Goal: Task Accomplishment & Management: Manage account settings

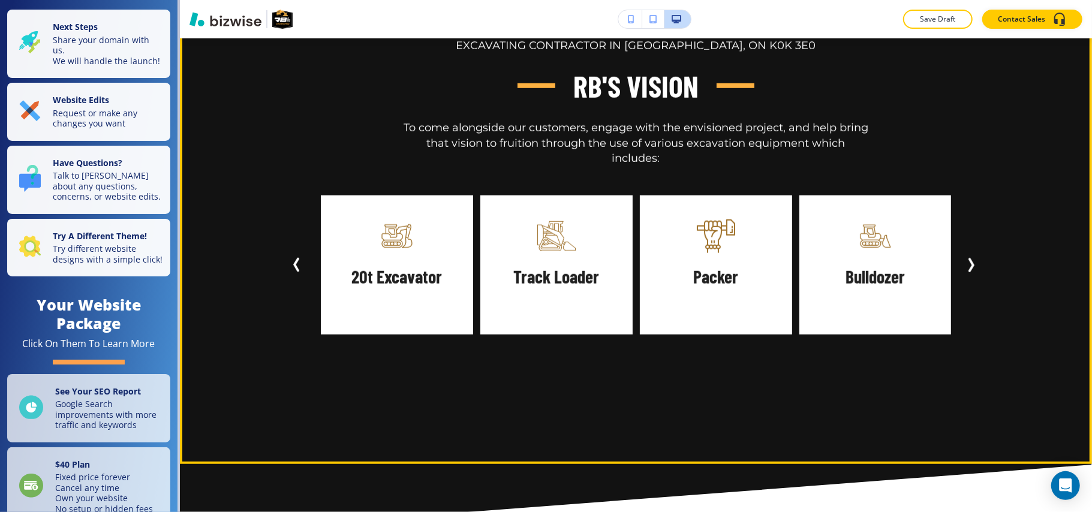
scroll to position [880, 0]
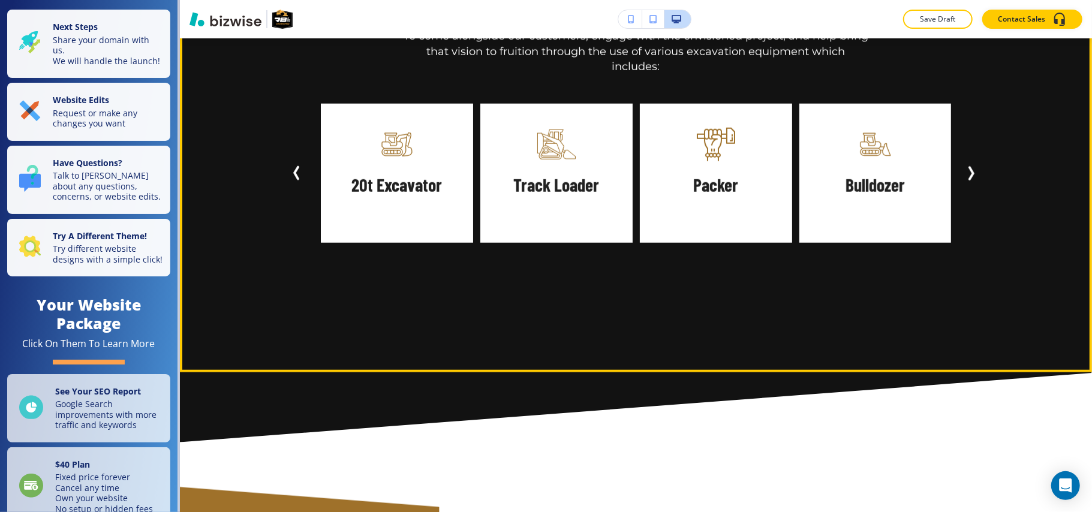
click at [961, 160] on button "Next Slide" at bounding box center [974, 173] width 26 height 26
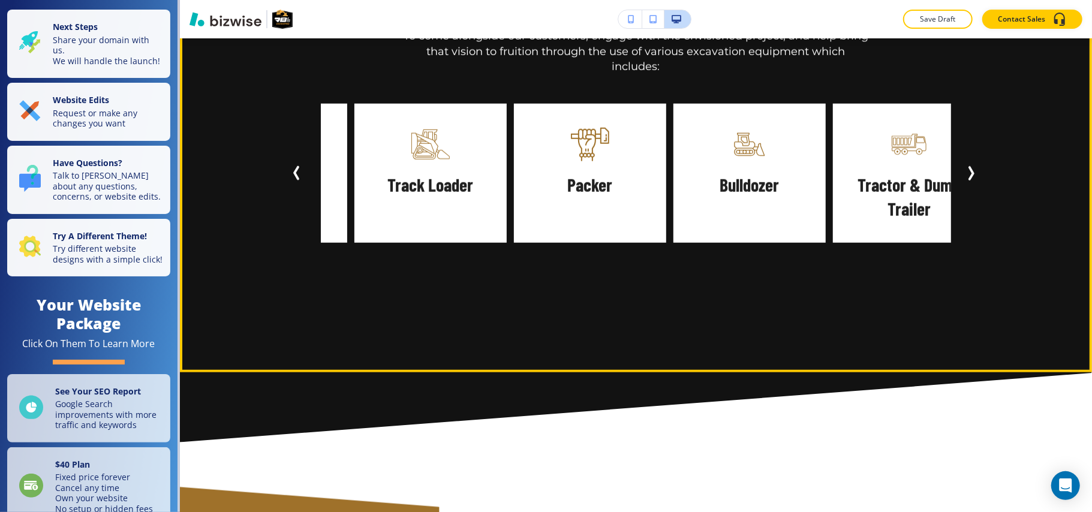
click at [964, 166] on icon "Next Slide" at bounding box center [971, 173] width 14 height 14
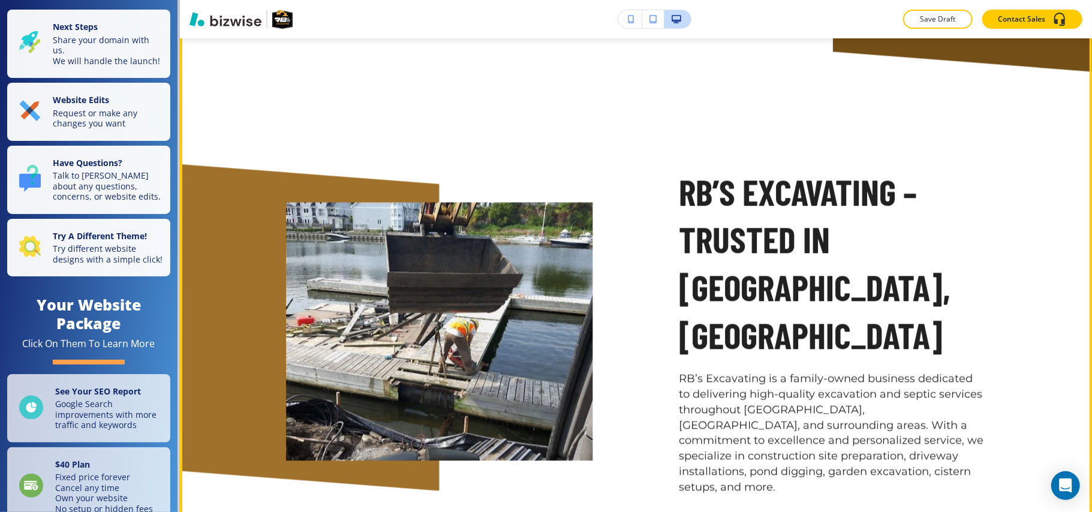
scroll to position [2160, 0]
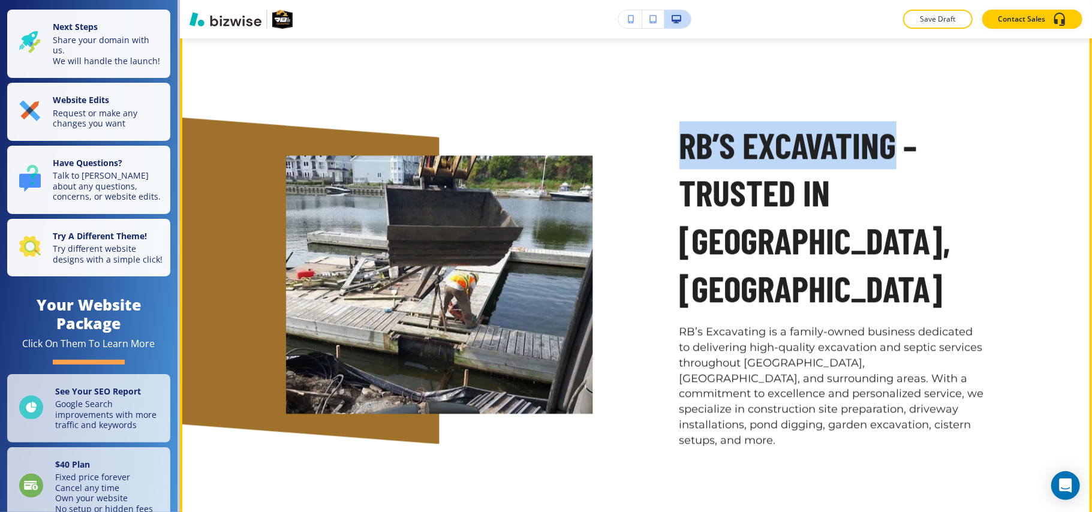
drag, startPoint x: 670, startPoint y: 115, endPoint x: 891, endPoint y: 116, distance: 221.4
click at [891, 116] on div "RB’S EXCAVATING – TRUSTED IN [GEOGRAPHIC_DATA], ON RB’s Excavating is a family-…" at bounding box center [790, 256] width 394 height 385
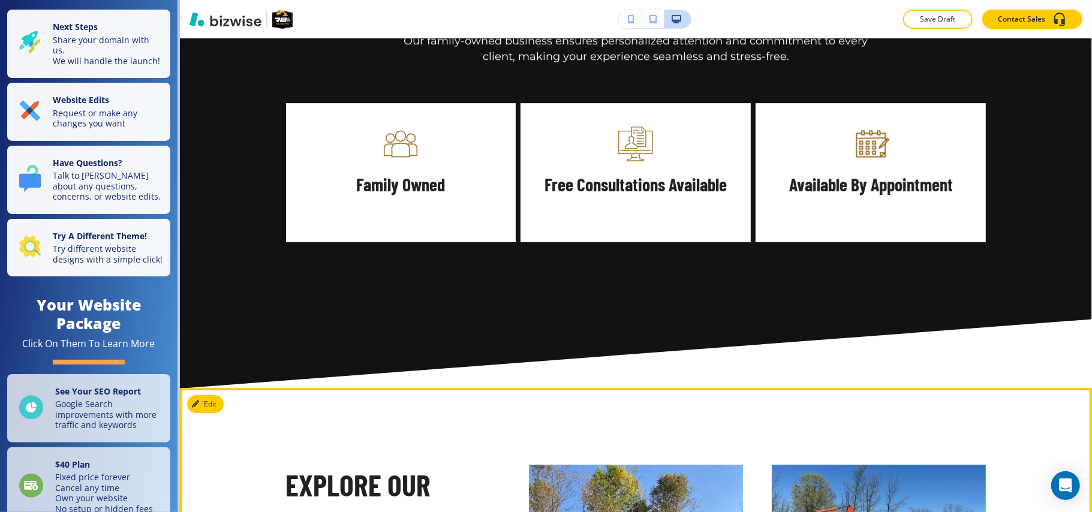
scroll to position [3120, 0]
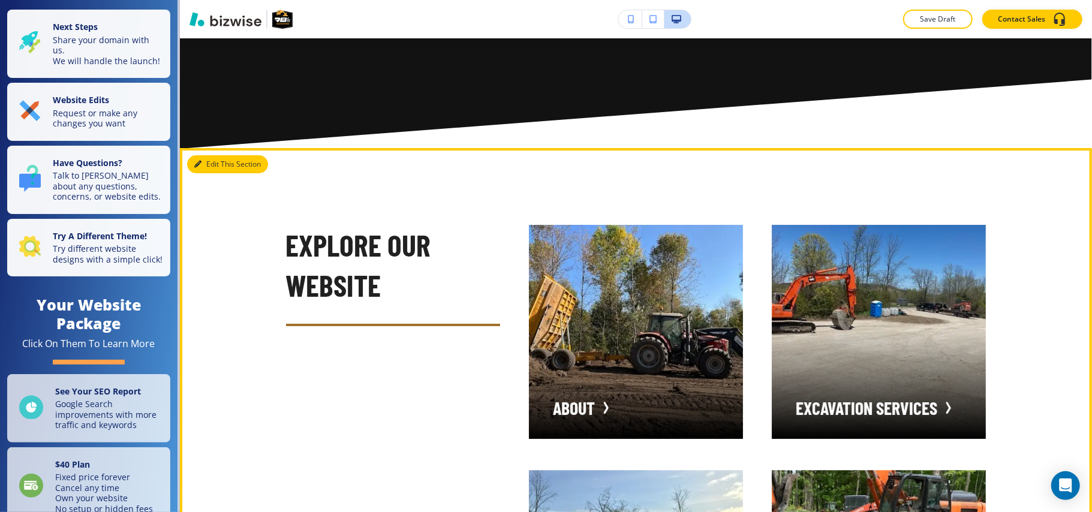
click at [196, 161] on icon "button" at bounding box center [197, 164] width 7 height 7
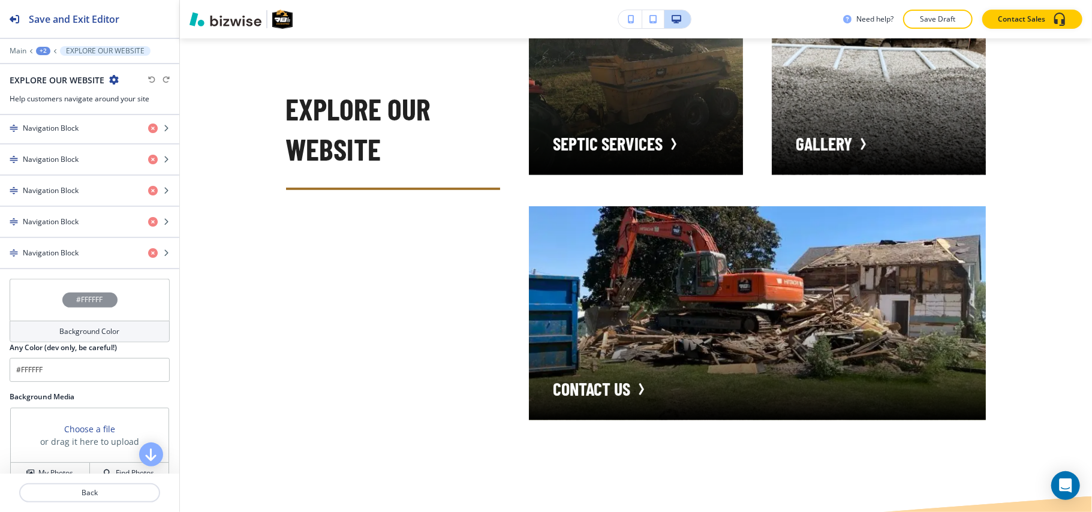
scroll to position [480, 0]
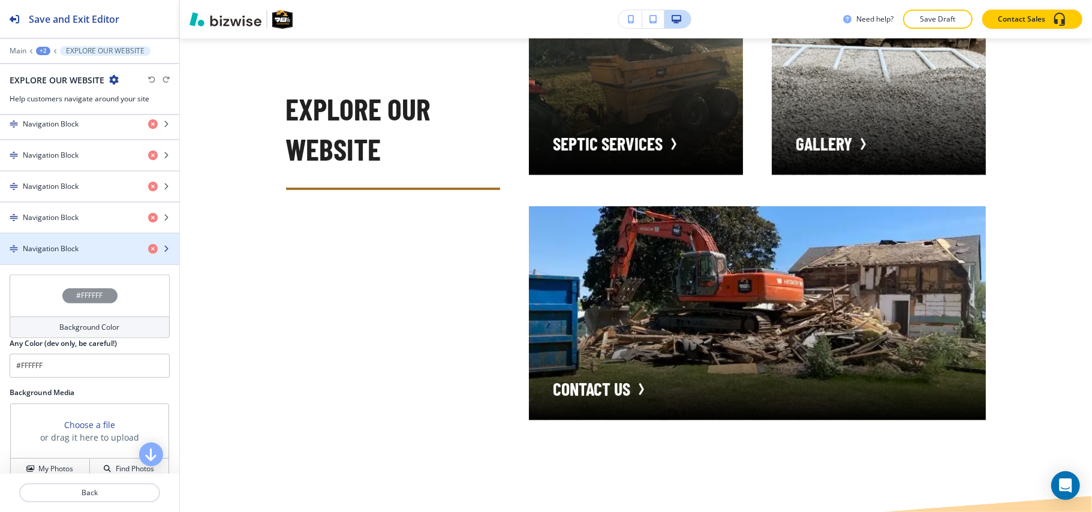
click at [66, 264] on div "button" at bounding box center [89, 259] width 179 height 10
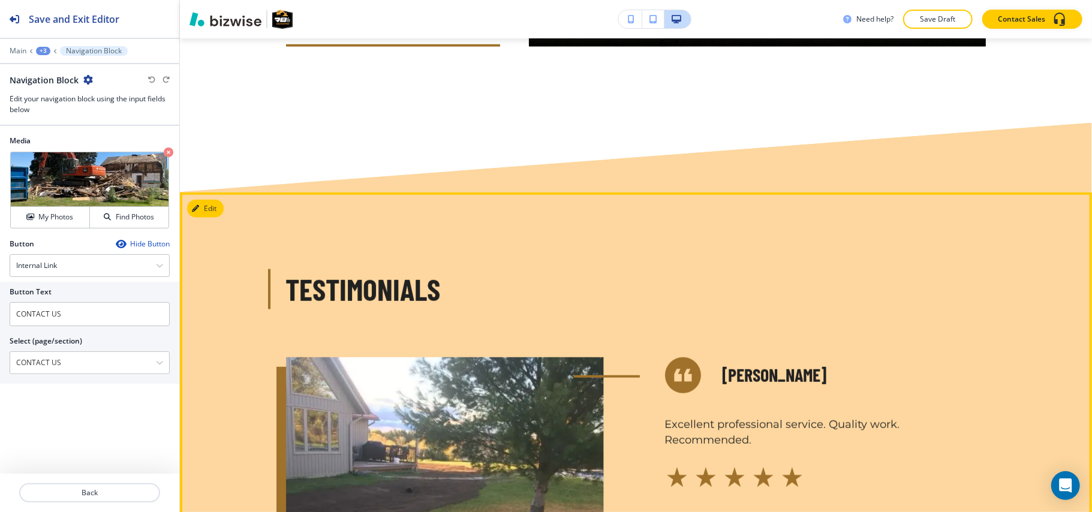
scroll to position [4030, 0]
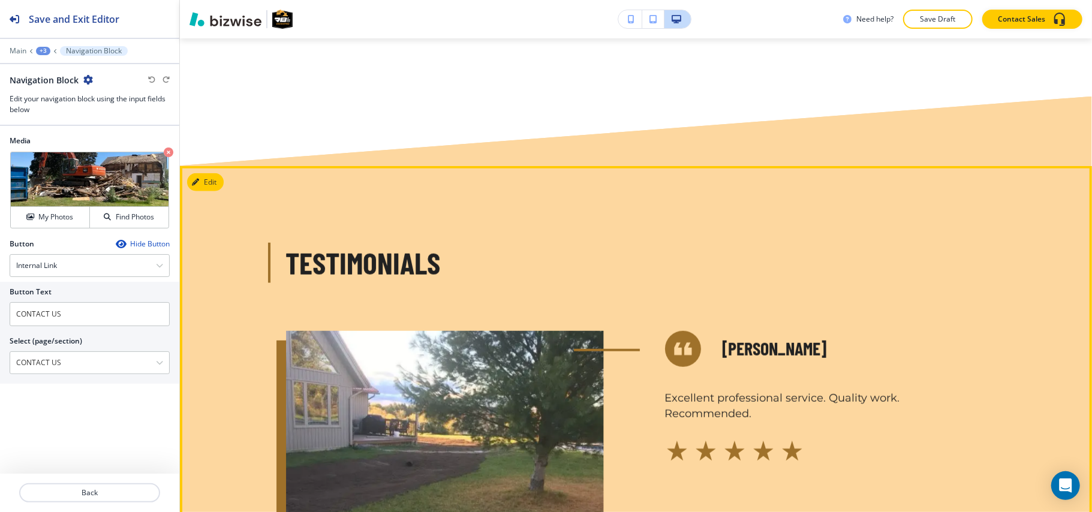
click at [224, 166] on div "Testimonials [PERSON_NAME] Excellent professional service. Quality work. Recomm…" at bounding box center [636, 455] width 913 height 579
click at [222, 173] on button "Edit This Section" at bounding box center [227, 182] width 81 height 18
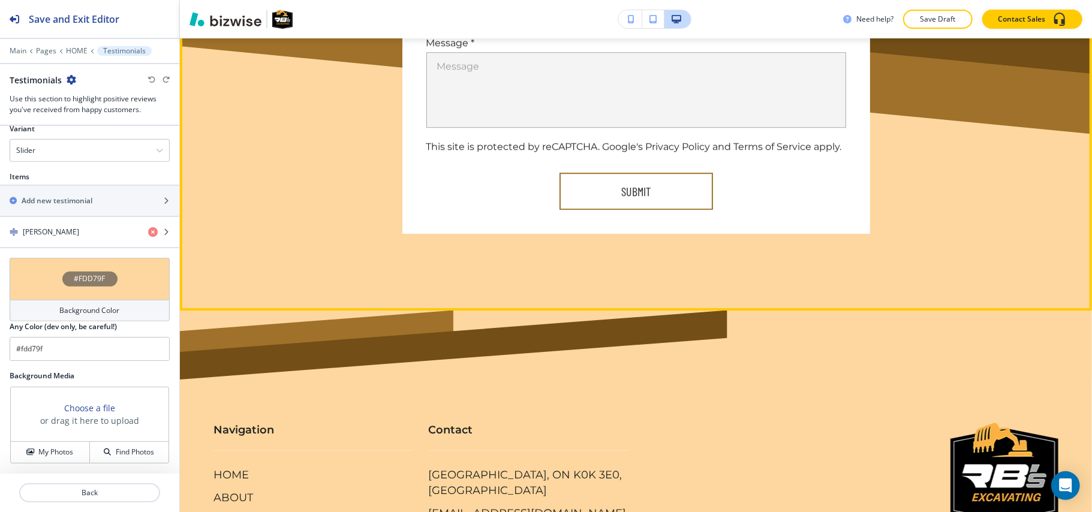
scroll to position [6284, 0]
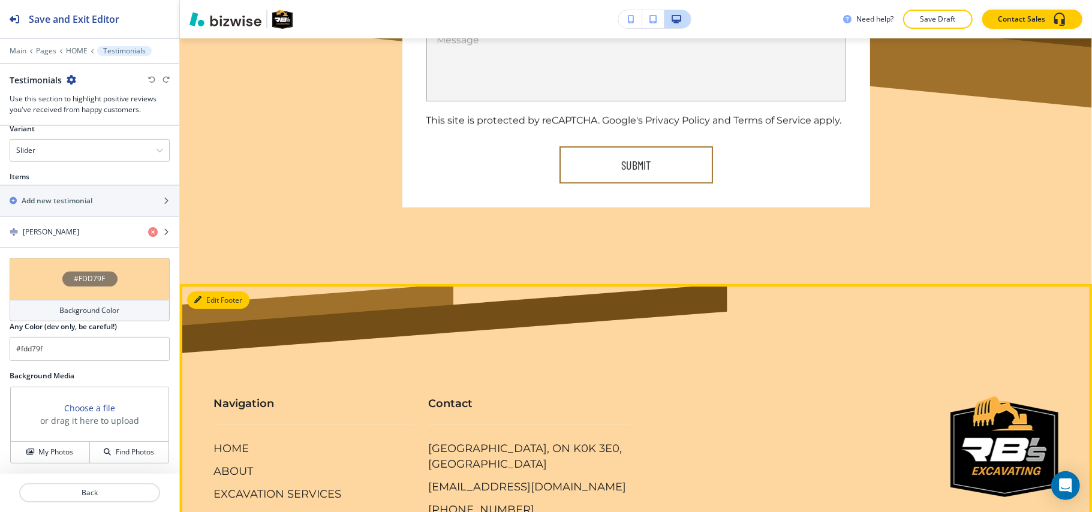
click at [202, 292] on button "Edit Footer" at bounding box center [218, 301] width 62 height 18
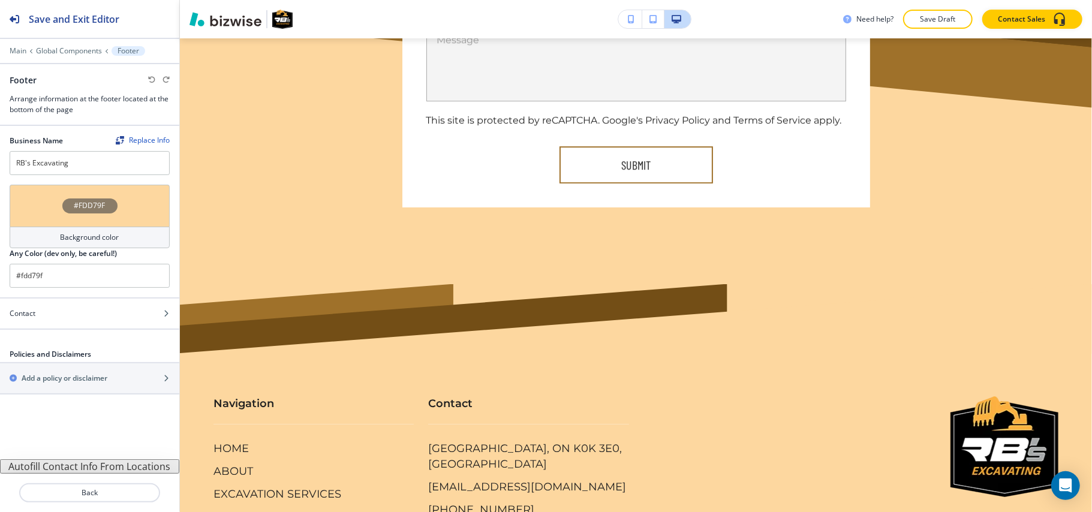
click at [55, 208] on div "#FDD79F" at bounding box center [90, 206] width 160 height 42
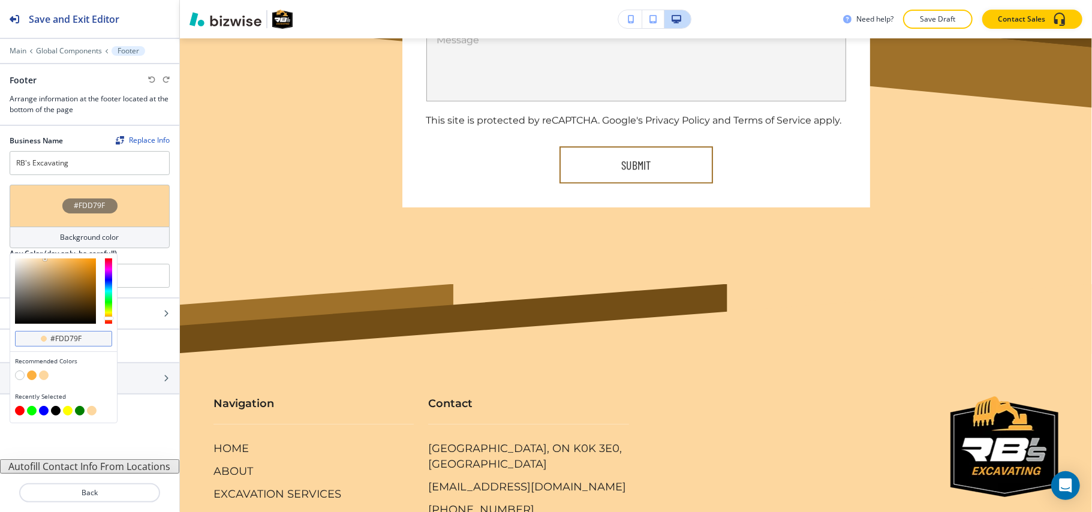
click at [92, 337] on div "#fdd79f" at bounding box center [63, 339] width 97 height 16
click at [92, 338] on div "#fdd79f" at bounding box center [63, 339] width 97 height 16
click at [92, 339] on div "#fdd79f" at bounding box center [63, 339] width 97 height 16
click at [87, 341] on input "#fdd79f" at bounding box center [70, 339] width 42 height 10
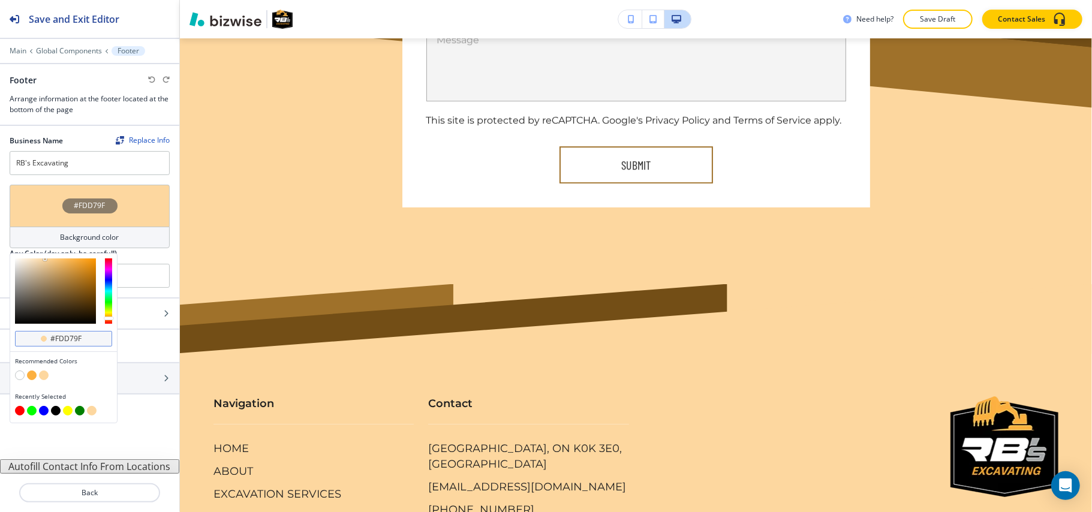
click at [87, 341] on input "#fdd79f" at bounding box center [70, 339] width 42 height 10
paste input "050404"
type input "#050404"
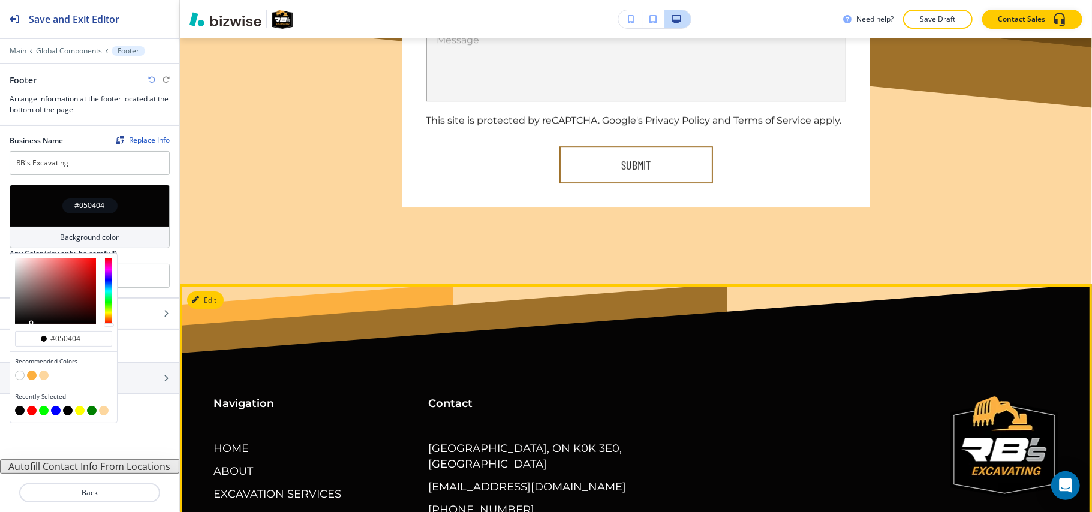
click at [824, 284] on footer "Navigation HOME ABOUT EXCAVATION SERVICES SEPTIC SERVICES GALLERY CONTACT US Co…" at bounding box center [636, 449] width 913 height 330
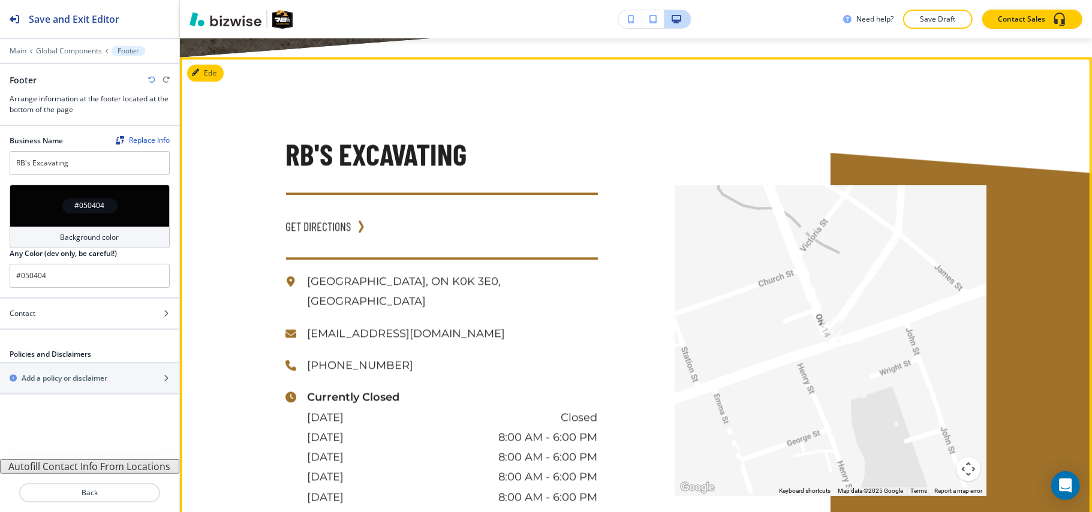
scroll to position [5164, 0]
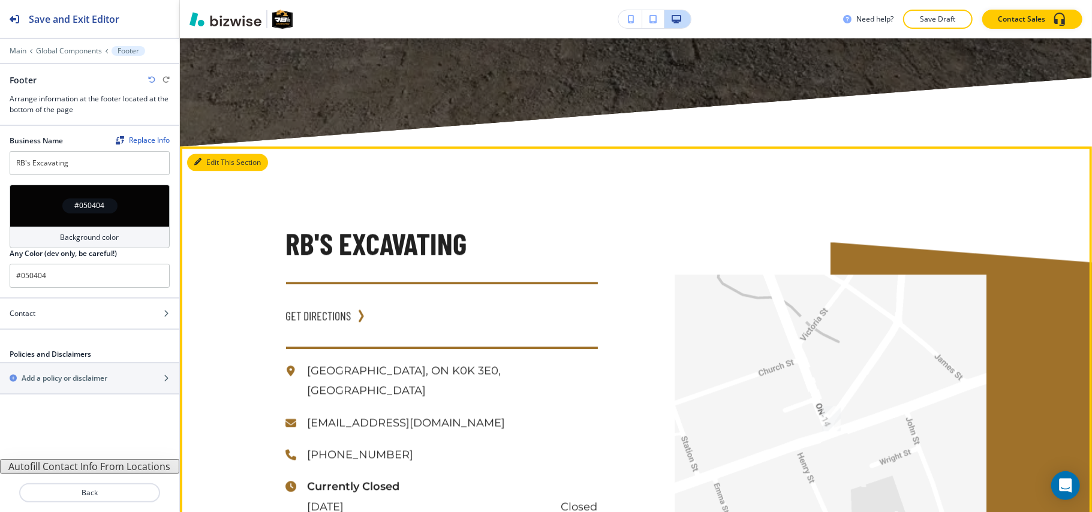
click at [215, 154] on button "Edit This Section" at bounding box center [227, 163] width 81 height 18
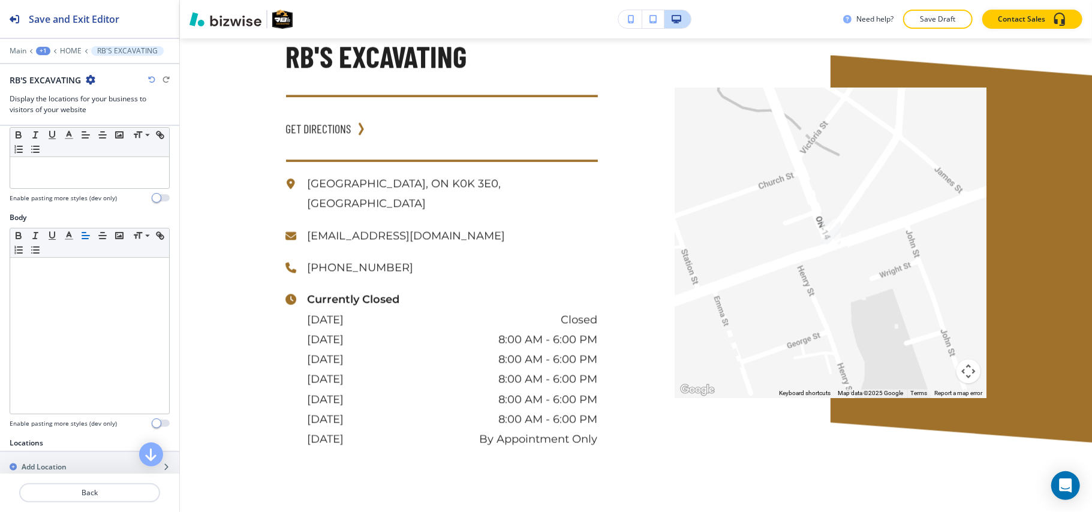
scroll to position [240, 0]
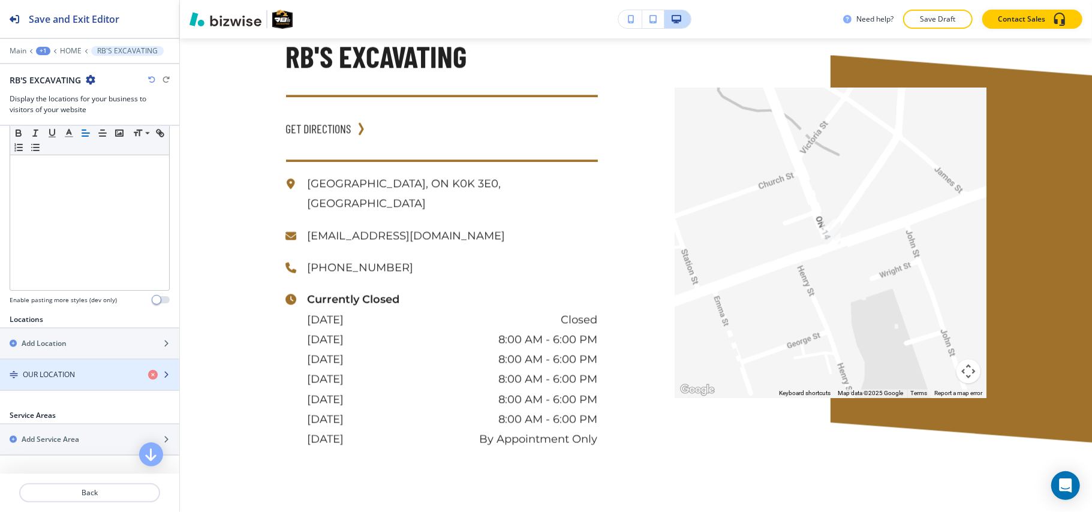
click at [60, 380] on h4 "OUR LOCATION" at bounding box center [49, 375] width 52 height 11
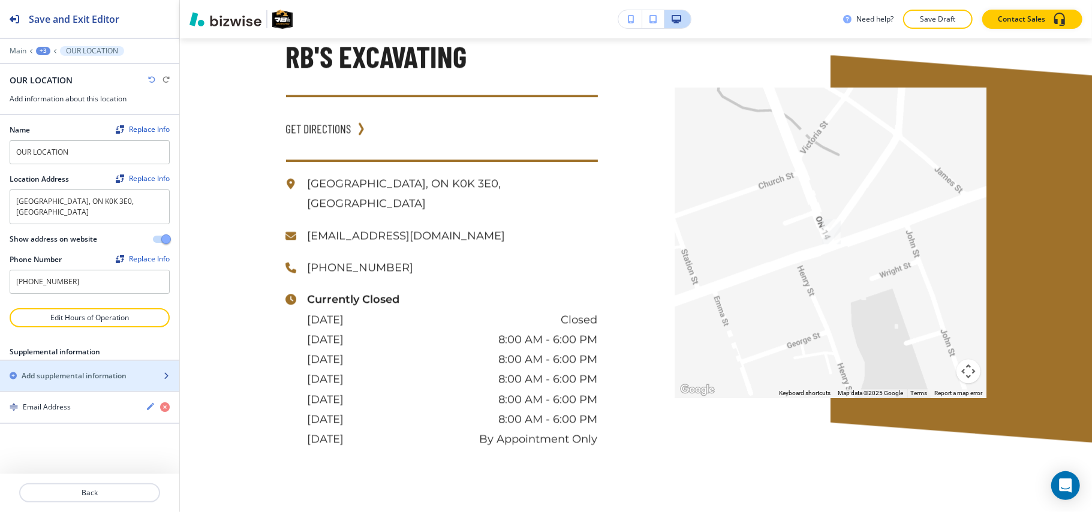
click at [60, 361] on div "button" at bounding box center [89, 366] width 179 height 10
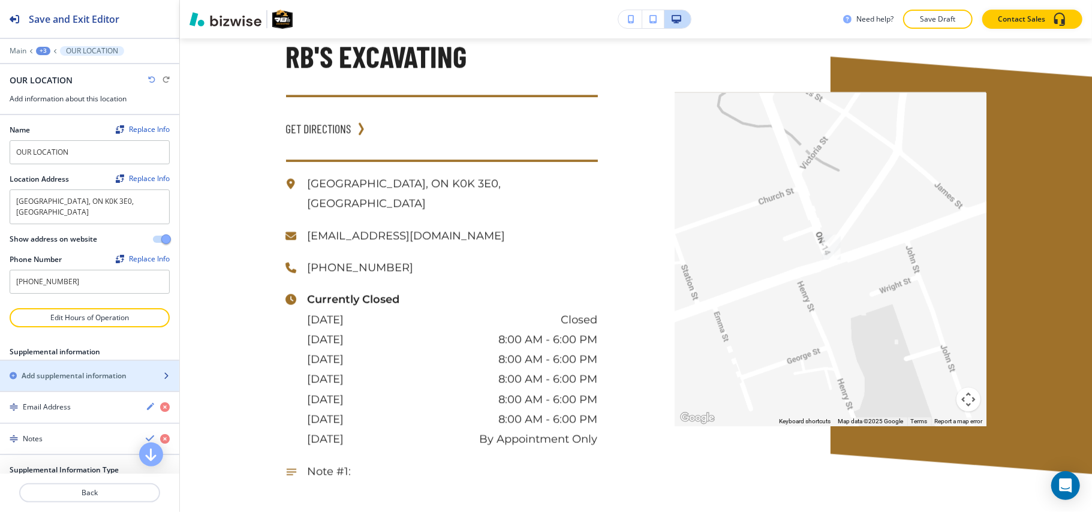
scroll to position [145, 0]
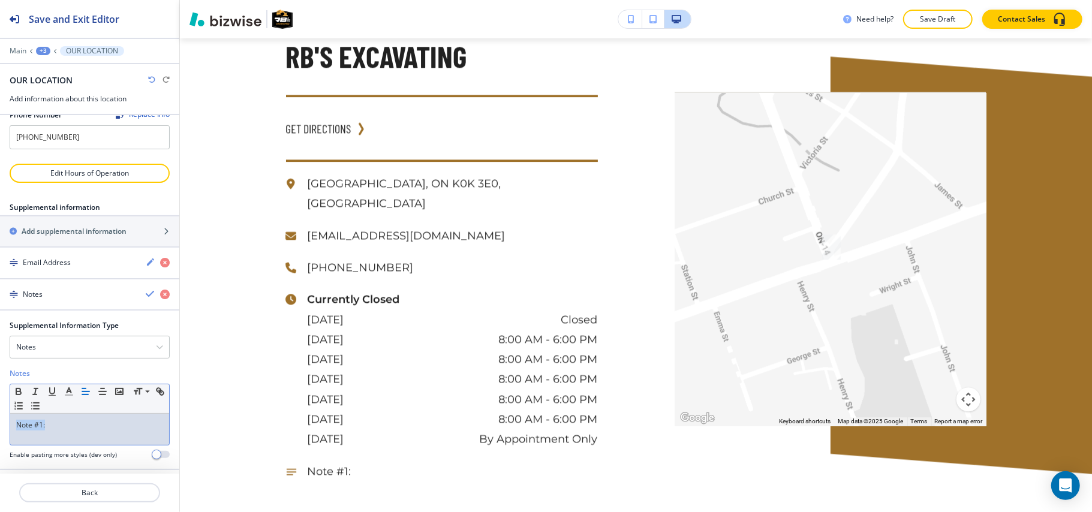
drag, startPoint x: 62, startPoint y: 415, endPoint x: 0, endPoint y: 418, distance: 62.4
click at [0, 418] on div "Supplemental Information Type Notes Notes Email Address PO Box Fax Number Other…" at bounding box center [89, 394] width 179 height 149
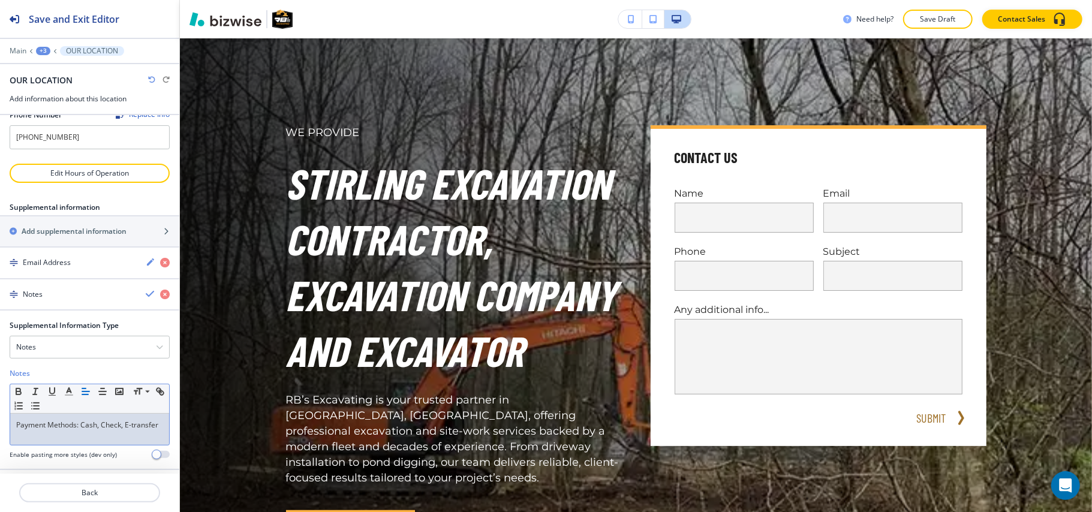
scroll to position [0, 0]
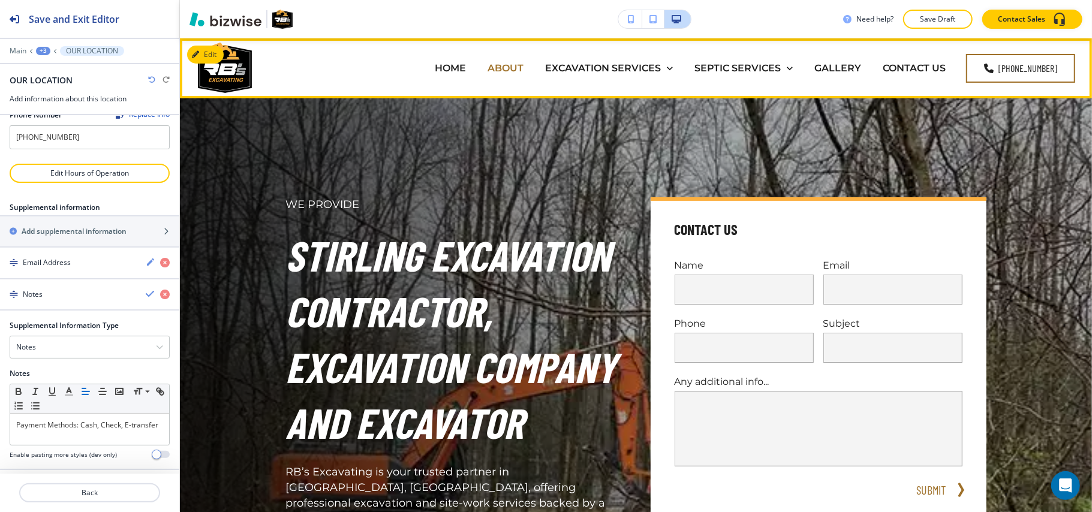
click at [511, 68] on p "ABOUT" at bounding box center [506, 68] width 36 height 14
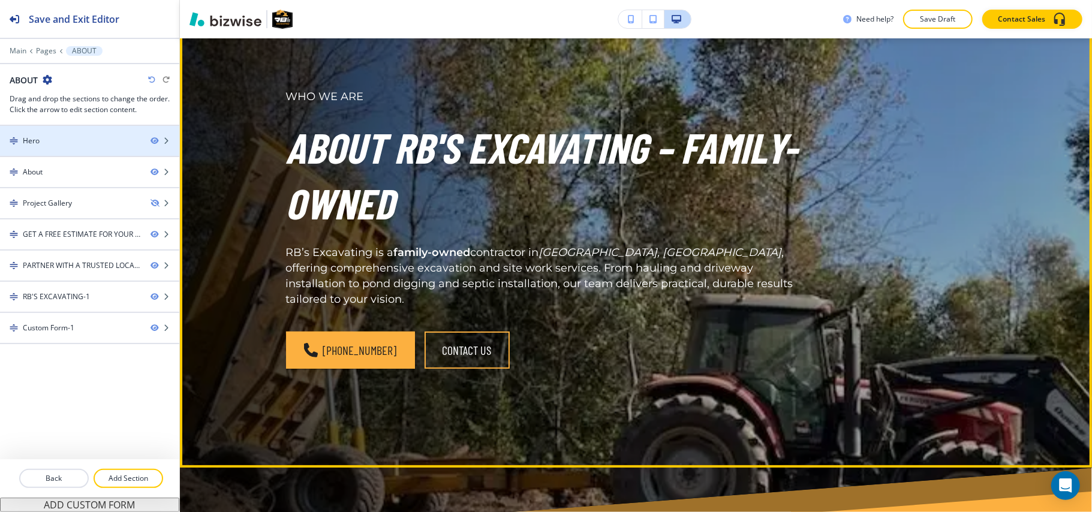
scroll to position [80, 0]
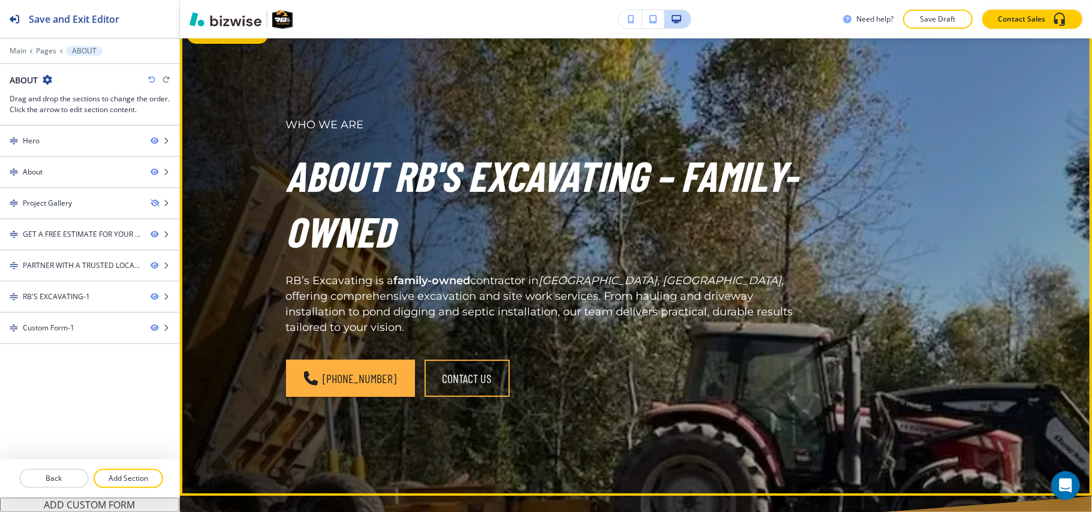
click at [219, 39] on button "Edit This Section" at bounding box center [227, 35] width 81 height 18
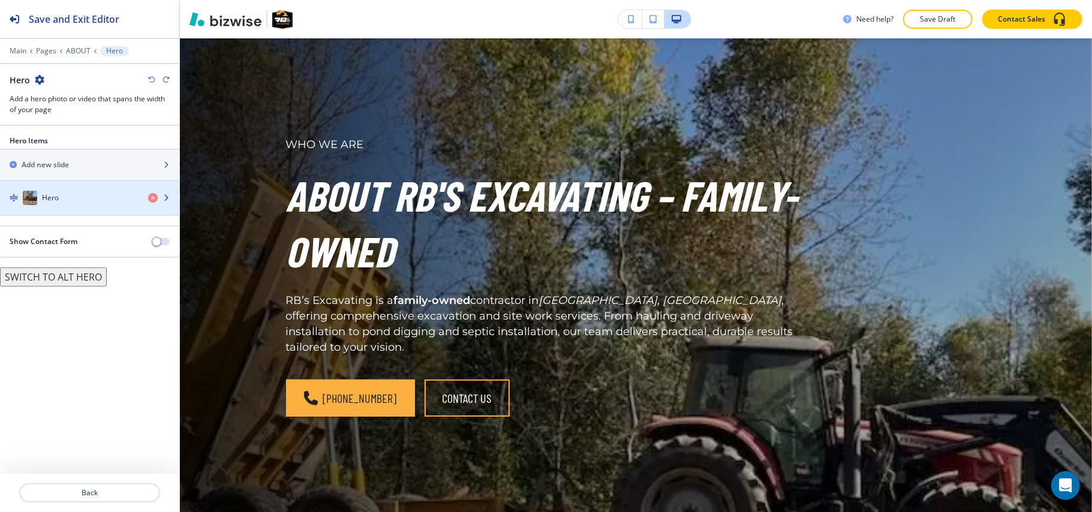
click at [50, 184] on div "button" at bounding box center [89, 186] width 179 height 10
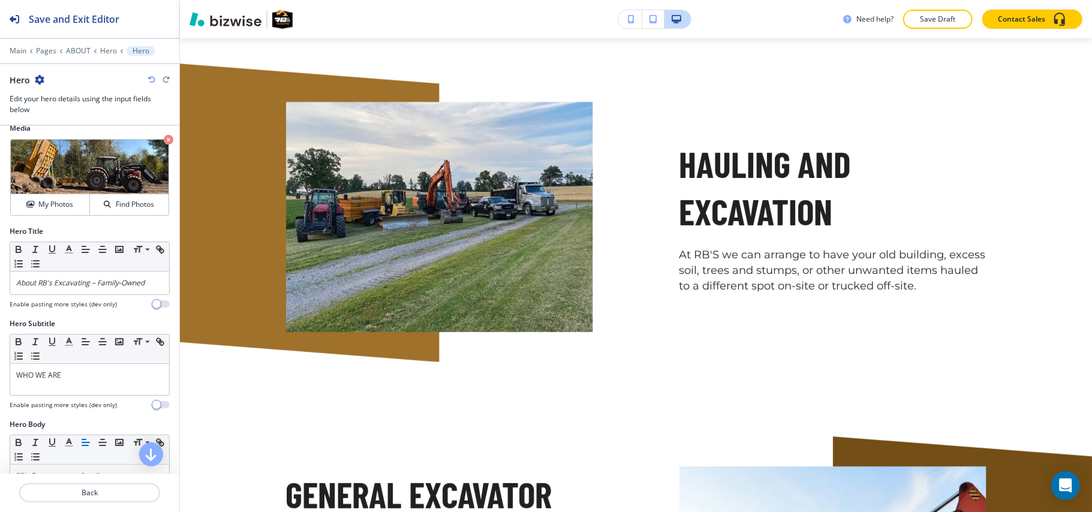
scroll to position [0, 0]
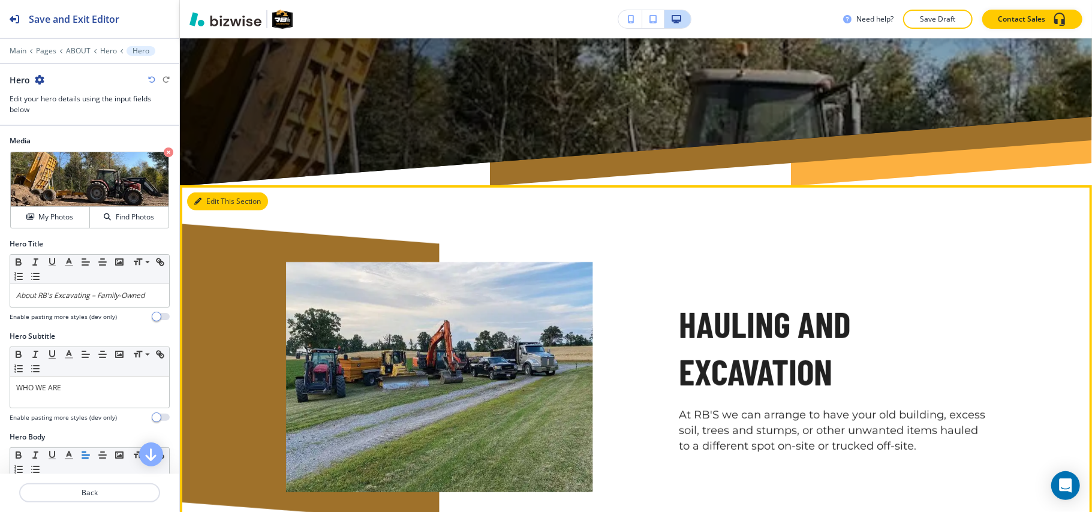
click at [209, 193] on button "Edit This Section" at bounding box center [227, 202] width 81 height 18
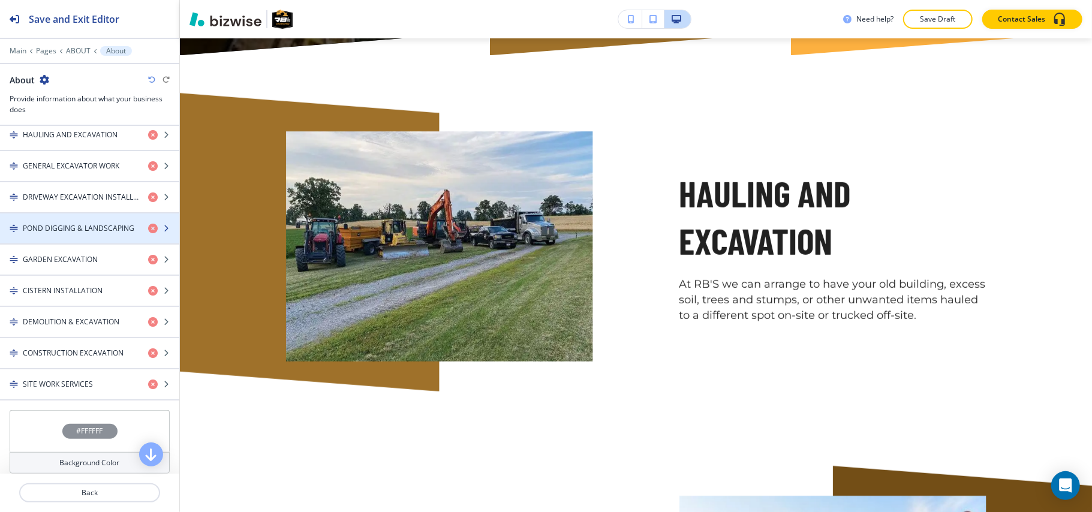
scroll to position [400, 0]
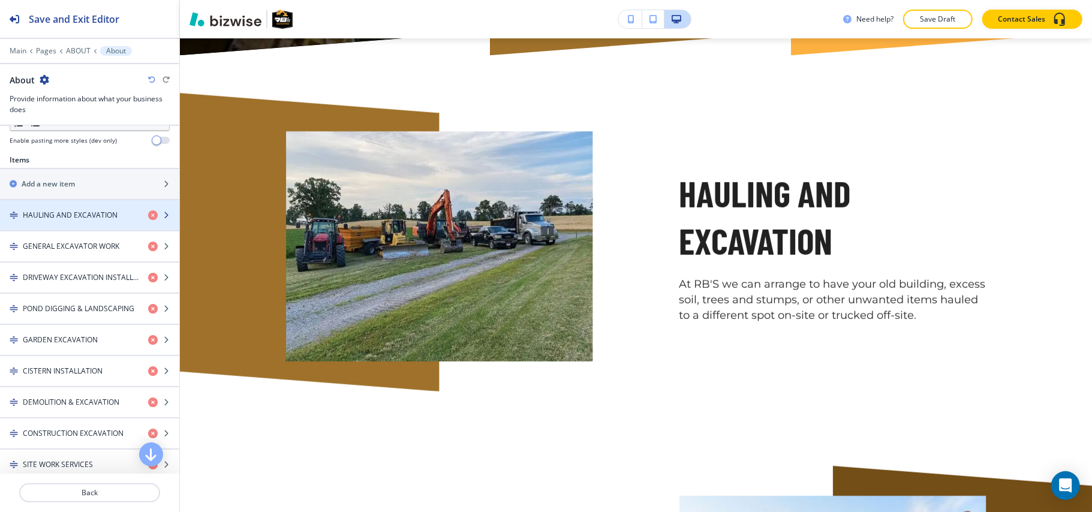
click at [79, 220] on h4 "HAULING AND EXCAVATION" at bounding box center [70, 215] width 95 height 11
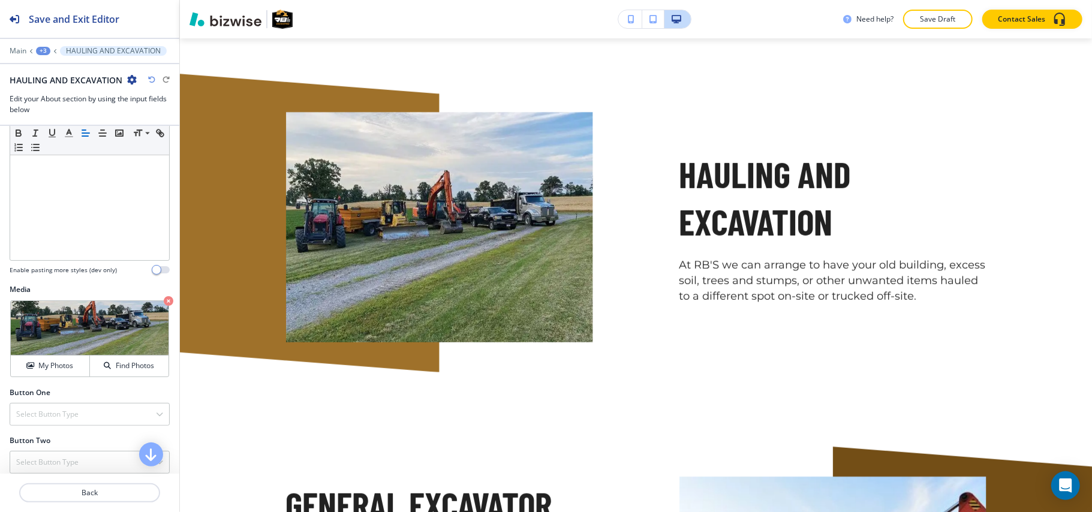
scroll to position [283, 0]
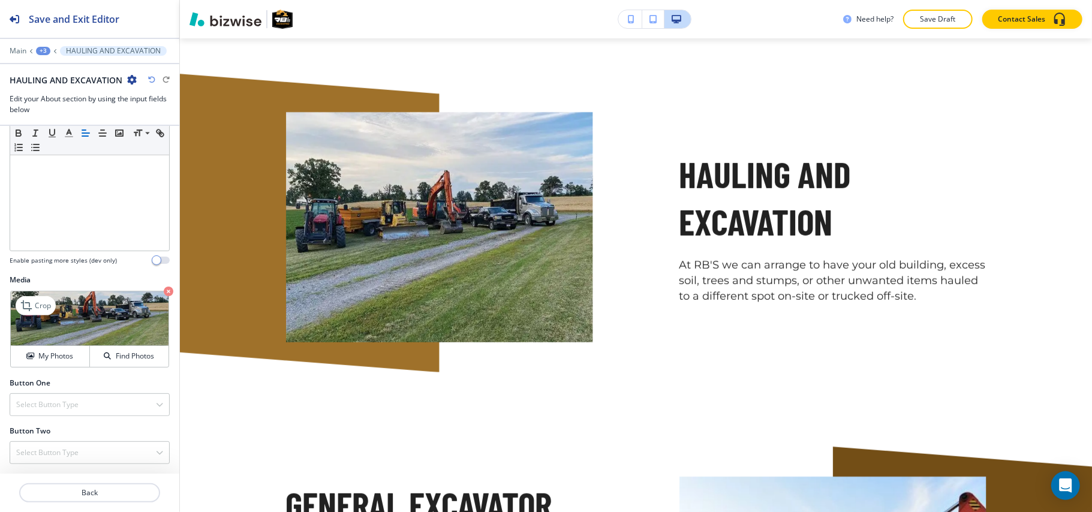
click at [164, 287] on icon "button" at bounding box center [169, 292] width 10 height 10
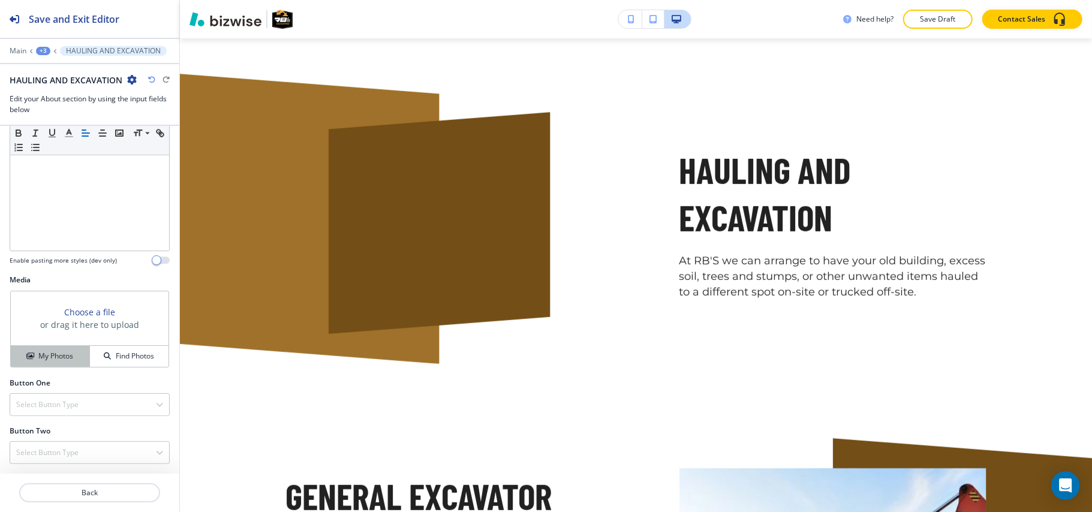
click at [65, 352] on h4 "My Photos" at bounding box center [55, 356] width 35 height 11
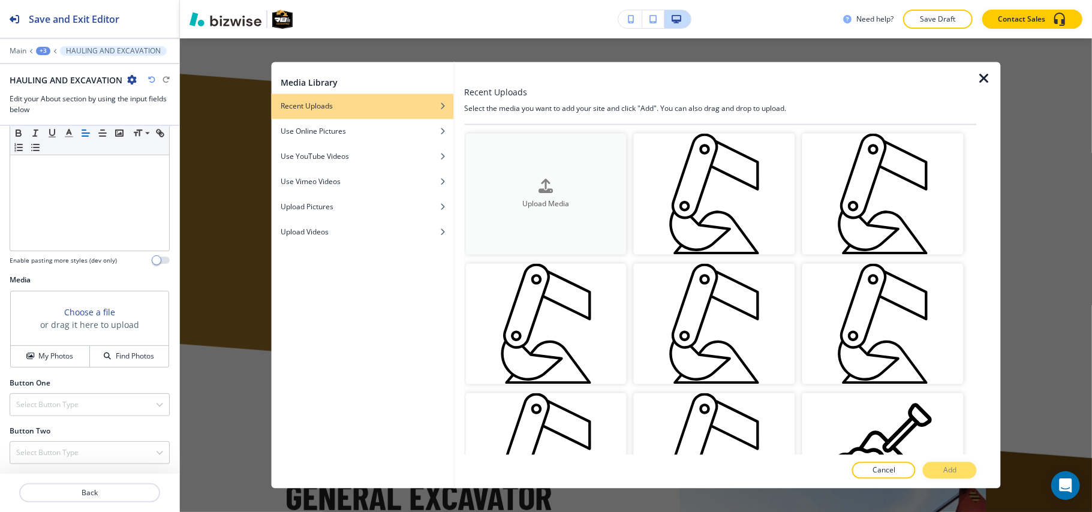
click at [596, 210] on button "Upload Media" at bounding box center [546, 194] width 161 height 121
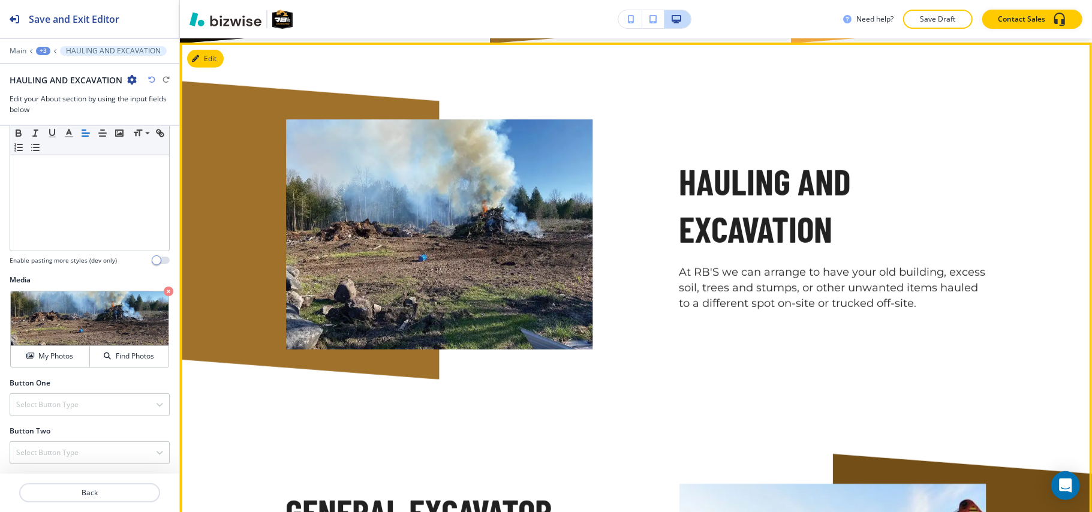
scroll to position [610, 0]
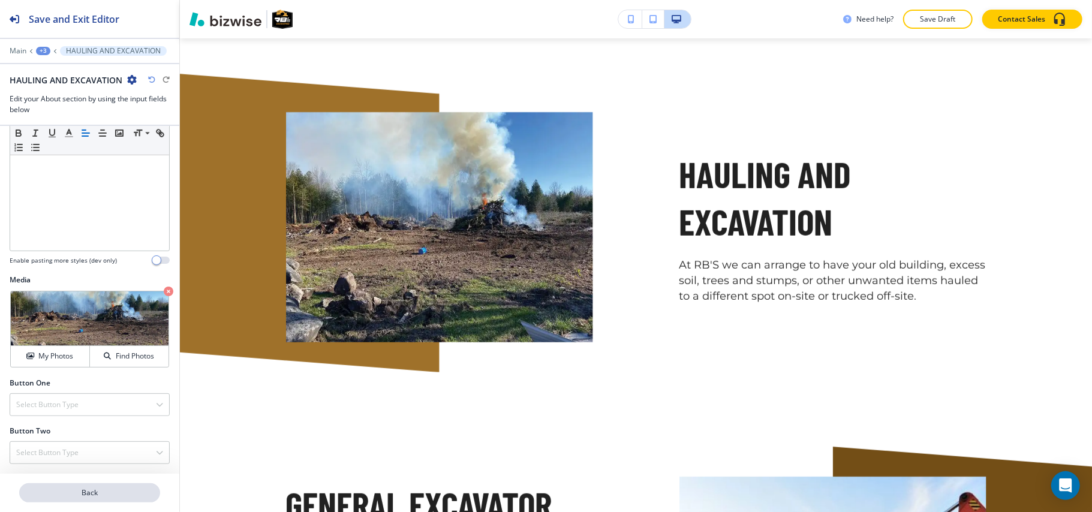
click at [94, 488] on p "Back" at bounding box center [89, 493] width 139 height 11
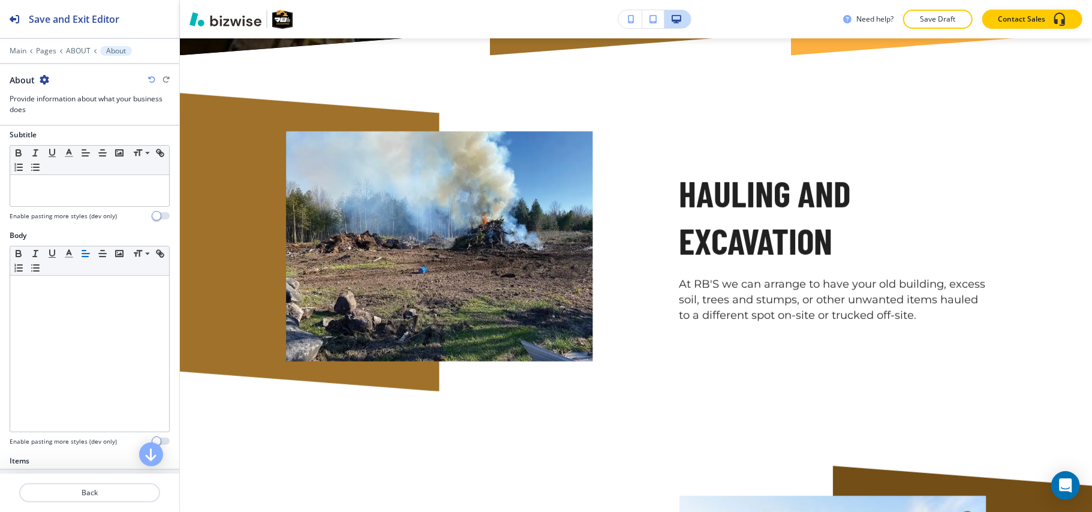
scroll to position [320, 0]
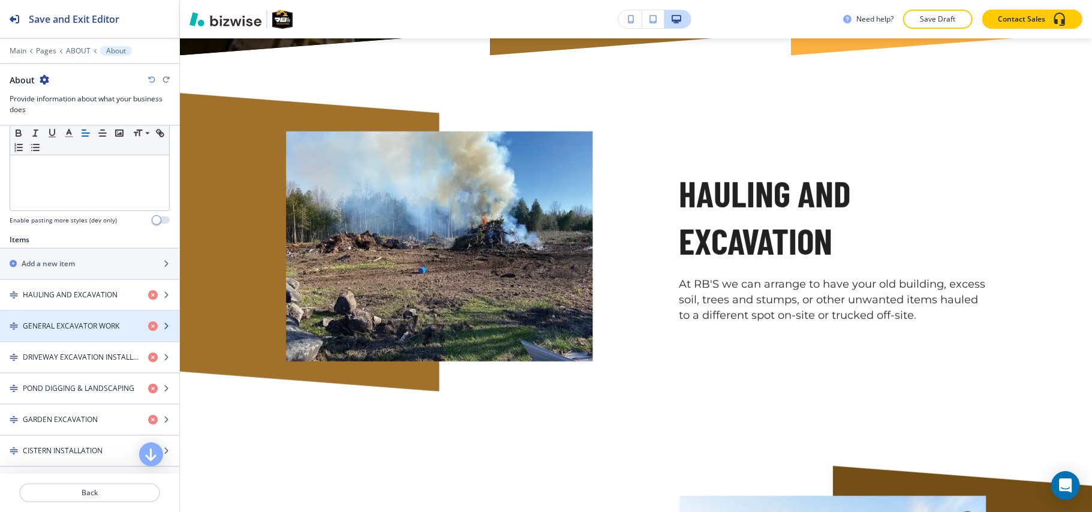
click at [82, 329] on h4 "GENERAL EXCAVATOR WORK" at bounding box center [71, 326] width 97 height 11
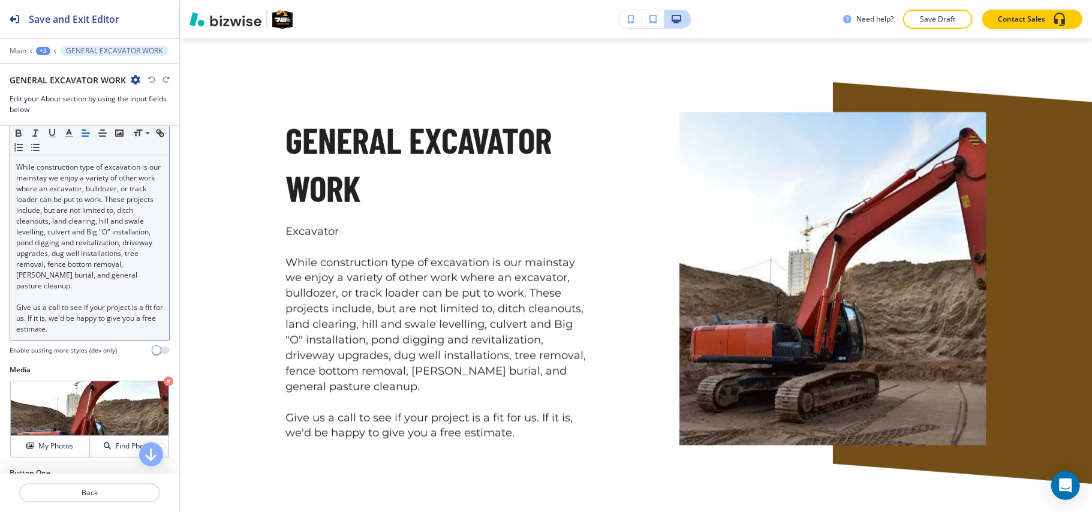
scroll to position [334, 0]
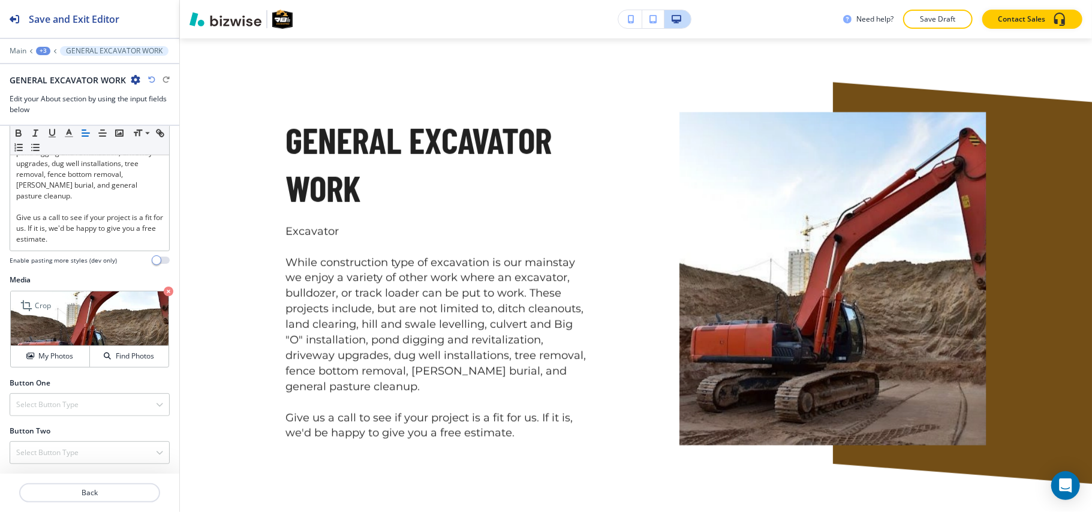
click at [164, 287] on icon "button" at bounding box center [169, 292] width 10 height 10
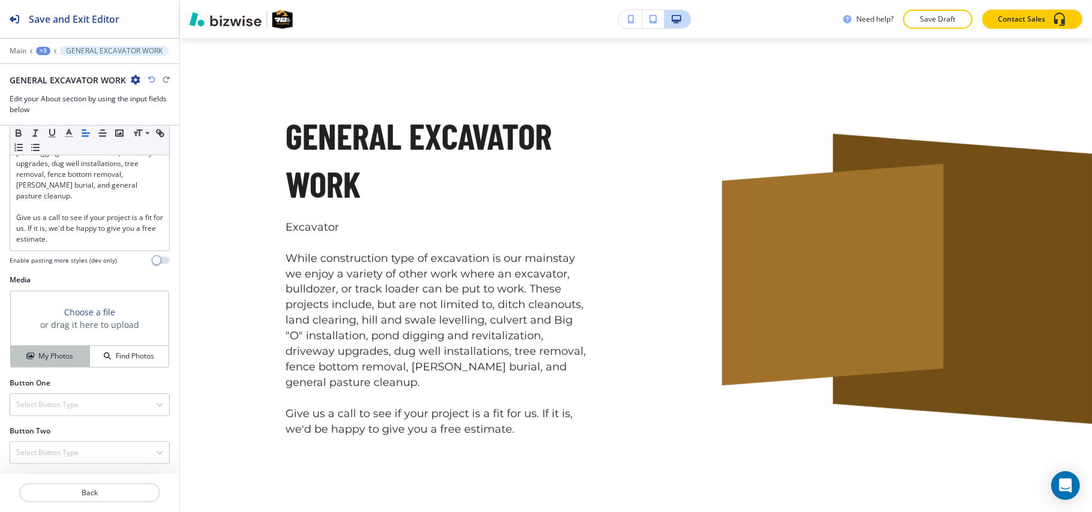
click at [56, 348] on button "My Photos" at bounding box center [50, 356] width 79 height 21
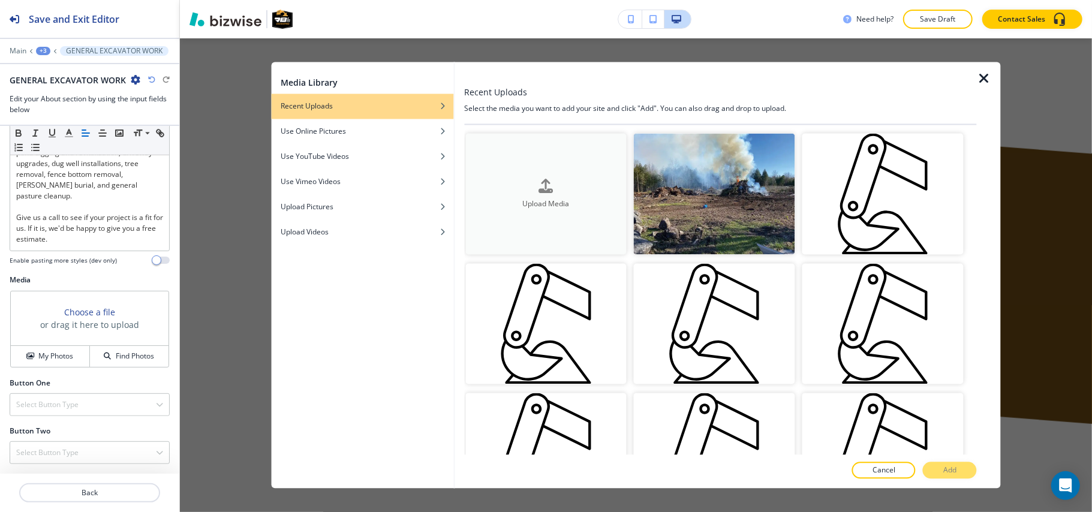
click at [536, 183] on div "Upload Media" at bounding box center [546, 194] width 161 height 31
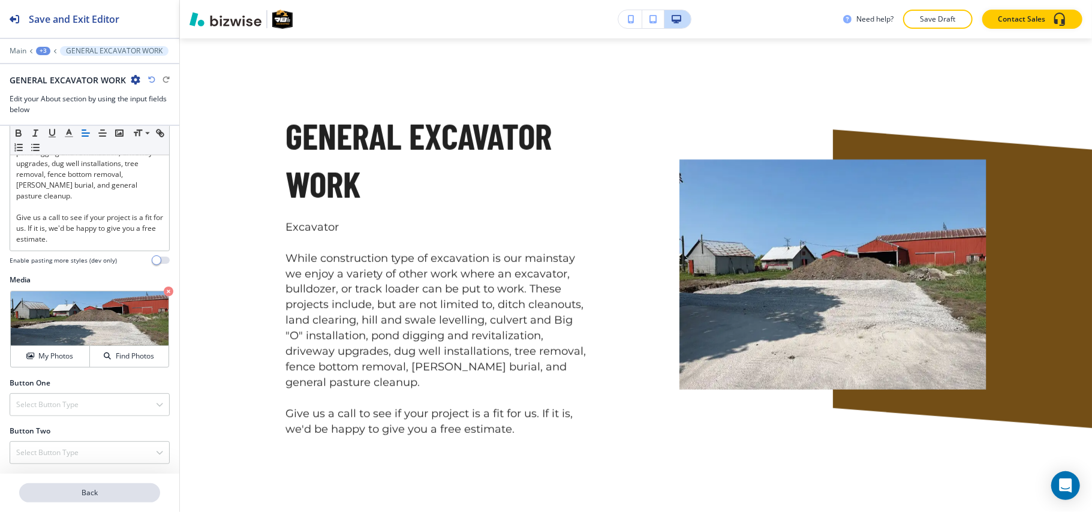
click at [99, 493] on p "Back" at bounding box center [89, 493] width 139 height 11
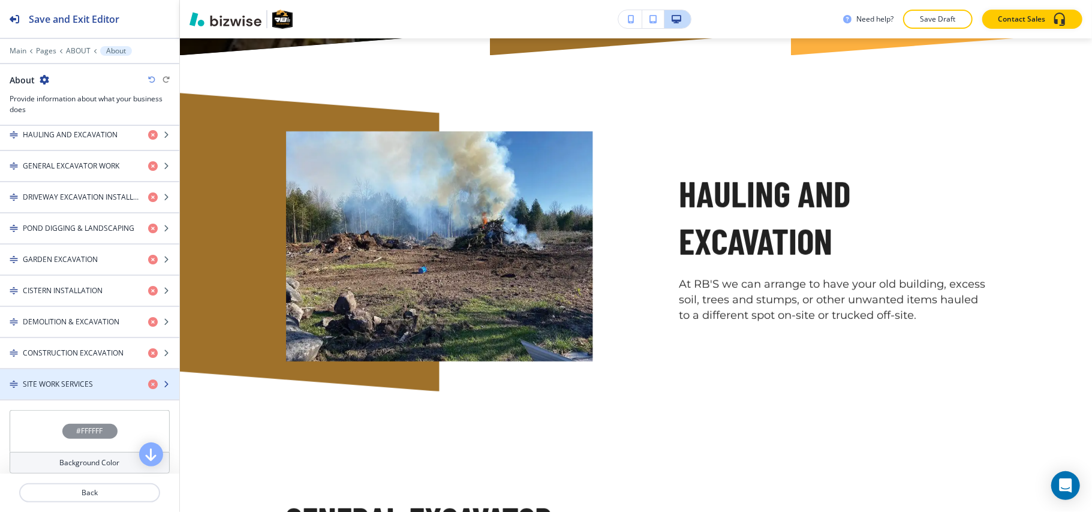
scroll to position [320, 0]
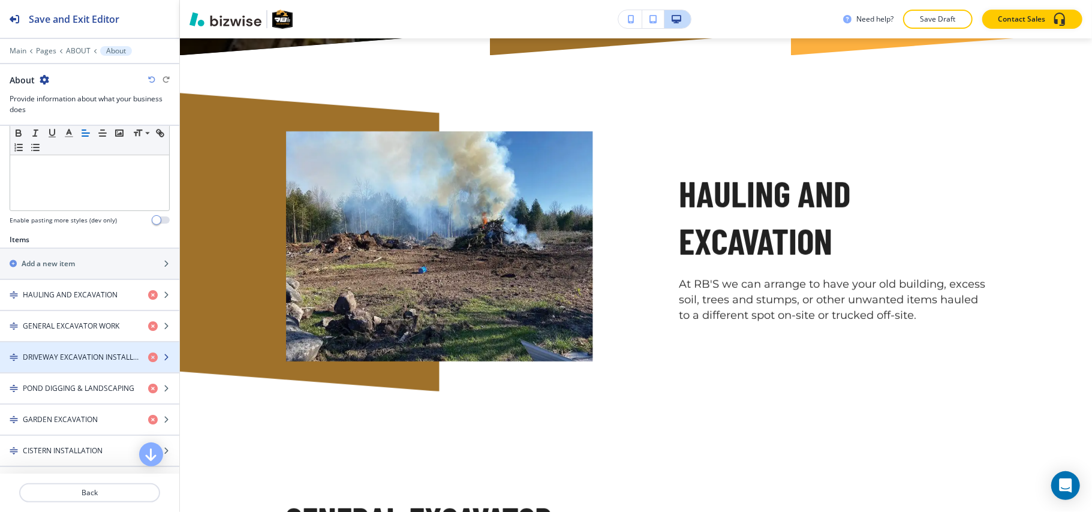
click at [75, 361] on h4 "DRIVEWAY EXCAVATION INSTALLATION" at bounding box center [81, 357] width 116 height 11
click at [75, 360] on h4 "DRIVEWAY EXCAVATION INSTALLATION" at bounding box center [81, 357] width 116 height 11
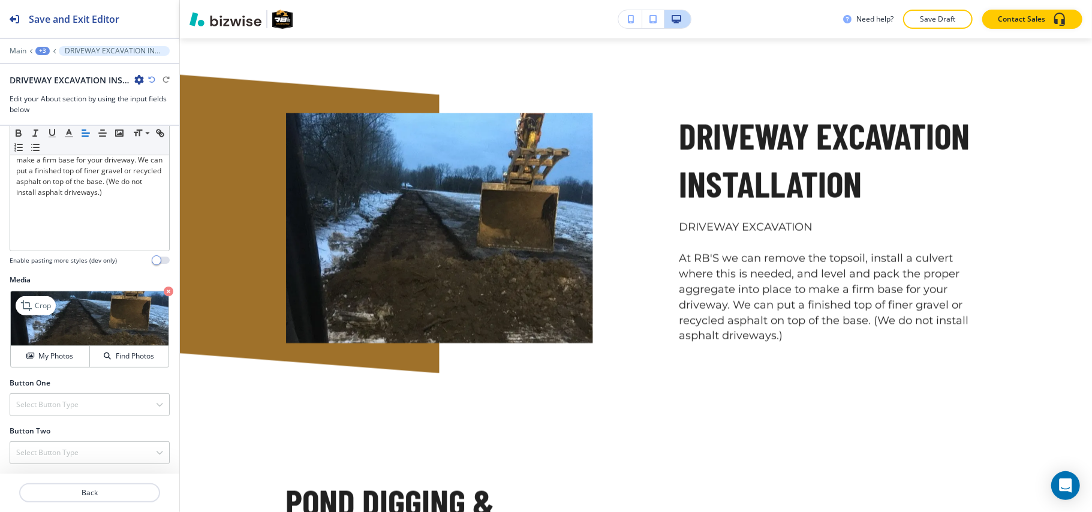
scroll to position [283, 0]
click at [164, 293] on icon "button" at bounding box center [169, 292] width 10 height 10
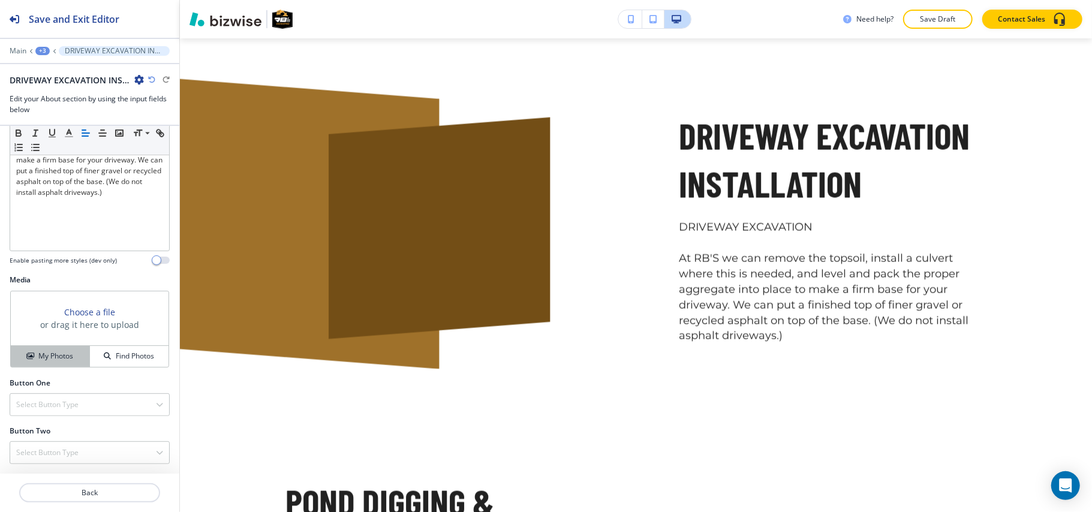
click at [50, 358] on h4 "My Photos" at bounding box center [55, 356] width 35 height 11
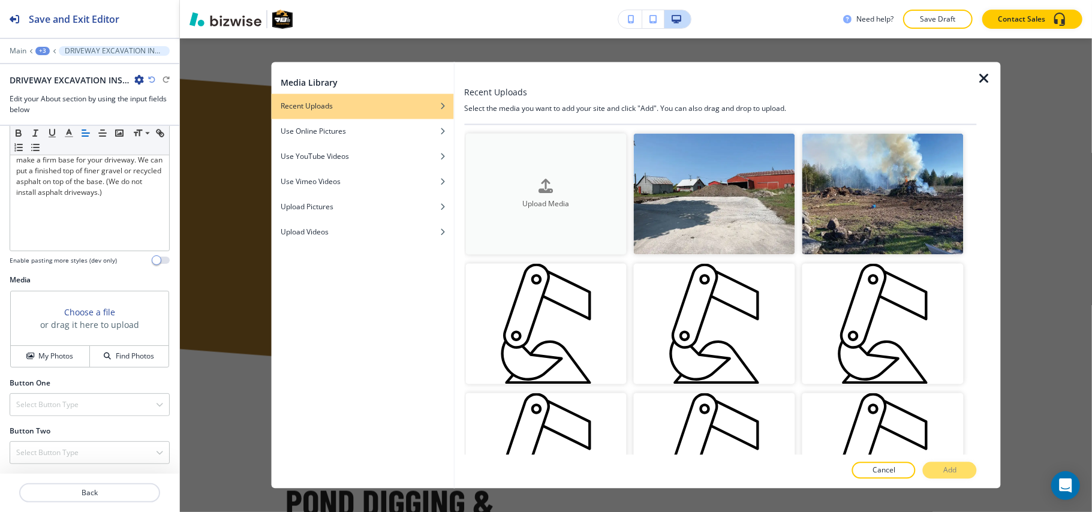
click at [577, 199] on h4 "Upload Media" at bounding box center [546, 204] width 161 height 11
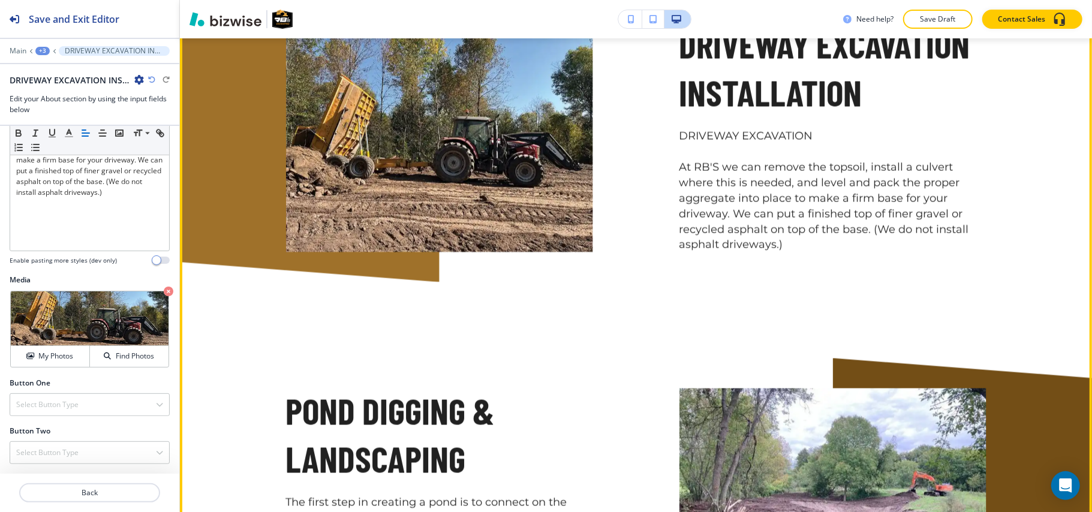
scroll to position [1754, 0]
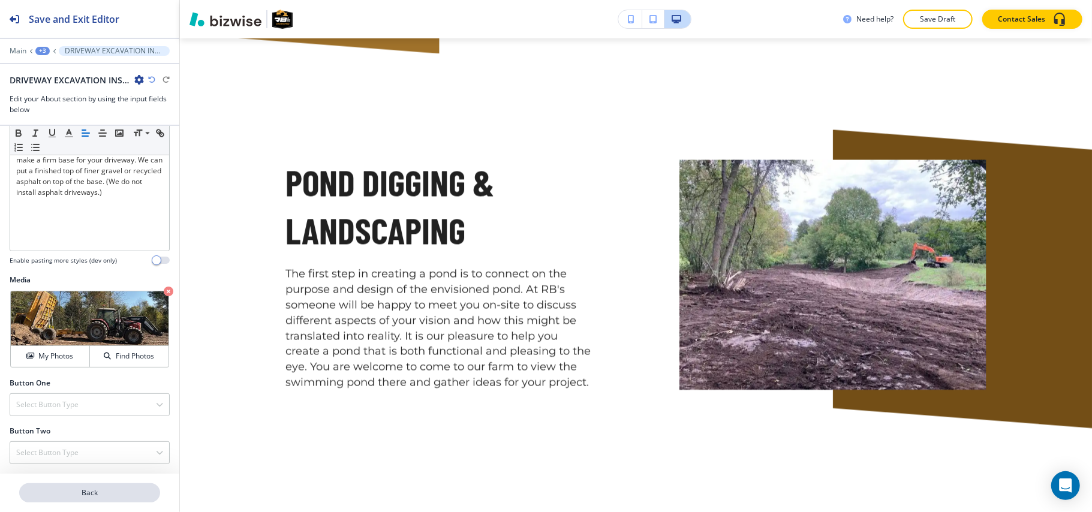
click at [90, 497] on p "Back" at bounding box center [89, 493] width 139 height 11
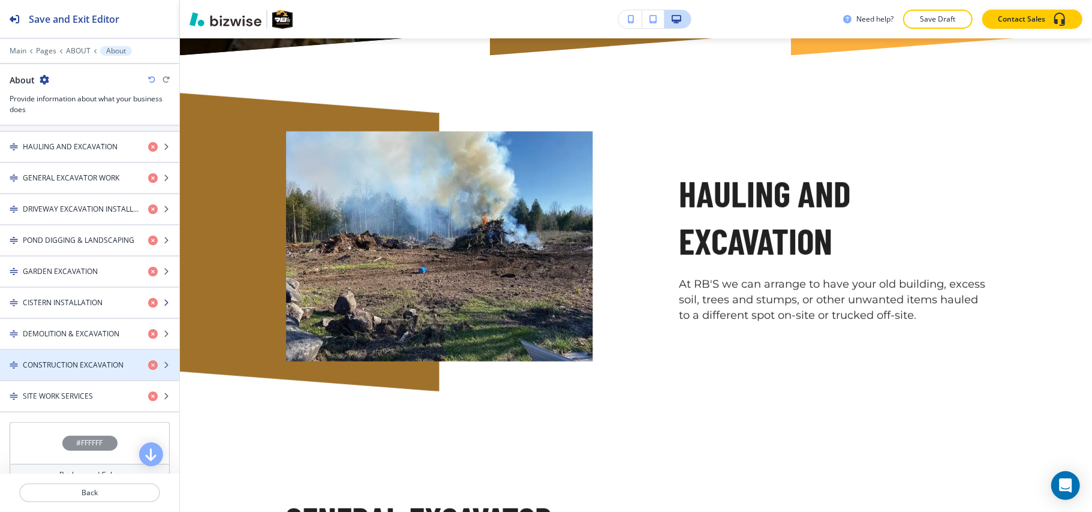
scroll to position [480, 0]
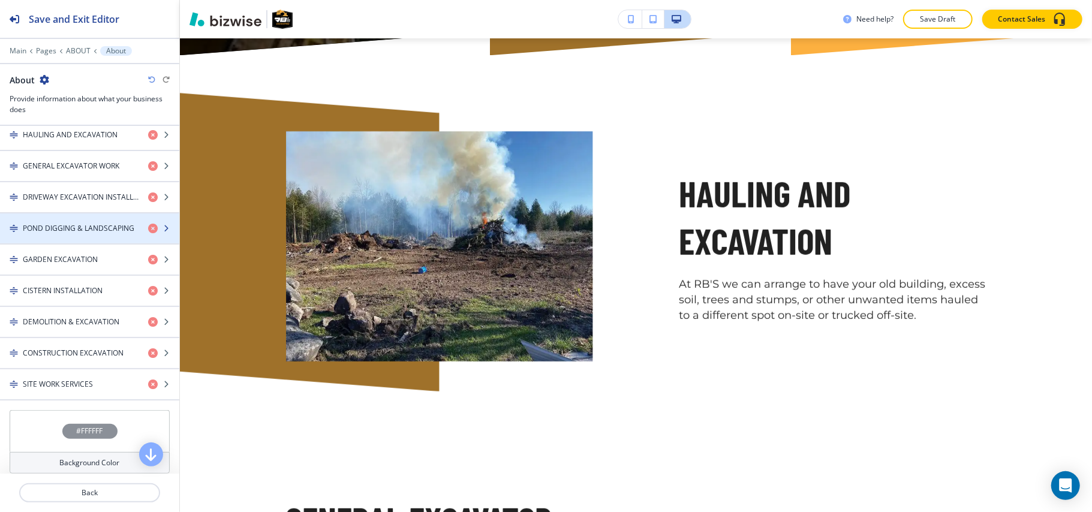
click at [75, 238] on div "button" at bounding box center [89, 239] width 179 height 10
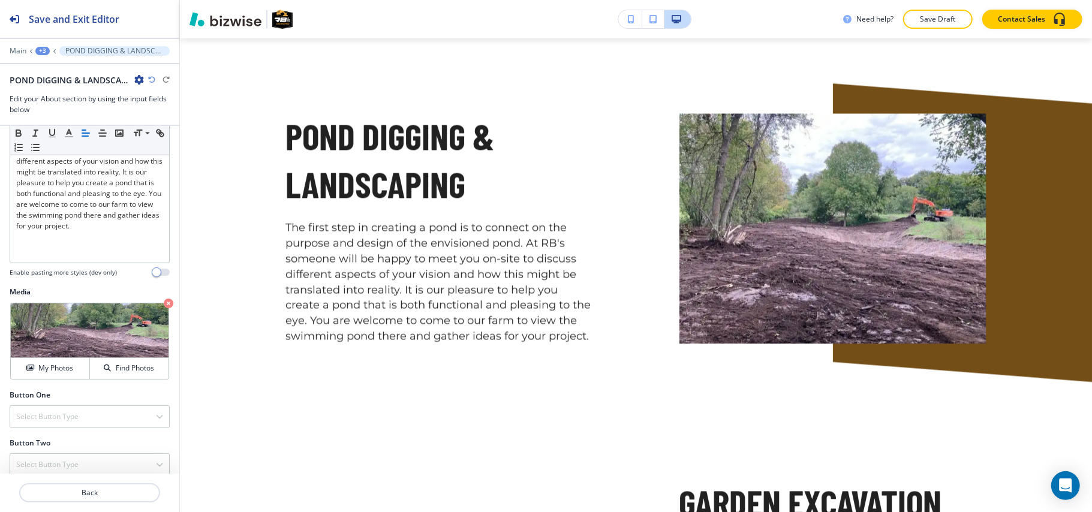
scroll to position [283, 0]
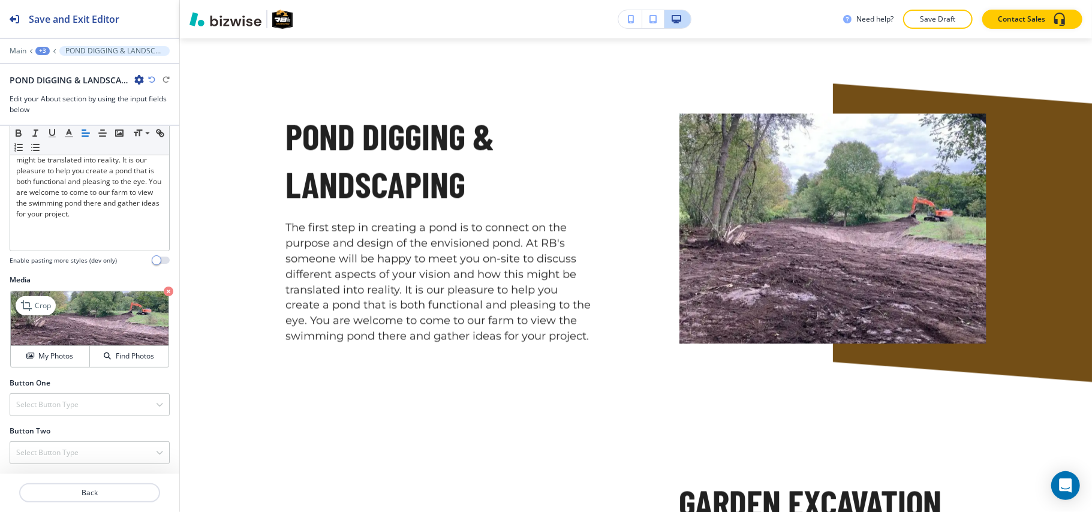
click at [164, 292] on icon "button" at bounding box center [169, 292] width 10 height 10
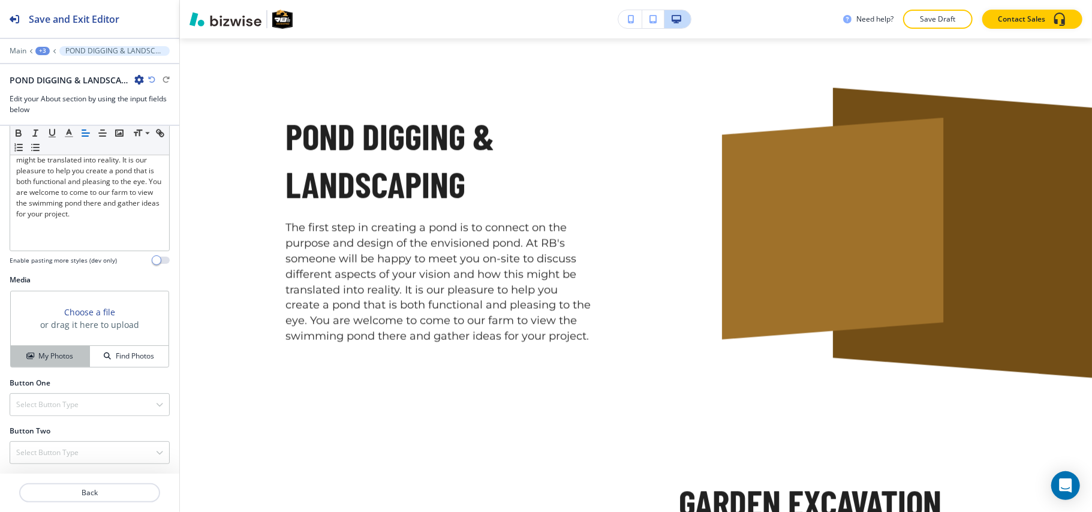
click at [52, 353] on h4 "My Photos" at bounding box center [55, 356] width 35 height 11
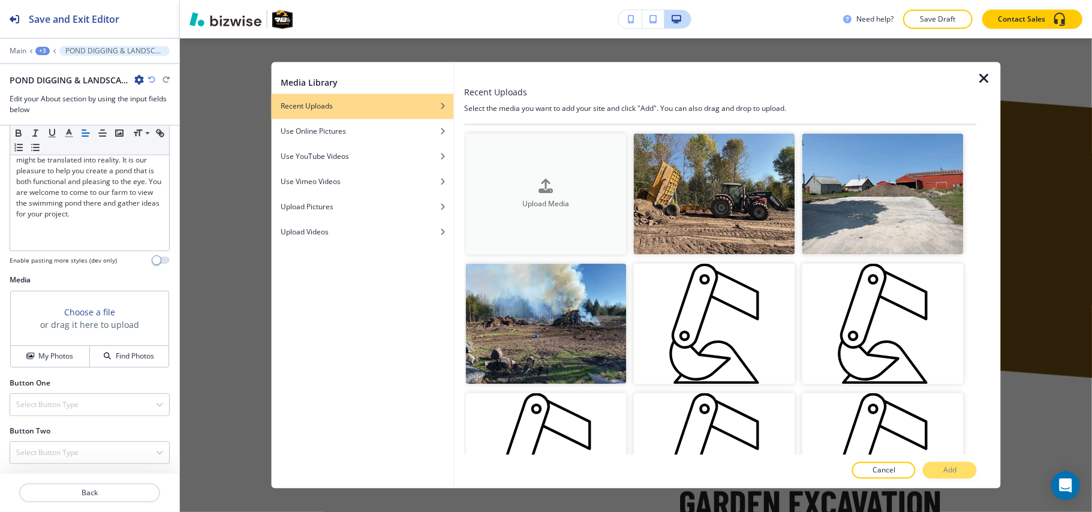
click at [550, 183] on icon "button" at bounding box center [546, 186] width 14 height 14
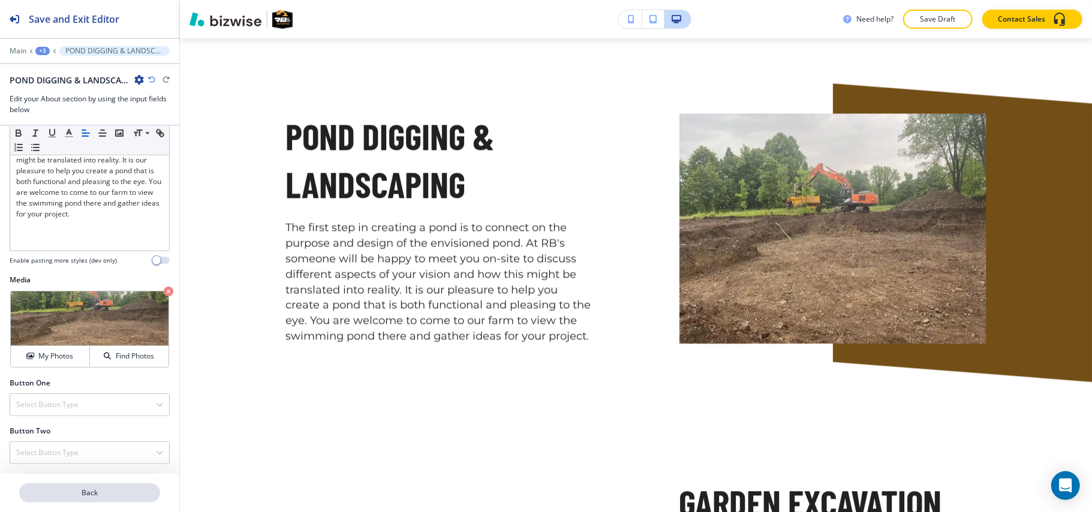
click at [65, 497] on p "Back" at bounding box center [89, 493] width 139 height 11
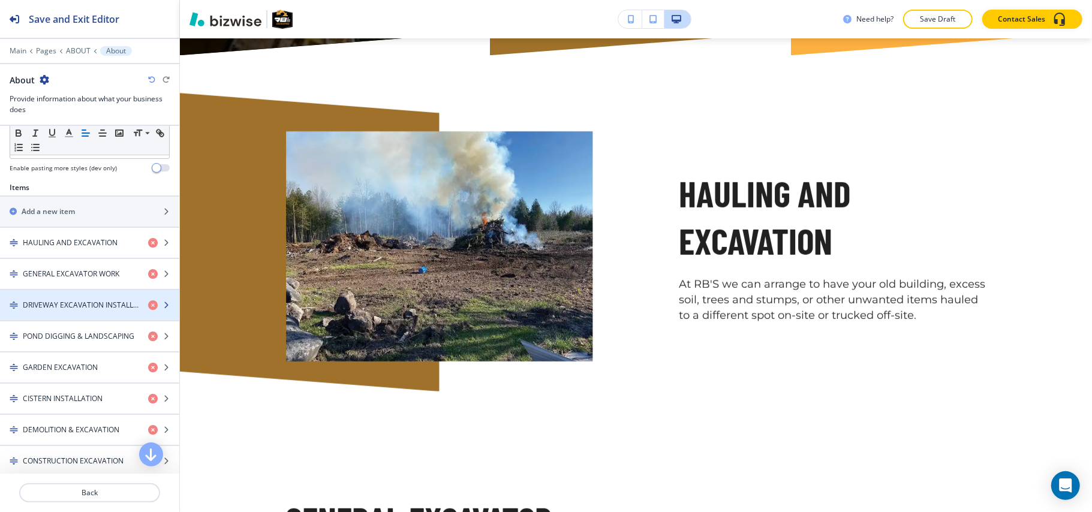
scroll to position [480, 0]
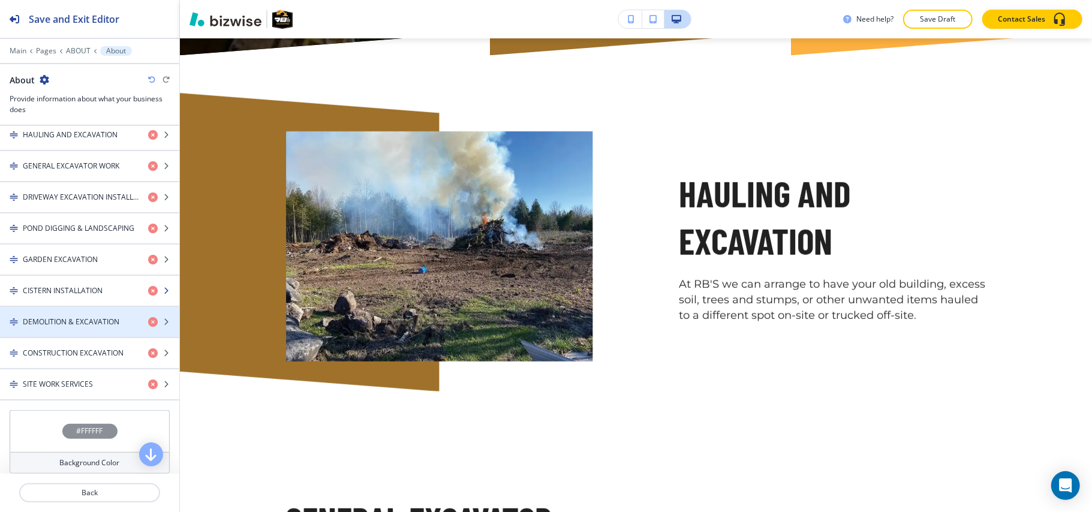
click at [85, 296] on h4 "CISTERN INSTALLATION" at bounding box center [63, 291] width 80 height 11
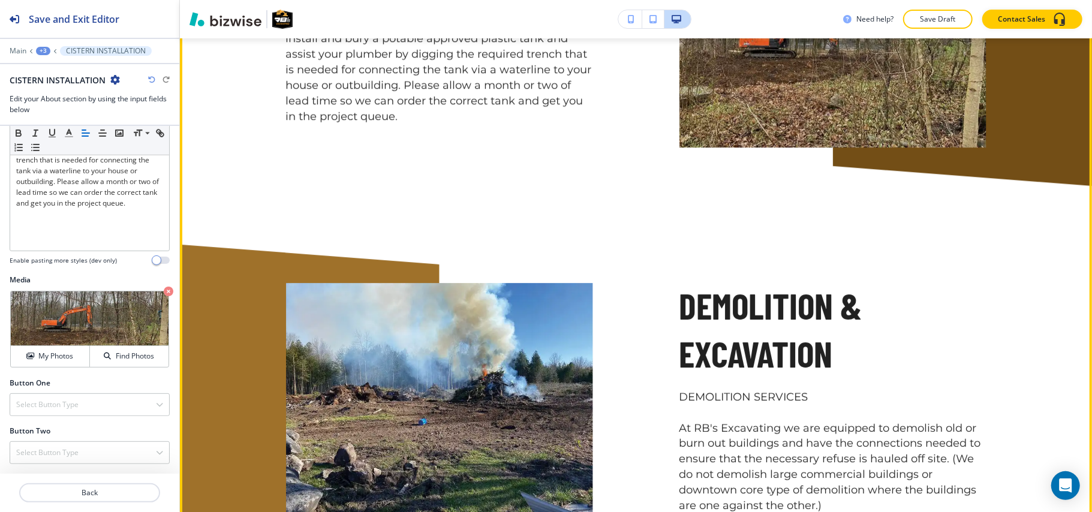
scroll to position [2880, 0]
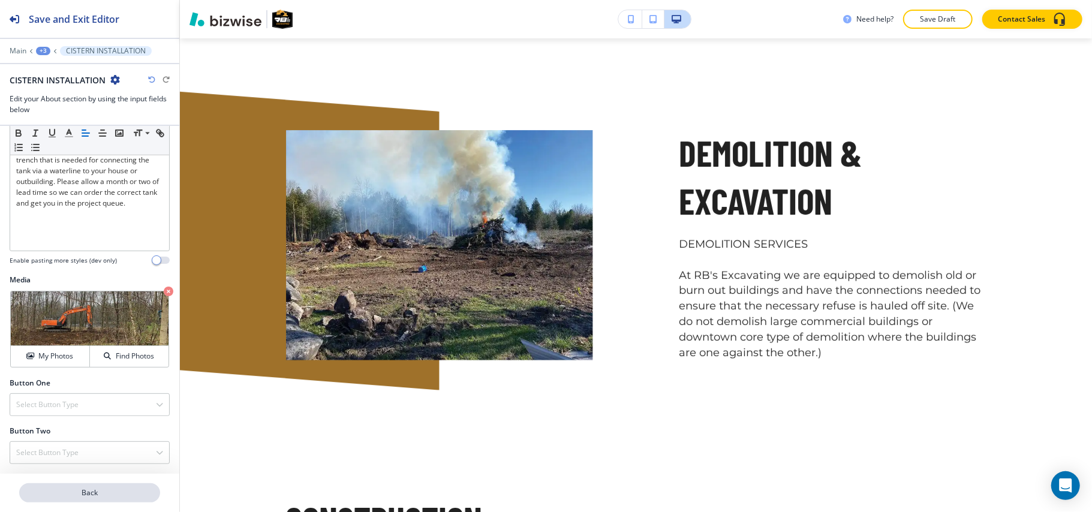
click at [106, 499] on button "Back" at bounding box center [89, 493] width 141 height 19
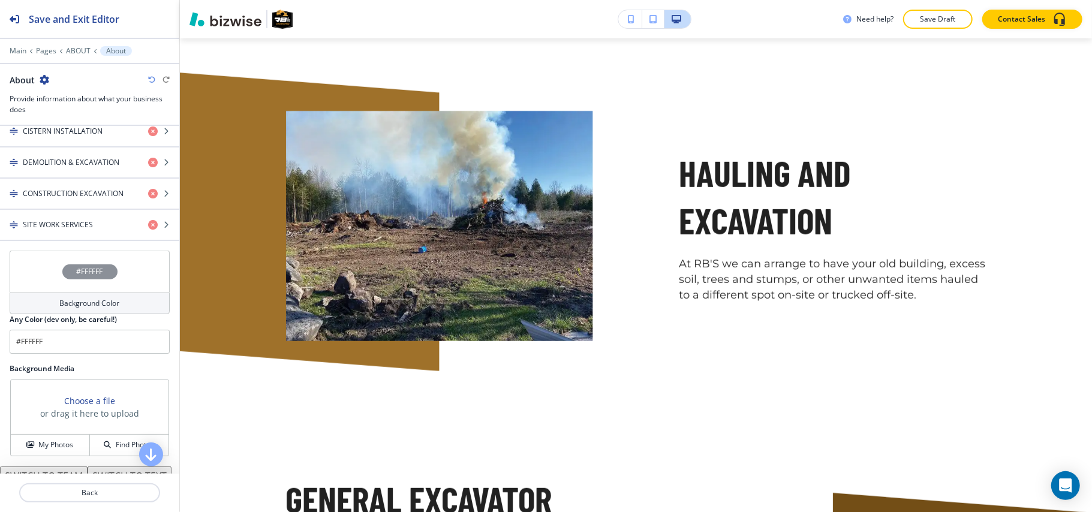
scroll to position [0, 0]
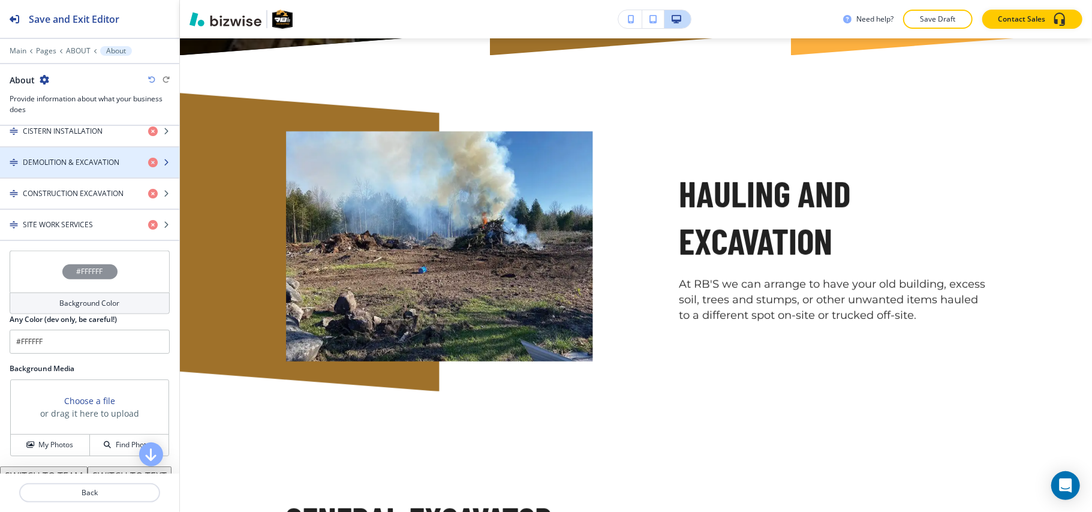
click at [82, 166] on h4 "DEMOLITION & EXCAVATION" at bounding box center [71, 162] width 97 height 11
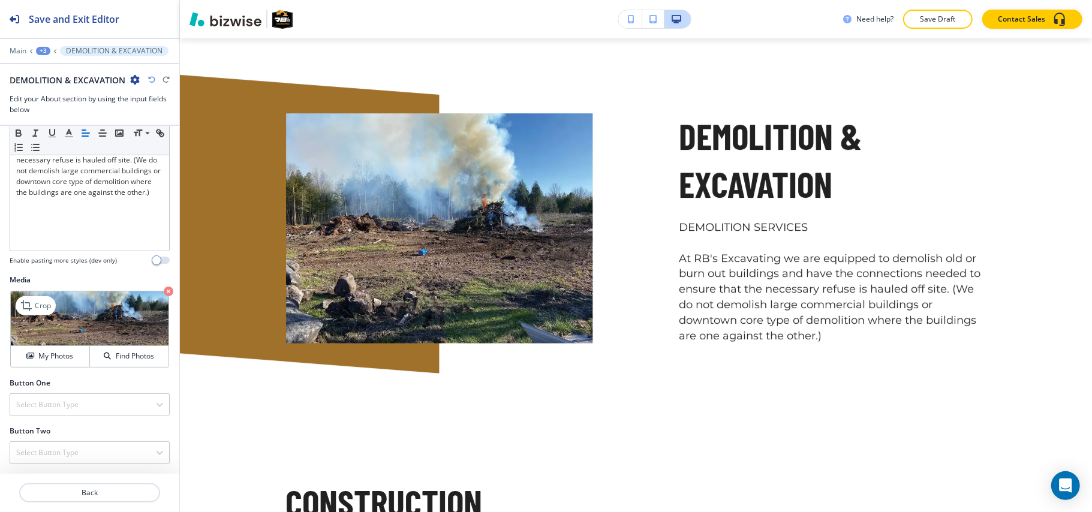
click at [164, 289] on icon "button" at bounding box center [169, 292] width 10 height 10
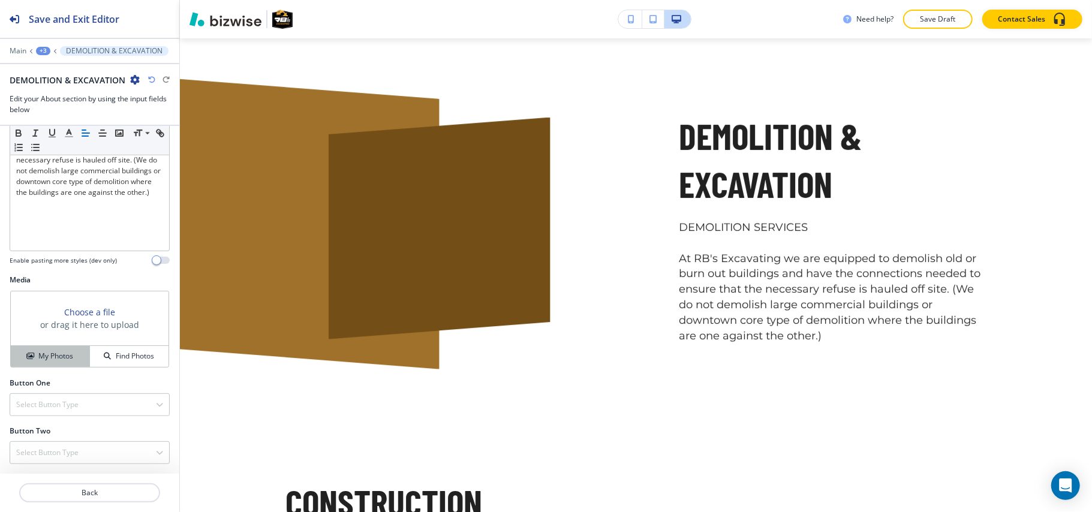
click at [49, 354] on h4 "My Photos" at bounding box center [55, 356] width 35 height 11
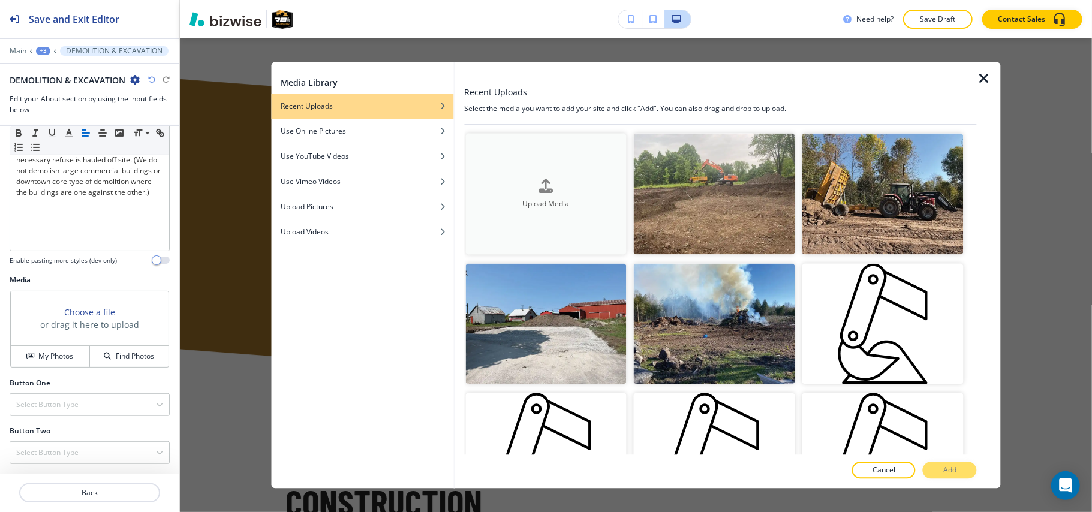
click at [535, 173] on button "Upload Media" at bounding box center [546, 194] width 161 height 121
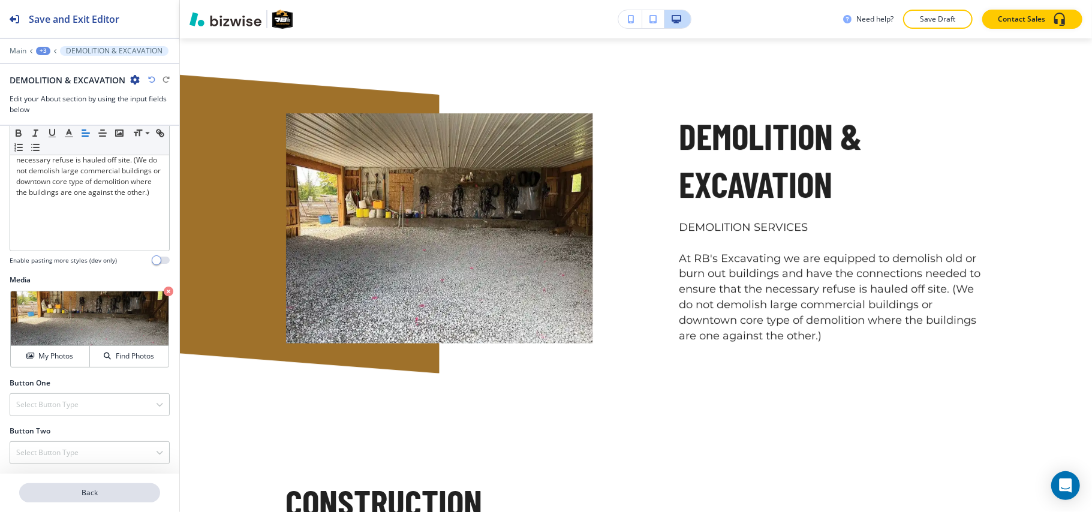
click at [88, 495] on p "Back" at bounding box center [89, 493] width 139 height 11
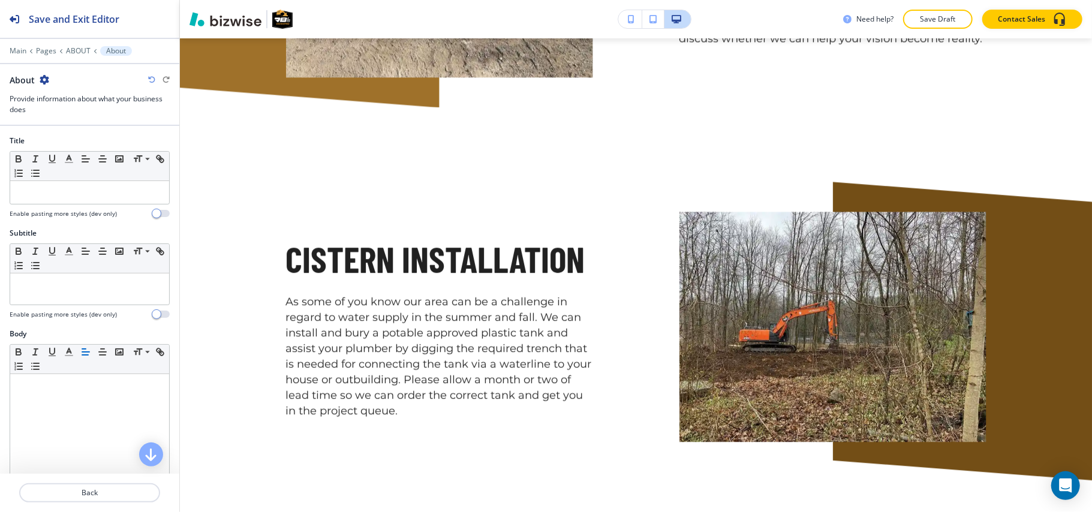
scroll to position [200, 0]
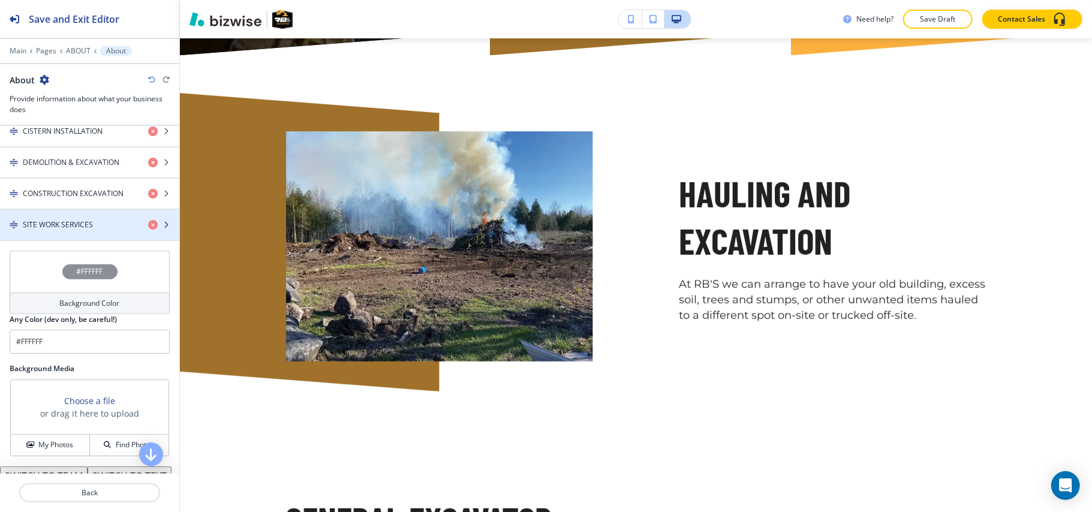
click at [71, 226] on h4 "SITE WORK SERVICES" at bounding box center [58, 225] width 70 height 11
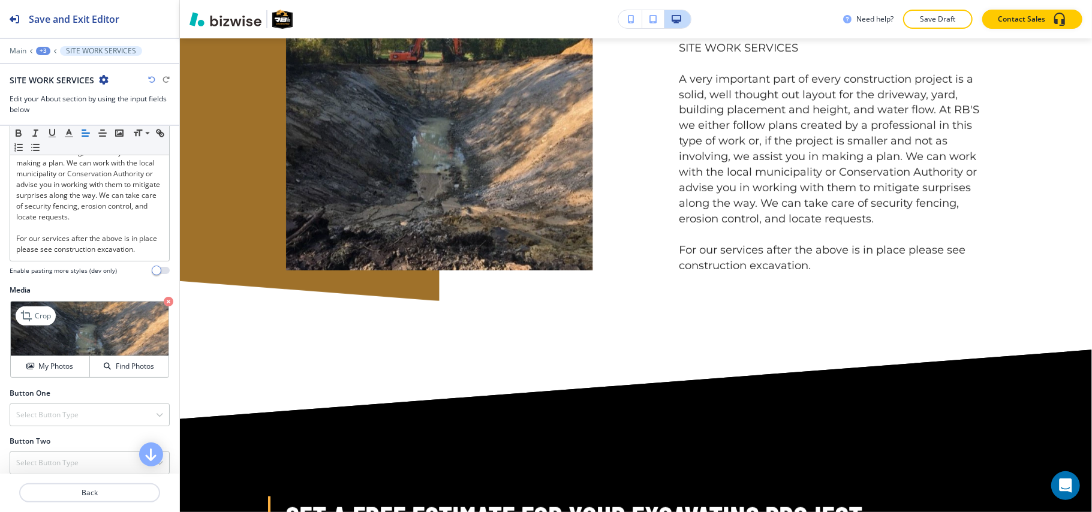
click at [164, 307] on icon "button" at bounding box center [169, 302] width 10 height 10
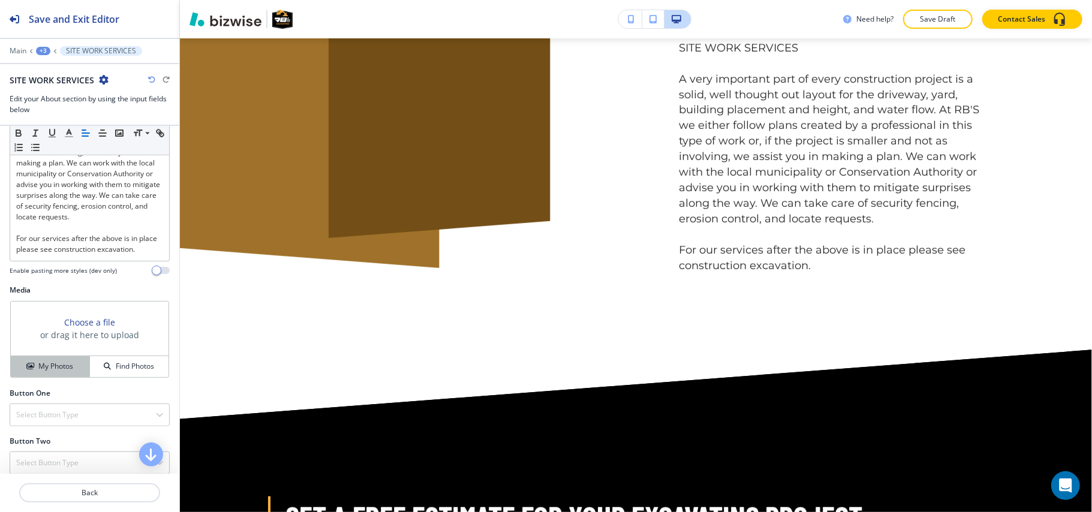
click at [58, 377] on button "My Photos" at bounding box center [50, 366] width 79 height 21
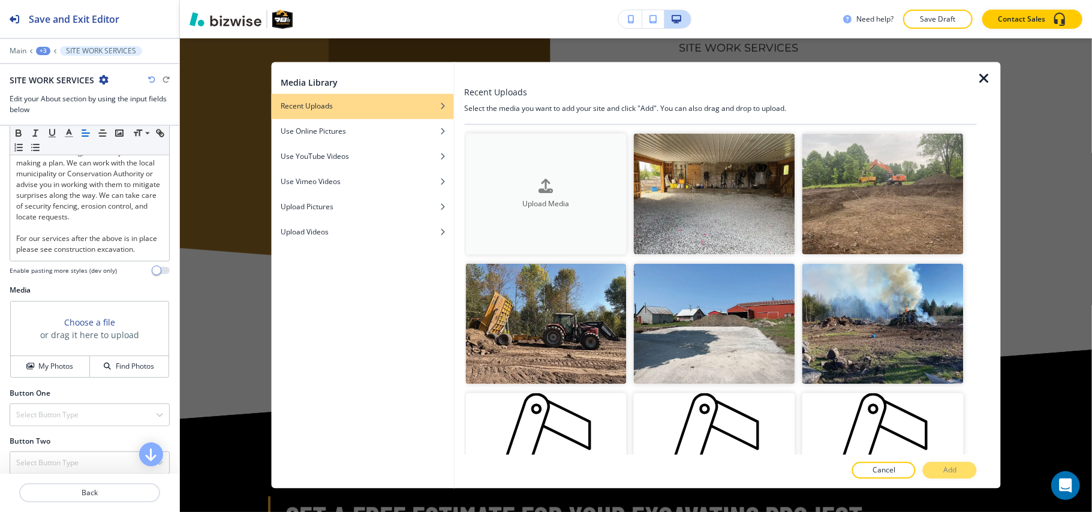
click at [604, 194] on div "button" at bounding box center [546, 196] width 161 height 5
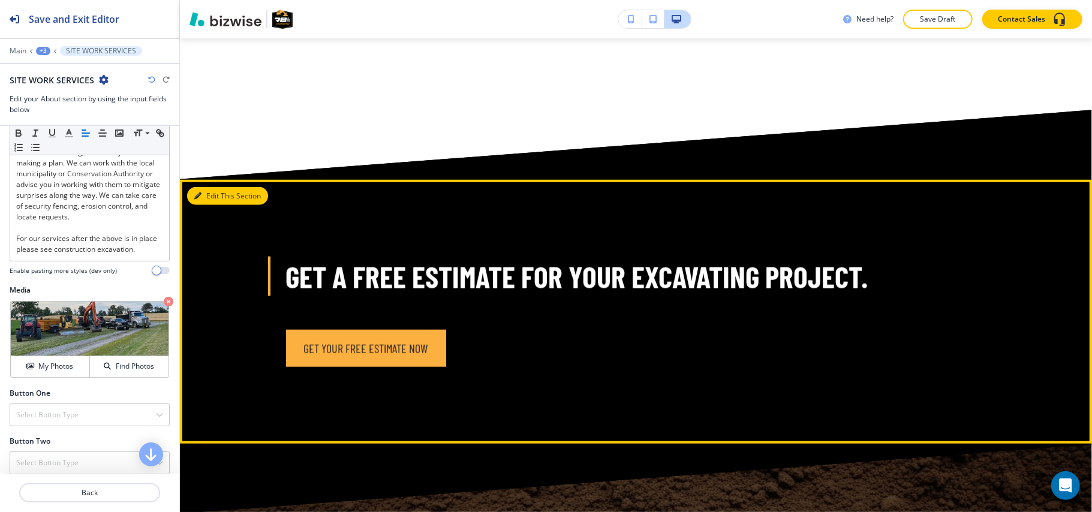
click at [221, 187] on button "Edit This Section" at bounding box center [227, 196] width 81 height 18
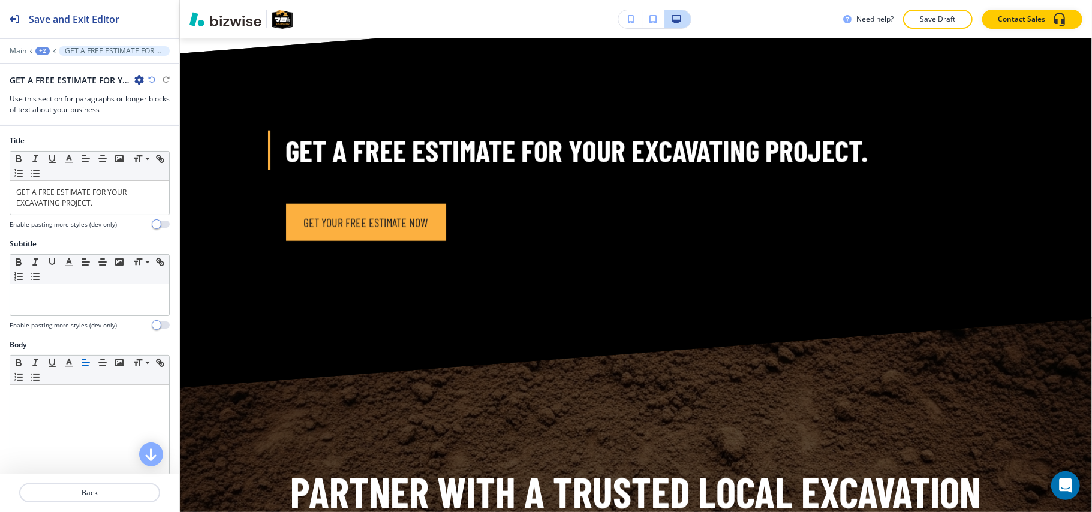
click at [138, 82] on icon "button" at bounding box center [139, 80] width 10 height 10
click at [169, 143] on p "Delete Section" at bounding box center [172, 143] width 61 height 11
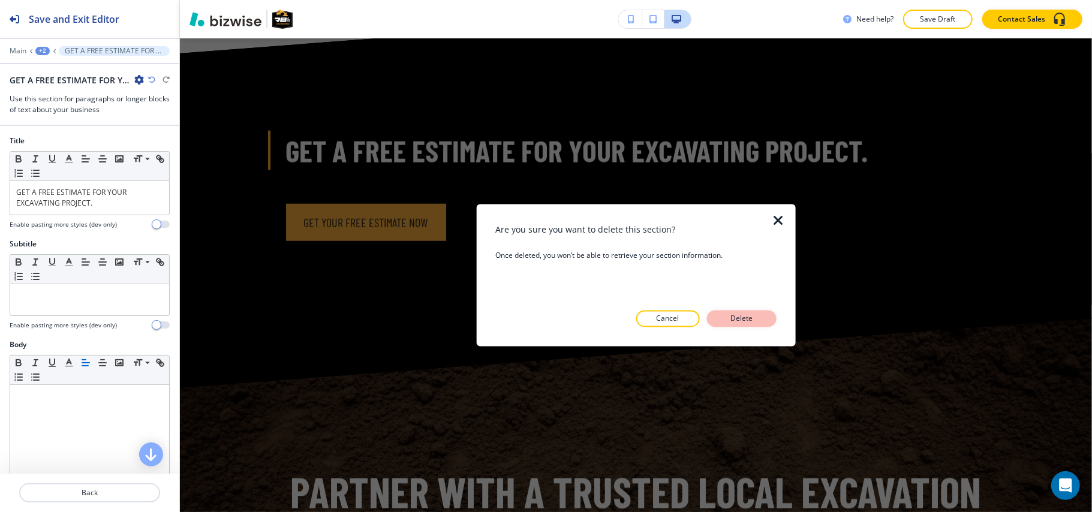
click at [752, 318] on p "Delete" at bounding box center [742, 319] width 29 height 11
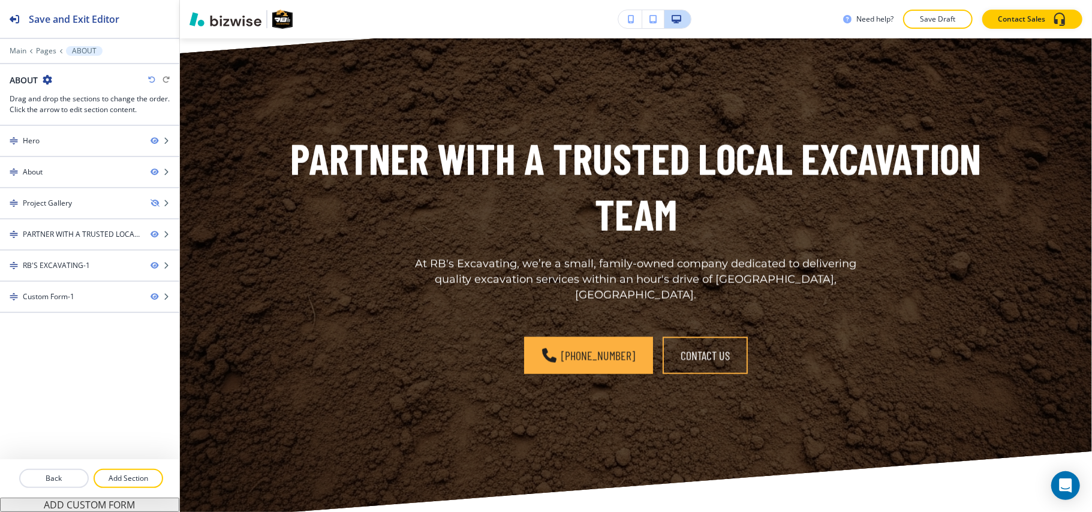
scroll to position [4186, 0]
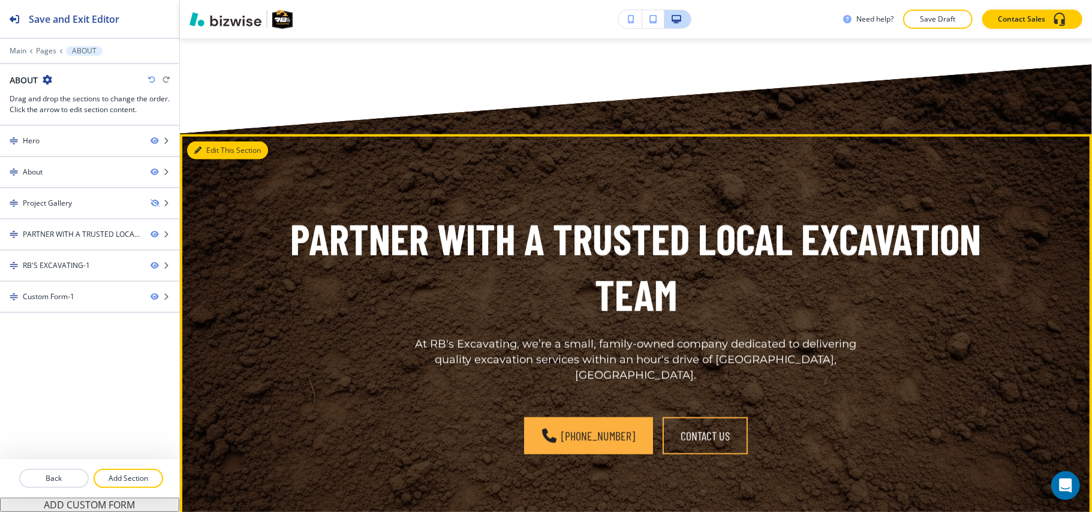
click at [203, 142] on button "Edit This Section" at bounding box center [227, 151] width 81 height 18
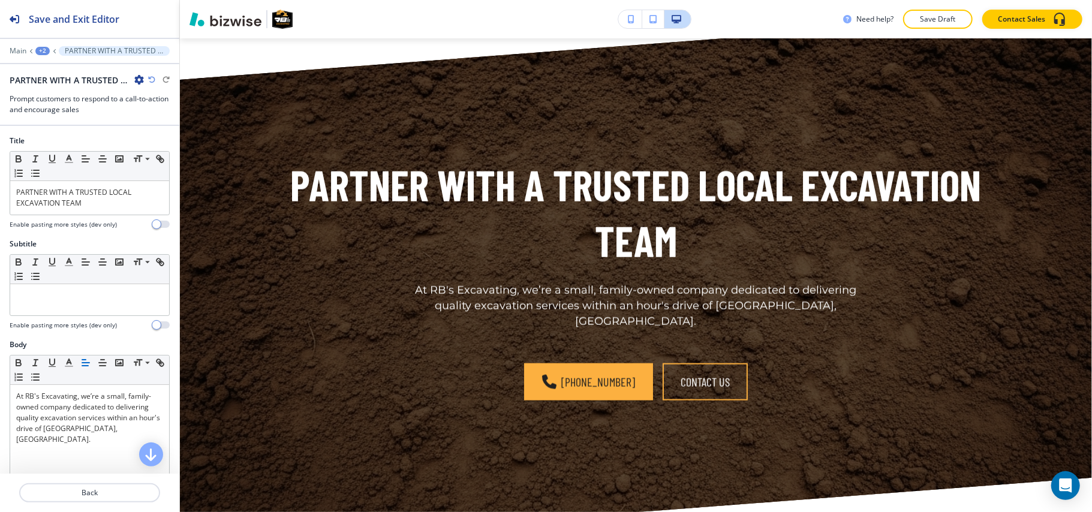
scroll to position [4267, 0]
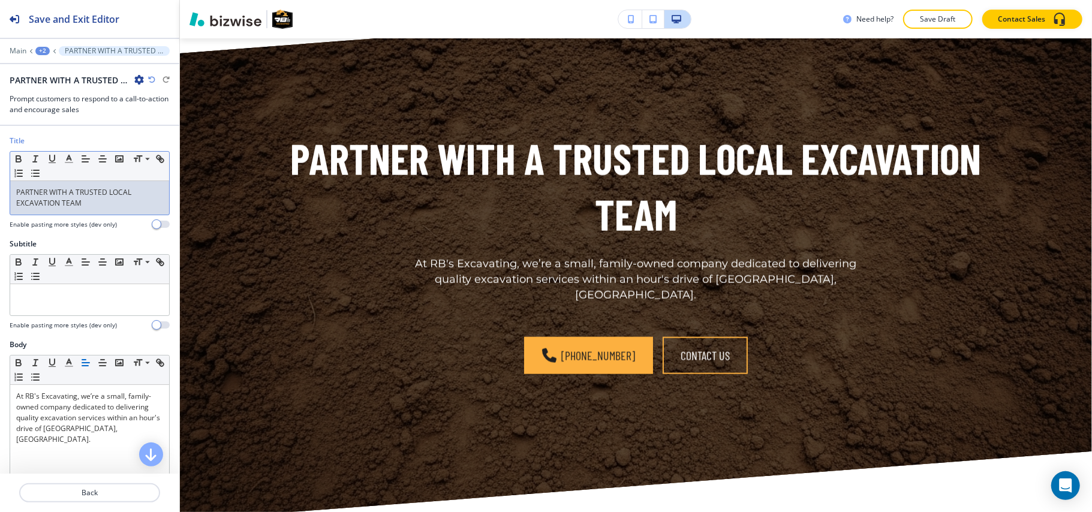
click at [126, 200] on p "PARTNER WITH A TRUSTED LOCAL EXCAVATION TEAM" at bounding box center [89, 198] width 147 height 22
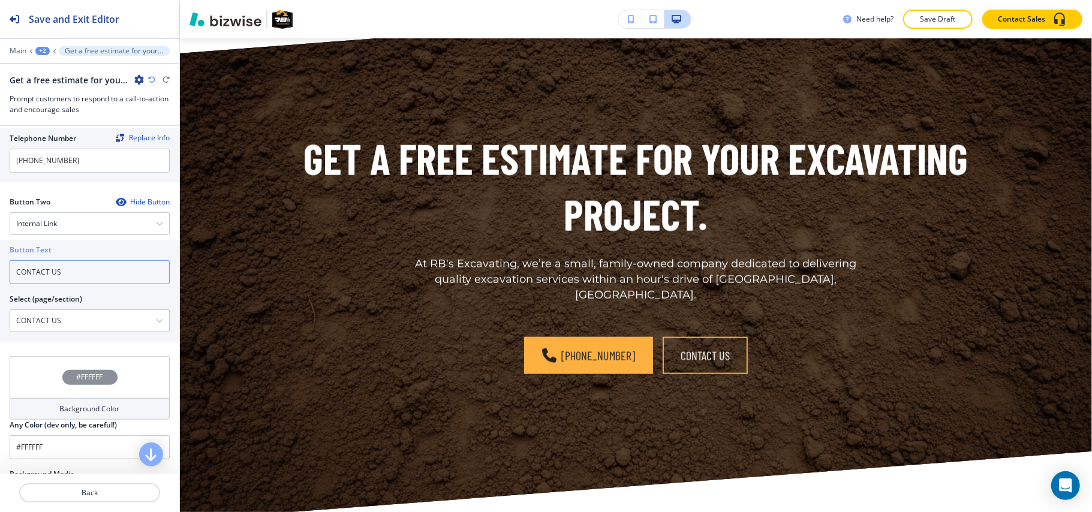
drag, startPoint x: 68, startPoint y: 275, endPoint x: 0, endPoint y: 277, distance: 67.8
click at [0, 277] on div "Button Text CONTACT US Select (page/section) CONTACT US HOME HOME | Hero HOME |…" at bounding box center [89, 291] width 179 height 102
paste input "Get your free estimate now"
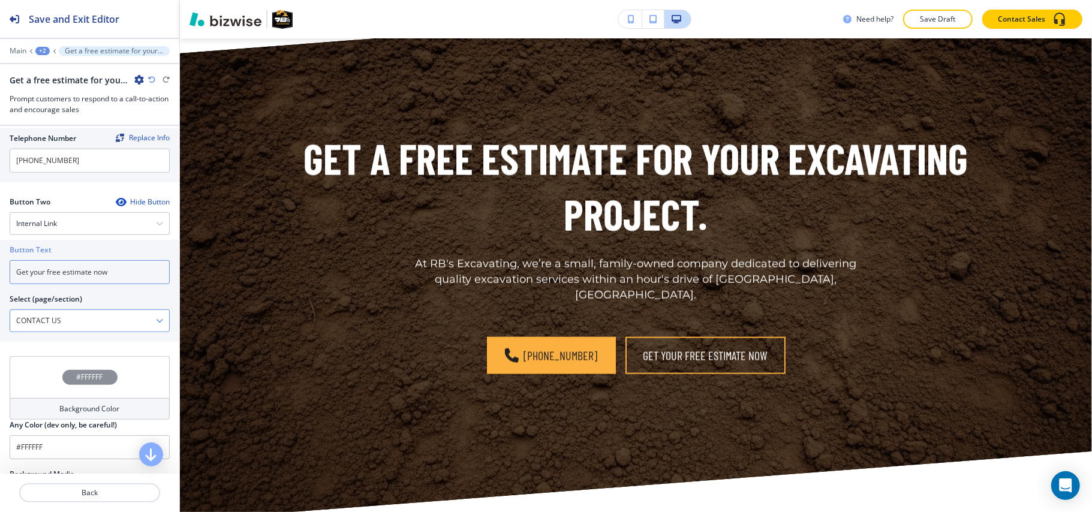
type input "Get your free estimate now"
drag, startPoint x: 79, startPoint y: 329, endPoint x: 0, endPoint y: 328, distance: 79.2
click at [0, 329] on div "Button Text Get your free estimate now Select (page/section) CONTACT US HOME HO…" at bounding box center [89, 291] width 179 height 102
click at [22, 49] on p "Main" at bounding box center [18, 51] width 17 height 8
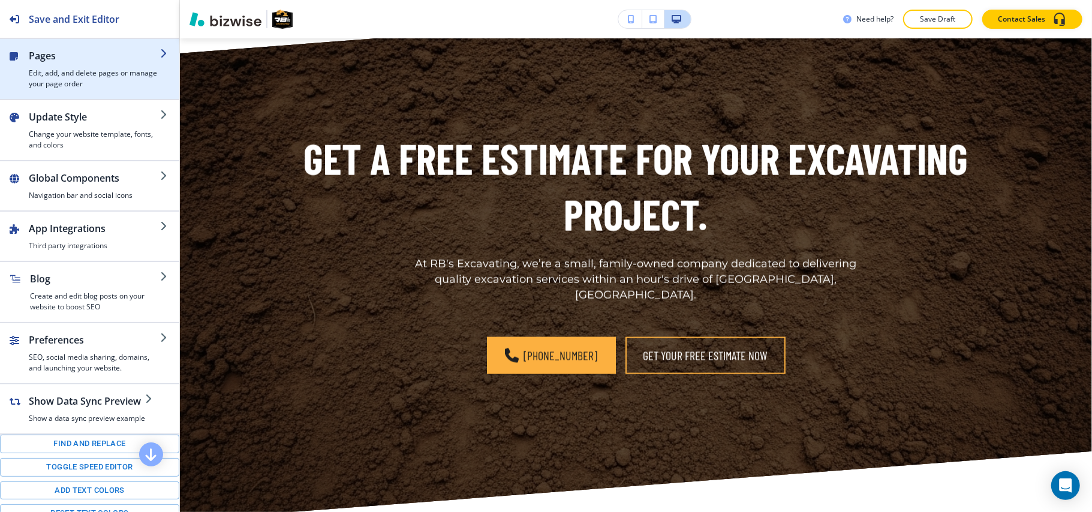
click at [71, 65] on div "button" at bounding box center [94, 65] width 131 height 5
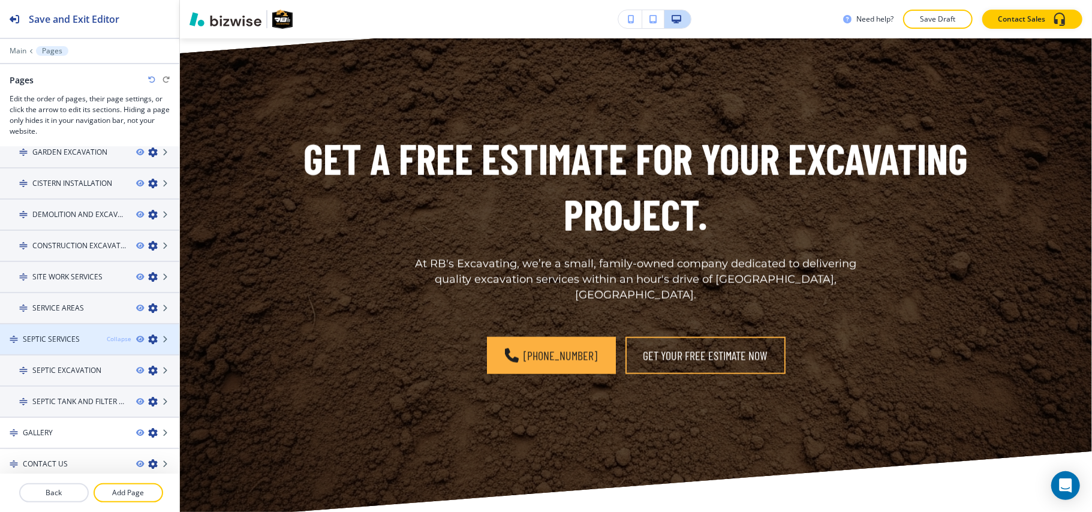
click at [107, 335] on div "Collapse" at bounding box center [119, 339] width 25 height 9
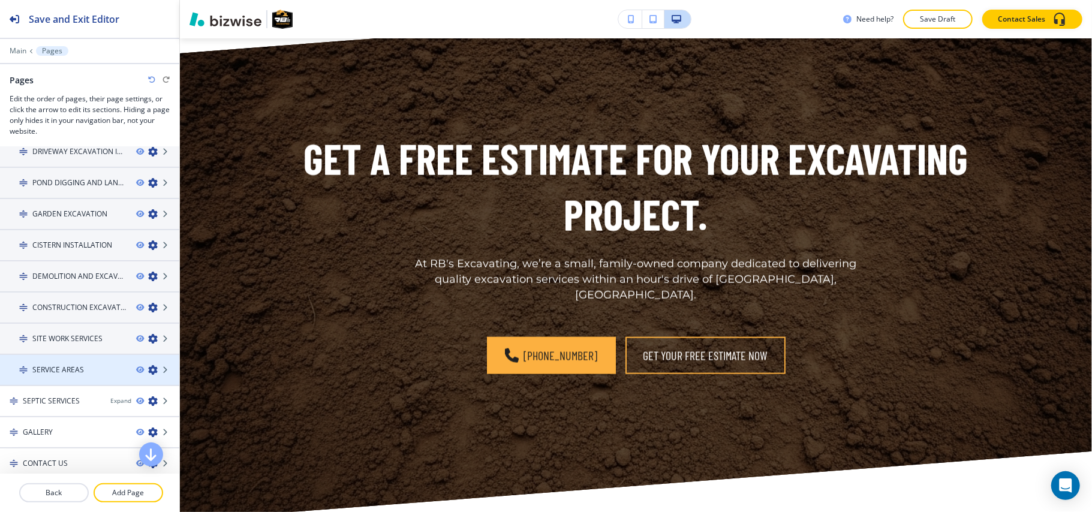
scroll to position [0, 0]
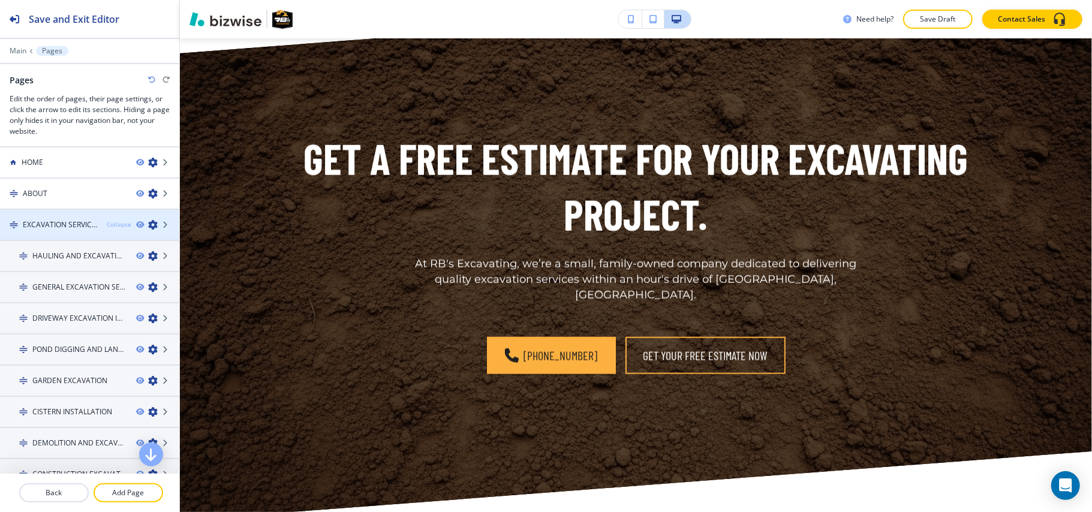
click at [109, 224] on div "Collapse" at bounding box center [119, 224] width 25 height 9
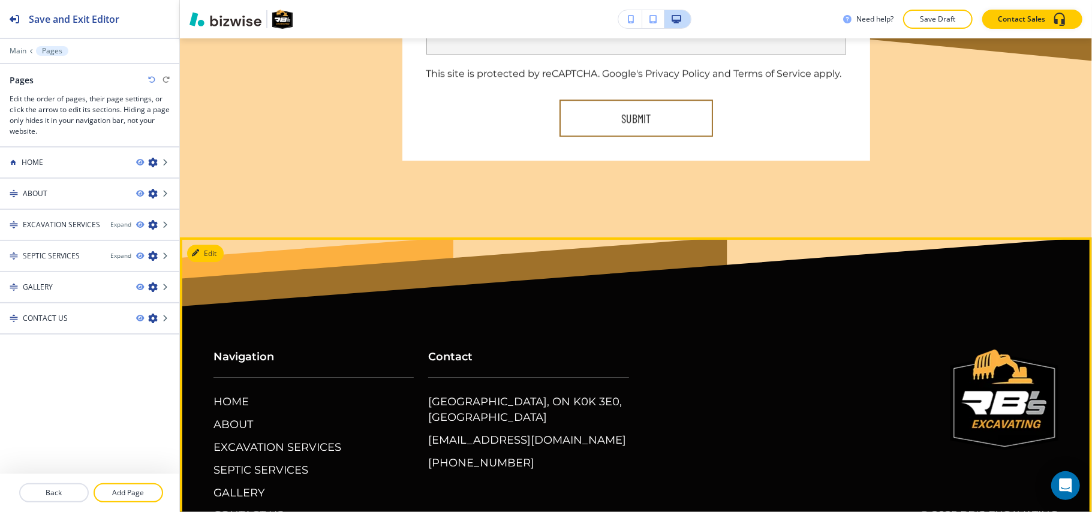
scroll to position [5841, 0]
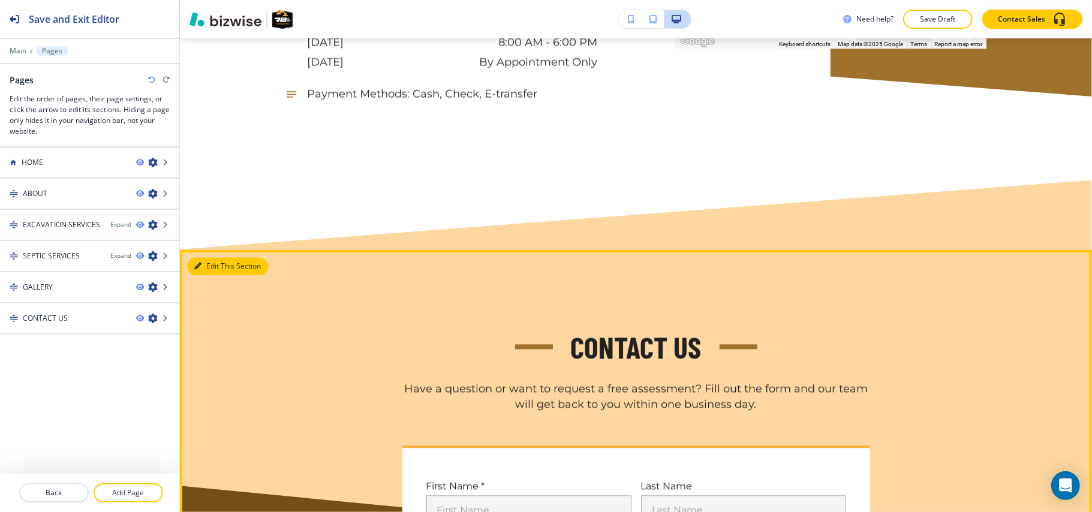
click at [212, 257] on button "Edit This Section" at bounding box center [227, 266] width 81 height 18
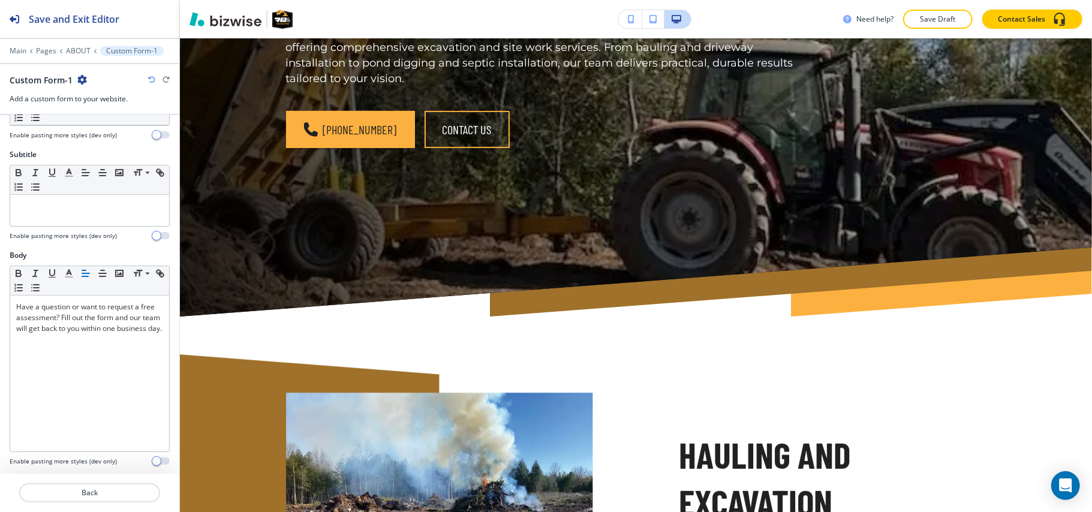
scroll to position [0, 0]
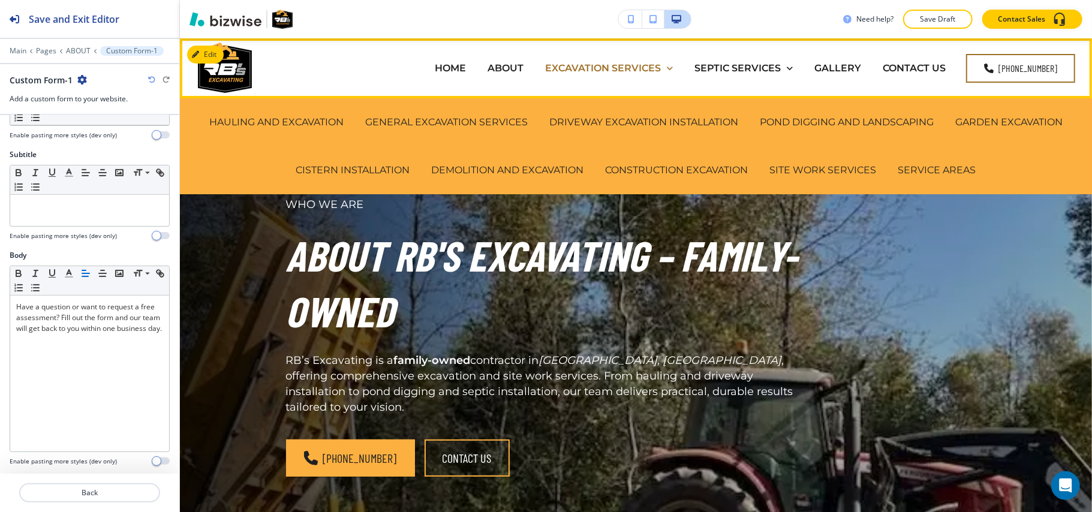
click at [617, 68] on p "EXCAVATION SERVICES" at bounding box center [603, 68] width 116 height 14
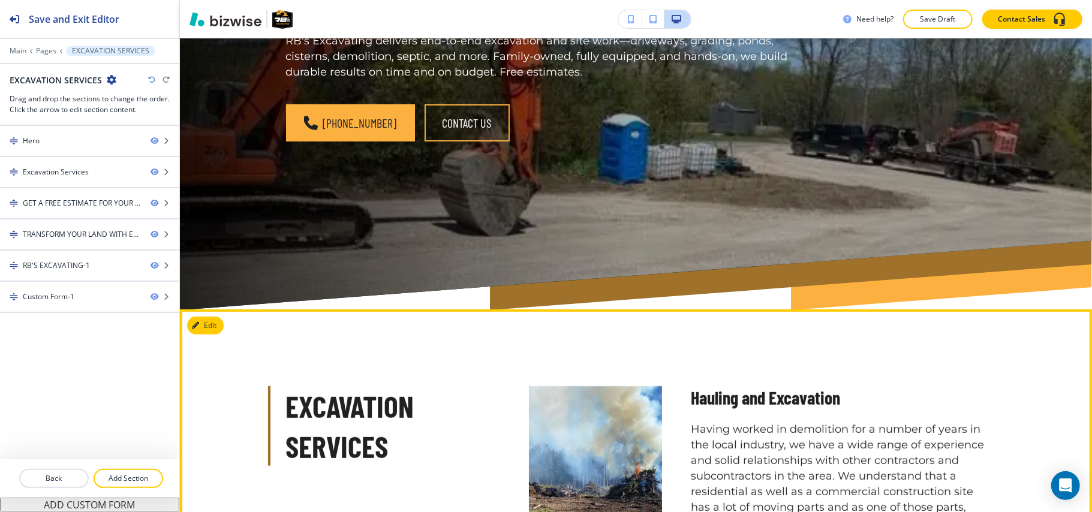
scroll to position [199, 0]
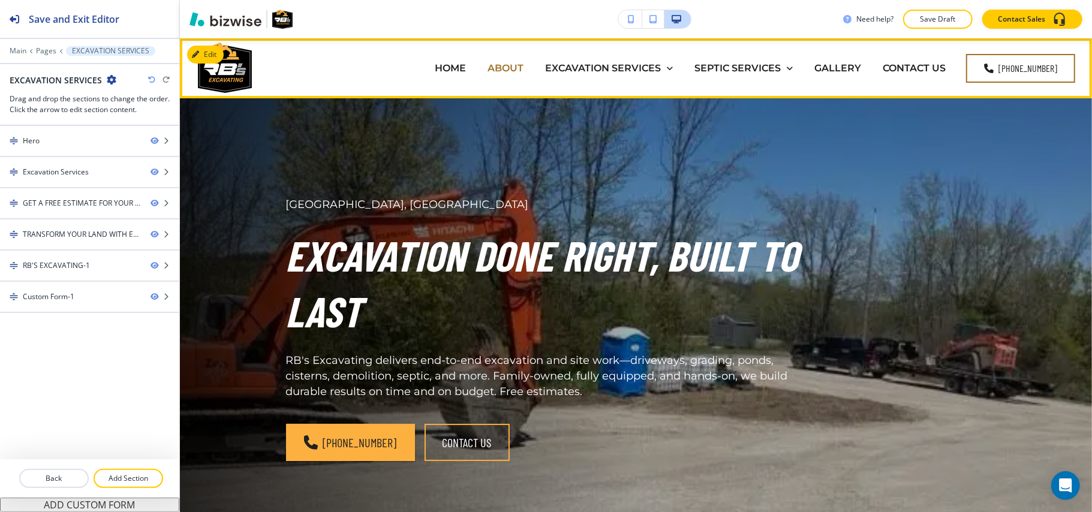
click at [502, 68] on p "ABOUT" at bounding box center [506, 68] width 36 height 14
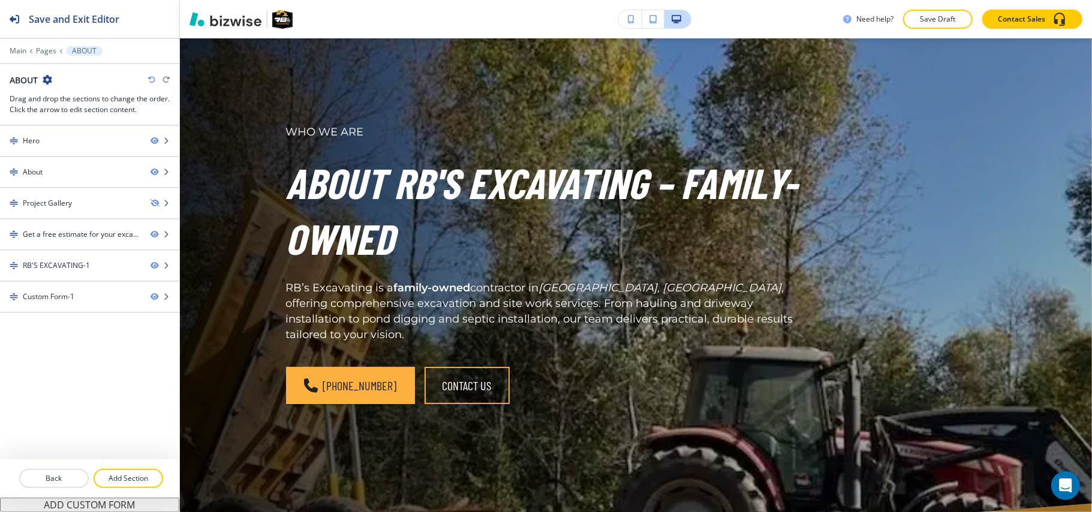
scroll to position [0, 0]
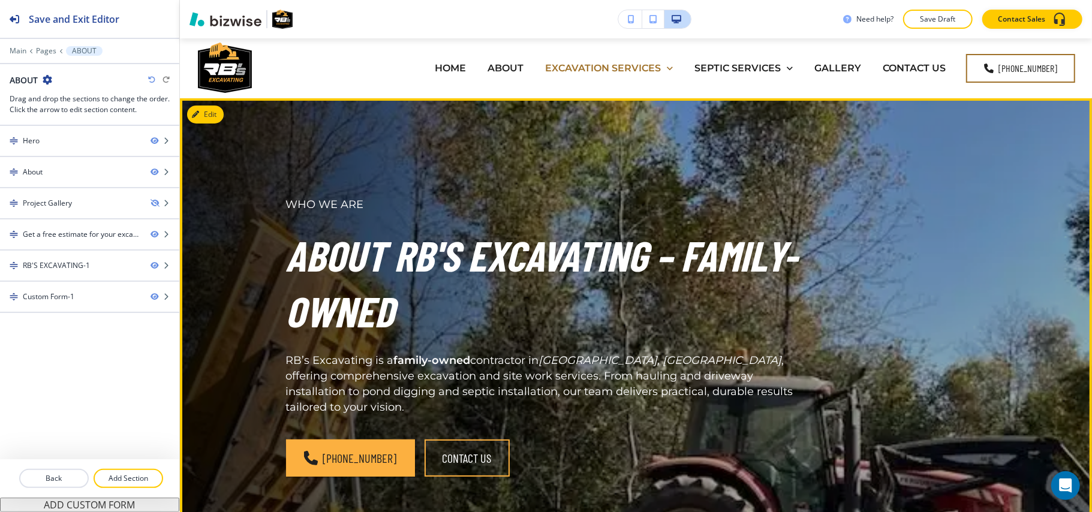
drag, startPoint x: 751, startPoint y: 406, endPoint x: 592, endPoint y: 65, distance: 376.3
click at [592, 65] on p "EXCAVATION SERVICES" at bounding box center [603, 68] width 116 height 14
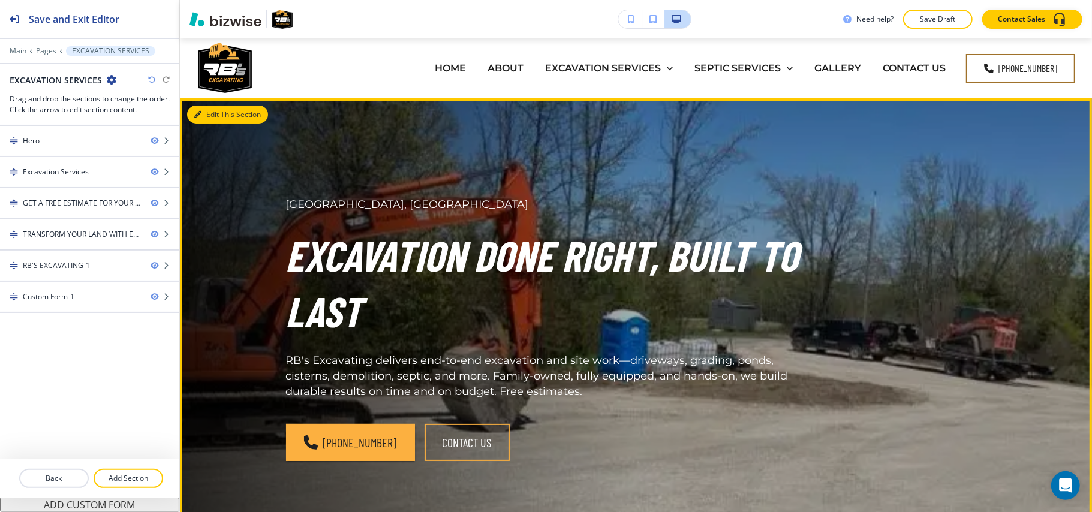
click at [210, 111] on button "Edit This Section" at bounding box center [227, 115] width 81 height 18
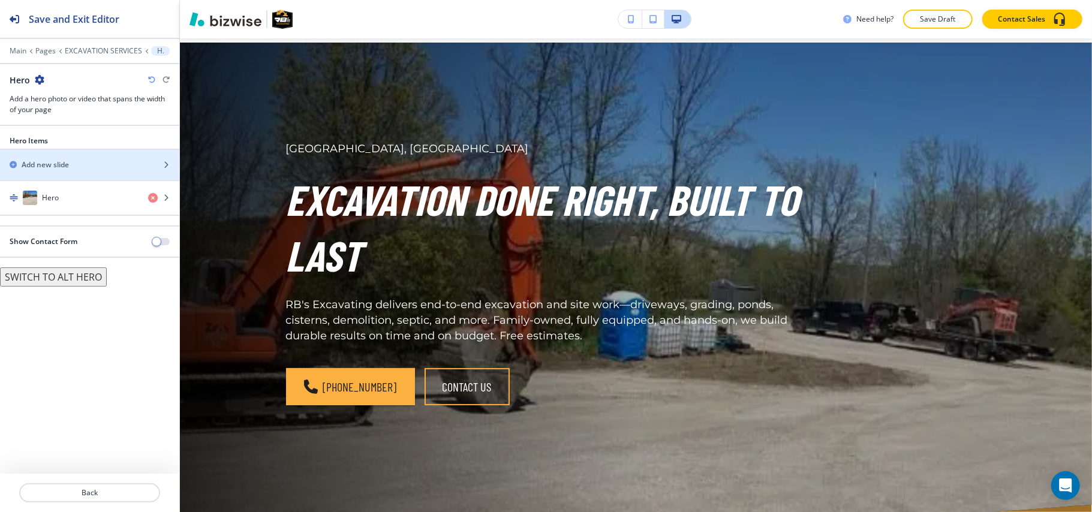
scroll to position [60, 0]
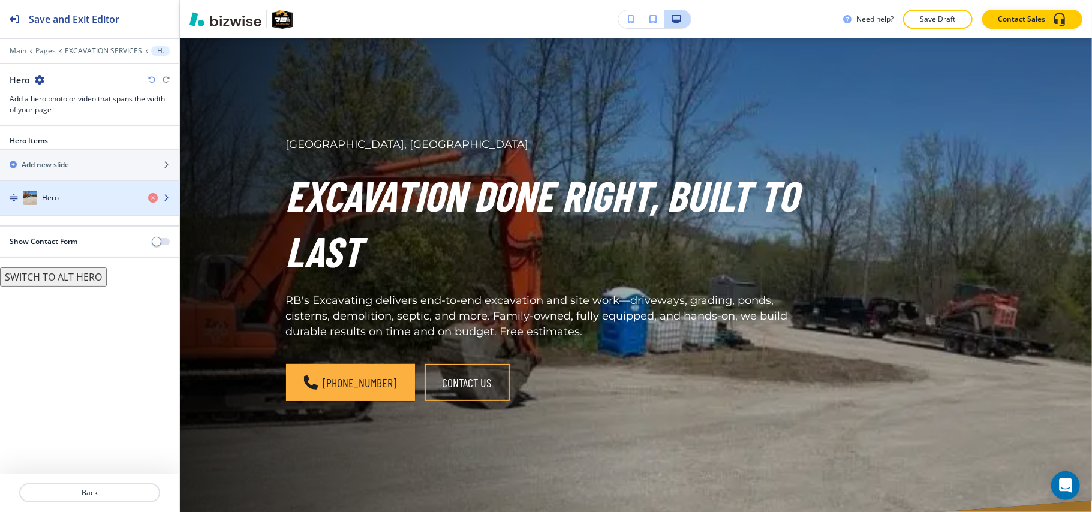
click at [77, 197] on div "Hero" at bounding box center [69, 198] width 139 height 14
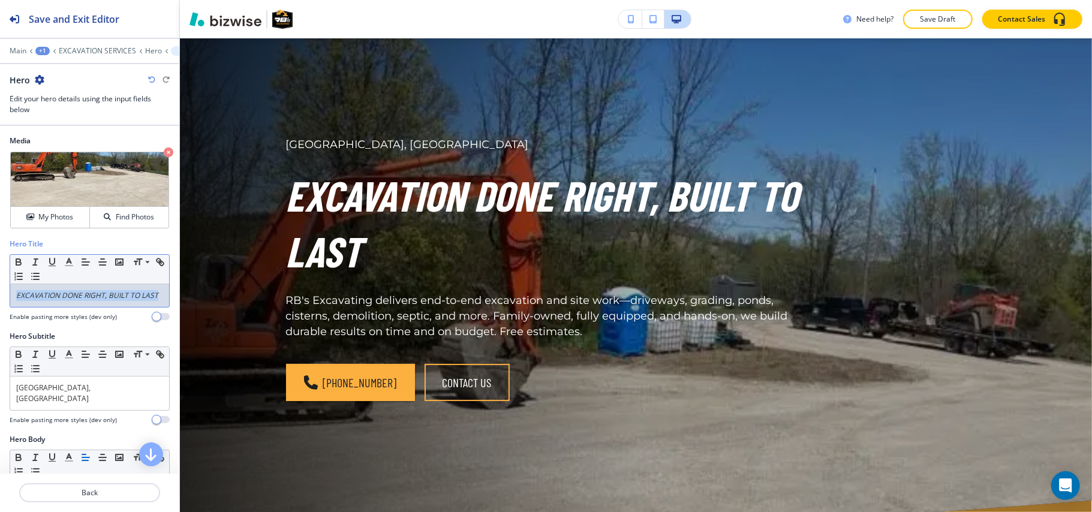
drag, startPoint x: 79, startPoint y: 310, endPoint x: 0, endPoint y: 282, distance: 83.9
click at [0, 282] on div "Hero Title Small Normal Large Huge EXCAVATION DONE RIGHT, BUILT TO LAST Enable …" at bounding box center [89, 285] width 179 height 92
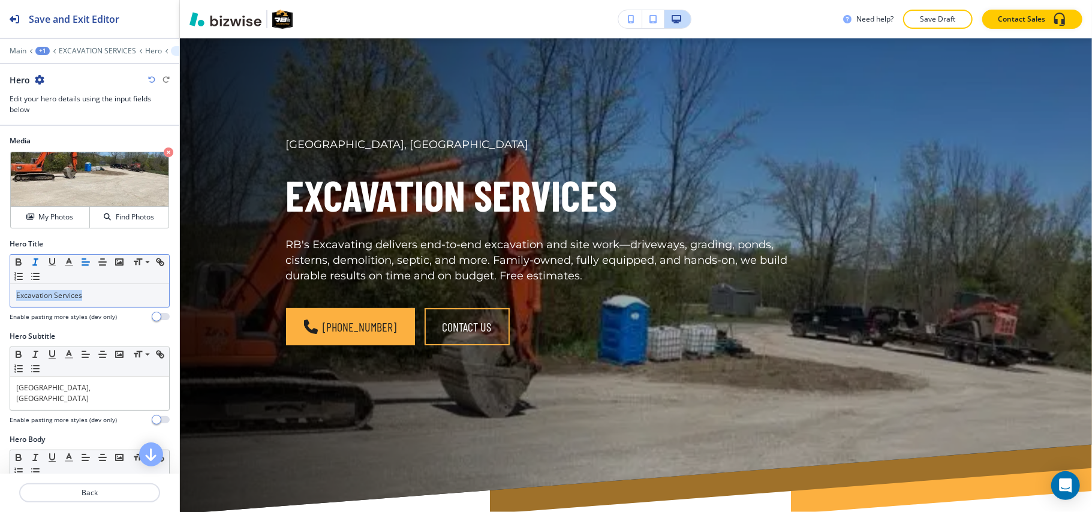
click at [35, 262] on icon "button" at bounding box center [35, 262] width 11 height 11
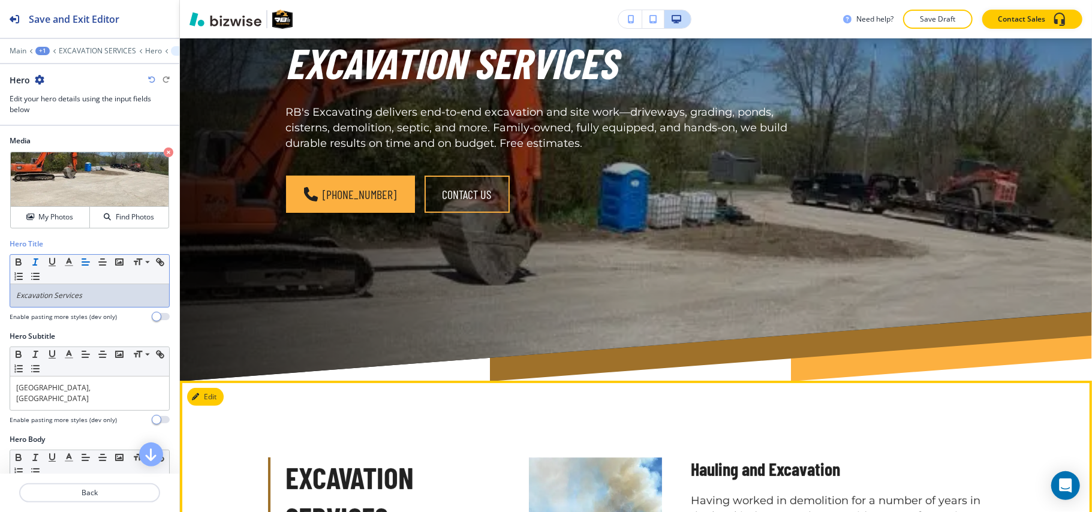
scroll to position [60, 0]
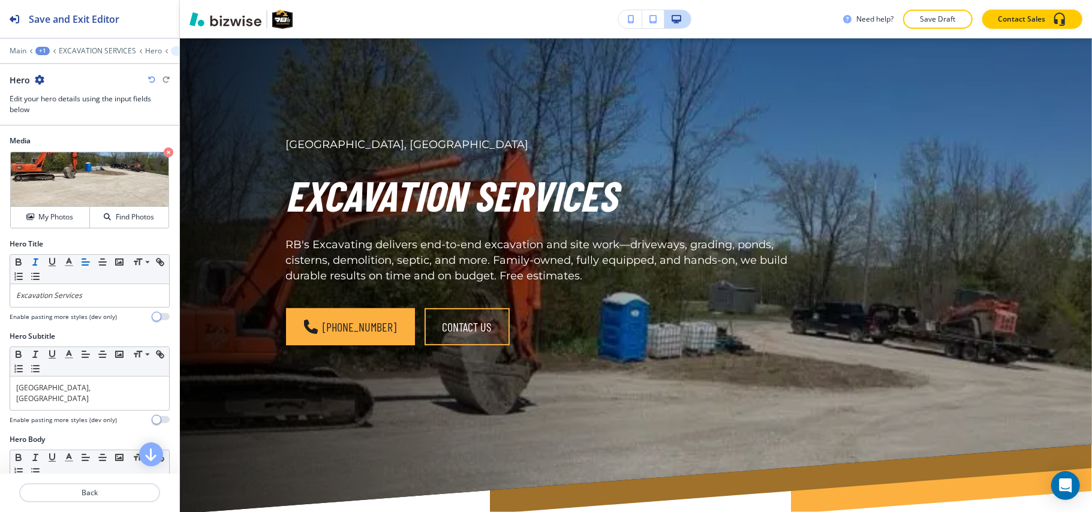
click at [150, 79] on icon "button" at bounding box center [151, 79] width 7 height 7
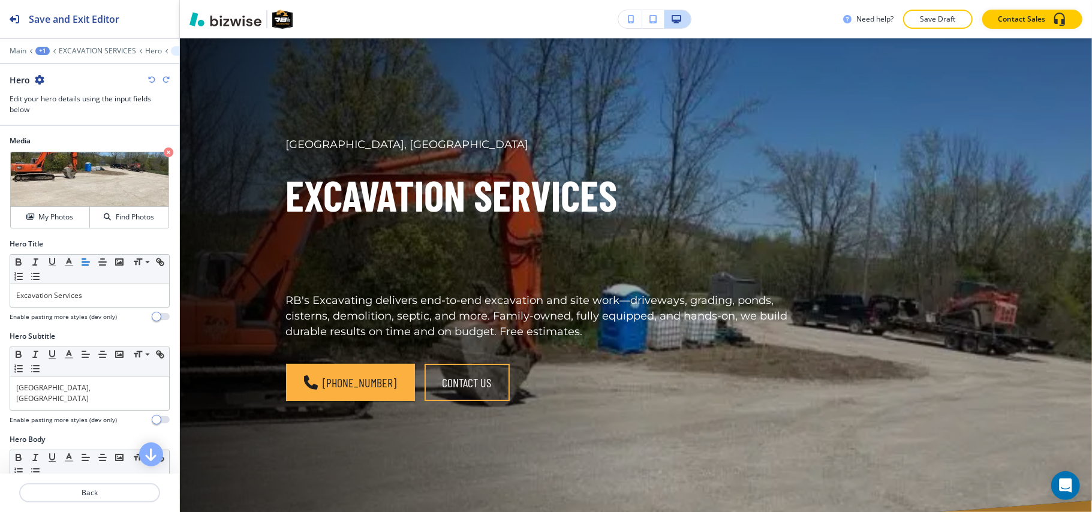
click at [150, 79] on icon "button" at bounding box center [151, 79] width 7 height 7
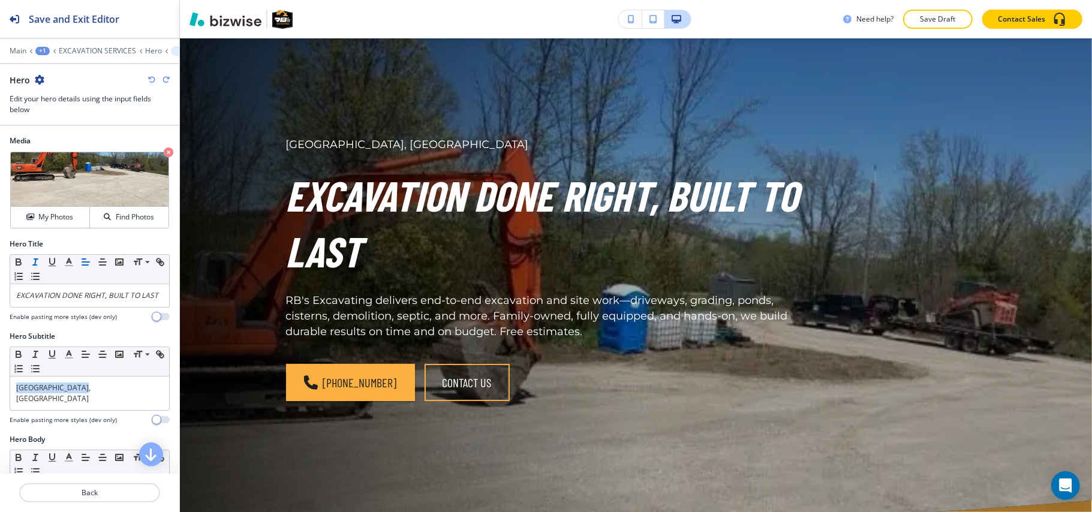
drag, startPoint x: 116, startPoint y: 409, endPoint x: 0, endPoint y: 410, distance: 116.4
click at [0, 410] on div "Hero Subtitle Small Normal Large Huge [GEOGRAPHIC_DATA], [GEOGRAPHIC_DATA] Enab…" at bounding box center [89, 382] width 179 height 103
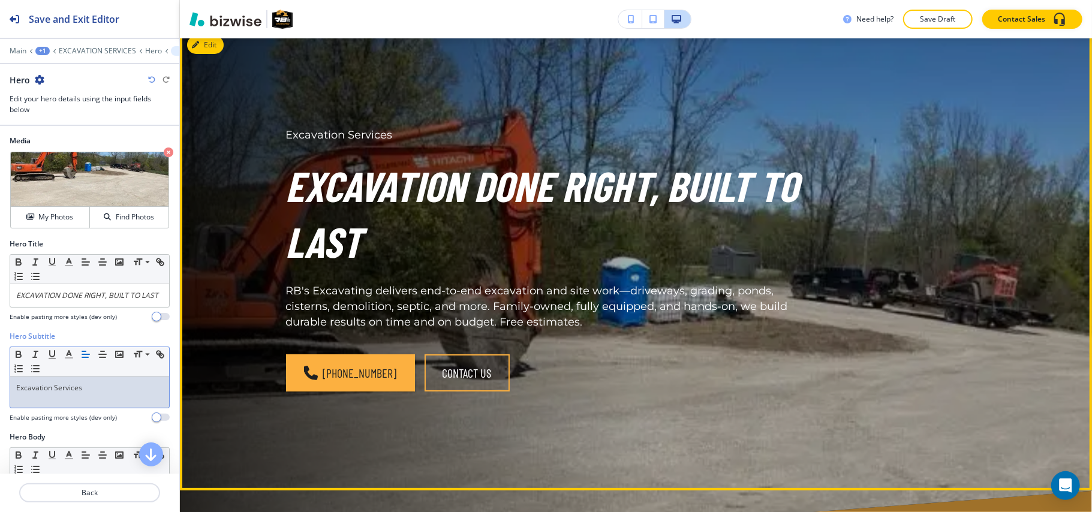
scroll to position [0, 0]
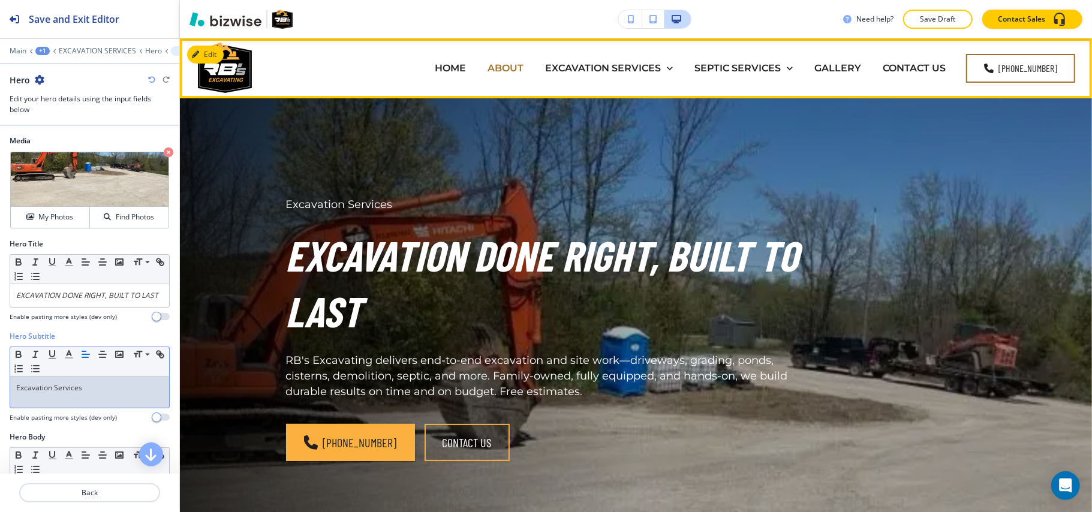
click at [514, 73] on p "ABOUT" at bounding box center [506, 68] width 36 height 14
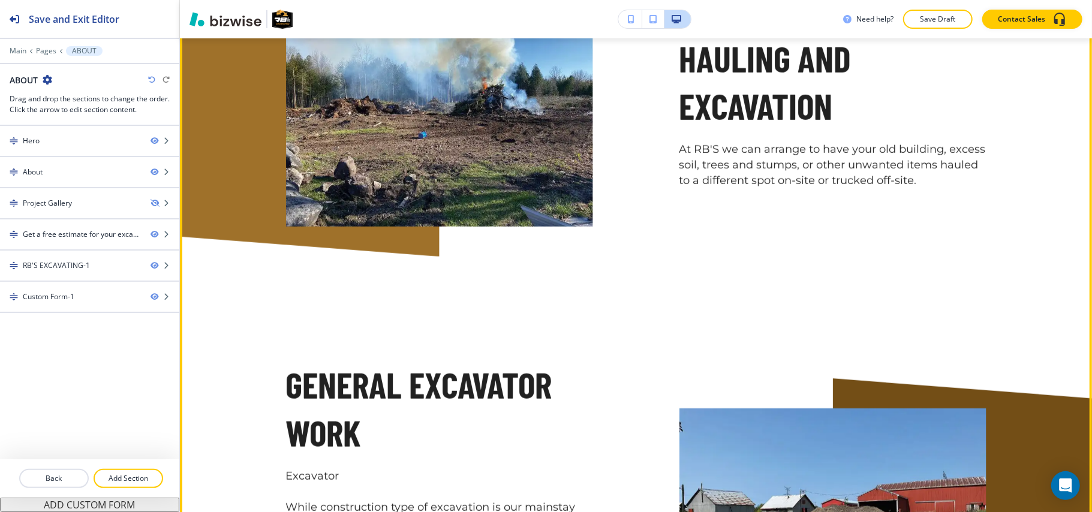
scroll to position [720, 0]
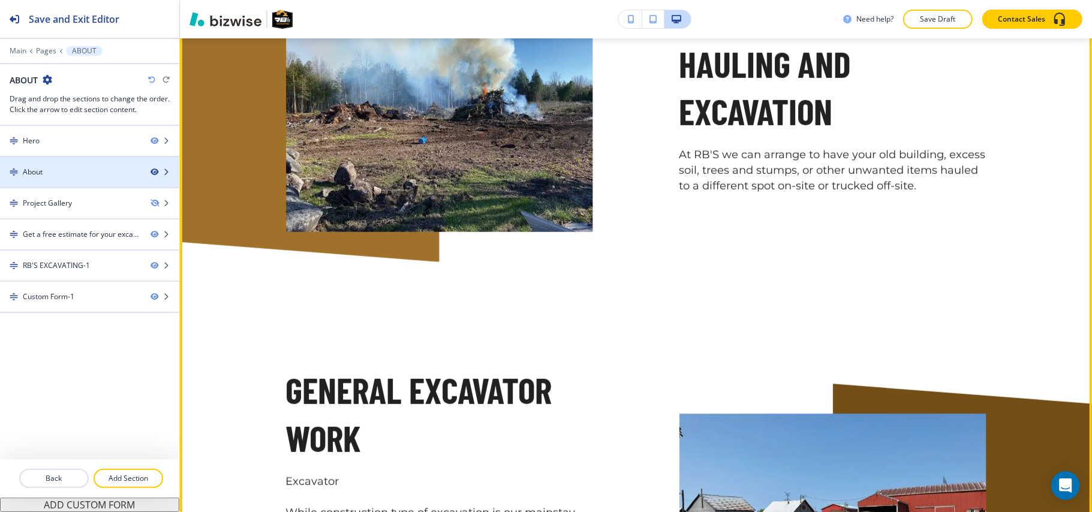
click at [154, 173] on icon "button" at bounding box center [154, 172] width 7 height 7
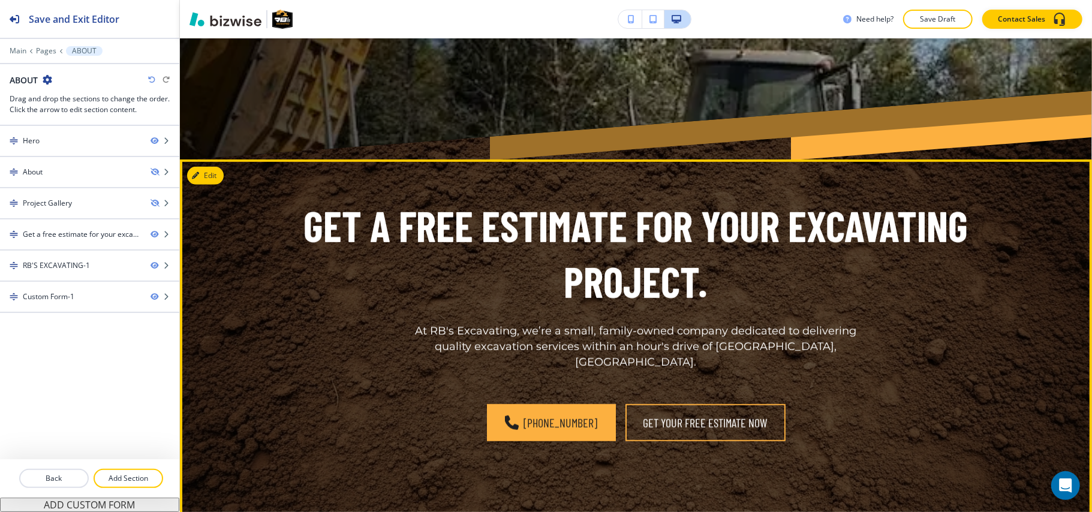
scroll to position [480, 0]
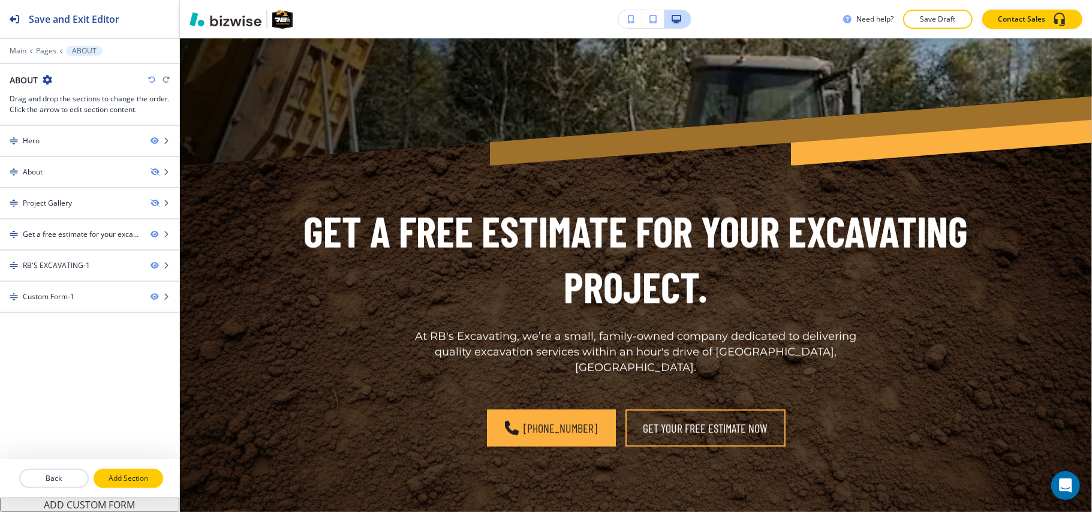
click at [126, 473] on button "Add Section" at bounding box center [129, 478] width 70 height 19
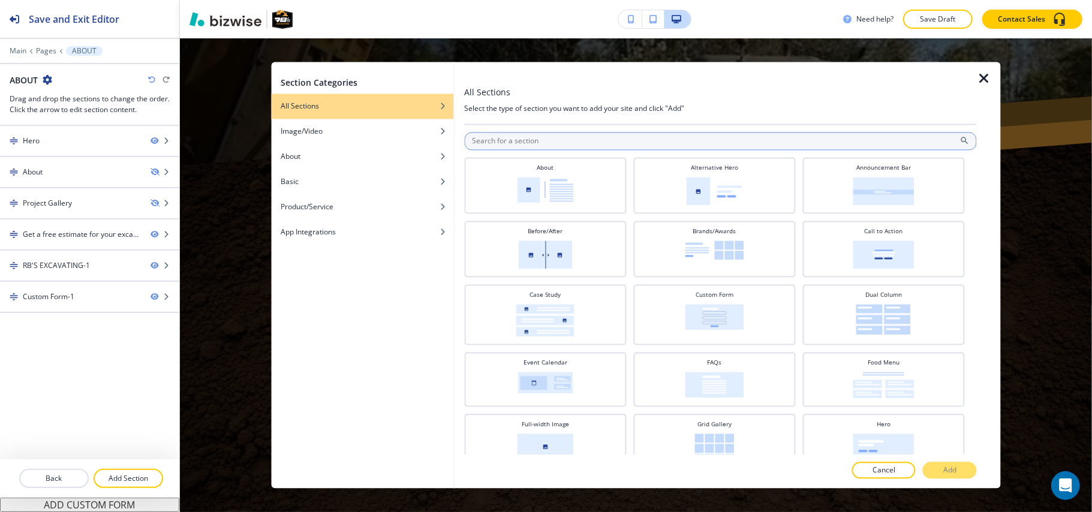
click at [526, 140] on input "text" at bounding box center [720, 142] width 513 height 18
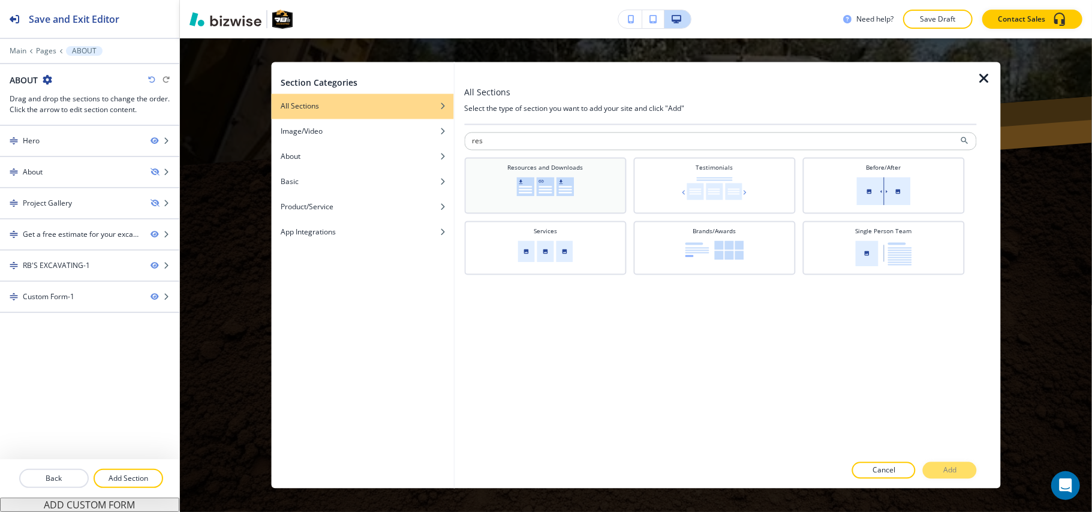
type input "res"
click at [534, 164] on h4 "Resources and Downloads" at bounding box center [546, 168] width 76 height 9
click at [954, 464] on div "All Sections Select the type of section you want to add your site and click "Ad…" at bounding box center [720, 275] width 513 height 427
click at [956, 470] on p "Add" at bounding box center [950, 471] width 13 height 11
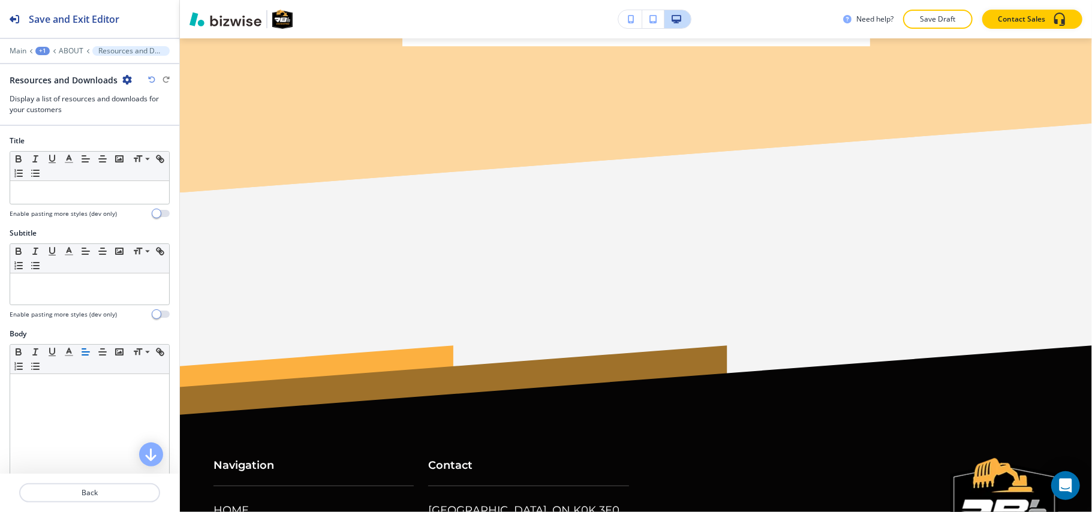
scroll to position [2340, 0]
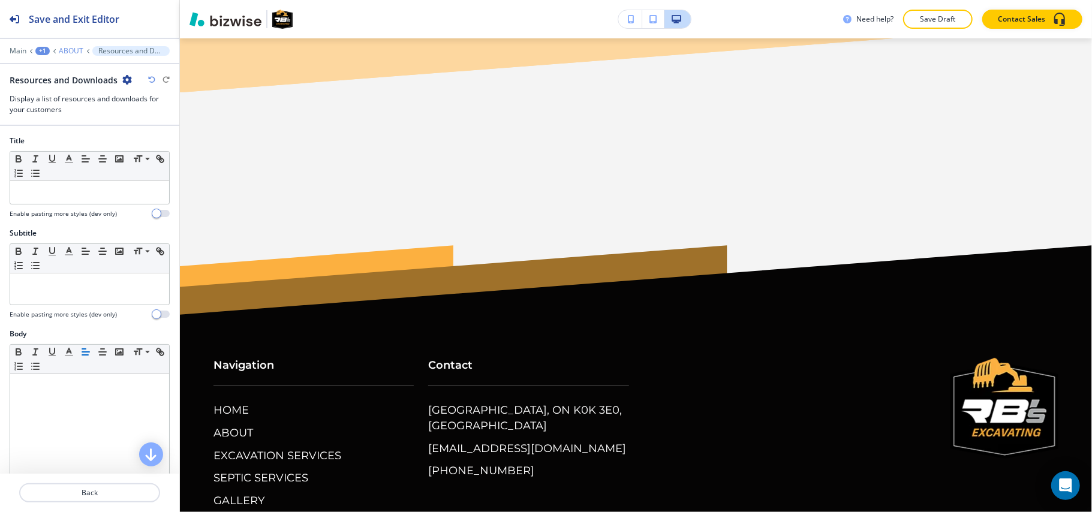
click at [73, 52] on p "ABOUT" at bounding box center [71, 51] width 25 height 8
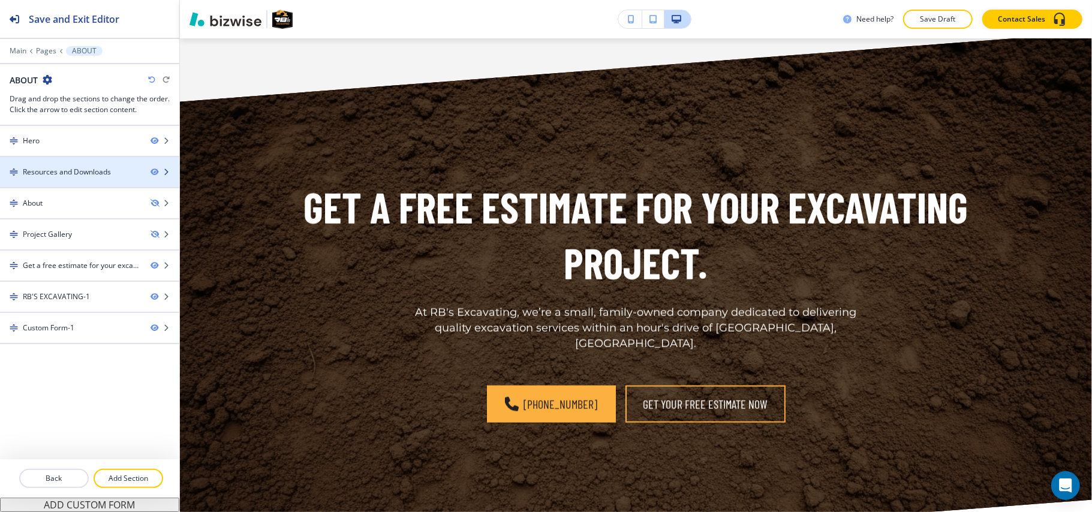
click at [77, 175] on div "Resources and Downloads" at bounding box center [67, 172] width 88 height 11
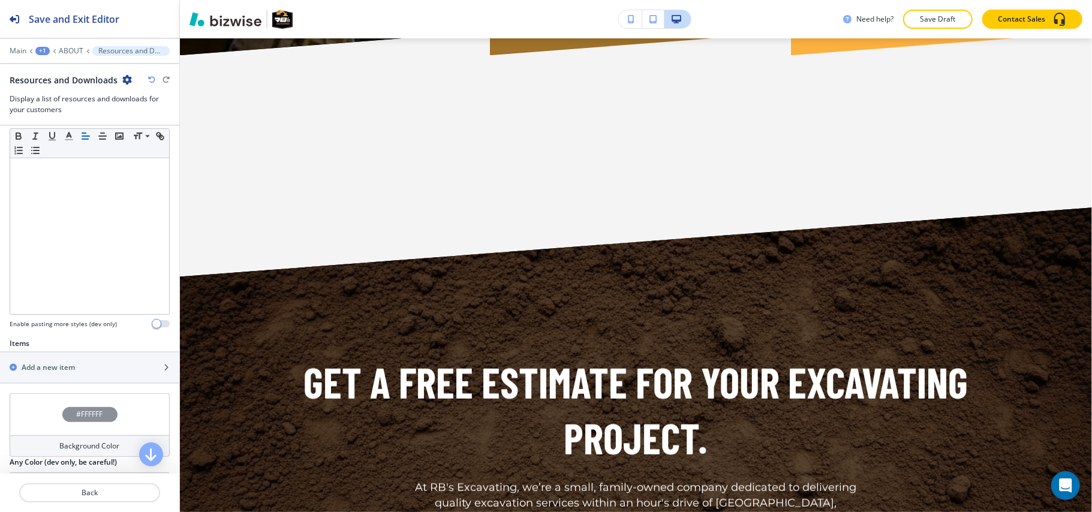
scroll to position [240, 0]
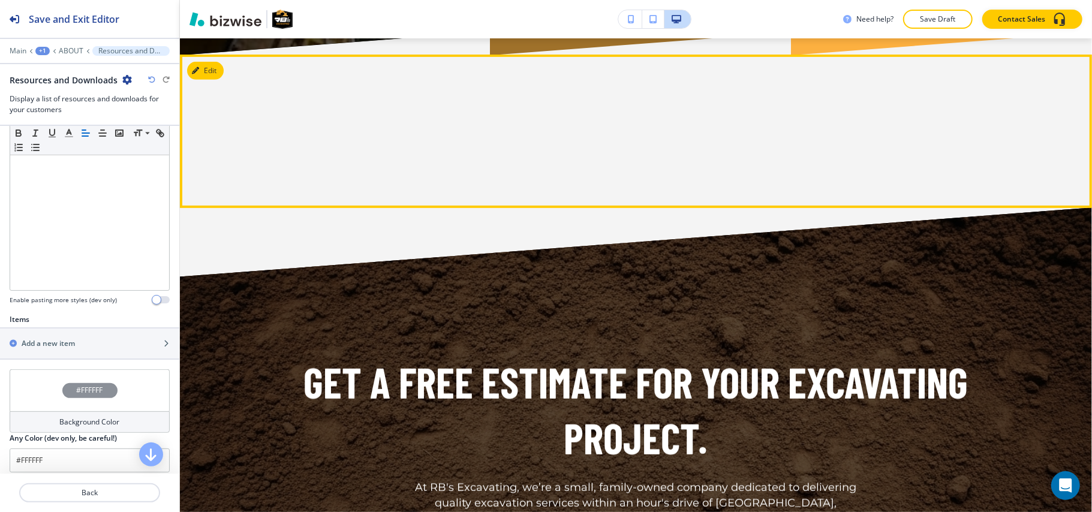
click at [227, 55] on div at bounding box center [636, 132] width 913 height 154
click at [219, 62] on button "Edit This Section" at bounding box center [227, 71] width 81 height 18
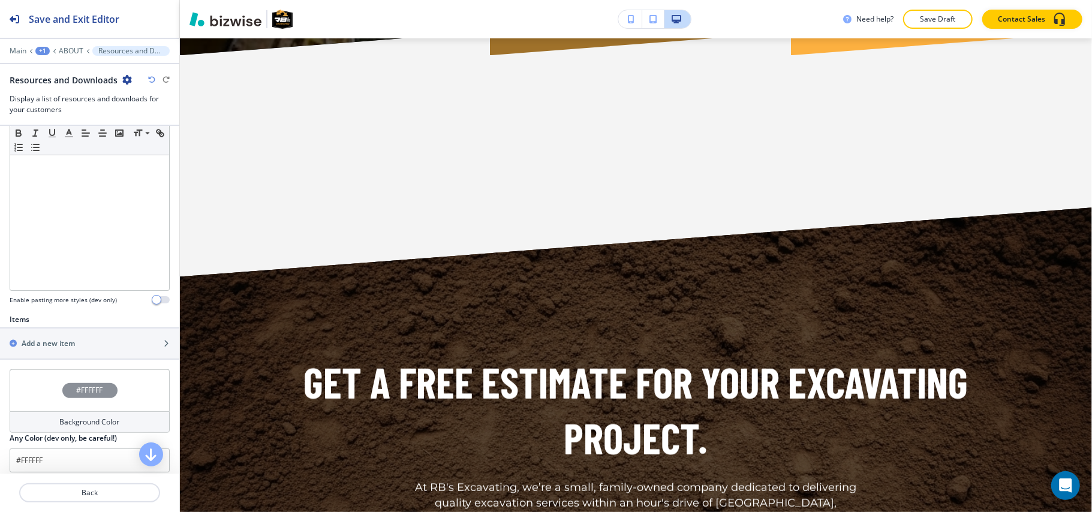
click at [125, 78] on icon "button" at bounding box center [127, 80] width 10 height 10
click at [163, 149] on button "Delete Section" at bounding box center [159, 144] width 77 height 22
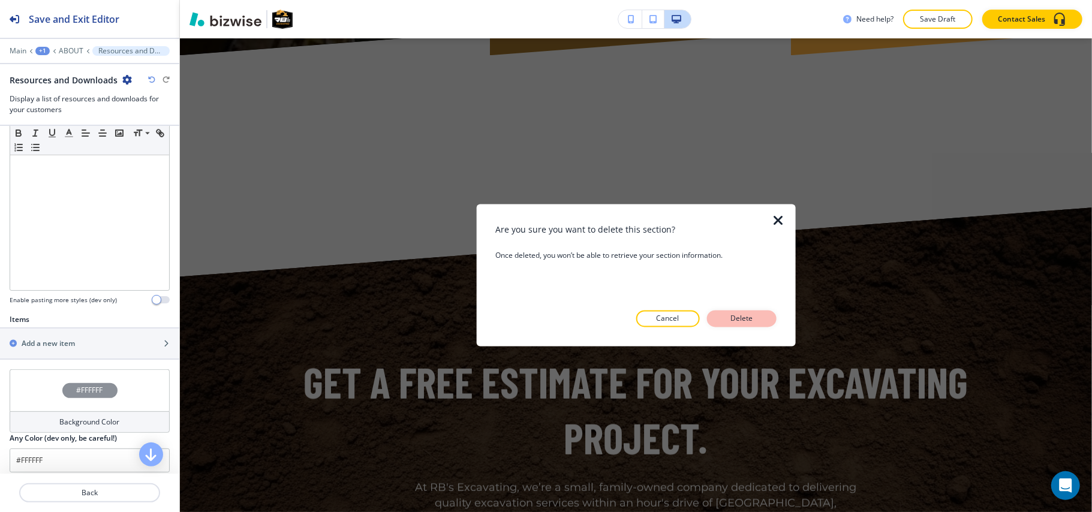
click at [750, 317] on p "Delete" at bounding box center [742, 319] width 29 height 11
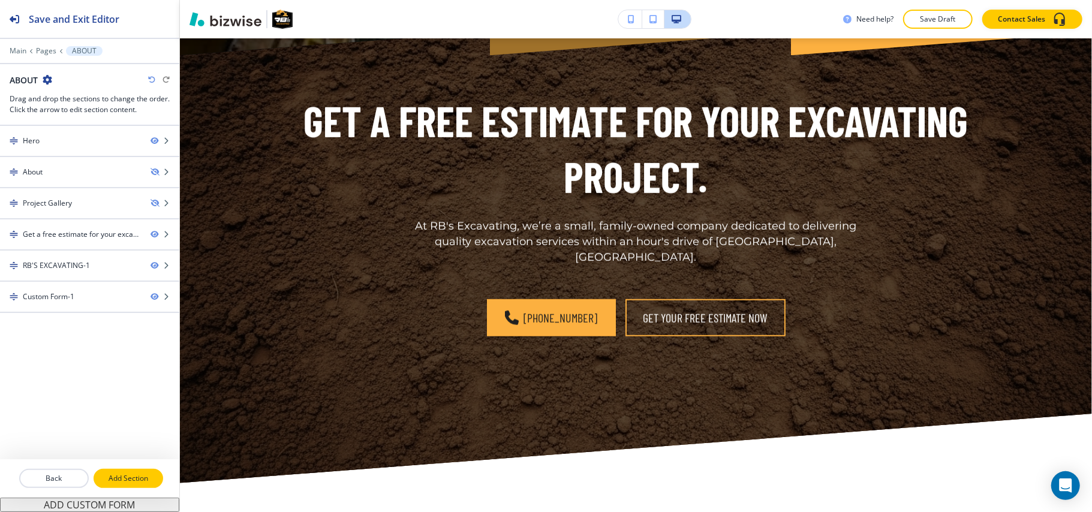
click at [138, 484] on p "Add Section" at bounding box center [128, 478] width 67 height 11
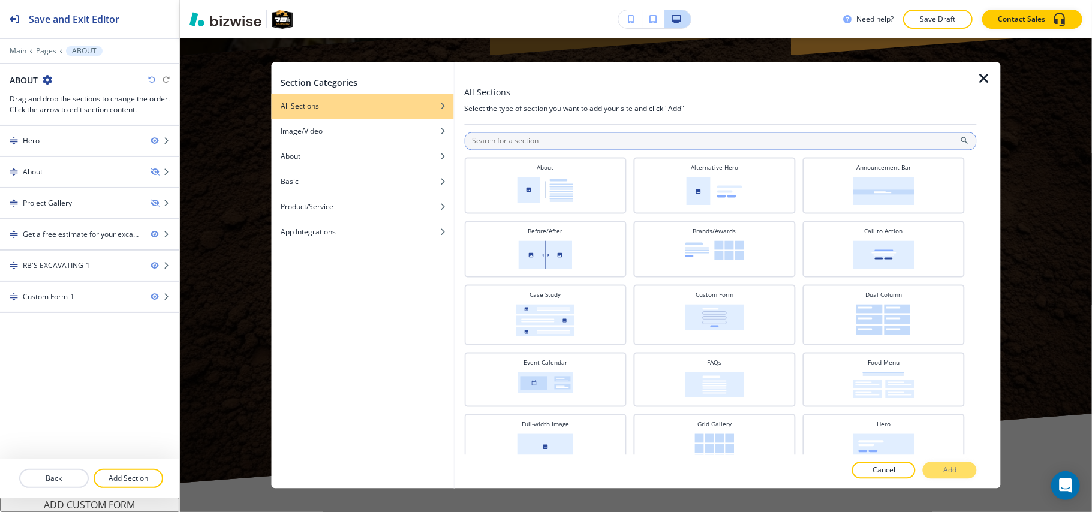
click at [553, 142] on input "text" at bounding box center [720, 142] width 513 height 18
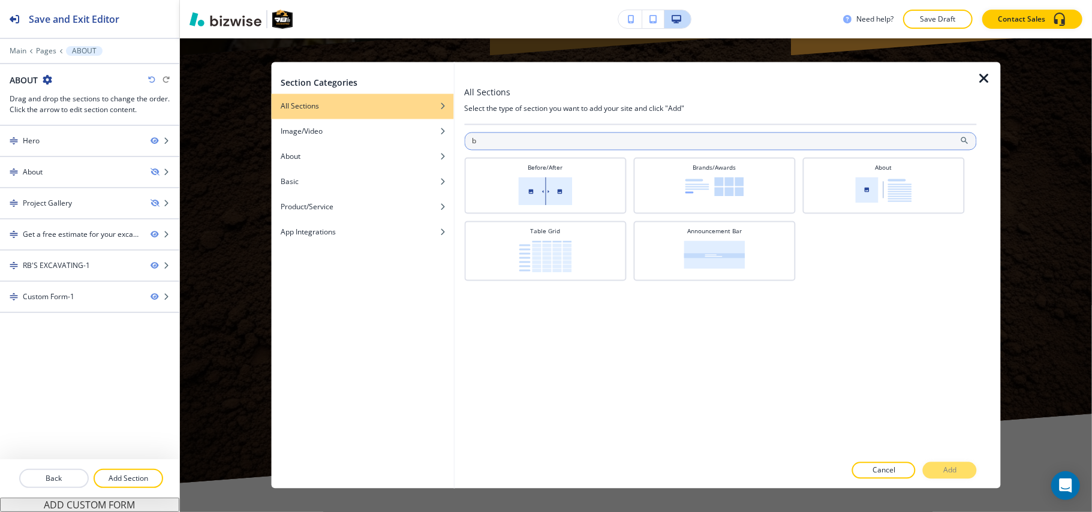
click at [553, 142] on input "b" at bounding box center [720, 142] width 513 height 18
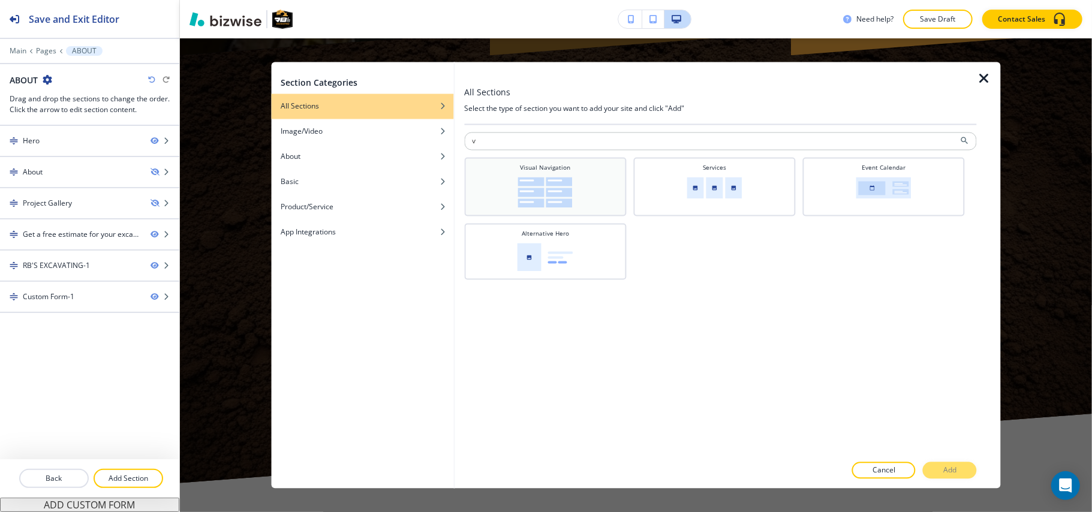
type input "v"
click at [542, 181] on img at bounding box center [545, 193] width 55 height 31
click at [961, 471] on button "Add" at bounding box center [950, 471] width 54 height 17
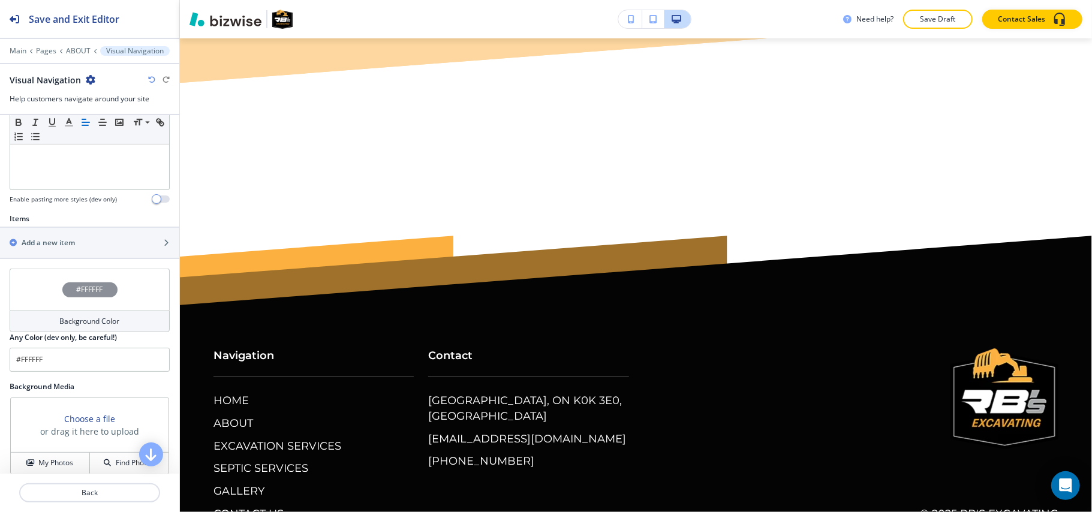
scroll to position [397, 0]
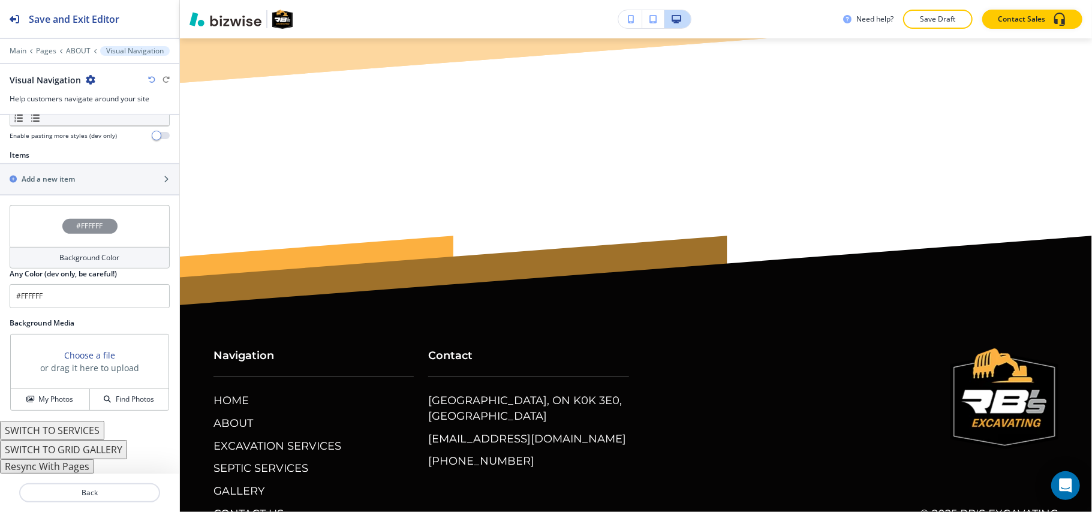
click at [73, 466] on button "Resync With Pages" at bounding box center [47, 467] width 94 height 14
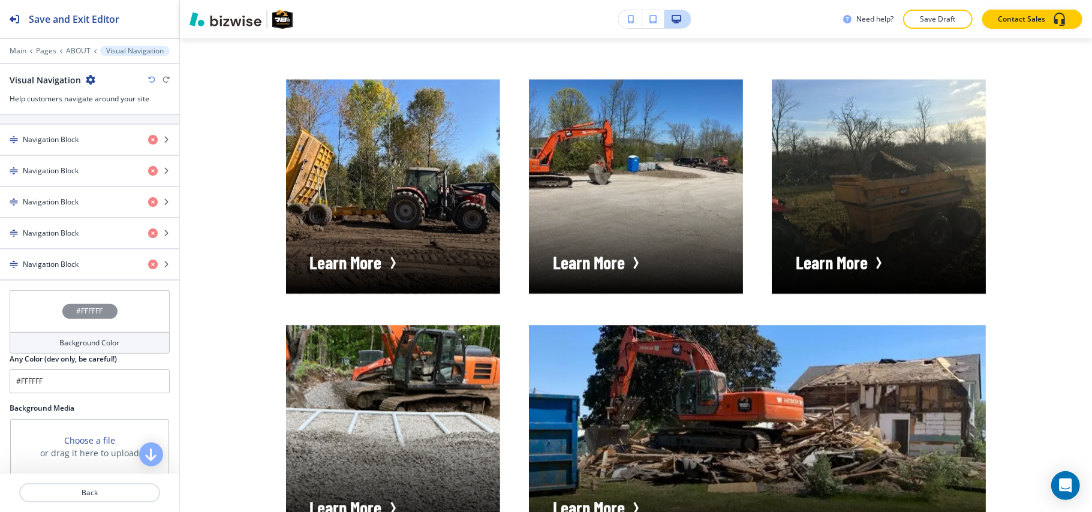
scroll to position [555, 0]
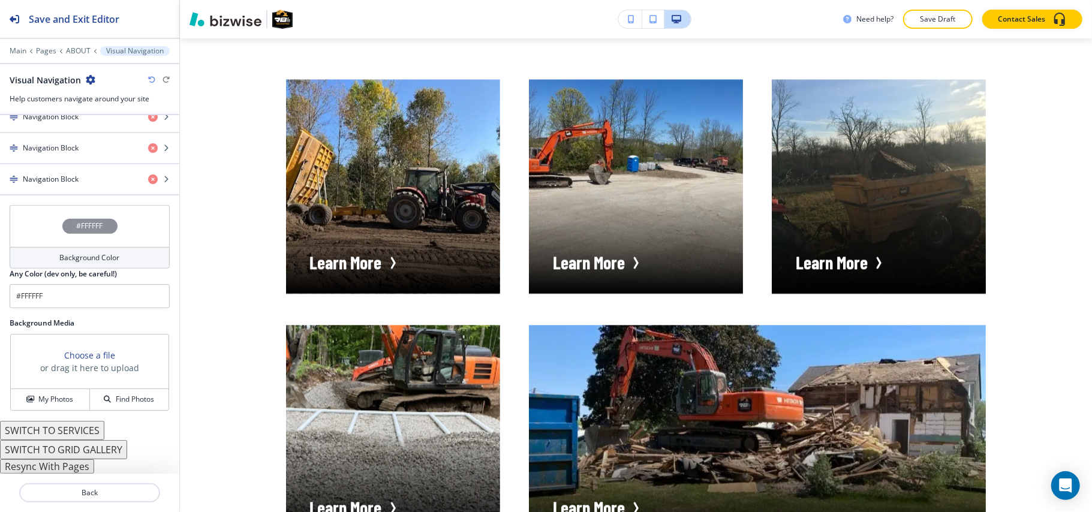
click at [65, 466] on button "Resync With Pages" at bounding box center [47, 467] width 94 height 14
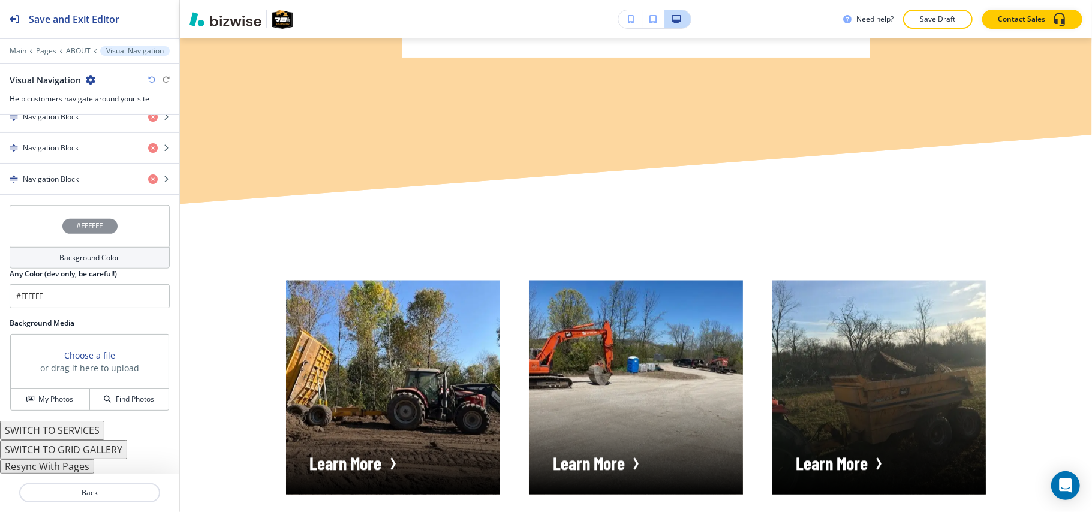
scroll to position [2319, 0]
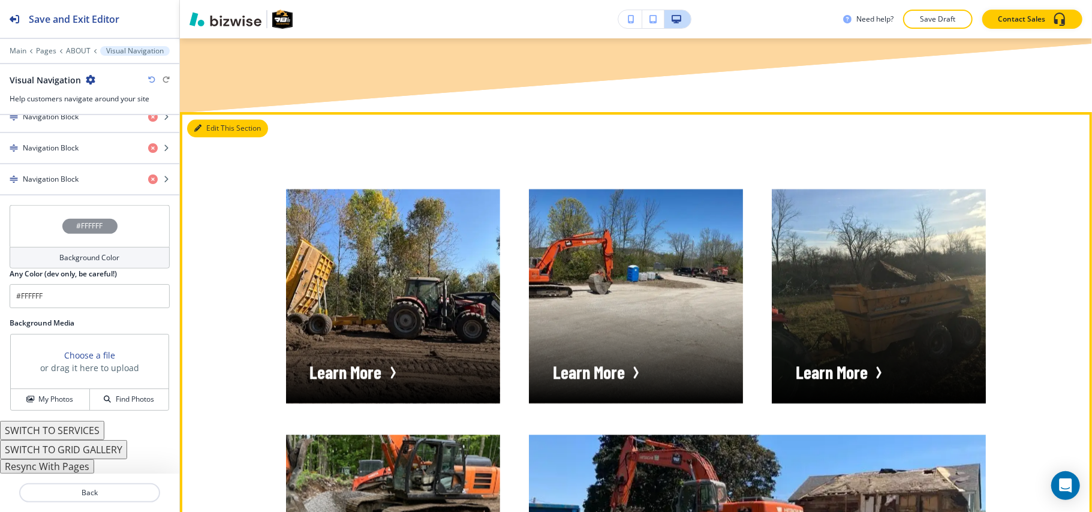
click at [197, 125] on icon "button" at bounding box center [197, 128] width 7 height 7
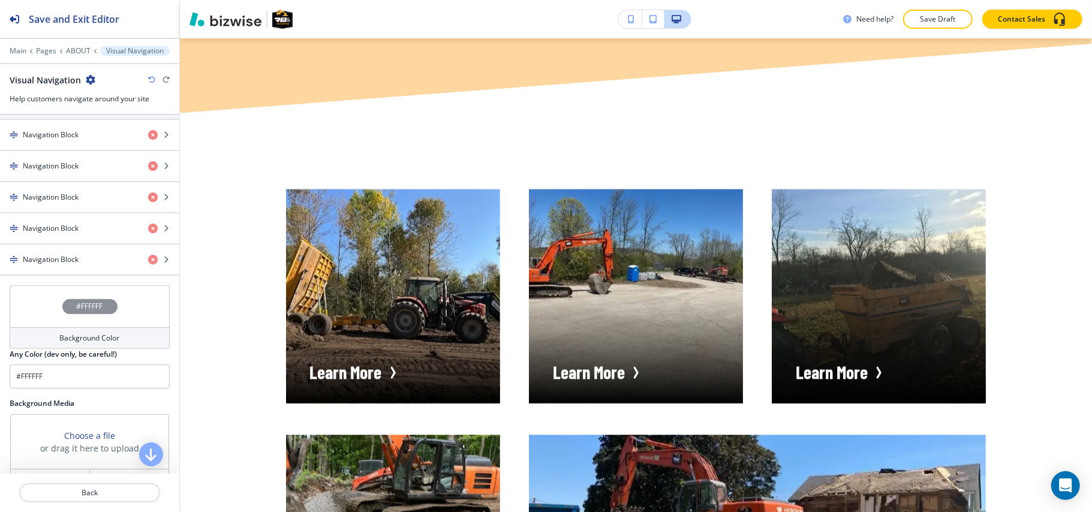
scroll to position [395, 0]
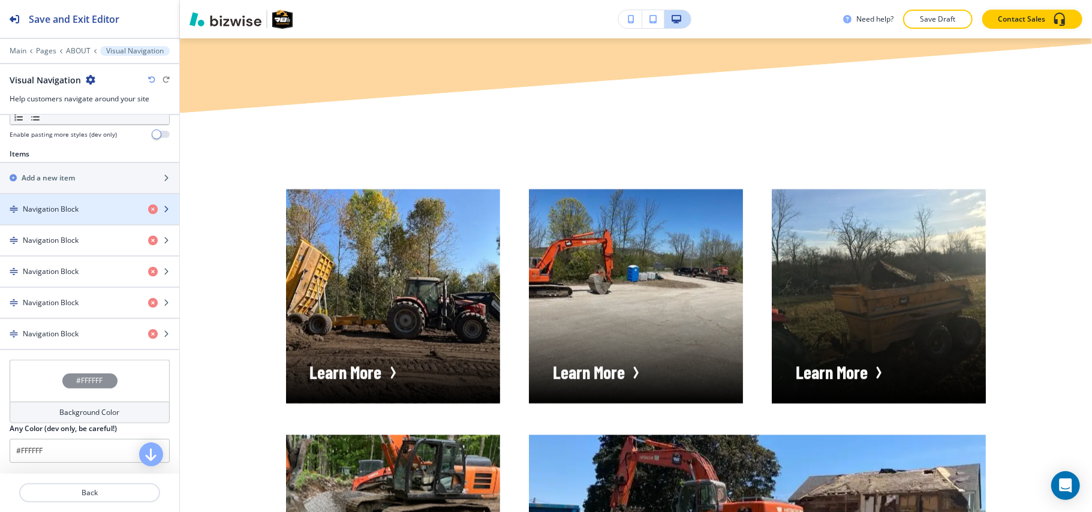
click at [70, 208] on h4 "Navigation Block" at bounding box center [51, 209] width 56 height 11
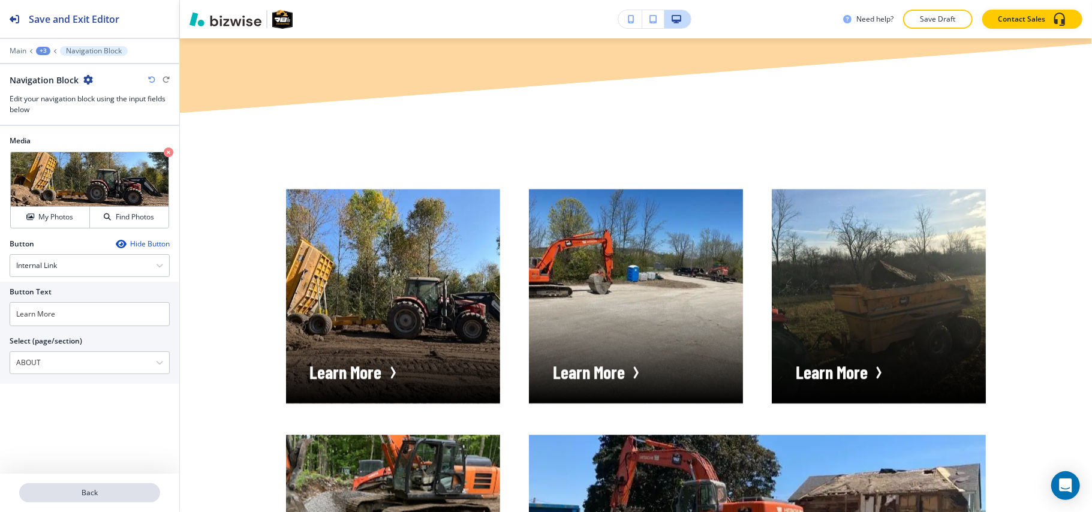
click at [113, 487] on button "Back" at bounding box center [89, 493] width 141 height 19
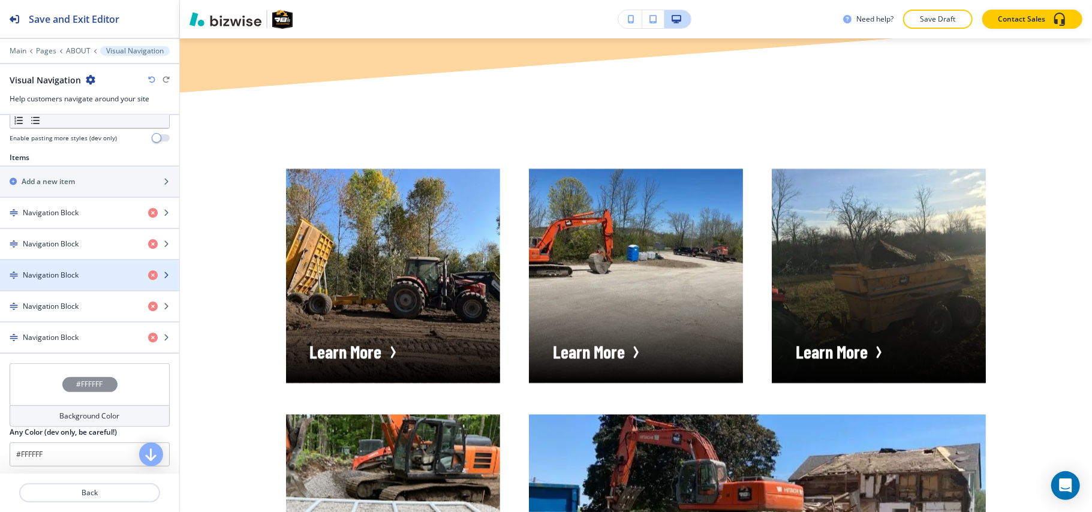
scroll to position [480, 0]
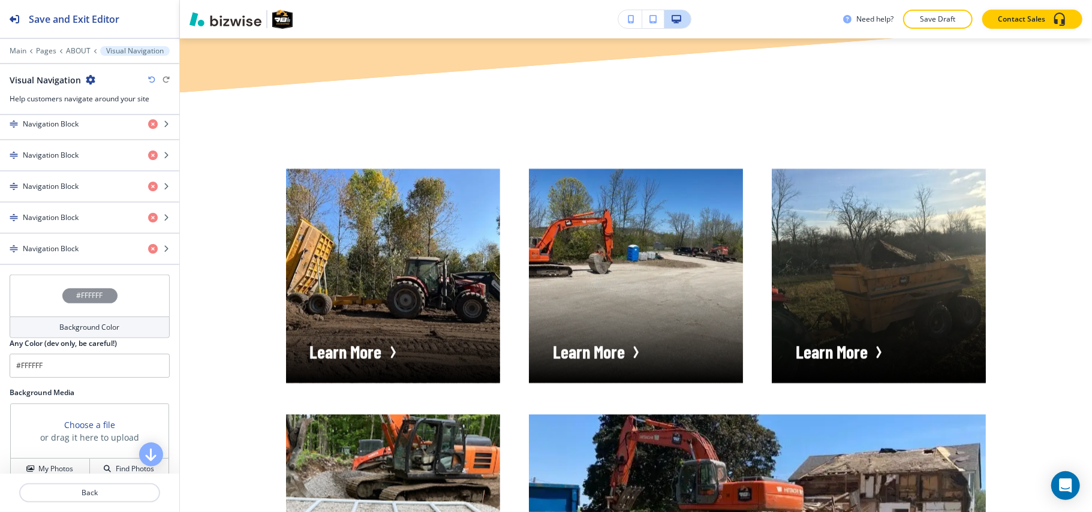
click at [85, 265] on div "button" at bounding box center [89, 264] width 179 height 1
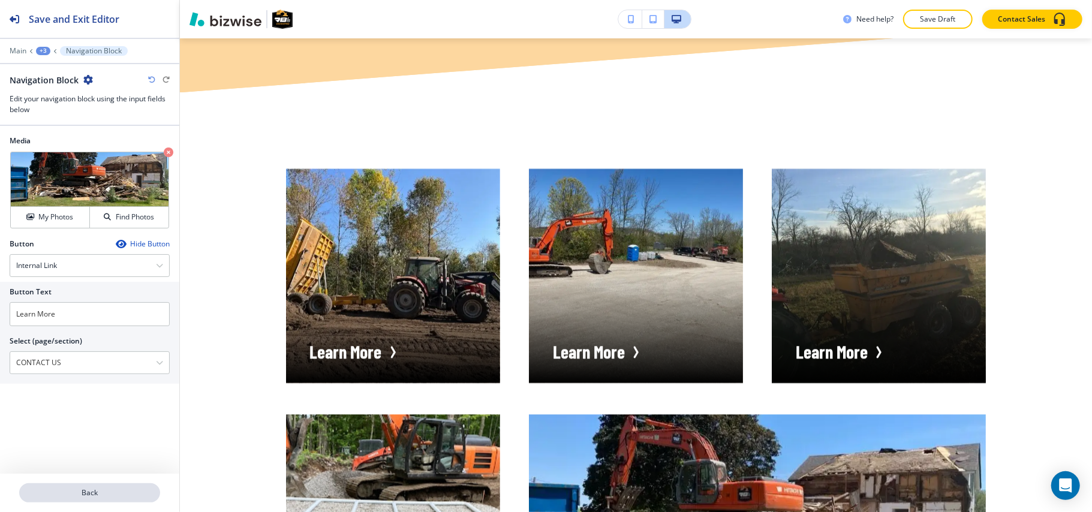
click at [87, 502] on button "Back" at bounding box center [89, 493] width 141 height 19
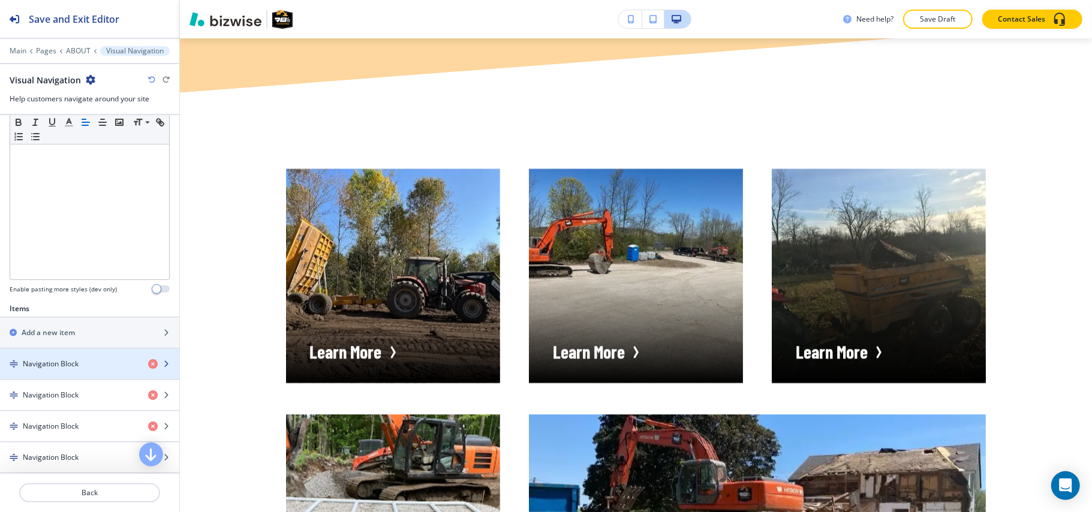
scroll to position [400, 0]
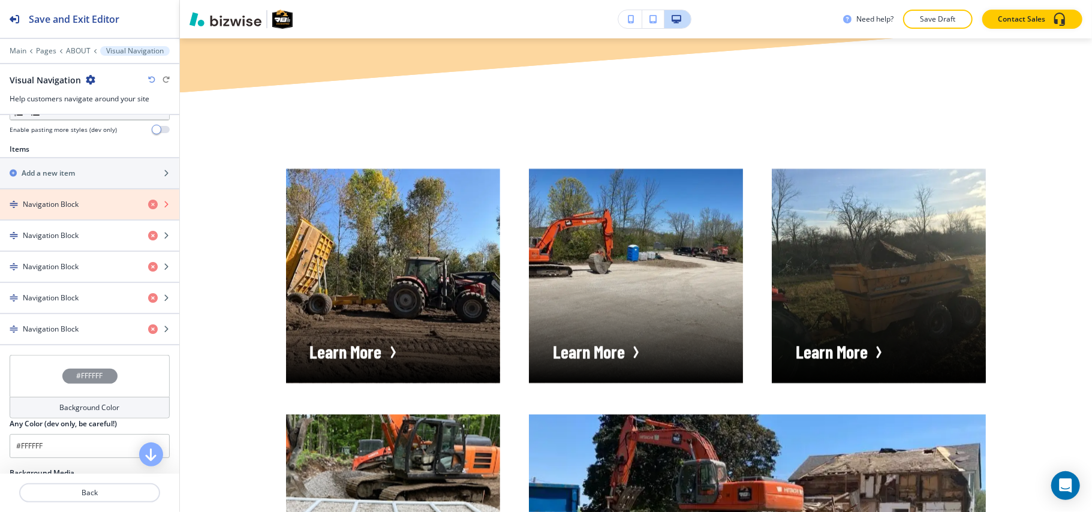
click at [148, 206] on icon "button" at bounding box center [153, 205] width 10 height 10
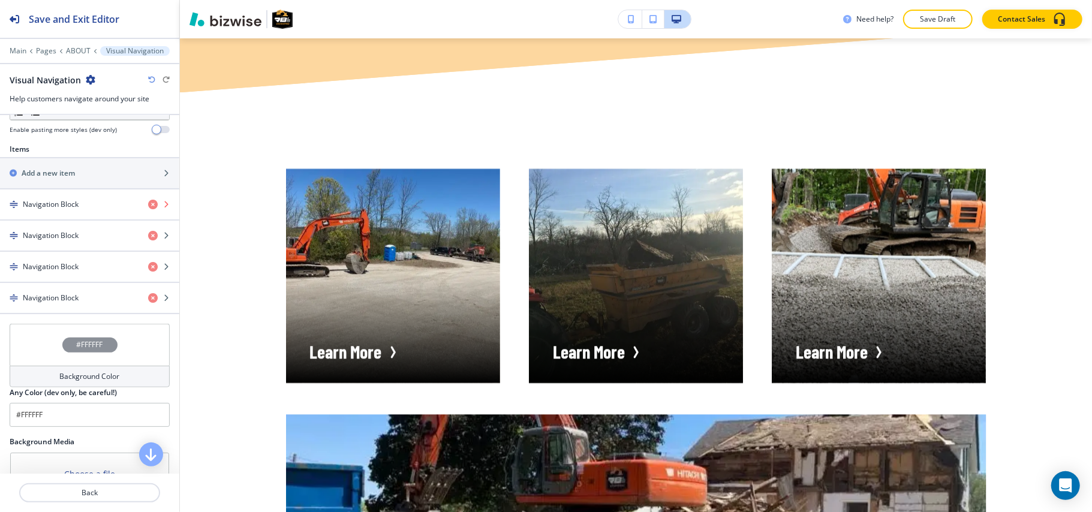
click at [148, 206] on icon "button" at bounding box center [153, 205] width 10 height 10
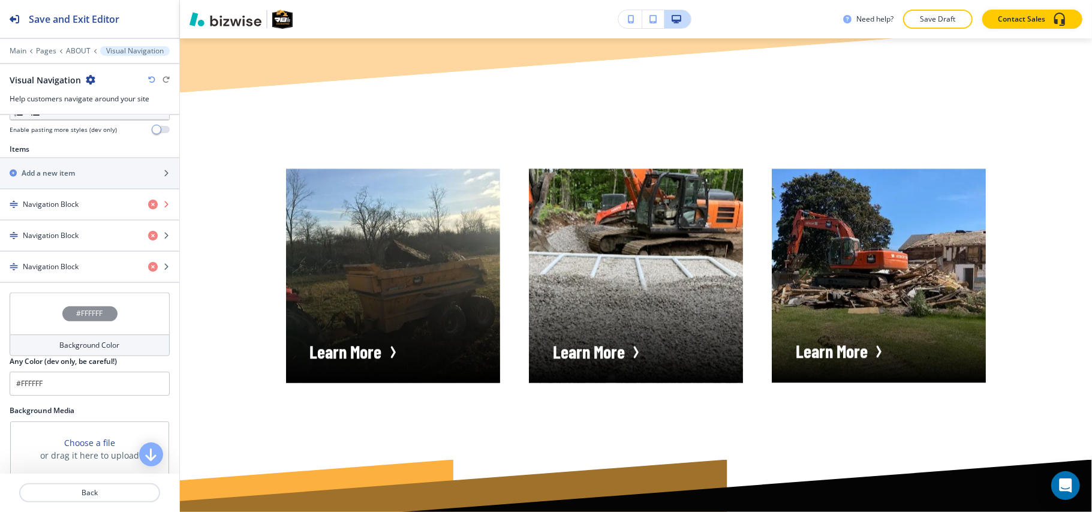
click at [148, 206] on icon "button" at bounding box center [153, 205] width 10 height 10
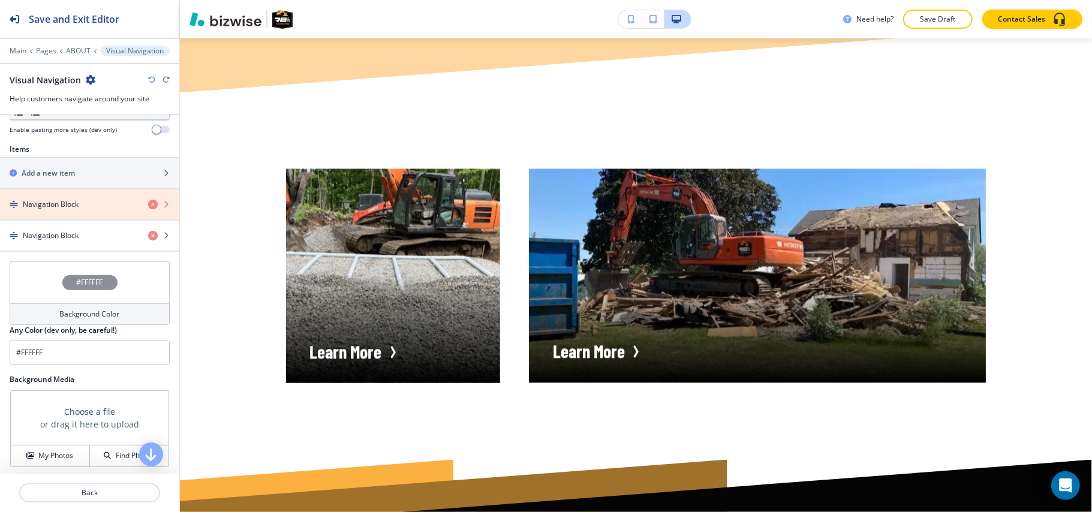
click at [148, 206] on icon "button" at bounding box center [153, 205] width 10 height 10
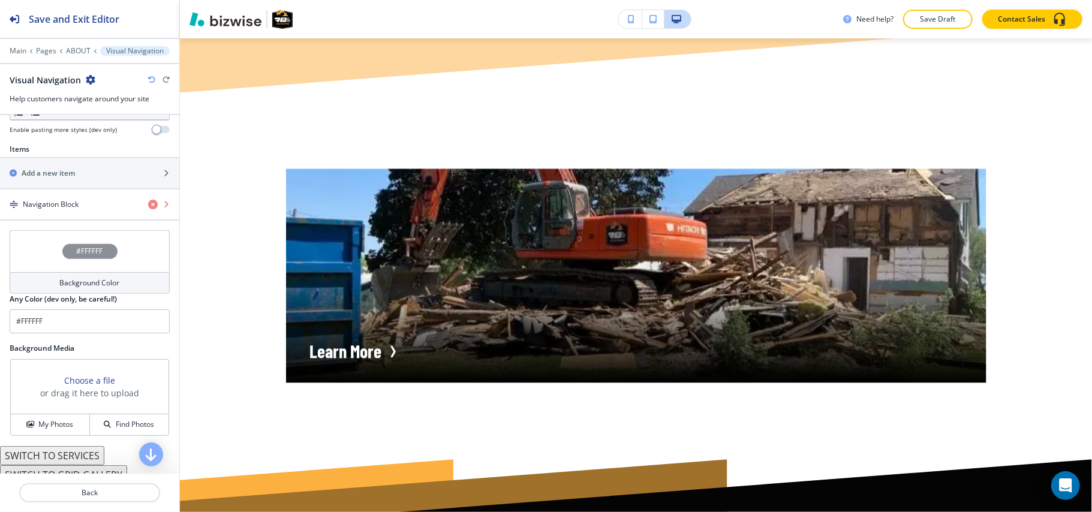
click at [148, 206] on icon "button" at bounding box center [153, 205] width 10 height 10
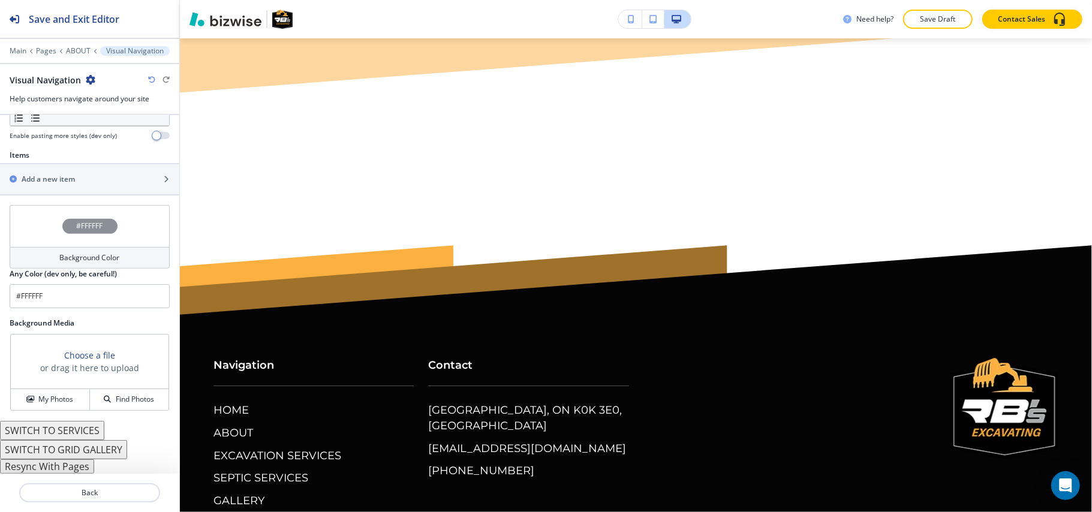
scroll to position [397, 0]
click at [80, 183] on div "Add a new item" at bounding box center [76, 179] width 153 height 11
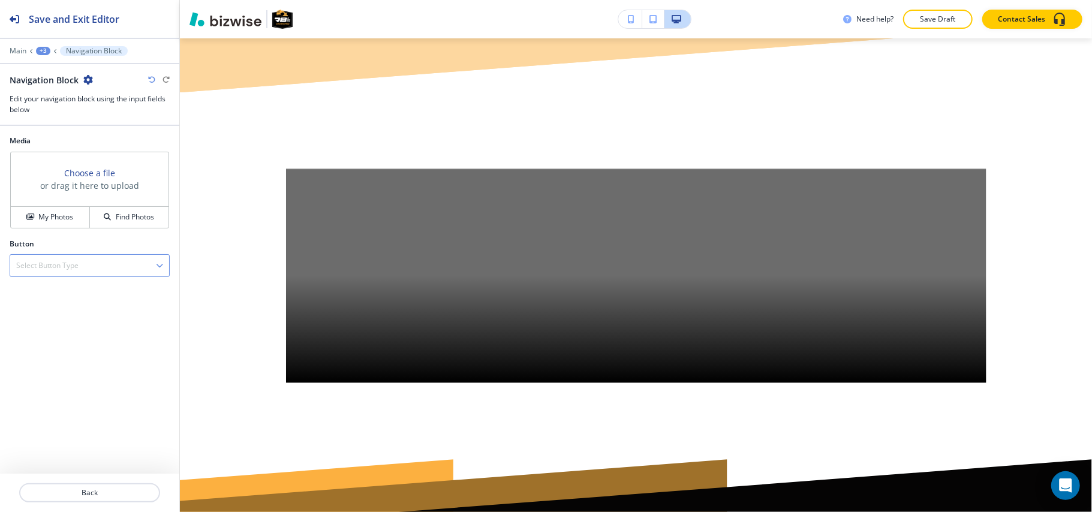
click at [50, 265] on h4 "Select Button Type" at bounding box center [47, 265] width 62 height 11
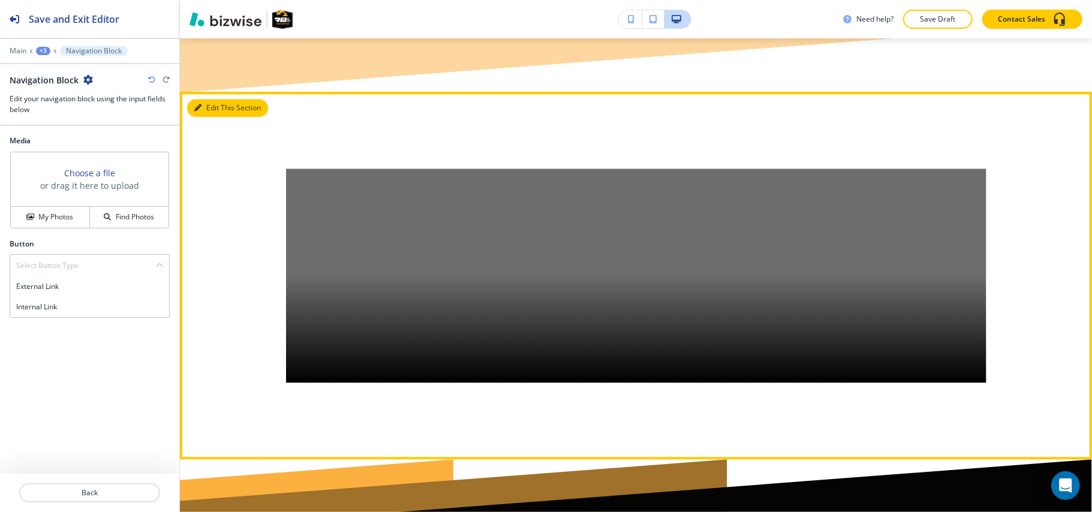
click at [209, 99] on button "Edit This Section" at bounding box center [227, 108] width 81 height 18
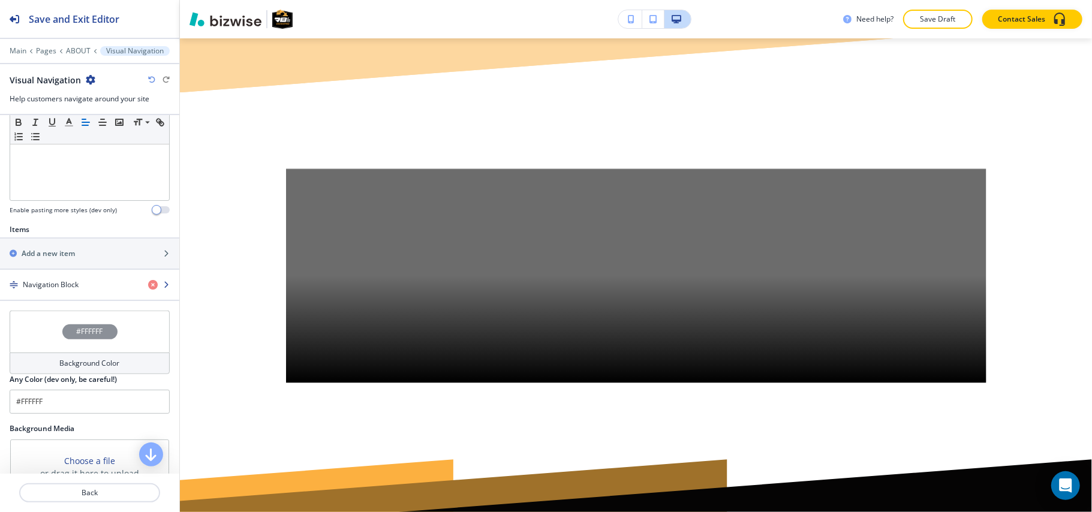
scroll to position [320, 0]
click at [91, 80] on icon "button" at bounding box center [91, 80] width 10 height 10
click at [103, 149] on p "Delete Section" at bounding box center [122, 143] width 61 height 11
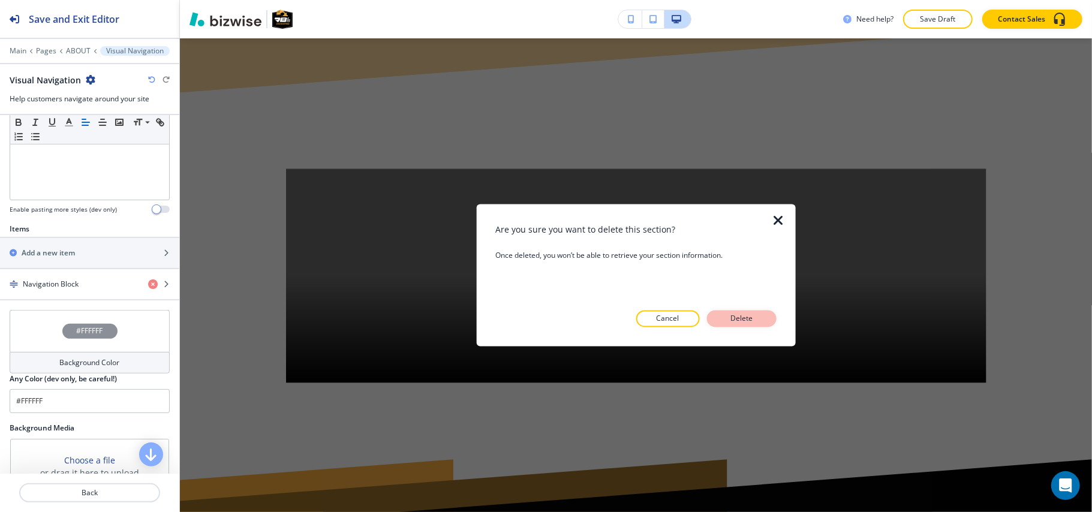
click at [728, 317] on p "Delete" at bounding box center [742, 319] width 29 height 11
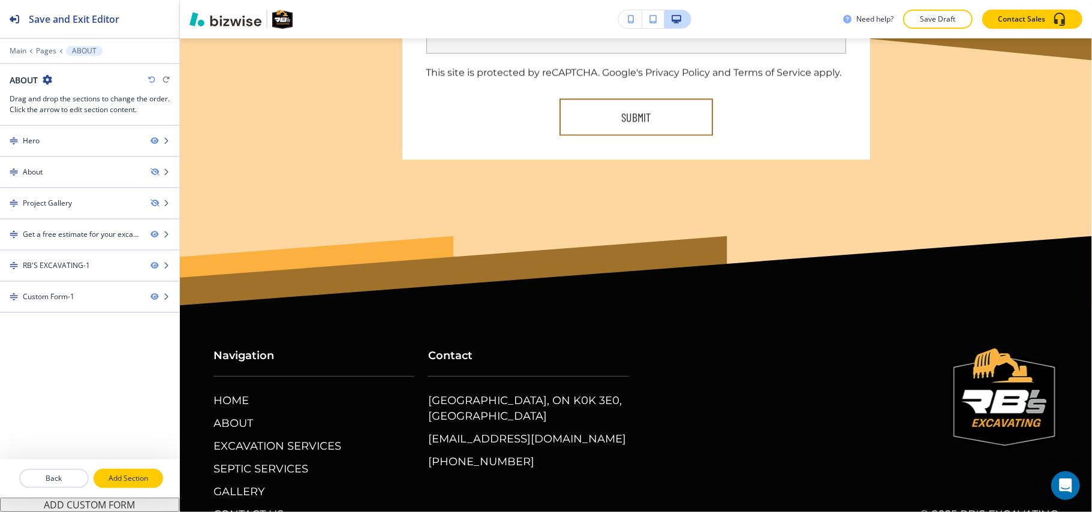
click at [125, 475] on p "Add Section" at bounding box center [128, 478] width 67 height 11
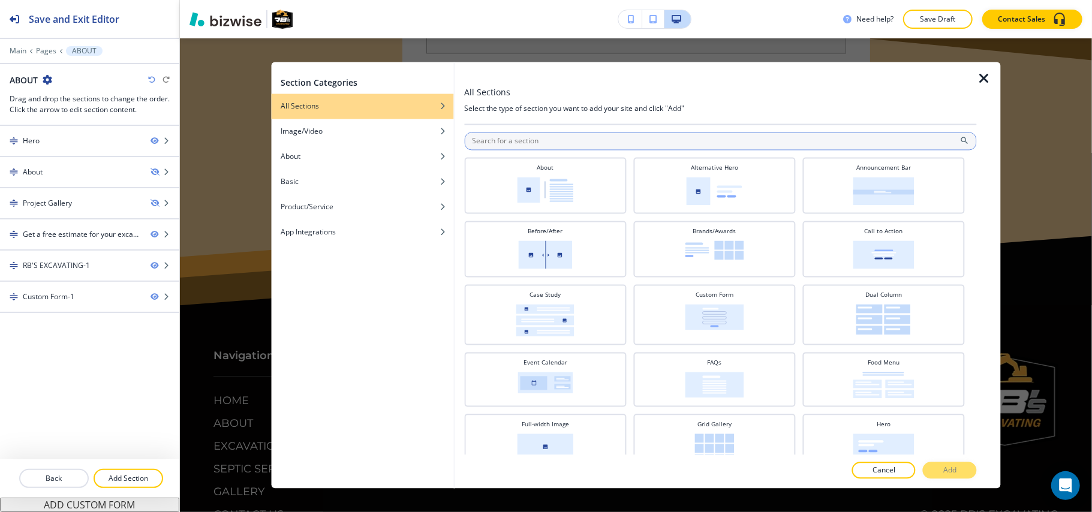
click at [536, 137] on input "text" at bounding box center [720, 142] width 513 height 18
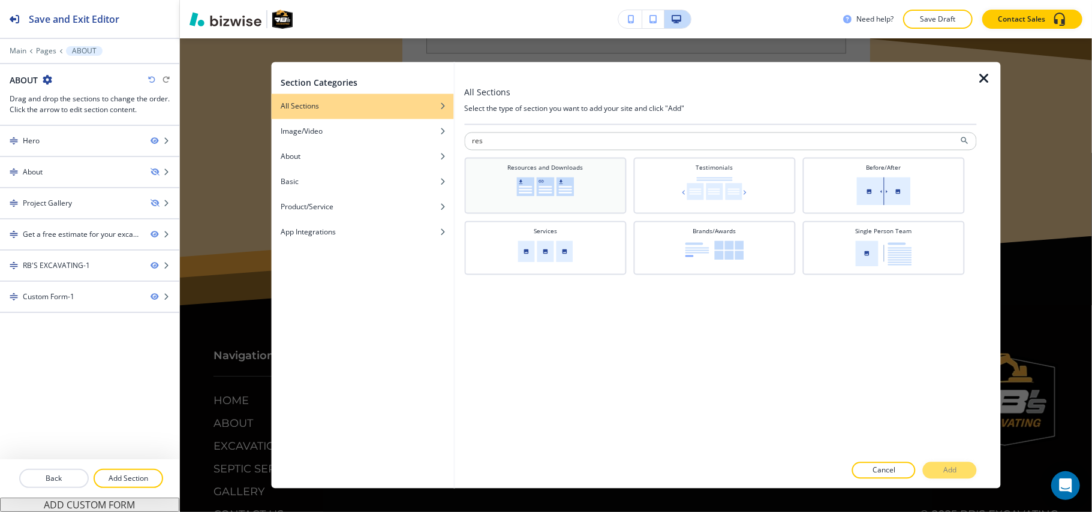
type input "res"
click at [535, 176] on div "Resources and Downloads" at bounding box center [545, 185] width 150 height 42
click at [989, 474] on div at bounding box center [989, 275] width 24 height 427
click at [932, 469] on button "Add" at bounding box center [950, 471] width 54 height 17
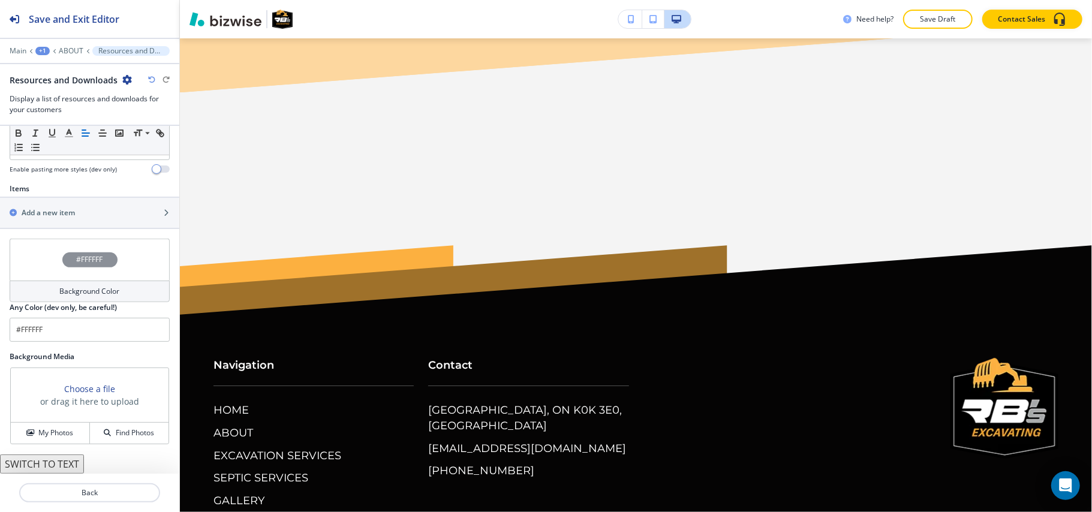
scroll to position [375, 0]
click at [70, 199] on div "button" at bounding box center [89, 203] width 179 height 10
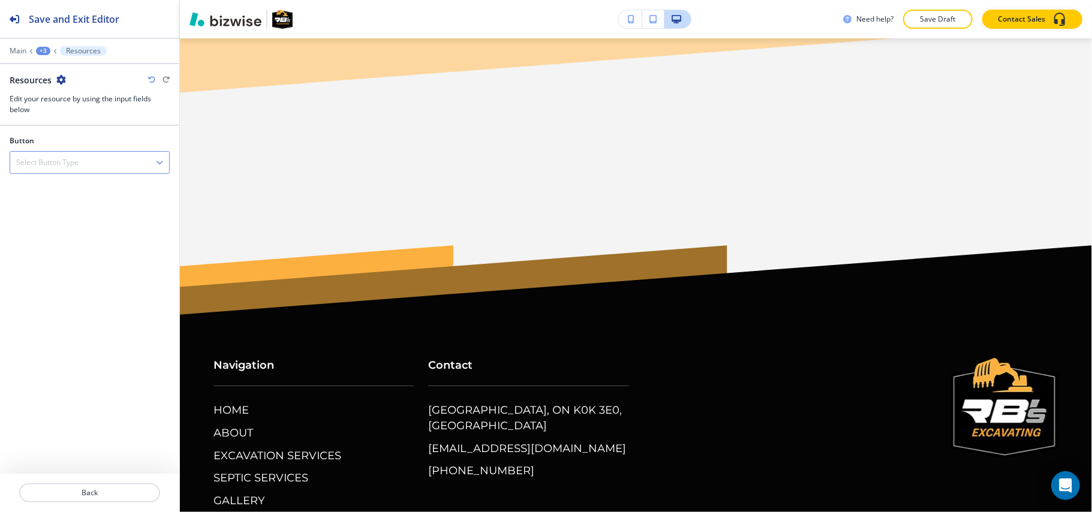
click at [64, 161] on h4 "Select Button Type" at bounding box center [47, 162] width 62 height 11
click at [56, 224] on h4 "Internal Link" at bounding box center [89, 224] width 147 height 11
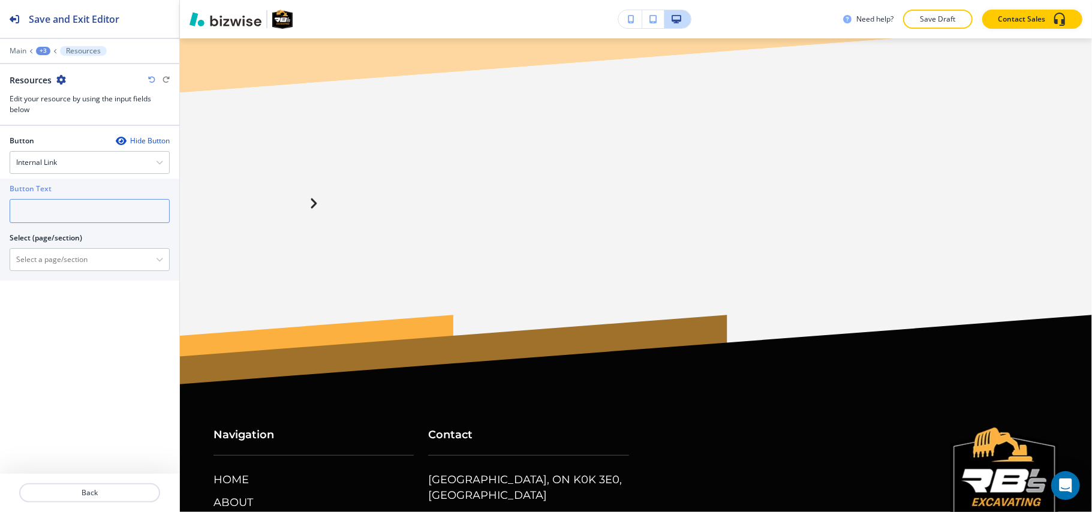
click at [58, 221] on input "text" at bounding box center [90, 211] width 160 height 24
paste input "[URL][DOMAIN_NAME]"
type input "[URL][DOMAIN_NAME]"
click at [61, 215] on input "[URL][DOMAIN_NAME]" at bounding box center [90, 211] width 160 height 24
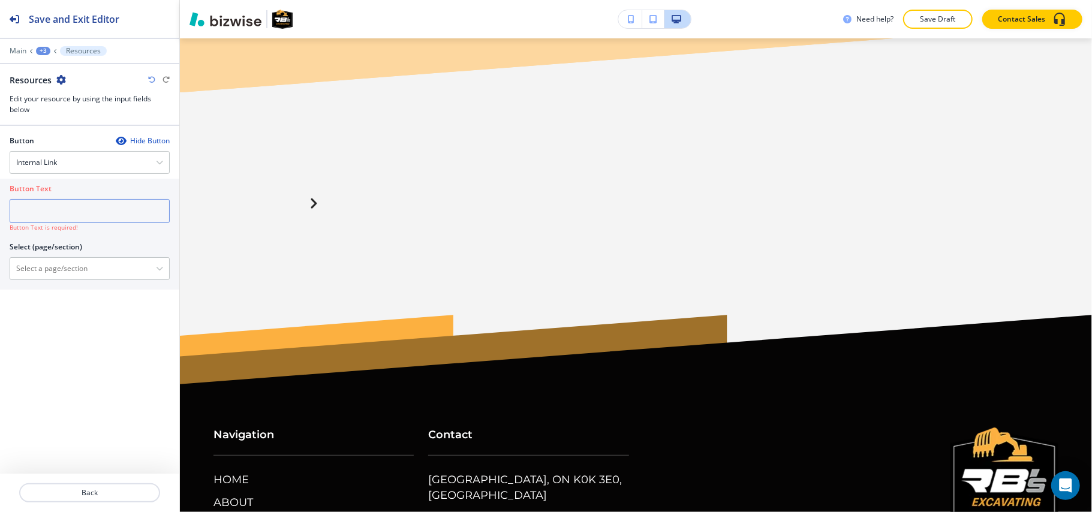
scroll to position [0, 0]
click at [70, 214] on input "text" at bounding box center [90, 211] width 160 height 24
click at [75, 212] on input "text" at bounding box center [90, 211] width 160 height 24
paste input "Hauling and Excavation"
type input "Hauling and Excavation"
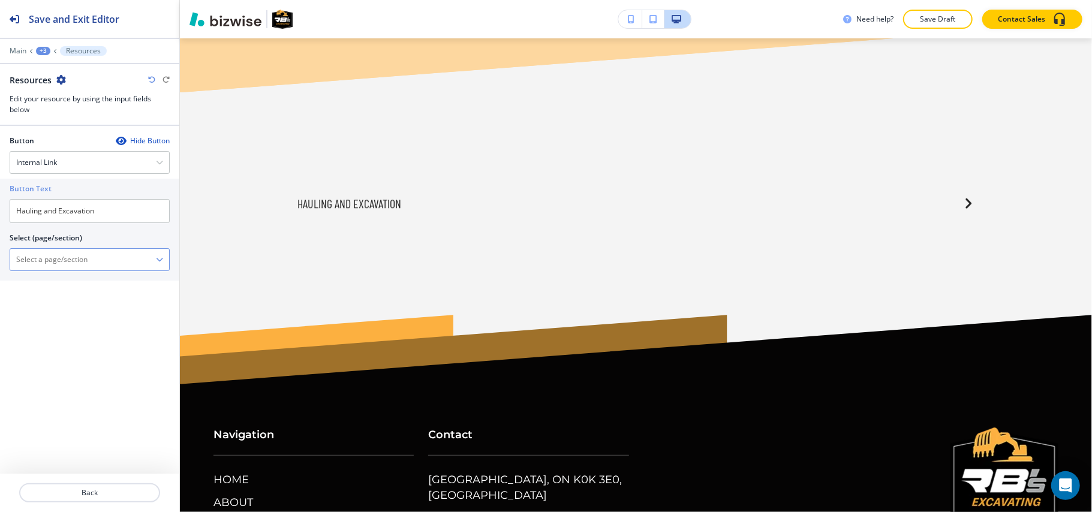
click at [67, 269] on \(page\/section\) "Manual Input" at bounding box center [83, 260] width 146 height 20
paste \(page\/section\) "Hauling and Excavation"
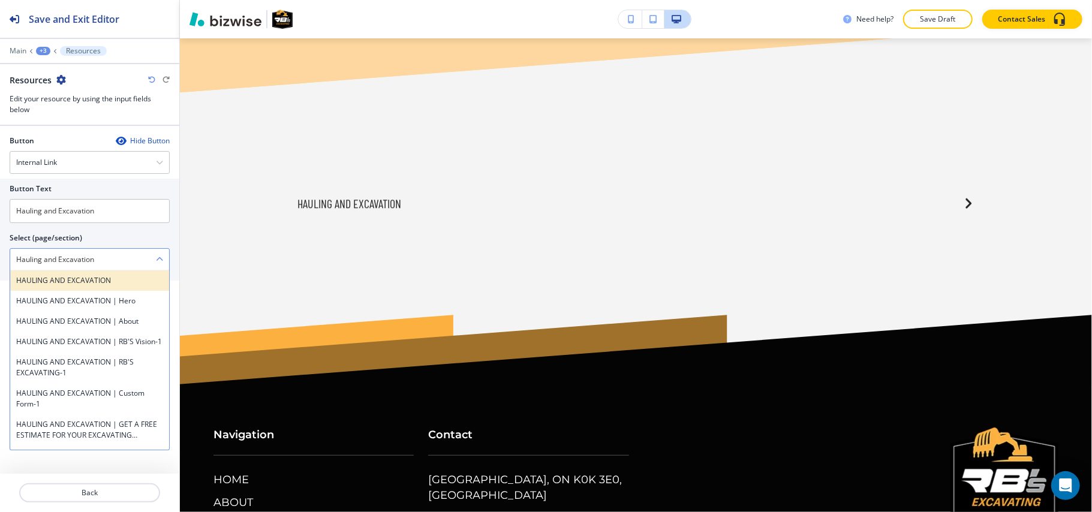
click at [53, 281] on h4 "HAULING AND EXCAVATION" at bounding box center [89, 280] width 147 height 11
type \(page\/section\) "HAULING AND EXCAVATION"
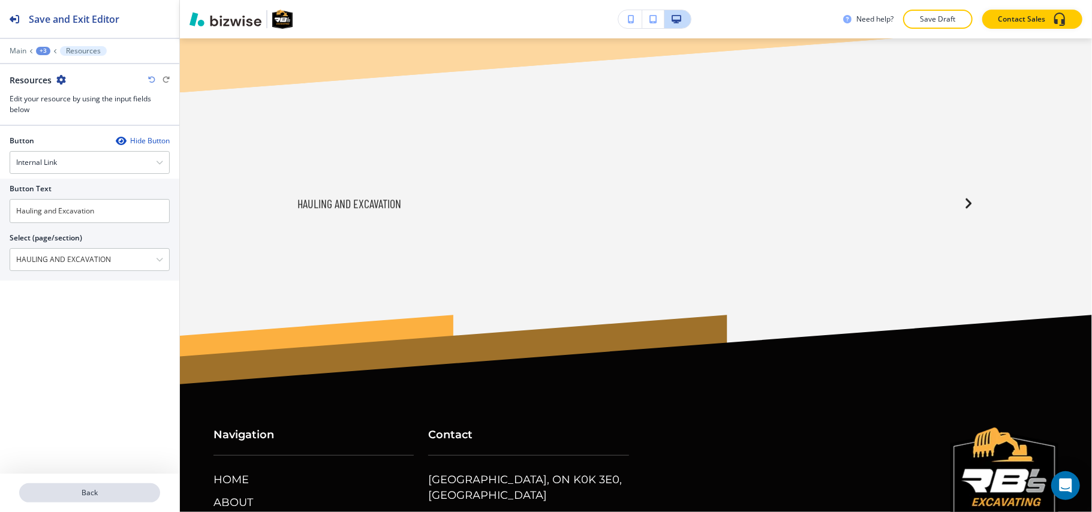
click at [80, 486] on button "Back" at bounding box center [89, 493] width 141 height 19
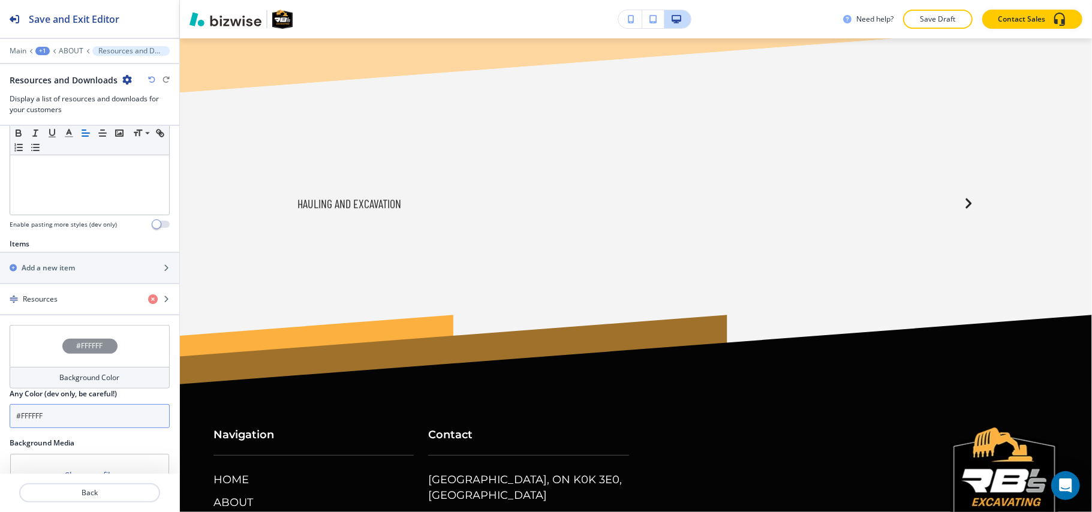
scroll to position [400, 0]
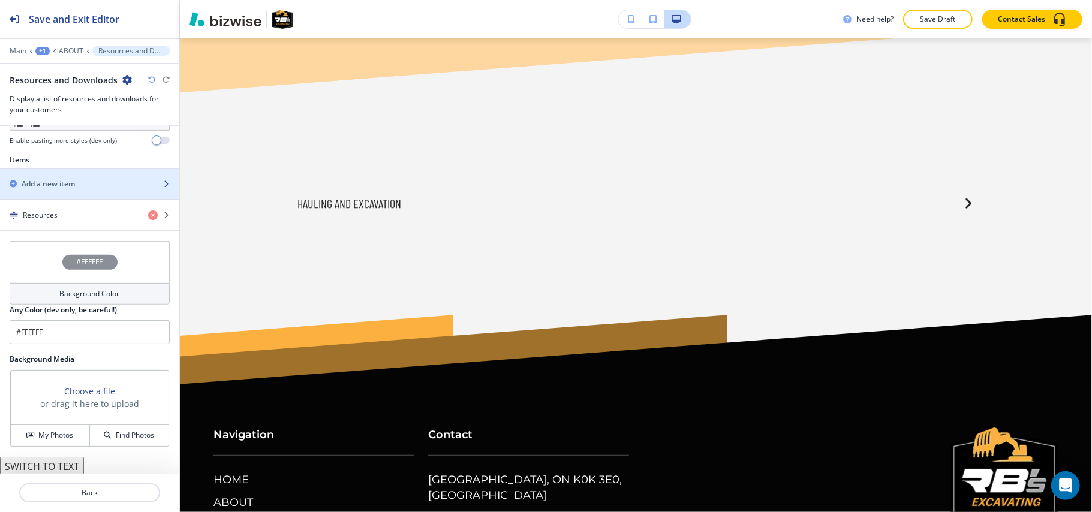
click at [58, 185] on h2 "Add a new item" at bounding box center [48, 184] width 53 height 11
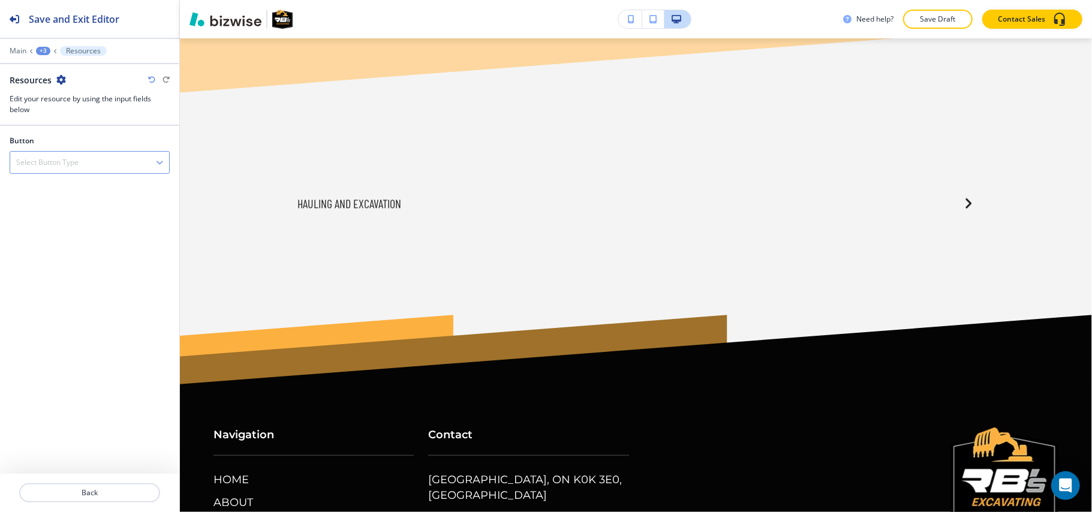
click at [91, 167] on div "Select Button Type" at bounding box center [89, 163] width 159 height 22
click at [58, 220] on h4 "Internal Link" at bounding box center [89, 224] width 147 height 11
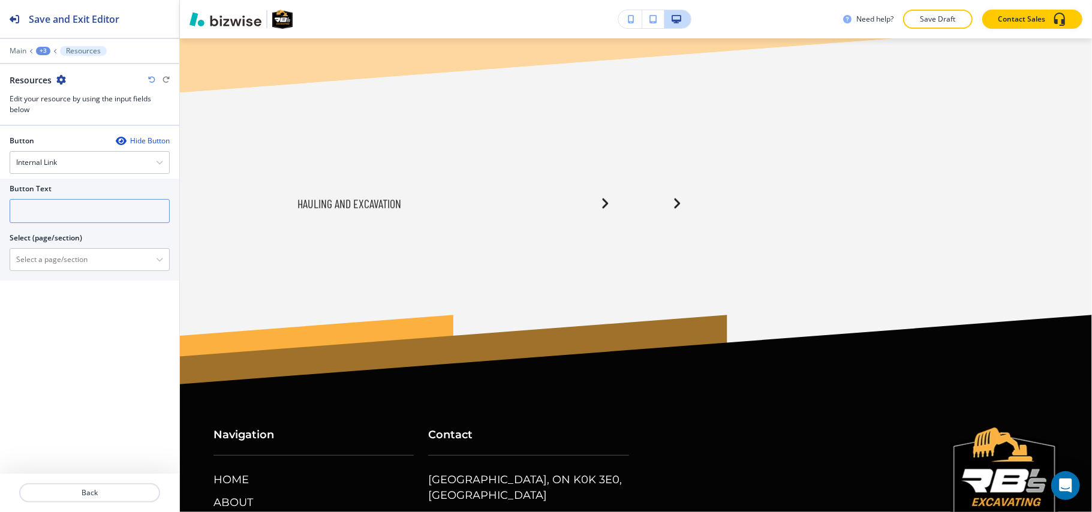
click at [88, 210] on input "text" at bounding box center [90, 211] width 160 height 24
paste input "General Excavator Work"
type input "General Excavator Work"
click at [44, 255] on \(page\/section\) "Manual Input" at bounding box center [83, 260] width 146 height 20
paste \(page\/section\) "General Excavator Work"
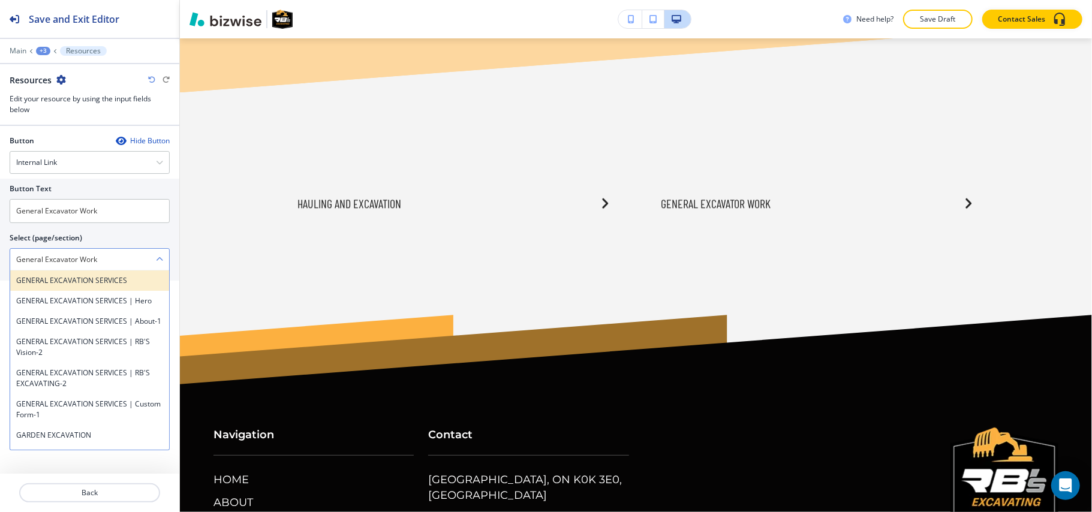
click at [46, 284] on h4 "GENERAL EXCAVATION SERVICES" at bounding box center [89, 280] width 147 height 11
type \(page\/section\) "GENERAL EXCAVATION SERVICES"
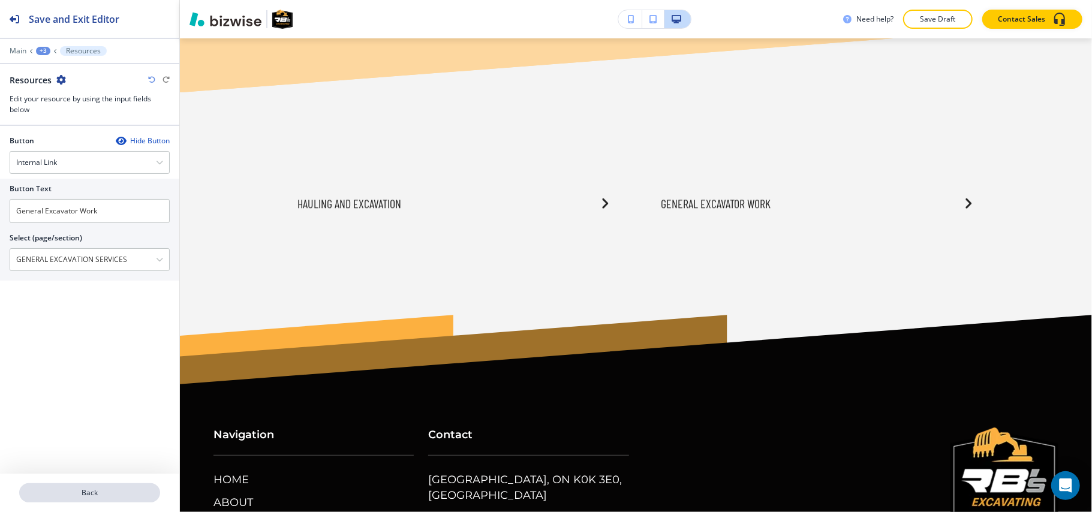
click at [96, 488] on p "Back" at bounding box center [89, 493] width 139 height 11
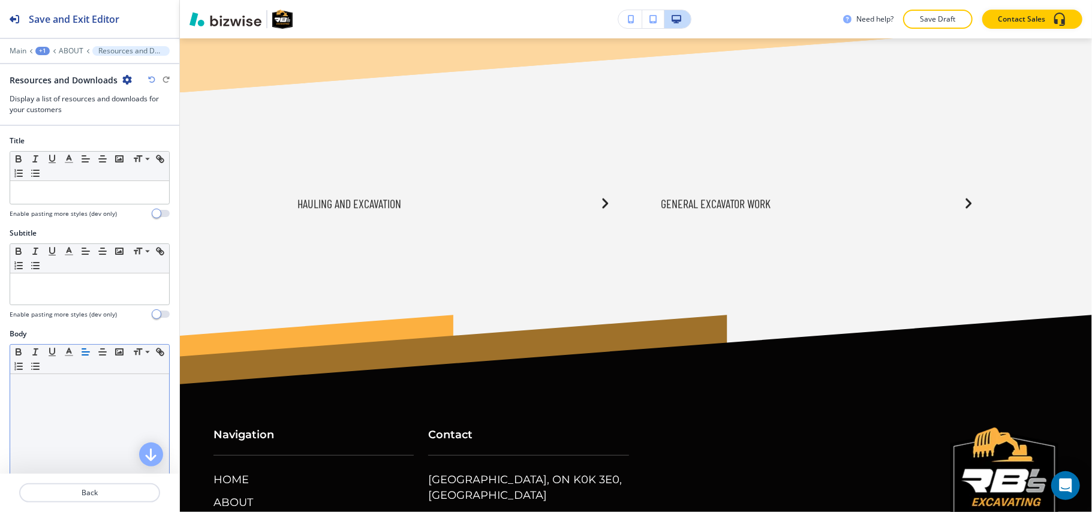
scroll to position [240, 0]
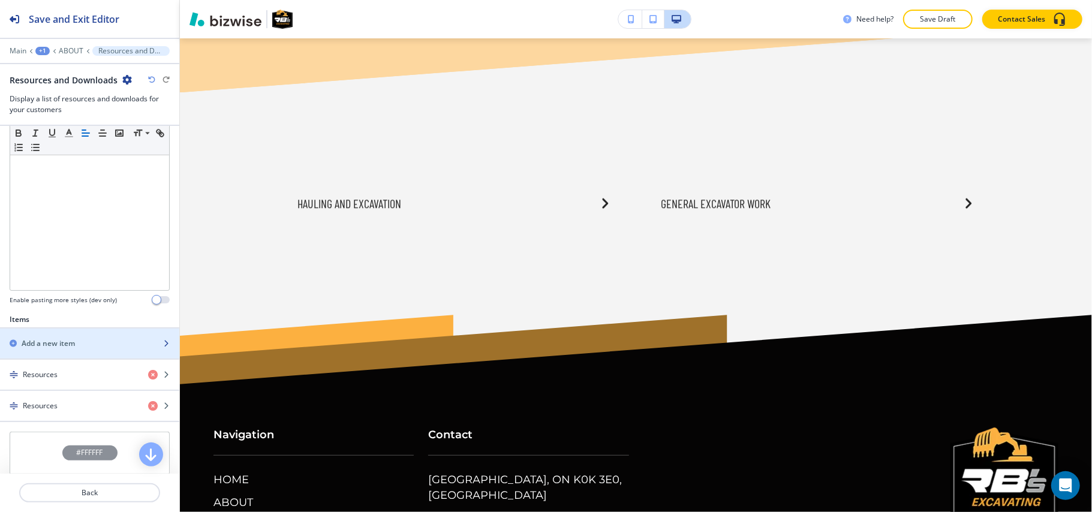
click at [71, 349] on h2 "Add a new item" at bounding box center [48, 343] width 53 height 11
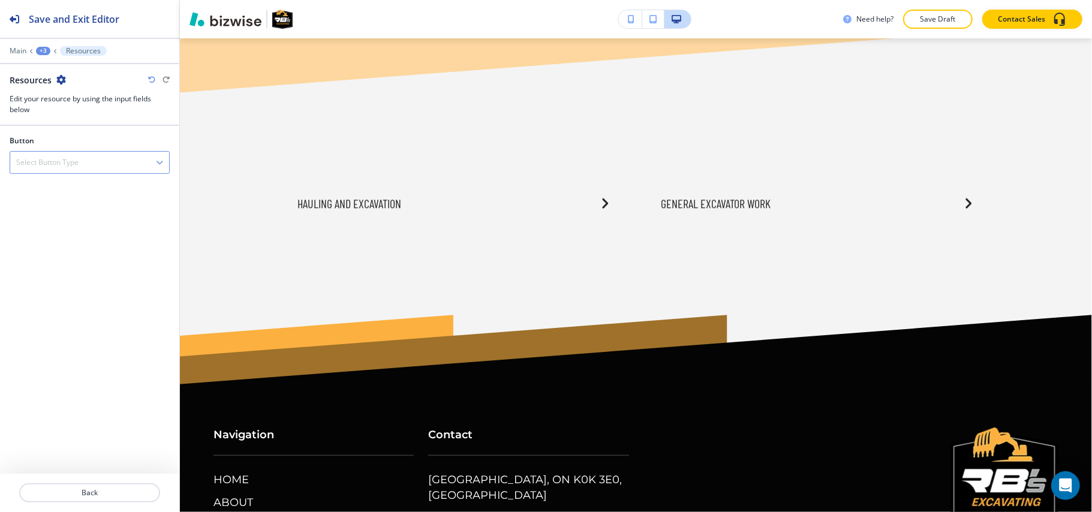
click at [88, 164] on div "Select Button Type" at bounding box center [89, 163] width 159 height 22
click at [54, 227] on h4 "Internal Link" at bounding box center [89, 224] width 147 height 11
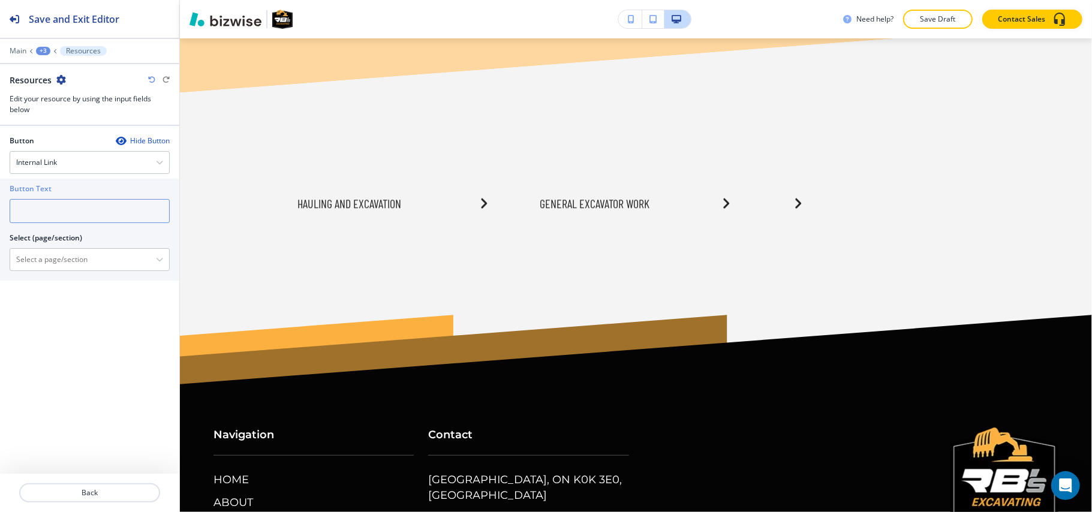
click at [63, 205] on input "text" at bounding box center [90, 211] width 160 height 24
paste input "Driveway Excavation Installation"
type input "Driveway Excavation Installation"
click at [55, 253] on \(page\/section\) "Manual Input" at bounding box center [83, 260] width 146 height 20
paste \(page\/section\) "Driveway Excavation Installation"
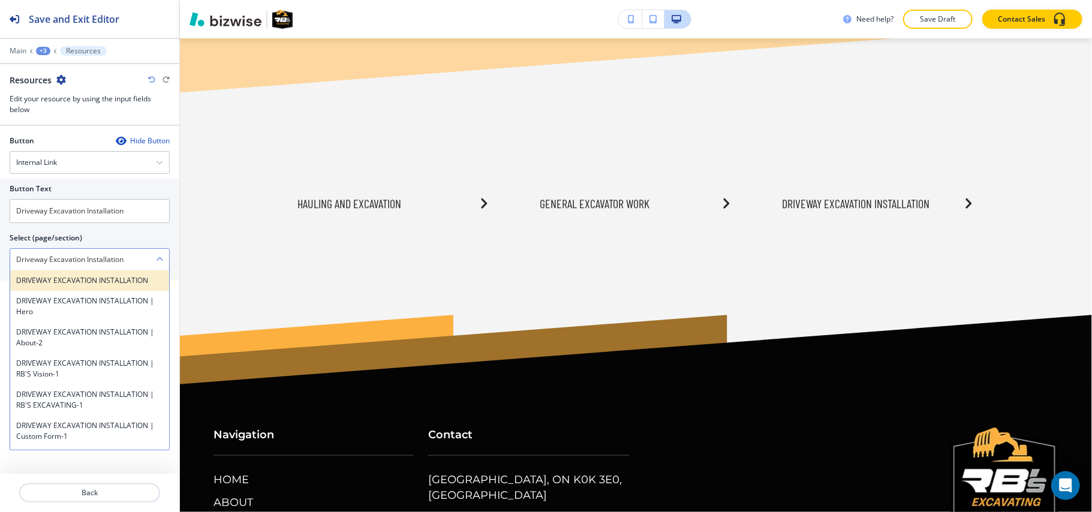
click at [53, 279] on h4 "DRIVEWAY EXCAVATION INSTALLATION" at bounding box center [89, 280] width 147 height 11
type \(page\/section\) "DRIVEWAY EXCAVATION INSTALLATION"
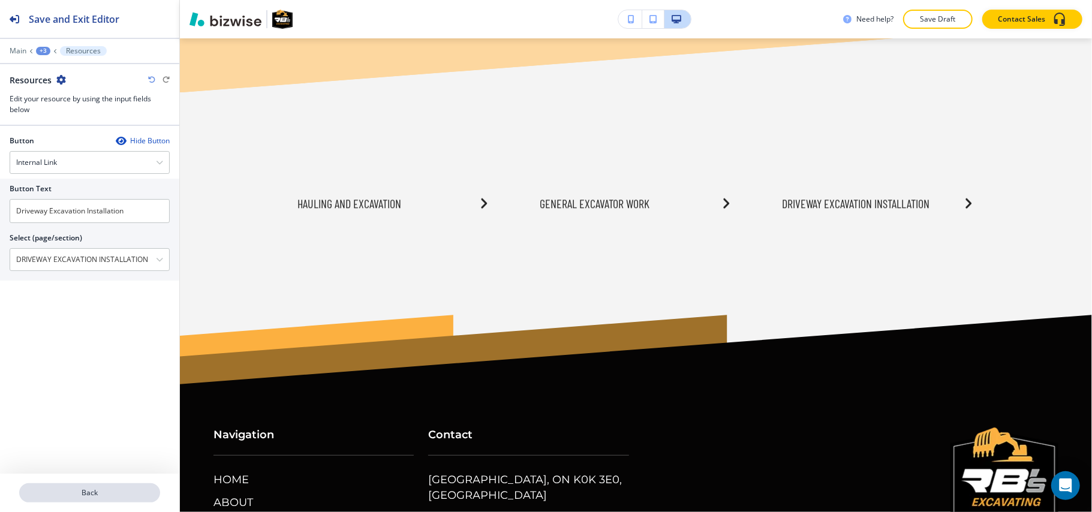
click at [86, 490] on p "Back" at bounding box center [89, 493] width 139 height 11
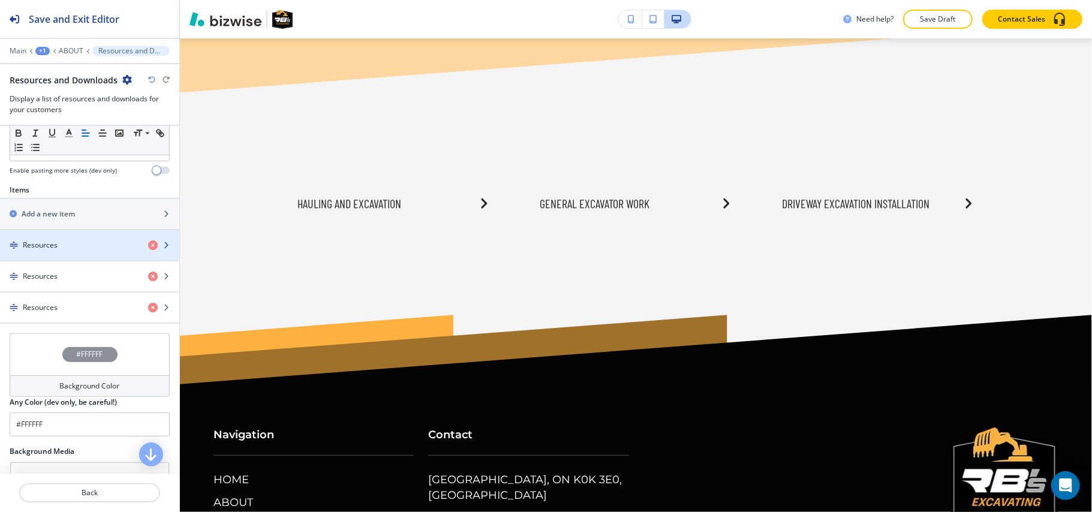
scroll to position [400, 0]
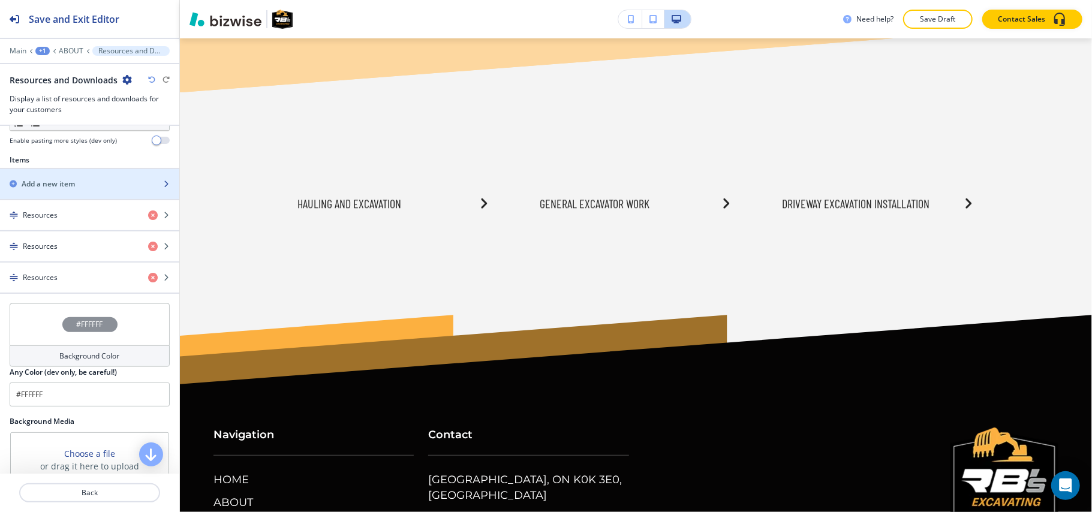
click at [47, 190] on h2 "Add a new item" at bounding box center [48, 184] width 53 height 11
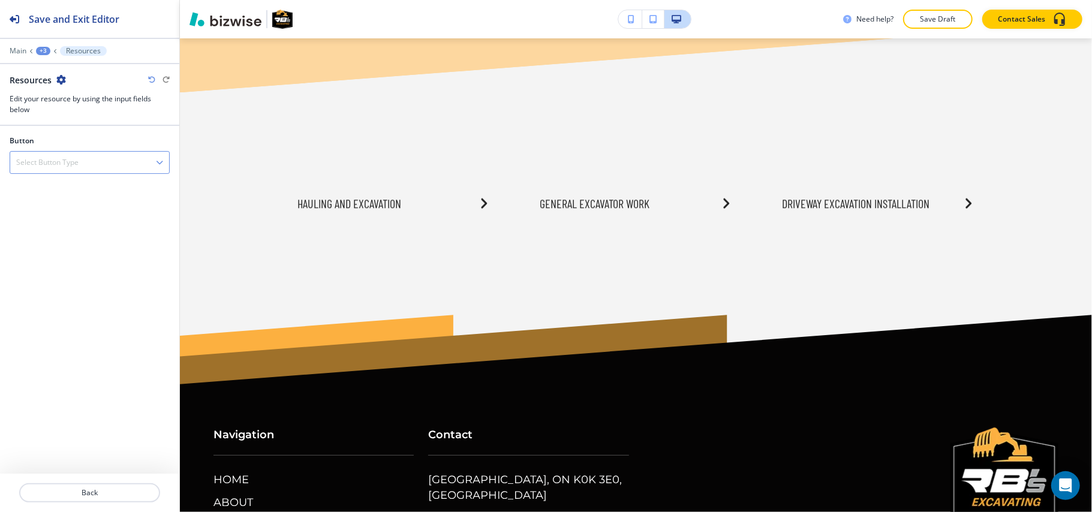
click at [60, 159] on h4 "Select Button Type" at bounding box center [47, 162] width 62 height 11
click at [48, 239] on div "Button Select Button Type External Link File Sharing Internal Link" at bounding box center [89, 300] width 179 height 348
click at [70, 168] on h4 "Select Button Type" at bounding box center [47, 162] width 62 height 11
click at [60, 222] on h4 "Internal Link" at bounding box center [89, 224] width 147 height 11
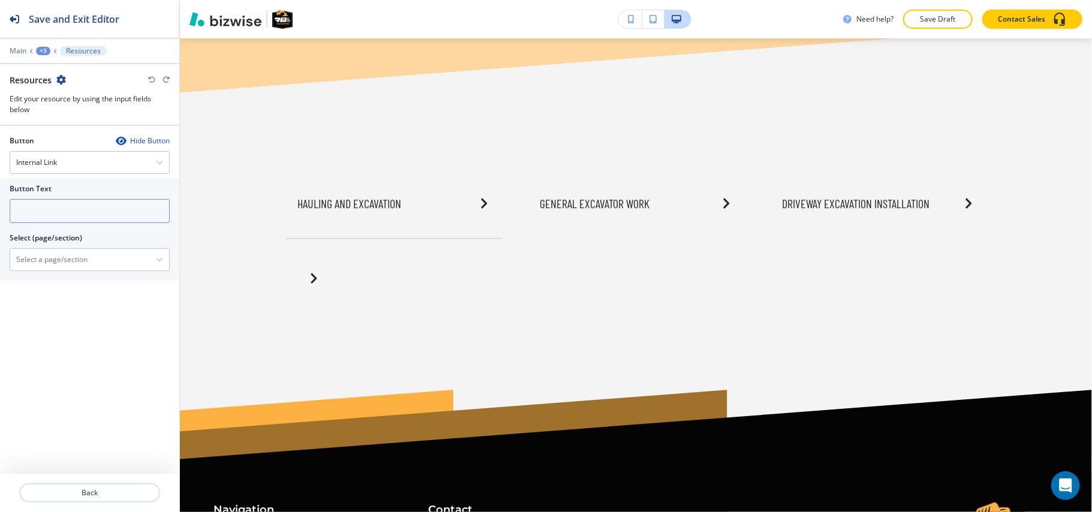
click at [71, 214] on input "text" at bounding box center [90, 211] width 160 height 24
paste input "Pond Digging & Landscaping"
type input "Pond Digging & Landscaping"
click at [50, 266] on \(page\/section\) "Manual Input" at bounding box center [83, 260] width 146 height 20
paste \(page\/section\) "Pond Digging & Landscaping"
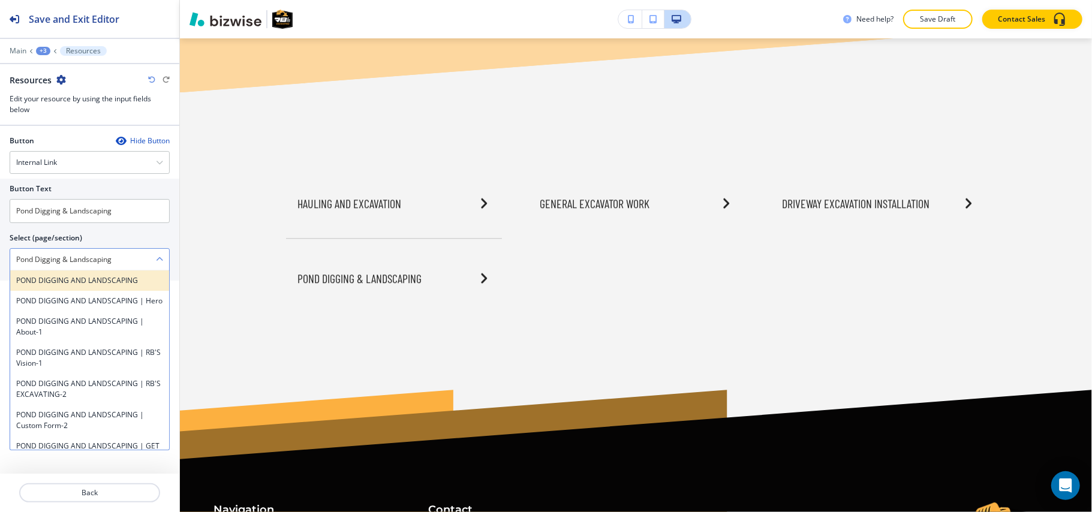
click at [37, 286] on h4 "POND DIGGING AND LANDSCAPING" at bounding box center [89, 280] width 147 height 11
type \(page\/section\) "POND DIGGING AND LANDSCAPING"
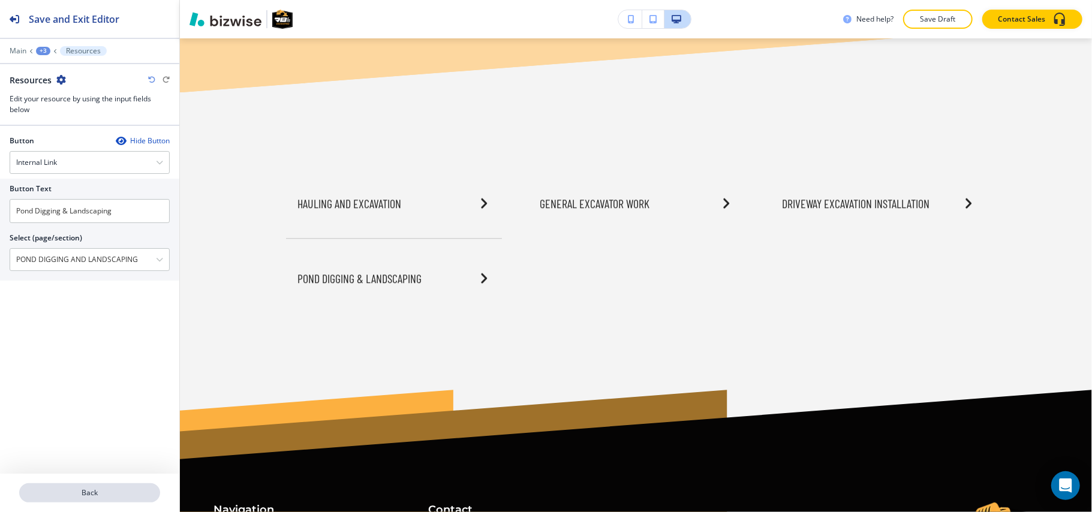
click at [77, 493] on p "Back" at bounding box center [89, 493] width 139 height 11
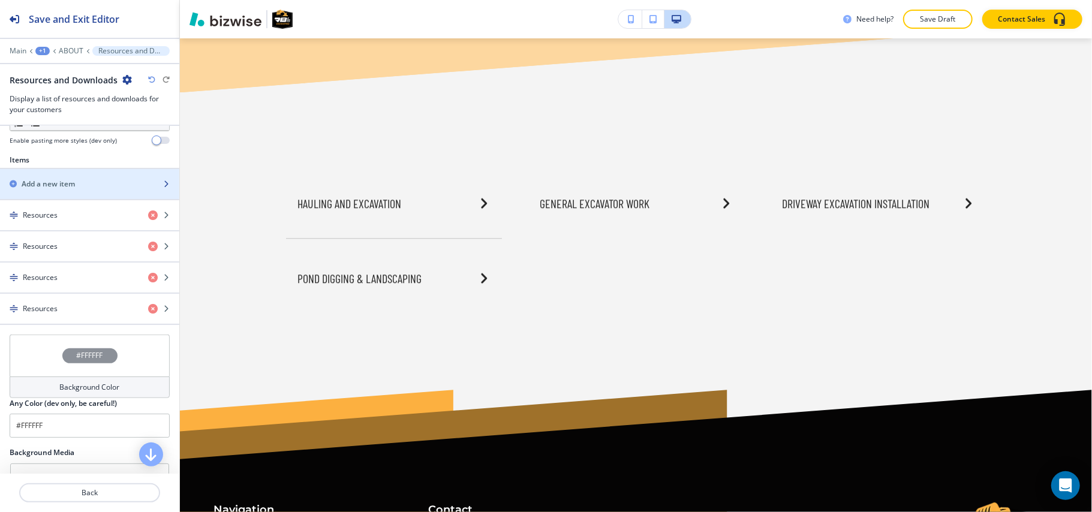
click at [68, 190] on h2 "Add a new item" at bounding box center [48, 184] width 53 height 11
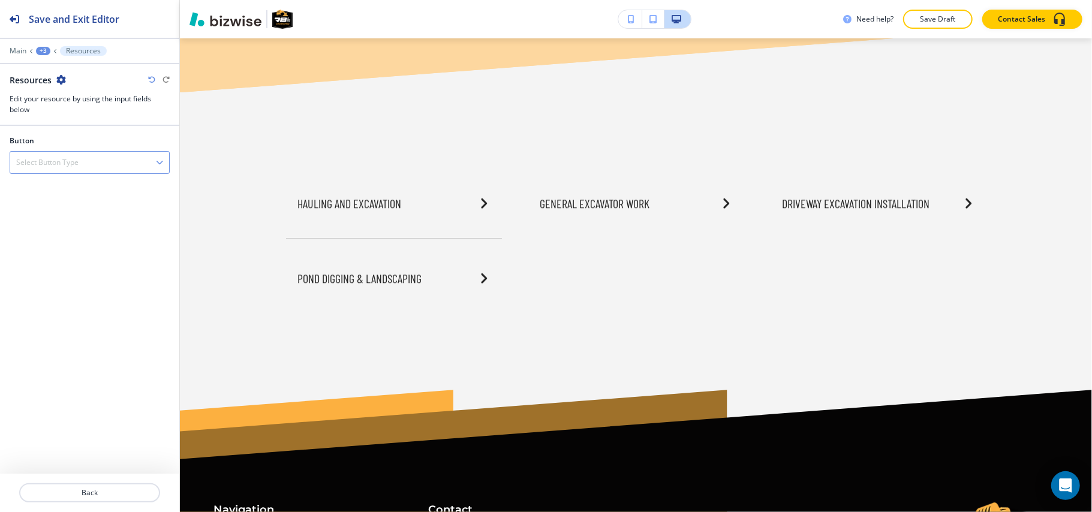
click at [78, 163] on h4 "Select Button Type" at bounding box center [47, 162] width 62 height 11
click at [43, 226] on h4 "Internal Link" at bounding box center [89, 224] width 147 height 11
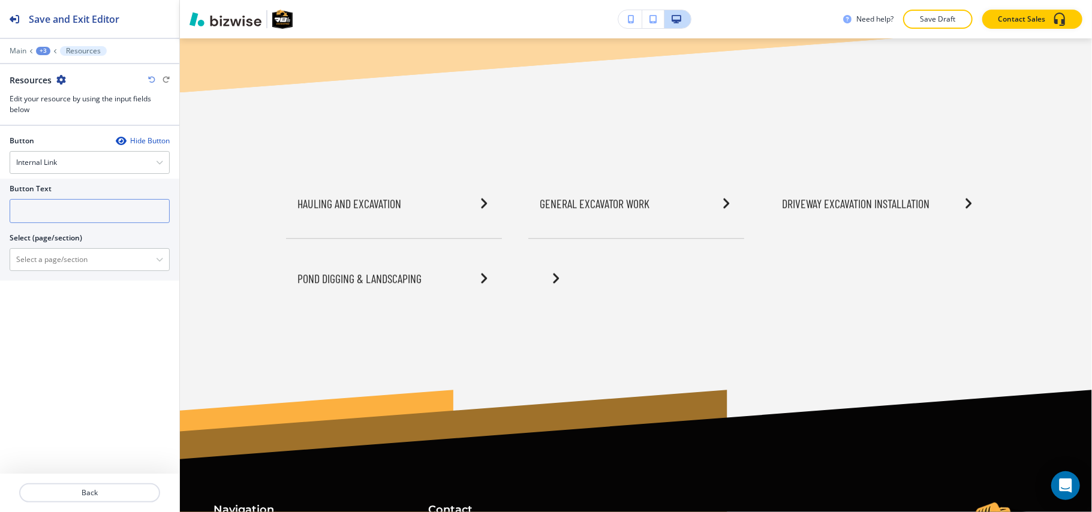
click at [58, 217] on input "text" at bounding box center [90, 211] width 160 height 24
paste input "Garden Excavation"
type input "Garden Excavation"
click at [49, 260] on \(page\/section\) "Manual Input" at bounding box center [83, 260] width 146 height 20
paste \(page\/section\) "Garden Excavation"
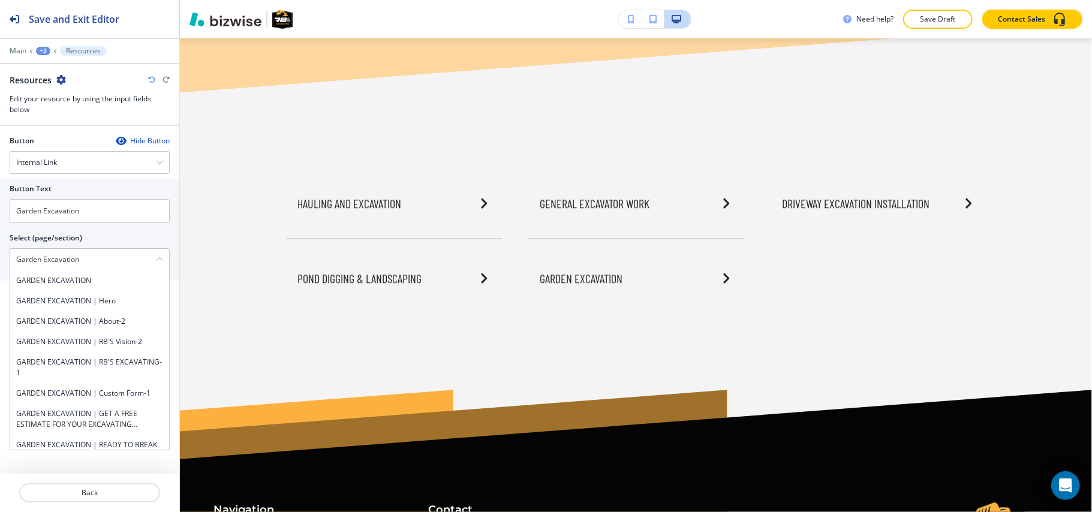
drag, startPoint x: 42, startPoint y: 279, endPoint x: 49, endPoint y: 282, distance: 7.2
click at [42, 280] on h4 "GARDEN EXCAVATION" at bounding box center [89, 280] width 147 height 11
type \(page\/section\) "GARDEN EXCAVATION"
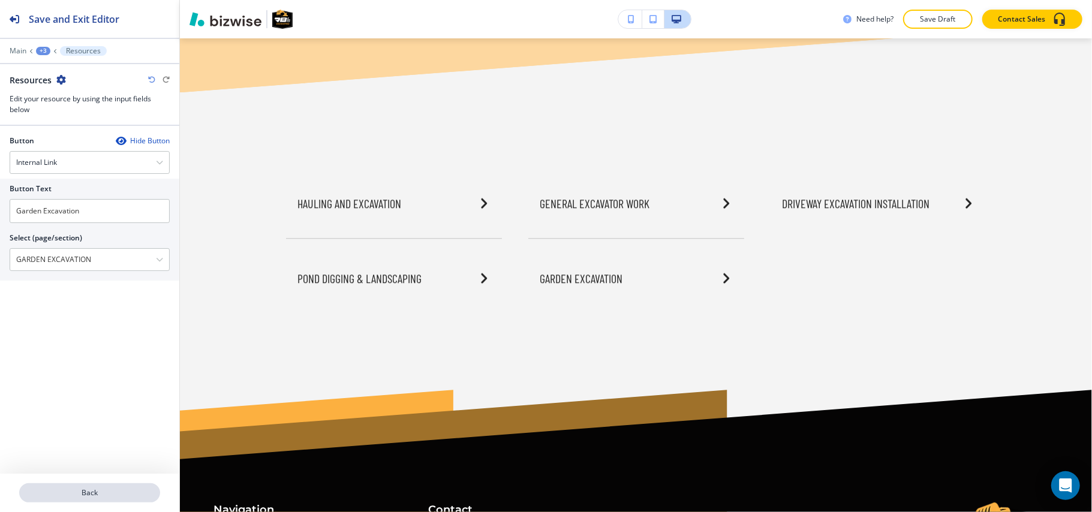
click at [83, 494] on p "Back" at bounding box center [89, 493] width 139 height 11
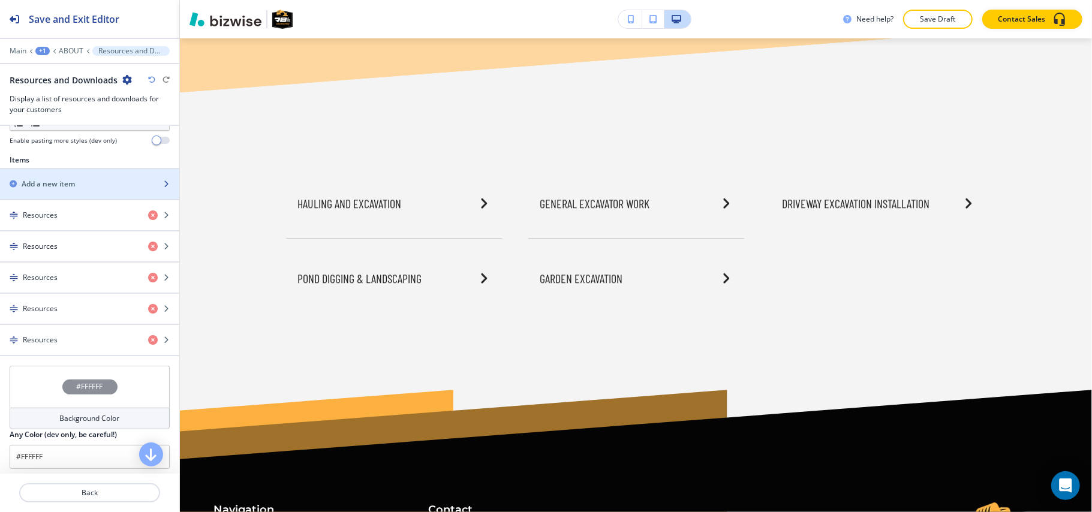
click at [61, 187] on h2 "Add a new item" at bounding box center [48, 184] width 53 height 11
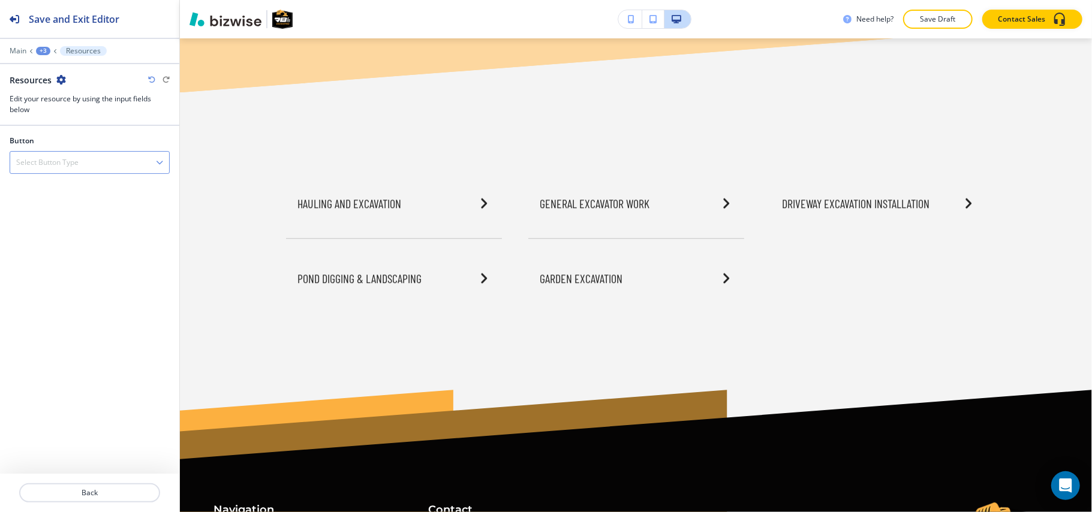
click at [76, 157] on div "Select Button Type" at bounding box center [89, 163] width 159 height 22
click at [58, 222] on h4 "Internal Link" at bounding box center [89, 224] width 147 height 11
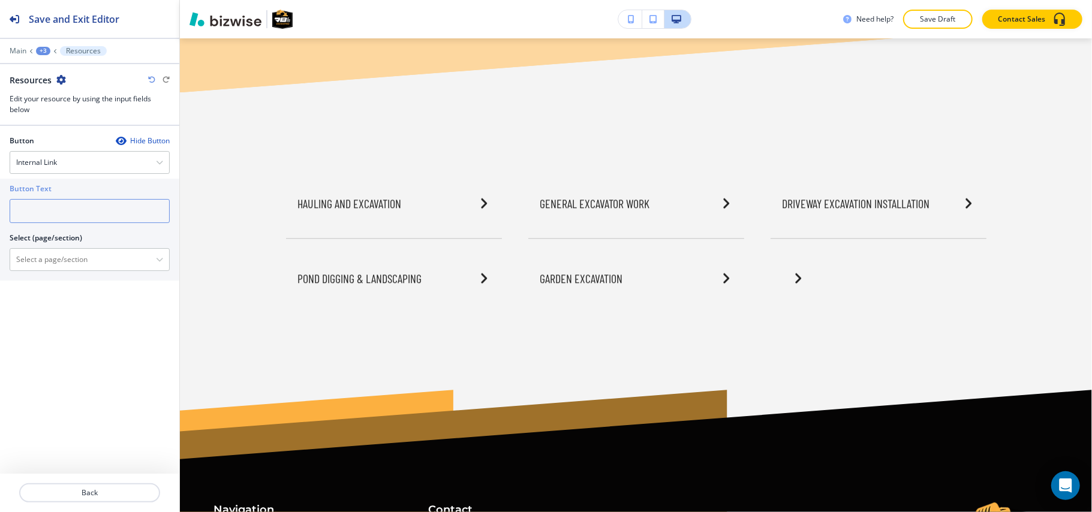
click at [89, 216] on input "text" at bounding box center [90, 211] width 160 height 24
paste input "Cistern Installation"
type input "Cistern Installation"
click at [65, 253] on \(page\/section\) "Manual Input" at bounding box center [83, 260] width 146 height 20
paste \(page\/section\) "Cistern Installation"
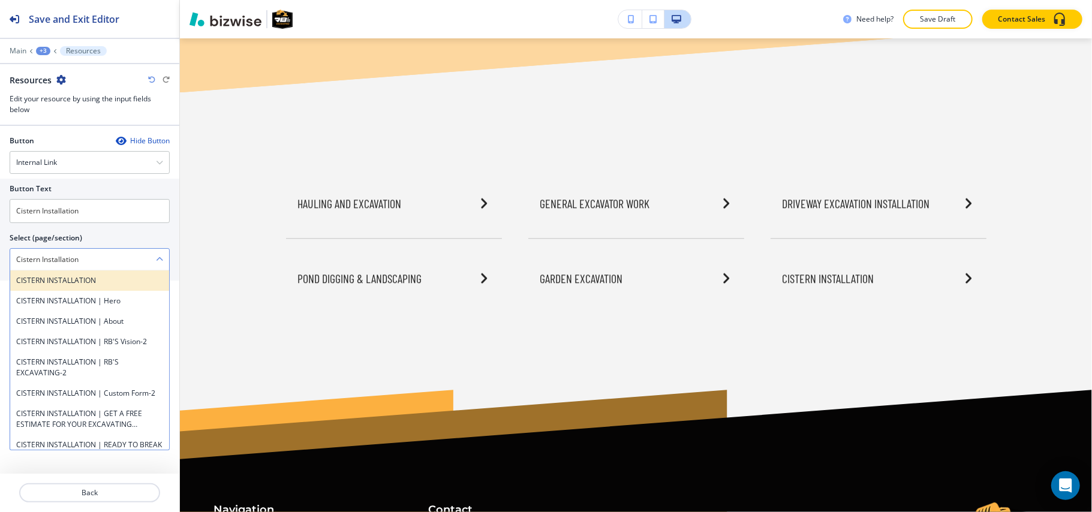
click at [56, 282] on h4 "CISTERN INSTALLATION" at bounding box center [89, 280] width 147 height 11
type \(page\/section\) "CISTERN INSTALLATION"
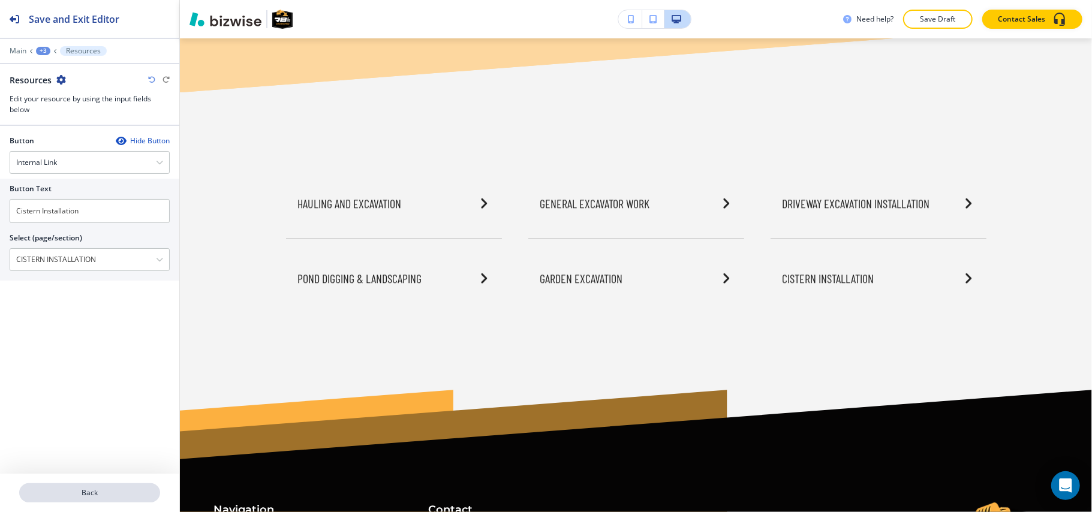
click at [80, 491] on p "Back" at bounding box center [89, 493] width 139 height 11
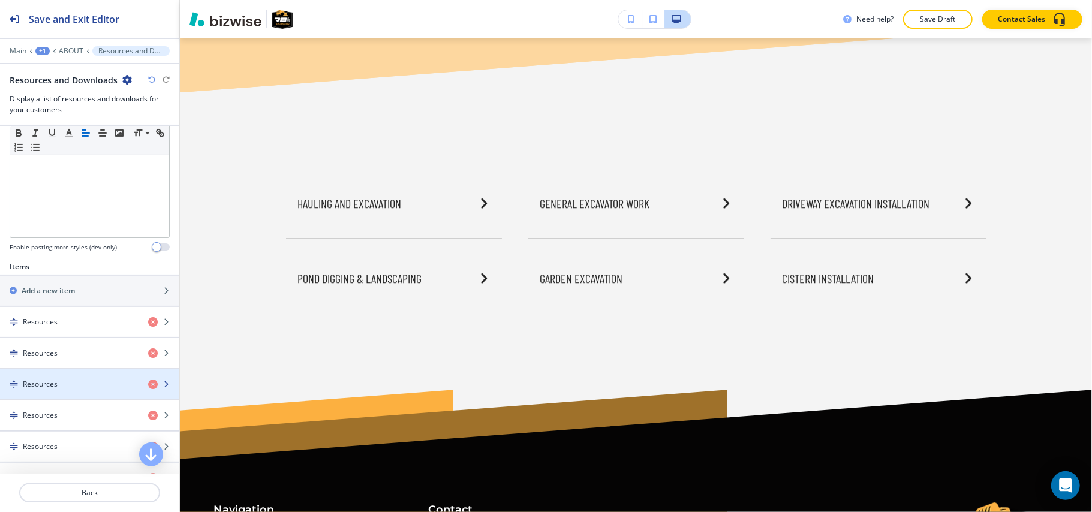
scroll to position [320, 0]
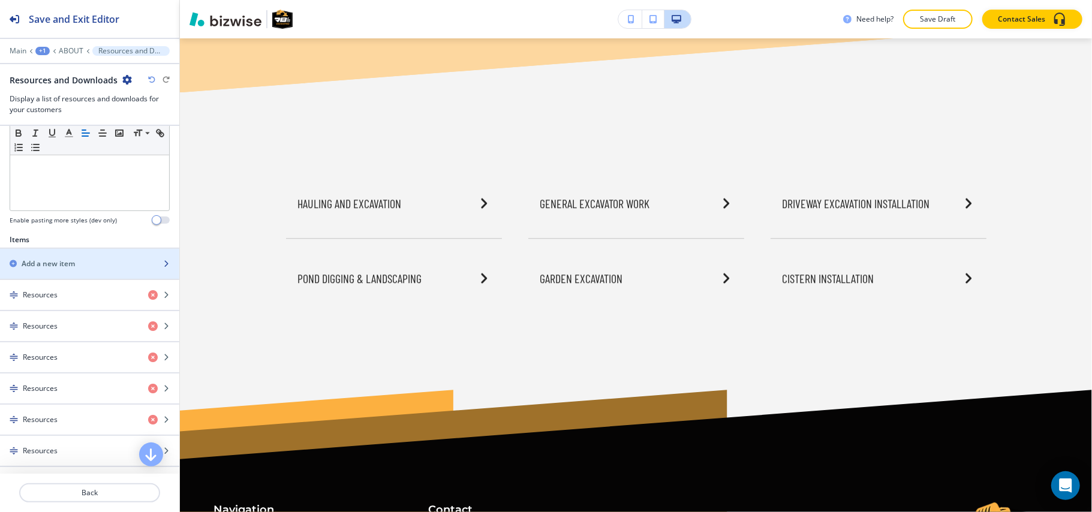
click at [68, 274] on div "button" at bounding box center [89, 274] width 179 height 10
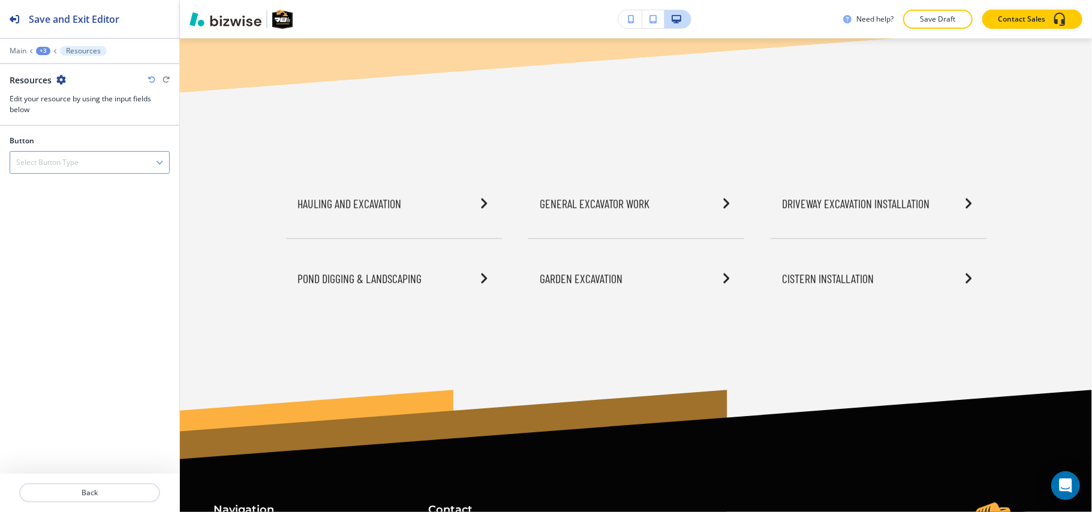
click at [82, 159] on div "Select Button Type" at bounding box center [89, 163] width 159 height 22
click at [61, 228] on h4 "Internal Link" at bounding box center [89, 224] width 147 height 11
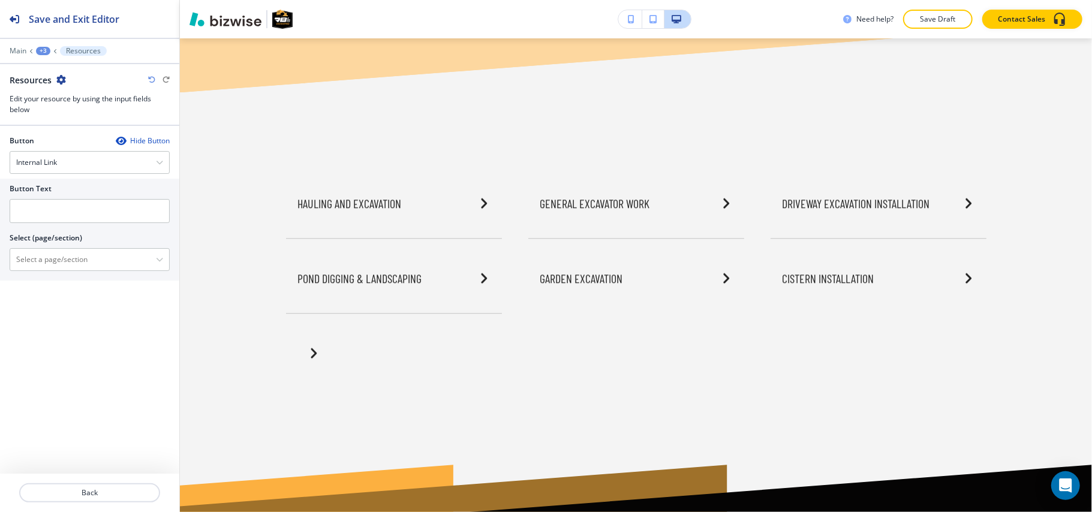
click at [76, 193] on div "Button Text" at bounding box center [90, 189] width 160 height 11
click at [71, 209] on input "text" at bounding box center [90, 211] width 160 height 24
paste input "Demolition & Excavation"
type input "Demolition & Excavation"
click at [46, 270] on \(page\/section\) "Manual Input" at bounding box center [83, 260] width 146 height 20
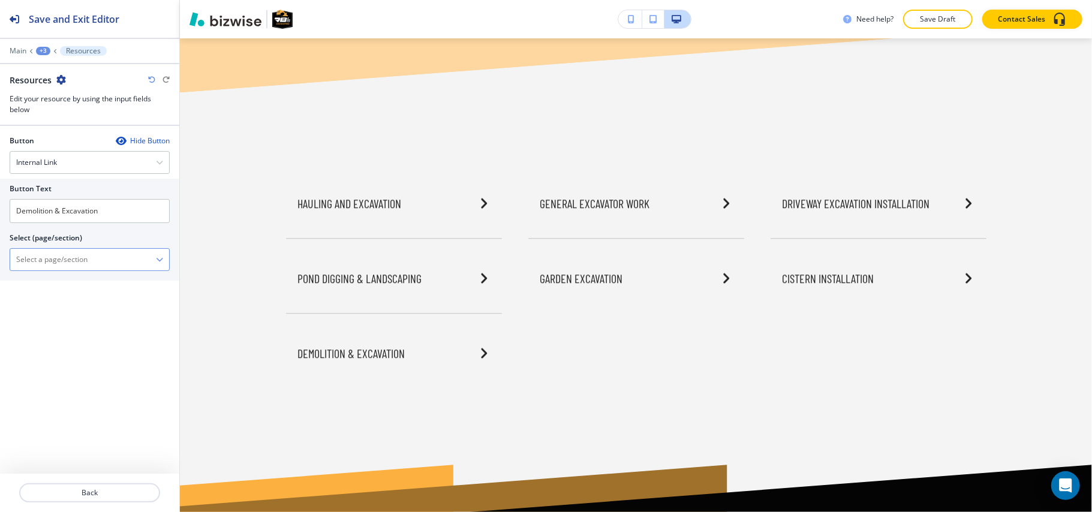
paste \(page\/section\) "Demolition & Excavation"
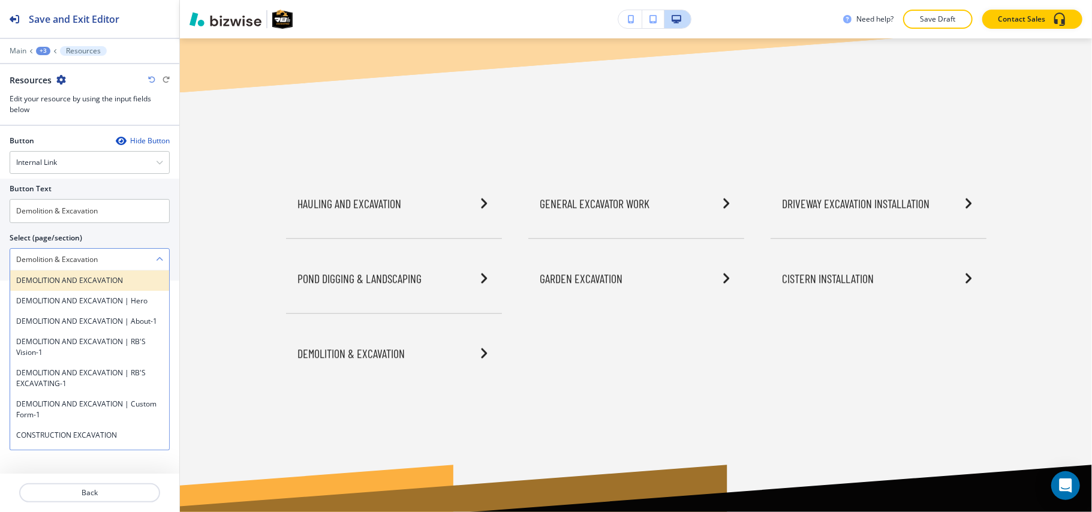
click at [46, 286] on h4 "DEMOLITION AND EXCAVATION" at bounding box center [89, 280] width 147 height 11
type \(page\/section\) "DEMOLITION AND EXCAVATION"
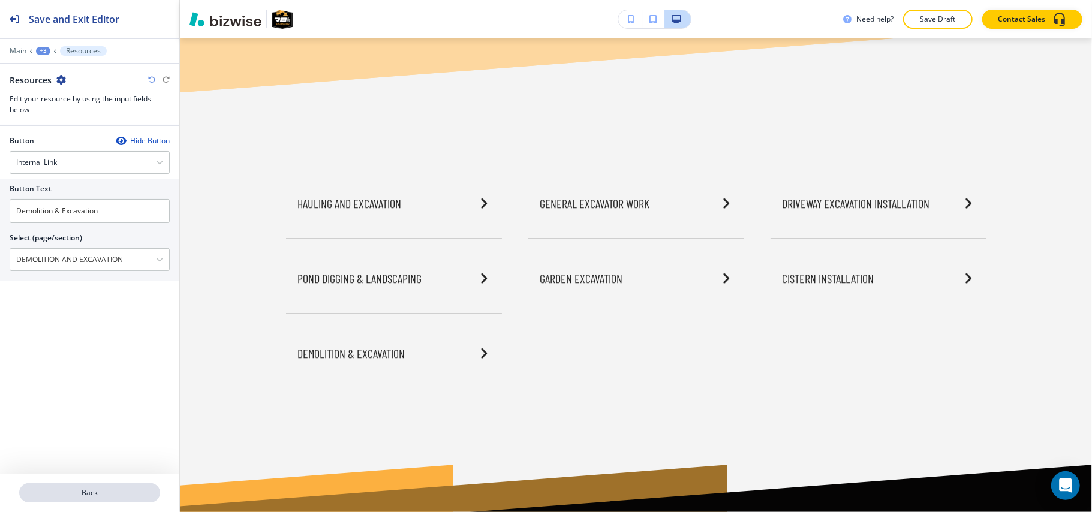
click at [83, 498] on p "Back" at bounding box center [89, 493] width 139 height 11
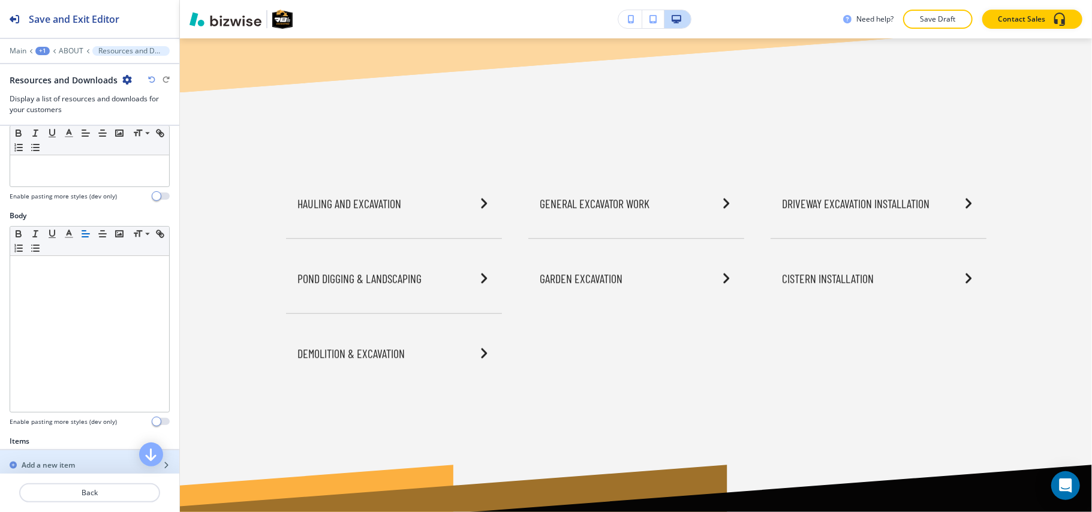
scroll to position [240, 0]
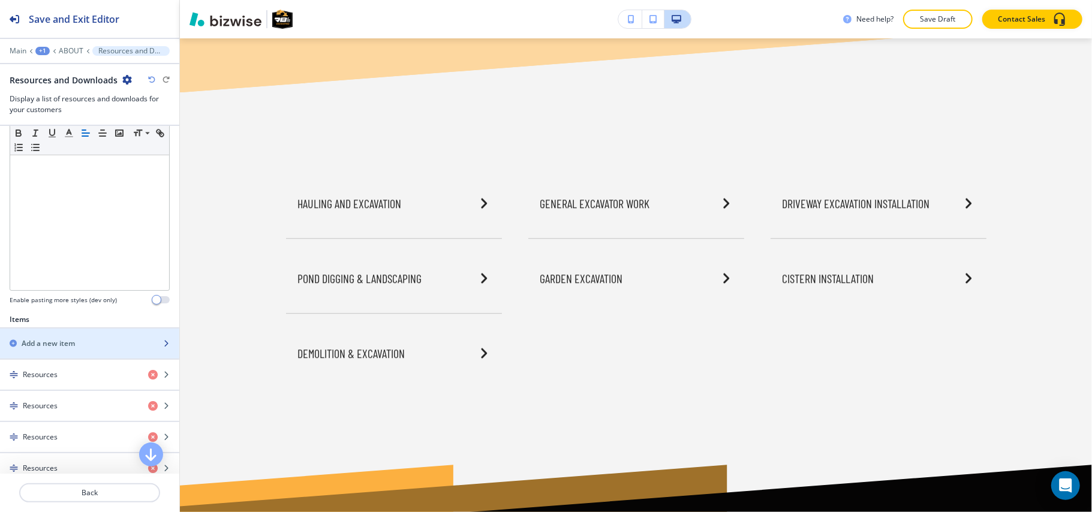
click at [61, 355] on div "button" at bounding box center [89, 354] width 179 height 10
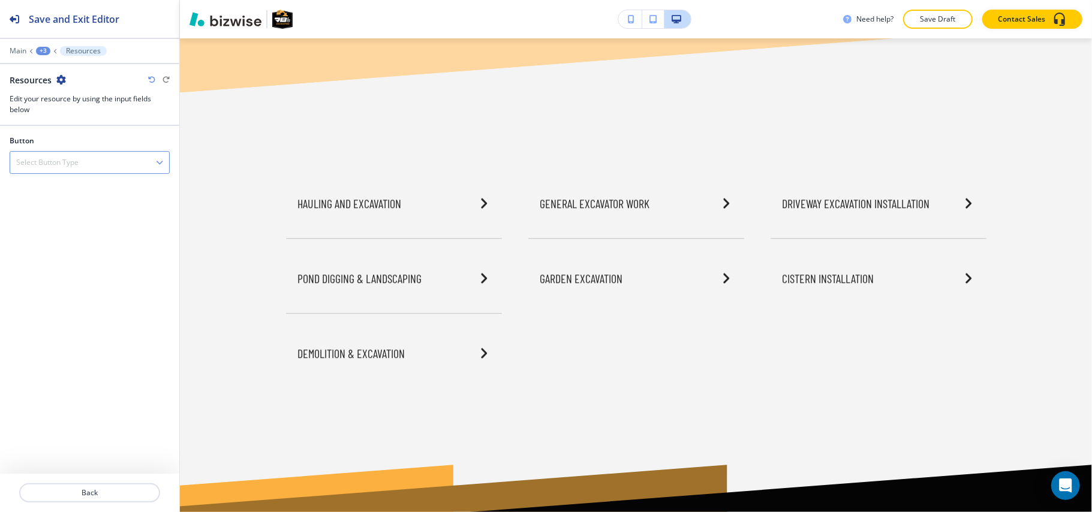
click at [53, 157] on div "Select Button Type" at bounding box center [89, 163] width 159 height 22
click at [46, 230] on h4 "Internal Link" at bounding box center [89, 224] width 147 height 11
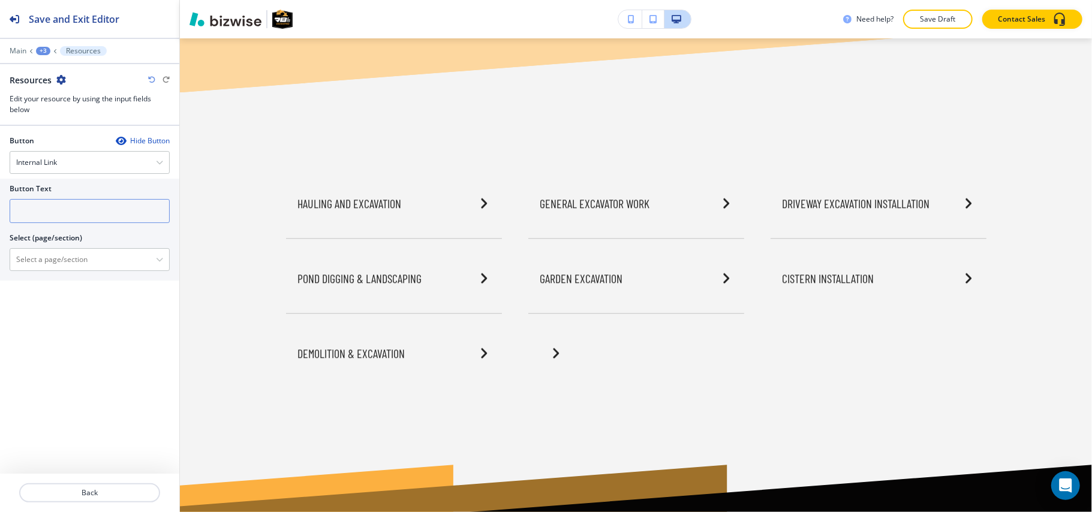
click at [83, 214] on input "text" at bounding box center [90, 211] width 160 height 24
paste input "Construction Excavation"
type input "Construction Excavation"
click at [47, 259] on \(page\/section\) "Manual Input" at bounding box center [83, 260] width 146 height 20
paste \(page\/section\) "Construction Excavation"
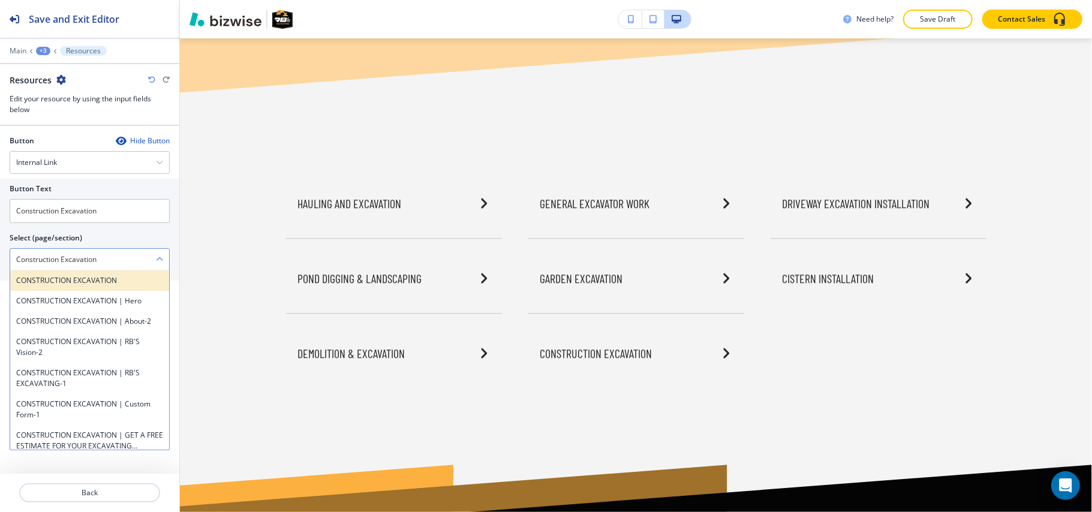
click at [41, 286] on h4 "CONSTRUCTION EXCAVATION" at bounding box center [89, 280] width 147 height 11
type \(page\/section\) "CONSTRUCTION EXCAVATION"
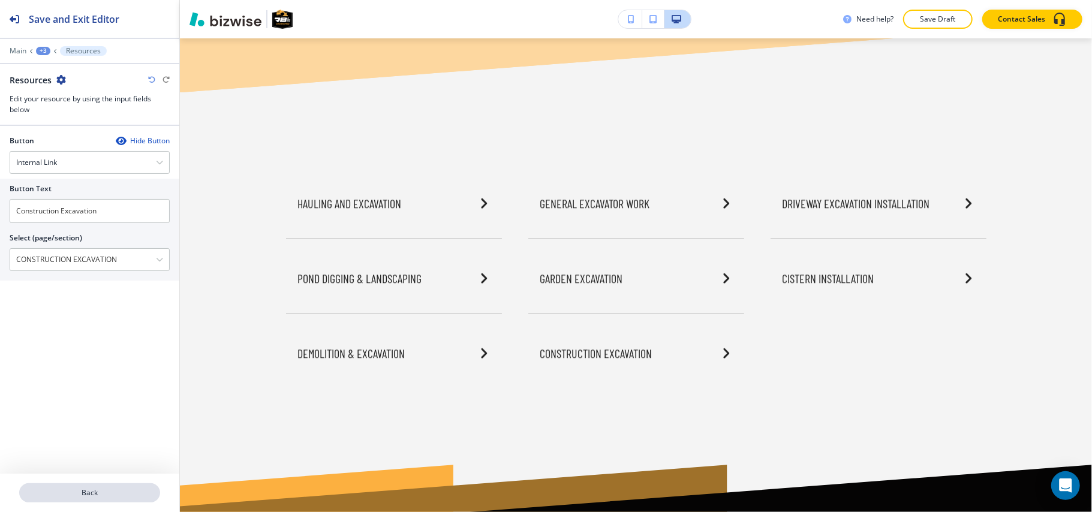
click at [80, 490] on p "Back" at bounding box center [89, 493] width 139 height 11
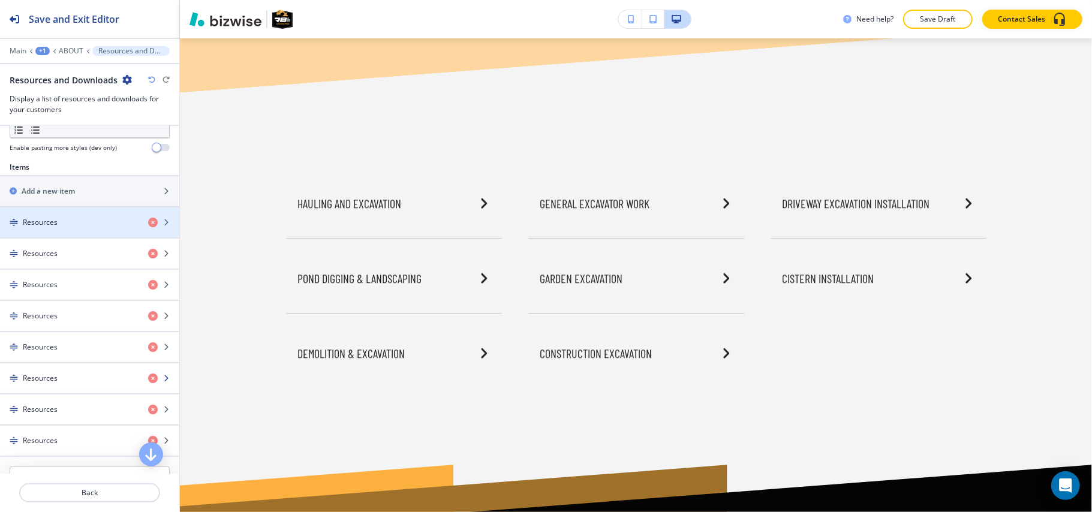
scroll to position [320, 0]
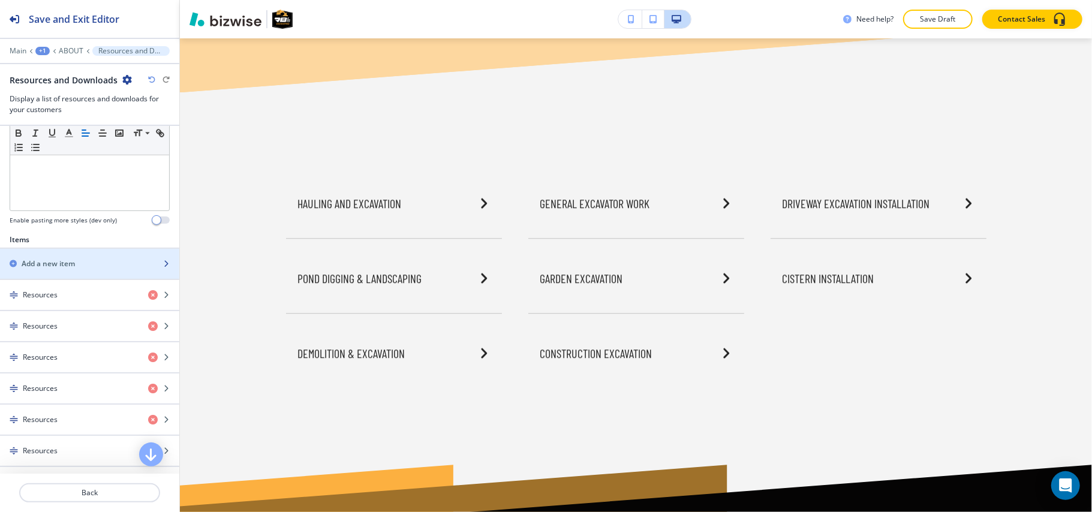
click at [55, 259] on div "button" at bounding box center [89, 254] width 179 height 10
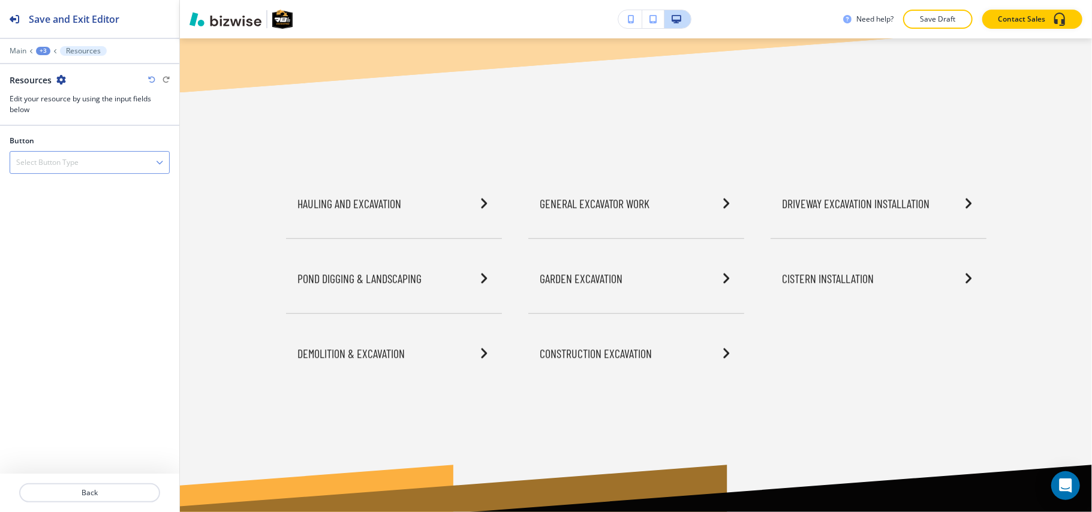
click at [58, 173] on div "Select Button Type" at bounding box center [89, 163] width 159 height 22
click at [56, 221] on h4 "Internal Link" at bounding box center [89, 224] width 147 height 11
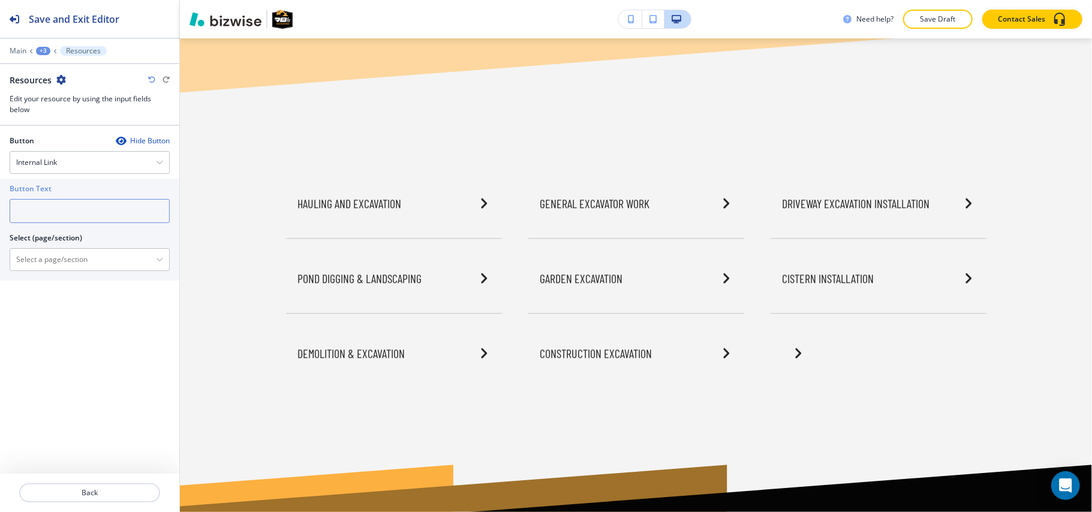
click at [66, 204] on input "text" at bounding box center [90, 211] width 160 height 24
paste input "Site Work Services"
type input "Site Work Services"
click at [58, 260] on \(page\/section\) "Manual Input" at bounding box center [83, 260] width 146 height 20
paste \(page\/section\) "Site Work Services"
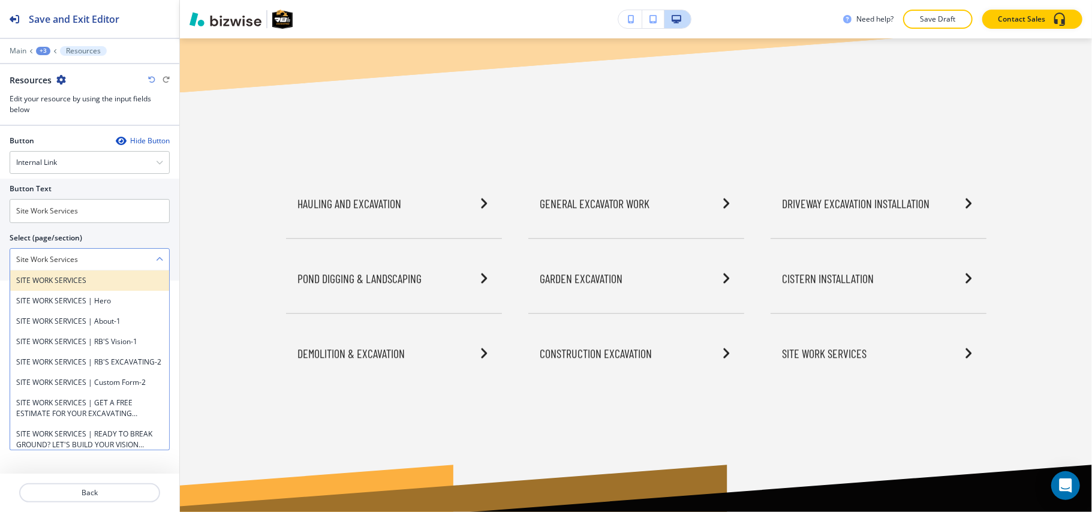
click at [53, 286] on h4 "SITE WORK SERVICES" at bounding box center [89, 280] width 147 height 11
type \(page\/section\) "SITE WORK SERVICES"
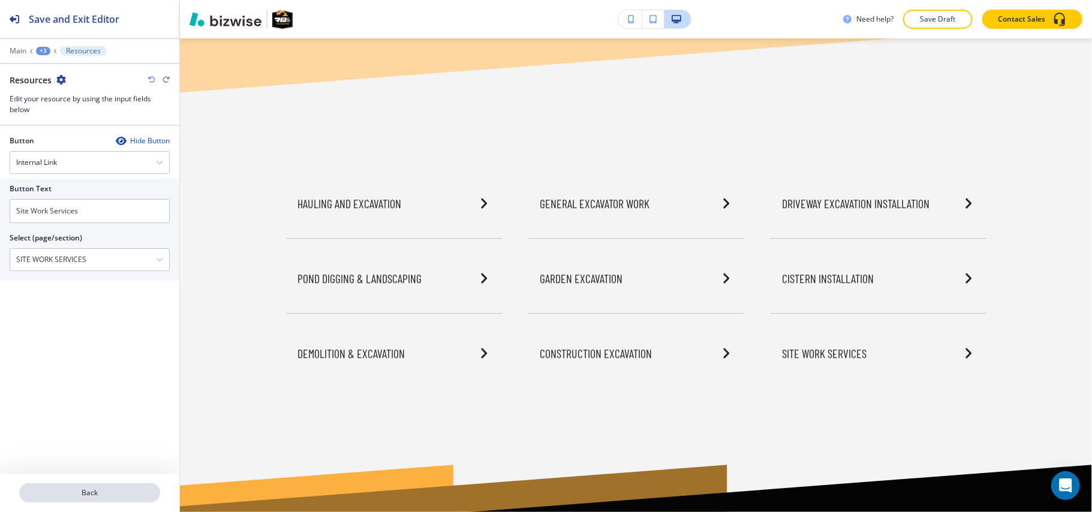
click at [89, 498] on p "Back" at bounding box center [89, 493] width 139 height 11
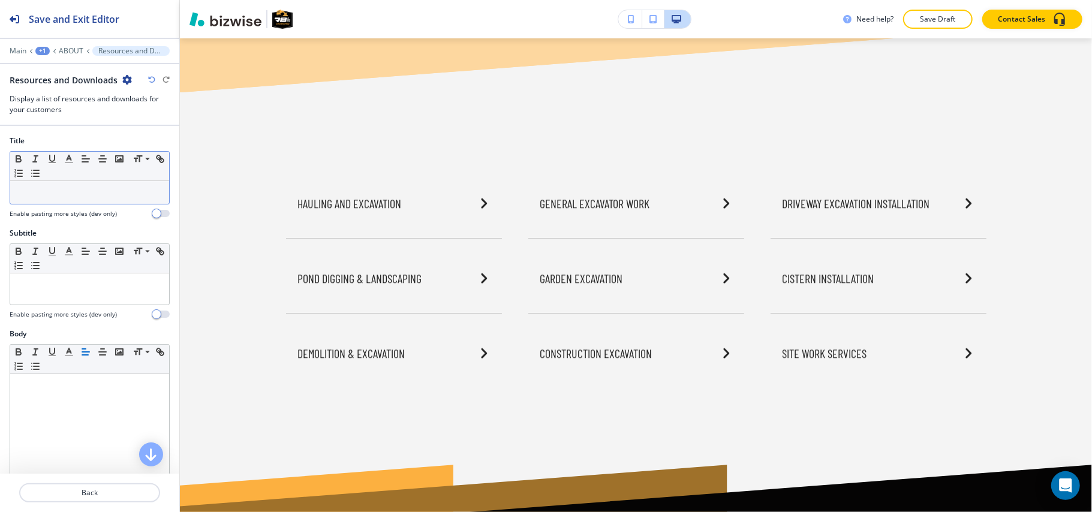
click at [31, 191] on p at bounding box center [89, 192] width 147 height 11
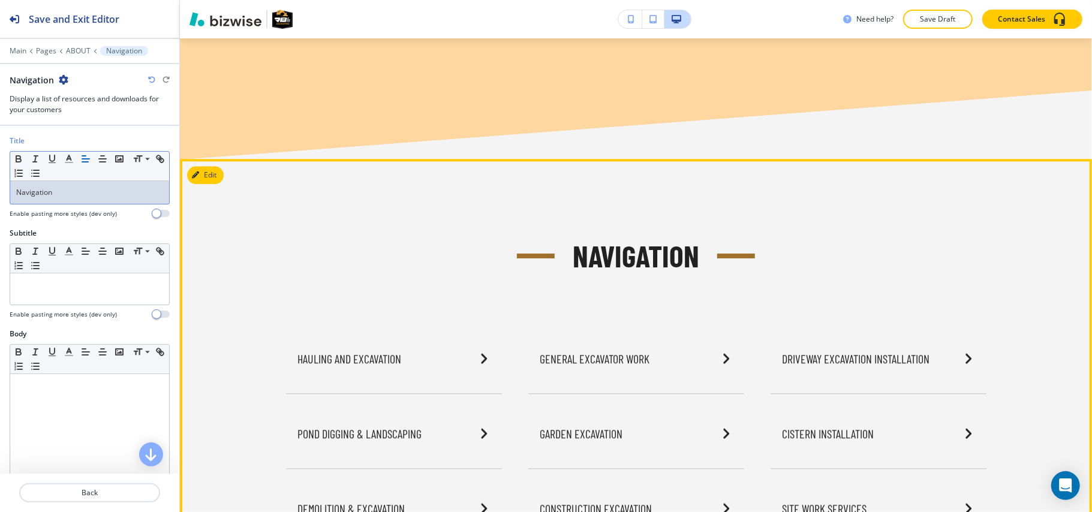
scroll to position [2180, 0]
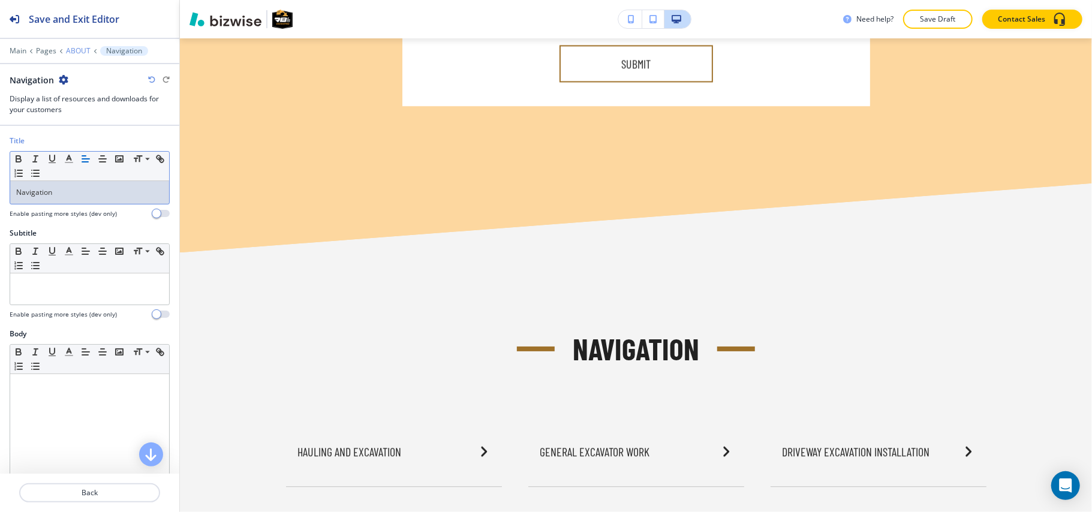
click at [70, 48] on p "ABOUT" at bounding box center [78, 51] width 25 height 8
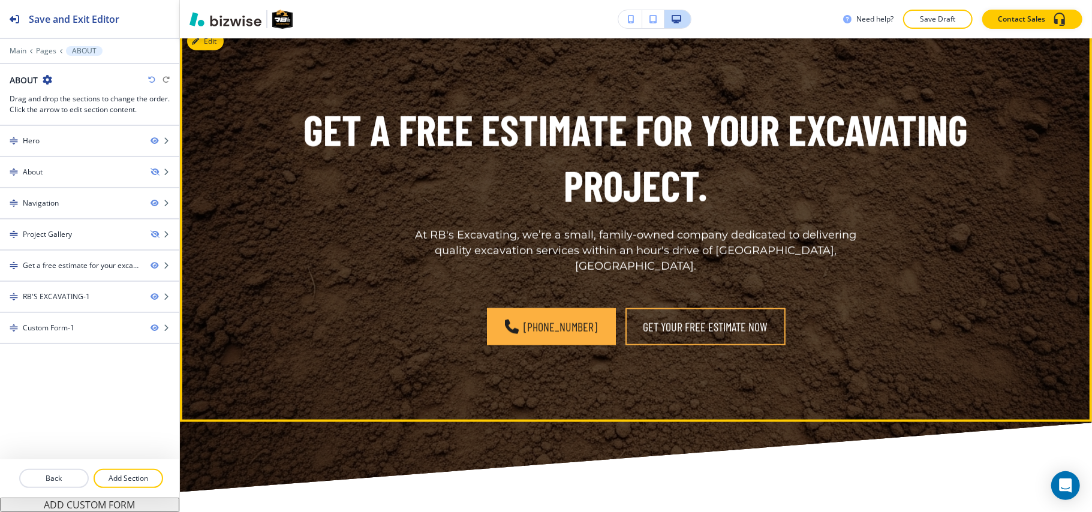
scroll to position [990, 0]
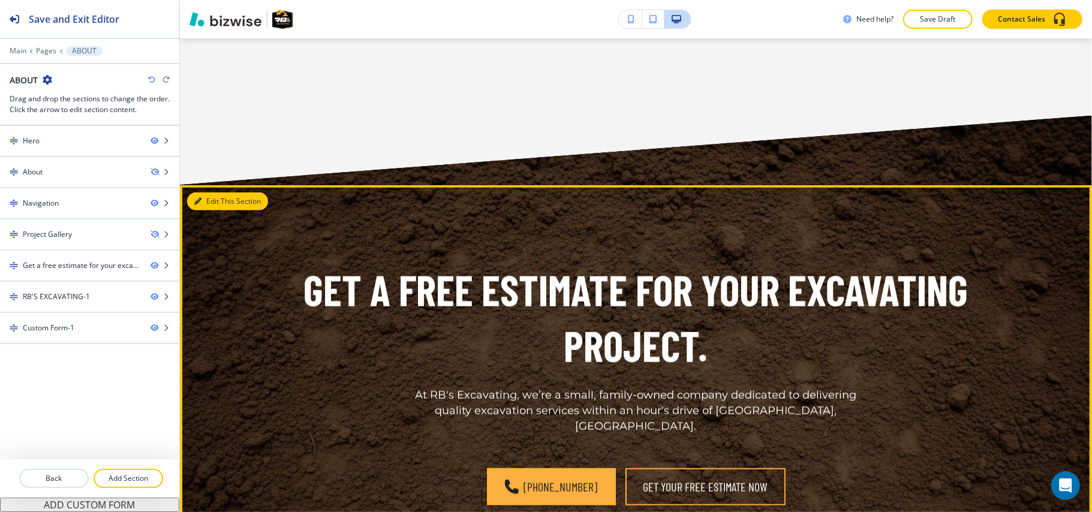
click at [209, 193] on button "Edit This Section" at bounding box center [227, 202] width 81 height 18
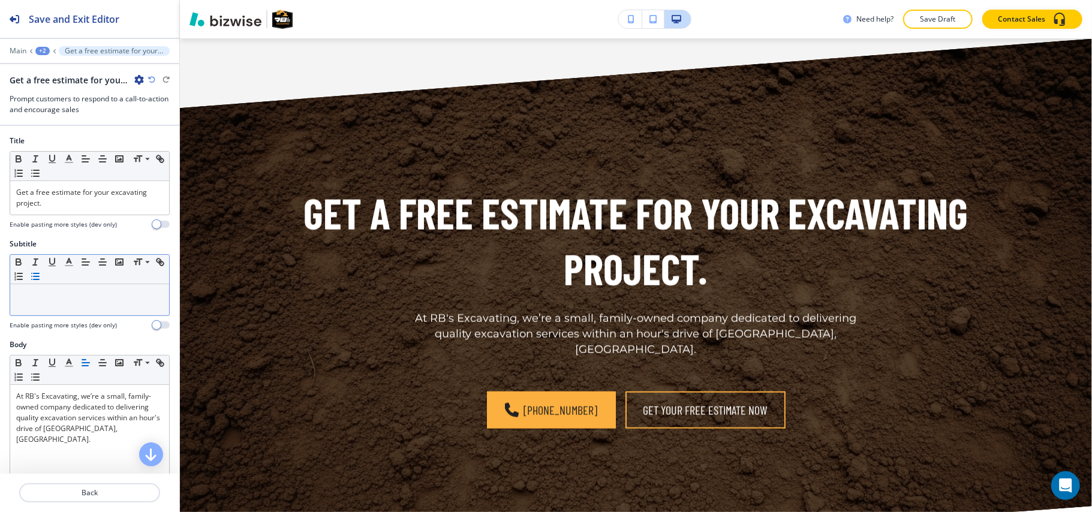
scroll to position [1121, 0]
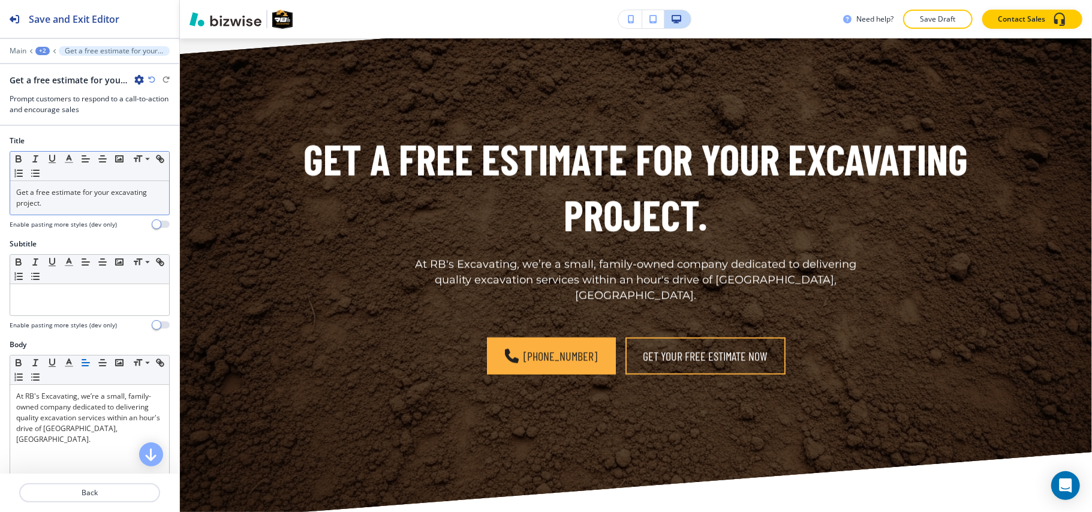
click at [106, 193] on p "Get a free estimate for your excavating project." at bounding box center [89, 198] width 147 height 22
click at [39, 44] on div at bounding box center [89, 42] width 179 height 7
click at [39, 50] on div "+2" at bounding box center [42, 51] width 14 height 8
click at [44, 89] on p "ABOUT" at bounding box center [73, 91] width 61 height 11
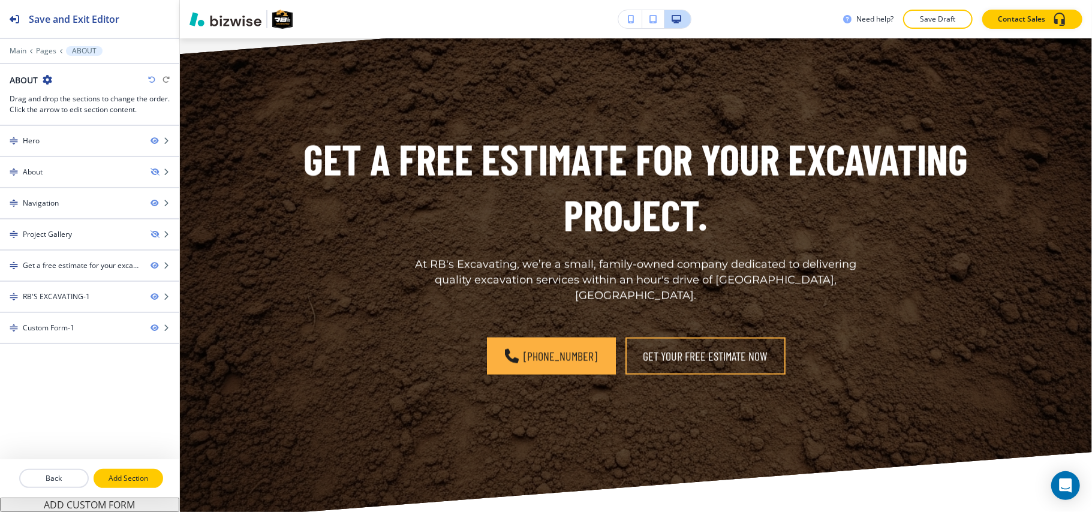
click at [128, 475] on p "Add Section" at bounding box center [128, 478] width 67 height 11
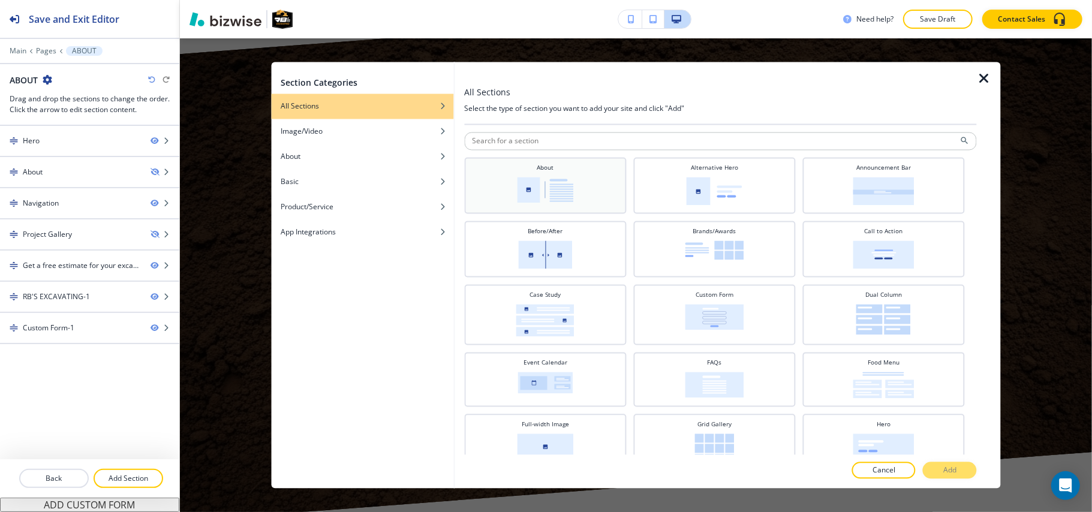
click at [565, 182] on img at bounding box center [545, 191] width 56 height 26
drag, startPoint x: 968, startPoint y: 469, endPoint x: 877, endPoint y: 430, distance: 98.6
click at [968, 470] on button "Add" at bounding box center [950, 471] width 54 height 17
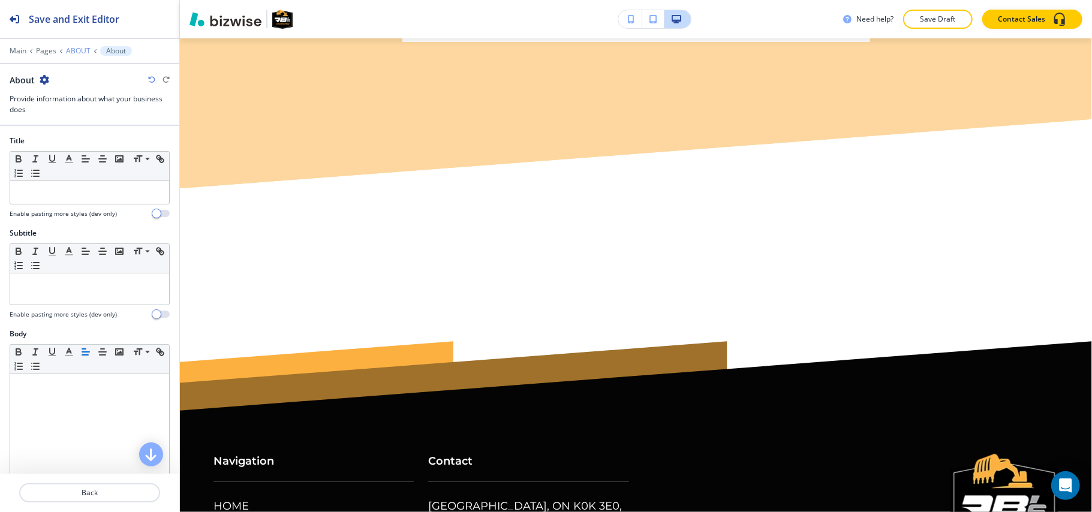
scroll to position [2909, 0]
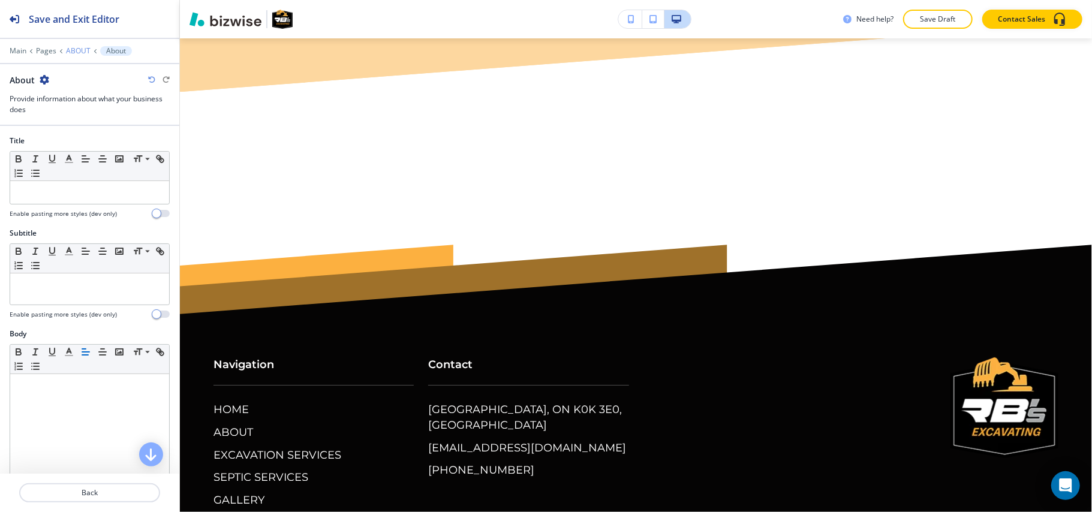
click at [83, 53] on p "ABOUT" at bounding box center [78, 51] width 25 height 8
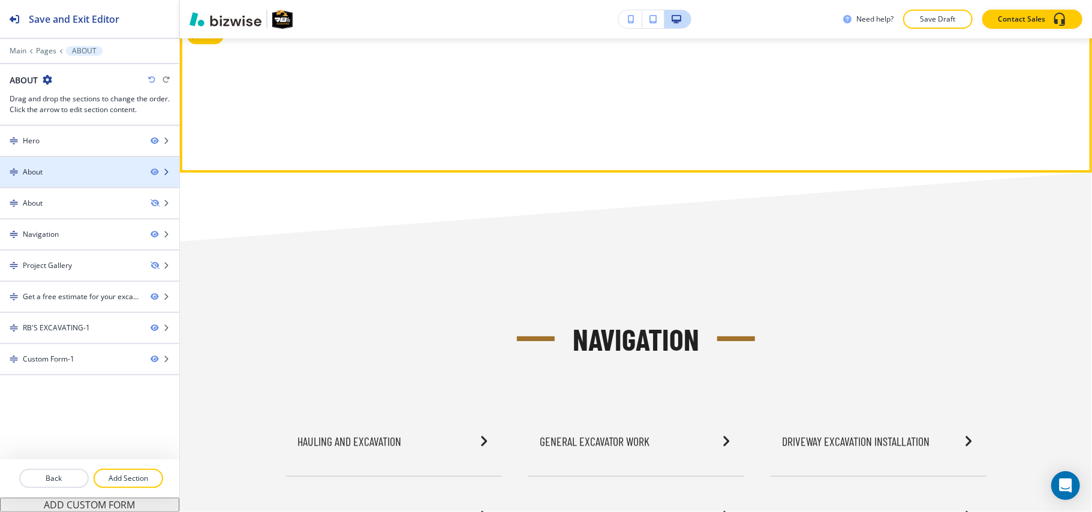
click at [46, 173] on div "About" at bounding box center [70, 172] width 141 height 11
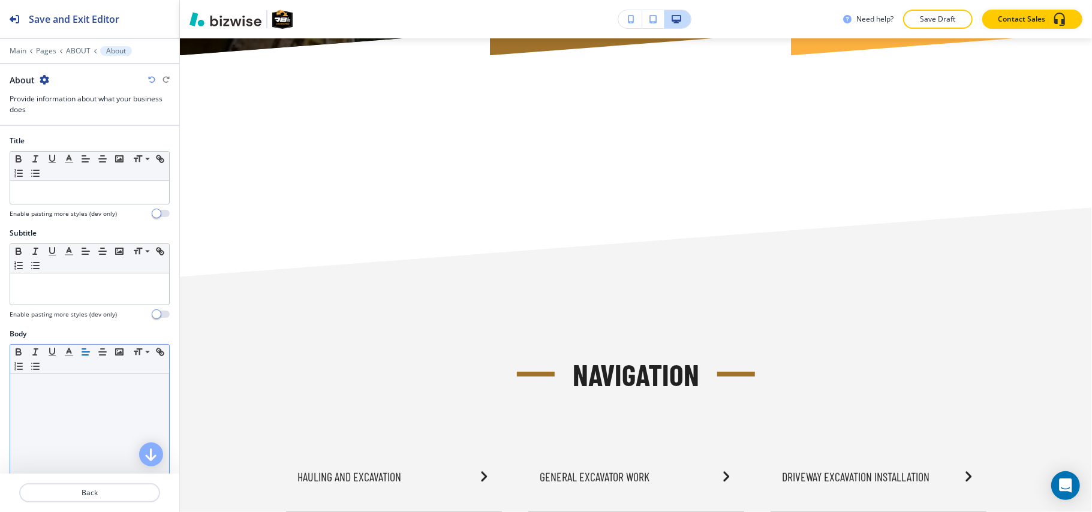
scroll to position [320, 0]
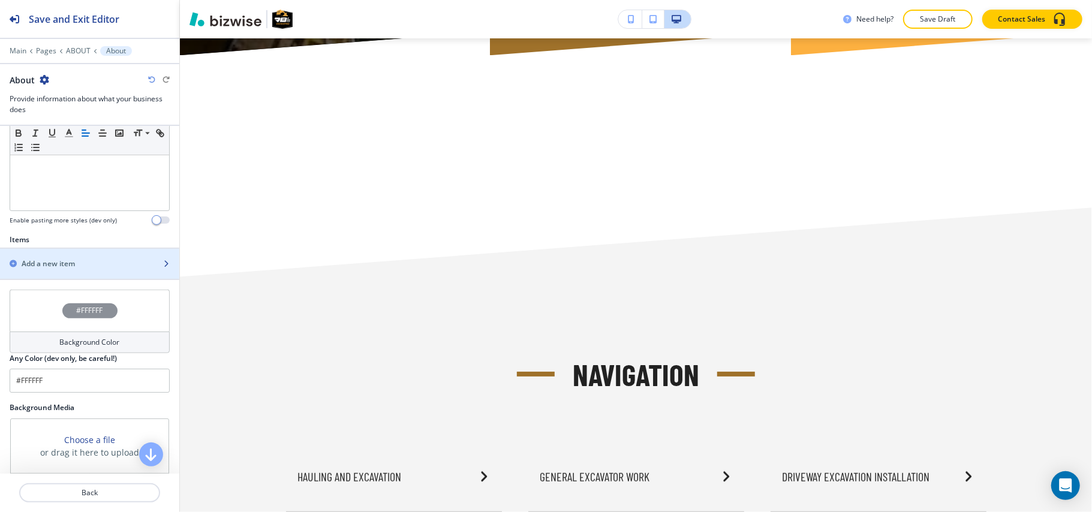
click at [60, 277] on div "button" at bounding box center [89, 274] width 179 height 10
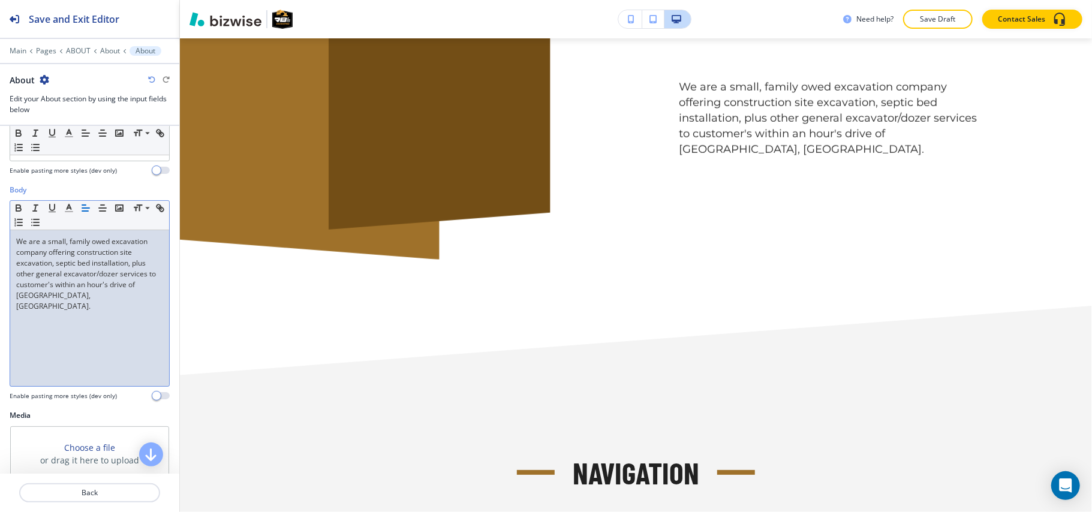
scroll to position [240, 0]
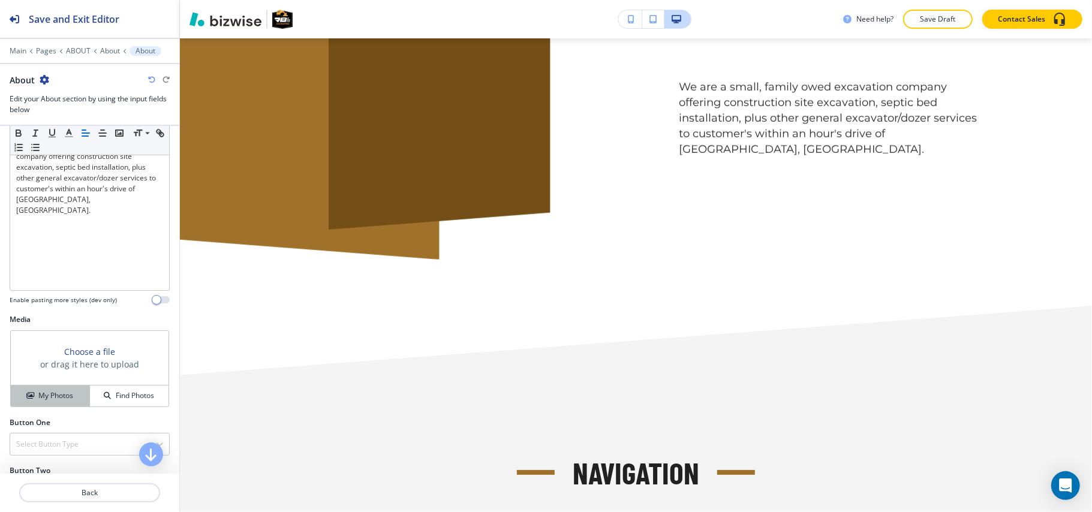
click at [58, 403] on button "My Photos" at bounding box center [50, 396] width 79 height 21
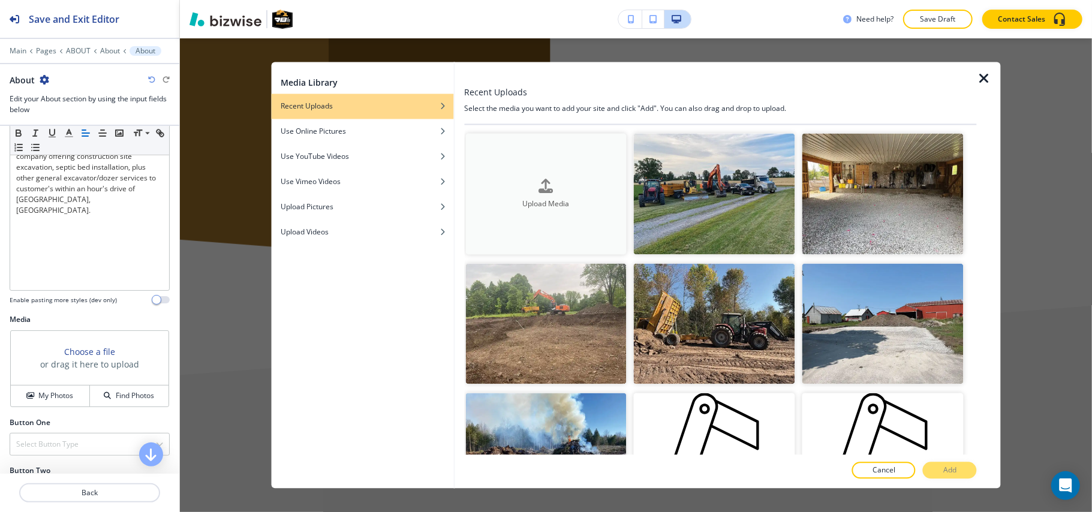
click at [593, 150] on button "Upload Media" at bounding box center [546, 194] width 161 height 121
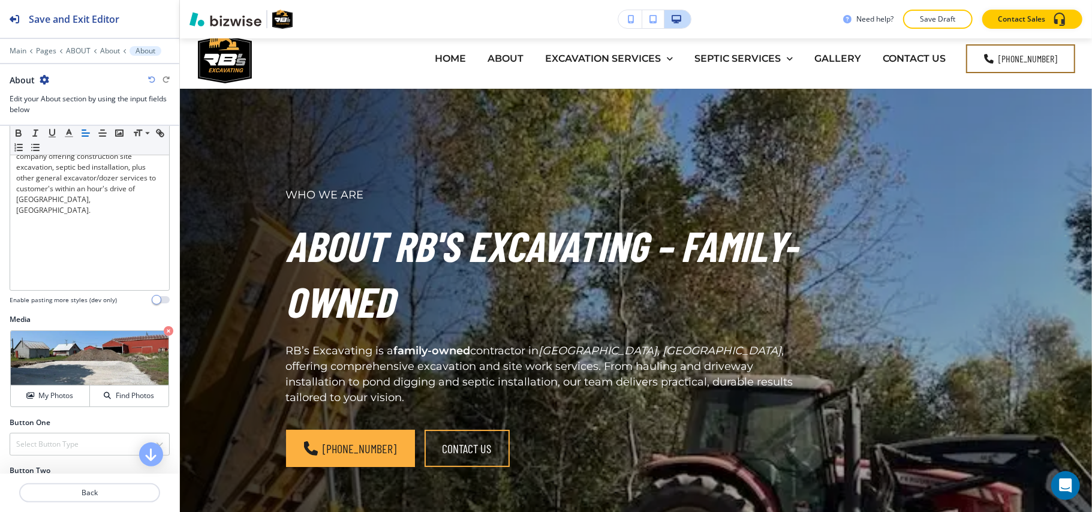
scroll to position [0, 0]
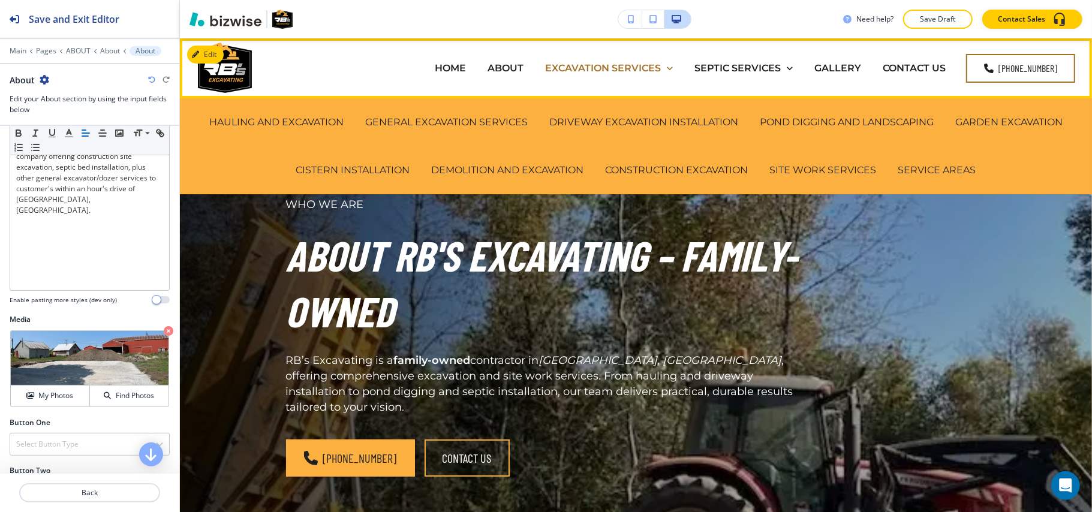
click at [635, 62] on p "EXCAVATION SERVICES" at bounding box center [603, 68] width 116 height 14
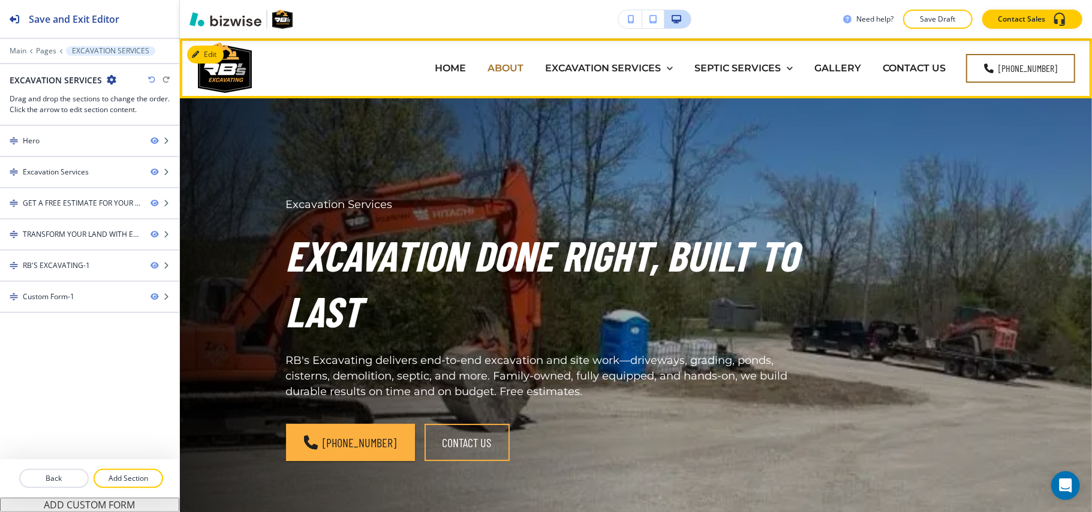
click at [505, 68] on p "ABOUT" at bounding box center [506, 68] width 36 height 14
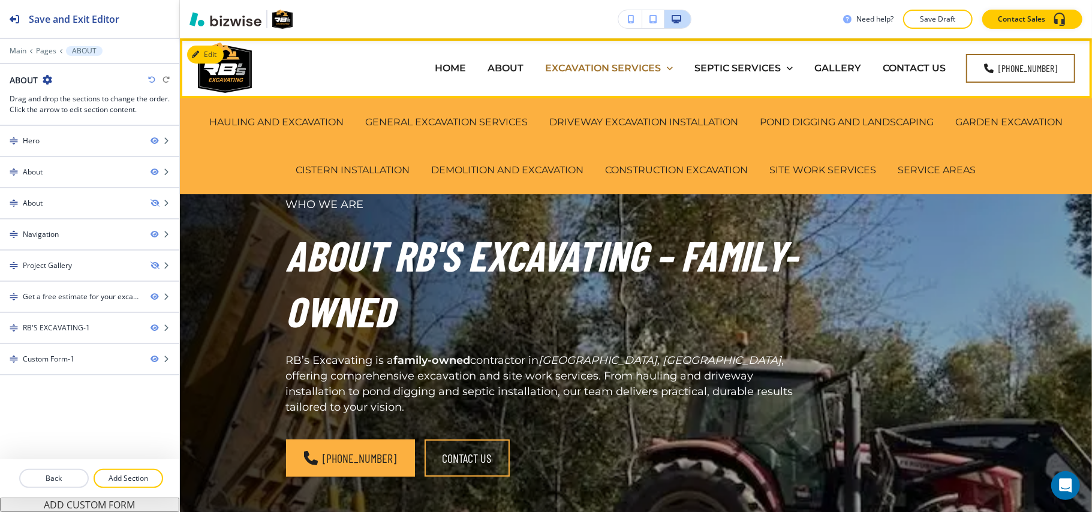
click at [589, 68] on p "EXCAVATION SERVICES" at bounding box center [603, 68] width 116 height 14
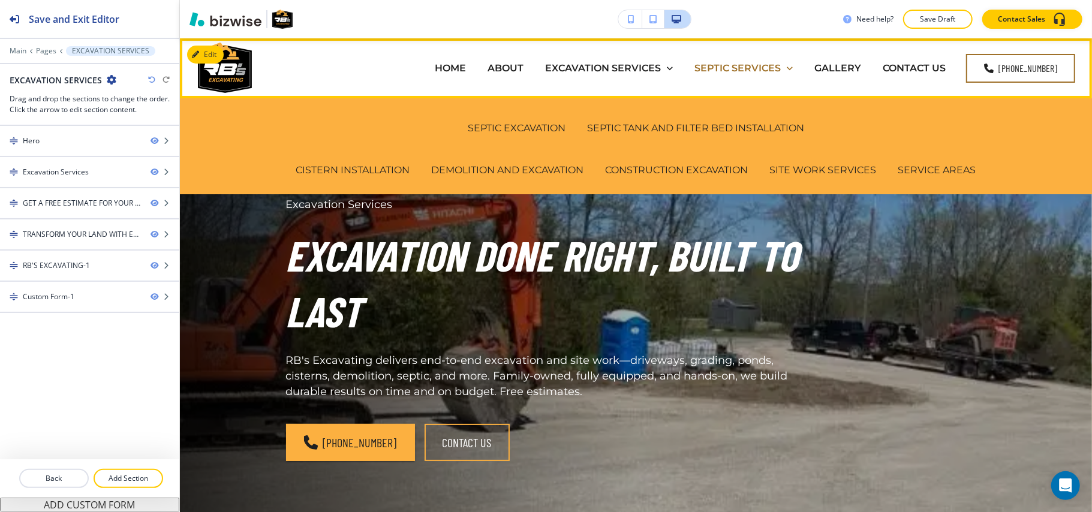
click at [764, 70] on p "SEPTIC SERVICES" at bounding box center [738, 68] width 86 height 14
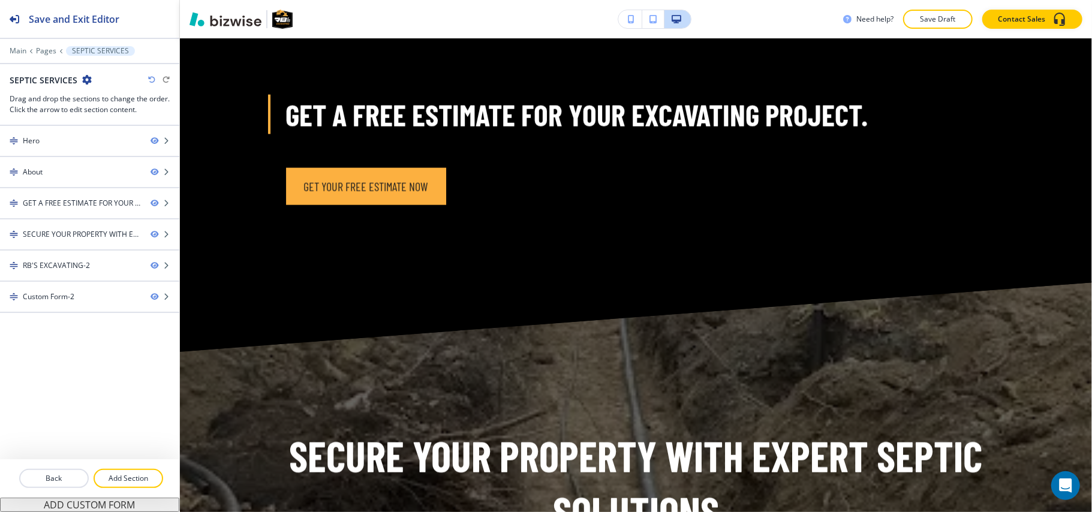
scroll to position [1040, 0]
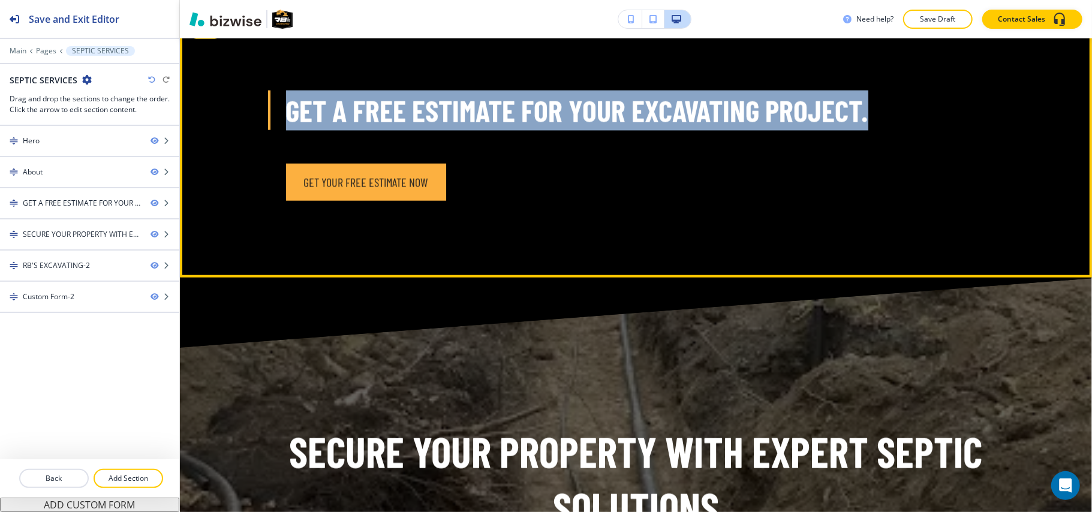
drag, startPoint x: 262, startPoint y: 107, endPoint x: 890, endPoint y: 109, distance: 628.7
click at [890, 109] on div "GET A FREE ESTIMATE FOR YOUR EXCAVATING PROJECT." at bounding box center [636, 111] width 701 height 40
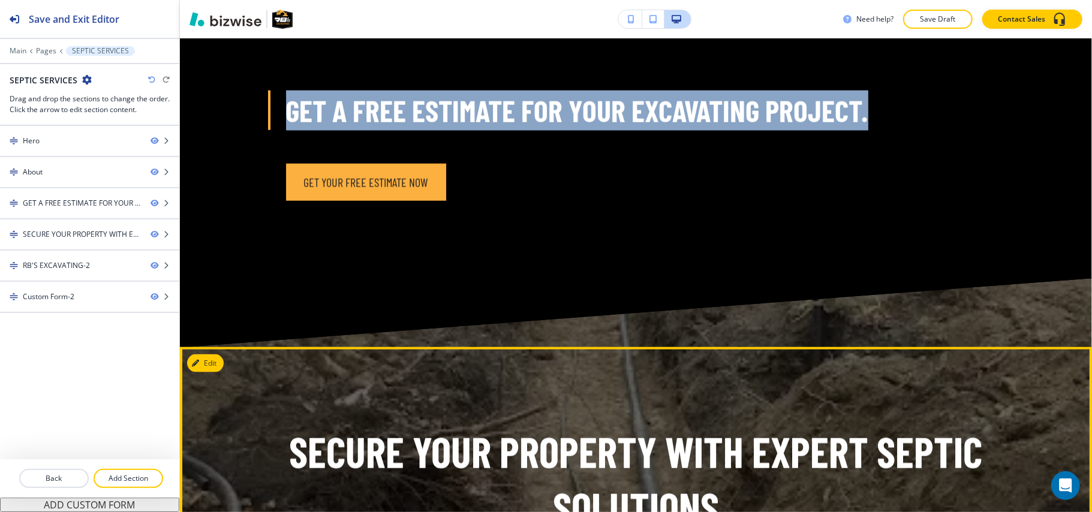
copy div "GET A FREE ESTIMATE FOR YOUR EXCAVATING PROJECT."
click at [215, 360] on button "Edit This Section" at bounding box center [227, 364] width 81 height 18
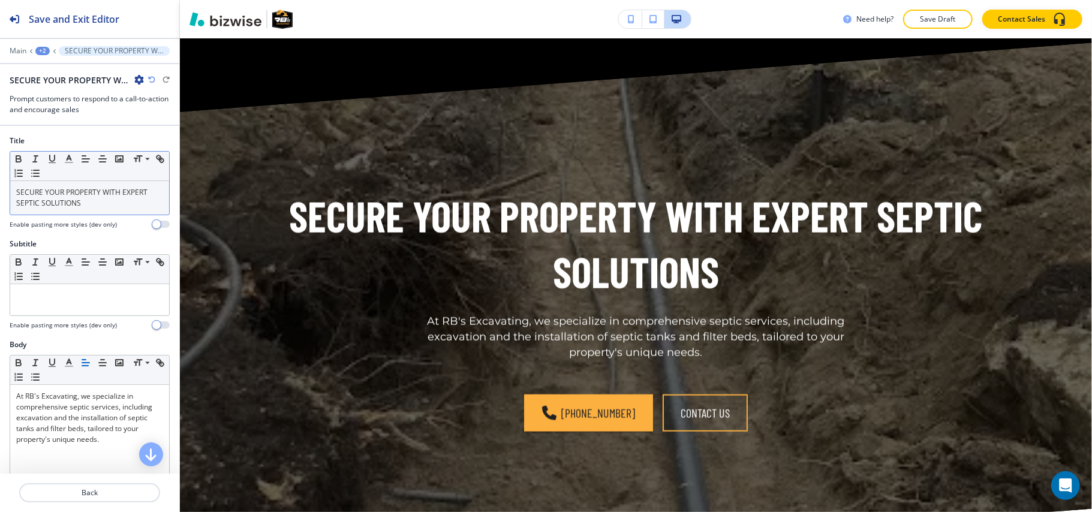
scroll to position [1347, 0]
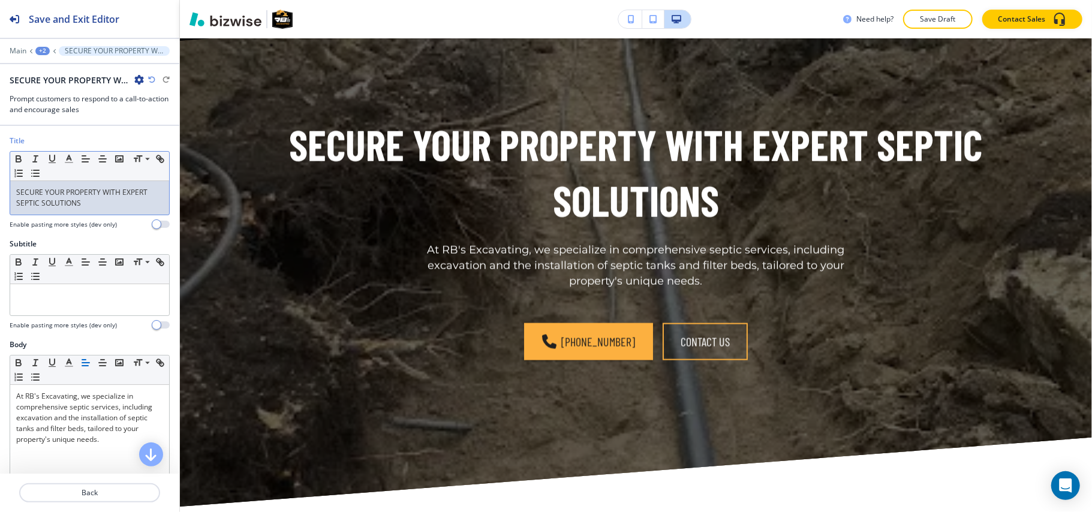
click at [70, 193] on p "SECURE YOUR PROPERTY WITH EXPERT SEPTIC SOLUTIONS" at bounding box center [89, 198] width 147 height 22
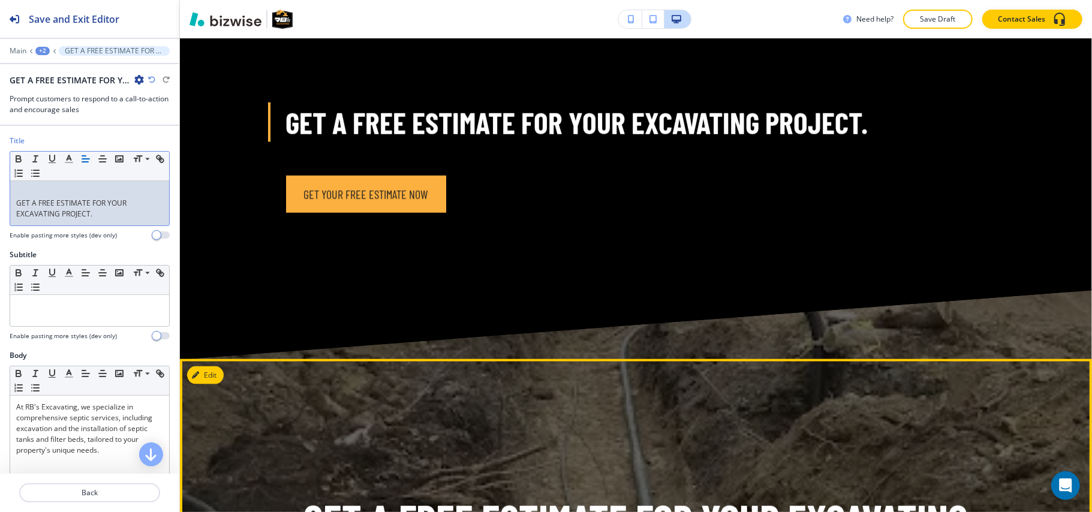
scroll to position [1027, 0]
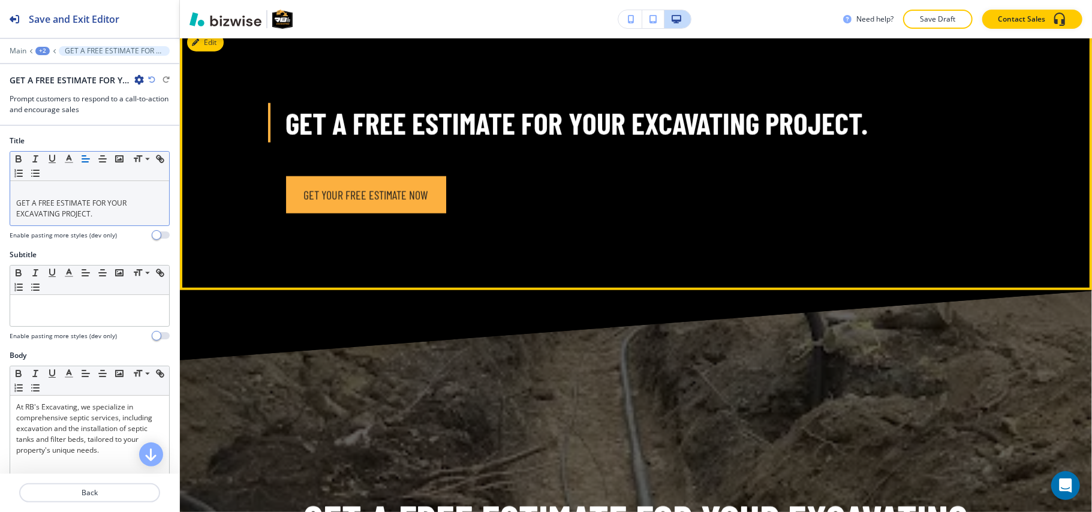
drag, startPoint x: 499, startPoint y: 199, endPoint x: 275, endPoint y: 200, distance: 224.4
click at [275, 200] on div "GET YOUR FREE ESTIMATE NOW" at bounding box center [612, 188] width 749 height 52
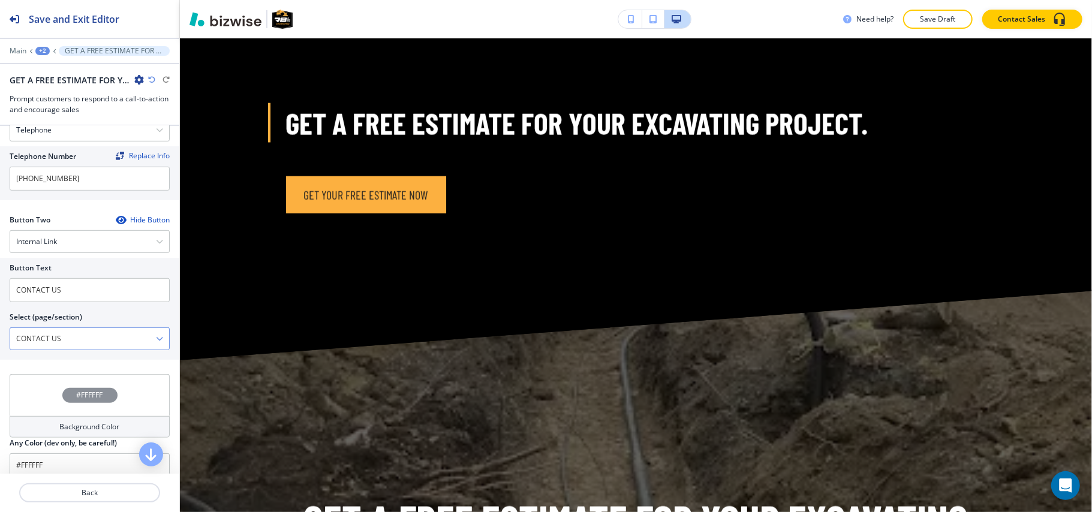
scroll to position [480, 0]
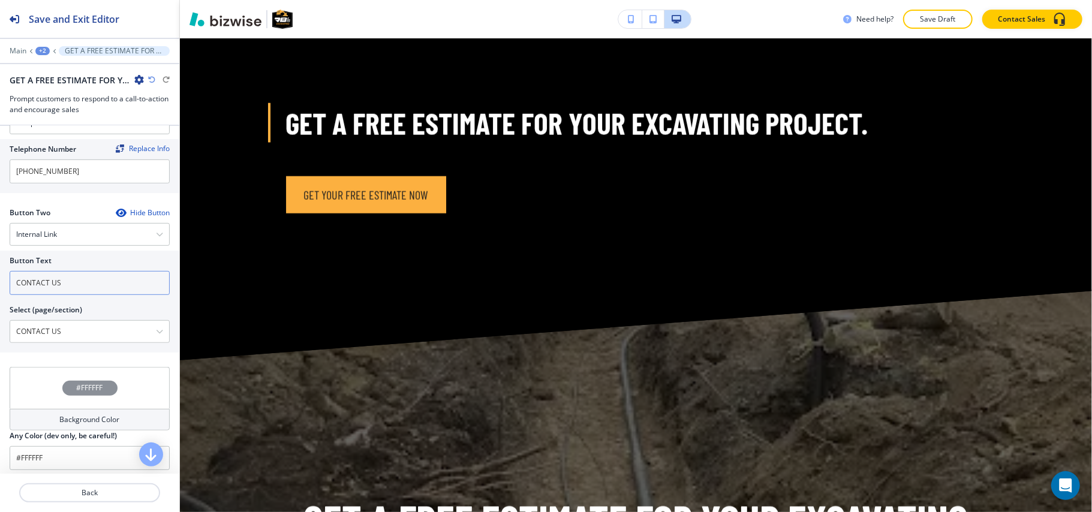
drag, startPoint x: 87, startPoint y: 288, endPoint x: 0, endPoint y: 283, distance: 87.1
click at [0, 283] on div "Button Text CONTACT US Select (page/section) CONTACT US HOME HOME | Hero HOME |…" at bounding box center [89, 302] width 179 height 102
paste input "Get your free estimate now"
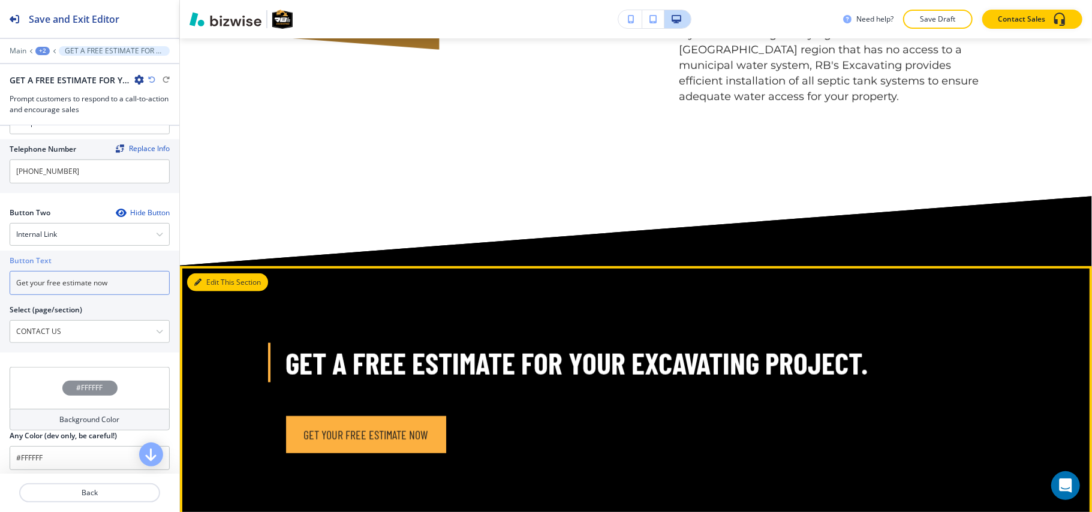
type input "Get your free estimate now"
click at [214, 280] on button "Edit This Section" at bounding box center [227, 283] width 81 height 18
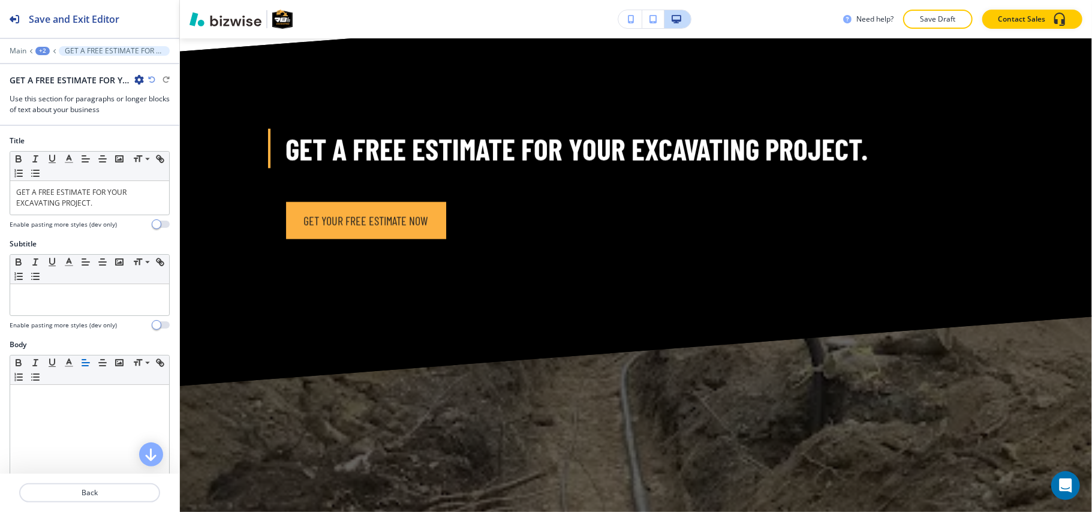
scroll to position [1014, 0]
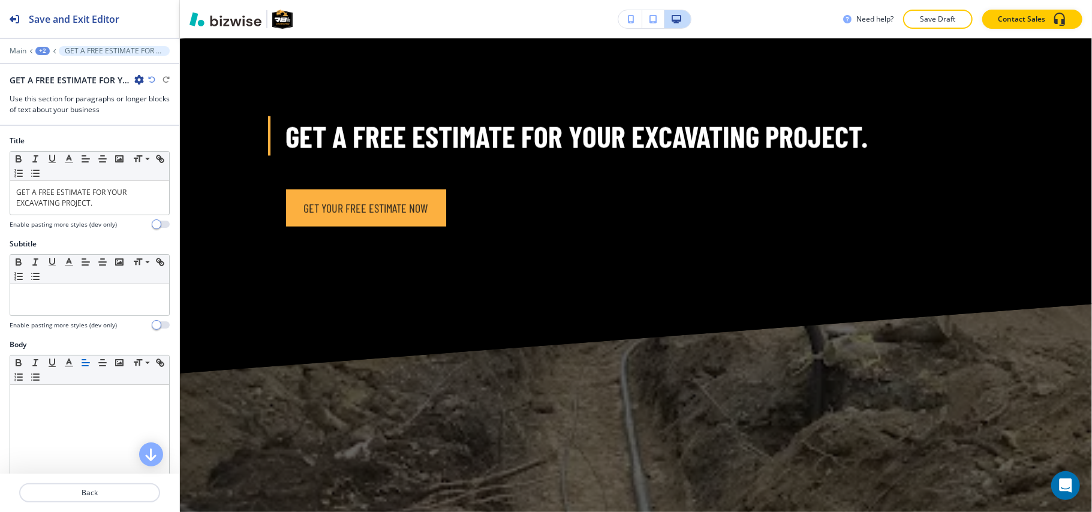
click at [135, 80] on icon "button" at bounding box center [139, 80] width 10 height 10
click at [150, 139] on p "Delete Section" at bounding box center [172, 143] width 61 height 11
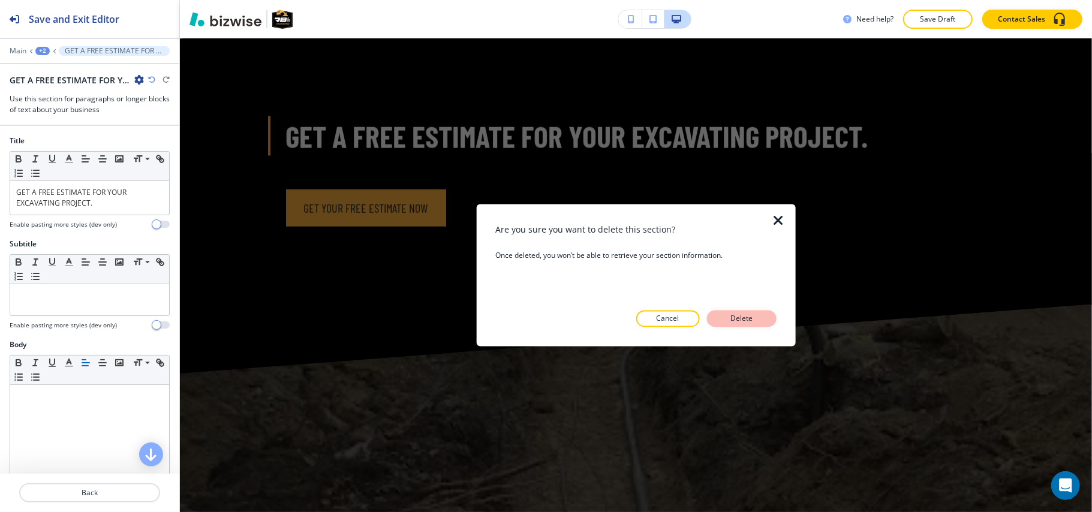
click at [734, 318] on p "Delete" at bounding box center [742, 319] width 29 height 11
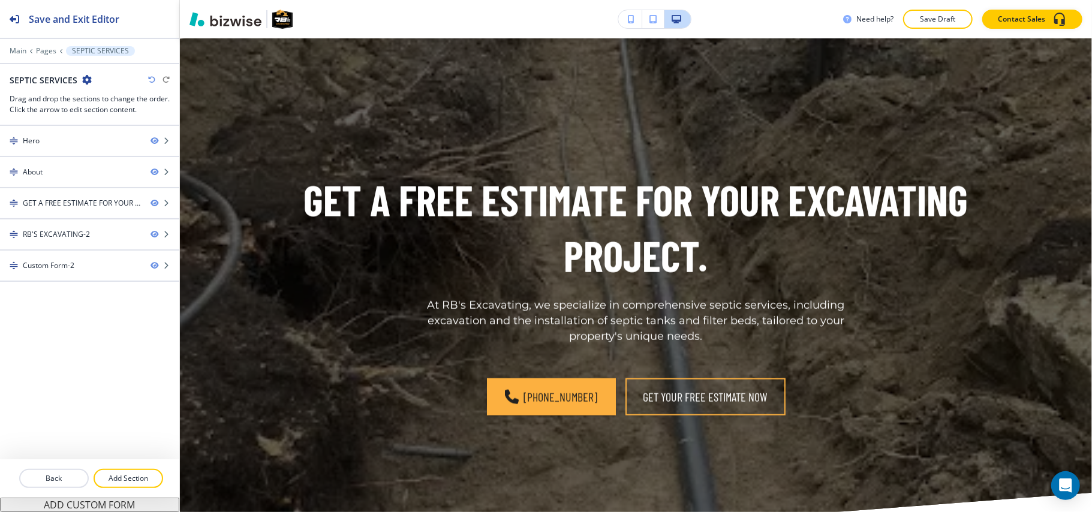
drag, startPoint x: 110, startPoint y: 476, endPoint x: 118, endPoint y: 463, distance: 15.0
click at [111, 476] on p "Add Section" at bounding box center [128, 478] width 67 height 11
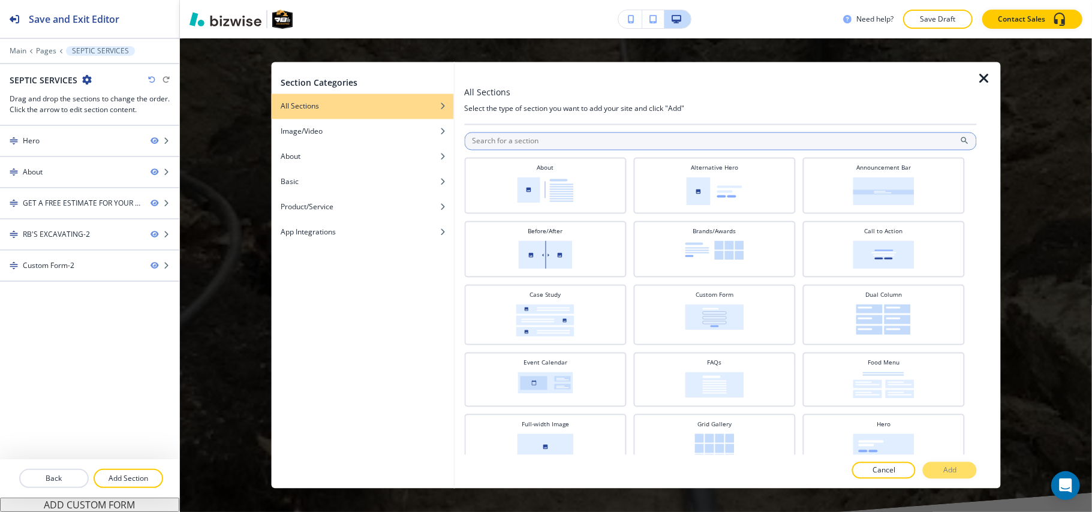
click at [560, 145] on input "text" at bounding box center [720, 142] width 513 height 18
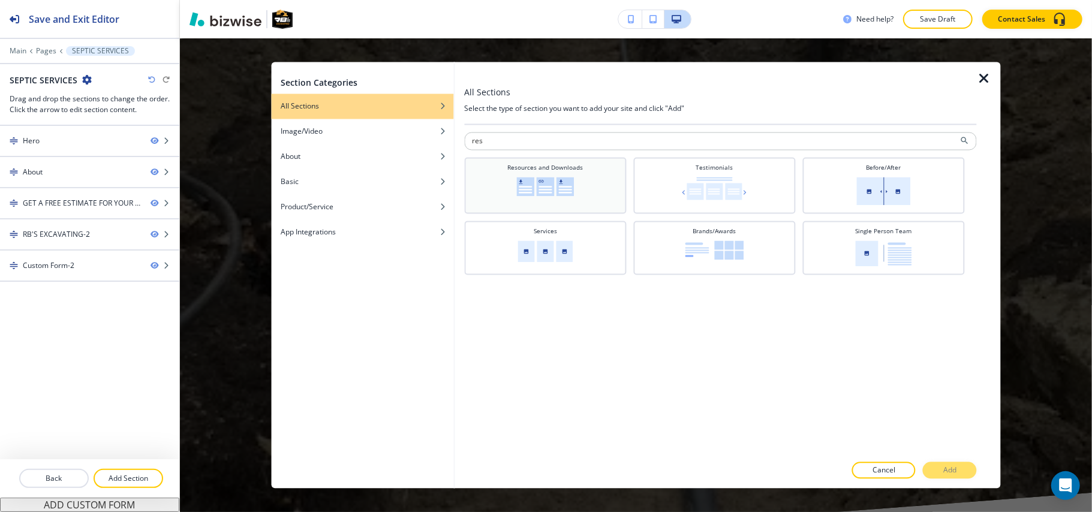
type input "res"
click at [545, 188] on img at bounding box center [546, 187] width 58 height 19
click at [925, 467] on button "Add" at bounding box center [950, 471] width 54 height 17
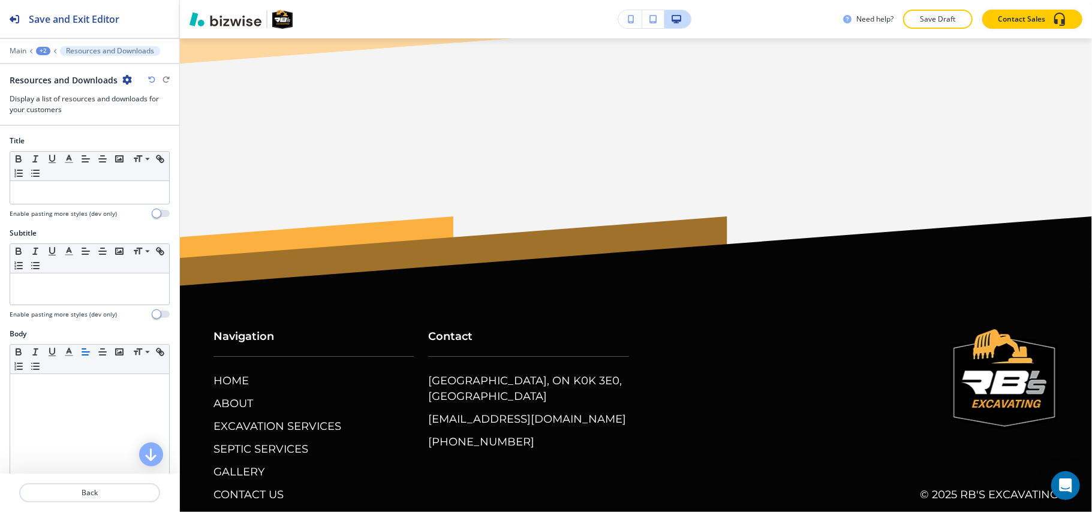
scroll to position [2873, 0]
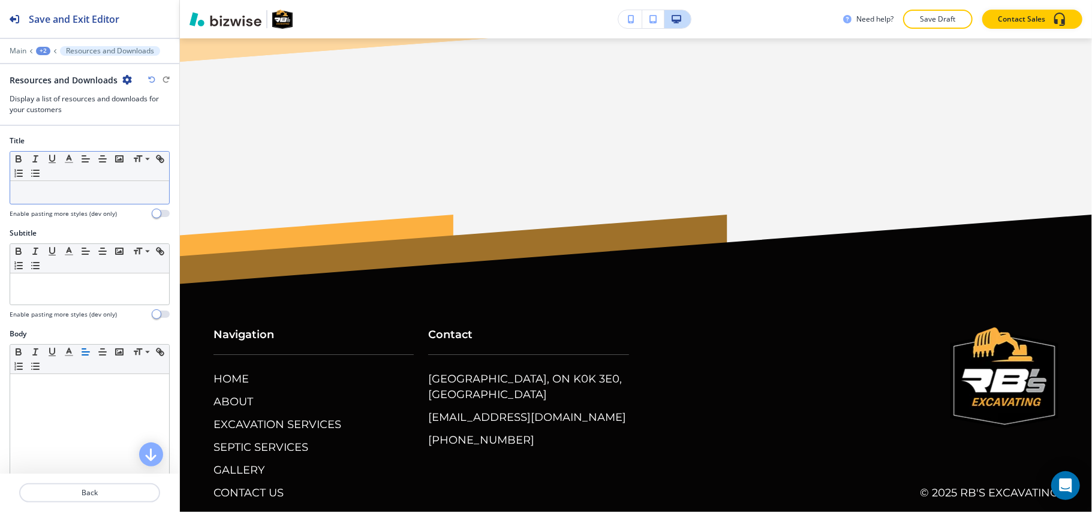
drag, startPoint x: 39, startPoint y: 181, endPoint x: 34, endPoint y: 197, distance: 17.1
click at [34, 197] on p at bounding box center [89, 192] width 147 height 11
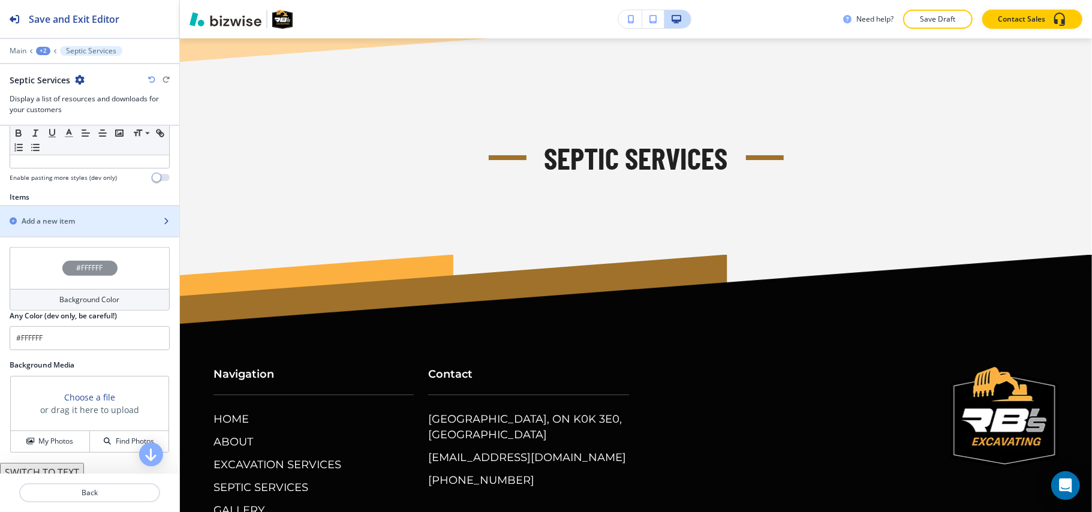
scroll to position [375, 0]
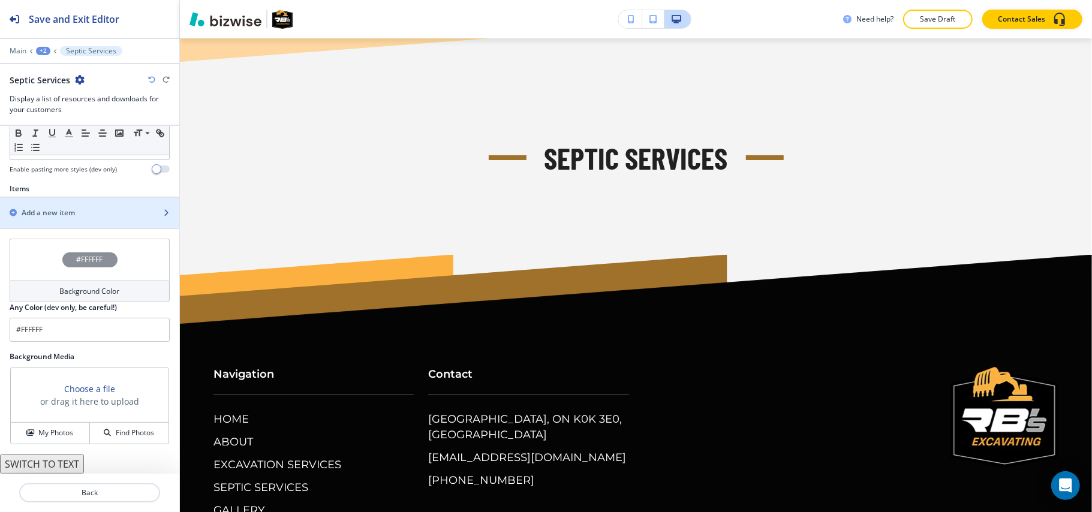
click at [73, 212] on h2 "Add a new item" at bounding box center [48, 213] width 53 height 11
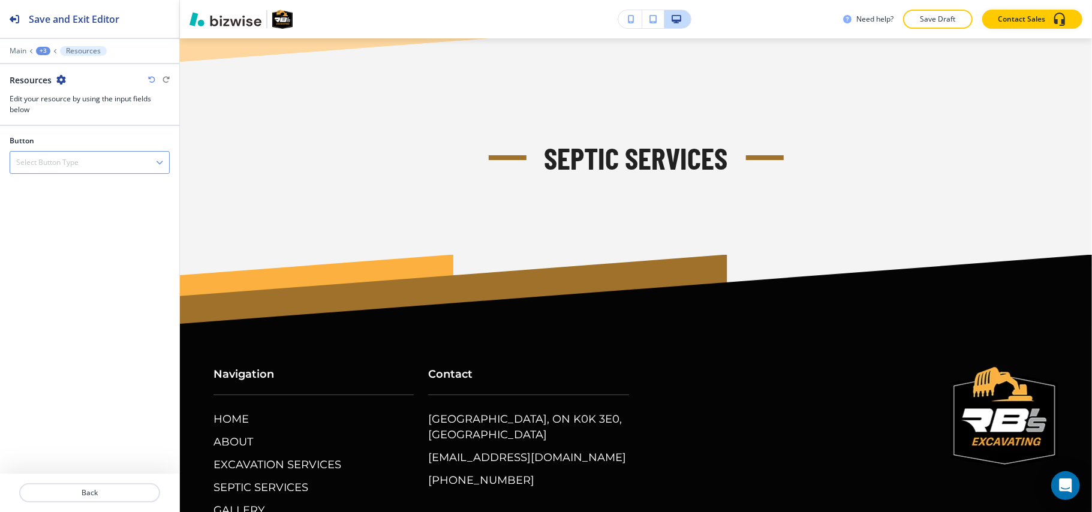
click at [101, 159] on div "Select Button Type" at bounding box center [89, 163] width 159 height 22
click at [85, 224] on h4 "Internal Link" at bounding box center [89, 224] width 147 height 11
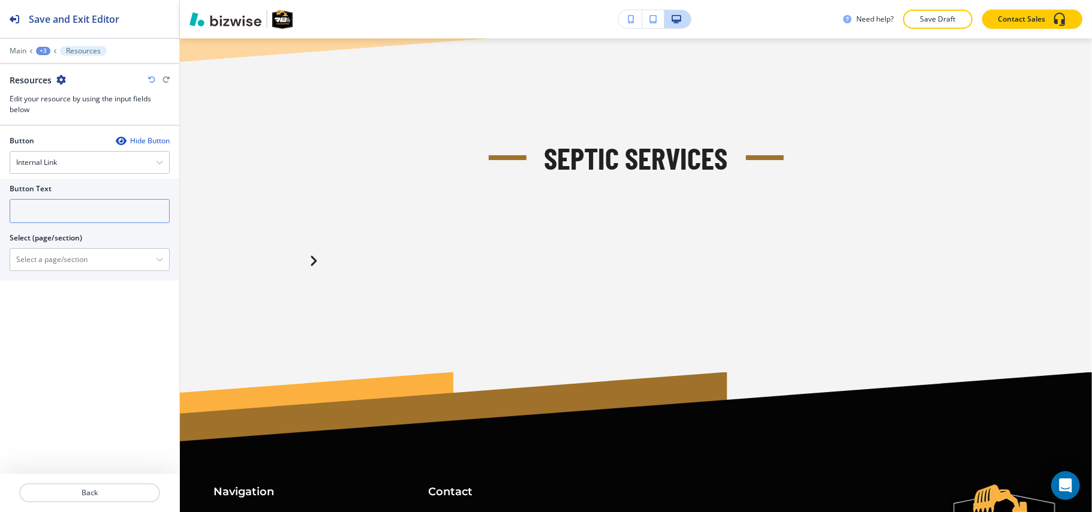
click at [77, 218] on input "text" at bounding box center [90, 211] width 160 height 24
paste input "Septic Excavation"
type input "Septic Excavation"
click at [68, 262] on \(page\/section\) "Manual Input" at bounding box center [83, 260] width 146 height 20
paste \(page\/section\) "Septic Excavation"
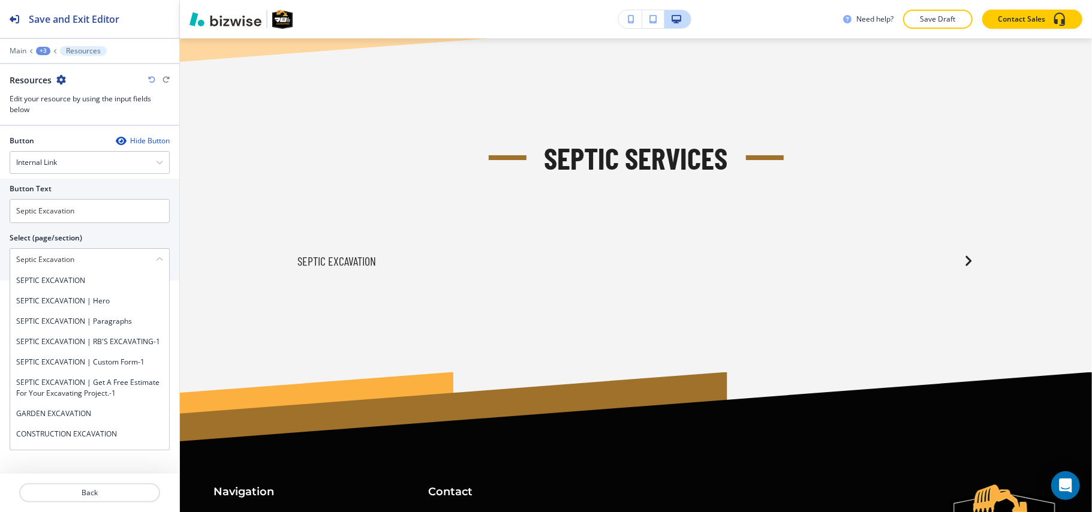
click at [53, 282] on h4 "SEPTIC EXCAVATION" at bounding box center [89, 280] width 147 height 11
type \(page\/section\) "SEPTIC EXCAVATION"
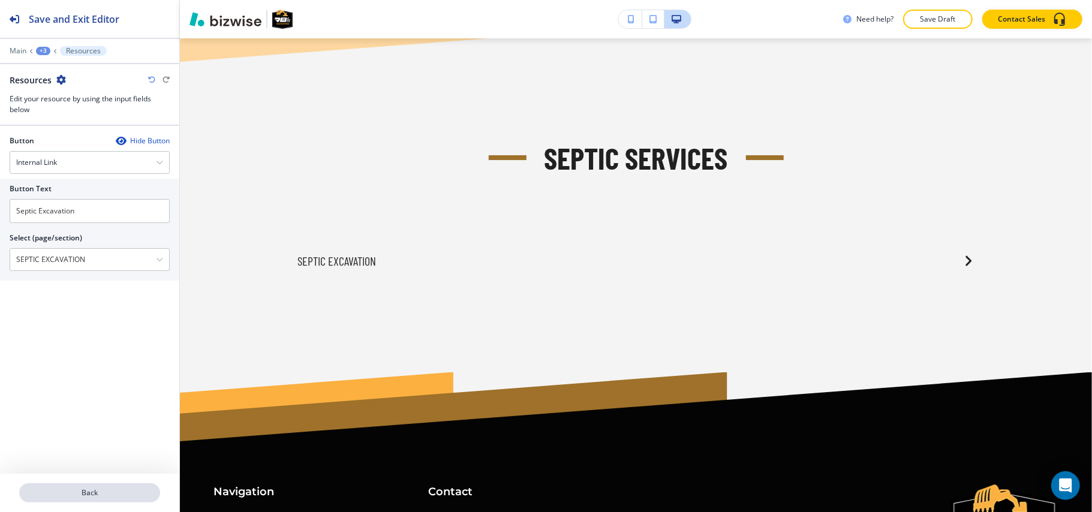
click at [106, 498] on p "Back" at bounding box center [89, 493] width 139 height 11
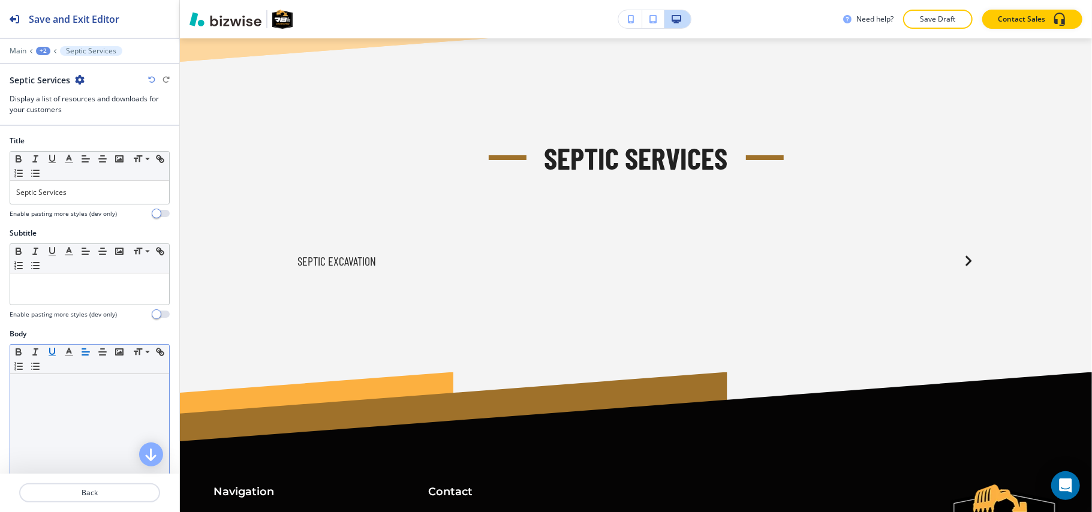
scroll to position [320, 0]
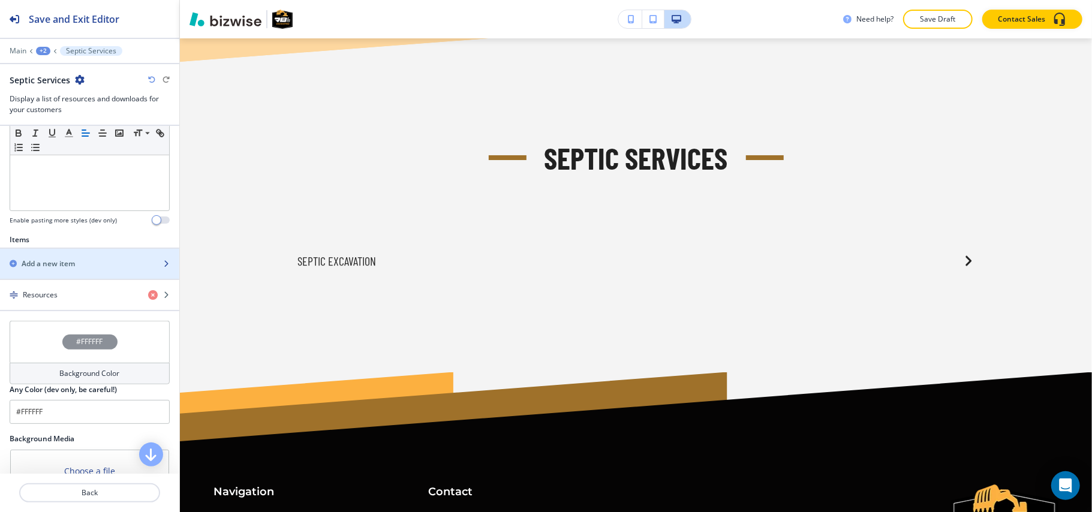
click at [65, 253] on div "button" at bounding box center [89, 254] width 179 height 10
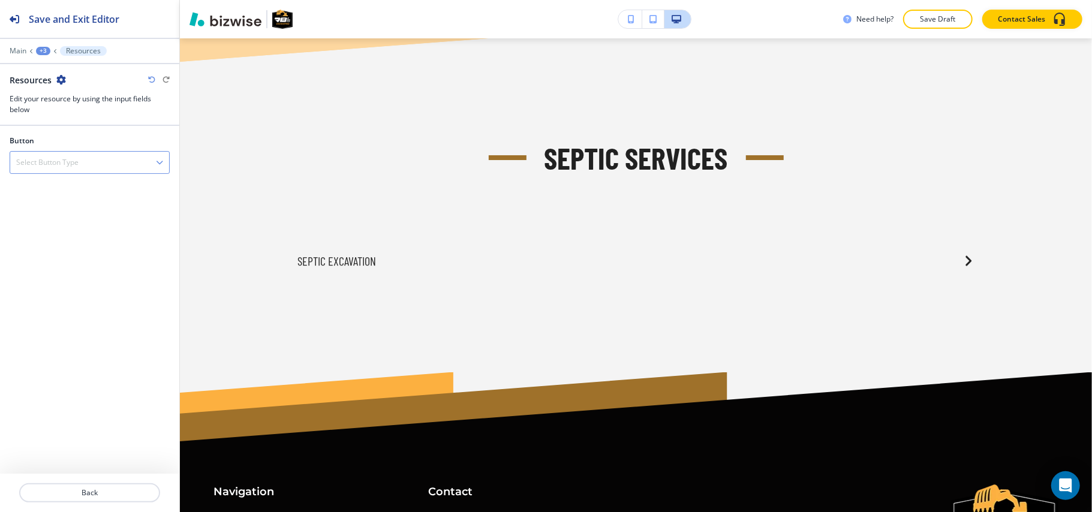
click at [68, 160] on h4 "Select Button Type" at bounding box center [47, 162] width 62 height 11
click at [63, 215] on div "Internal Link" at bounding box center [89, 224] width 159 height 20
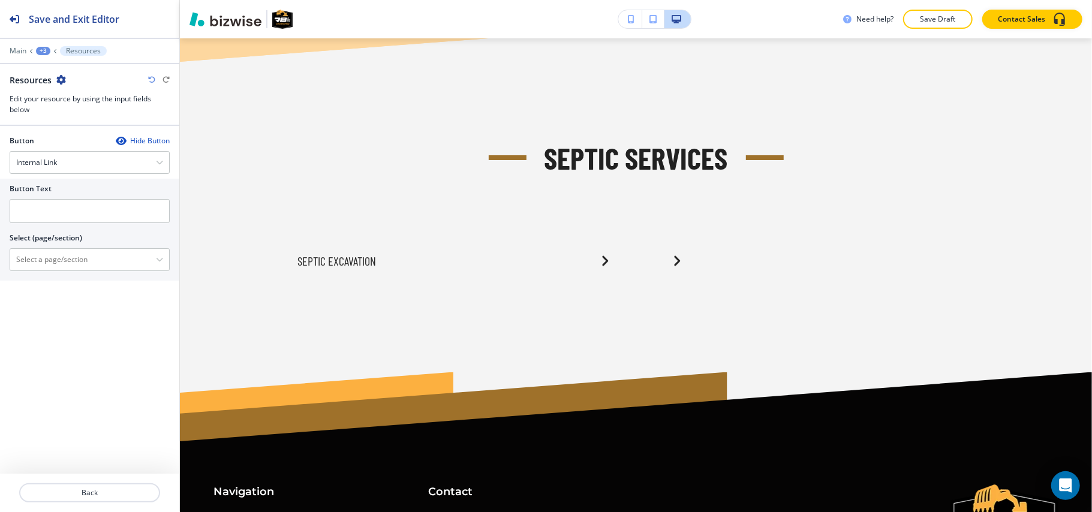
click at [82, 198] on div at bounding box center [90, 196] width 160 height 5
click at [77, 217] on input "text" at bounding box center [90, 211] width 160 height 24
paste input "Septic Tank & Filter Bed Installation"
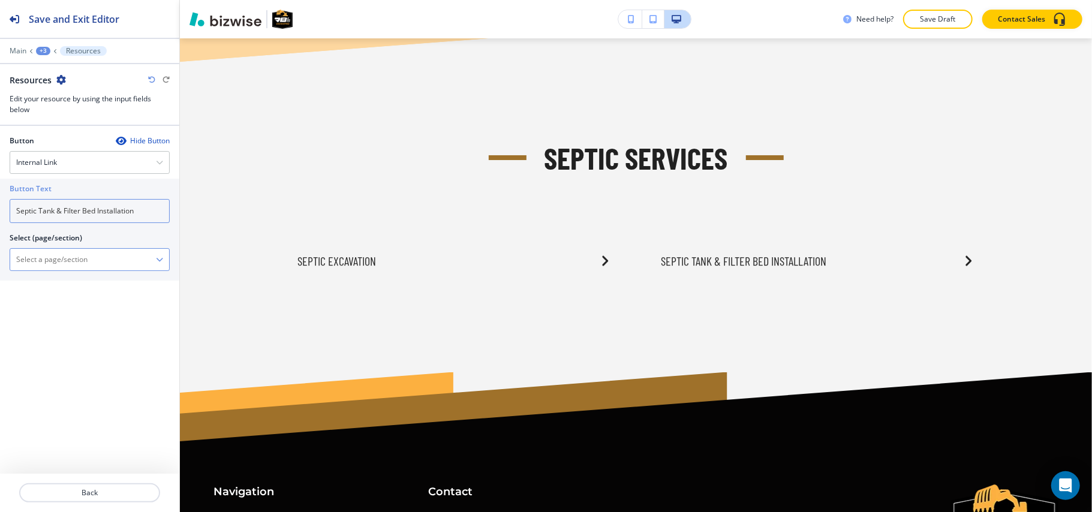
type input "Septic Tank & Filter Bed Installation"
click at [70, 253] on \(page\/section\) "Manual Input" at bounding box center [83, 260] width 146 height 20
paste \(page\/section\) "Septic Tank & Filter Bed Installation"
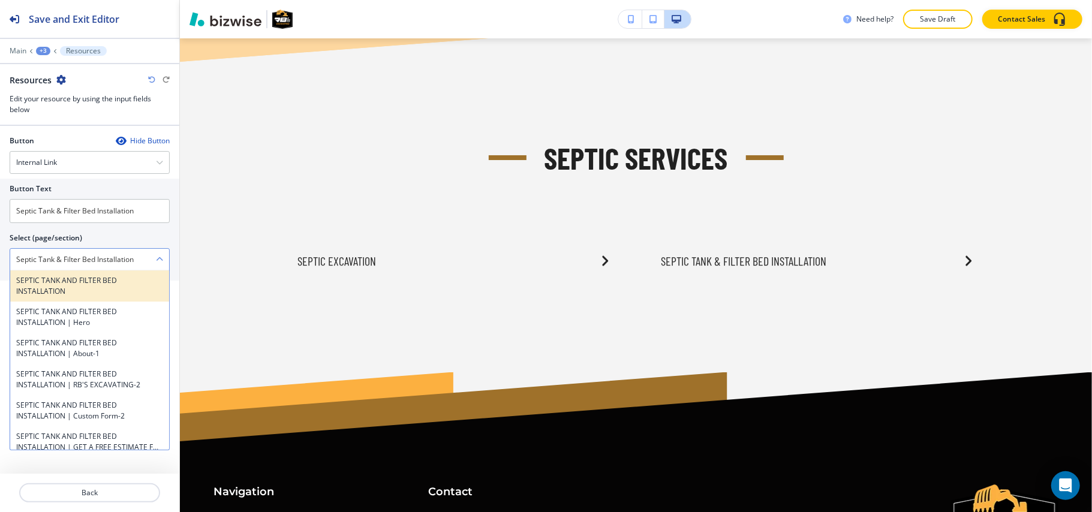
click at [53, 287] on h4 "SEPTIC TANK AND FILTER BED INSTALLATION" at bounding box center [89, 286] width 147 height 22
type \(page\/section\) "SEPTIC TANK AND FILTER BED INSTALLATION"
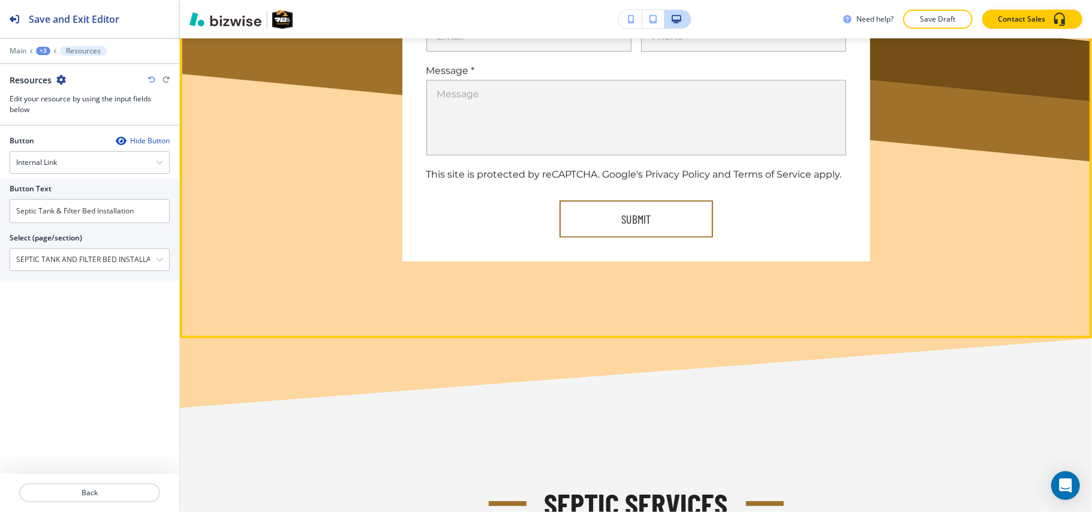
scroll to position [2393, 0]
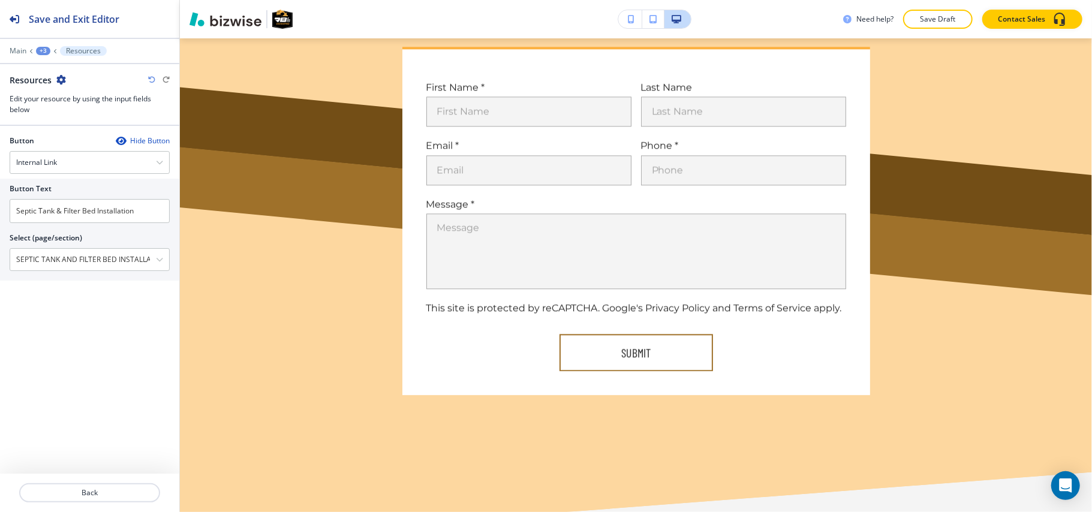
click at [42, 52] on div "+3" at bounding box center [43, 51] width 14 height 8
click at [53, 92] on p "SEPTIC SERVICES" at bounding box center [74, 91] width 61 height 11
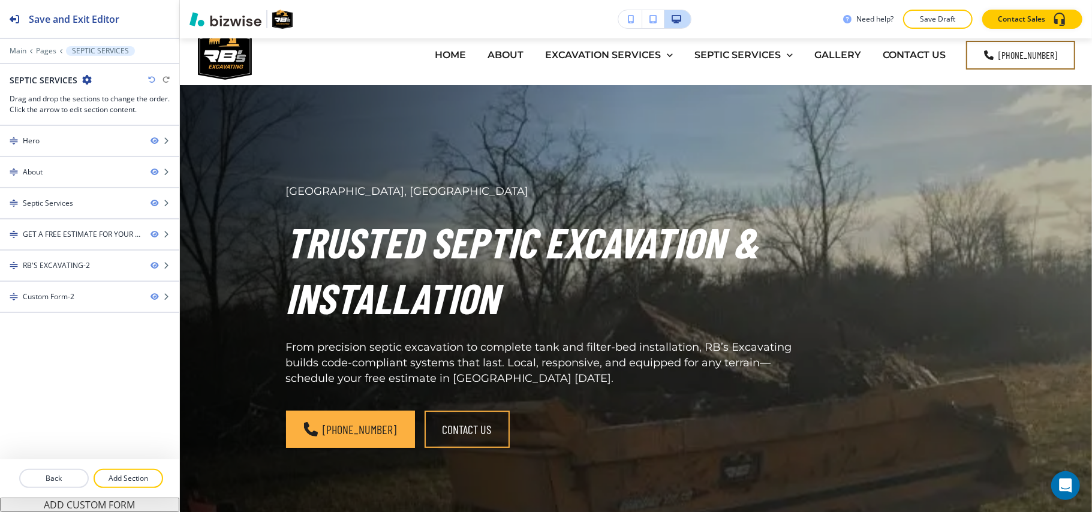
scroll to position [0, 0]
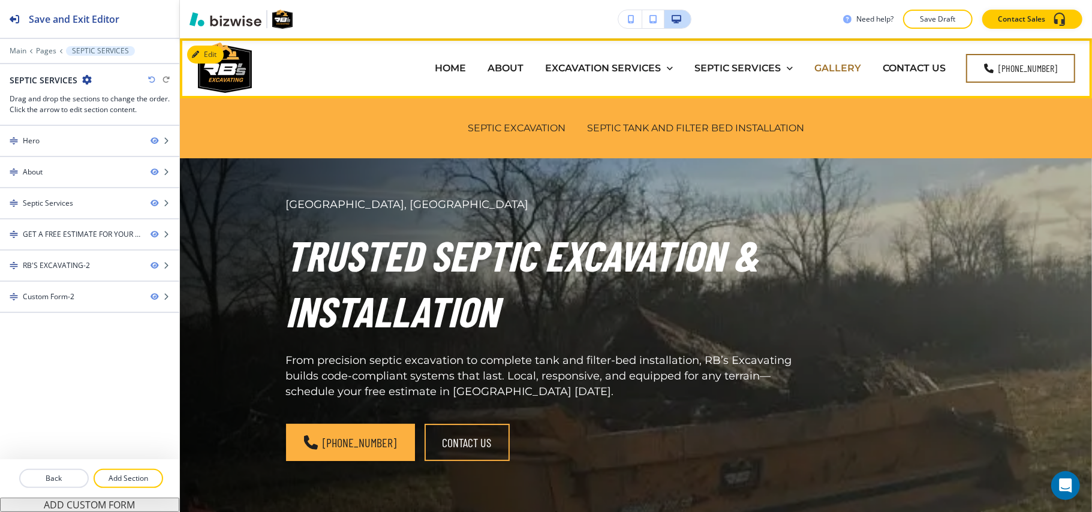
click at [843, 66] on p "GALLERY" at bounding box center [838, 68] width 47 height 14
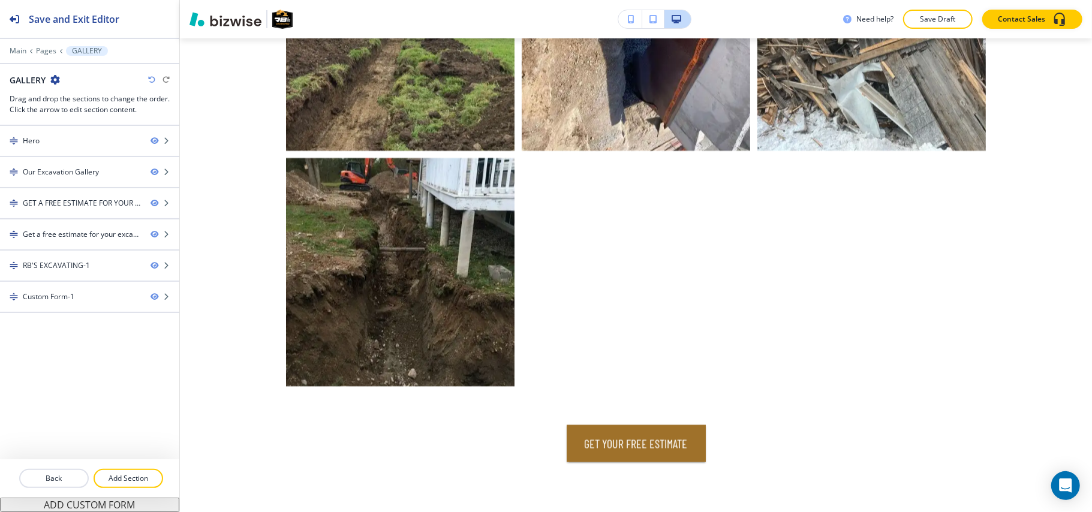
scroll to position [8047, 0]
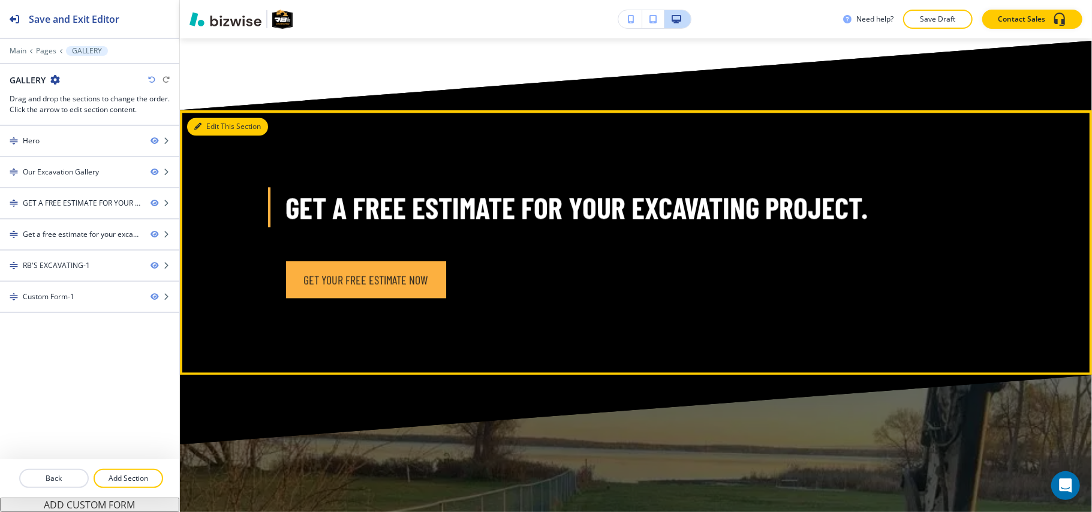
click at [211, 120] on button "Edit This Section" at bounding box center [227, 127] width 81 height 18
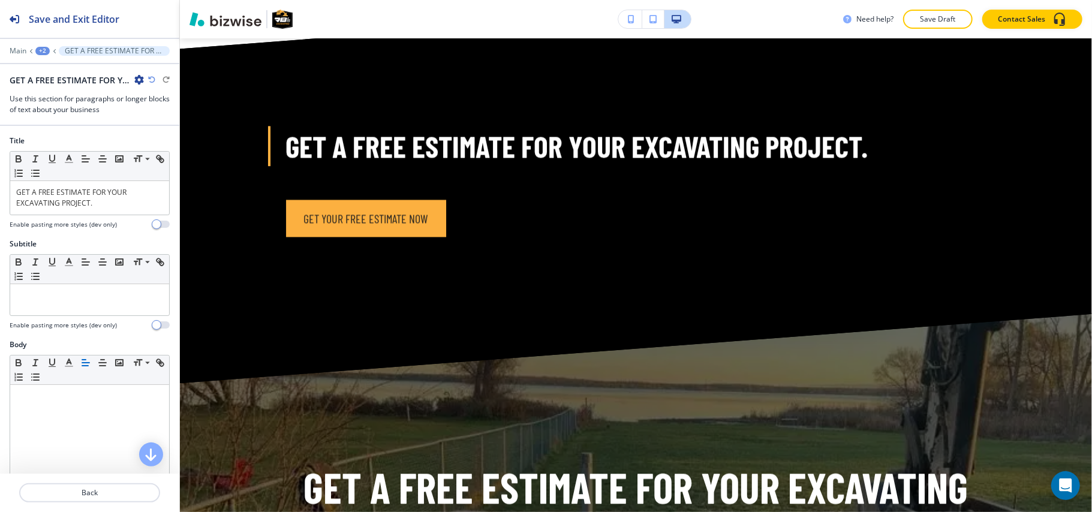
scroll to position [8517, 0]
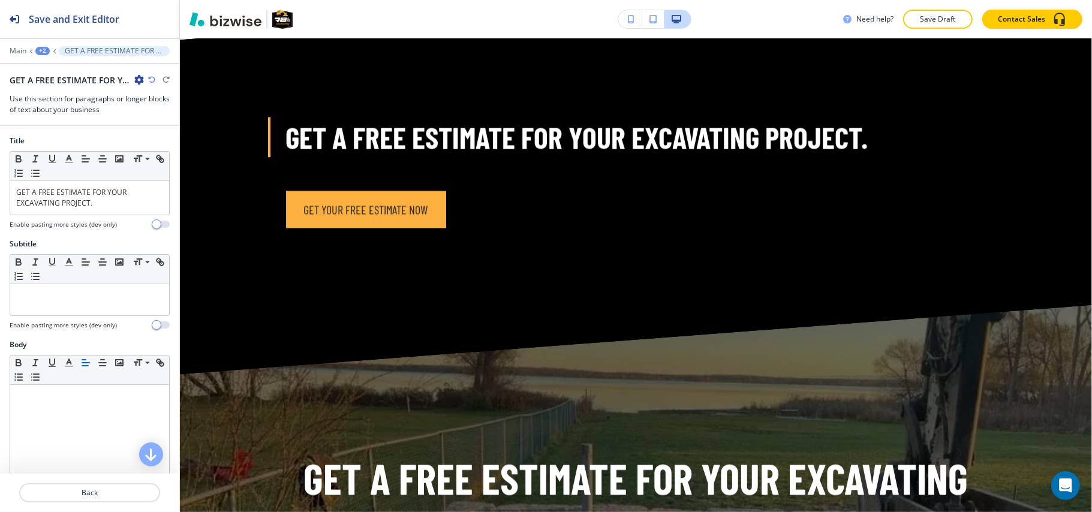
click at [133, 77] on div "GET A FREE ESTIMATE FOR YOUR EXCAVATING PROJECT.-1" at bounding box center [77, 80] width 134 height 13
click at [140, 78] on icon "button" at bounding box center [139, 80] width 10 height 10
click at [168, 142] on p "Delete Section" at bounding box center [172, 143] width 61 height 11
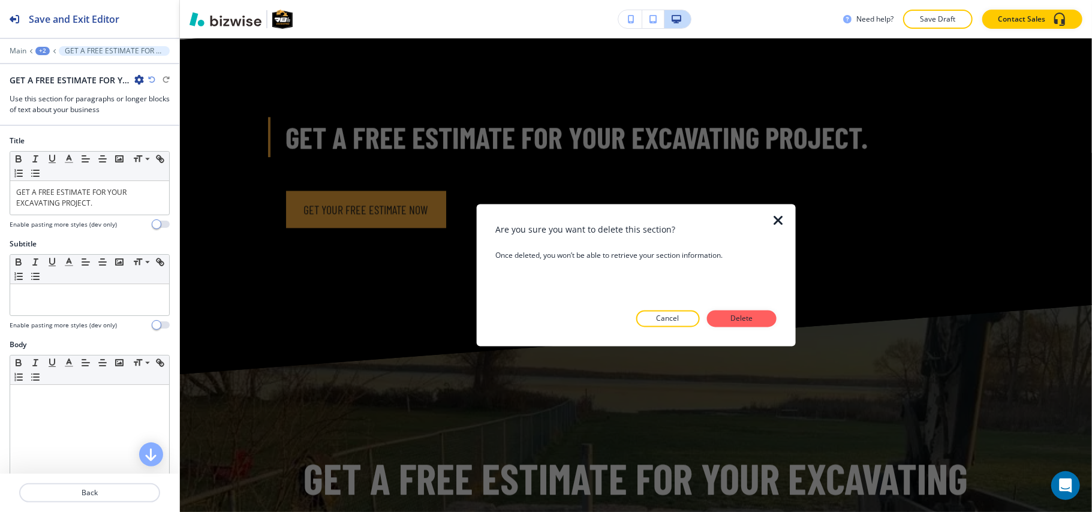
drag, startPoint x: 785, startPoint y: 338, endPoint x: 774, endPoint y: 332, distance: 13.2
click at [785, 337] on div at bounding box center [786, 276] width 19 height 142
click at [761, 324] on button "Delete" at bounding box center [742, 319] width 70 height 17
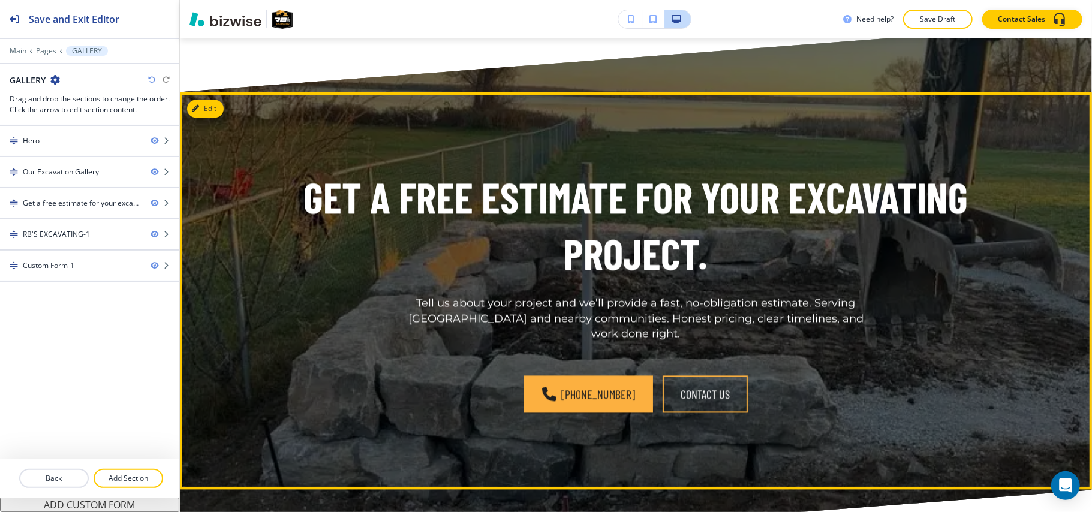
scroll to position [8438, 0]
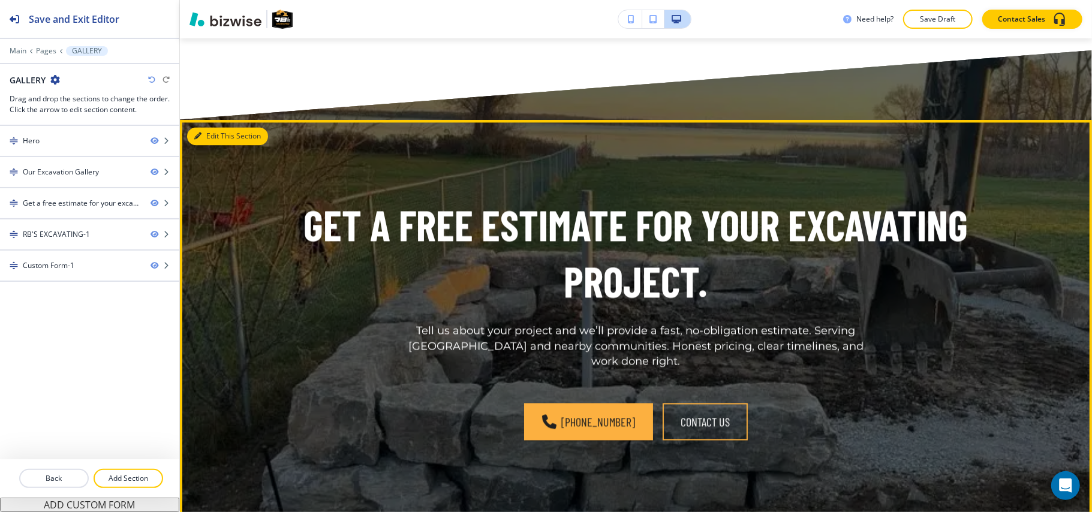
click at [202, 132] on button "Edit This Section" at bounding box center [227, 136] width 81 height 18
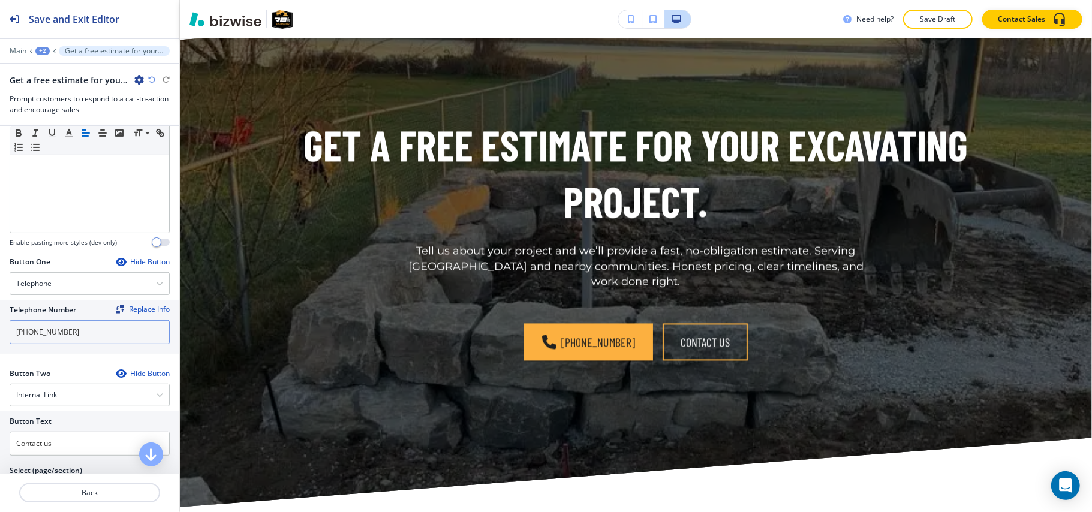
scroll to position [400, 0]
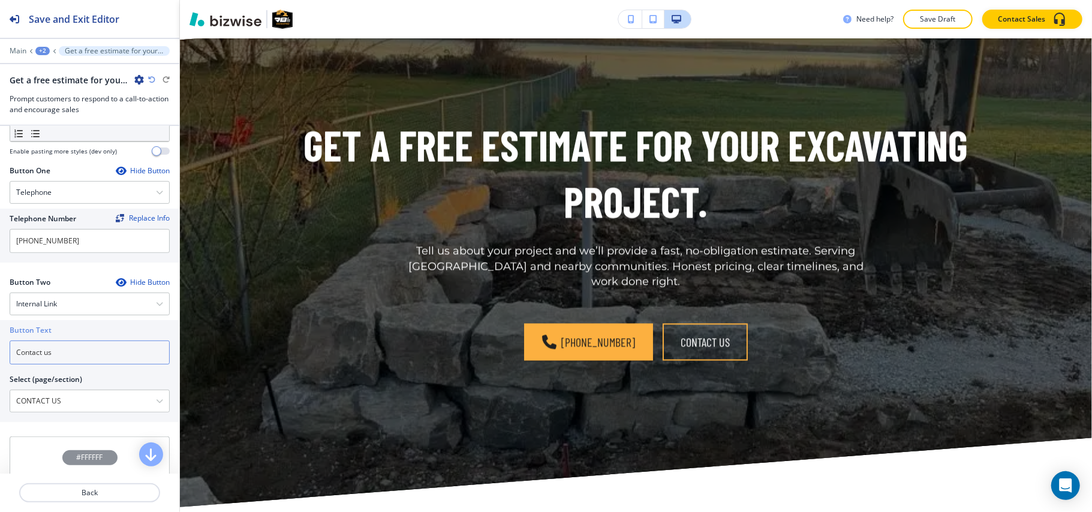
drag, startPoint x: 82, startPoint y: 367, endPoint x: 0, endPoint y: 356, distance: 82.4
click at [0, 356] on div "Button Text Contact us Select (page/section) CONTACT US HOME HOME | Hero HOME |…" at bounding box center [89, 371] width 179 height 102
paste input "Get your free estimate now"
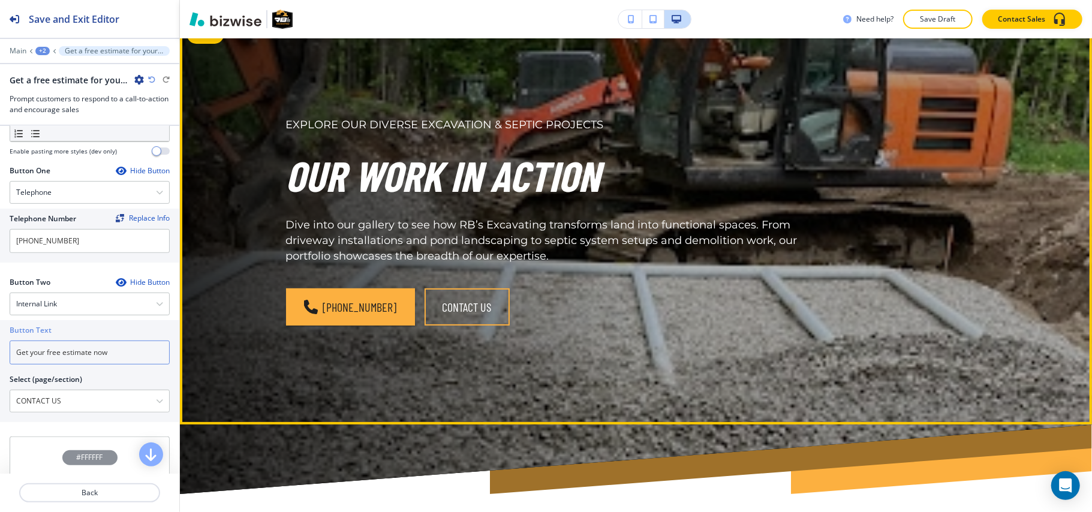
scroll to position [0, 0]
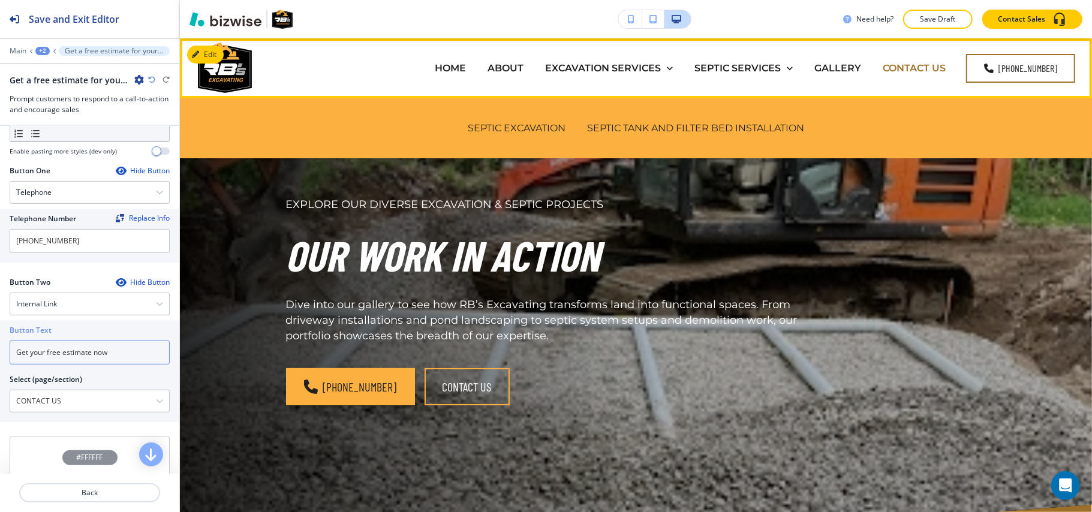
type input "Get your free estimate now"
click at [910, 65] on p "CONTACT US" at bounding box center [914, 68] width 63 height 14
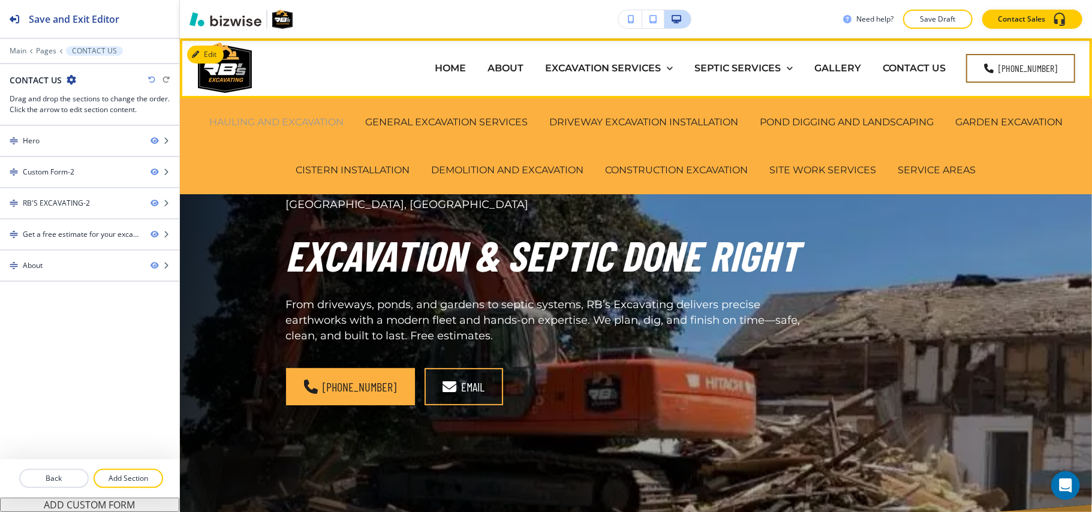
click at [250, 119] on p "HAULING AND EXCAVATION" at bounding box center [276, 122] width 134 height 14
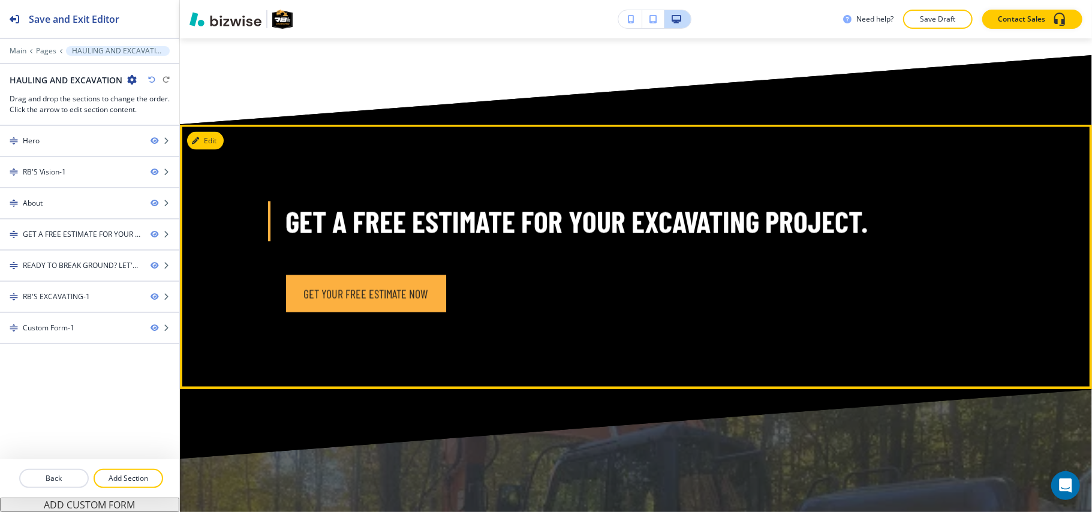
scroll to position [1520, 0]
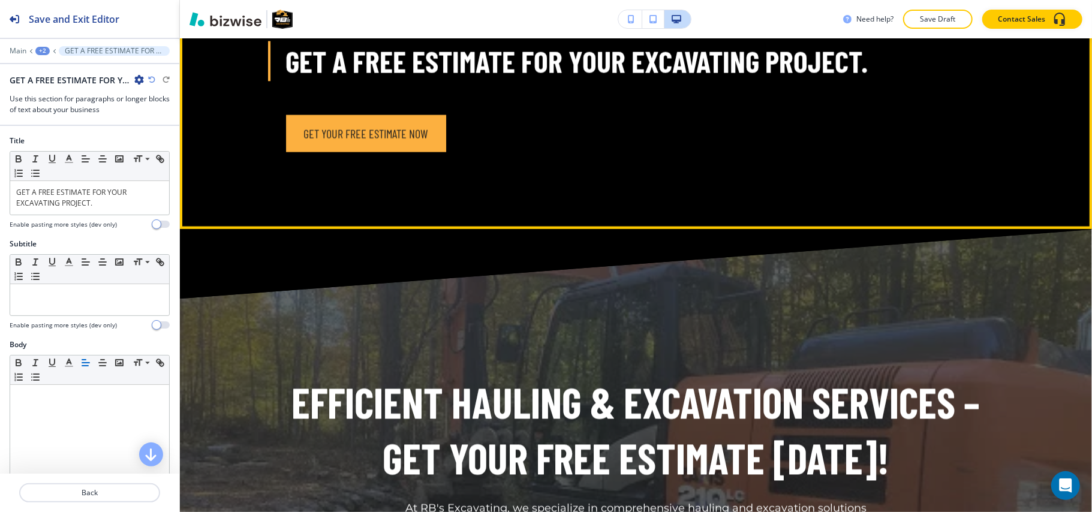
scroll to position [1505, 0]
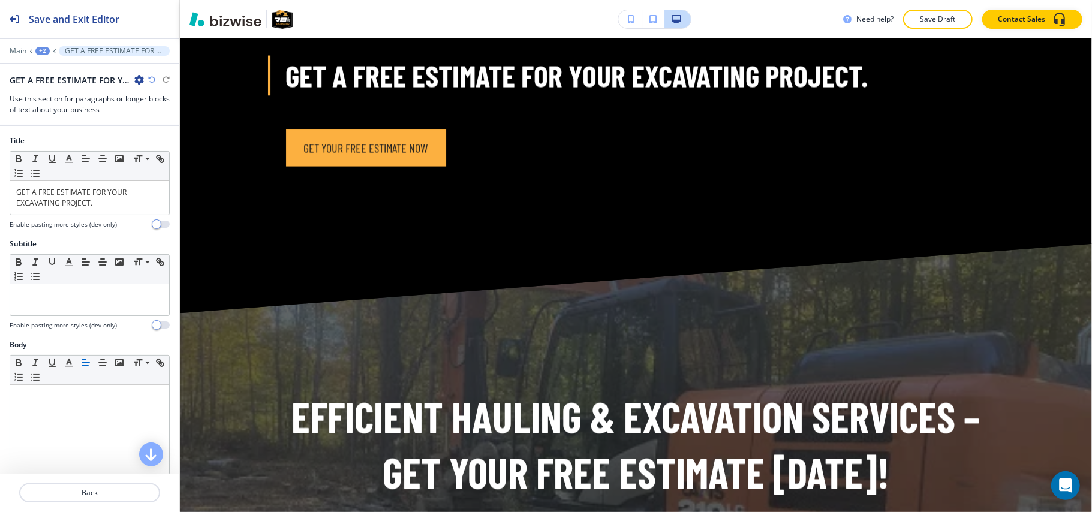
click at [142, 76] on icon "button" at bounding box center [139, 80] width 10 height 10
click at [157, 145] on p "Delete Section" at bounding box center [172, 143] width 61 height 11
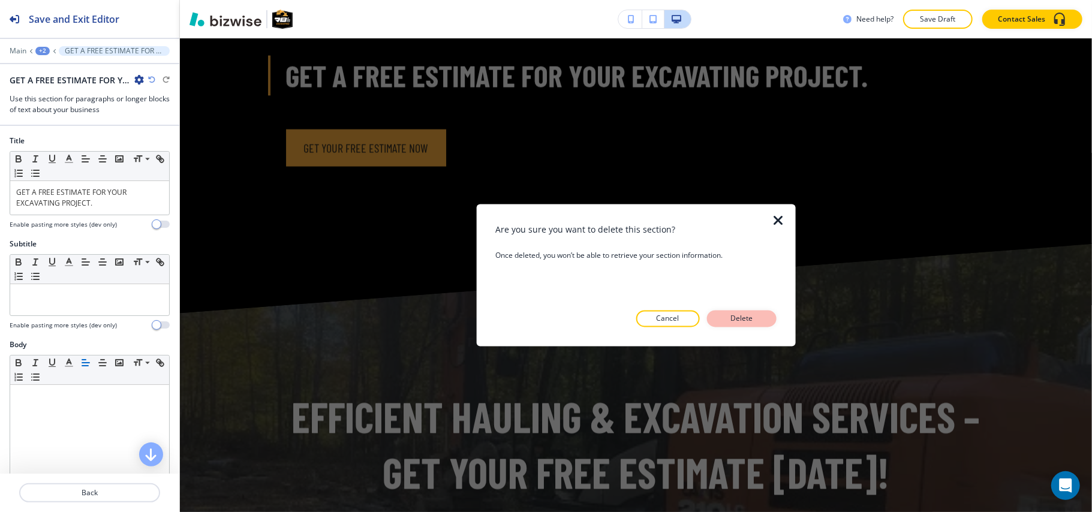
click at [745, 317] on p "Delete" at bounding box center [742, 319] width 29 height 11
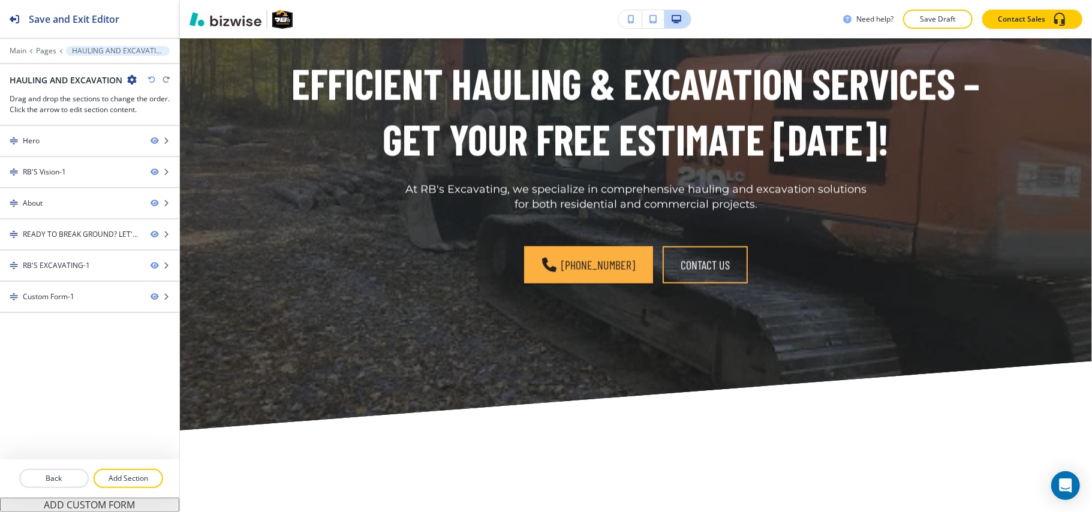
scroll to position [1585, 0]
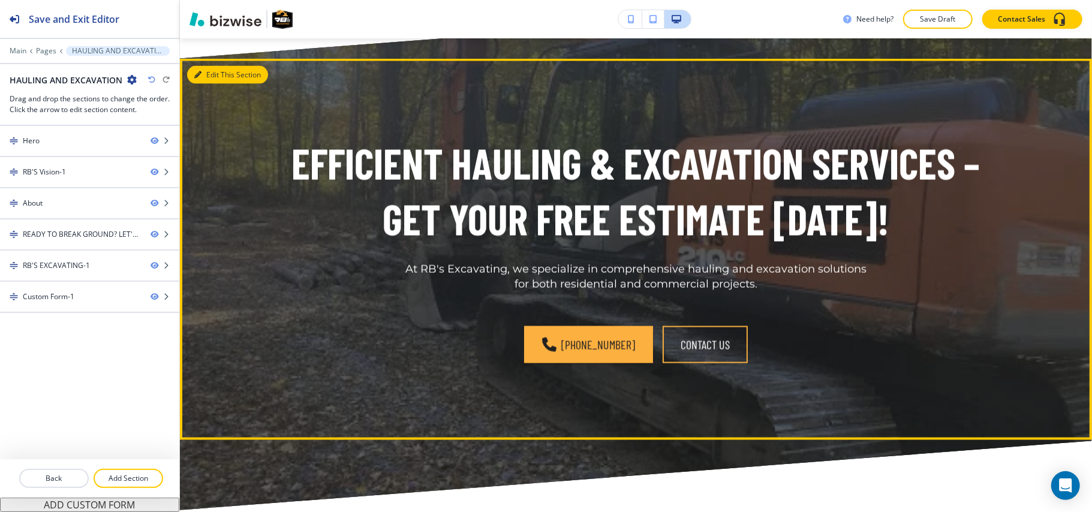
click at [205, 84] on button "Edit This Section" at bounding box center [227, 75] width 81 height 18
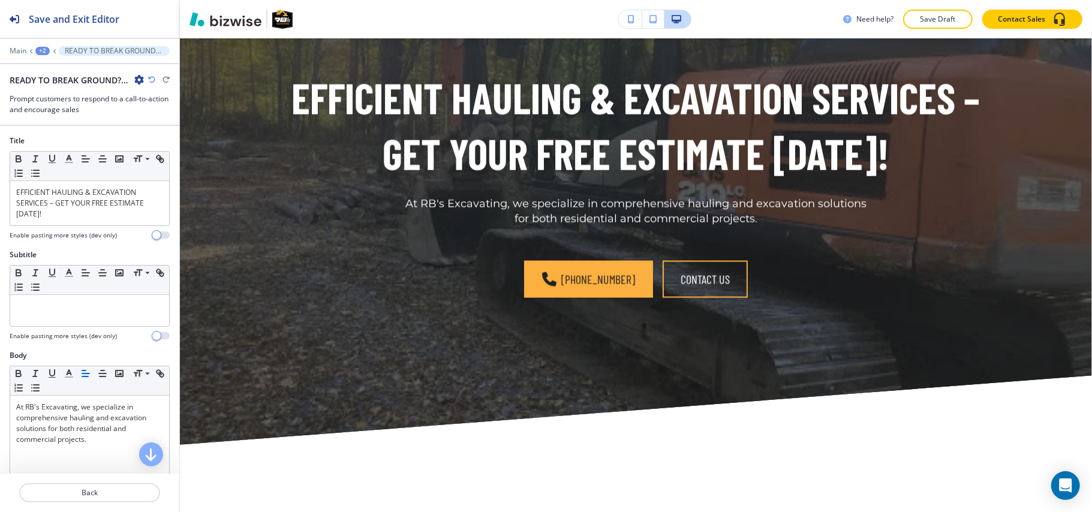
scroll to position [1505, 0]
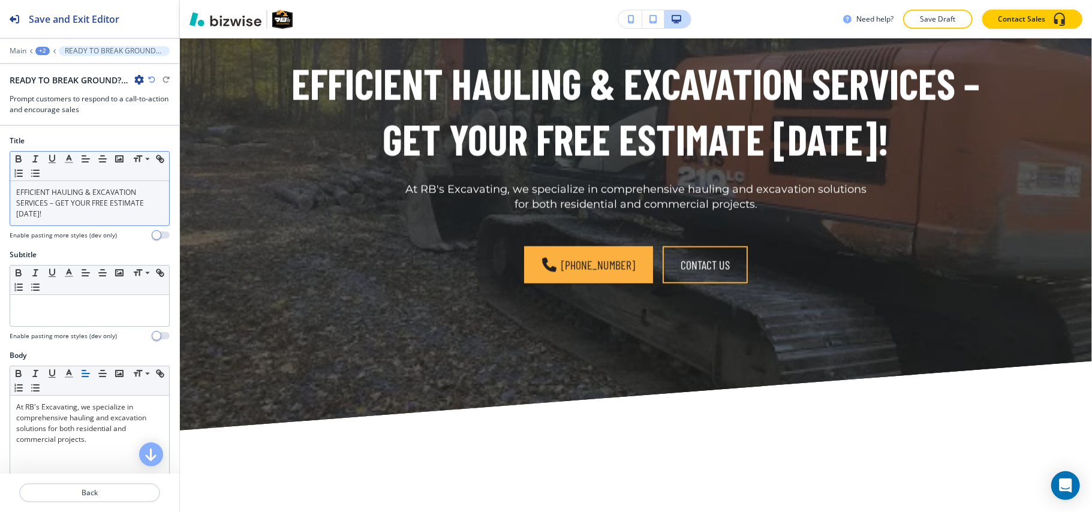
click at [89, 215] on p "EFFICIENT HAULING & EXCAVATION SERVICES – GET YOUR FREE ESTIMATE [DATE]!" at bounding box center [89, 203] width 147 height 32
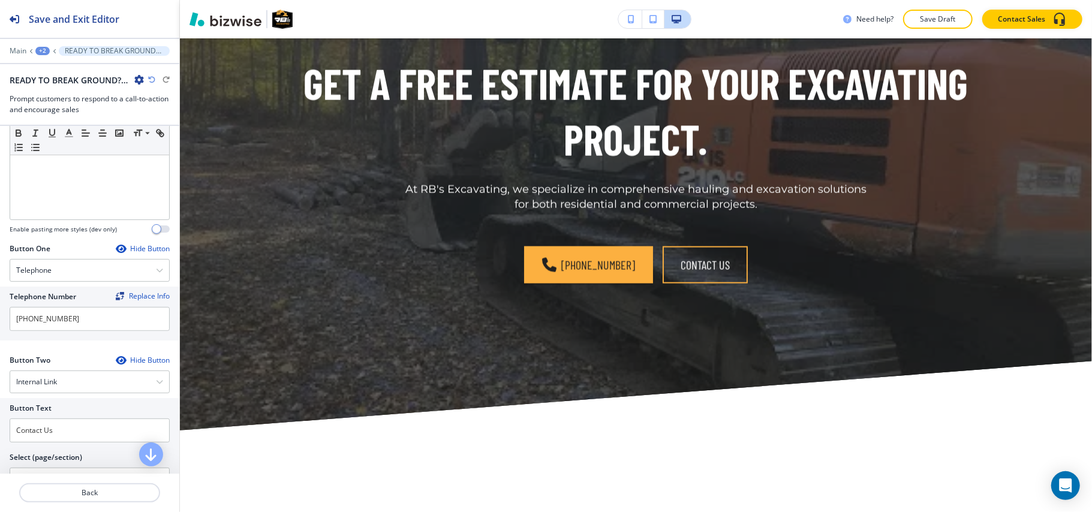
scroll to position [400, 0]
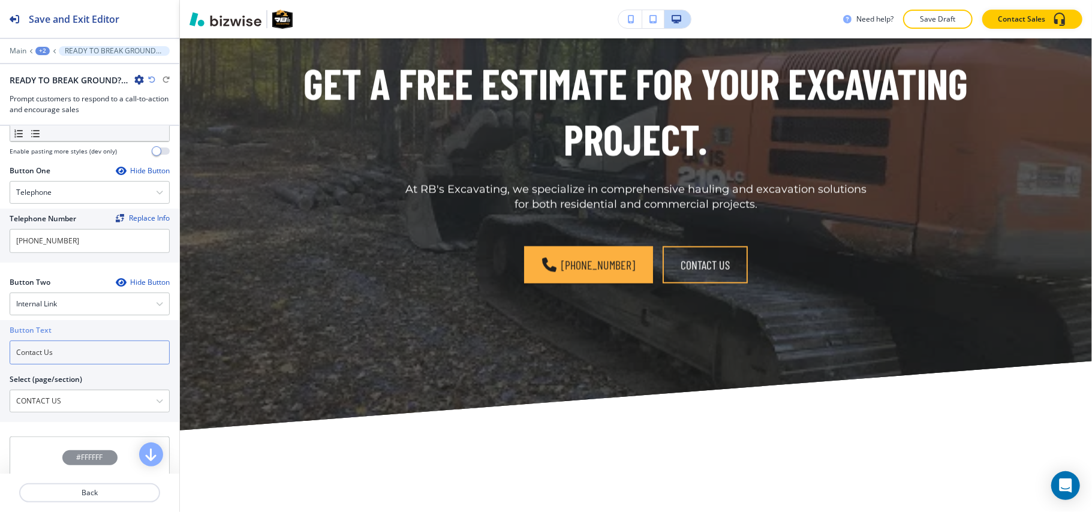
drag, startPoint x: 82, startPoint y: 360, endPoint x: 0, endPoint y: 351, distance: 82.1
click at [0, 351] on div "Button Text Contact Us Select (page/section) CONTACT US HOME HOME | Hero HOME |…" at bounding box center [89, 371] width 179 height 102
paste input "Get your free estimate now"
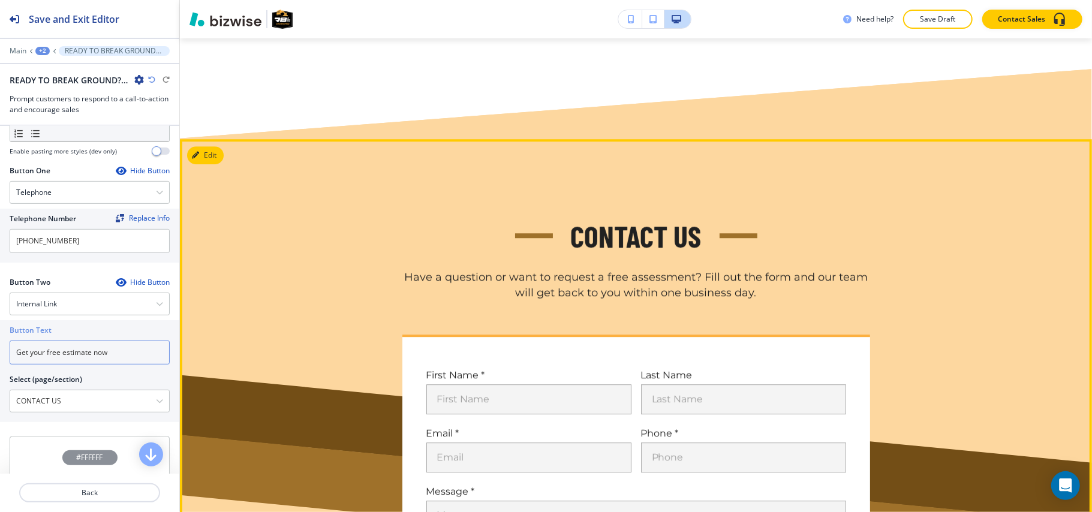
scroll to position [2545, 0]
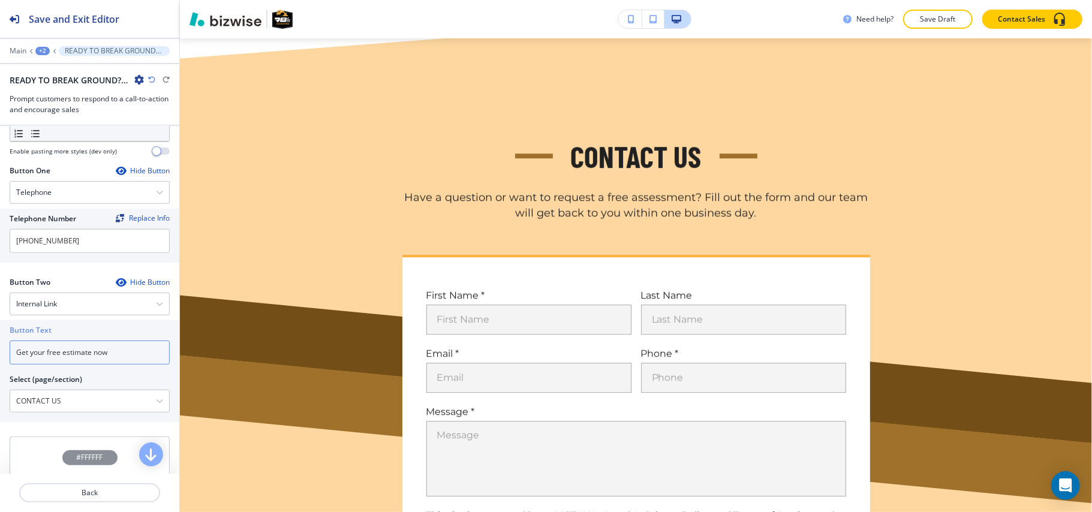
type input "Get your free estimate now"
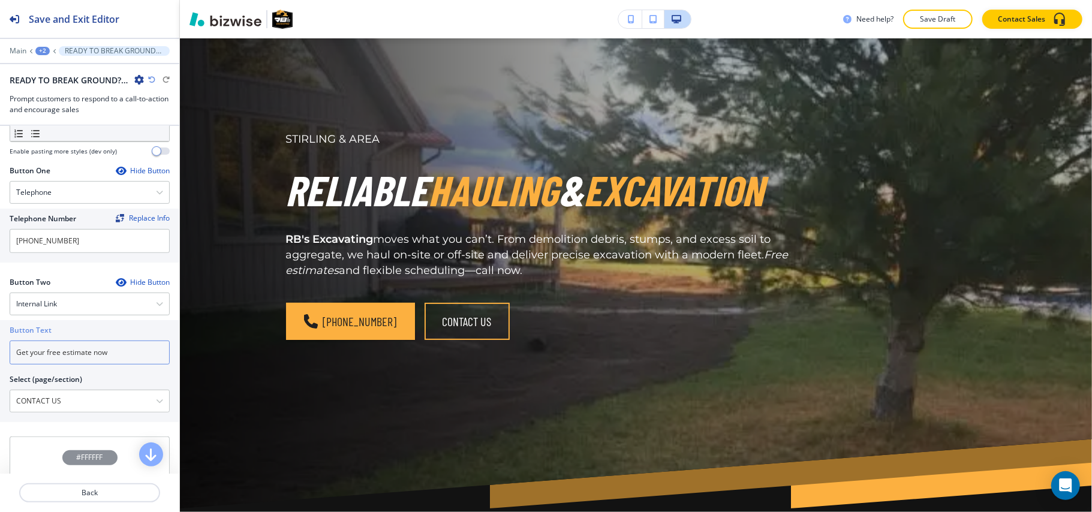
scroll to position [0, 0]
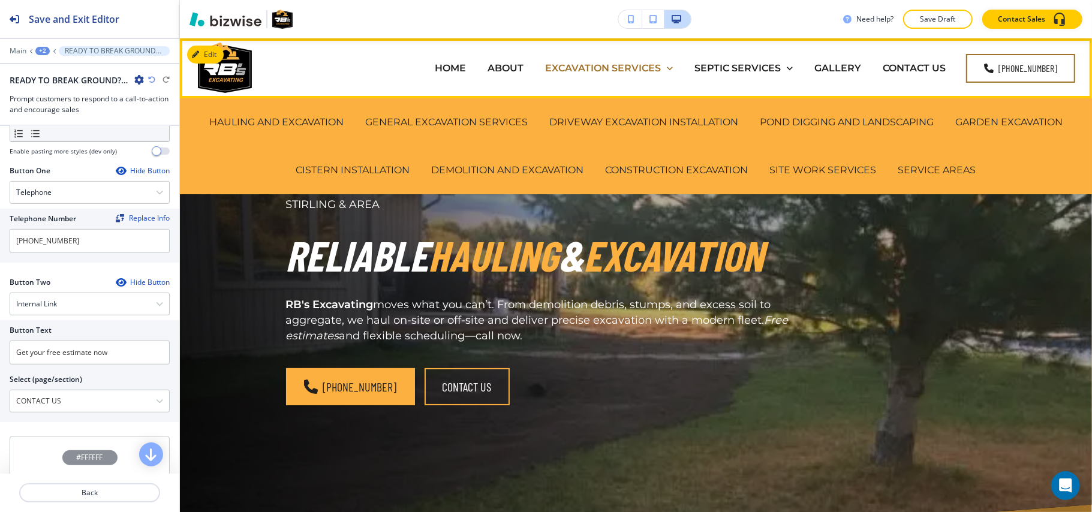
click at [570, 71] on p "EXCAVATION SERVICES" at bounding box center [603, 68] width 116 height 14
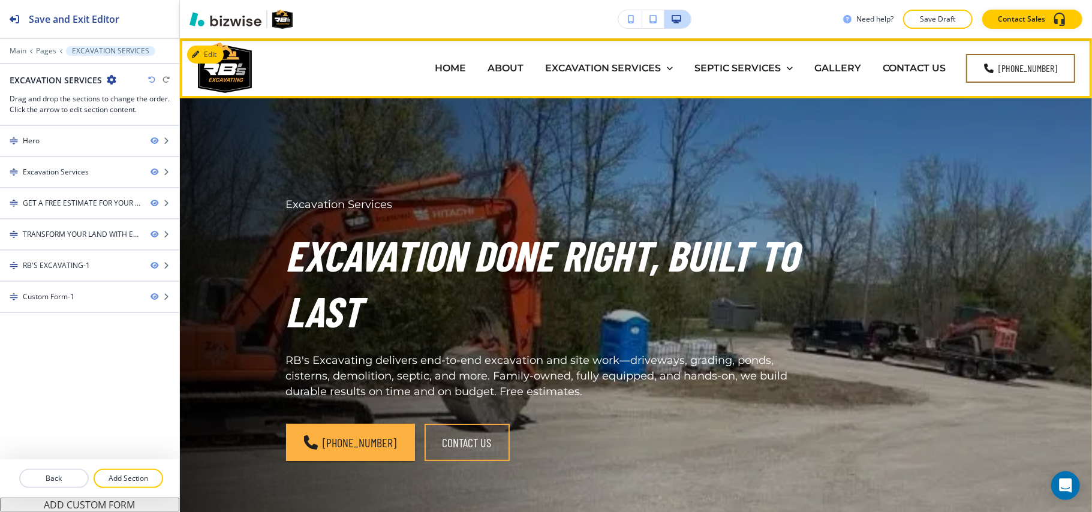
click at [517, 80] on div "ABOUT" at bounding box center [506, 68] width 58 height 48
click at [517, 68] on p "ABOUT" at bounding box center [506, 68] width 36 height 14
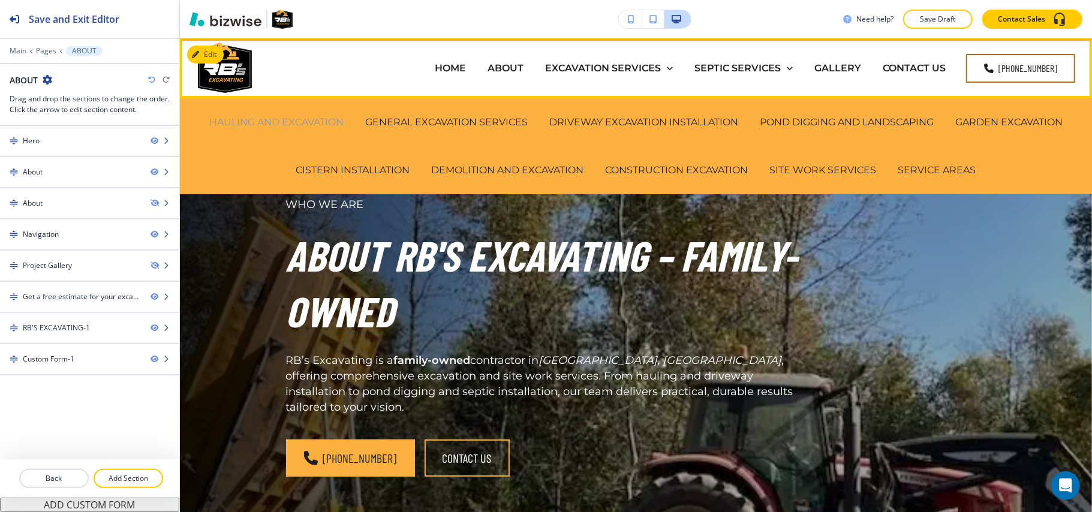
click at [274, 125] on p "HAULING AND EXCAVATION" at bounding box center [276, 122] width 134 height 14
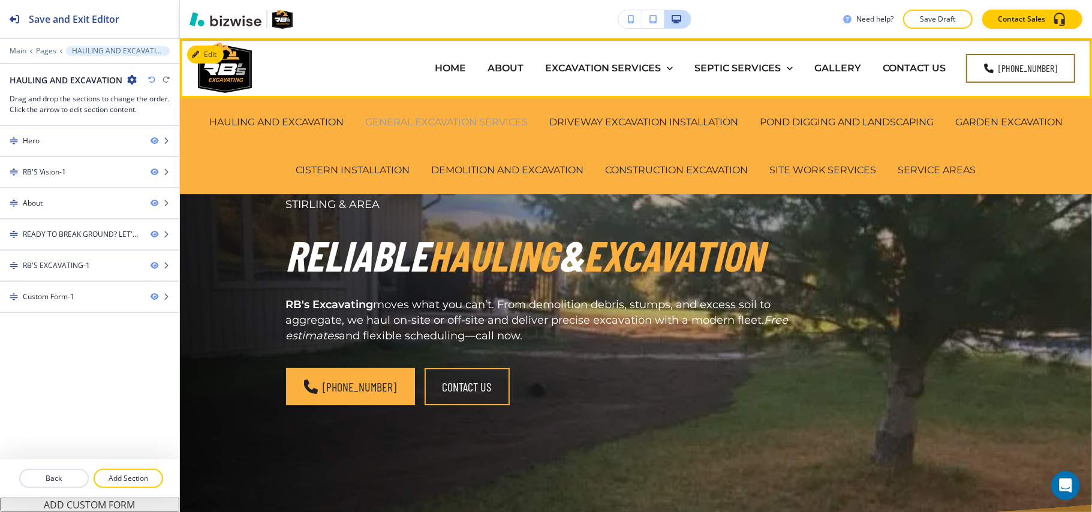
click at [386, 123] on p "GENERAL EXCAVATION SERVICES" at bounding box center [446, 122] width 163 height 14
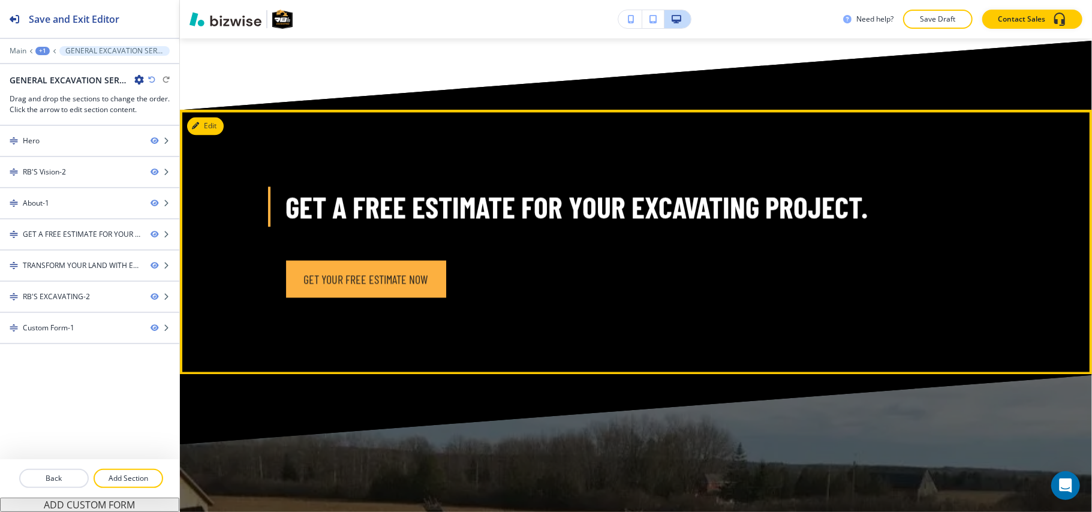
scroll to position [1599, 0]
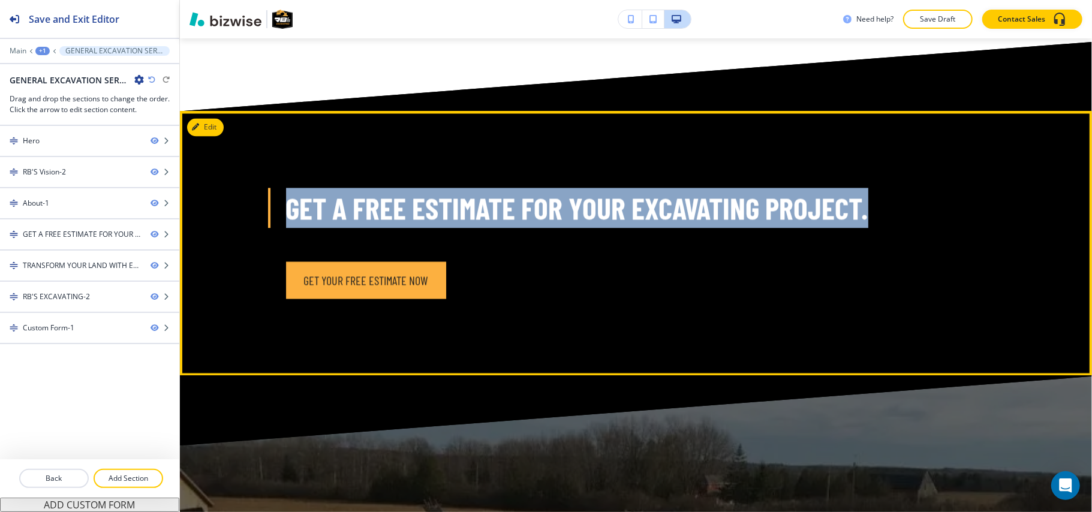
drag, startPoint x: 259, startPoint y: 207, endPoint x: 922, endPoint y: 208, distance: 662.9
click at [922, 208] on div "GET A FREE ESTIMATE FOR YOUR EXCAVATING PROJECT. GET YOUR FREE ESTIMATE NOW" at bounding box center [637, 243] width 768 height 111
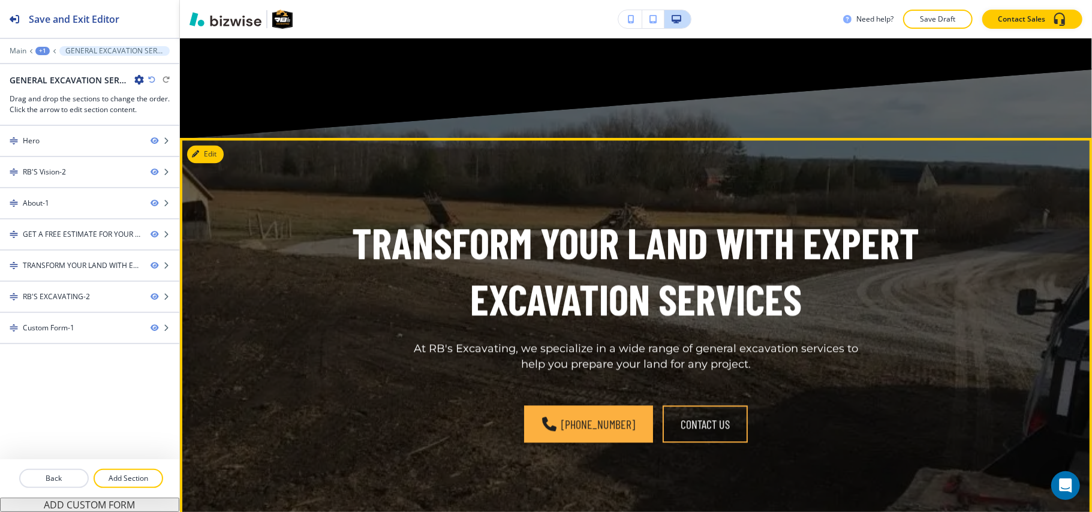
scroll to position [1920, 0]
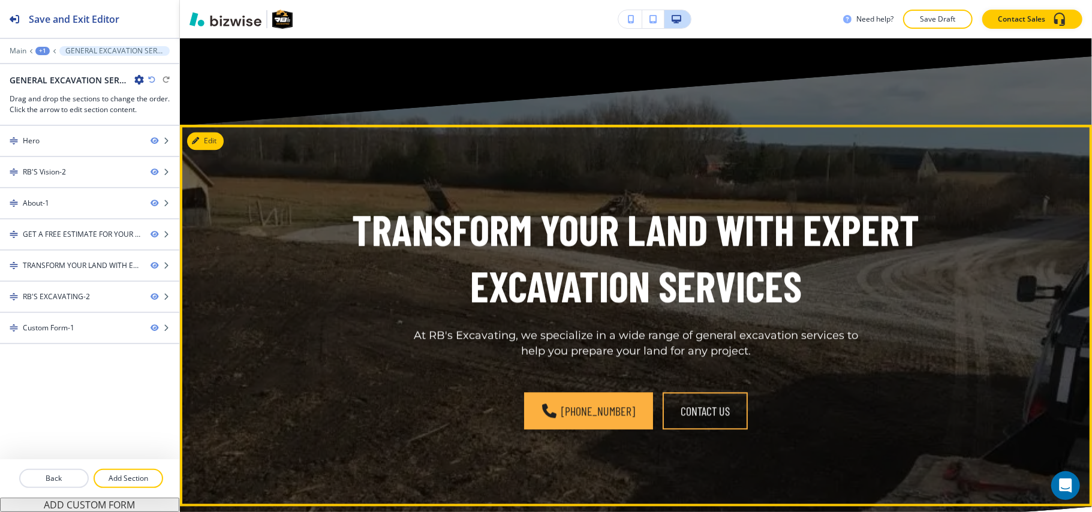
copy p "GET A FREE ESTIMATE FOR YOUR EXCAVATING PROJECT."
click at [209, 136] on button "Edit This Section" at bounding box center [227, 141] width 81 height 18
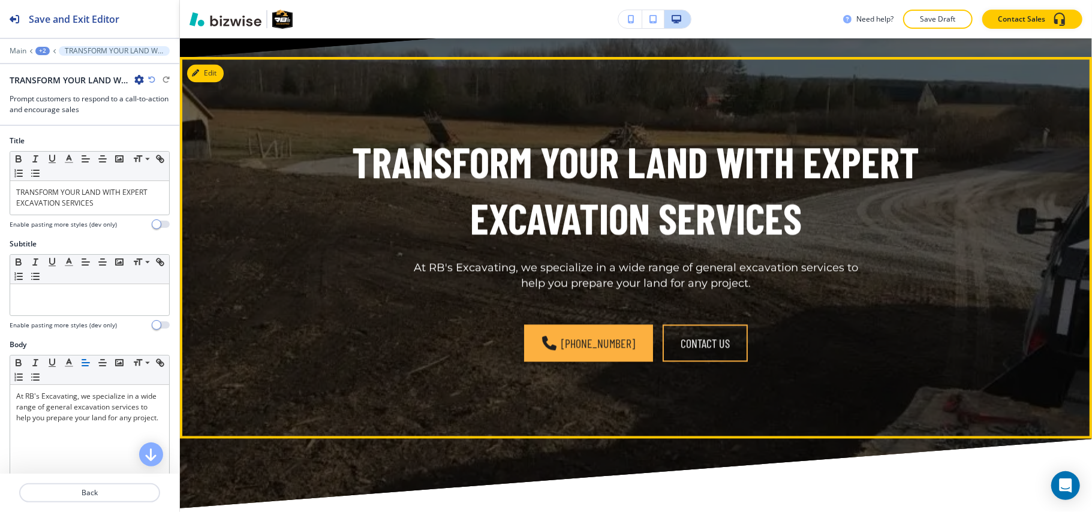
scroll to position [2007, 0]
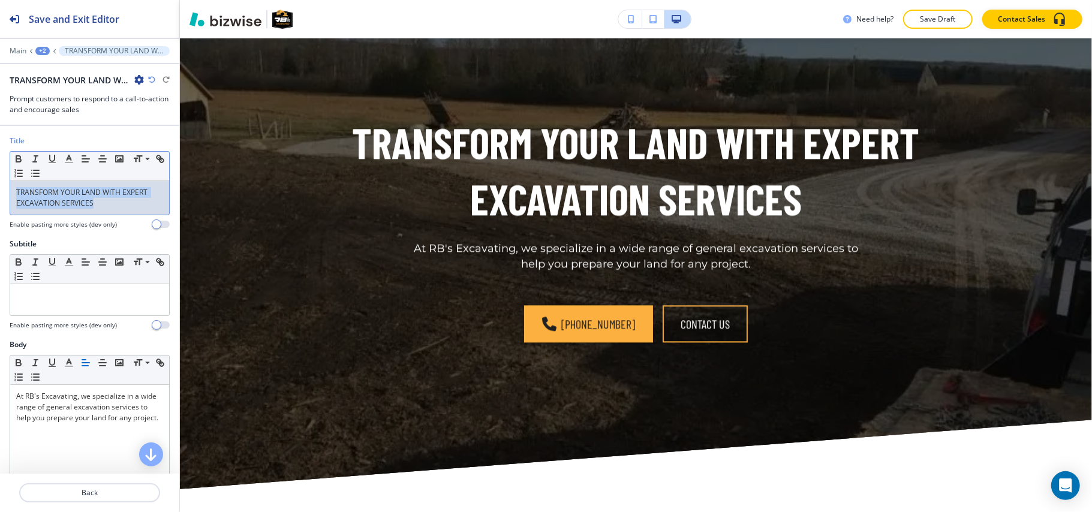
drag, startPoint x: 120, startPoint y: 202, endPoint x: 0, endPoint y: 168, distance: 124.8
click at [0, 168] on div "Title Small Normal Large Huge TRANSFORM YOUR LAND WITH EXPERT EXCAVATION SERVIC…" at bounding box center [89, 187] width 179 height 103
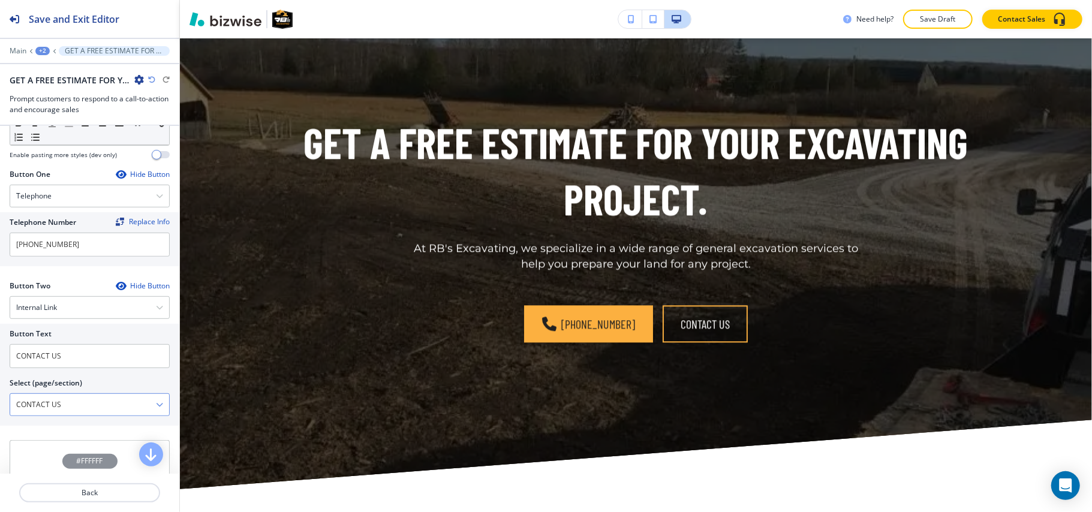
scroll to position [400, 0]
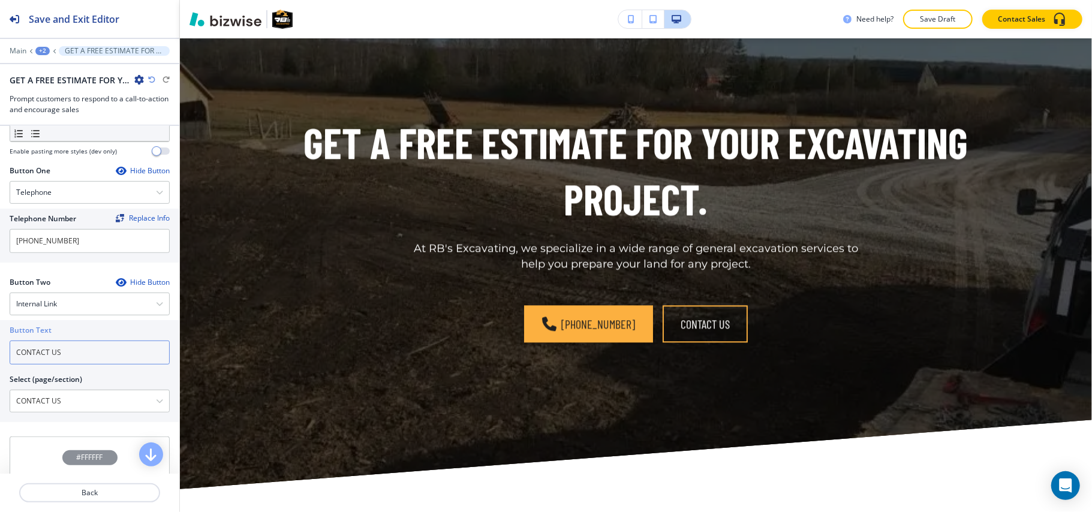
drag, startPoint x: 70, startPoint y: 368, endPoint x: 0, endPoint y: 349, distance: 72.2
click at [0, 349] on div "Button Text CONTACT US Select (page/section) CONTACT US HOME HOME | Hero HOME |…" at bounding box center [89, 371] width 179 height 102
paste input "Get your free estimate now"
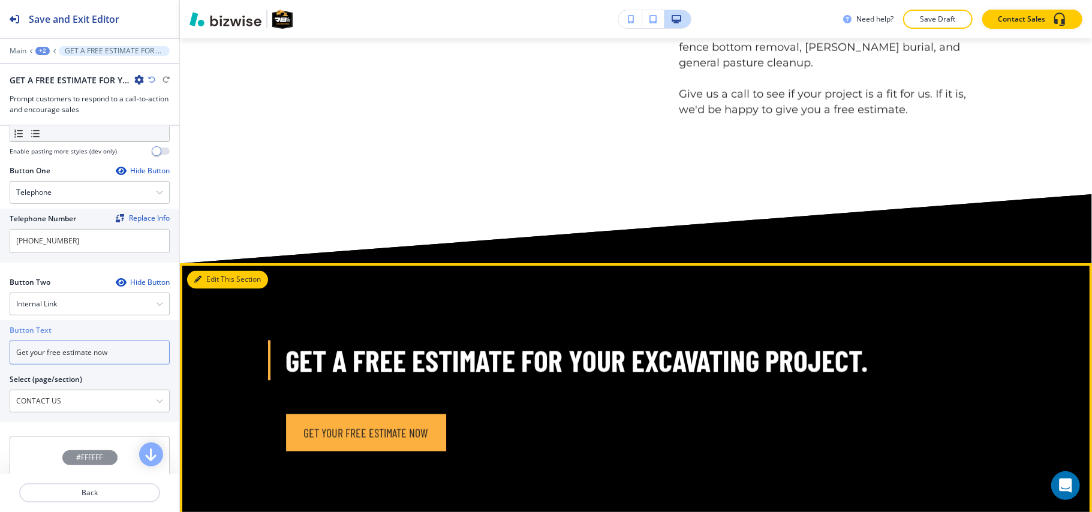
type input "Get your free estimate now"
click at [207, 282] on button "Edit This Section" at bounding box center [227, 280] width 81 height 18
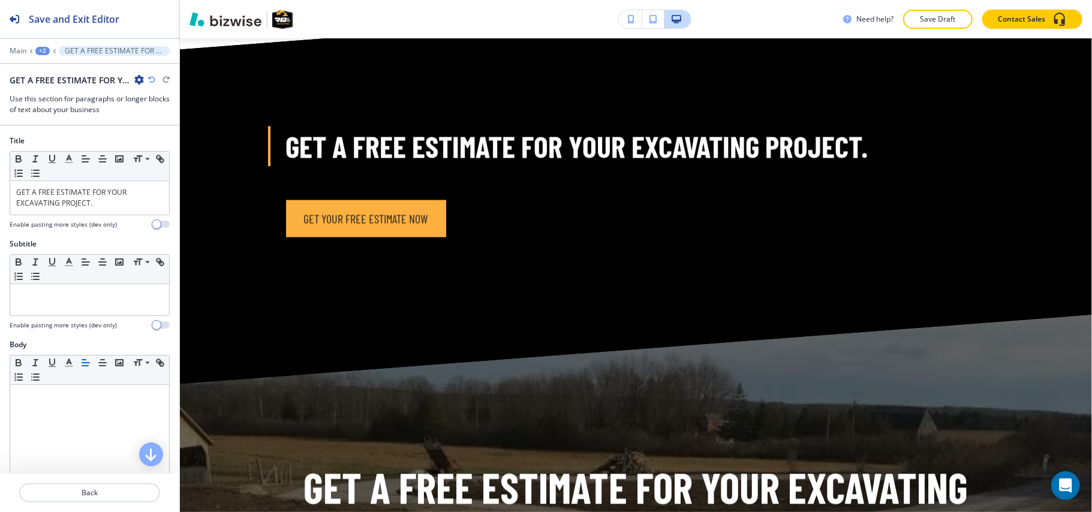
scroll to position [1674, 0]
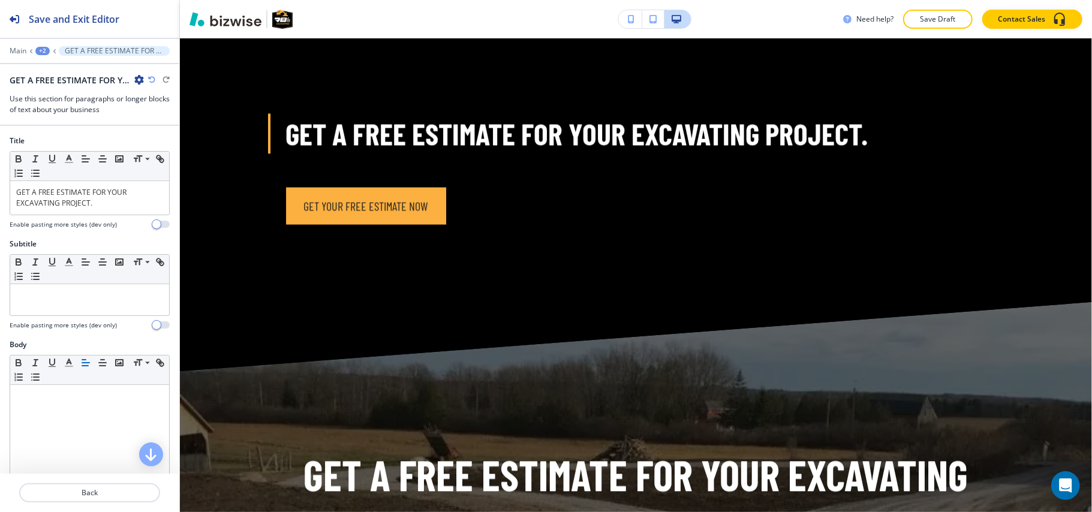
click at [137, 78] on icon "button" at bounding box center [139, 80] width 10 height 10
click at [164, 140] on p "Delete Section" at bounding box center [172, 143] width 61 height 11
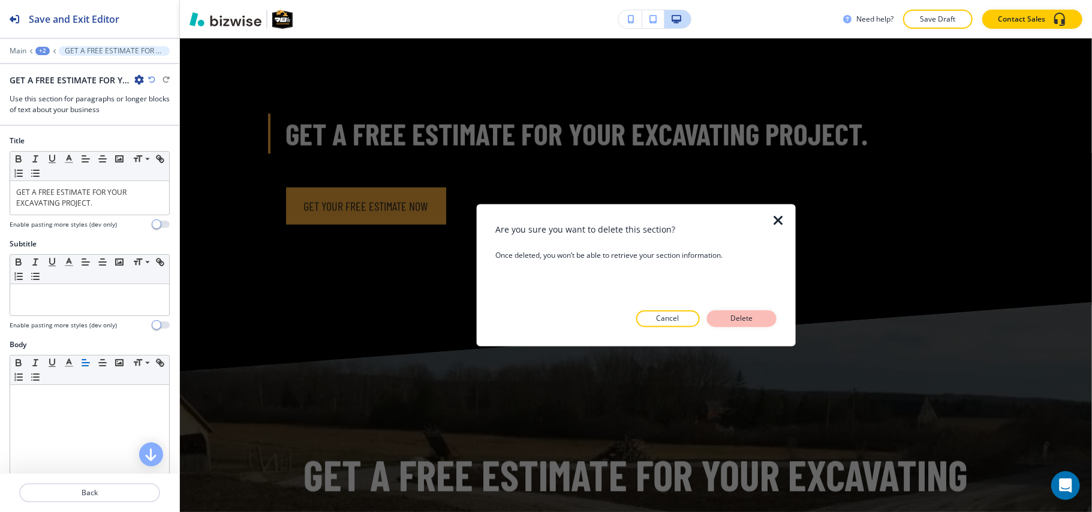
click at [742, 317] on p "Delete" at bounding box center [742, 319] width 29 height 11
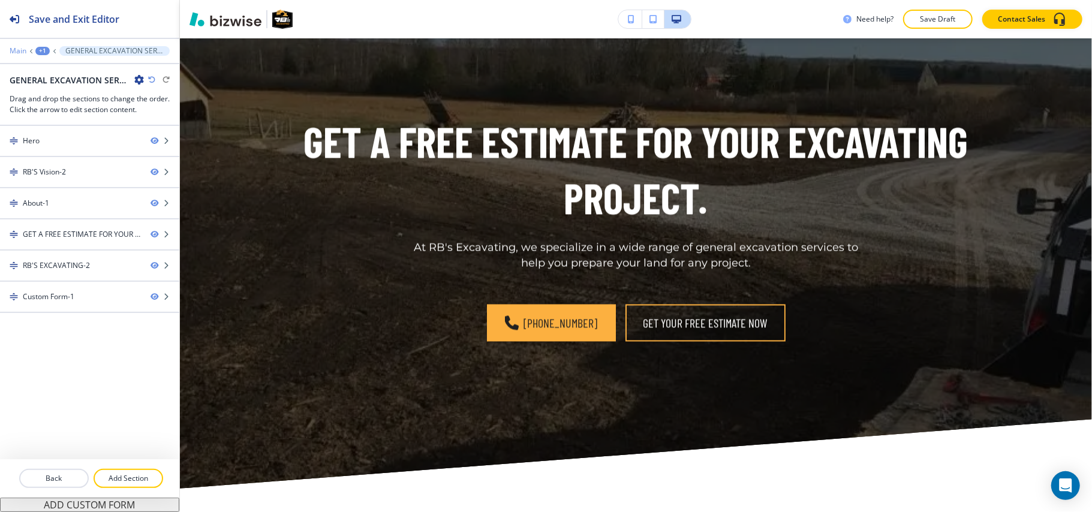
click at [17, 53] on p "Main" at bounding box center [18, 51] width 17 height 8
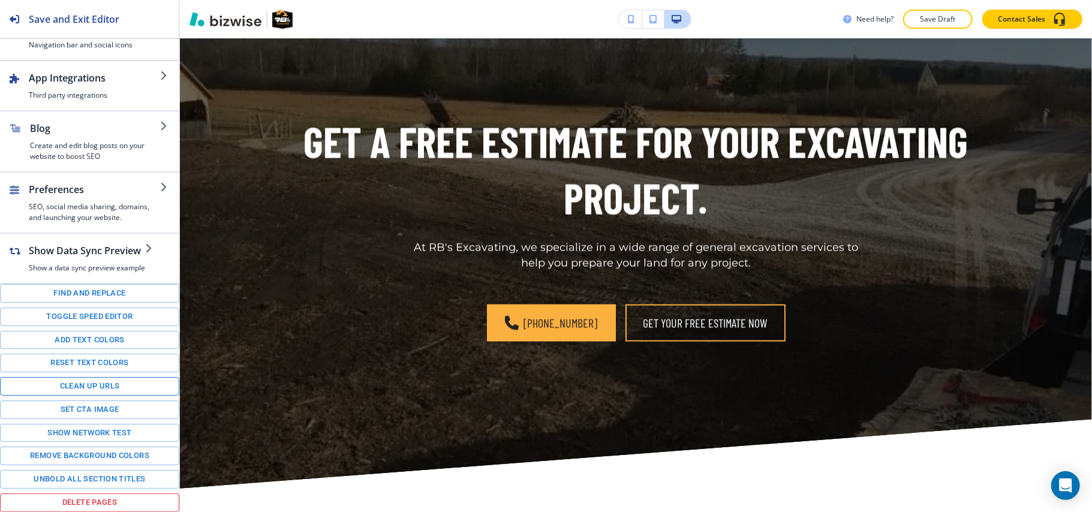
scroll to position [168, 0]
click at [79, 314] on button "Toggle speed editor" at bounding box center [89, 317] width 179 height 19
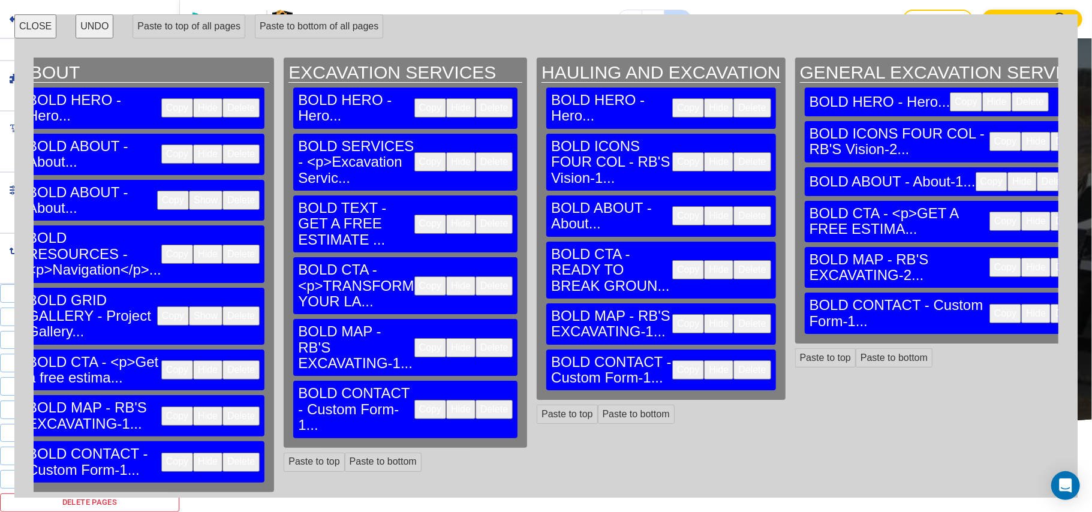
scroll to position [0, 317]
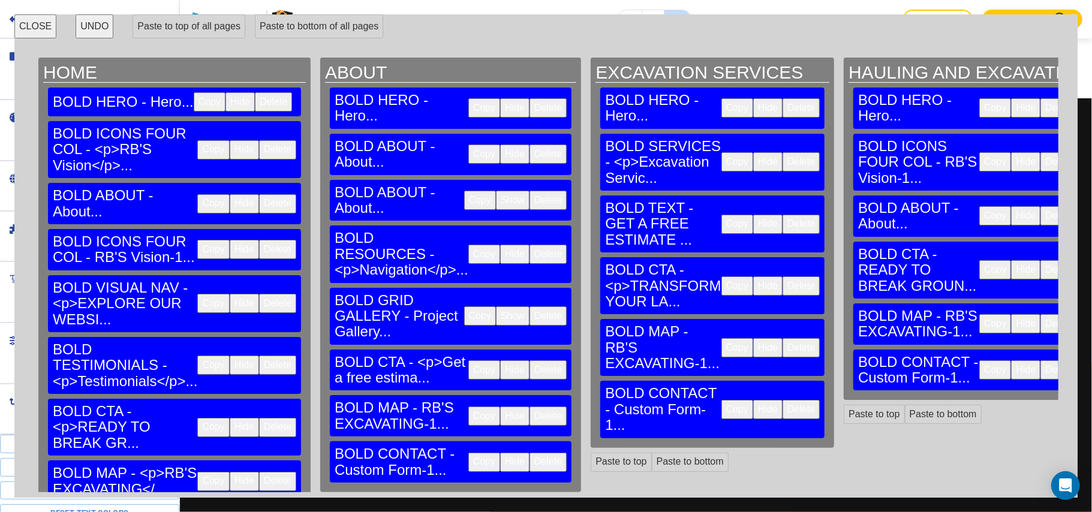
scroll to position [0, 317]
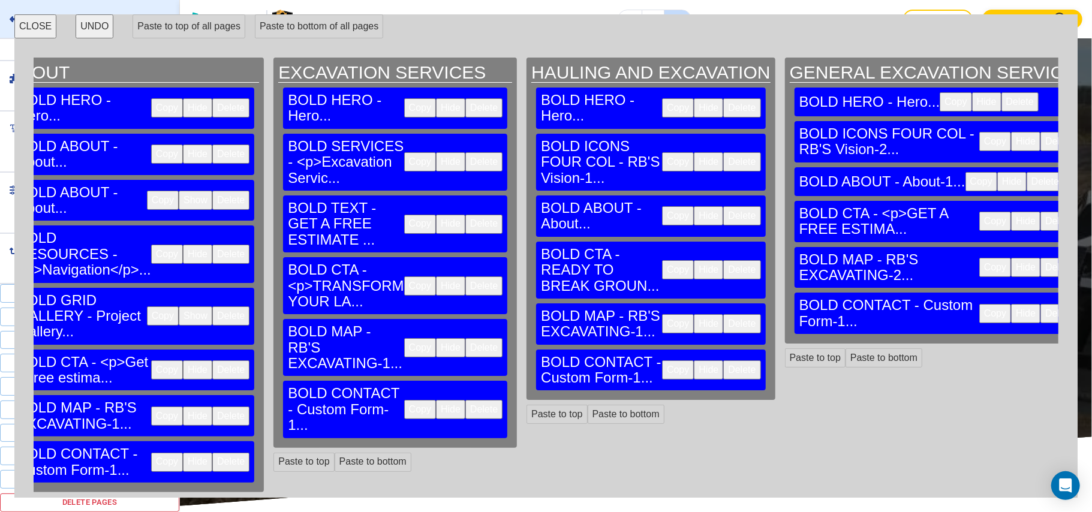
click at [22, 25] on button "CLOSE" at bounding box center [35, 26] width 42 height 24
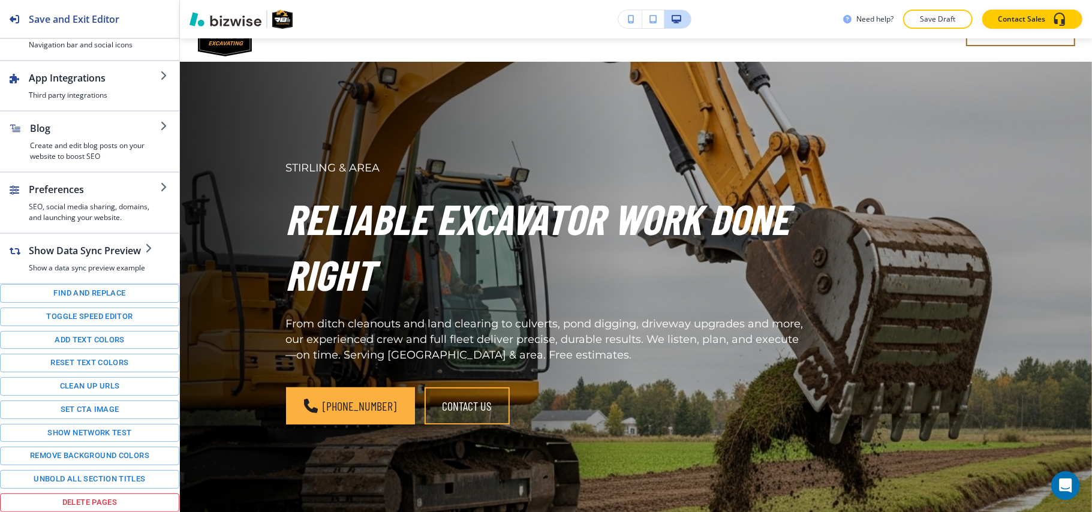
scroll to position [0, 0]
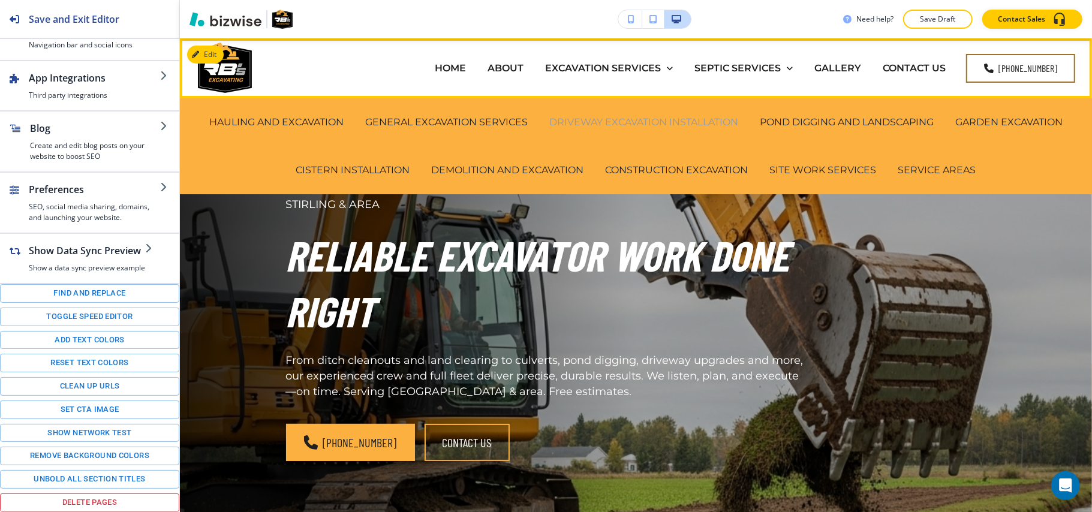
click at [644, 116] on p "DRIVEWAY EXCAVATION INSTALLATION" at bounding box center [644, 122] width 189 height 14
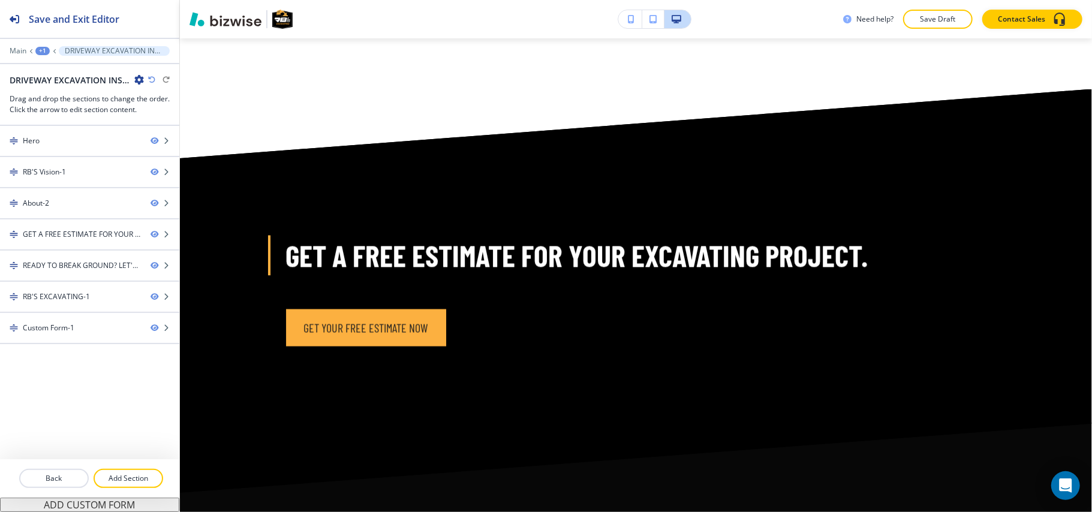
scroll to position [1601, 0]
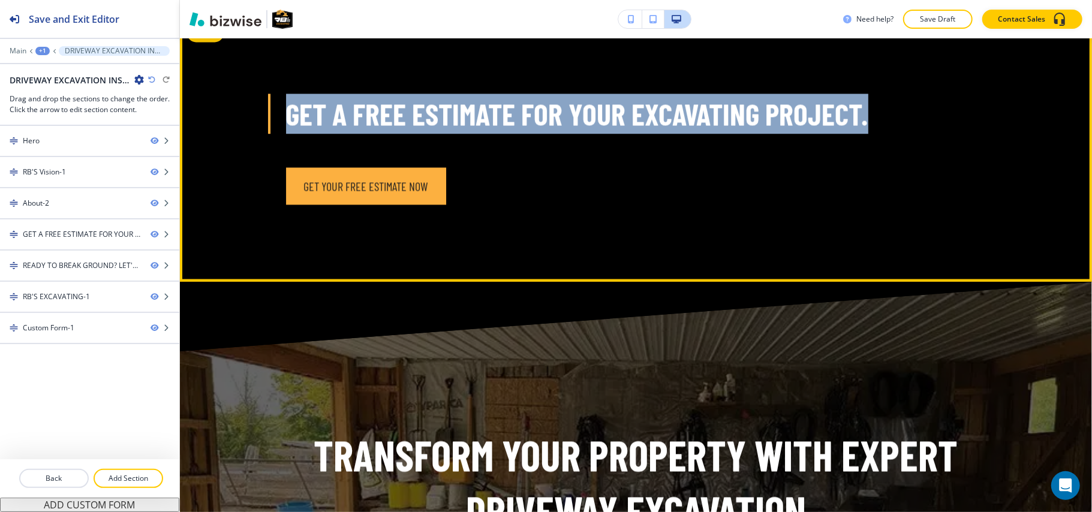
drag, startPoint x: 284, startPoint y: 98, endPoint x: 958, endPoint y: 106, distance: 673.2
click at [958, 106] on p "GET A FREE ESTIMATE FOR YOUR EXCAVATING PROJECT." at bounding box center [636, 114] width 701 height 40
copy p "GET A FREE ESTIMATE FOR YOUR EXCAVATING PROJECT."
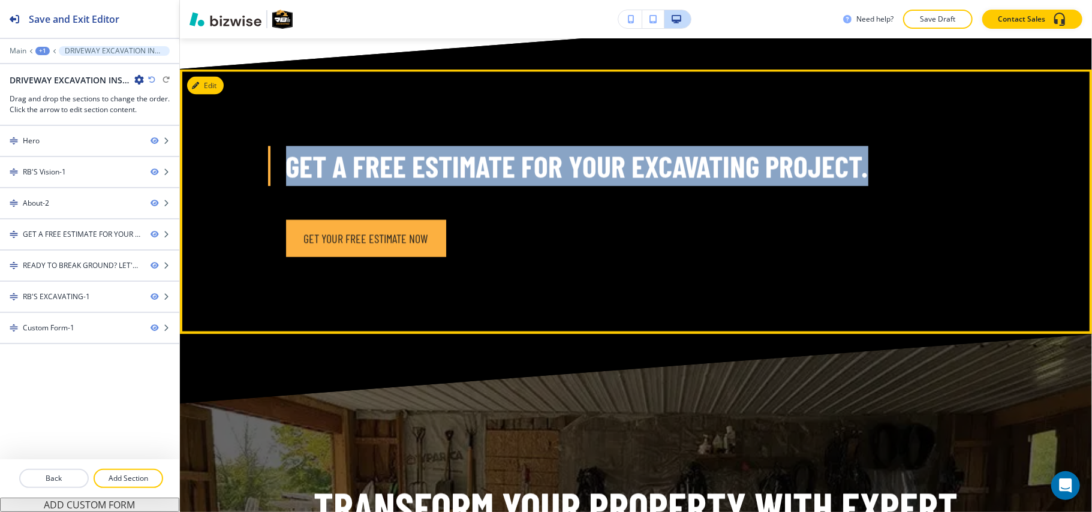
scroll to position [1520, 0]
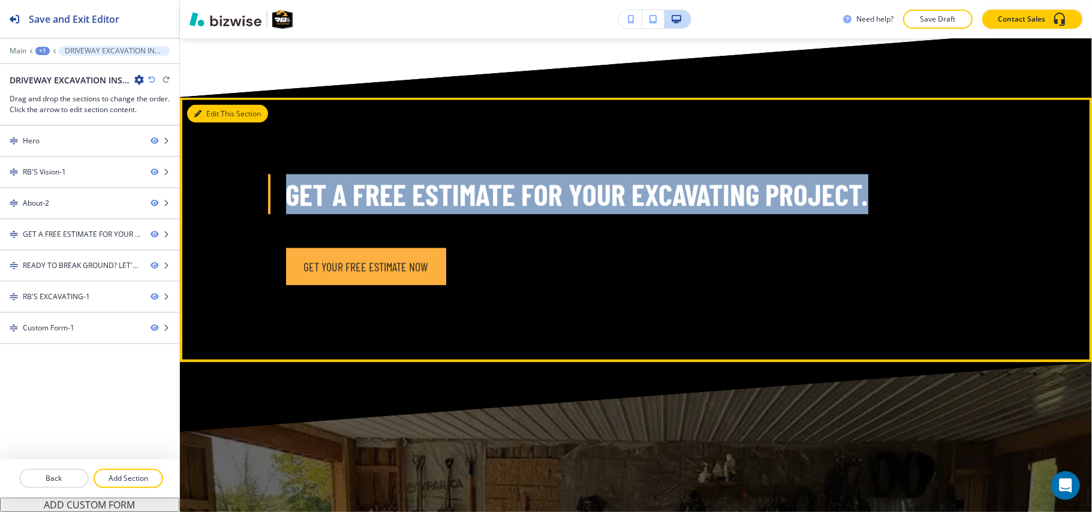
click at [209, 105] on button "Edit This Section" at bounding box center [227, 114] width 81 height 18
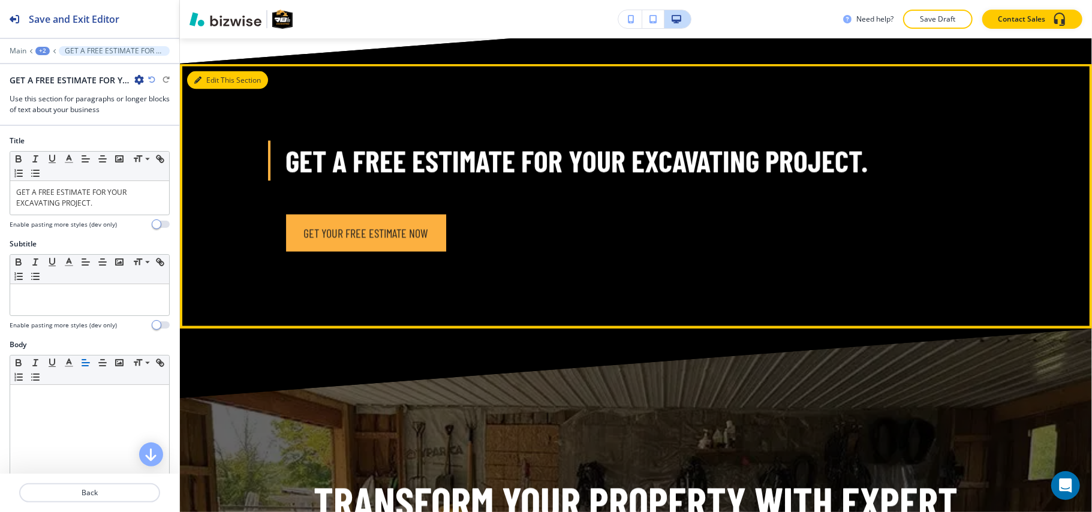
scroll to position [1563, 0]
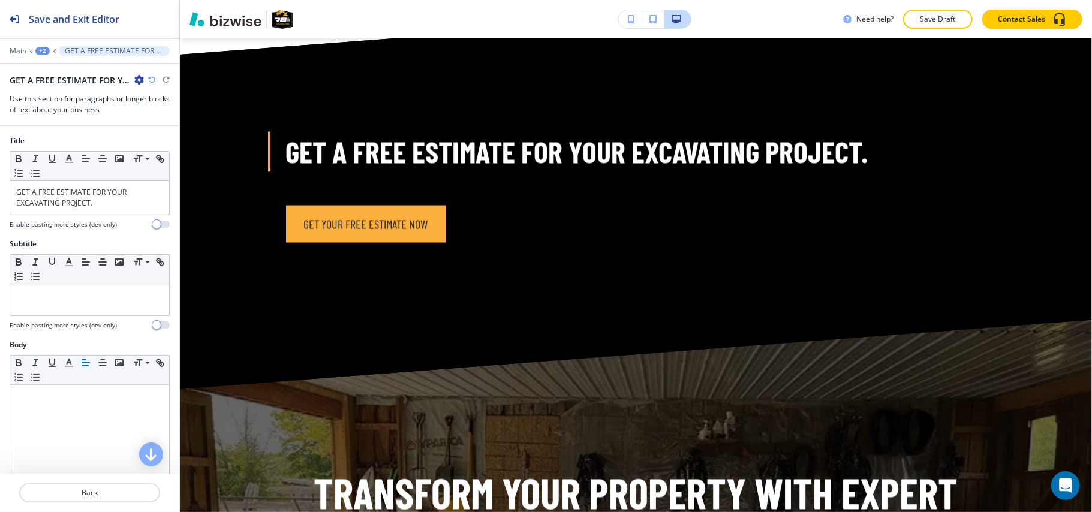
click at [143, 77] on icon "button" at bounding box center [139, 80] width 10 height 10
click at [156, 142] on p "Delete Section" at bounding box center [172, 143] width 61 height 11
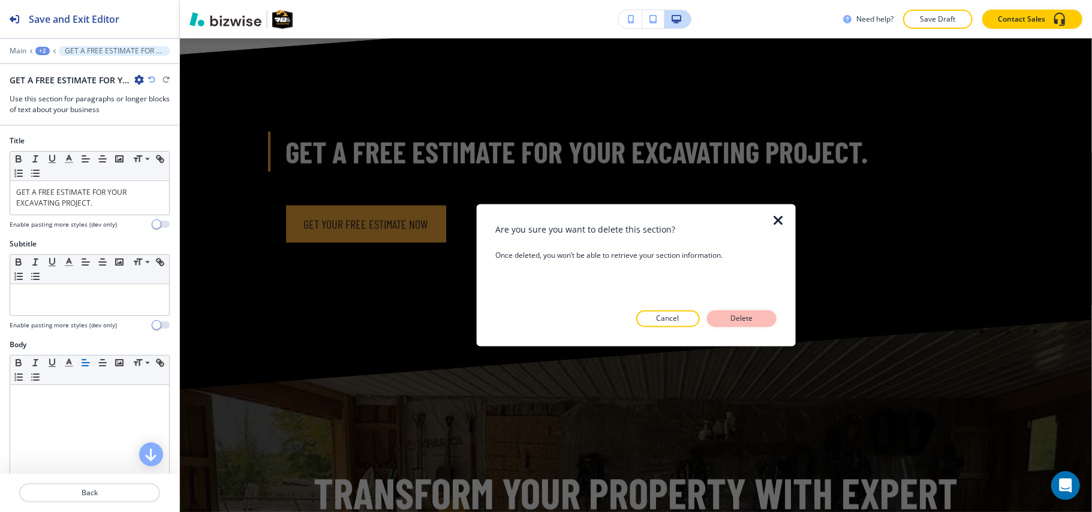
click at [745, 315] on p "Delete" at bounding box center [742, 319] width 29 height 11
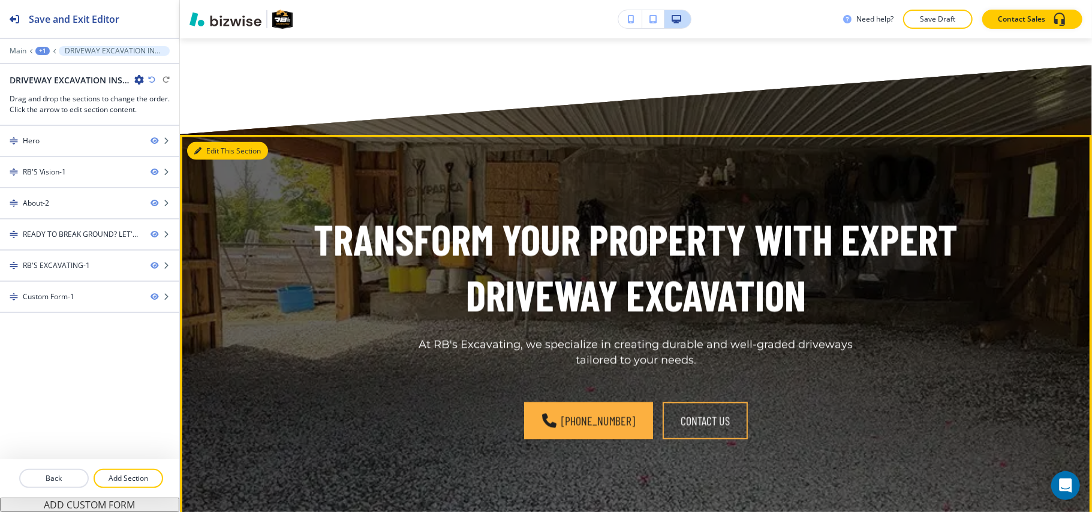
click at [212, 142] on button "Edit This Section" at bounding box center [227, 151] width 81 height 18
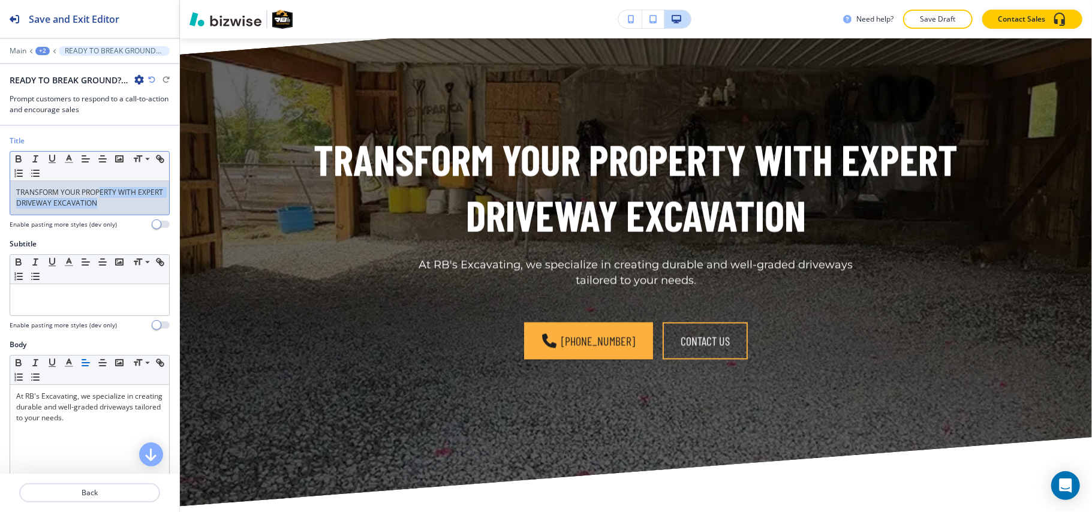
drag, startPoint x: 164, startPoint y: 208, endPoint x: 100, endPoint y: 196, distance: 65.3
click at [100, 196] on div "Title Small Normal Large Huge TRANSFORM YOUR PROPERTY WITH EXPERT DRIVEWAY EXCA…" at bounding box center [89, 187] width 179 height 103
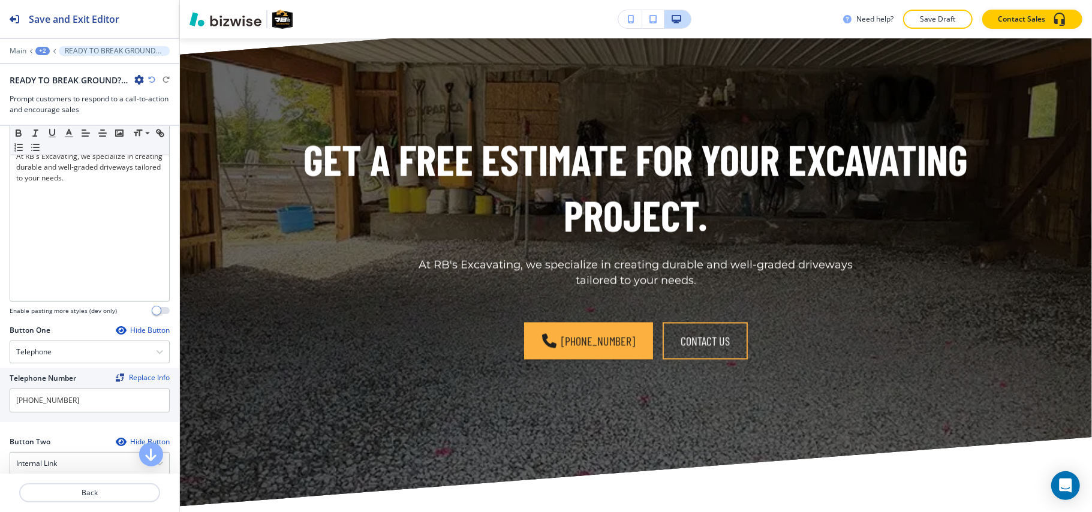
scroll to position [560, 0]
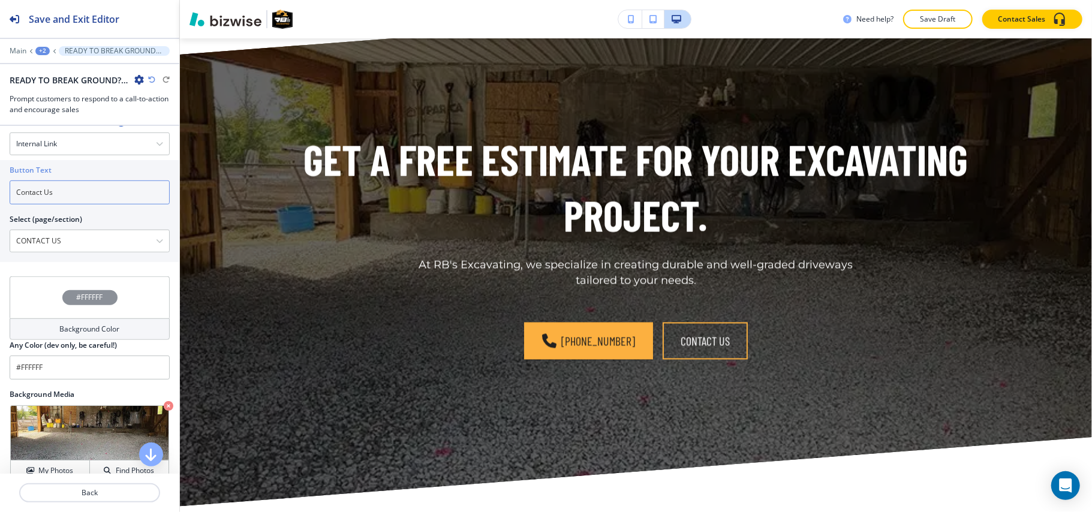
drag, startPoint x: 32, startPoint y: 199, endPoint x: 0, endPoint y: 192, distance: 33.2
click at [0, 192] on div "Button Text Contact Us Select (page/section) CONTACT US HOME HOME | Hero HOME |…" at bounding box center [89, 211] width 179 height 102
paste input "Get your free estimate now"
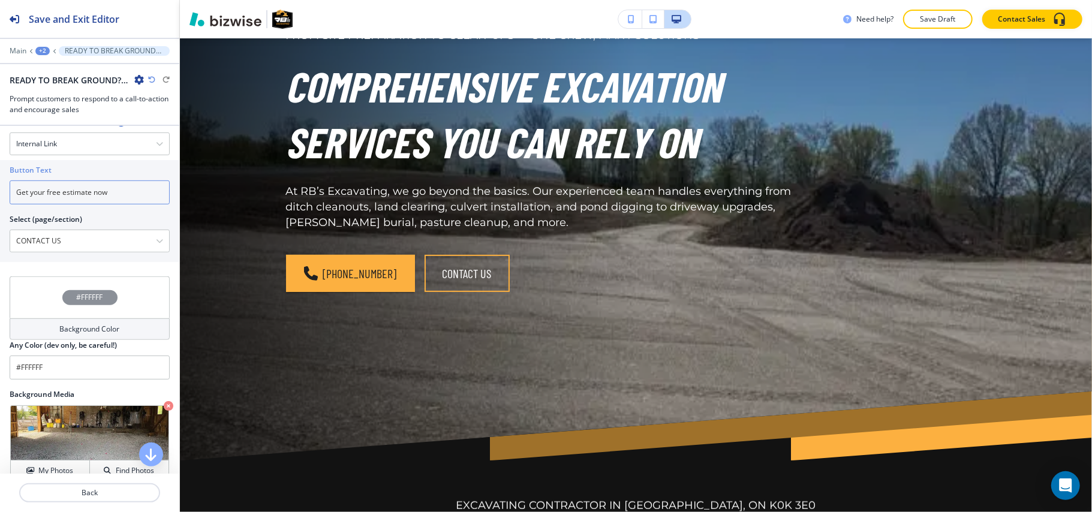
scroll to position [0, 0]
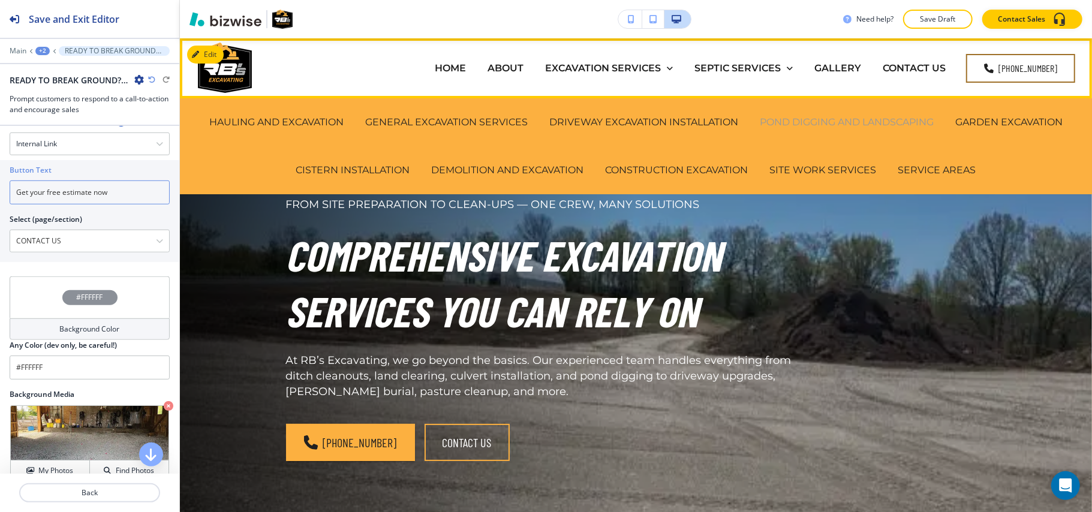
type input "Get your free estimate now"
click at [806, 119] on p "POND DIGGING AND LANDSCAPING" at bounding box center [847, 122] width 174 height 14
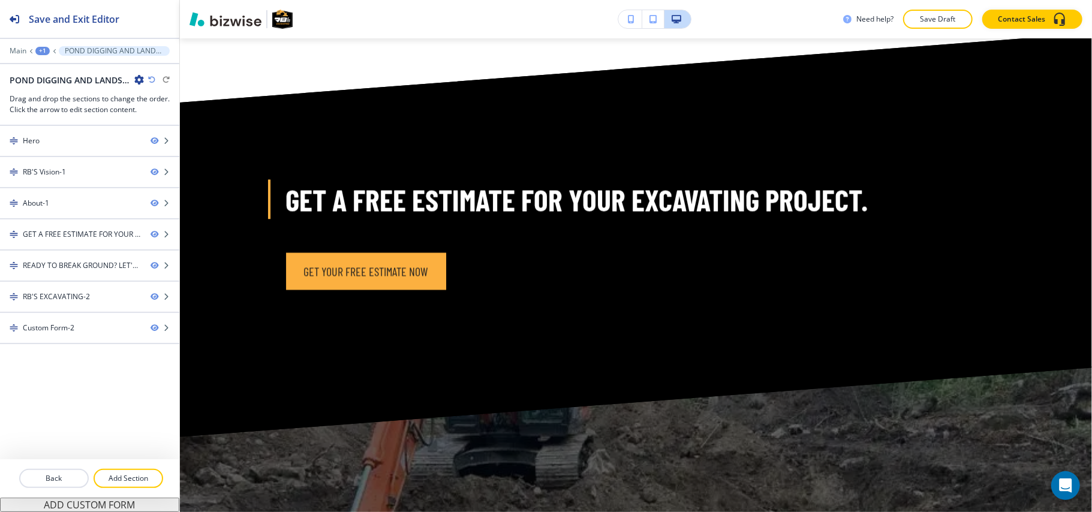
scroll to position [1466, 0]
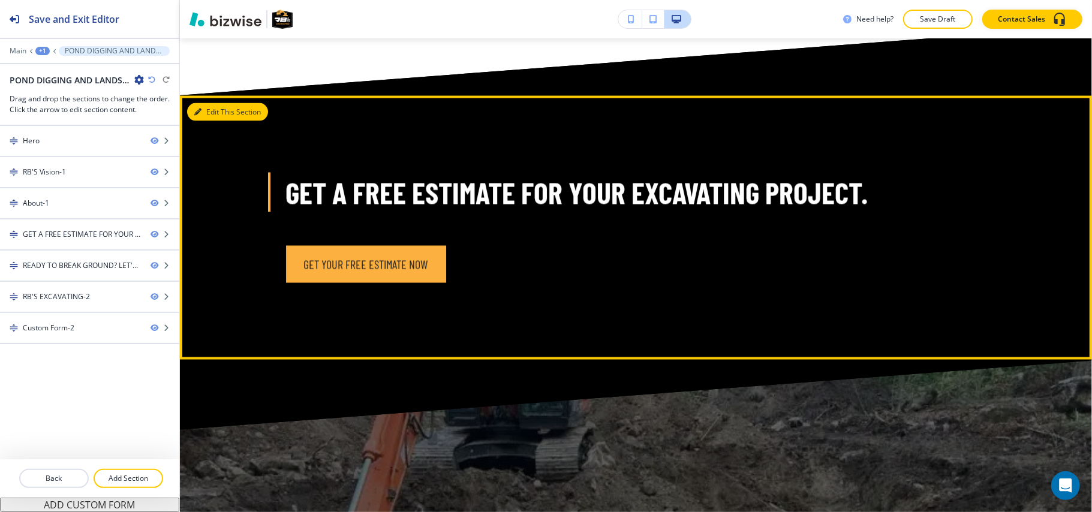
click at [198, 109] on icon "button" at bounding box center [197, 112] width 7 height 7
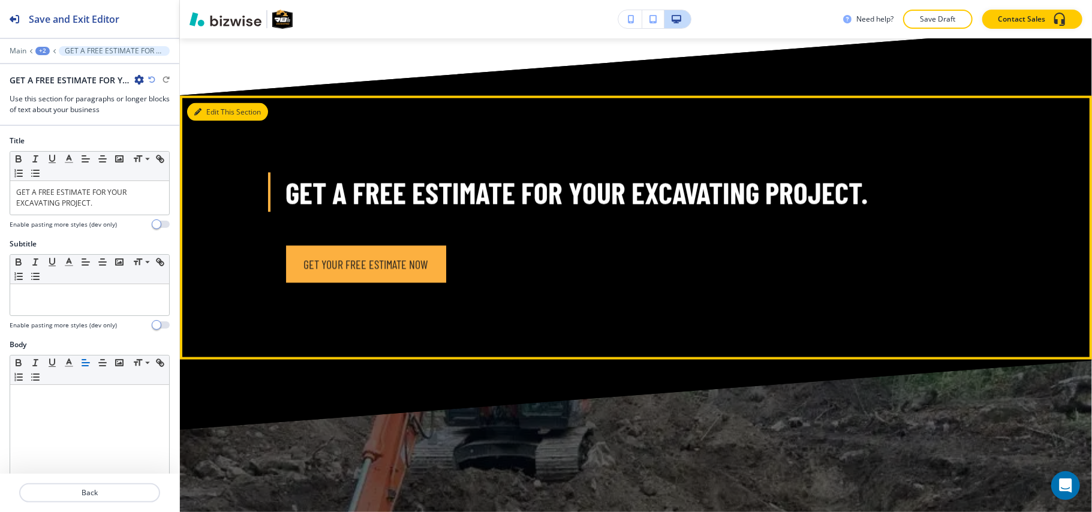
scroll to position [1508, 0]
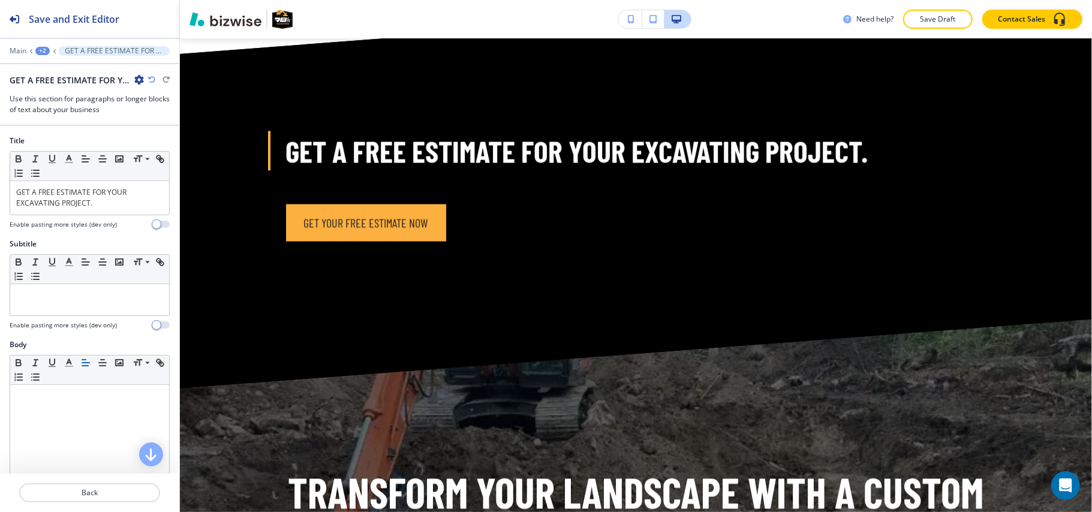
click at [133, 78] on div "GET A FREE ESTIMATE FOR YOUR EXCAVATING PROJECT.-1" at bounding box center [77, 80] width 134 height 13
click at [140, 80] on icon "button" at bounding box center [139, 80] width 10 height 10
click at [156, 149] on button "Delete Section" at bounding box center [172, 144] width 77 height 22
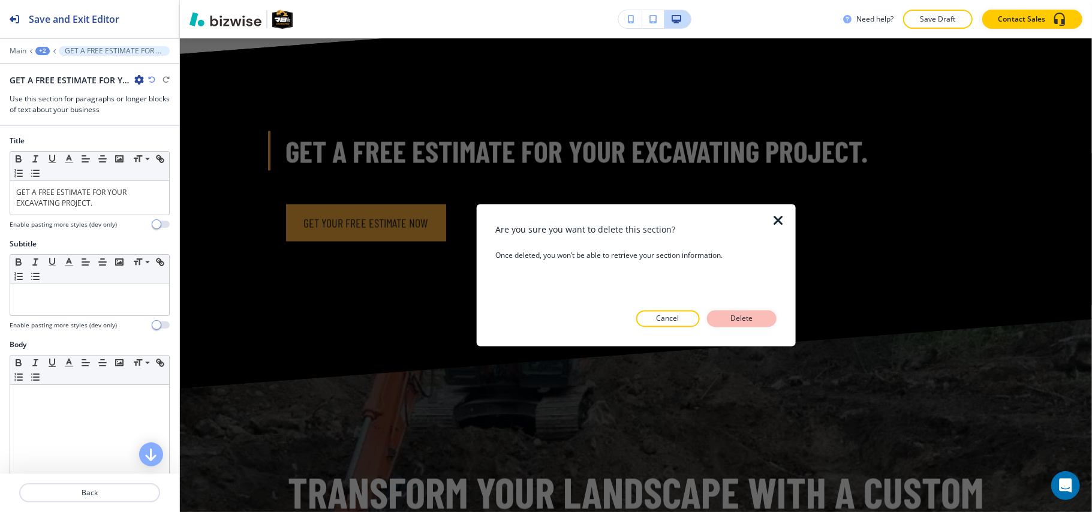
click at [752, 317] on p "Delete" at bounding box center [742, 319] width 29 height 11
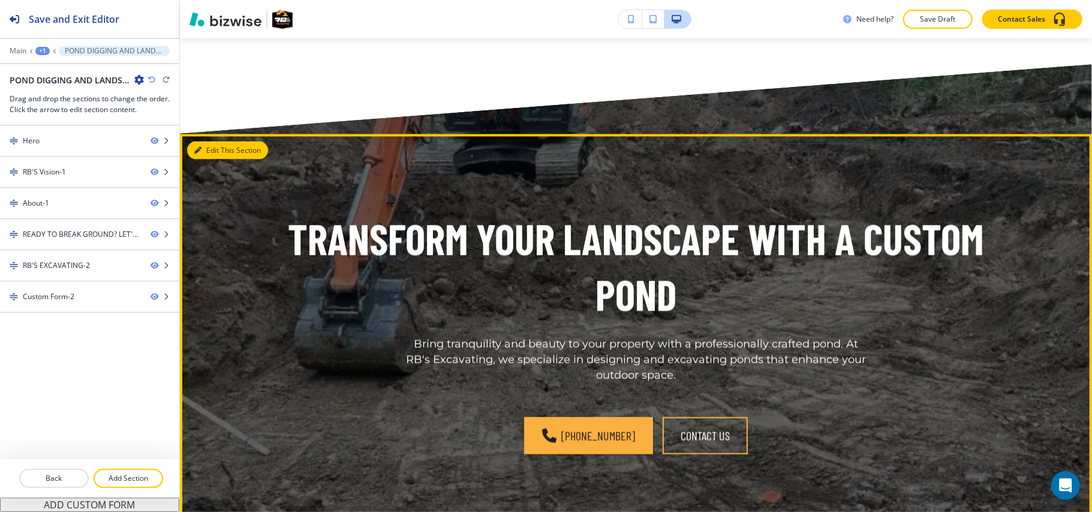
click at [212, 142] on button "Edit This Section" at bounding box center [227, 151] width 81 height 18
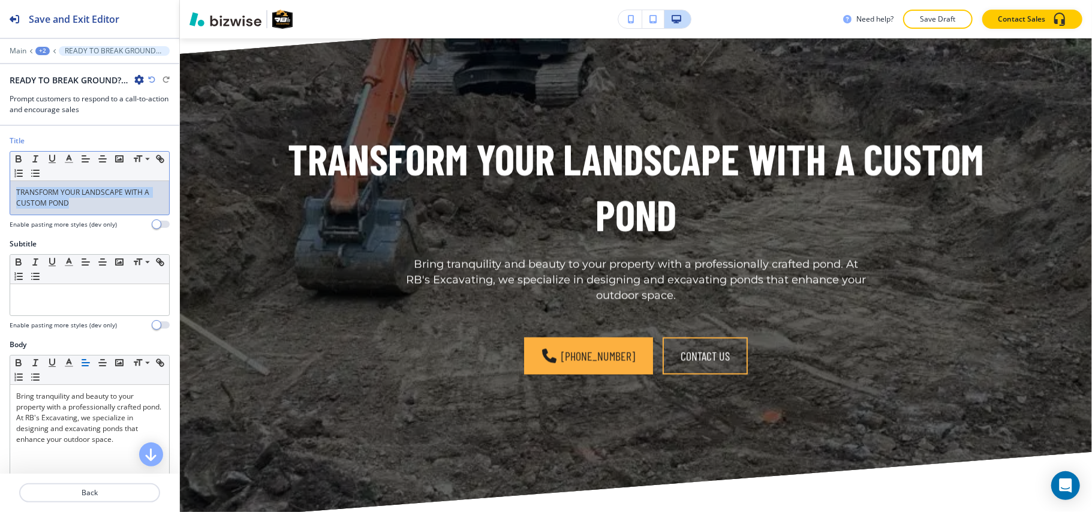
drag, startPoint x: 80, startPoint y: 202, endPoint x: 0, endPoint y: 160, distance: 90.4
click at [0, 161] on div "Title Small Normal Large Huge TRANSFORM YOUR LANDSCAPE WITH A CUSTOM POND Enabl…" at bounding box center [89, 187] width 179 height 103
drag, startPoint x: 101, startPoint y: 170, endPoint x: 49, endPoint y: 202, distance: 61.1
click at [49, 202] on p "TRANSFORM YOUR LANDSCAPE WITH A CUSTOM POND" at bounding box center [89, 198] width 147 height 22
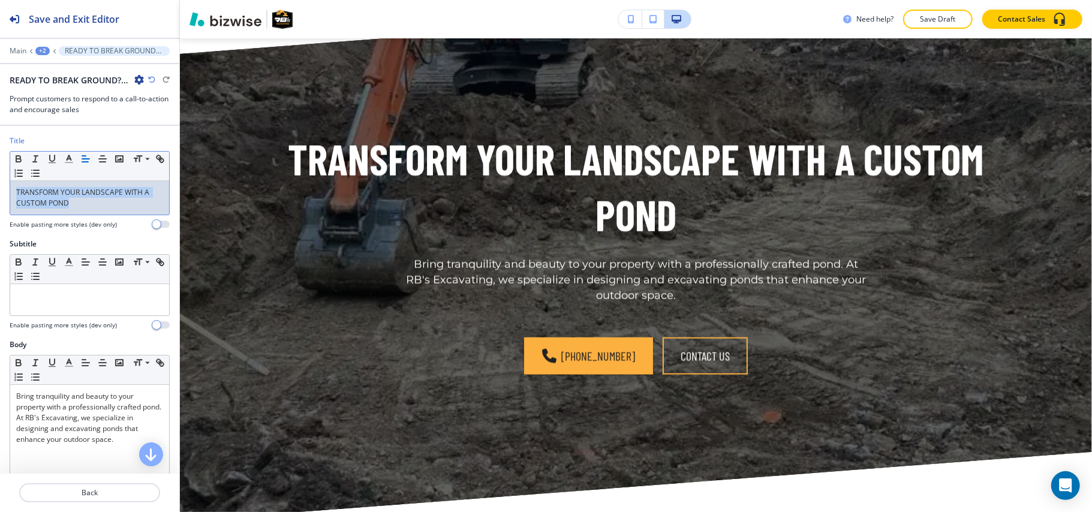
click at [49, 202] on p "TRANSFORM YOUR LANDSCAPE WITH A CUSTOM POND" at bounding box center [89, 198] width 147 height 22
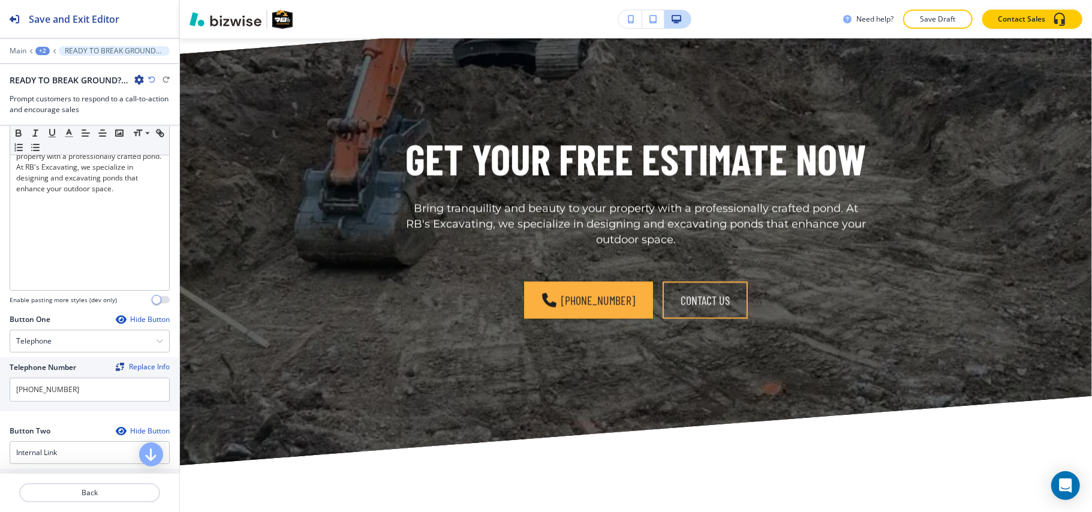
scroll to position [400, 0]
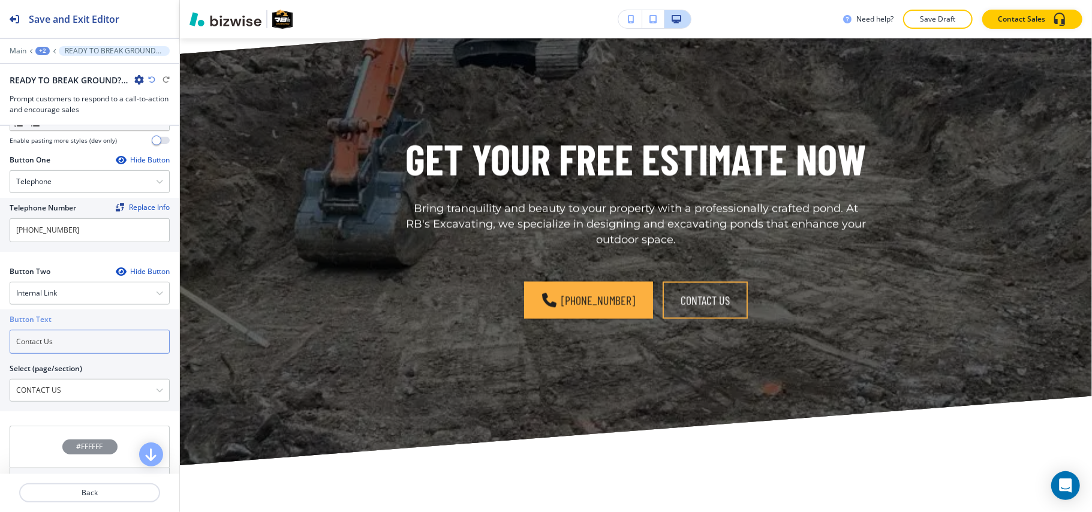
drag, startPoint x: 77, startPoint y: 346, endPoint x: 0, endPoint y: 335, distance: 77.6
click at [0, 336] on div "Button Text Contact Us Select (page/section) CONTACT US HOME HOME | Hero HOME |…" at bounding box center [89, 361] width 179 height 102
paste input "Get your free estimate now"
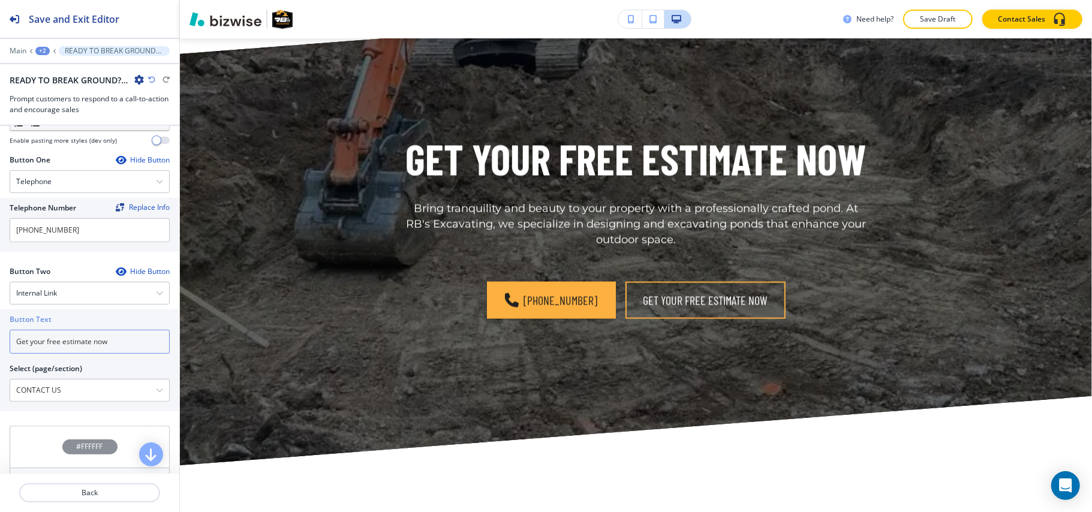
type input "Get your free estimate now"
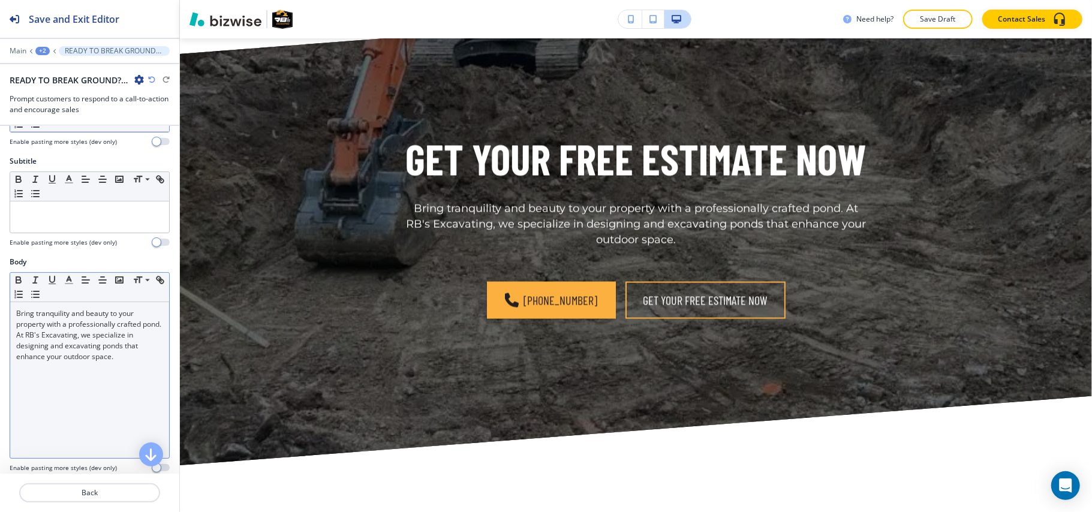
scroll to position [0, 0]
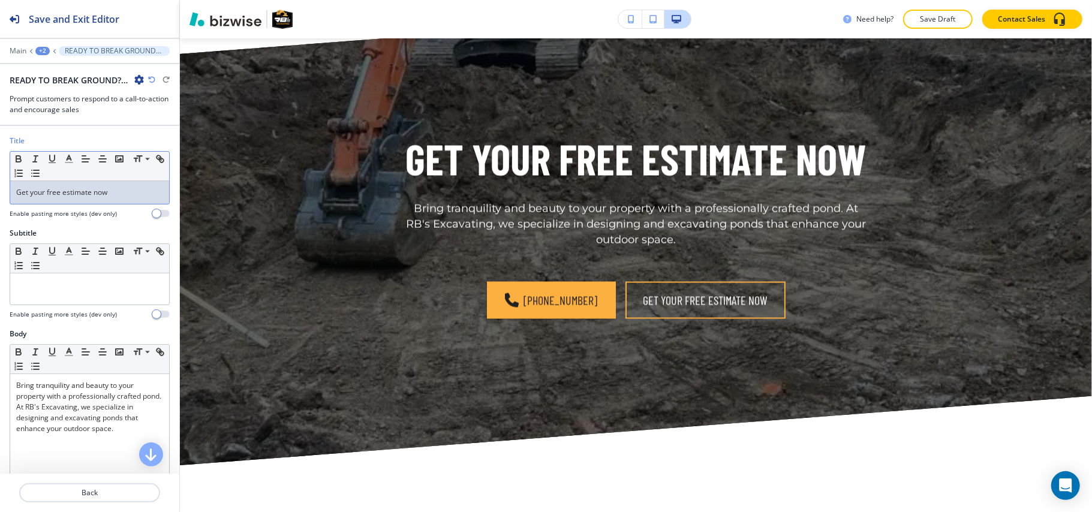
click at [95, 197] on p "Get your free estimate now" at bounding box center [89, 192] width 147 height 11
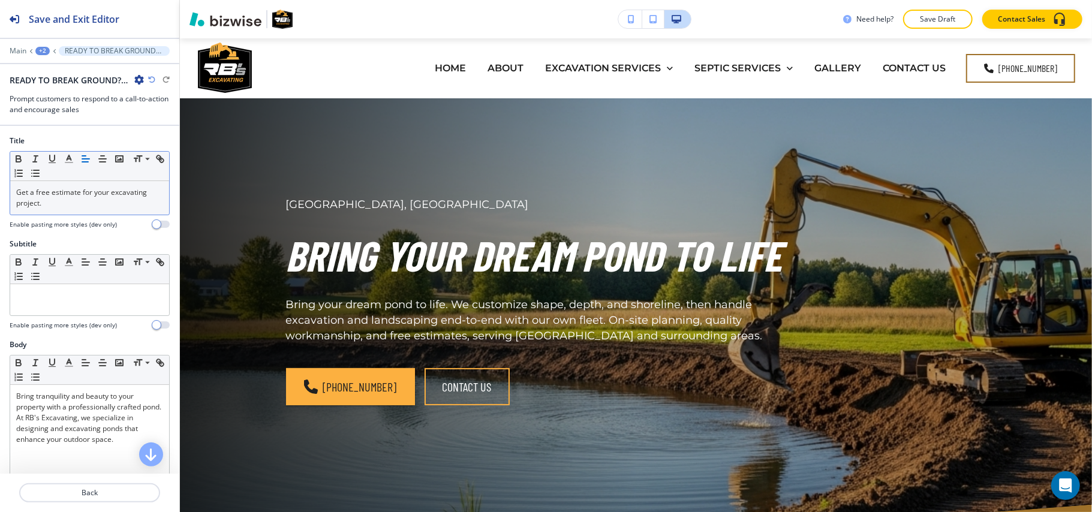
click at [46, 53] on div "+2" at bounding box center [42, 51] width 14 height 8
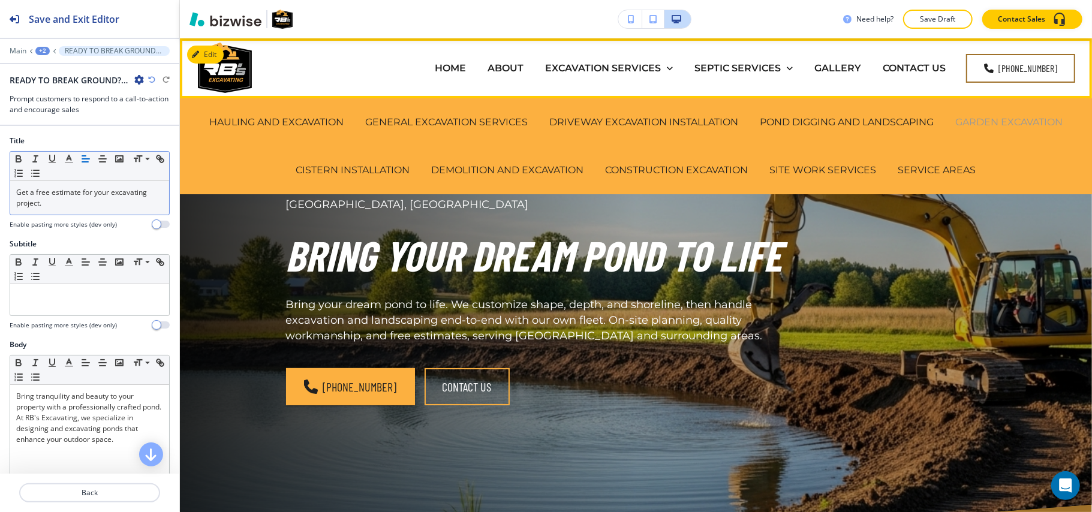
click at [986, 116] on p "GARDEN EXCAVATION" at bounding box center [1009, 122] width 107 height 14
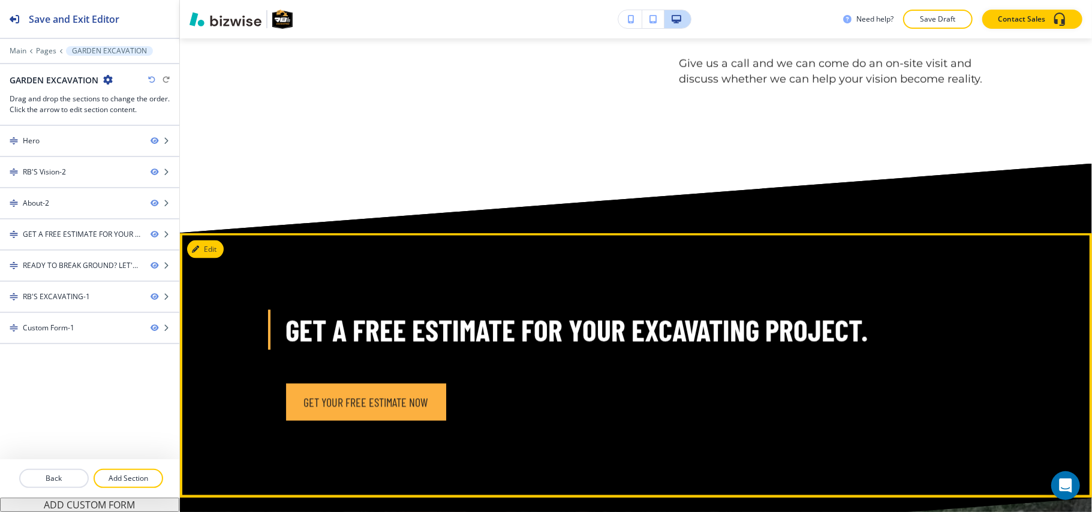
scroll to position [1520, 0]
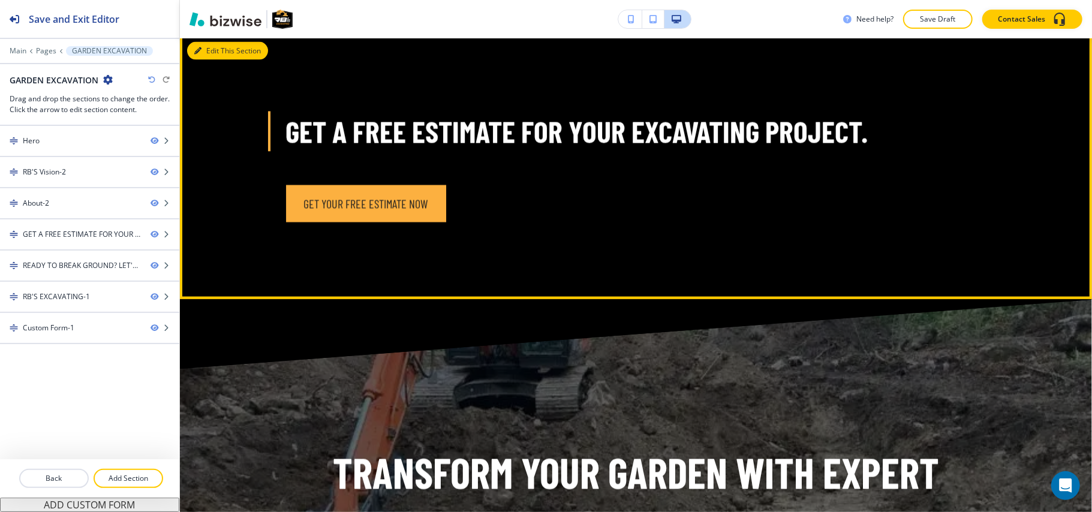
click at [210, 60] on button "Edit This Section" at bounding box center [227, 51] width 81 height 18
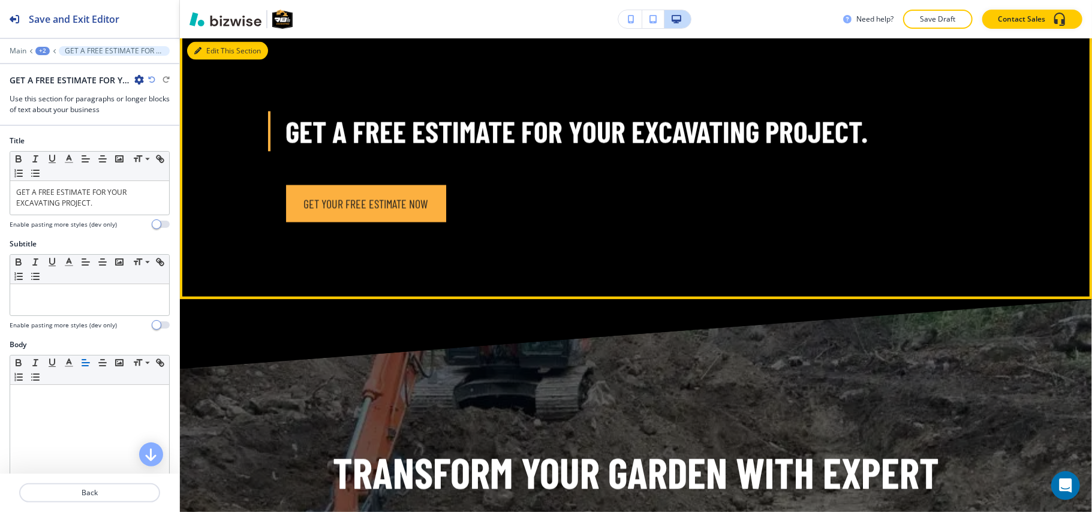
scroll to position [1561, 0]
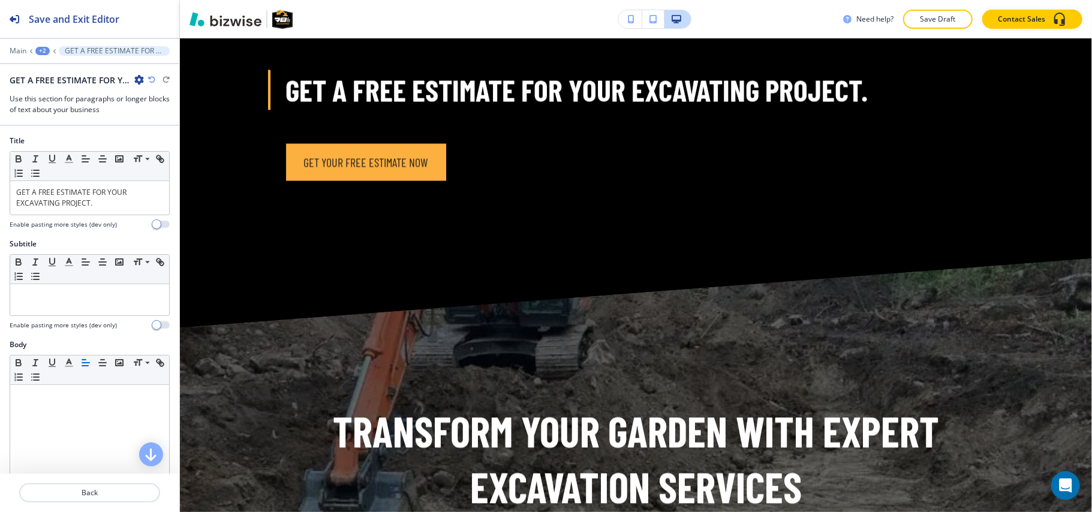
click at [137, 78] on icon "button" at bounding box center [139, 80] width 10 height 10
click at [148, 154] on button "Delete Section" at bounding box center [172, 144] width 77 height 22
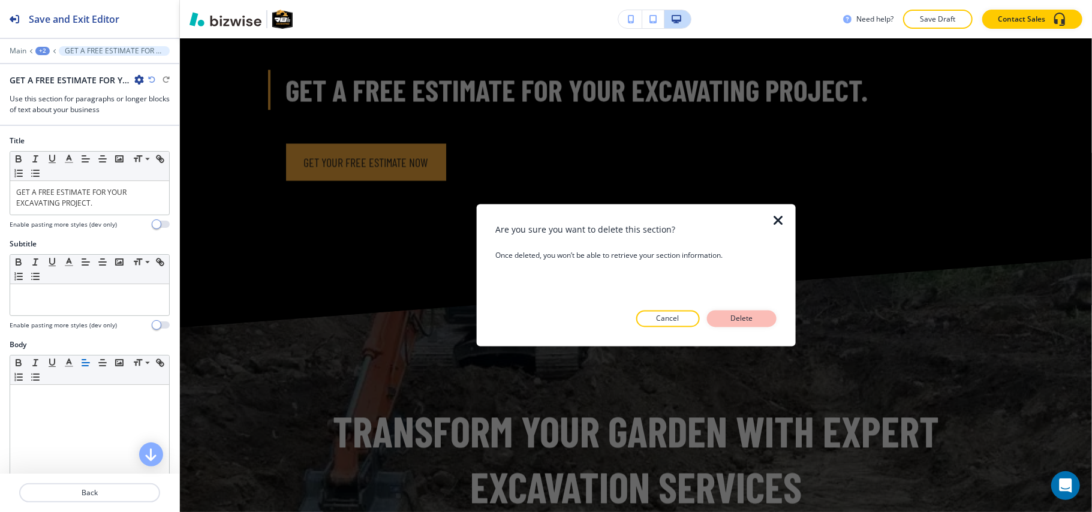
click at [737, 322] on p "Delete" at bounding box center [742, 319] width 29 height 11
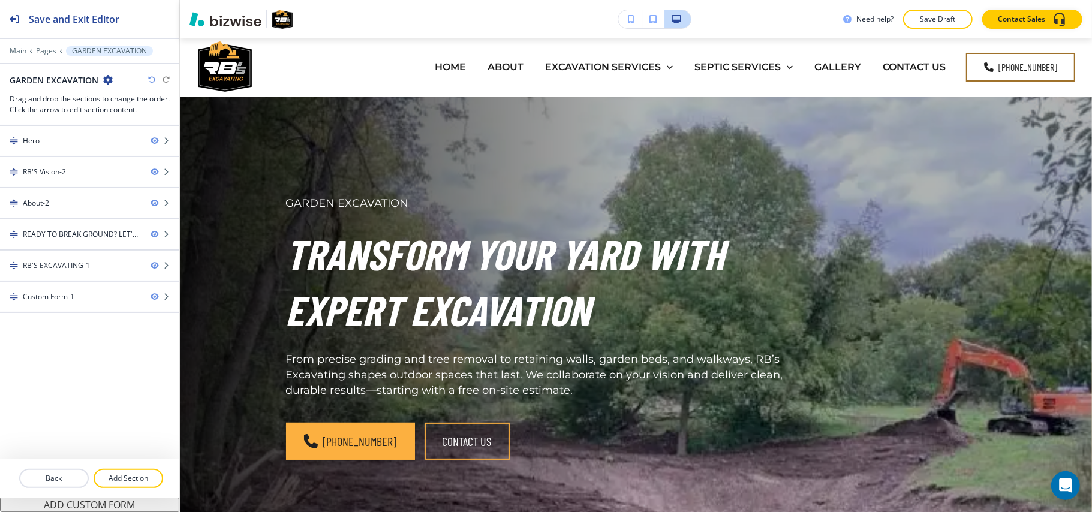
scroll to position [0, 0]
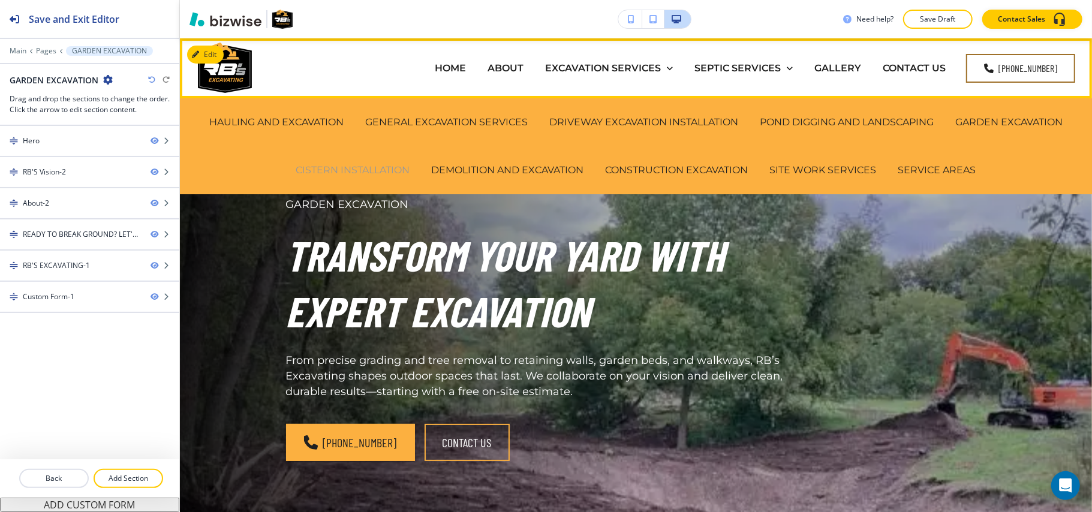
click at [331, 166] on p "CISTERN INSTALLATION" at bounding box center [353, 170] width 114 height 14
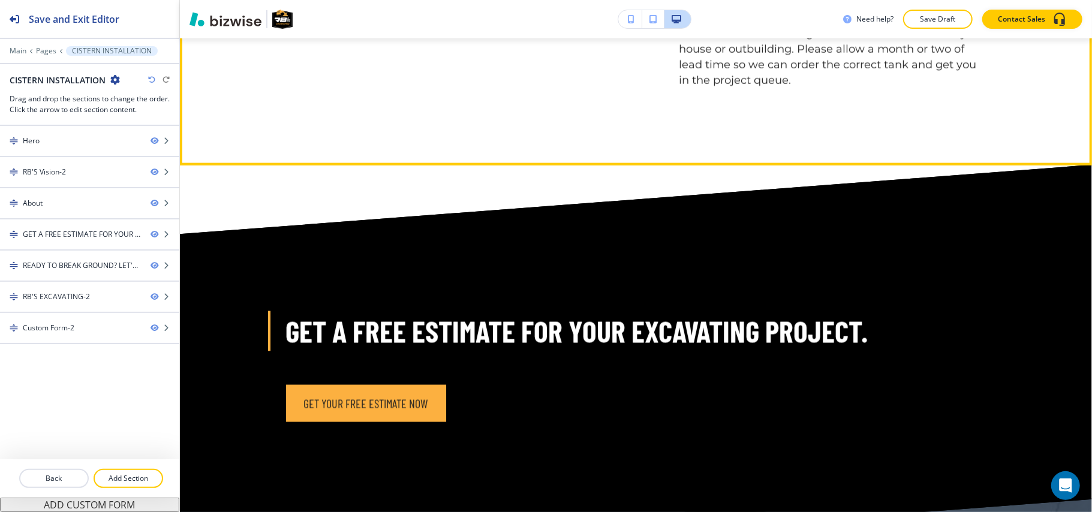
scroll to position [1440, 0]
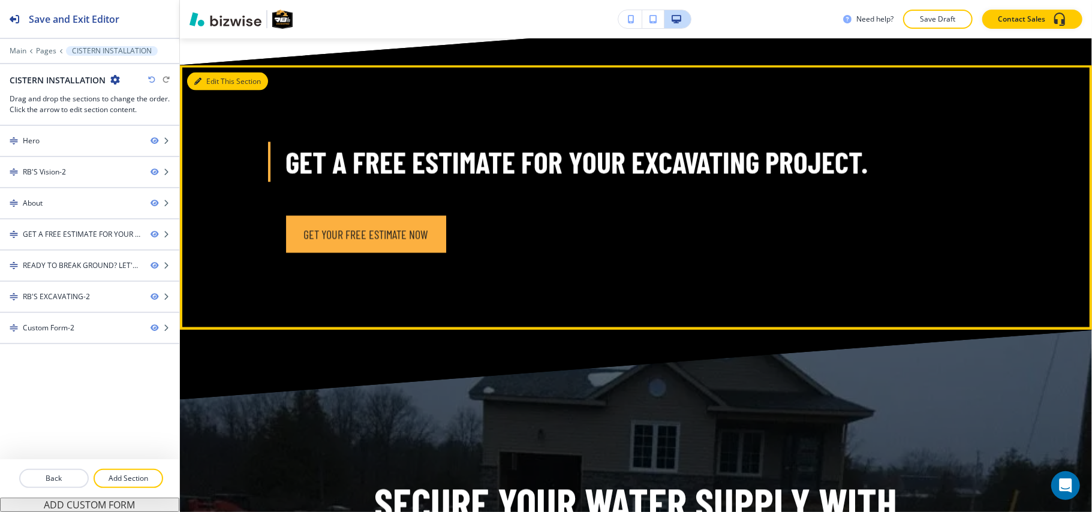
click at [198, 91] on button "Edit This Section" at bounding box center [227, 82] width 81 height 18
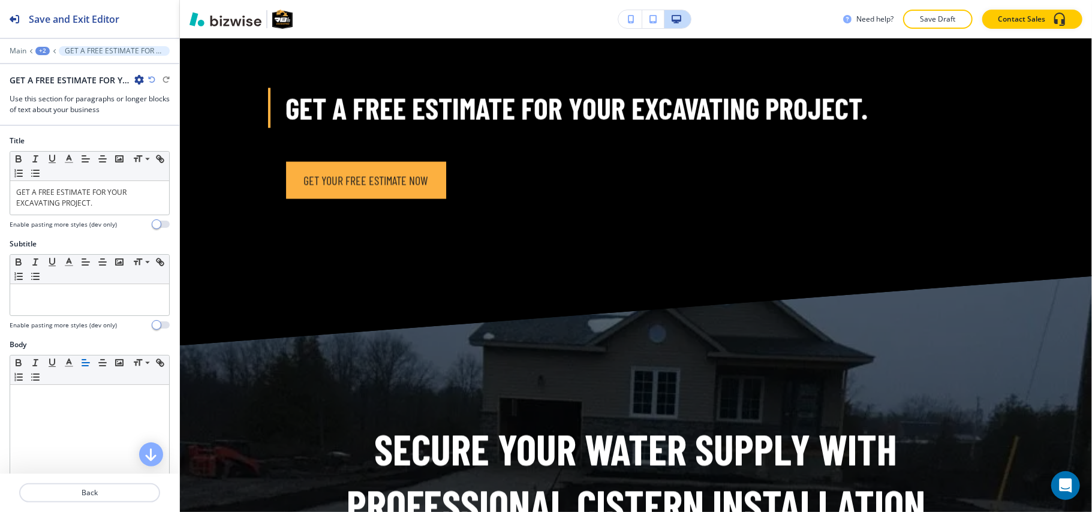
scroll to position [1497, 0]
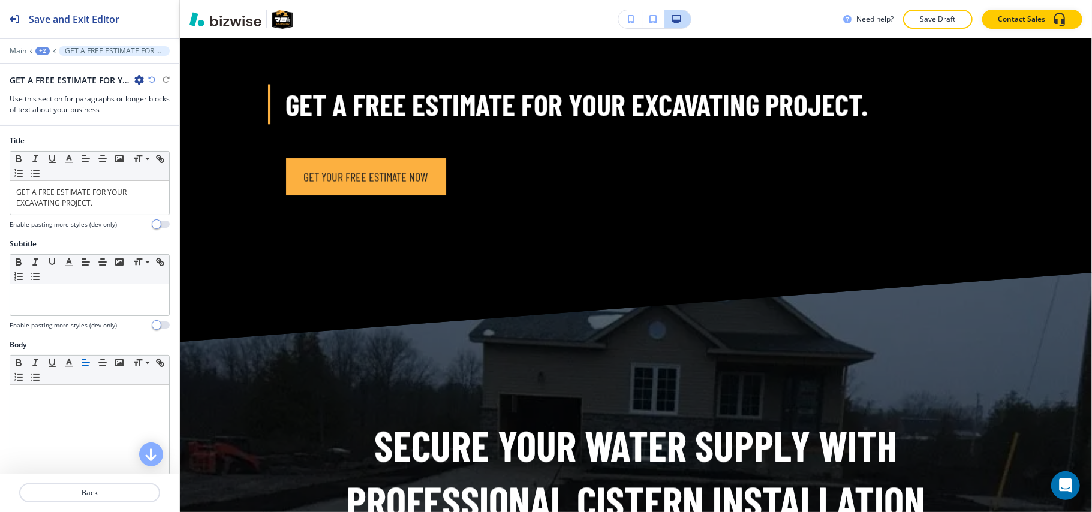
click at [138, 79] on icon "button" at bounding box center [139, 80] width 10 height 10
click at [166, 136] on button "Delete Section" at bounding box center [172, 144] width 77 height 22
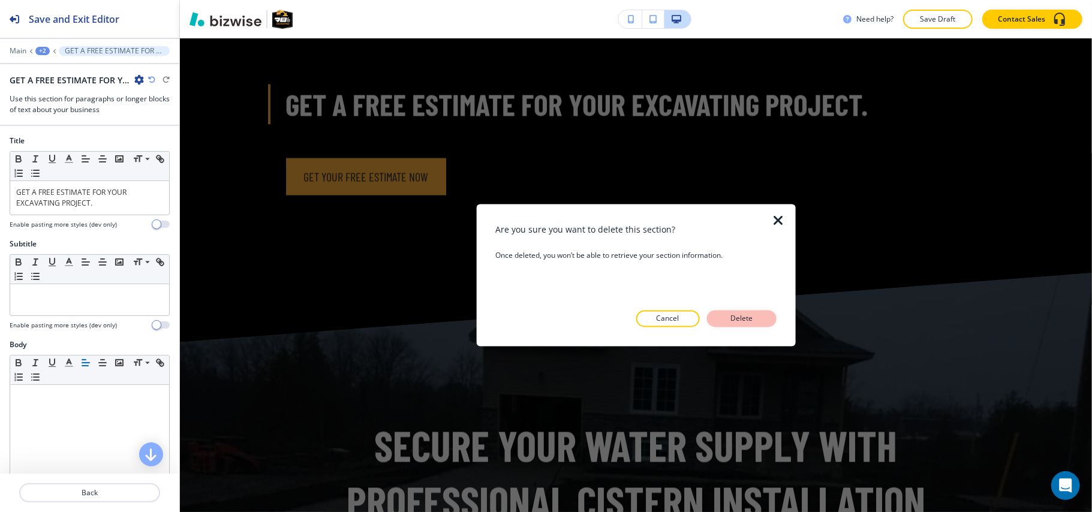
click at [737, 315] on p "Delete" at bounding box center [742, 319] width 29 height 11
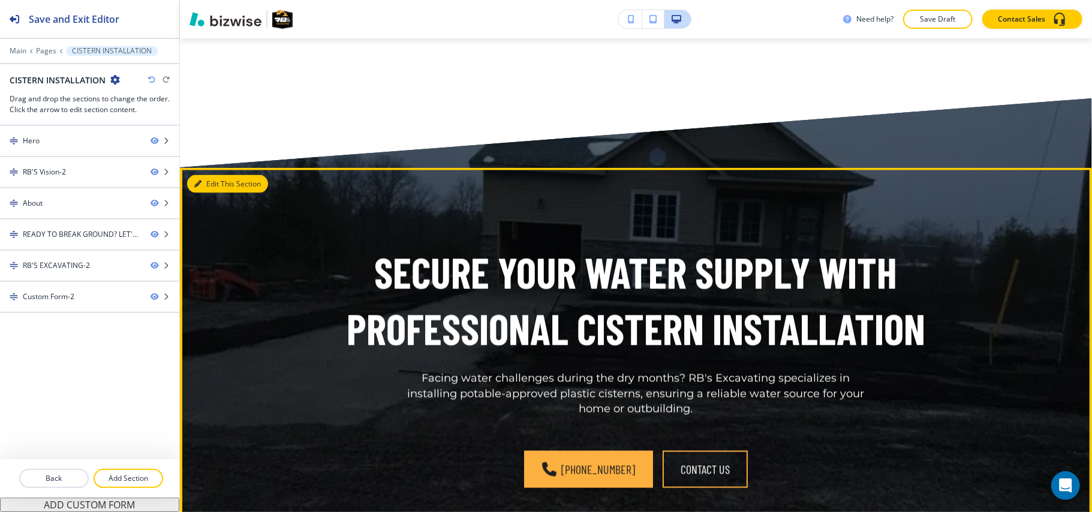
click at [215, 193] on button "Edit This Section" at bounding box center [227, 184] width 81 height 18
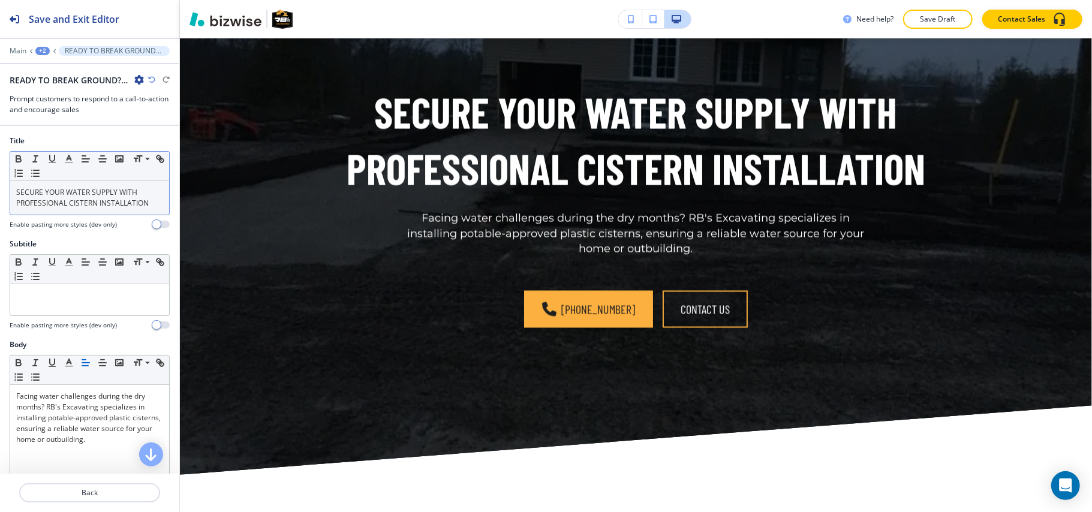
click at [108, 197] on p "SECURE YOUR WATER SUPPLY WITH PROFESSIONAL CISTERN INSTALLATION" at bounding box center [89, 198] width 147 height 22
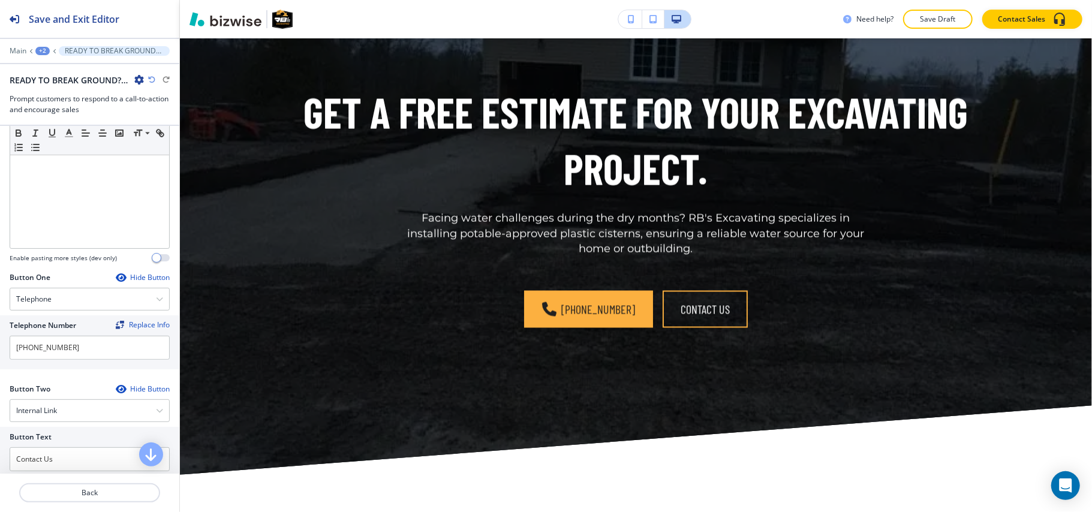
scroll to position [320, 0]
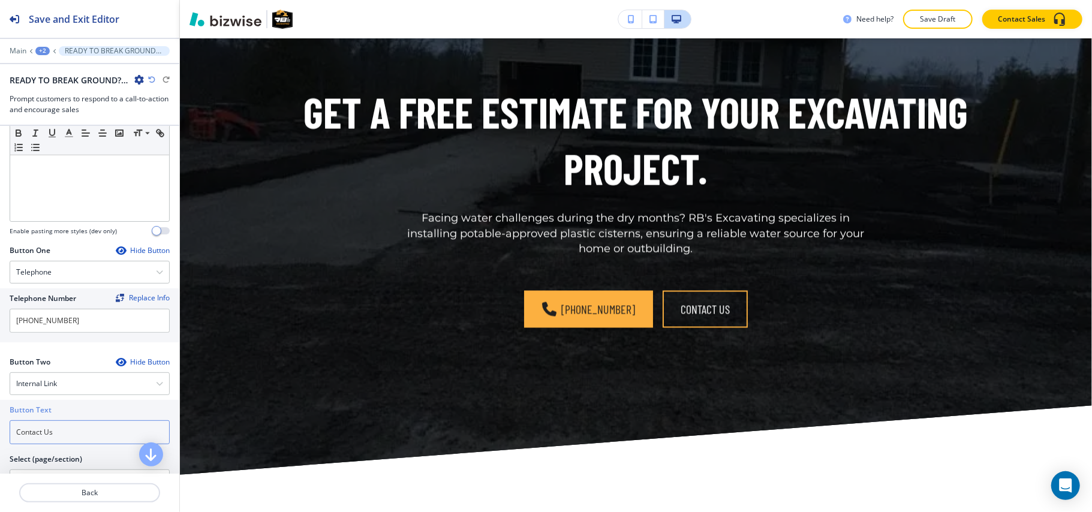
drag, startPoint x: 74, startPoint y: 430, endPoint x: 0, endPoint y: 430, distance: 74.4
click at [0, 430] on div "Button Text Contact Us Select (page/section) CONTACT US HOME HOME | Hero HOME |…" at bounding box center [89, 451] width 179 height 102
paste input "Get your free estimate now"
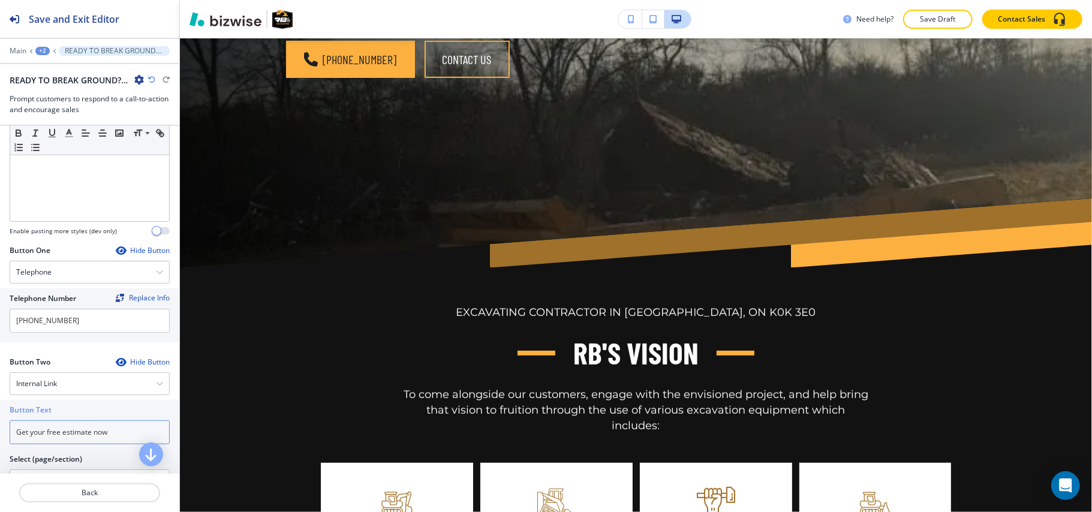
scroll to position [0, 0]
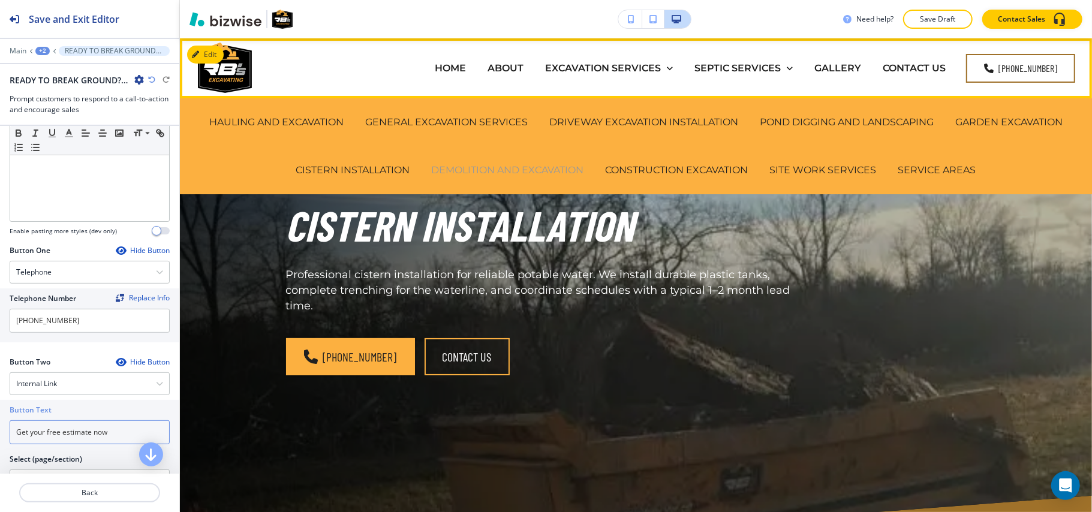
type input "Get your free estimate now"
click at [484, 172] on p "DEMOLITION AND EXCAVATION" at bounding box center [508, 170] width 152 height 14
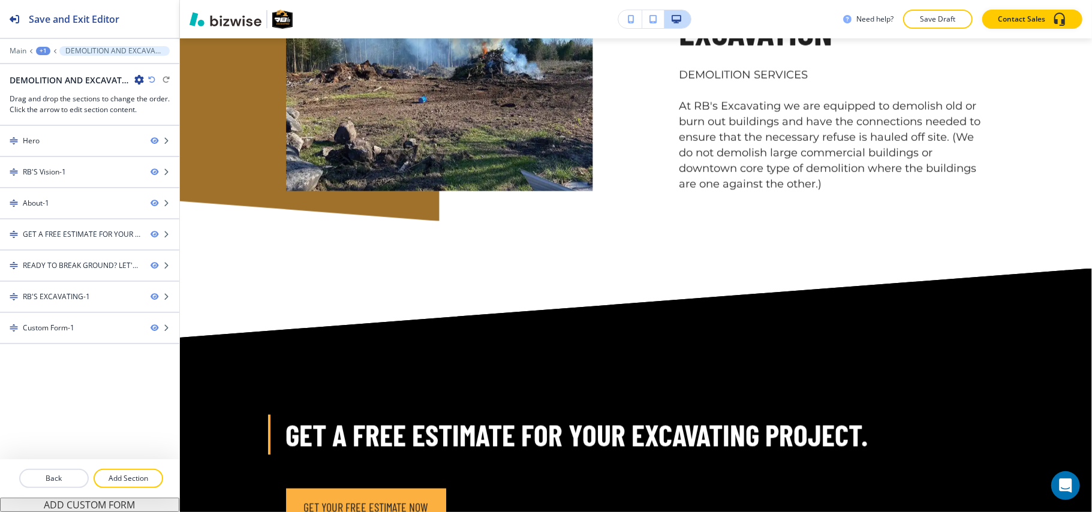
scroll to position [1520, 0]
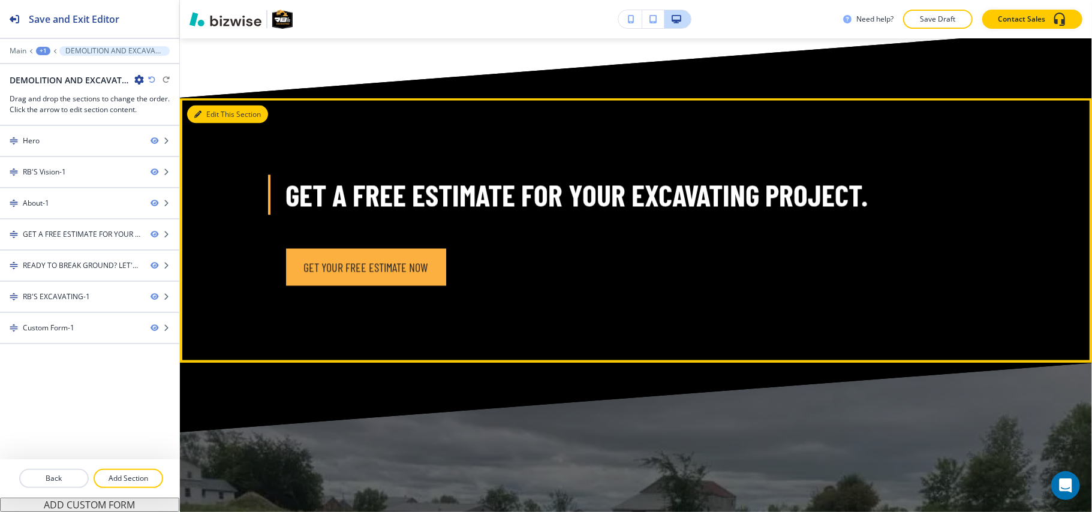
click at [222, 106] on button "Edit This Section" at bounding box center [227, 115] width 81 height 18
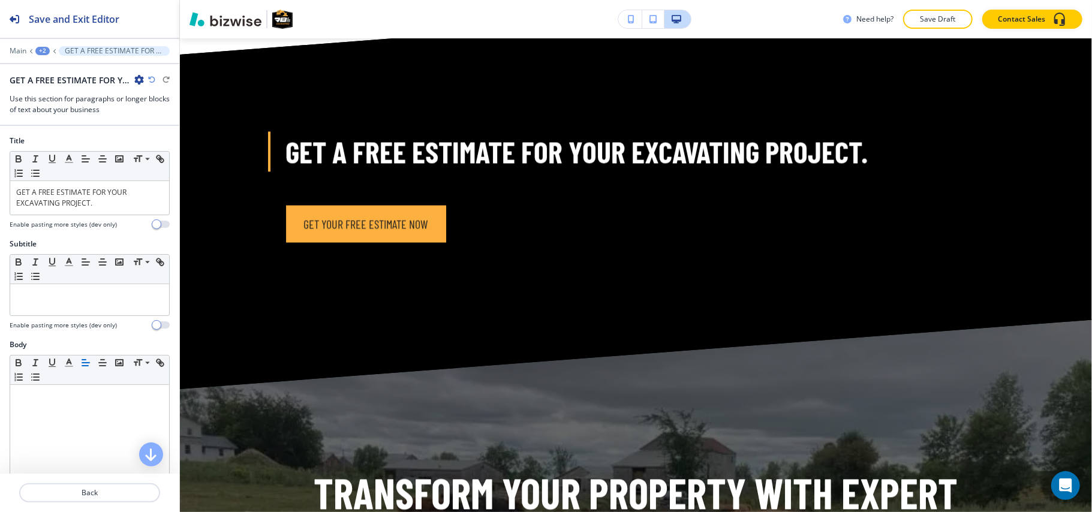
click at [136, 78] on icon "button" at bounding box center [139, 80] width 10 height 10
click at [145, 145] on p "Delete Section" at bounding box center [172, 143] width 61 height 11
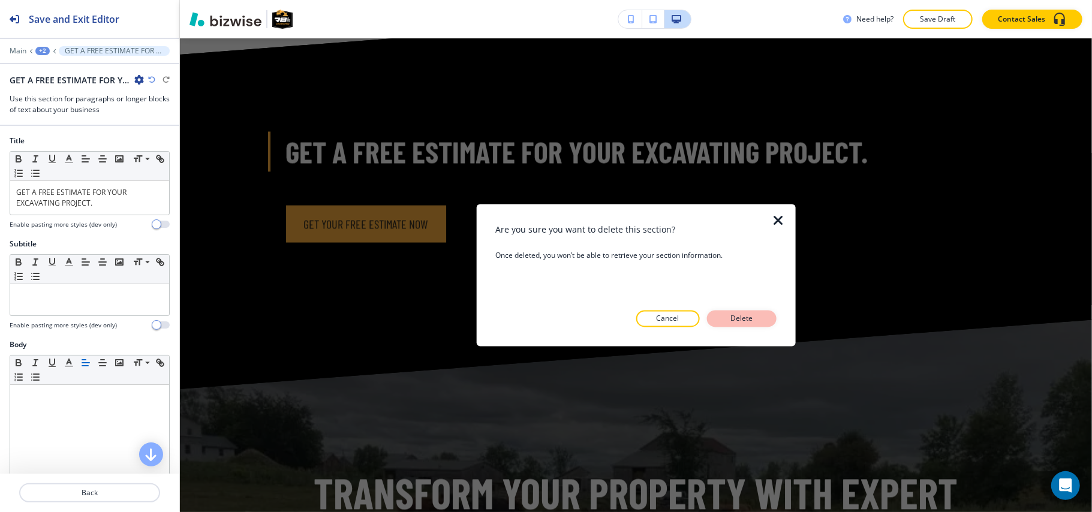
click at [748, 323] on p "Delete" at bounding box center [742, 319] width 29 height 11
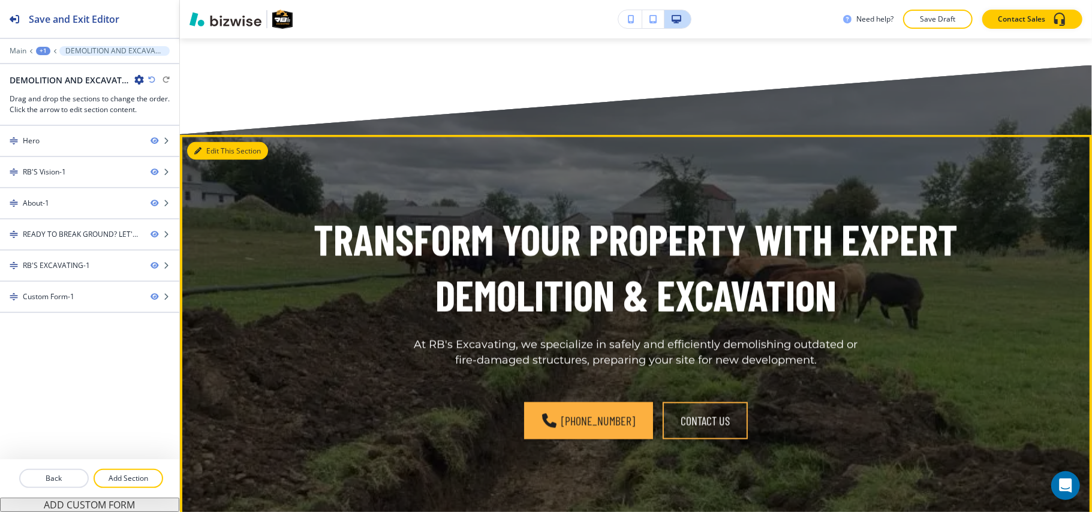
click at [205, 142] on button "Edit This Section" at bounding box center [227, 151] width 81 height 18
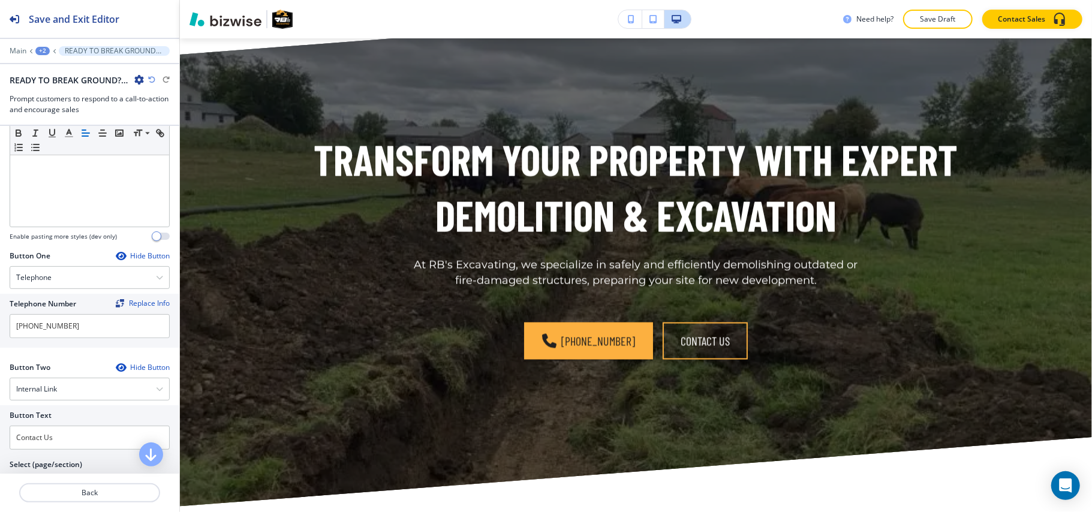
scroll to position [400, 0]
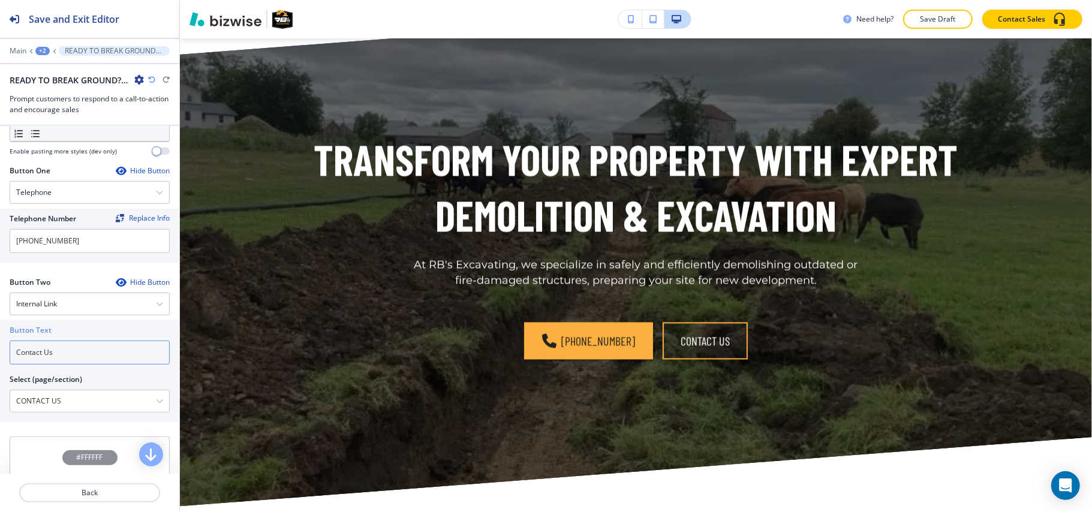
drag, startPoint x: 54, startPoint y: 359, endPoint x: 0, endPoint y: 353, distance: 54.3
click at [0, 355] on div "Button Text Contact Us Select (page/section) CONTACT US HOME HOME | Hero HOME |…" at bounding box center [89, 371] width 179 height 102
paste input "Get your free estimate now"
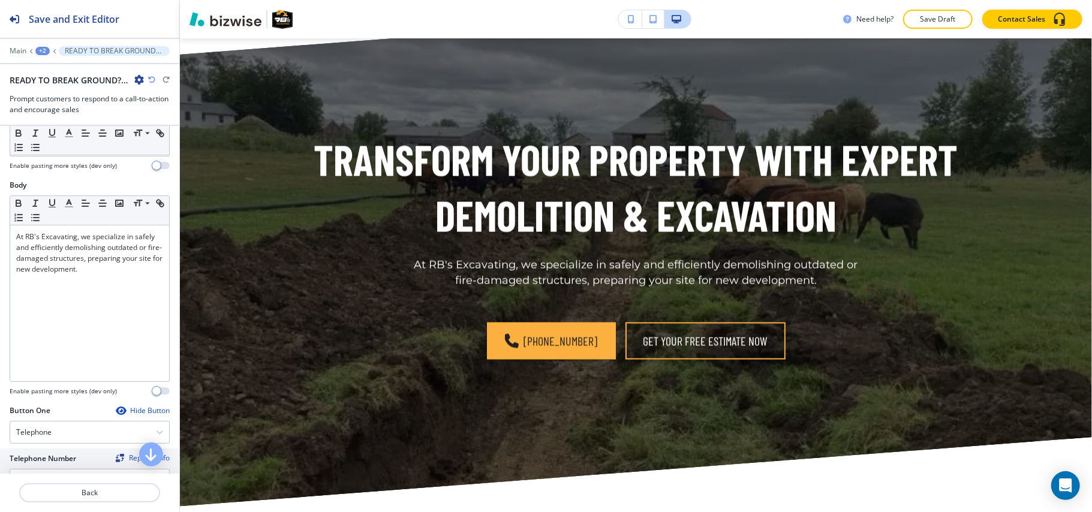
scroll to position [0, 0]
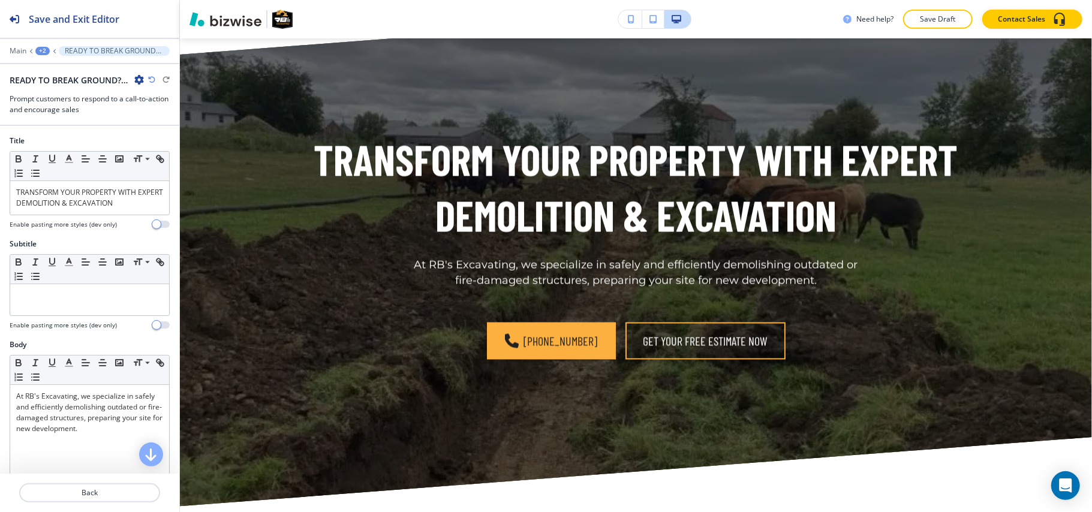
type input "Get your free estimate now"
click at [70, 185] on div "TRANSFORM YOUR PROPERTY WITH EXPERT DEMOLITION & EXCAVATION" at bounding box center [89, 198] width 159 height 34
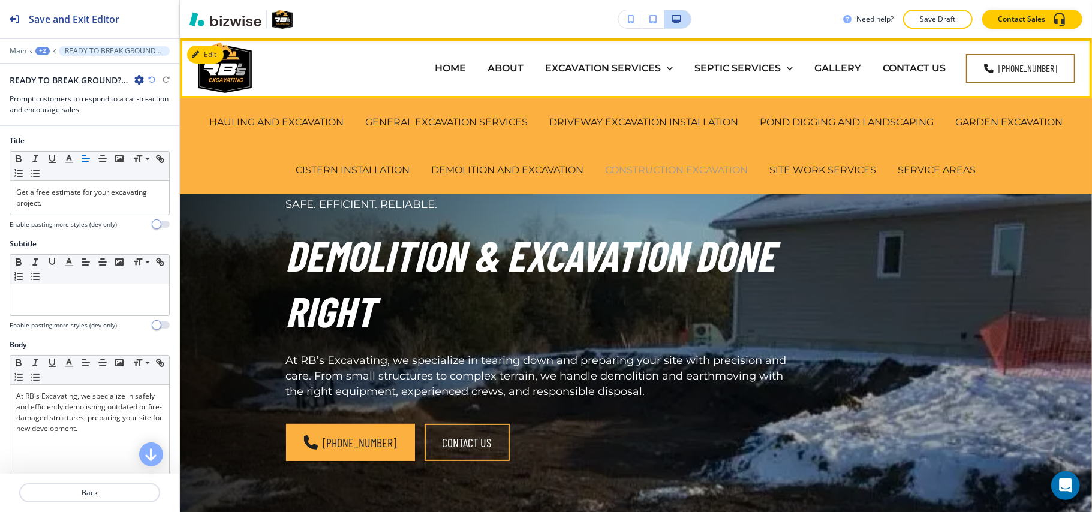
click at [641, 169] on p "CONSTRUCTION EXCAVATION" at bounding box center [677, 170] width 143 height 14
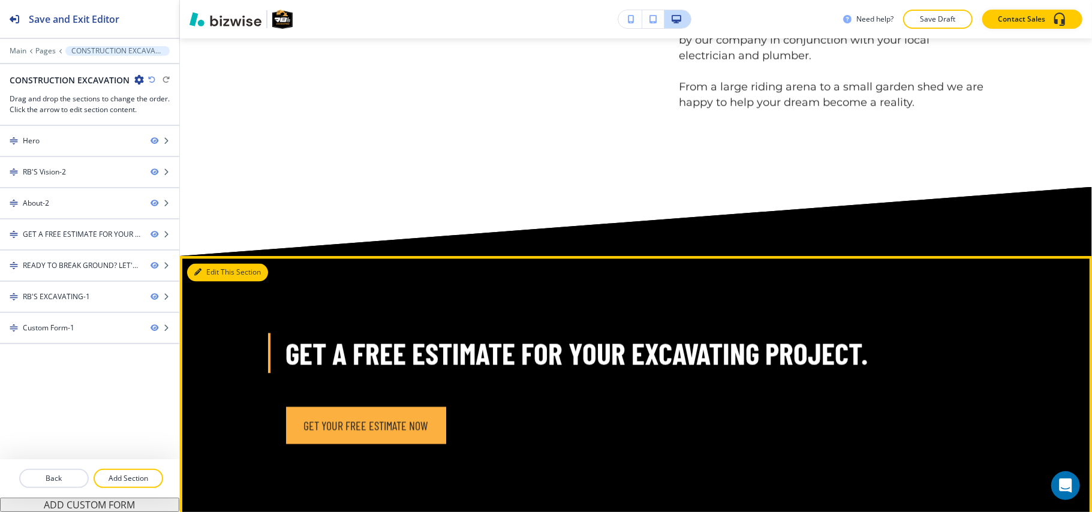
click at [215, 264] on button "Edit This Section" at bounding box center [227, 273] width 81 height 18
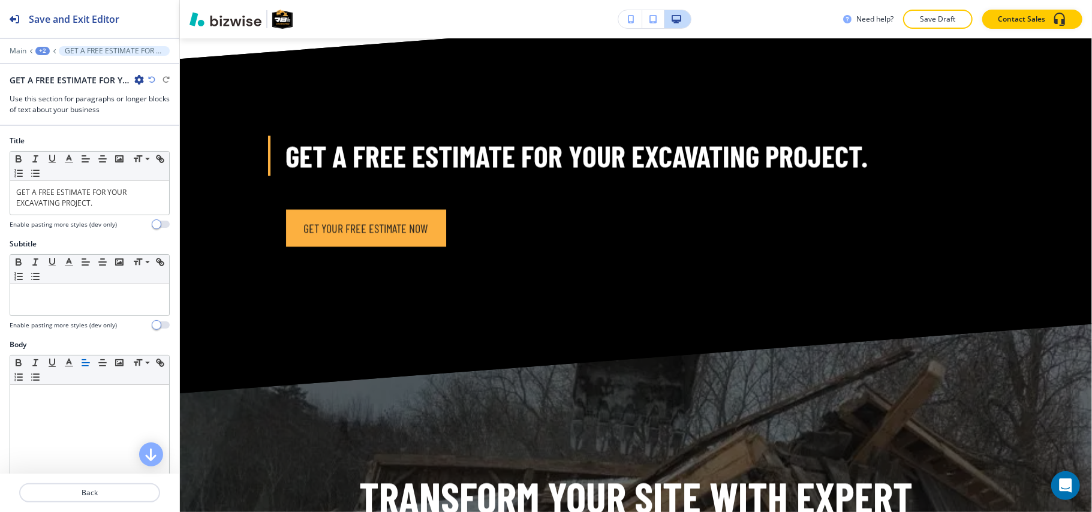
scroll to position [1643, 0]
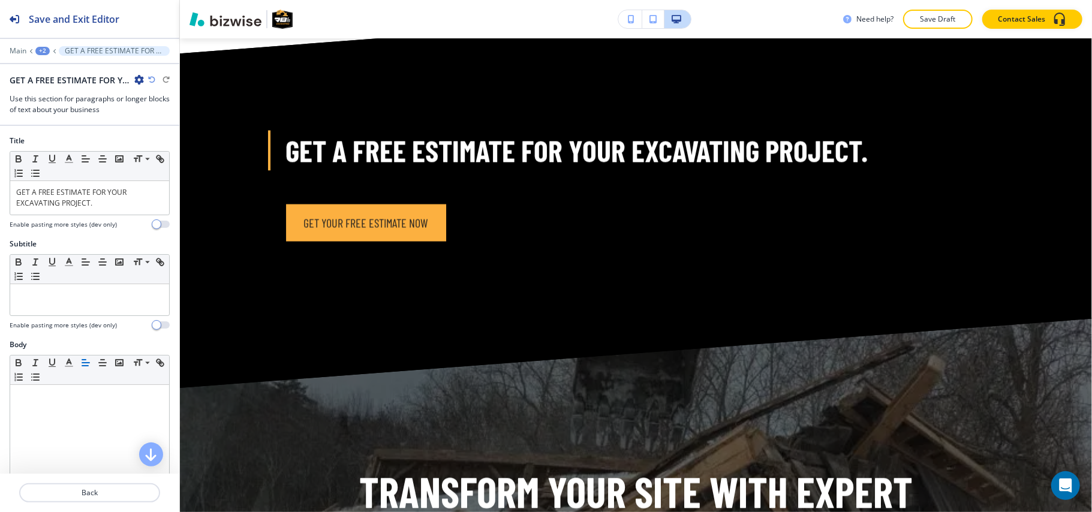
click at [135, 80] on icon "button" at bounding box center [139, 80] width 10 height 10
click at [146, 136] on button "Delete Section" at bounding box center [172, 144] width 77 height 22
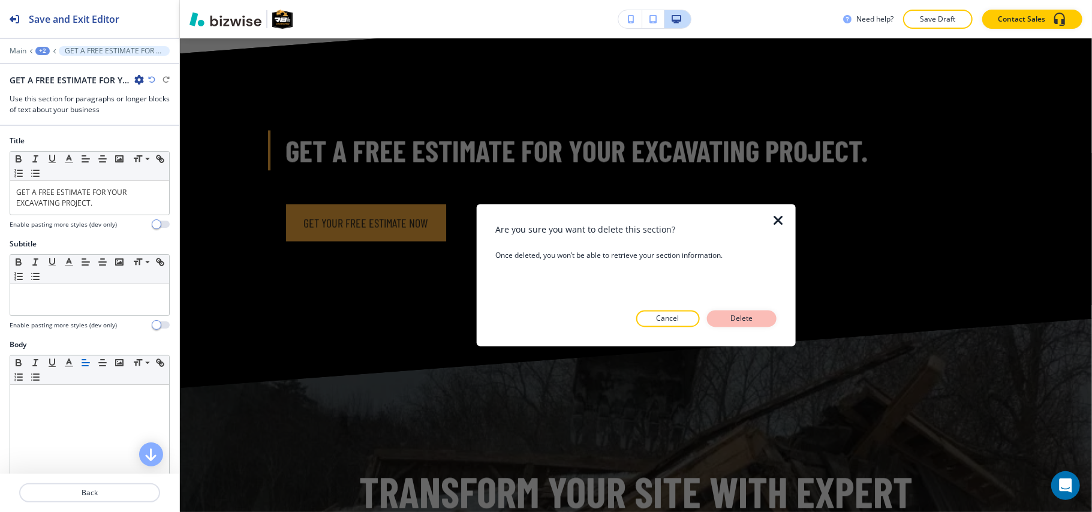
click at [731, 313] on button "Delete" at bounding box center [742, 319] width 70 height 17
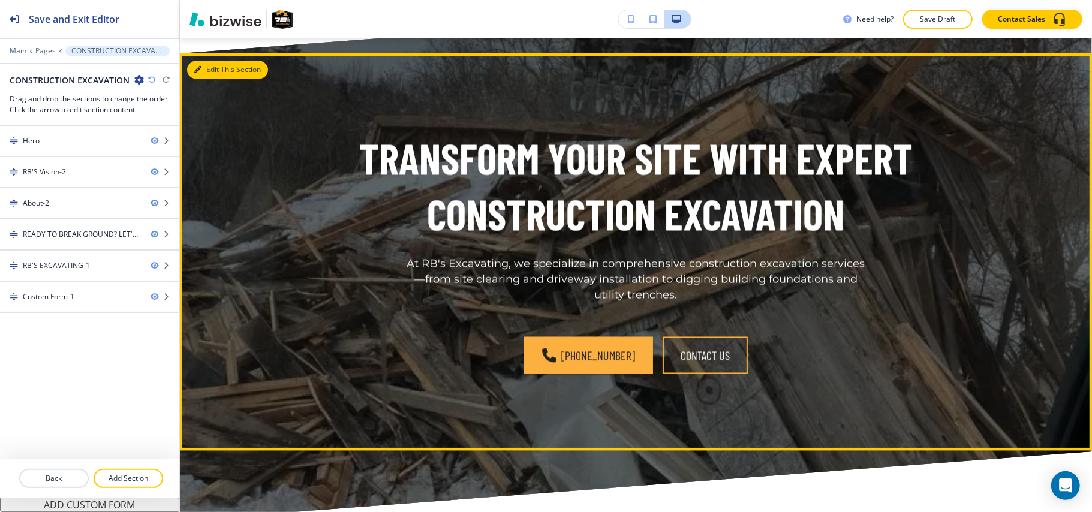
click at [200, 61] on button "Edit This Section" at bounding box center [227, 70] width 81 height 18
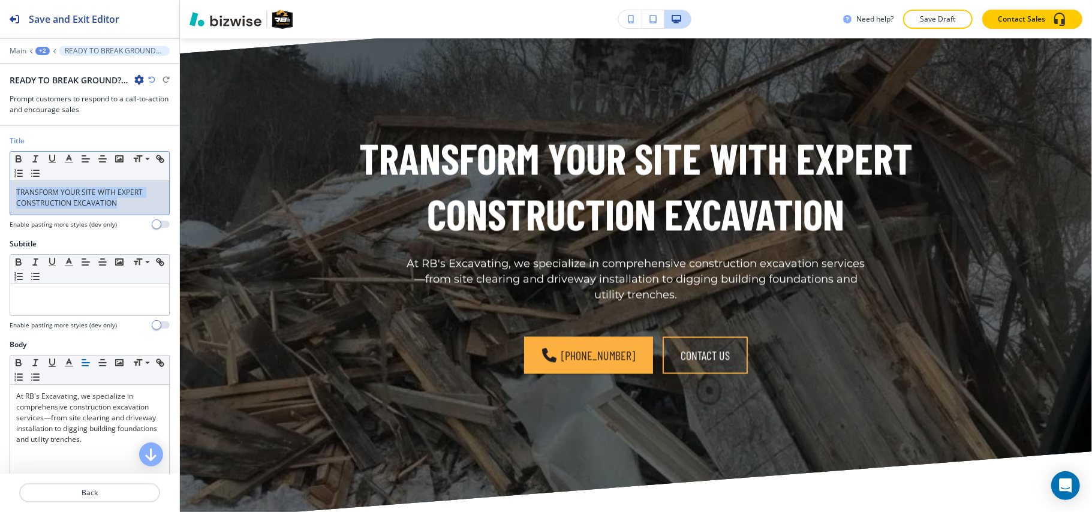
drag, startPoint x: 123, startPoint y: 209, endPoint x: 0, endPoint y: 193, distance: 124.0
click at [0, 193] on div "Title Small Normal Large Huge TRANSFORM YOUR SITE WITH EXPERT CONSTRUCTION EXCA…" at bounding box center [89, 187] width 179 height 103
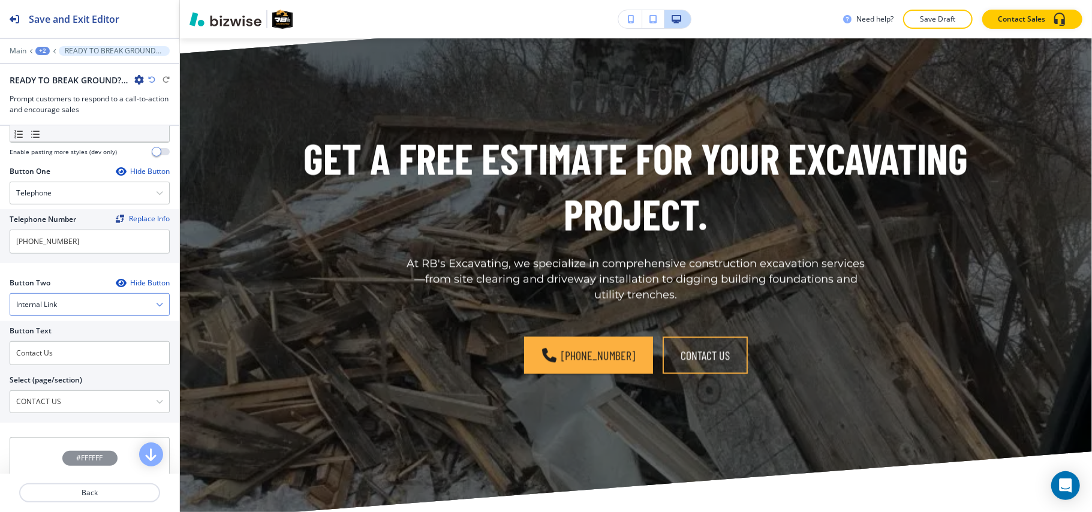
scroll to position [400, 0]
click at [0, 358] on div "Button Text Contact Us Select (page/section) CONTACT US HOME HOME | Hero HOME |…" at bounding box center [89, 371] width 179 height 102
paste input "Get your free estimate now"
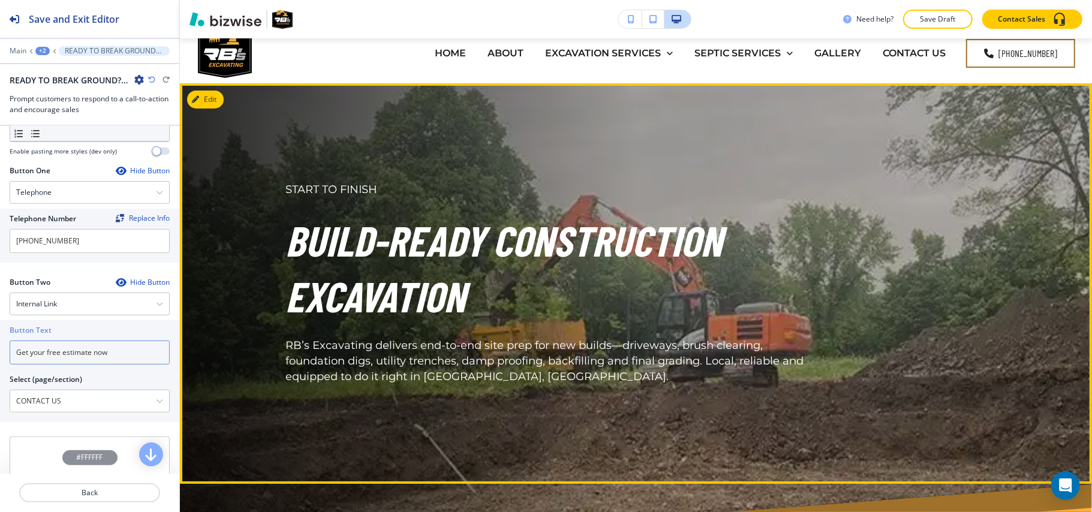
scroll to position [0, 0]
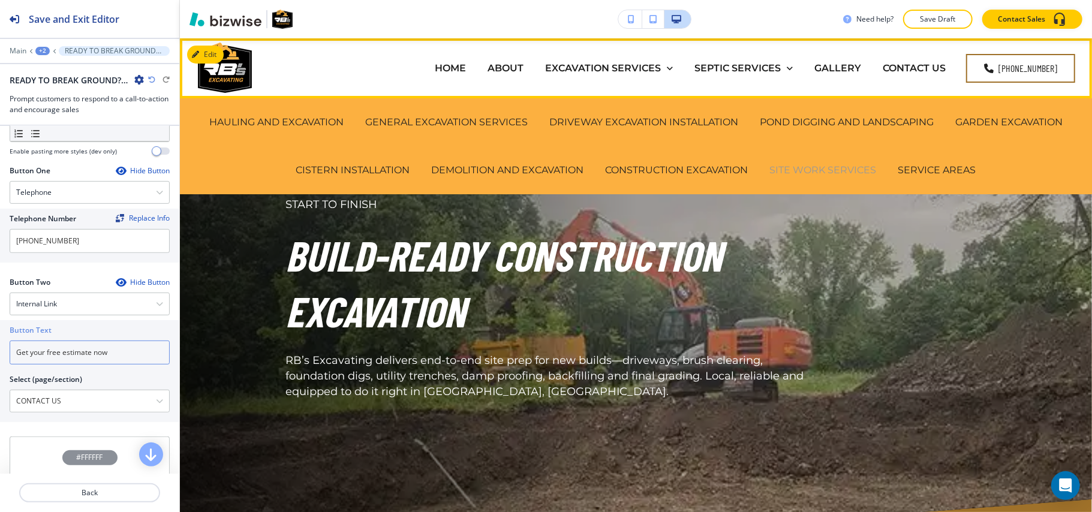
type input "Get your free estimate now"
click at [864, 166] on p "SITE WORK SERVICES" at bounding box center [823, 170] width 107 height 14
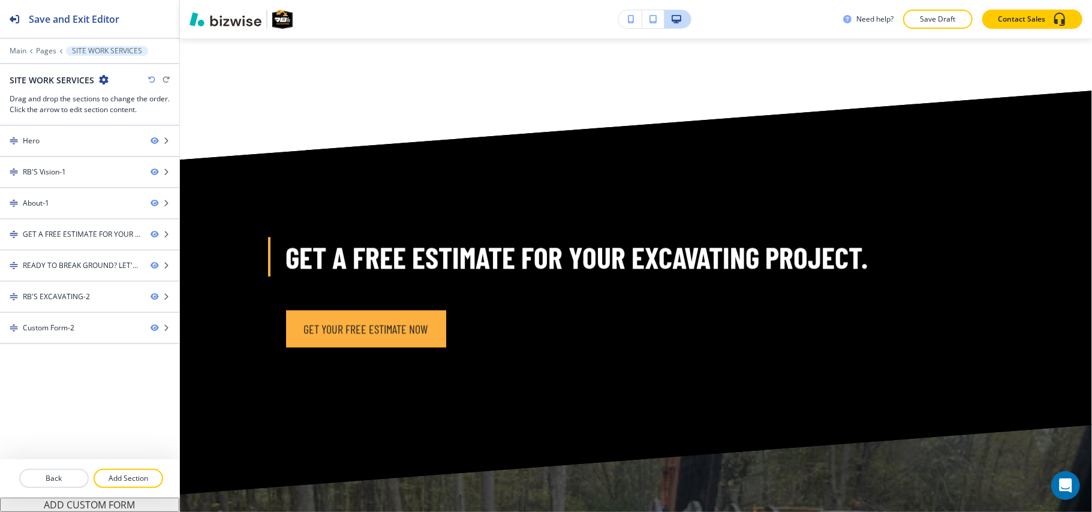
scroll to position [1520, 0]
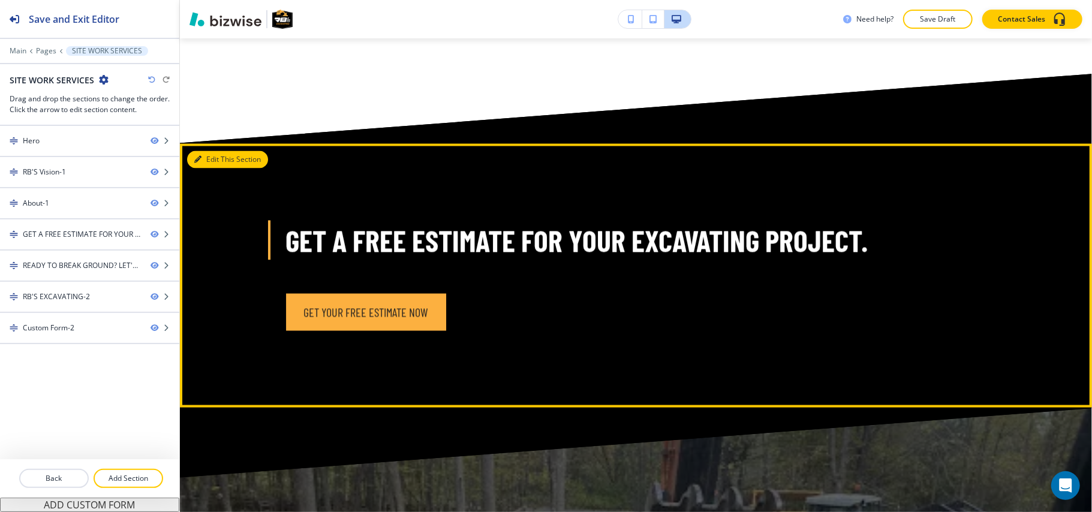
click at [209, 151] on button "Edit This Section" at bounding box center [227, 160] width 81 height 18
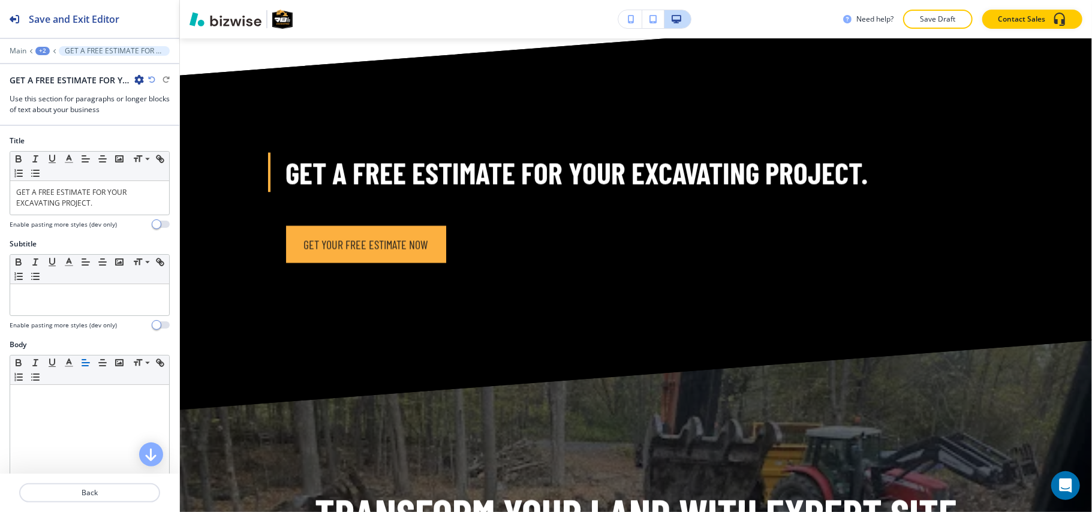
scroll to position [1608, 0]
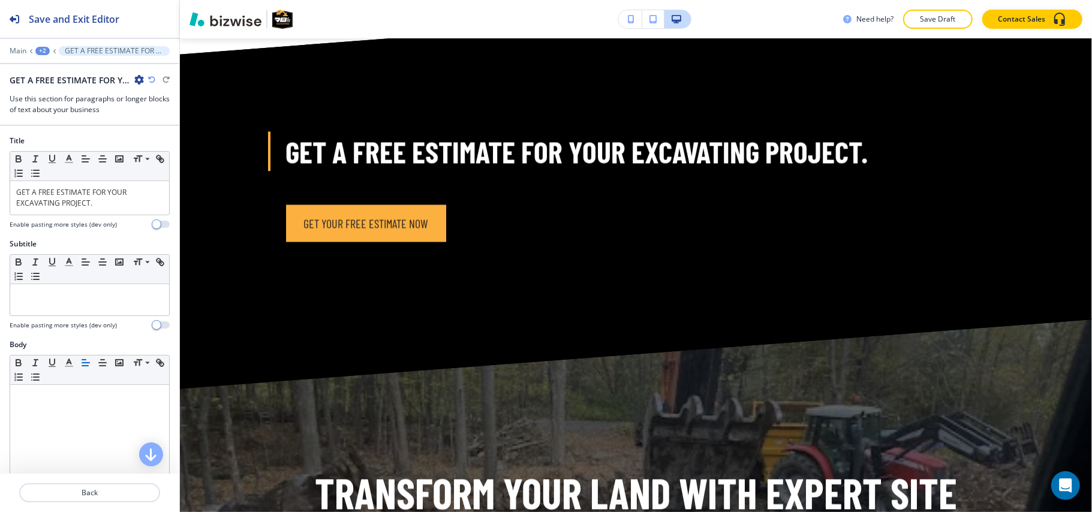
click at [133, 77] on div "GET A FREE ESTIMATE FOR YOUR EXCAVATING PROJECT.-2" at bounding box center [77, 80] width 134 height 13
click at [137, 79] on icon "button" at bounding box center [139, 80] width 10 height 10
click at [164, 145] on p "Delete Section" at bounding box center [172, 143] width 61 height 11
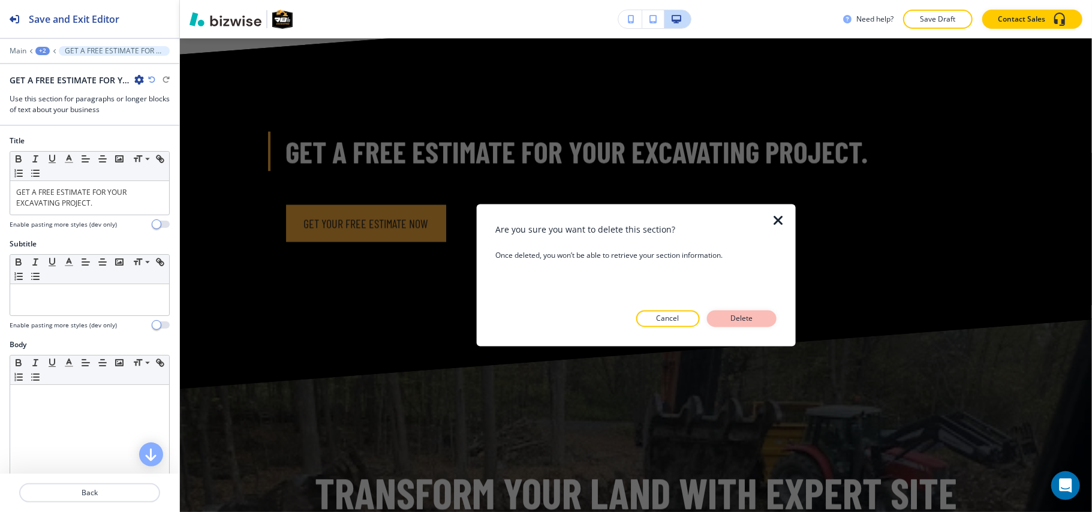
click at [758, 324] on button "Delete" at bounding box center [742, 319] width 70 height 17
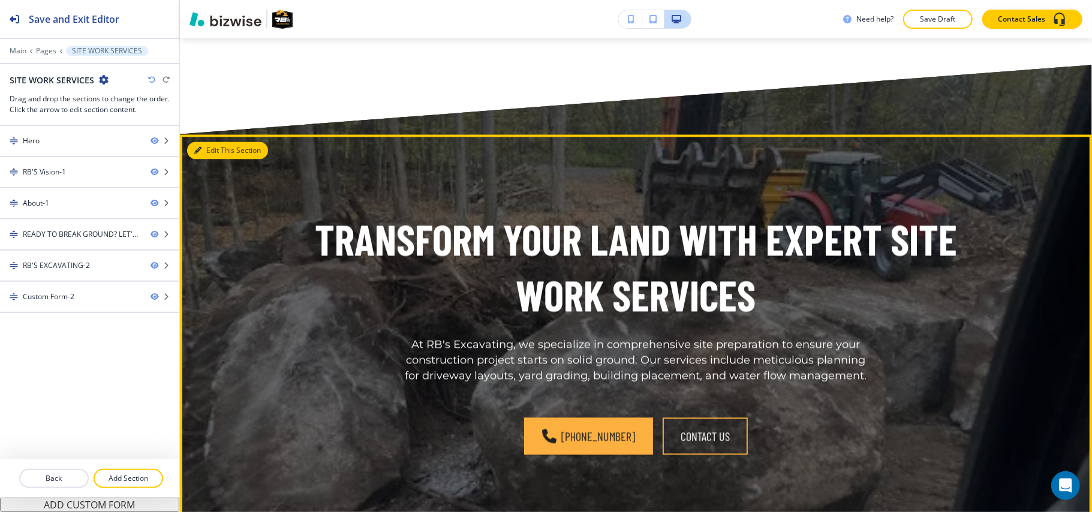
click at [212, 142] on button "Edit This Section" at bounding box center [227, 151] width 81 height 18
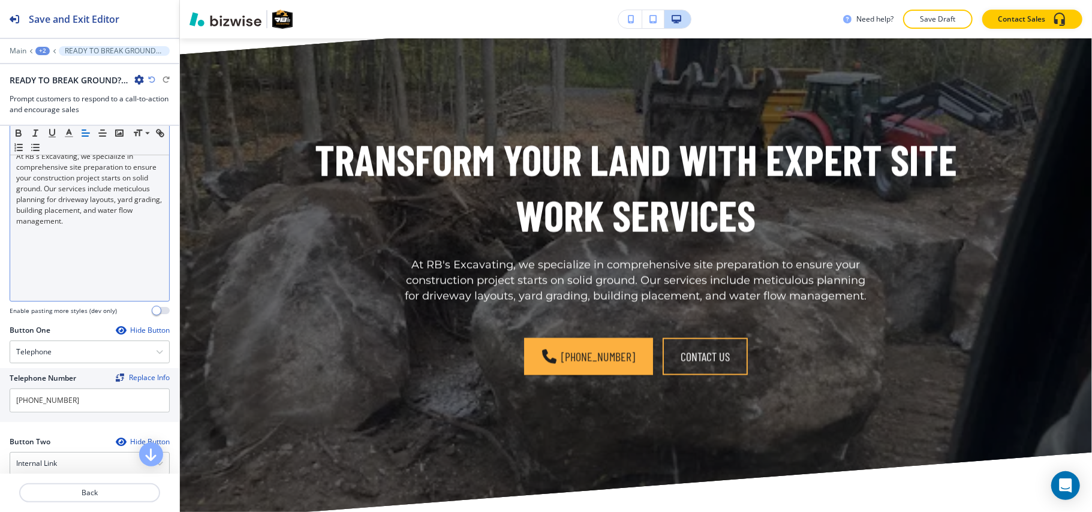
scroll to position [480, 0]
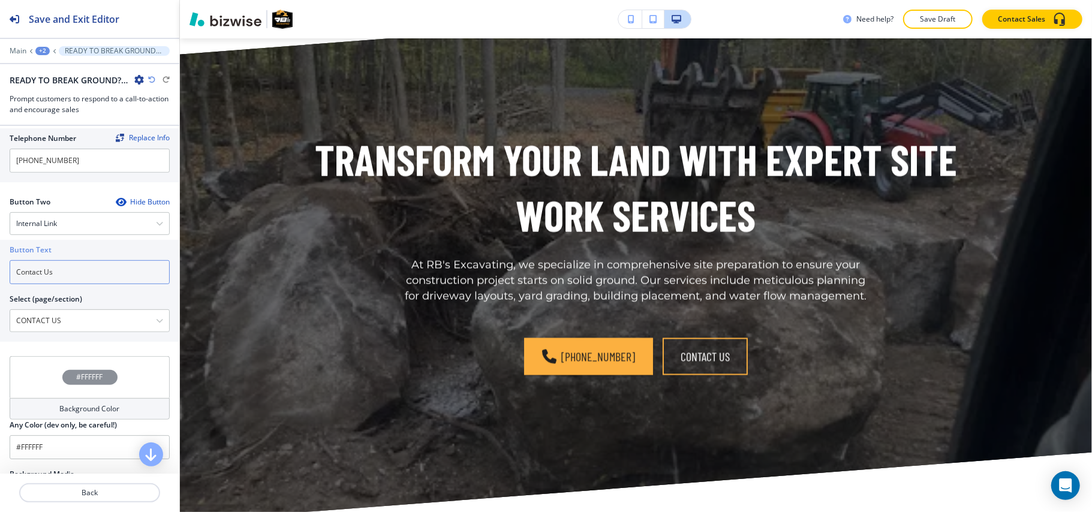
drag, startPoint x: 80, startPoint y: 277, endPoint x: 0, endPoint y: 271, distance: 80.6
click at [0, 271] on div "Button Text Contact Us Select (page/section) CONTACT US HOME HOME | Hero HOME |…" at bounding box center [89, 291] width 179 height 102
paste input "Get your free estimate now"
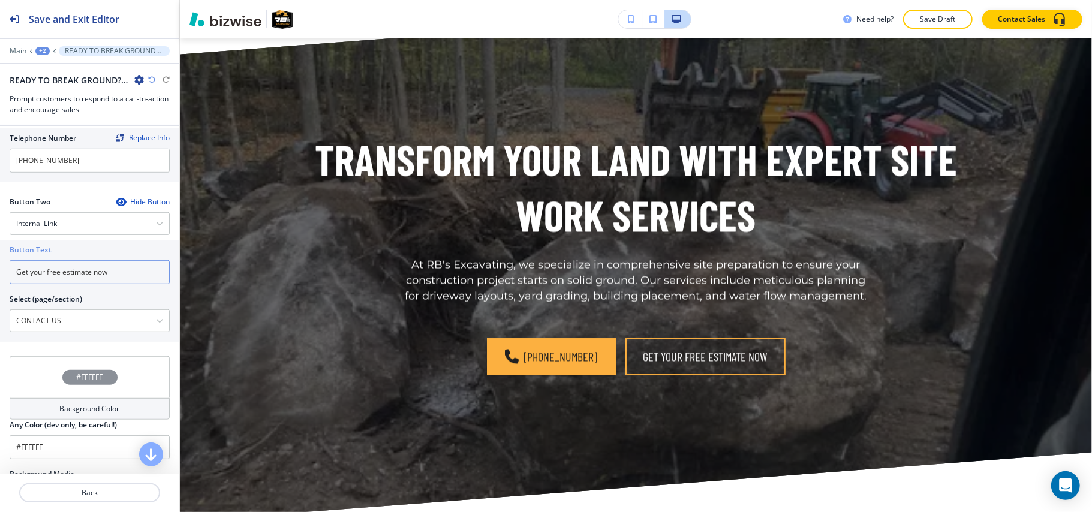
type input "Get your free estimate now"
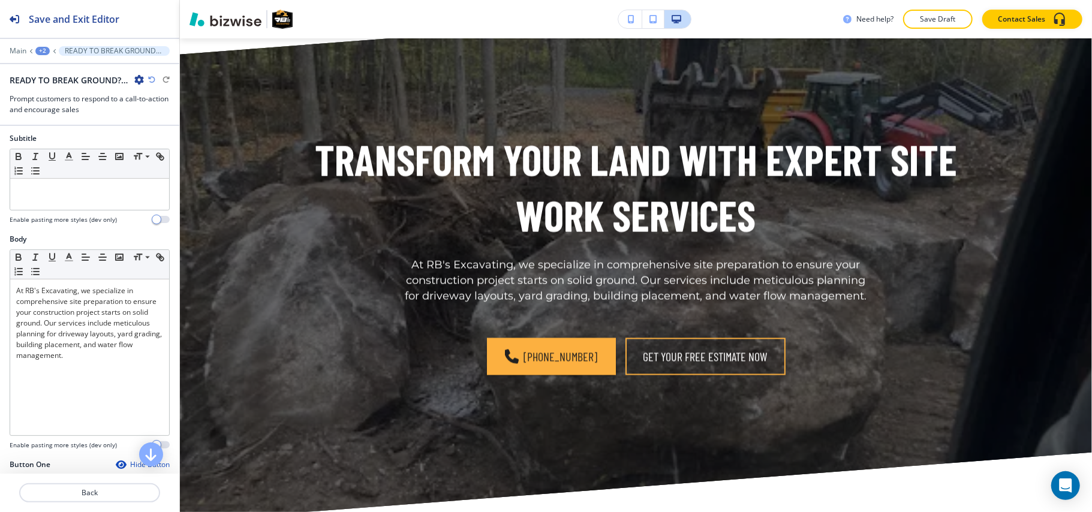
scroll to position [0, 0]
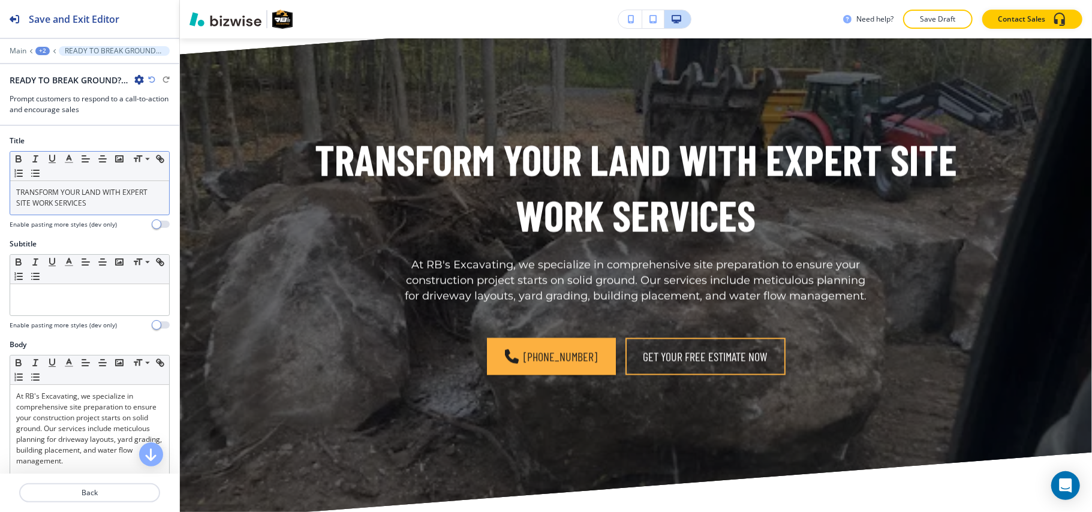
click at [82, 203] on p "TRANSFORM YOUR LAND WITH EXPERT SITE WORK SERVICES" at bounding box center [89, 198] width 147 height 22
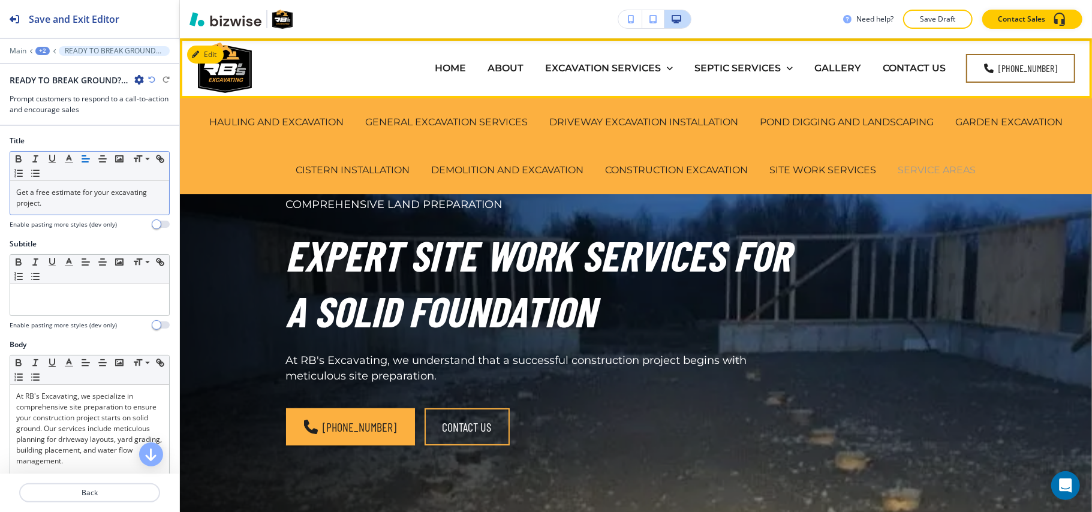
click at [940, 166] on p "SERVICE AREAS" at bounding box center [938, 170] width 78 height 14
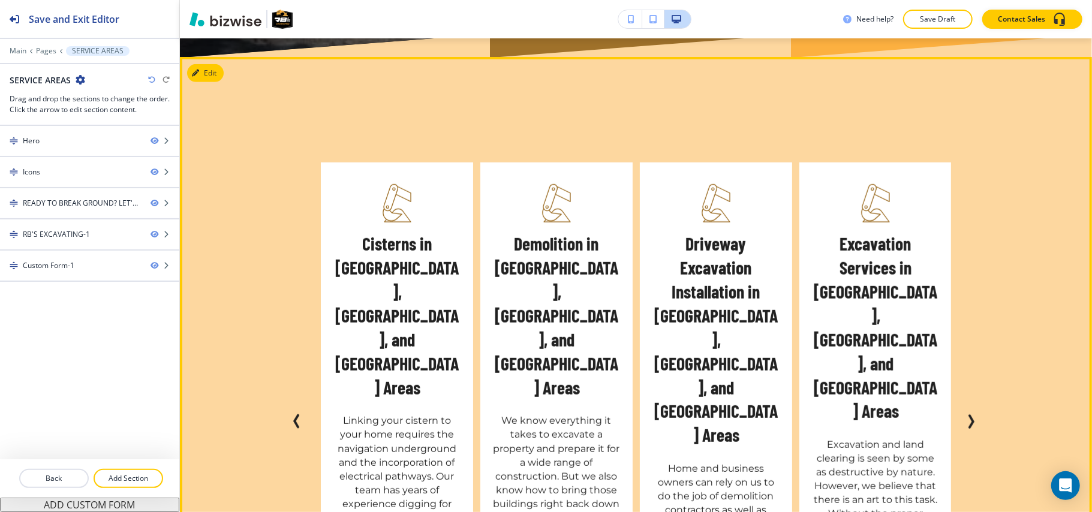
scroll to position [560, 0]
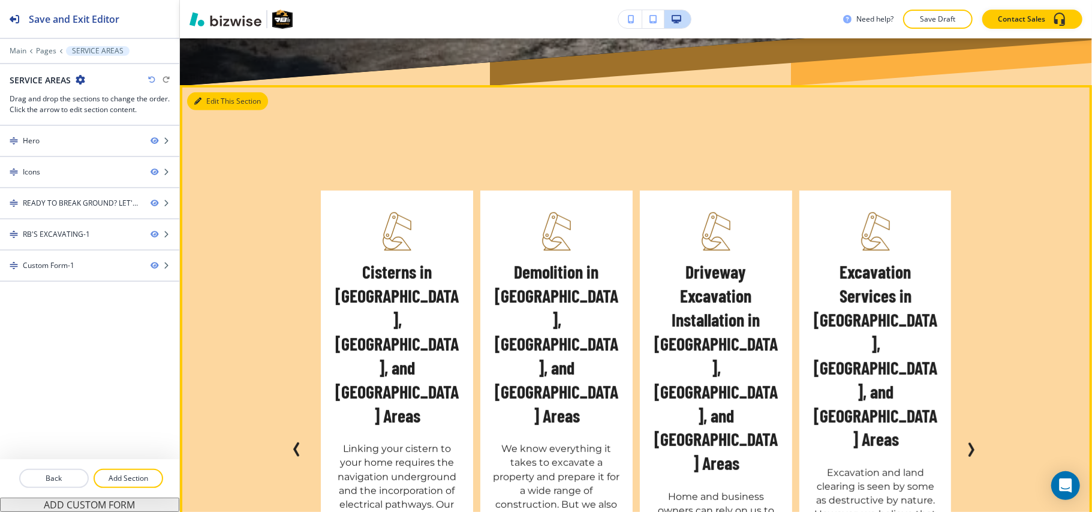
click at [199, 98] on icon "button" at bounding box center [197, 101] width 7 height 7
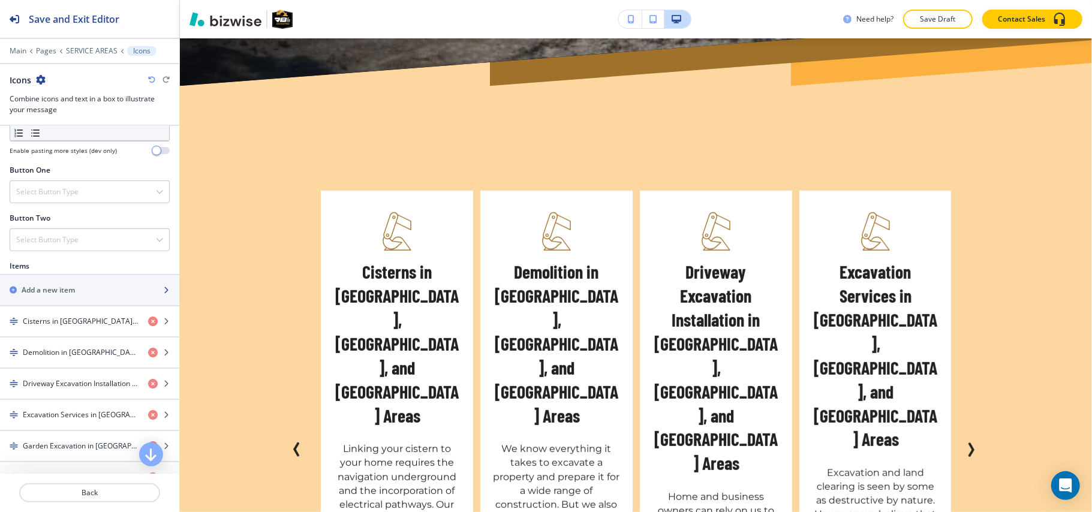
scroll to position [400, 0]
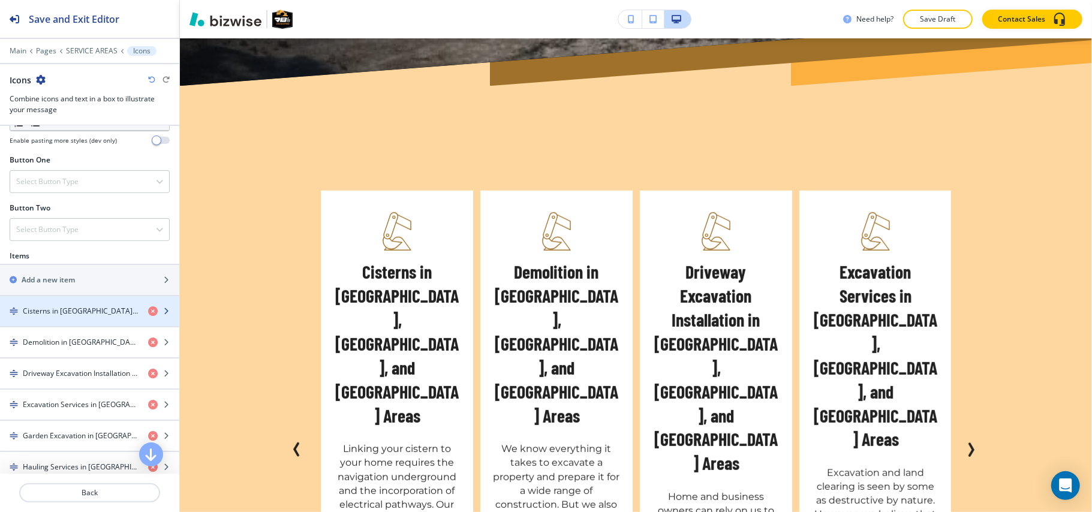
click at [56, 313] on h4 "Cisterns in Belleville, Campbellford, and Stirling Areas" at bounding box center [81, 311] width 116 height 11
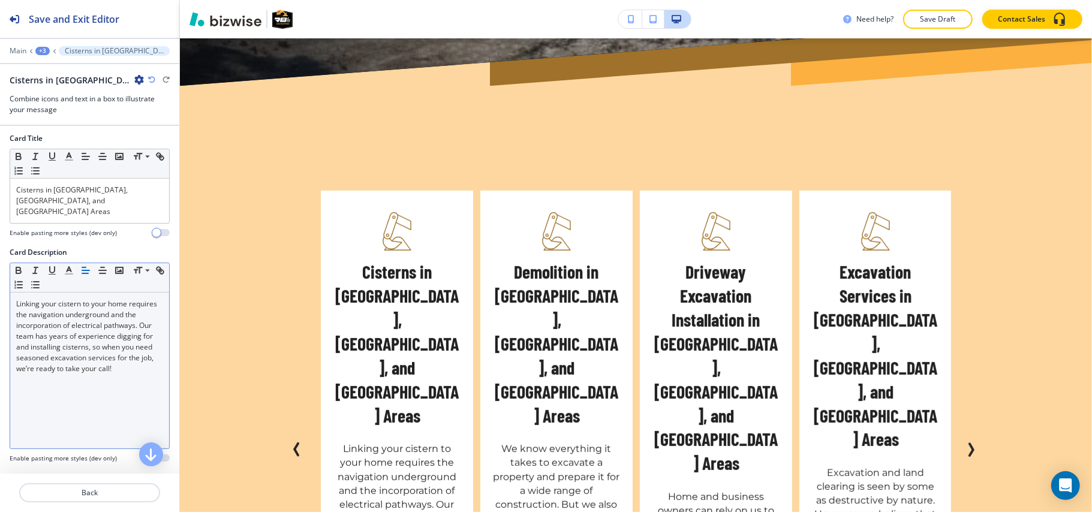
scroll to position [392, 0]
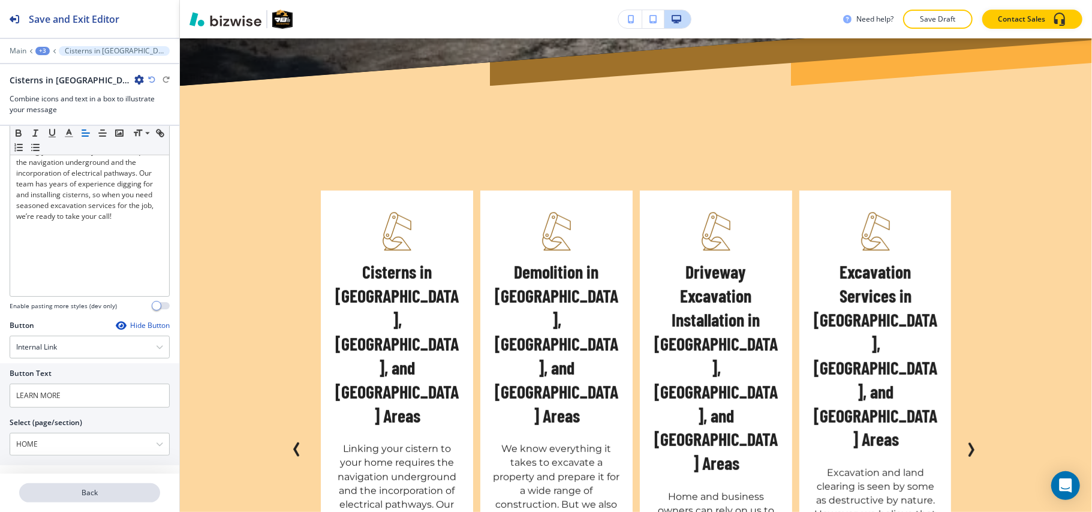
click at [98, 491] on p "Back" at bounding box center [89, 493] width 139 height 11
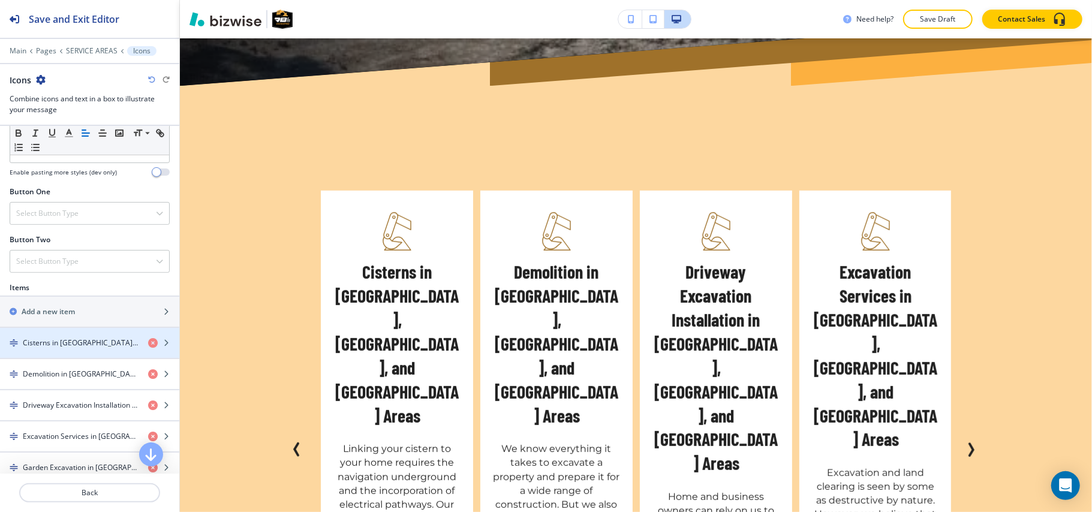
scroll to position [560, 0]
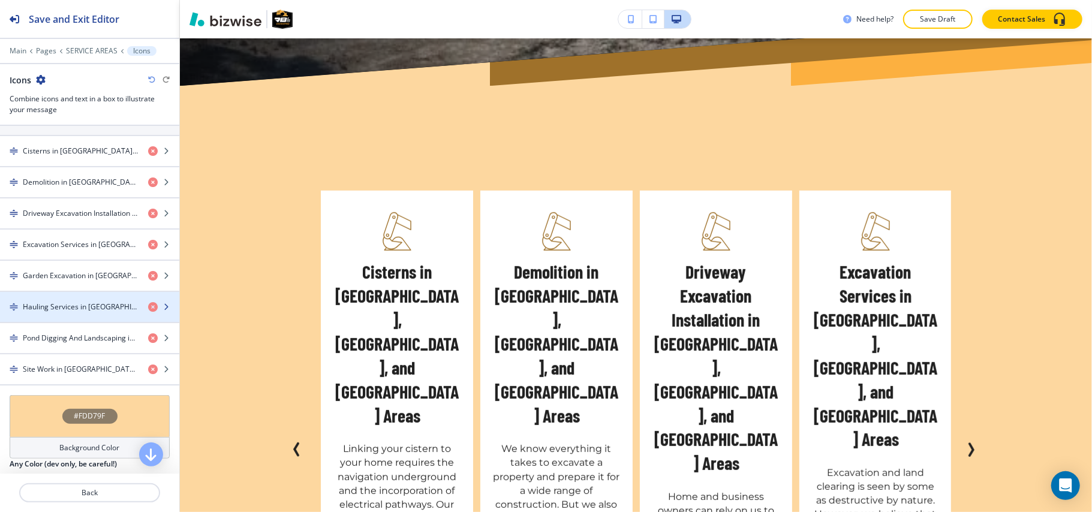
click at [65, 313] on h4 "Hauling Services in Belleville, Campbellford, and Stirling Areas" at bounding box center [81, 307] width 116 height 11
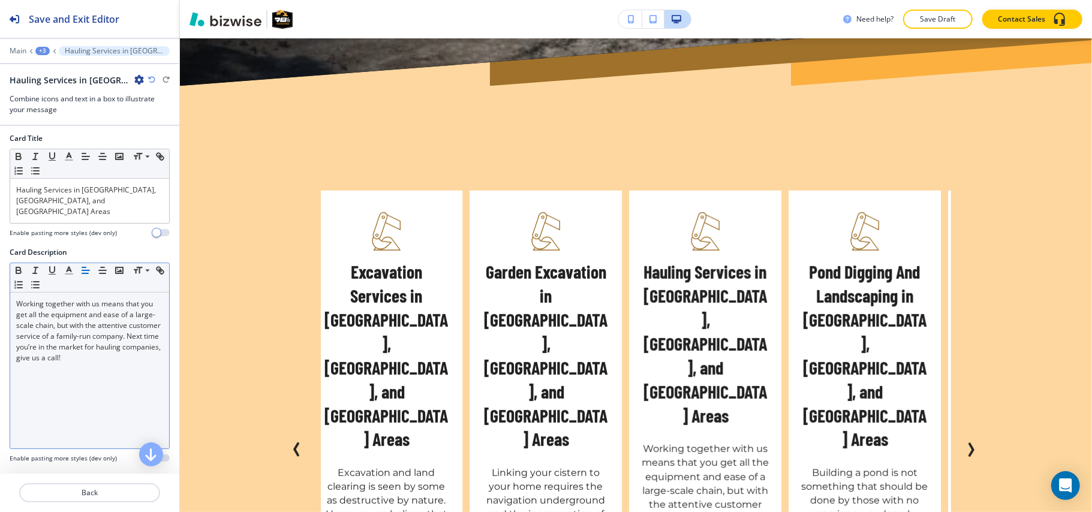
scroll to position [392, 0]
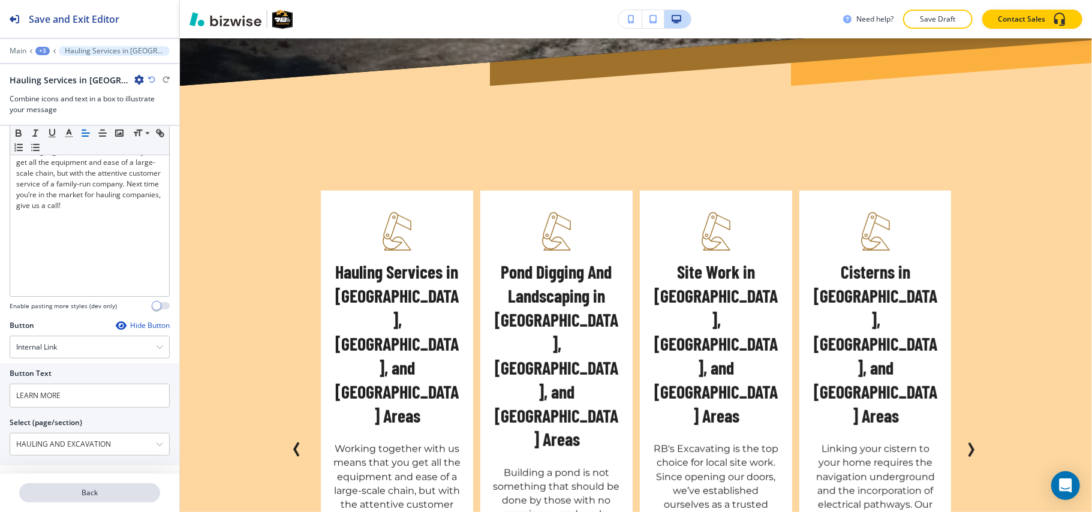
click at [83, 493] on p "Back" at bounding box center [89, 493] width 139 height 11
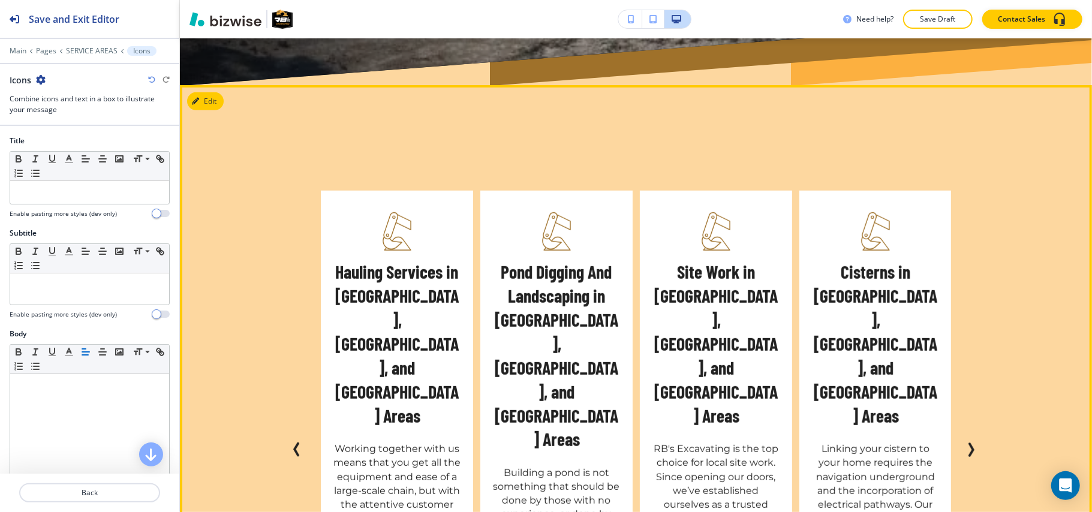
scroll to position [480, 0]
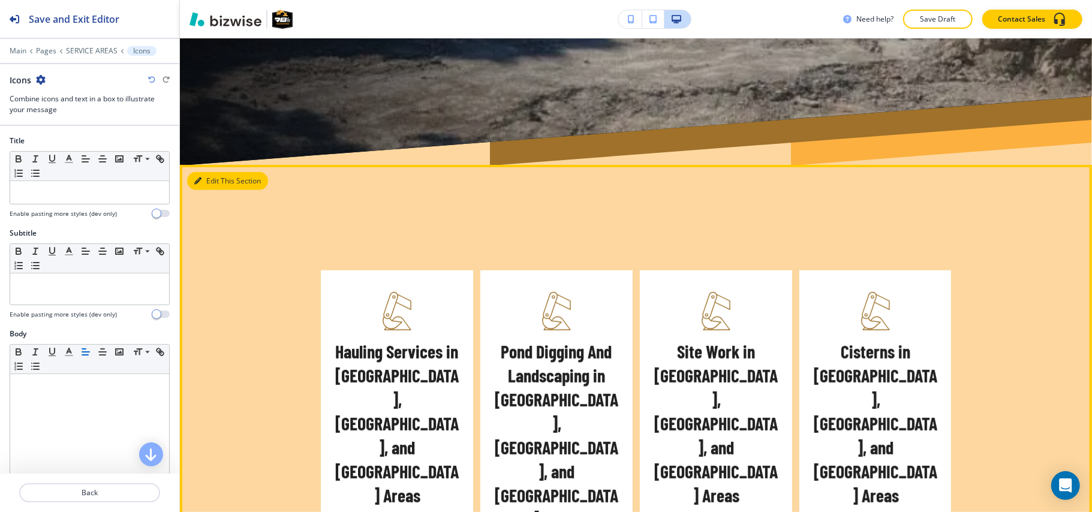
click at [214, 172] on button "Edit This Section" at bounding box center [227, 181] width 81 height 18
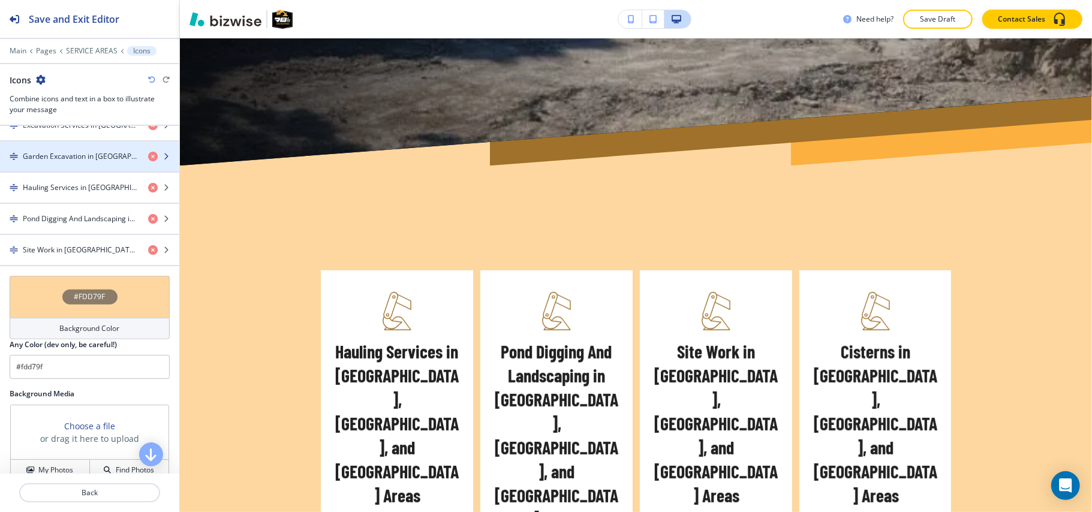
scroll to position [782, 0]
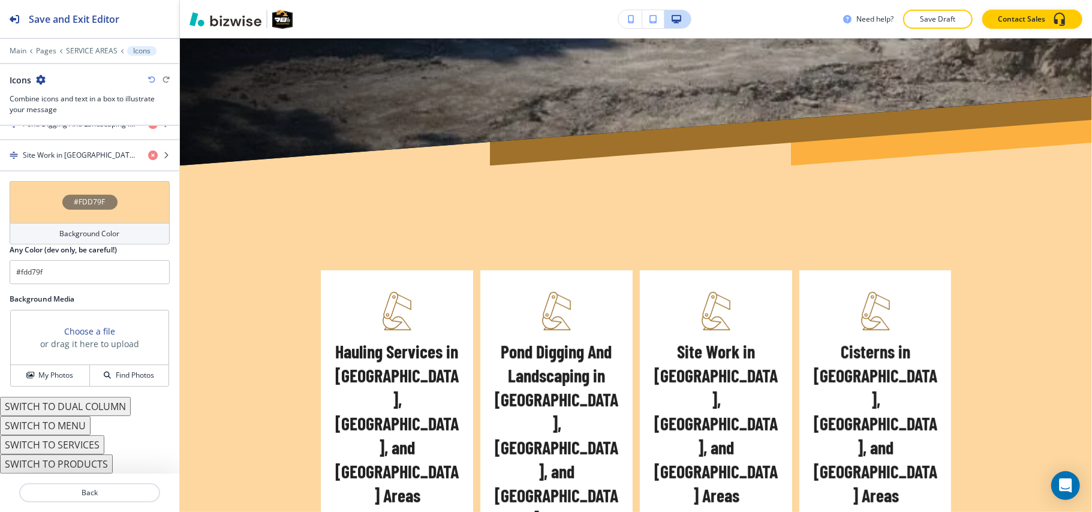
click at [87, 404] on button "SWITCH TO DUAL COLUMN" at bounding box center [65, 406] width 131 height 19
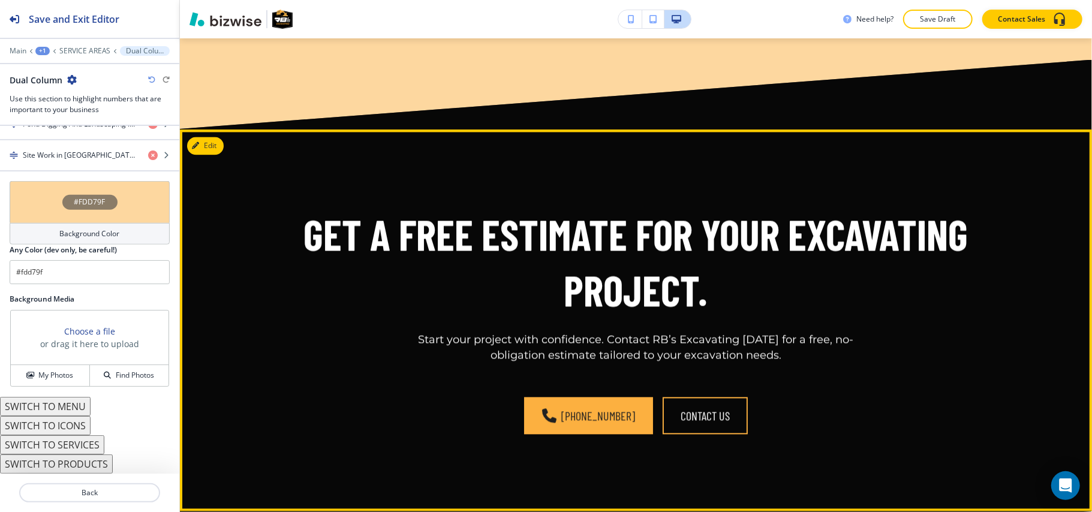
scroll to position [2155, 0]
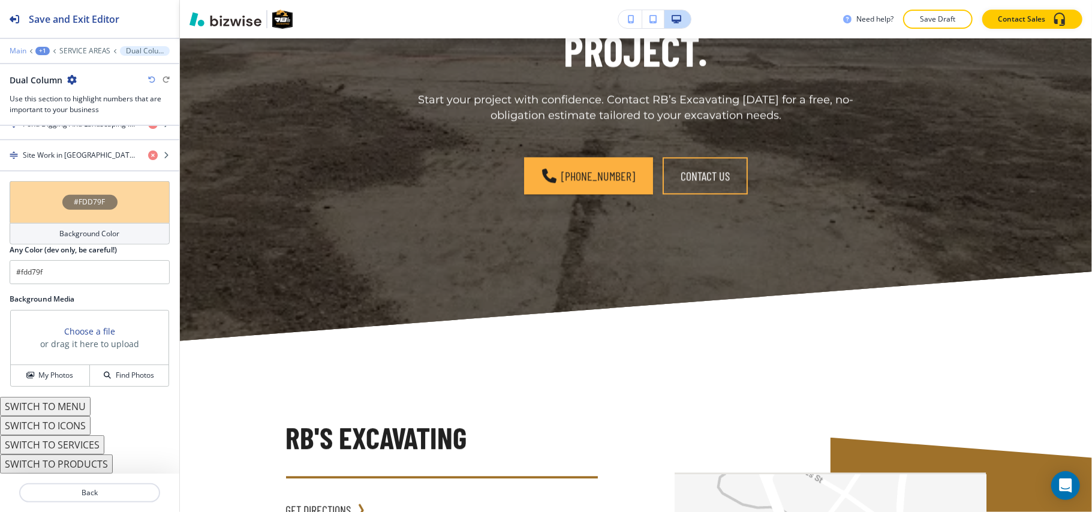
click at [24, 49] on p "Main" at bounding box center [18, 51] width 17 height 8
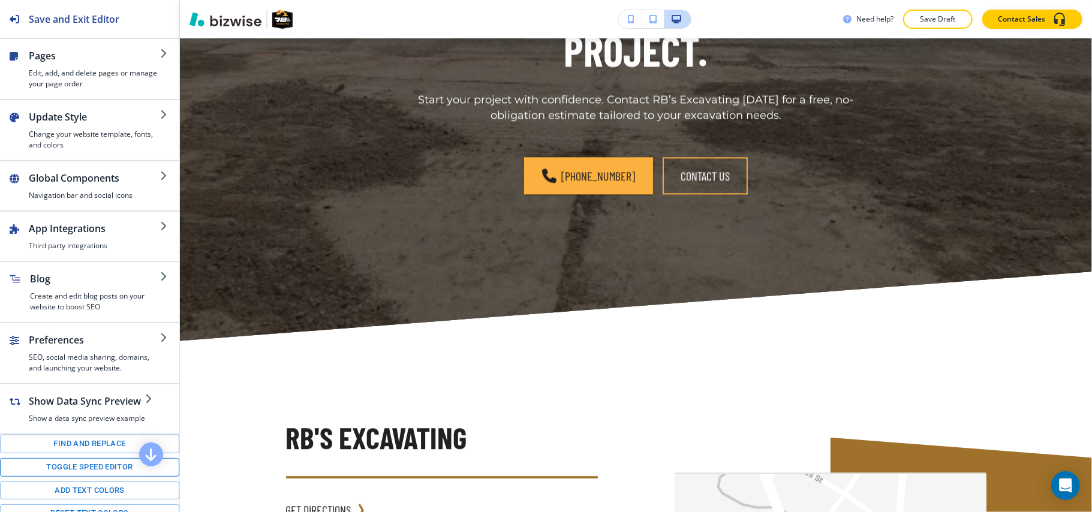
click at [62, 477] on button "Toggle speed editor" at bounding box center [89, 467] width 179 height 19
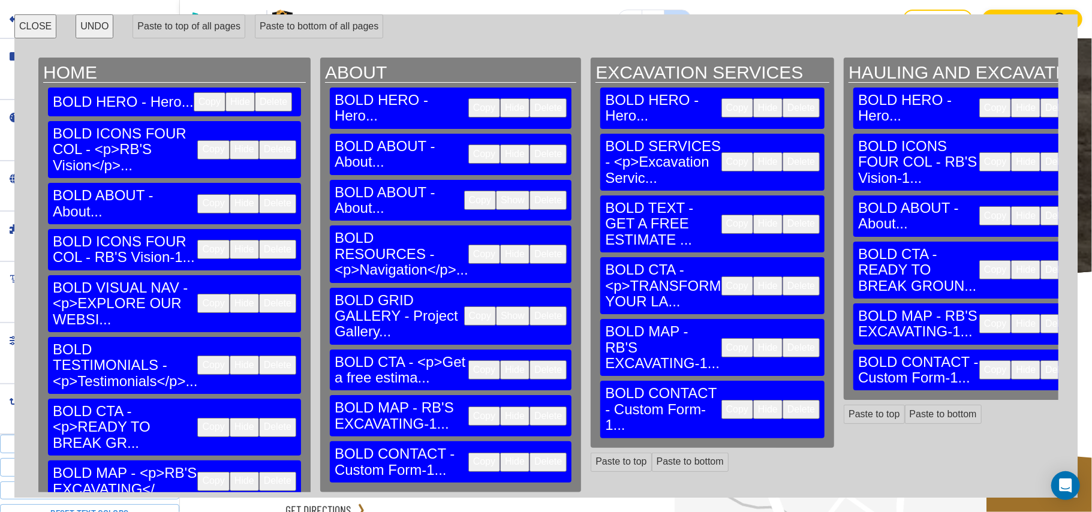
scroll to position [3, 0]
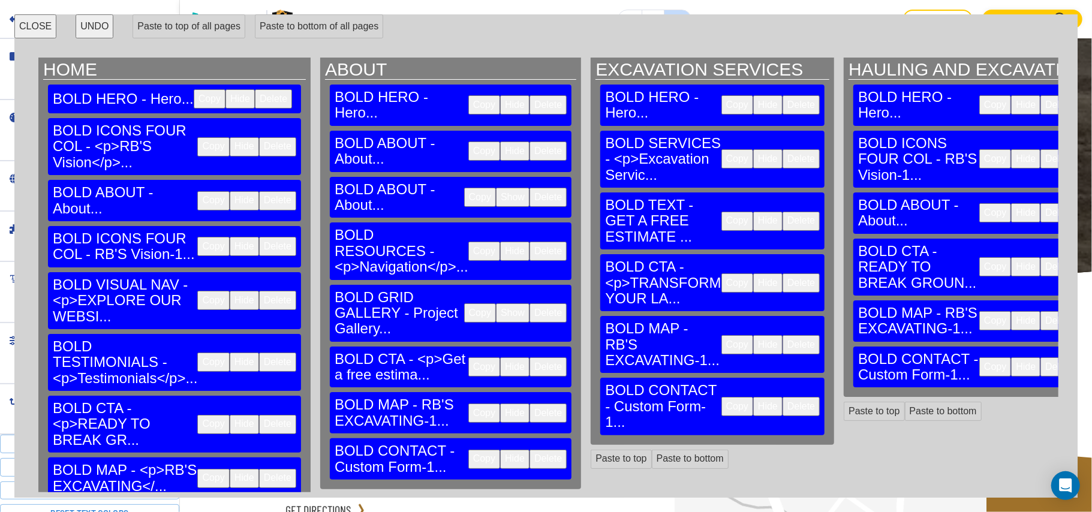
click at [469, 242] on button "Copy" at bounding box center [485, 251] width 32 height 19
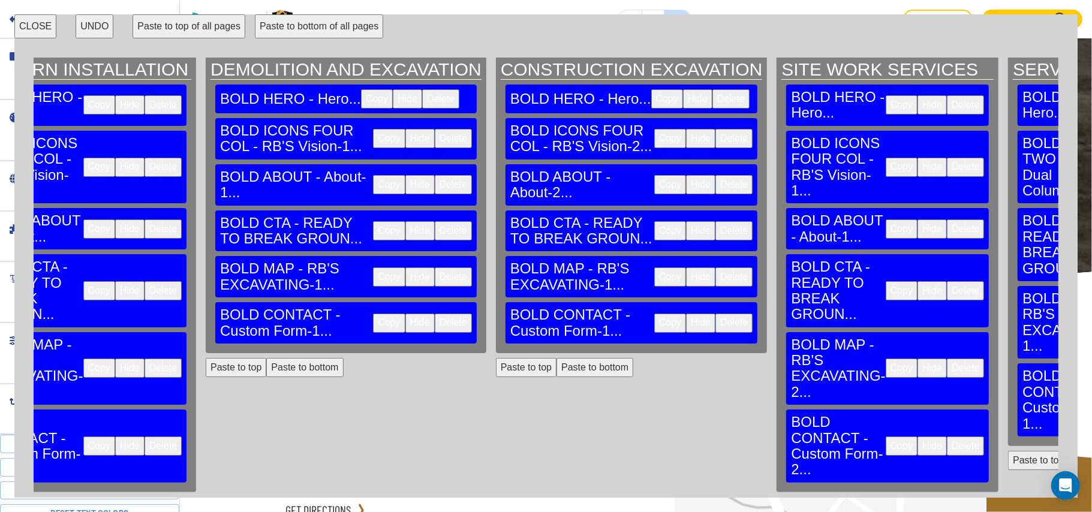
scroll to position [3, 2385]
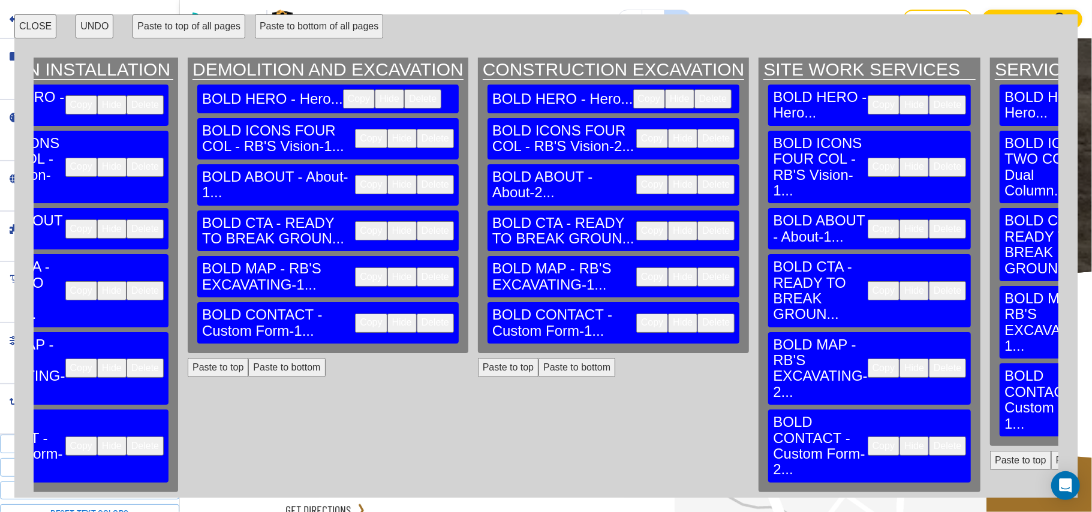
click at [1052, 451] on button "Paste to bottom" at bounding box center [1090, 460] width 77 height 19
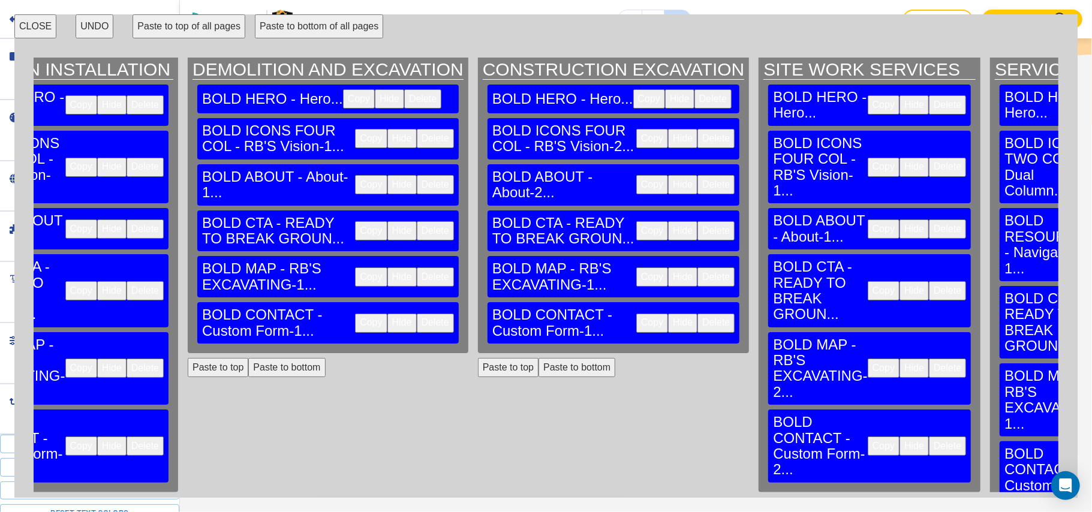
scroll to position [1894, 0]
click at [35, 20] on button "CLOSE" at bounding box center [35, 26] width 42 height 24
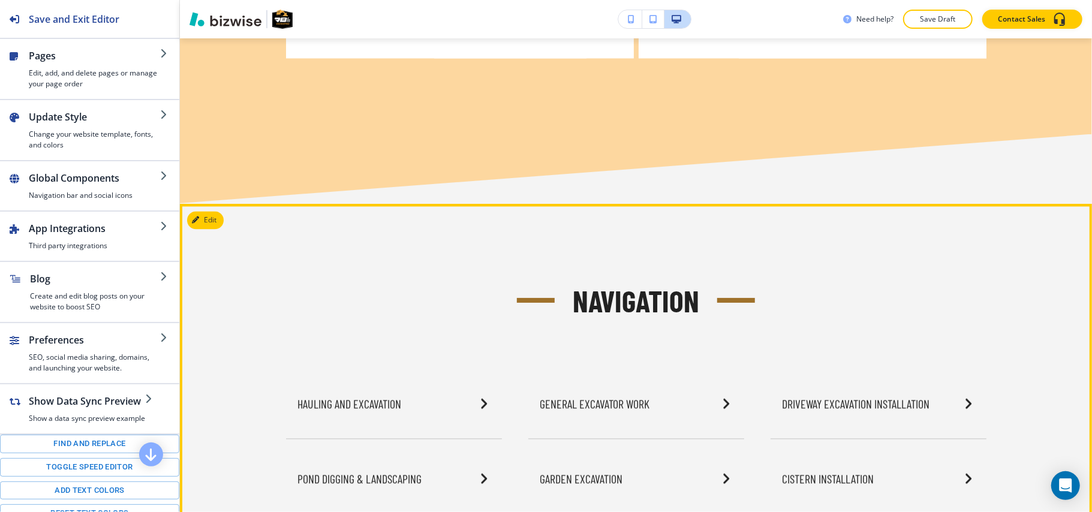
scroll to position [1814, 0]
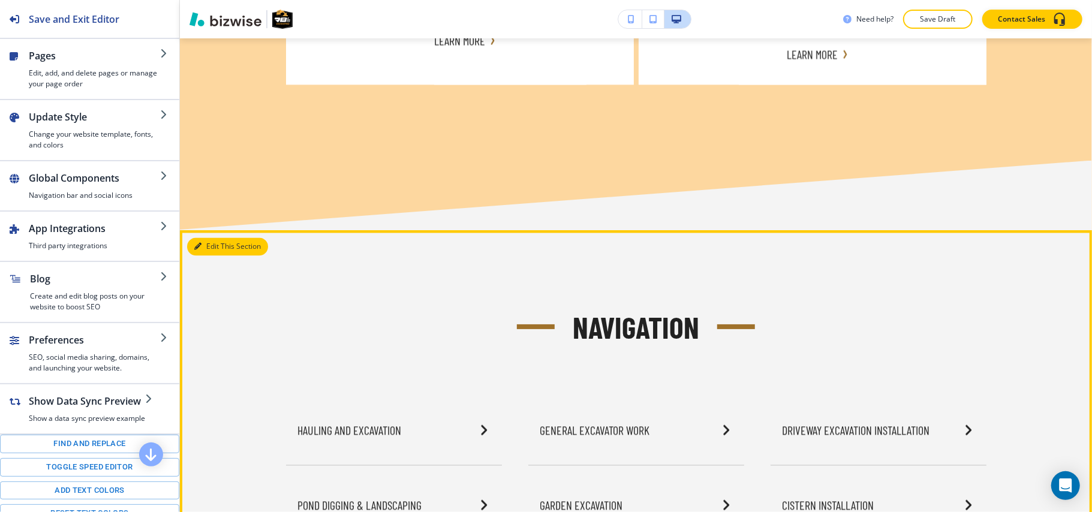
click at [198, 243] on icon "button" at bounding box center [197, 246] width 7 height 7
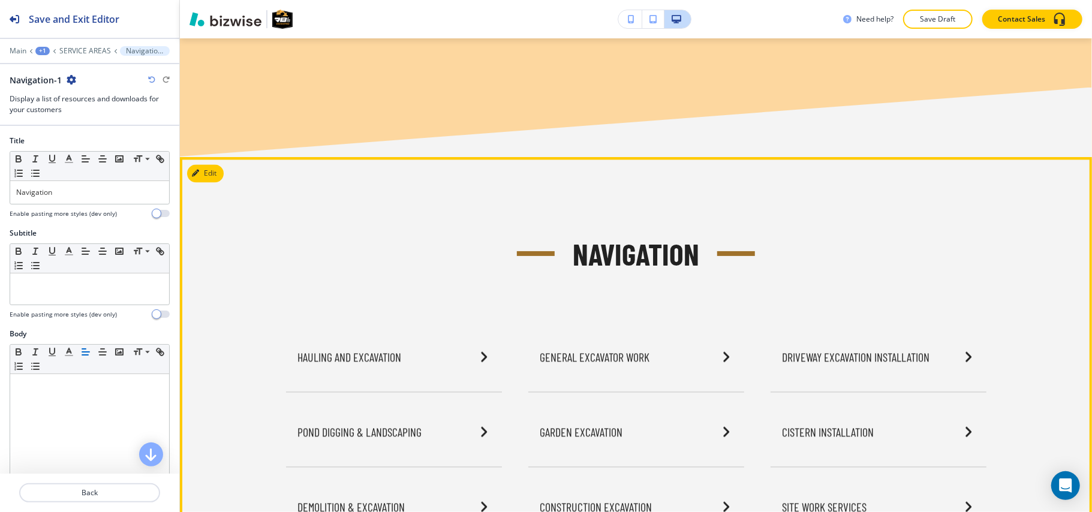
scroll to position [1894, 0]
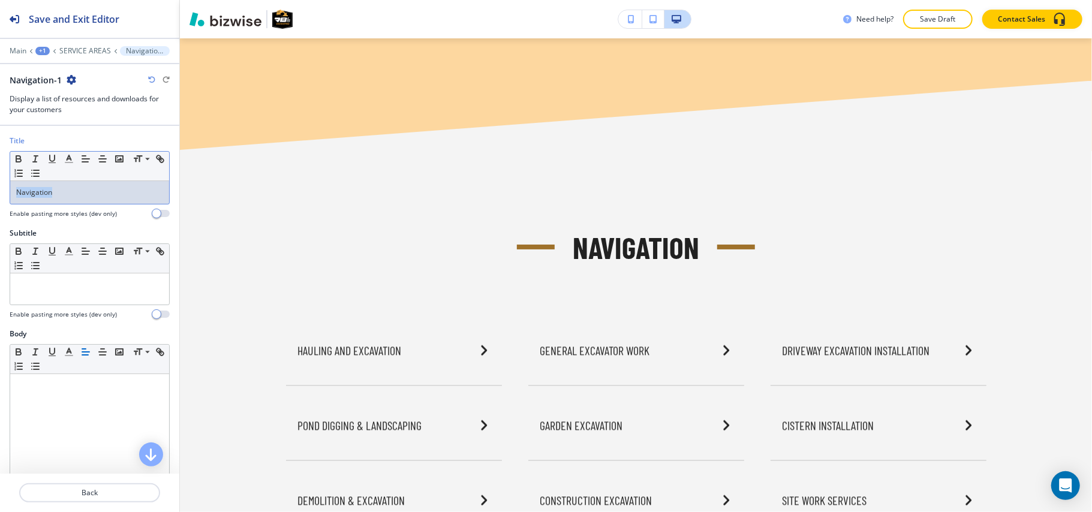
drag, startPoint x: 99, startPoint y: 193, endPoint x: 0, endPoint y: 191, distance: 99.0
click at [0, 191] on div "Title Small Normal Large Huge Navigation Enable pasting more styles (dev only)" at bounding box center [89, 182] width 179 height 92
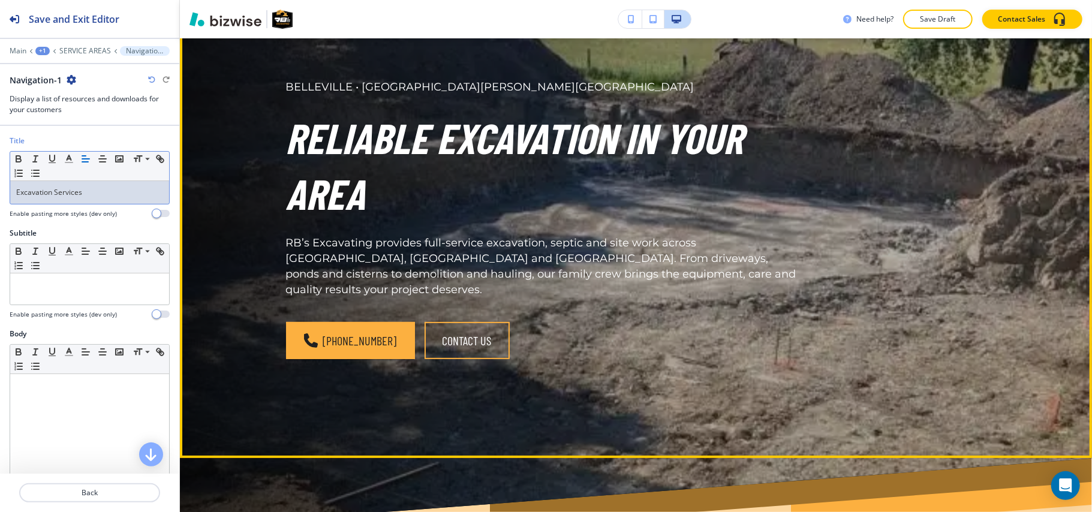
scroll to position [29, 0]
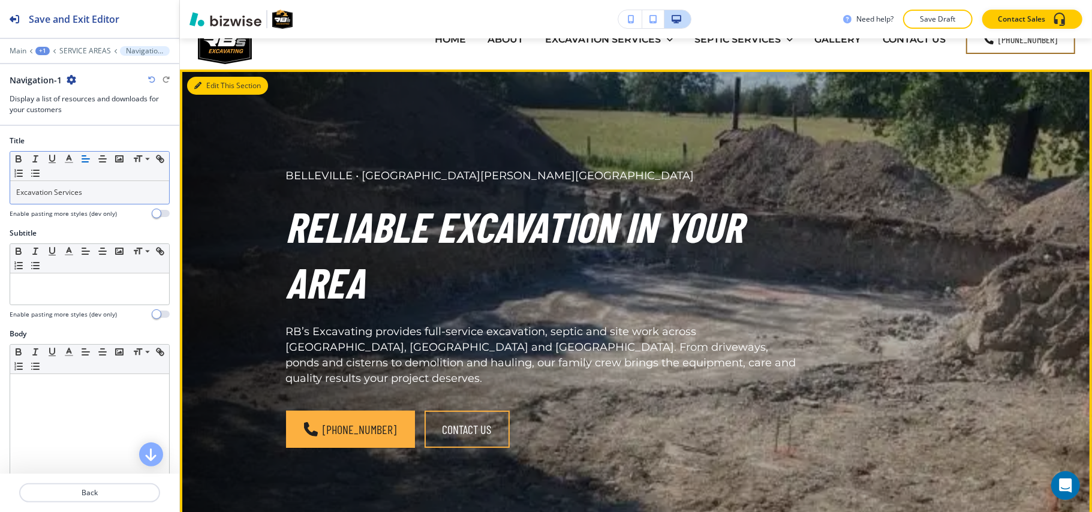
click at [208, 80] on button "Edit This Section" at bounding box center [227, 86] width 81 height 18
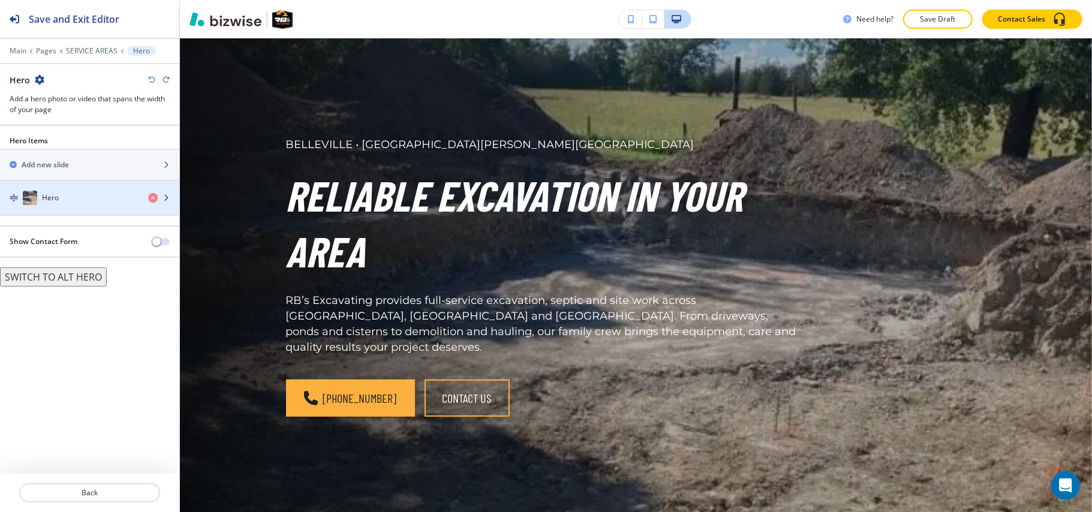
click at [46, 199] on h4 "Hero" at bounding box center [50, 198] width 17 height 11
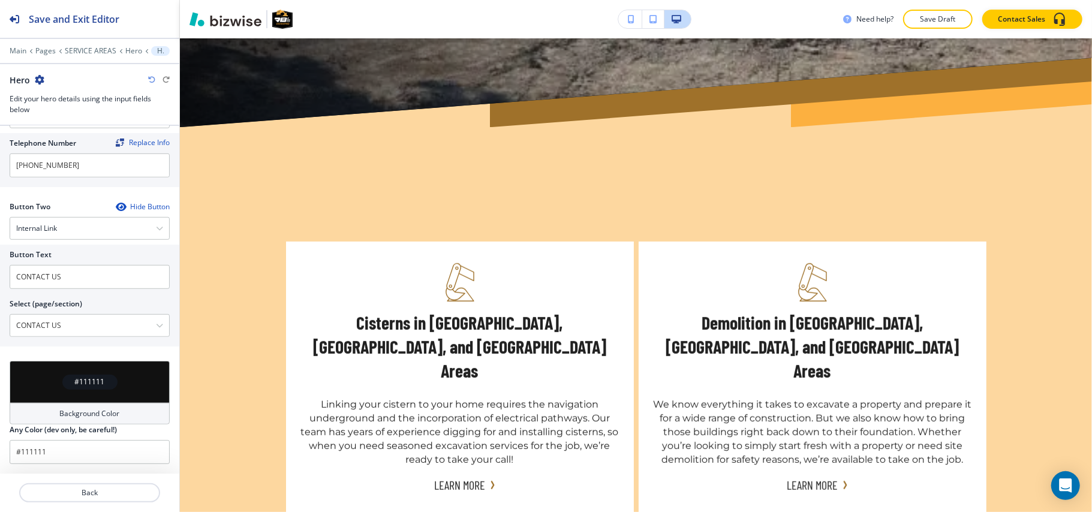
scroll to position [0, 0]
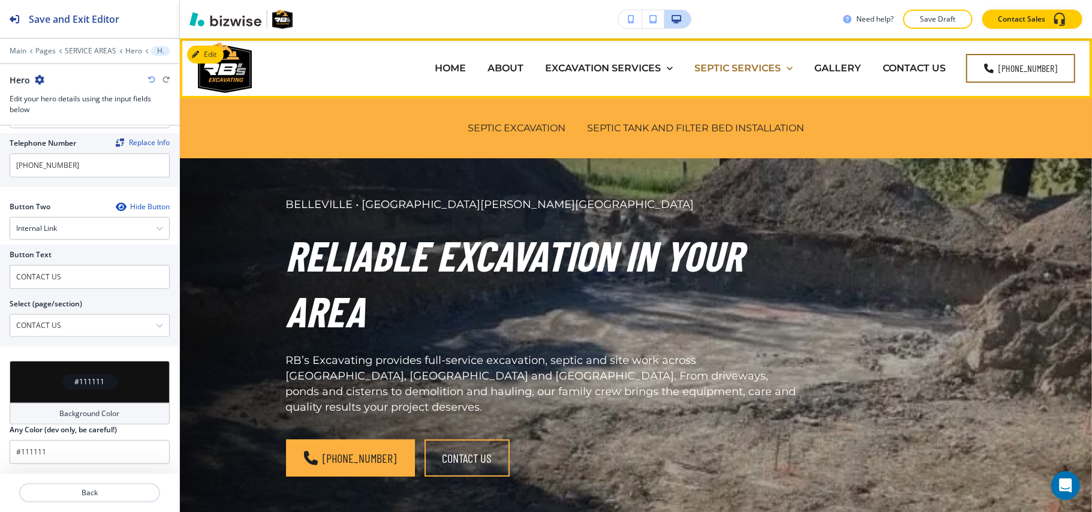
click at [733, 68] on p "SEPTIC SERVICES" at bounding box center [738, 68] width 86 height 14
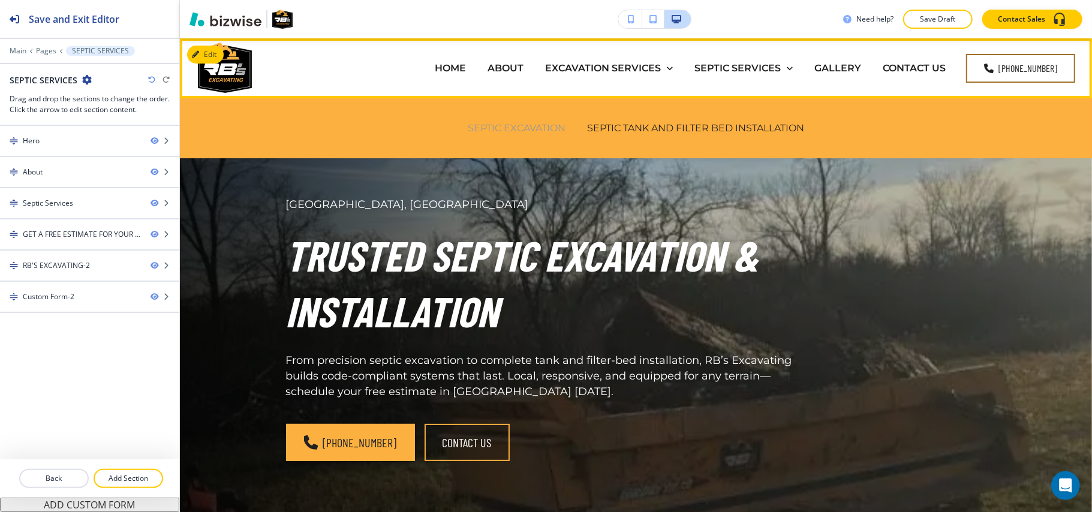
click at [514, 131] on p "SEPTIC EXCAVATION" at bounding box center [517, 128] width 98 height 14
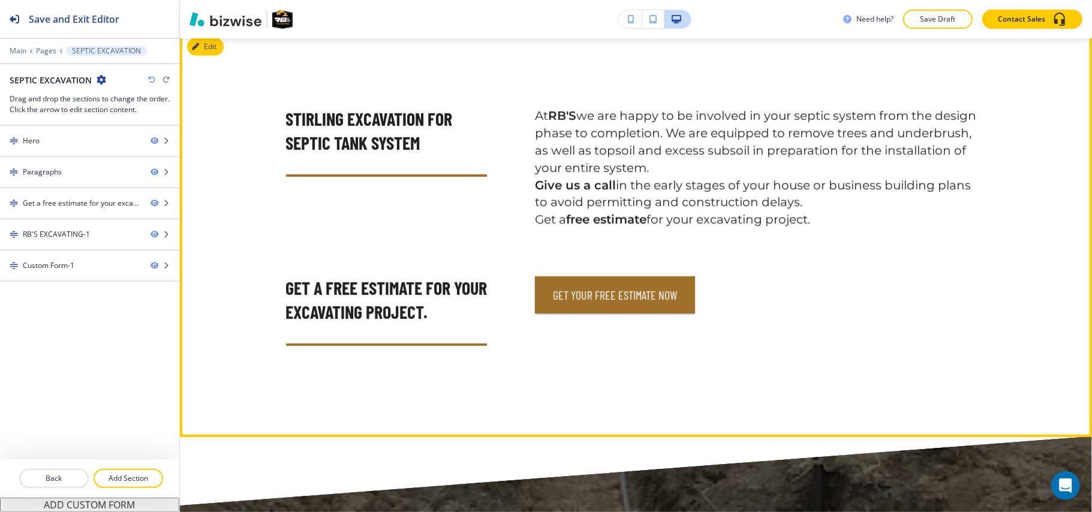
scroll to position [640, 0]
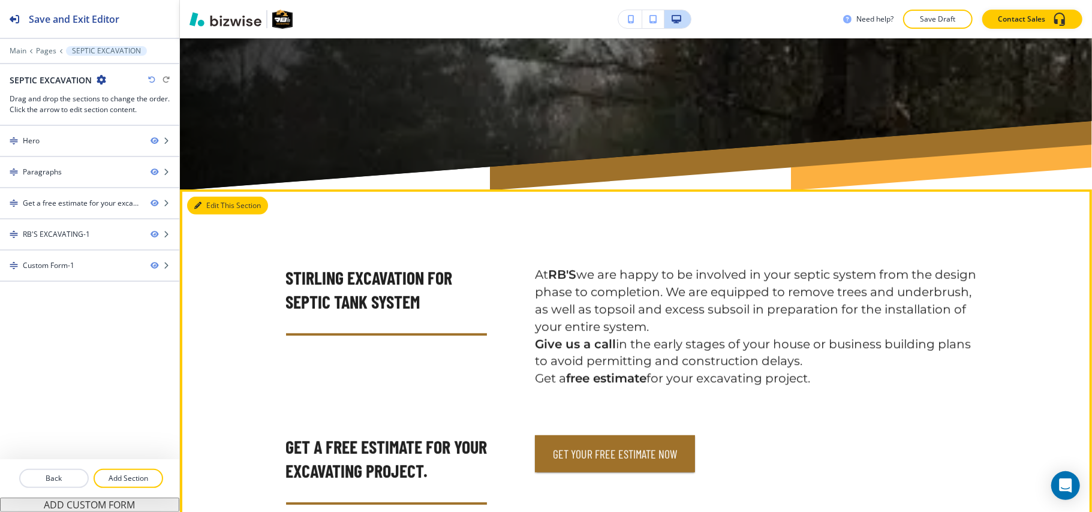
click at [190, 197] on button "Edit This Section" at bounding box center [227, 206] width 81 height 18
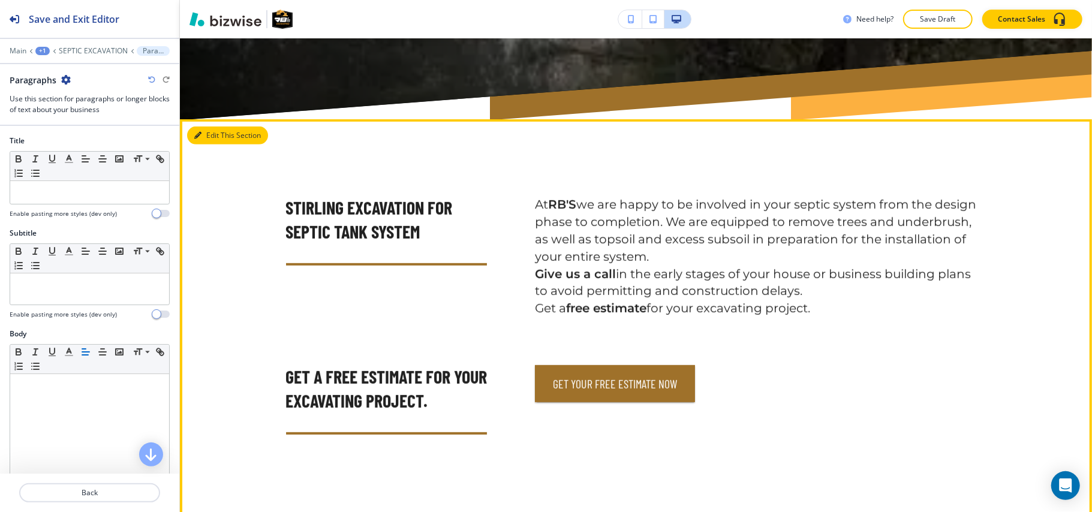
scroll to position [575, 0]
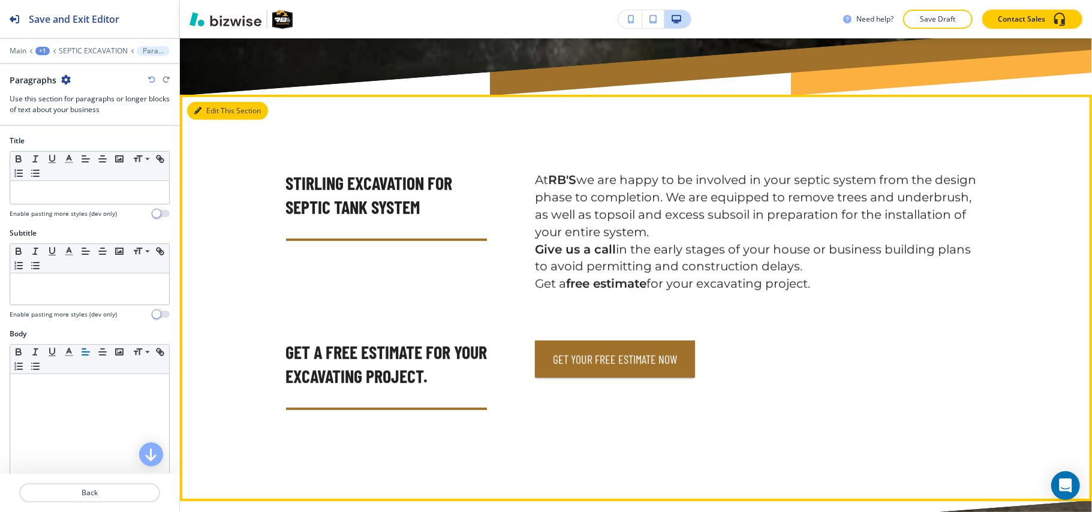
click at [226, 147] on div "STIRLING EXCAVATION FOR SEPTIC TANK SYSTEM At RB'S we are happy to be involved …" at bounding box center [636, 298] width 913 height 406
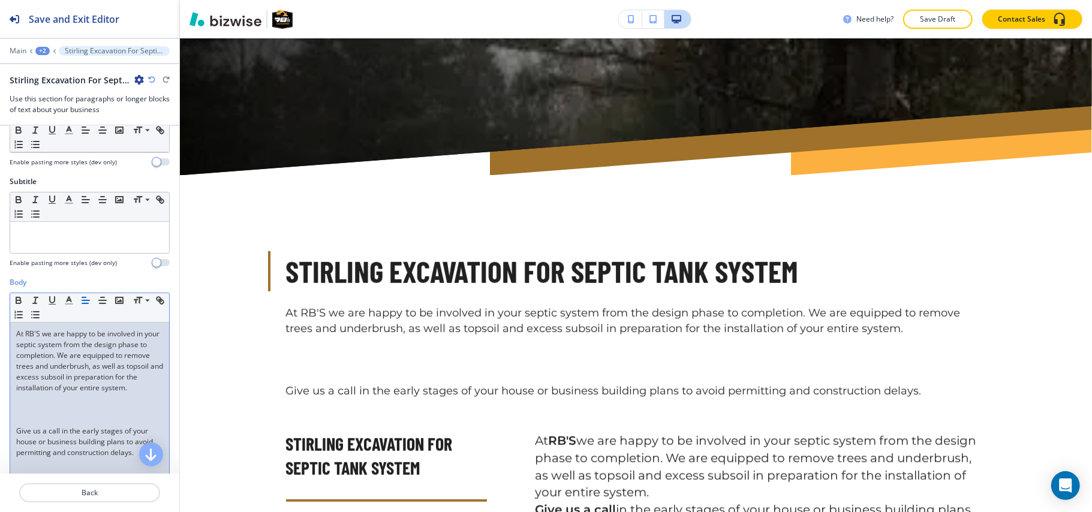
scroll to position [80, 0]
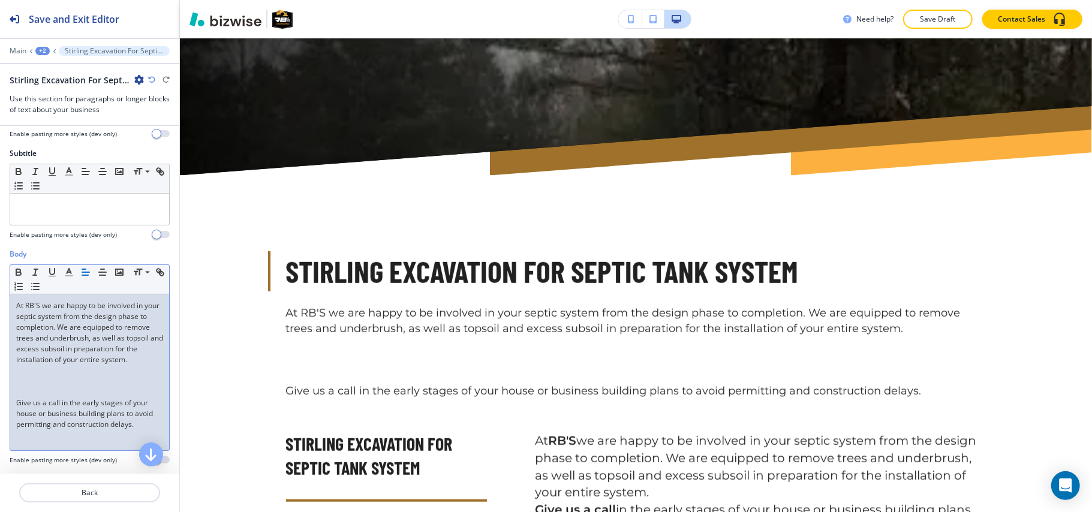
click at [38, 387] on p at bounding box center [89, 381] width 147 height 11
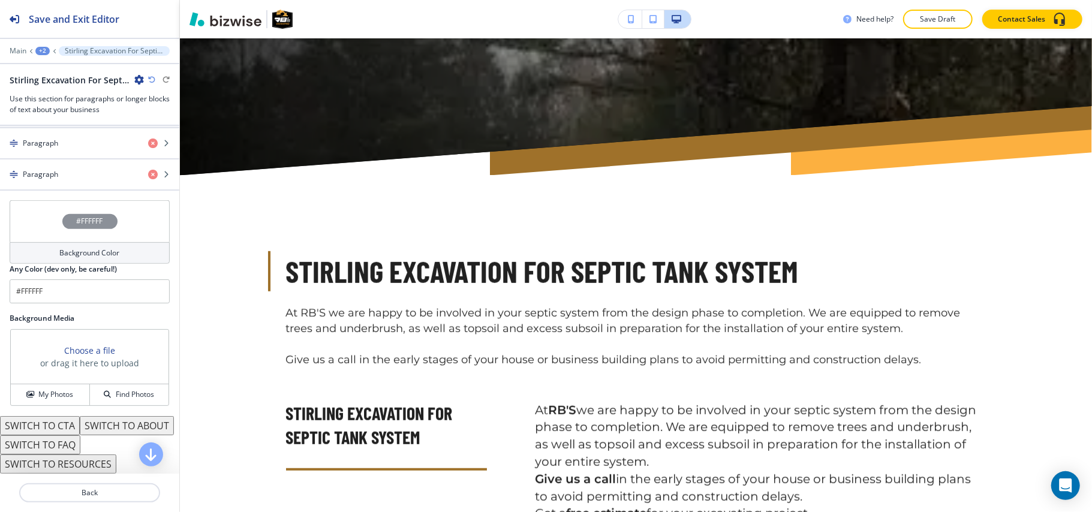
scroll to position [480, 0]
click at [148, 148] on icon "button" at bounding box center [153, 144] width 10 height 10
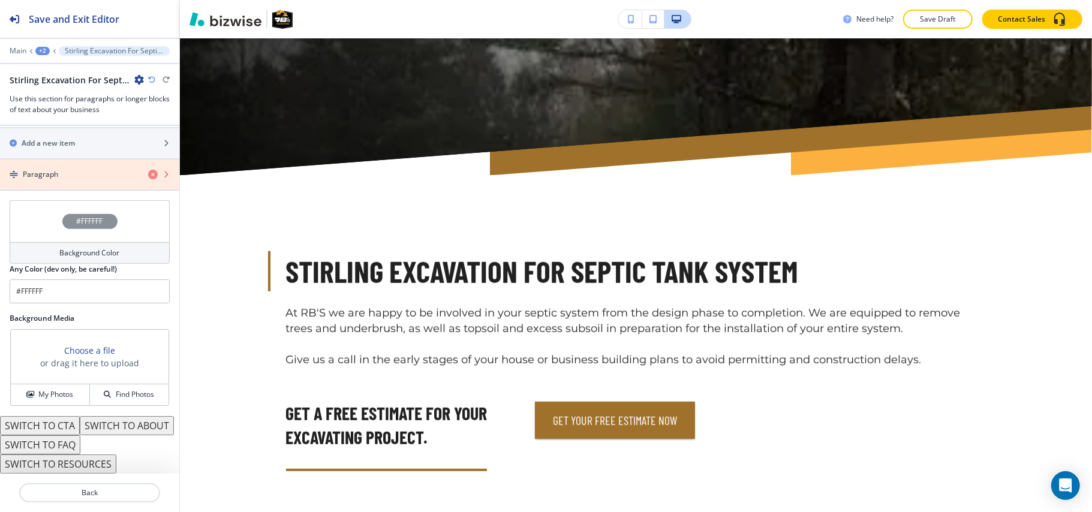
click at [148, 170] on icon "button" at bounding box center [153, 175] width 10 height 10
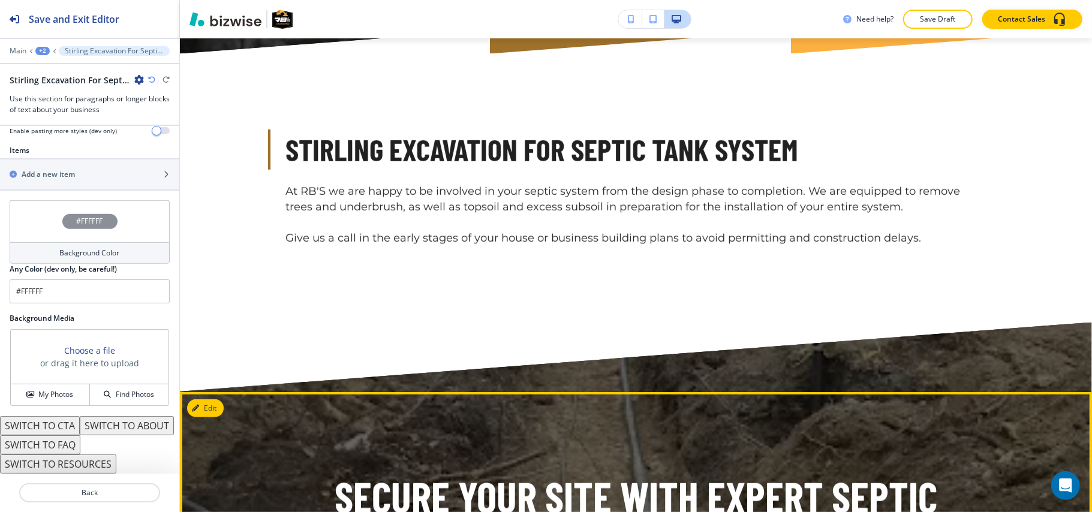
scroll to position [815, 0]
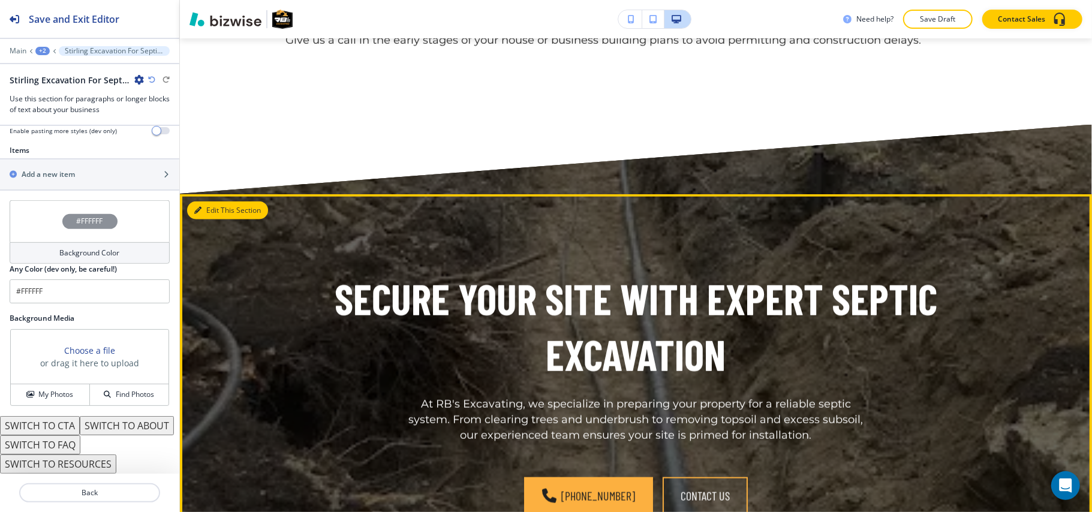
click at [207, 202] on button "Edit This Section" at bounding box center [227, 211] width 81 height 18
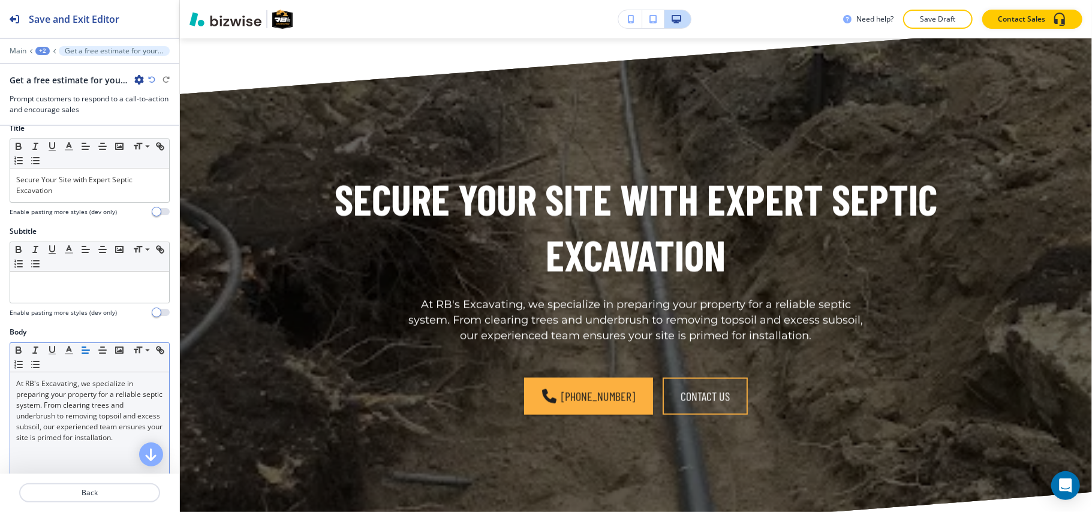
scroll to position [0, 0]
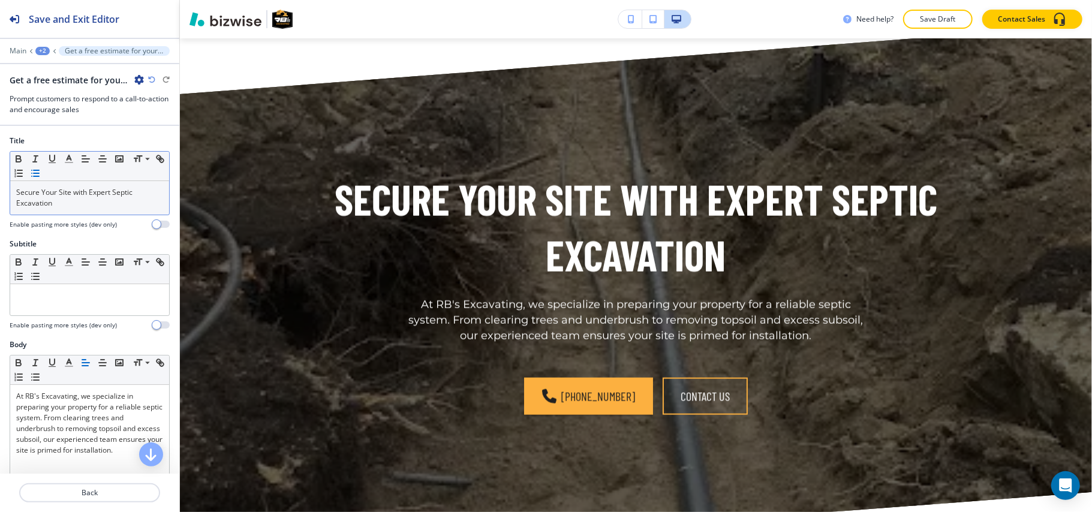
click at [44, 181] on button "button" at bounding box center [35, 173] width 17 height 14
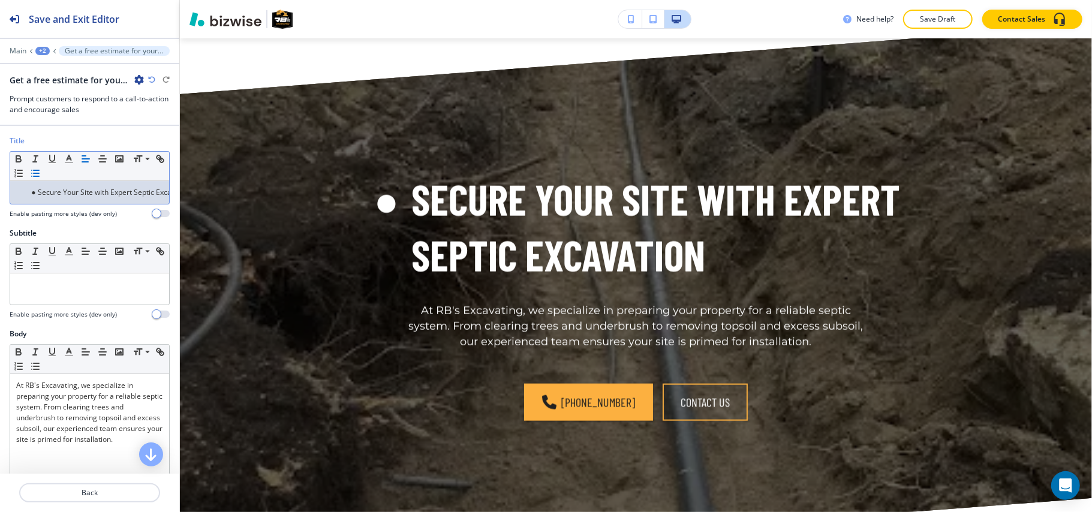
click at [41, 179] on icon "button" at bounding box center [35, 173] width 11 height 11
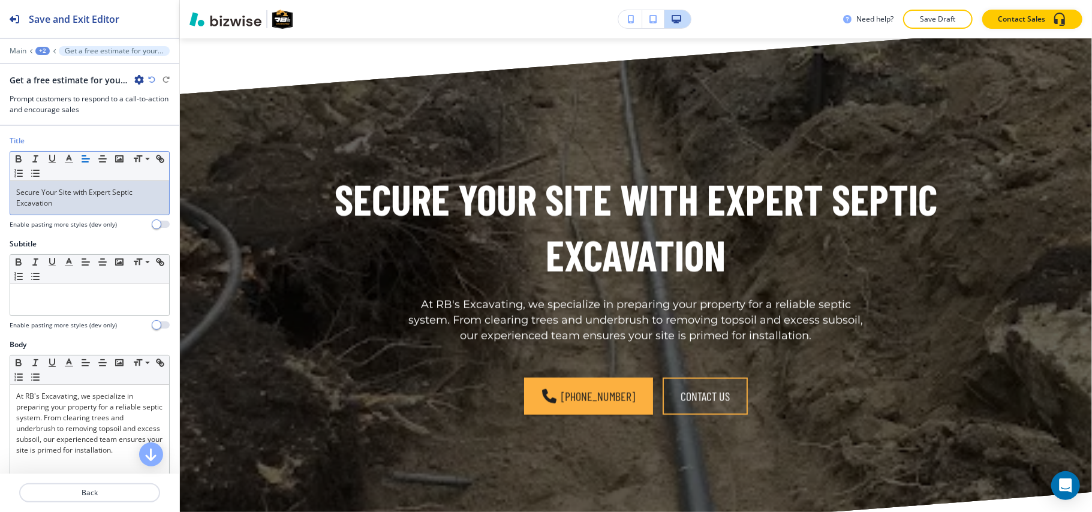
click at [58, 196] on p "Secure Your Site with Expert Septic Excavation" at bounding box center [89, 198] width 147 height 22
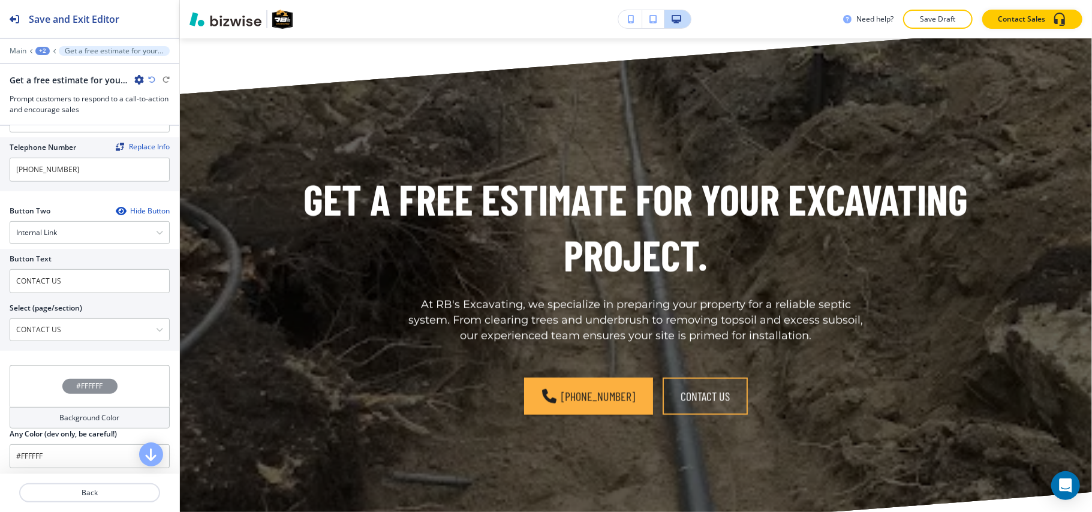
scroll to position [480, 0]
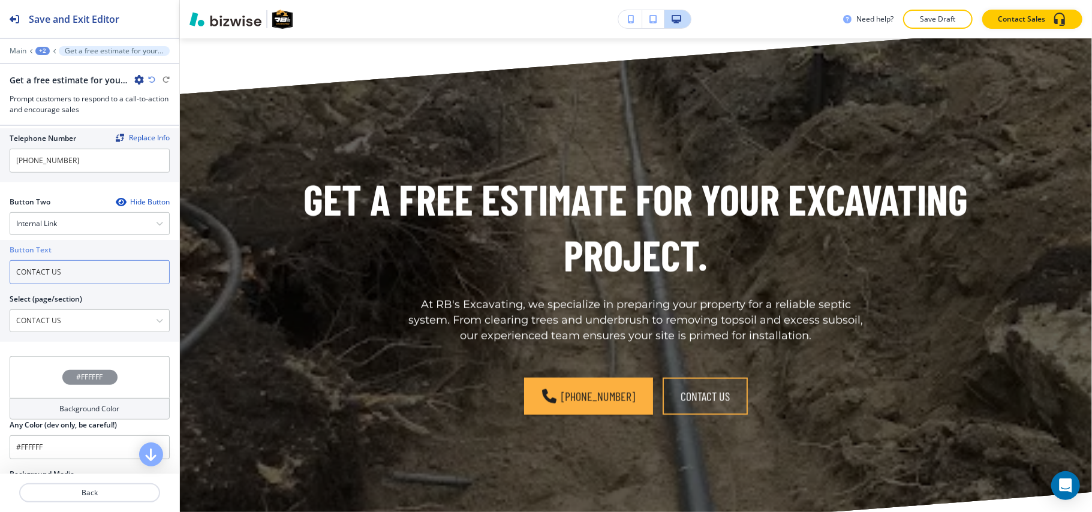
drag, startPoint x: 98, startPoint y: 265, endPoint x: 0, endPoint y: 272, distance: 98.7
click at [0, 272] on div "Button Text CONTACT US Select (page/section) CONTACT US HOME HOME | Hero HOME |…" at bounding box center [89, 291] width 179 height 102
paste input "Get your free estimate now"
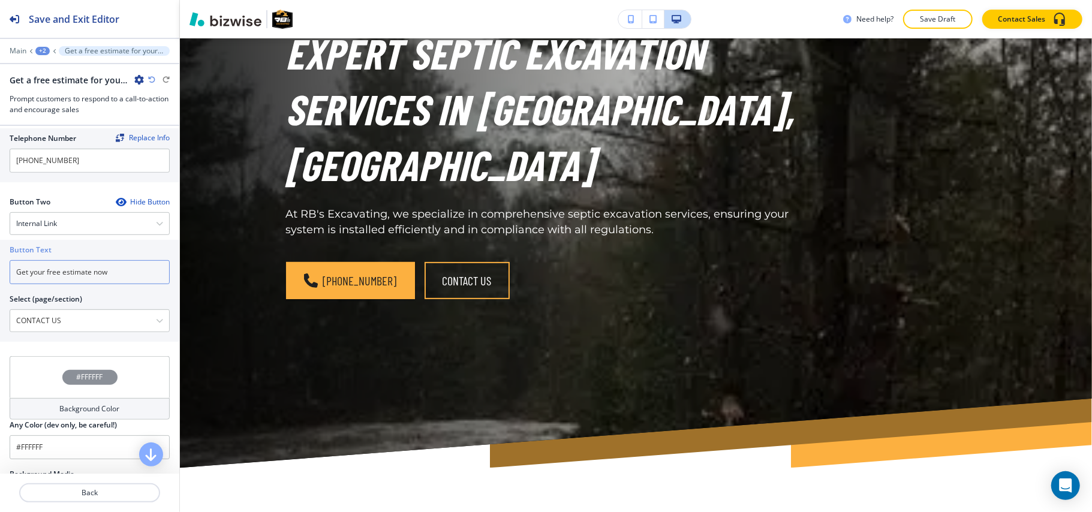
scroll to position [0, 0]
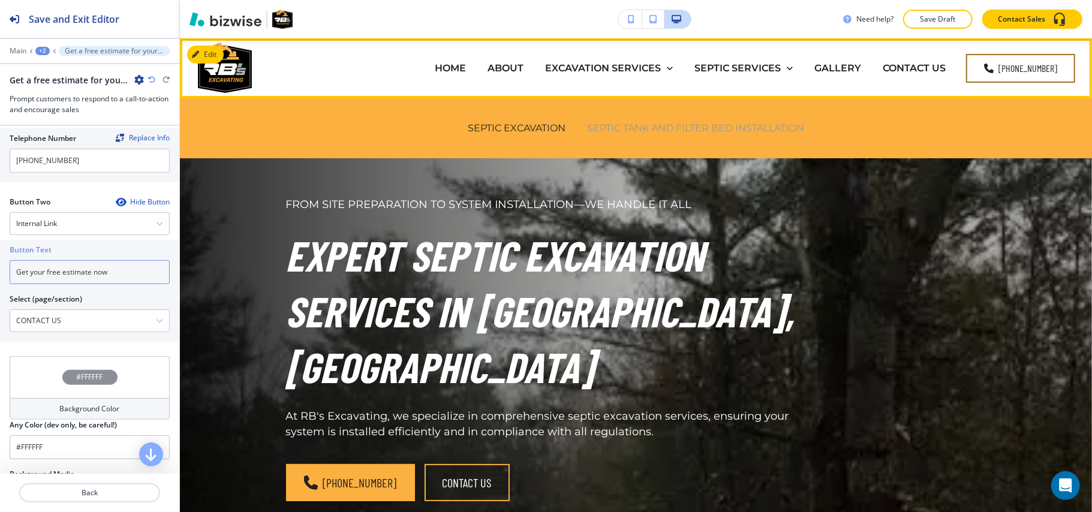
type input "Get your free estimate now"
click at [707, 128] on p "SEPTIC TANK AND FILTER BED INSTALLATION" at bounding box center [695, 128] width 217 height 14
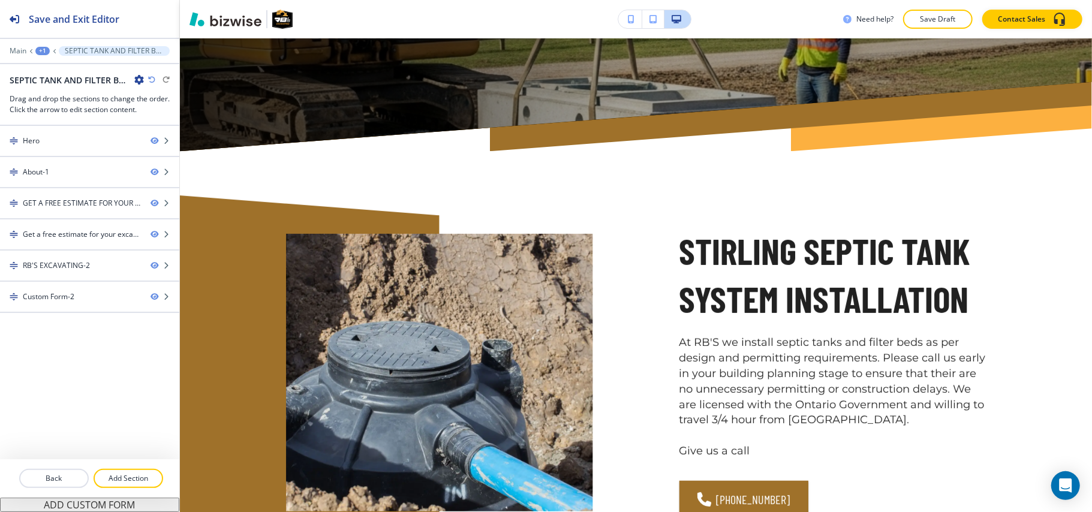
scroll to position [640, 0]
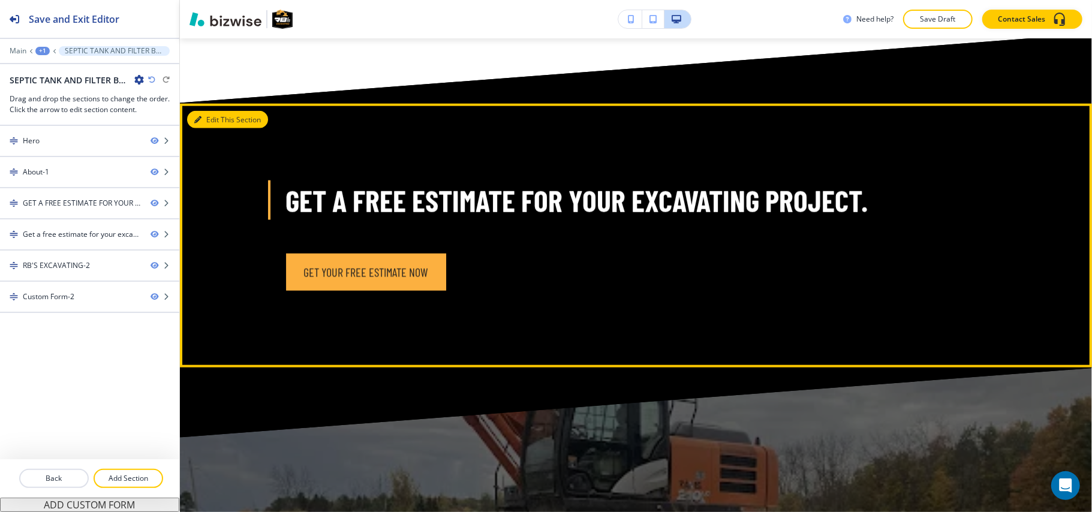
click at [209, 115] on button "Edit This Section" at bounding box center [227, 120] width 81 height 18
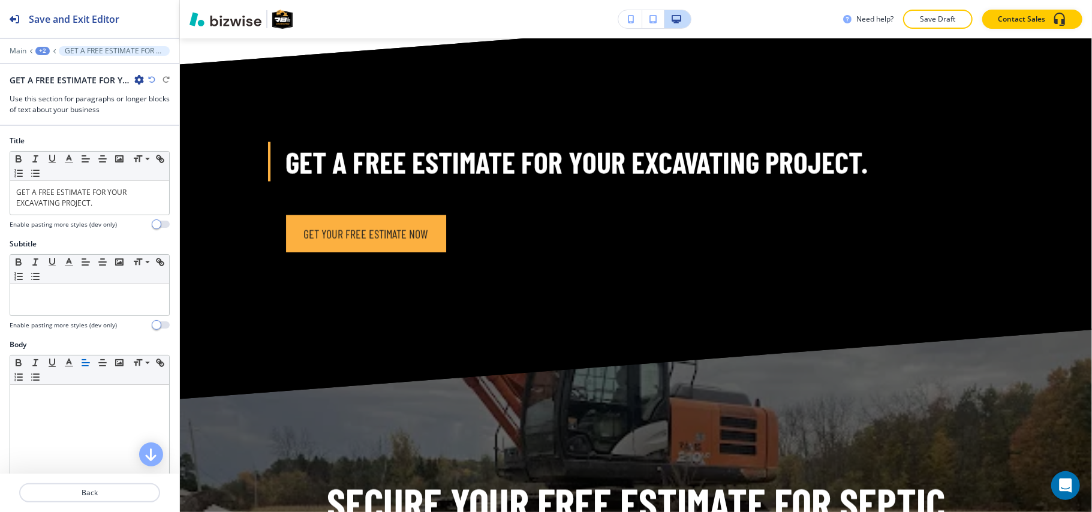
scroll to position [1103, 0]
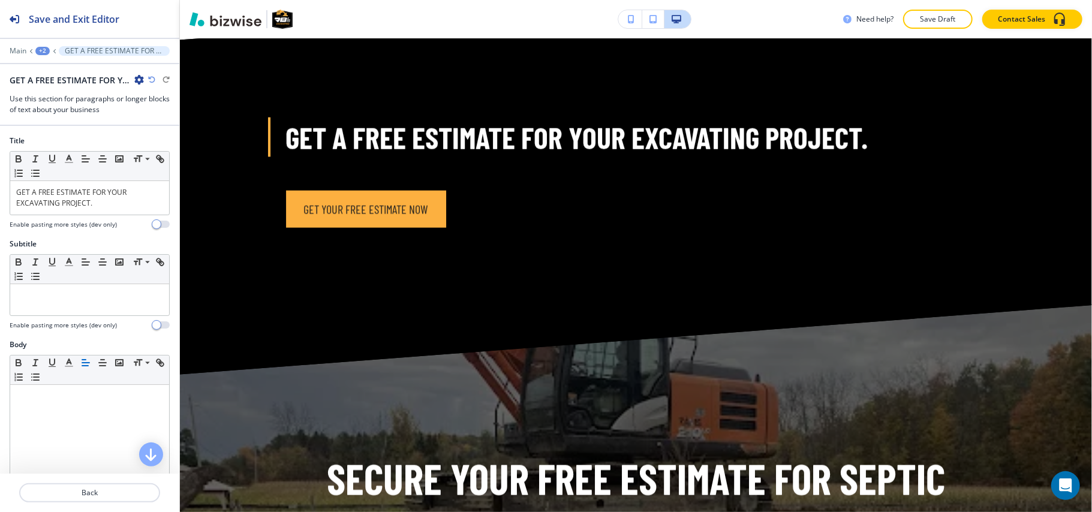
click at [149, 77] on icon "button" at bounding box center [151, 79] width 7 height 7
click at [135, 77] on icon "button" at bounding box center [139, 80] width 10 height 10
click at [157, 137] on button "Delete Section" at bounding box center [172, 144] width 77 height 22
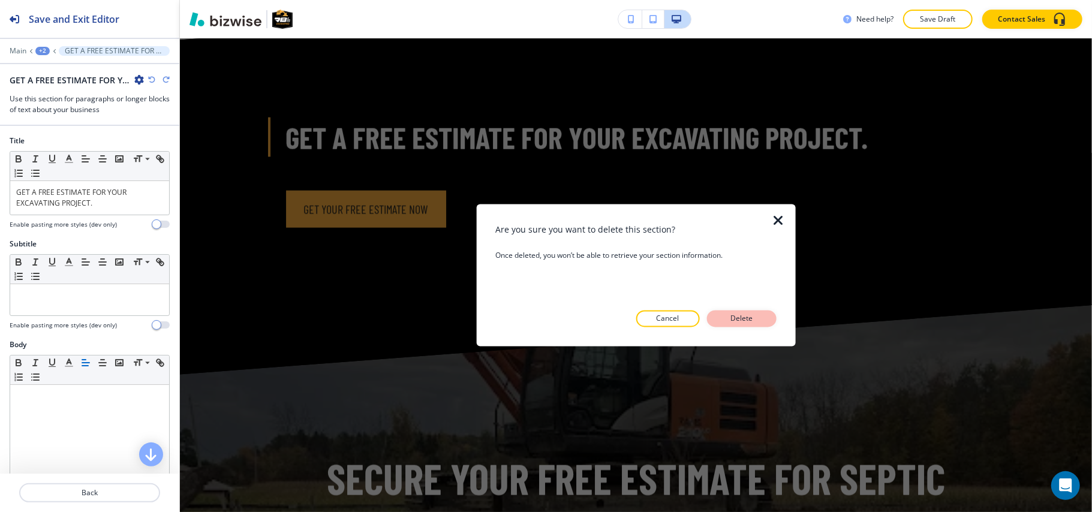
click at [754, 322] on p "Delete" at bounding box center [742, 319] width 29 height 11
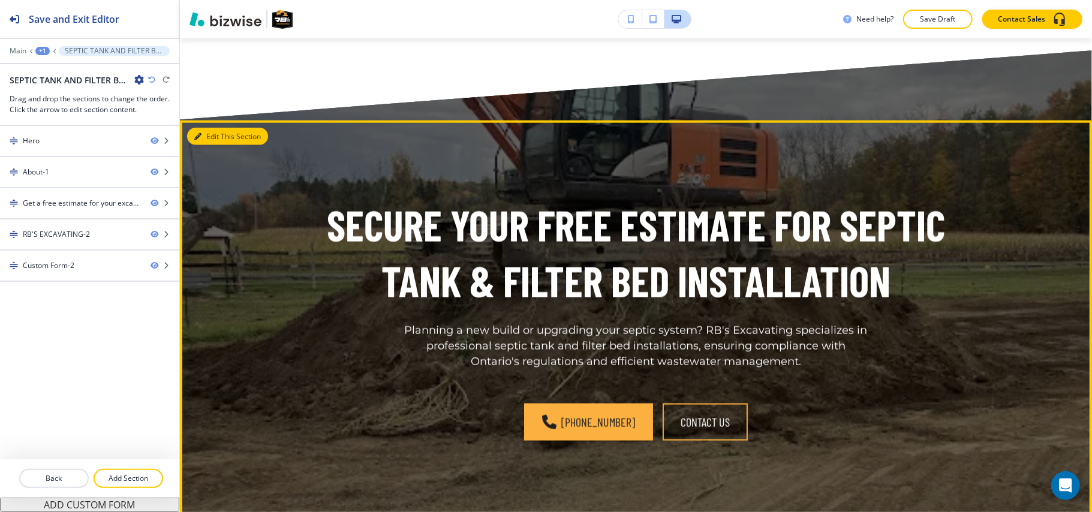
click at [214, 130] on button "Edit This Section" at bounding box center [227, 137] width 81 height 18
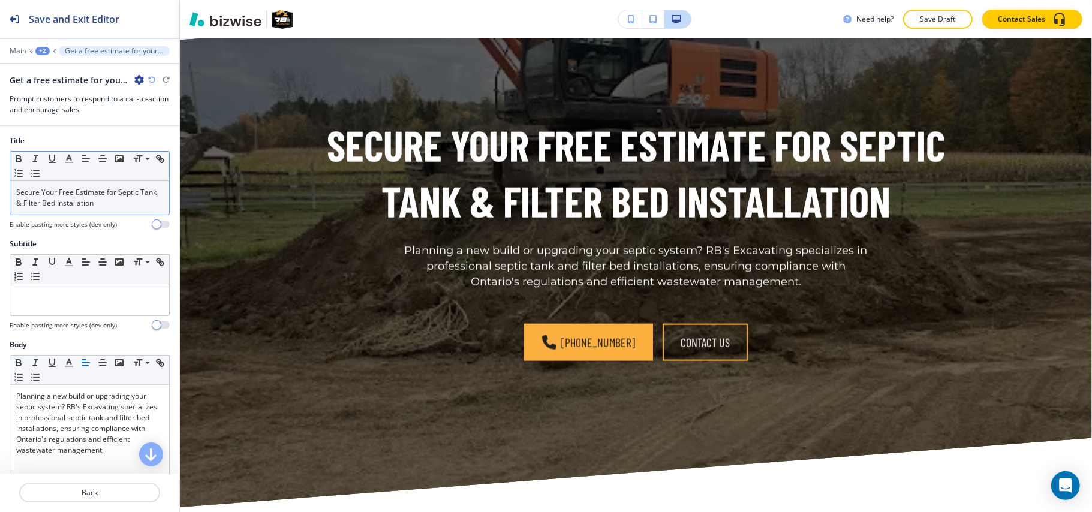
click at [87, 212] on div "Secure Your Free Estimate for Septic Tank & Filter Bed Installation" at bounding box center [89, 198] width 159 height 34
drag, startPoint x: 94, startPoint y: 200, endPoint x: 65, endPoint y: 197, distance: 29.0
click at [65, 197] on p "Secure Your Free Estimate for Septic Tank & Filter Bed Installation" at bounding box center [89, 198] width 147 height 22
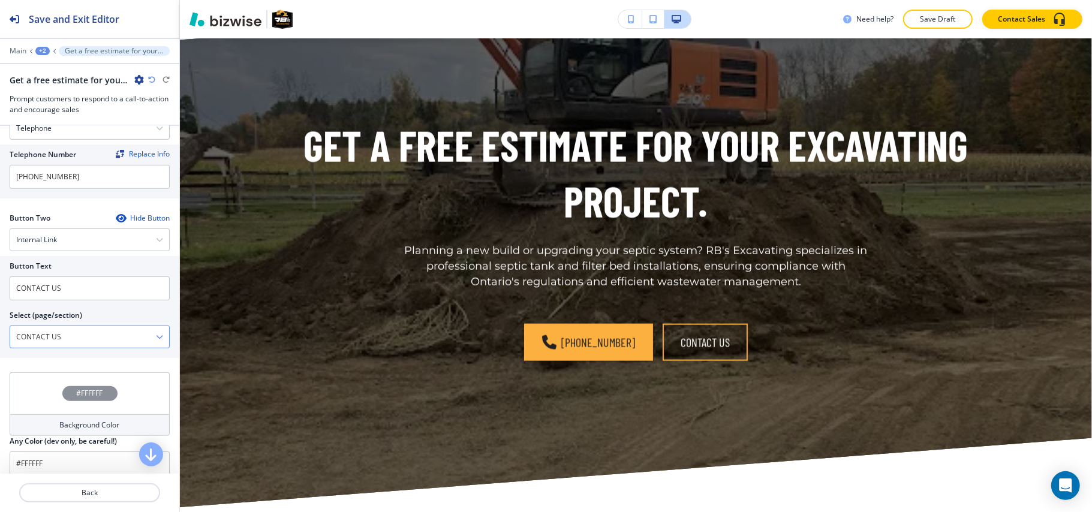
scroll to position [480, 0]
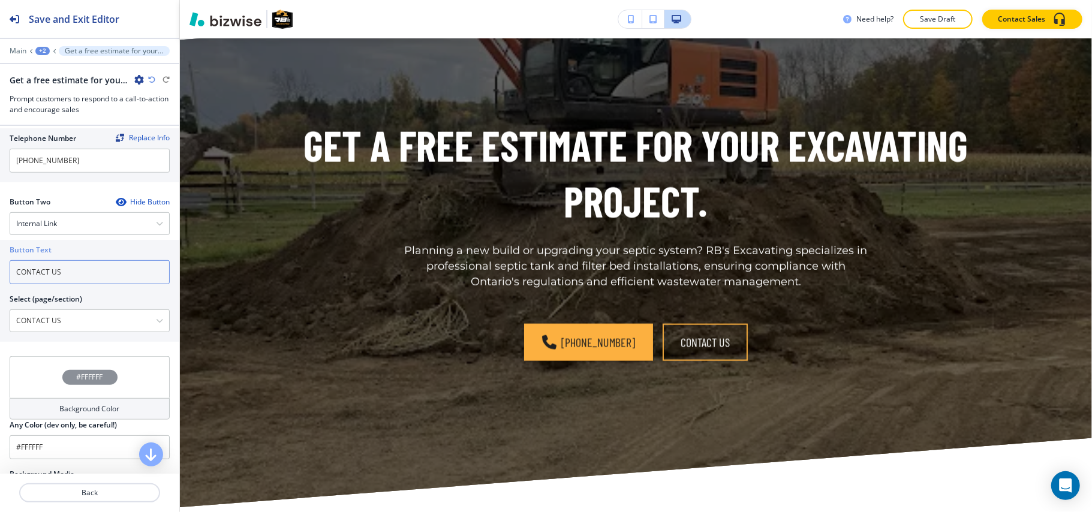
drag, startPoint x: 86, startPoint y: 266, endPoint x: 0, endPoint y: 265, distance: 86.4
click at [0, 265] on div "Button Text CONTACT US Select (page/section) CONTACT US HOME HOME | Hero HOME |…" at bounding box center [89, 291] width 179 height 102
paste input "Get your free estimate now"
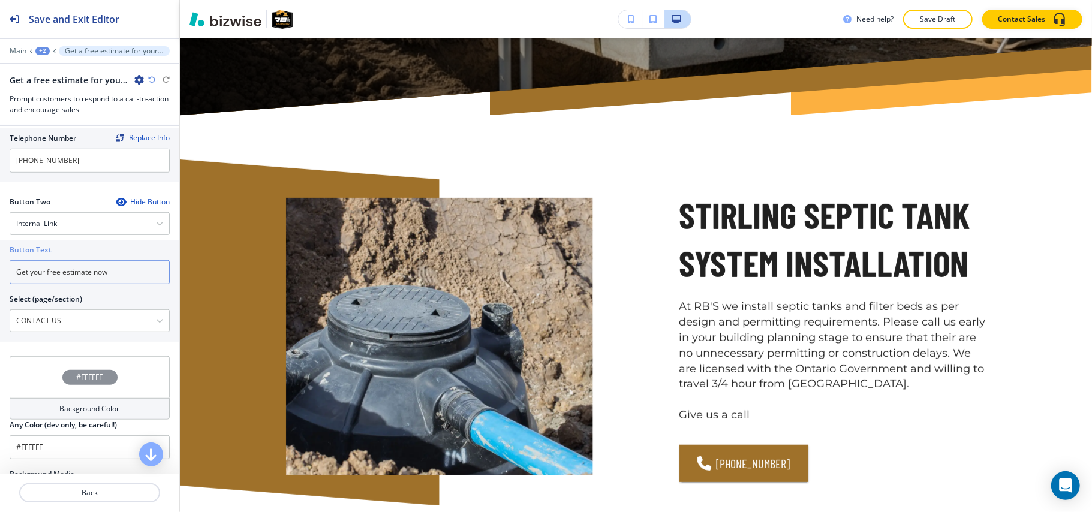
scroll to position [0, 0]
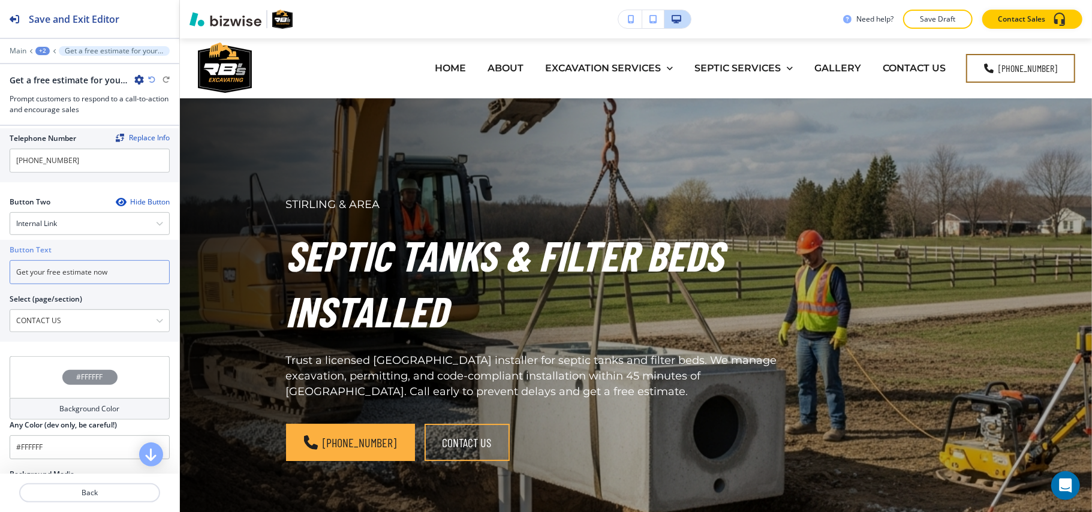
type input "Get your free estimate now"
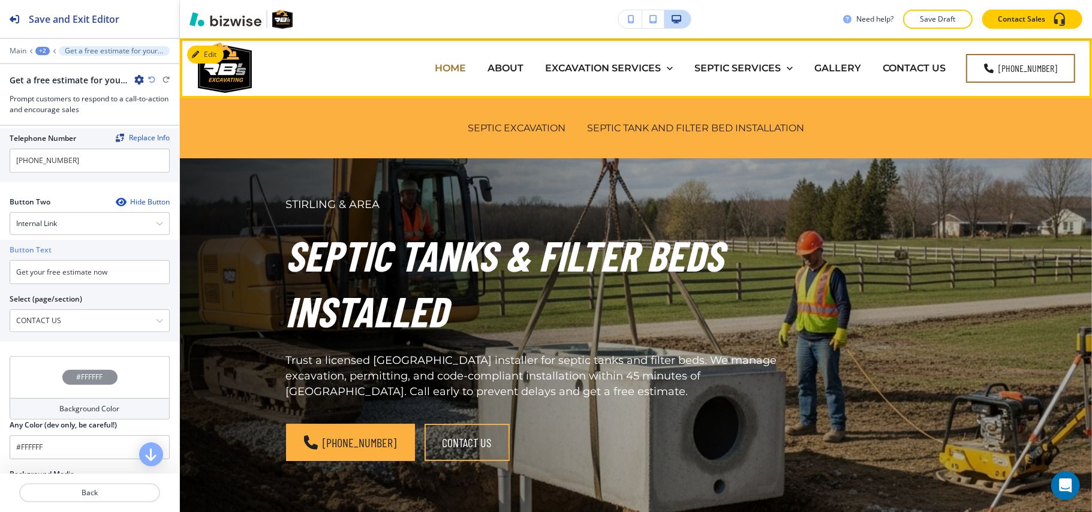
click at [454, 63] on p "HOME" at bounding box center [450, 68] width 31 height 14
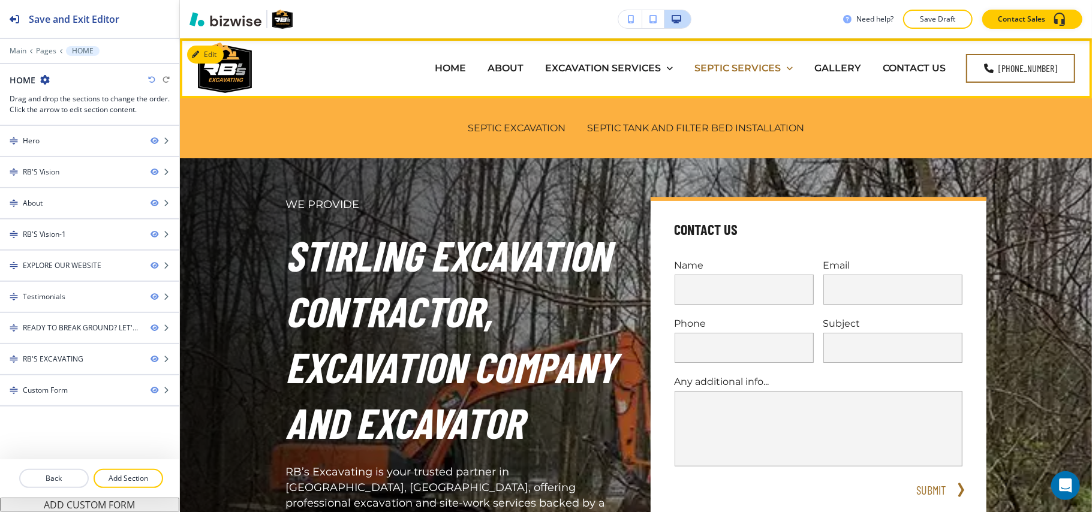
click at [740, 66] on p "SEPTIC SERVICES" at bounding box center [738, 68] width 86 height 14
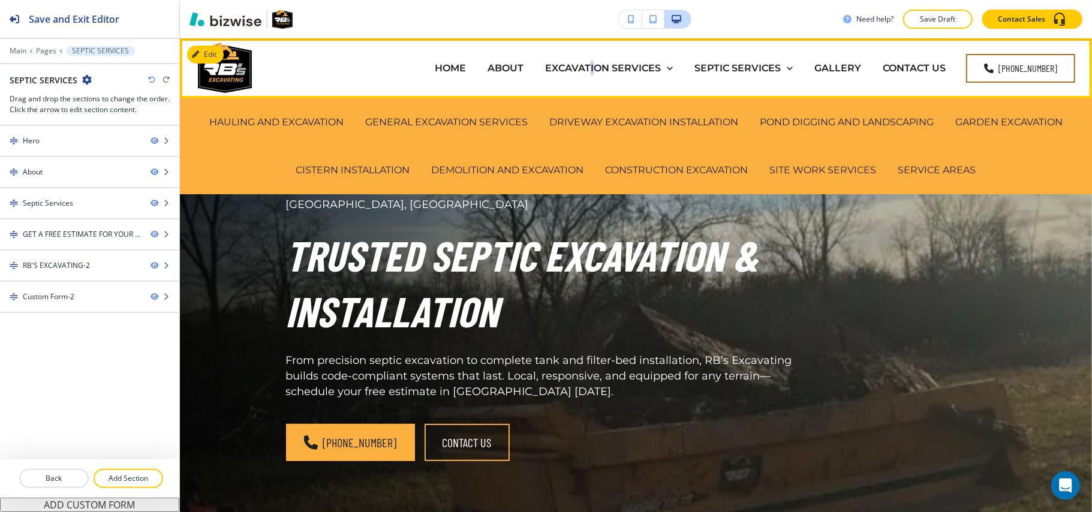
drag, startPoint x: 594, startPoint y: 63, endPoint x: 958, endPoint y: 68, distance: 363.6
click at [595, 63] on p "EXCAVATION SERVICES" at bounding box center [603, 68] width 116 height 14
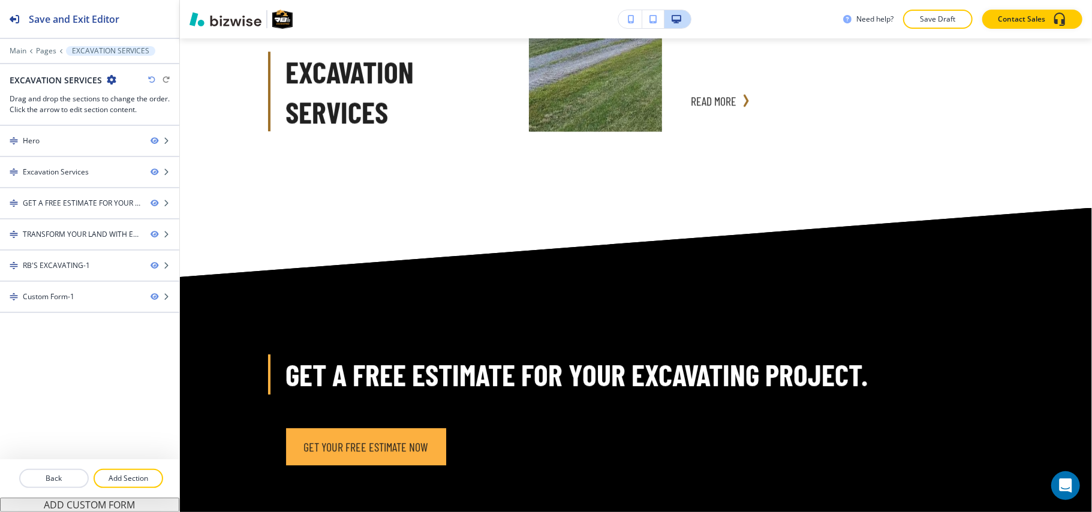
scroll to position [2700, 0]
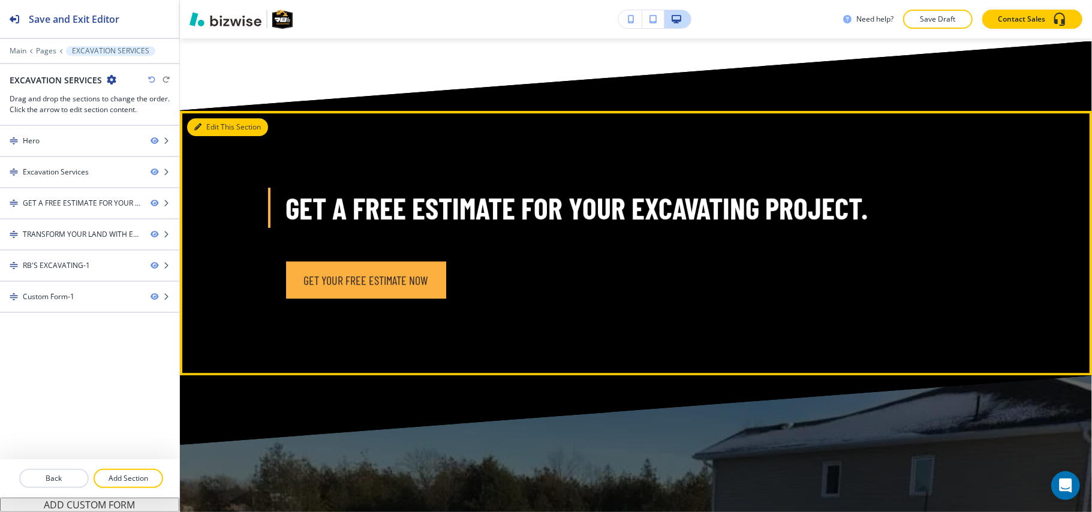
click at [219, 125] on button "Edit This Section" at bounding box center [227, 127] width 81 height 18
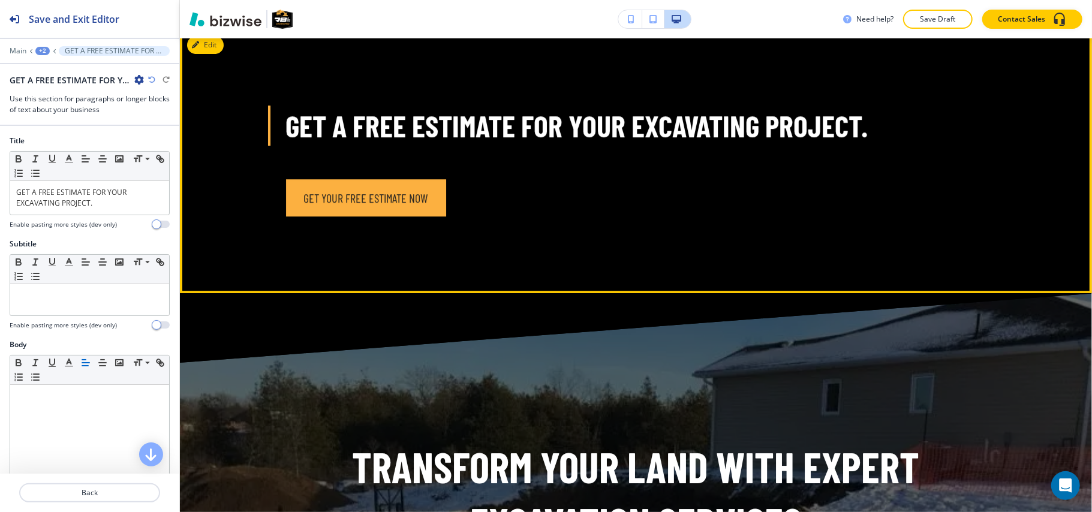
scroll to position [2691, 0]
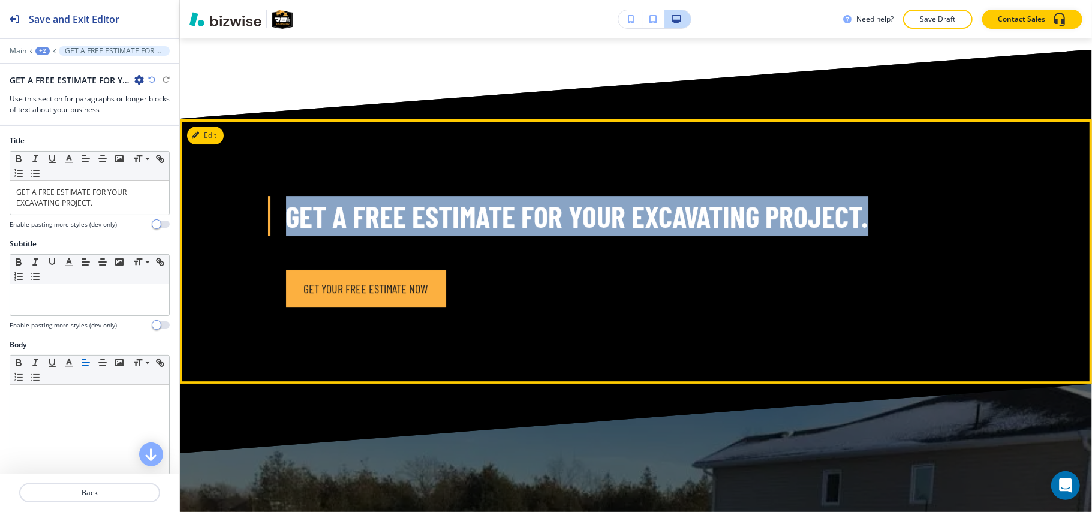
drag, startPoint x: 279, startPoint y: 203, endPoint x: 898, endPoint y: 204, distance: 619.1
click at [898, 204] on div "GET A FREE ESTIMATE FOR YOUR EXCAVATING PROJECT. GET YOUR FREE ESTIMATE NOW" at bounding box center [637, 251] width 768 height 111
copy p "GET A FREE ESTIMATE FOR YOUR EXCAVATING PROJECT."
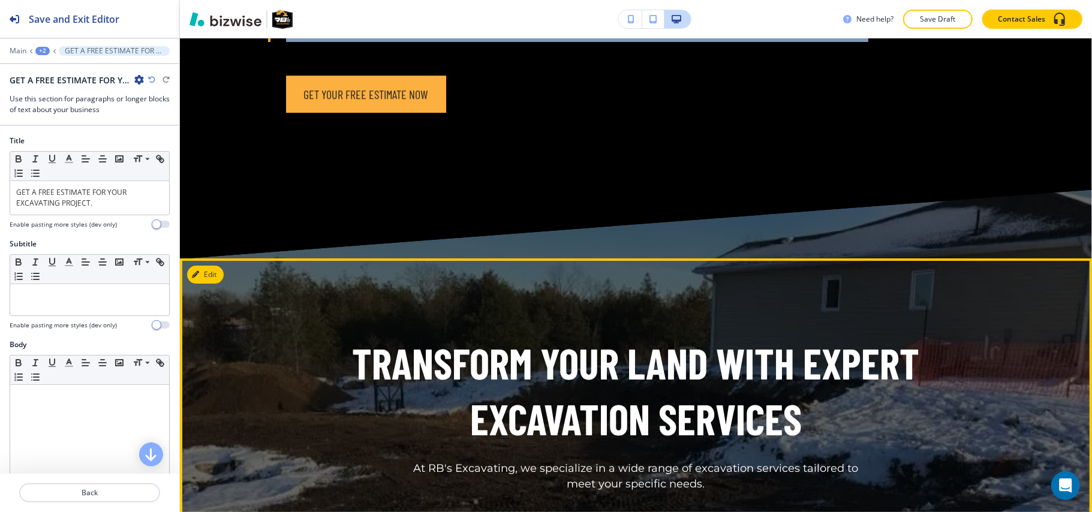
scroll to position [2931, 0]
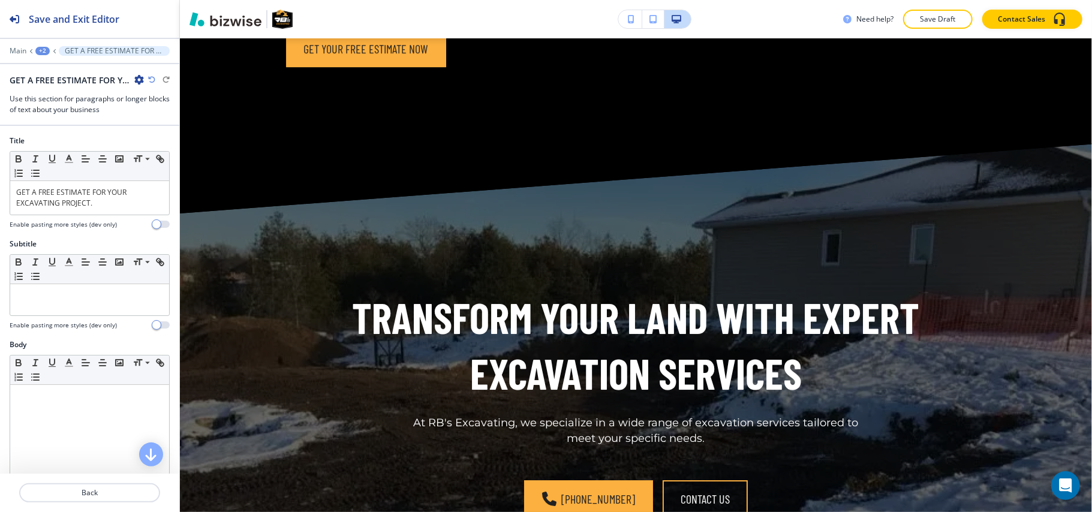
click at [140, 78] on icon "button" at bounding box center [139, 80] width 10 height 10
click at [157, 143] on p "Delete Section" at bounding box center [172, 143] width 61 height 11
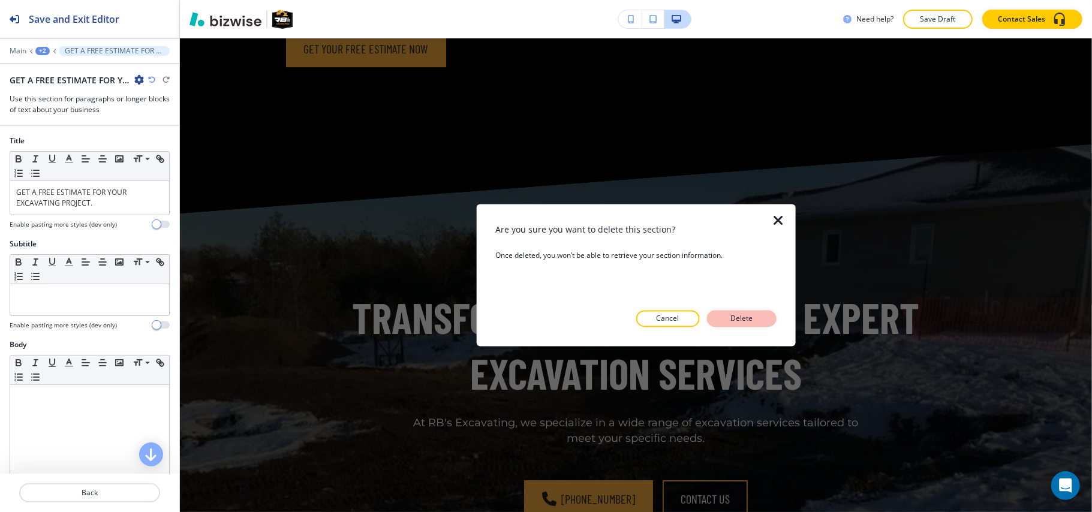
click at [737, 318] on p "Delete" at bounding box center [742, 319] width 29 height 11
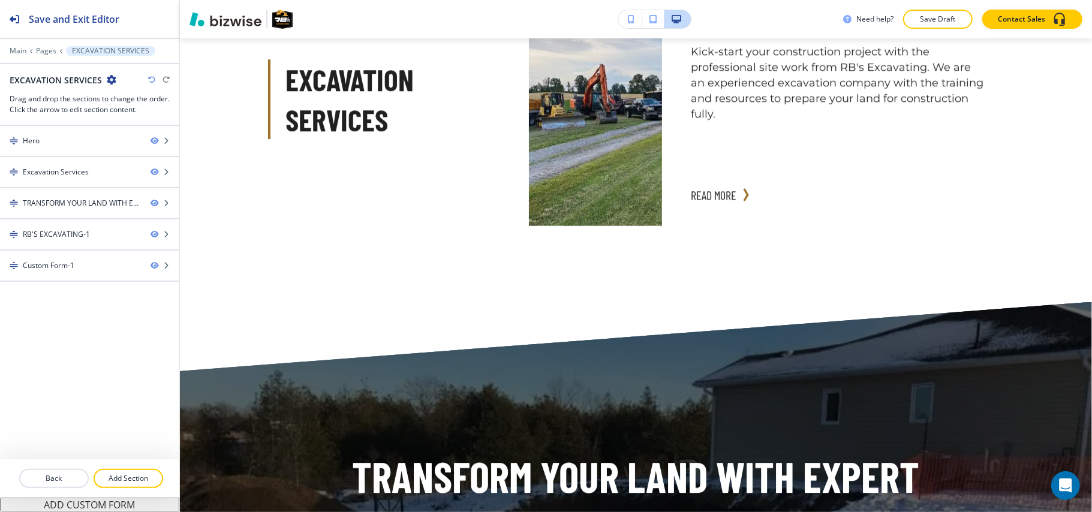
scroll to position [2679, 0]
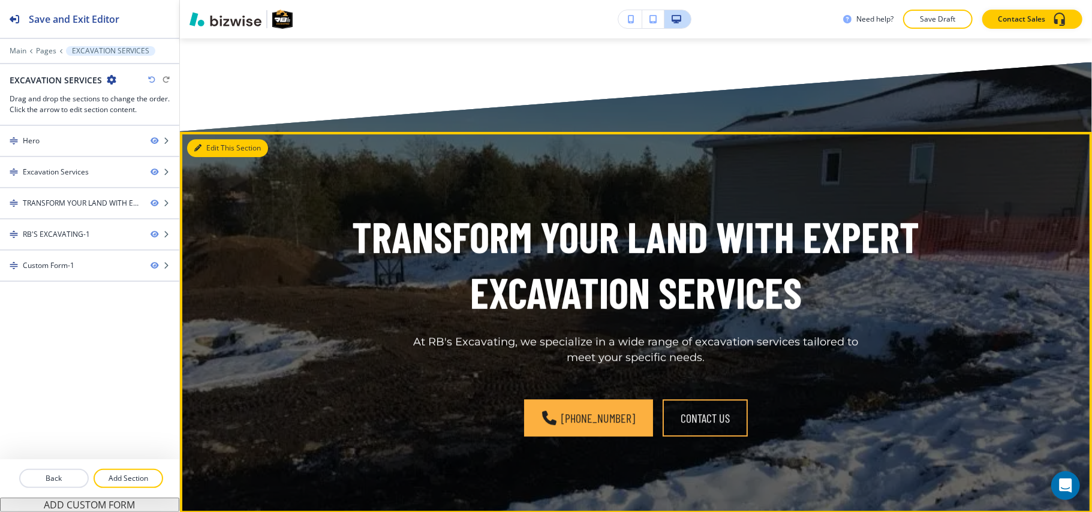
click at [214, 145] on button "Edit This Section" at bounding box center [227, 148] width 81 height 18
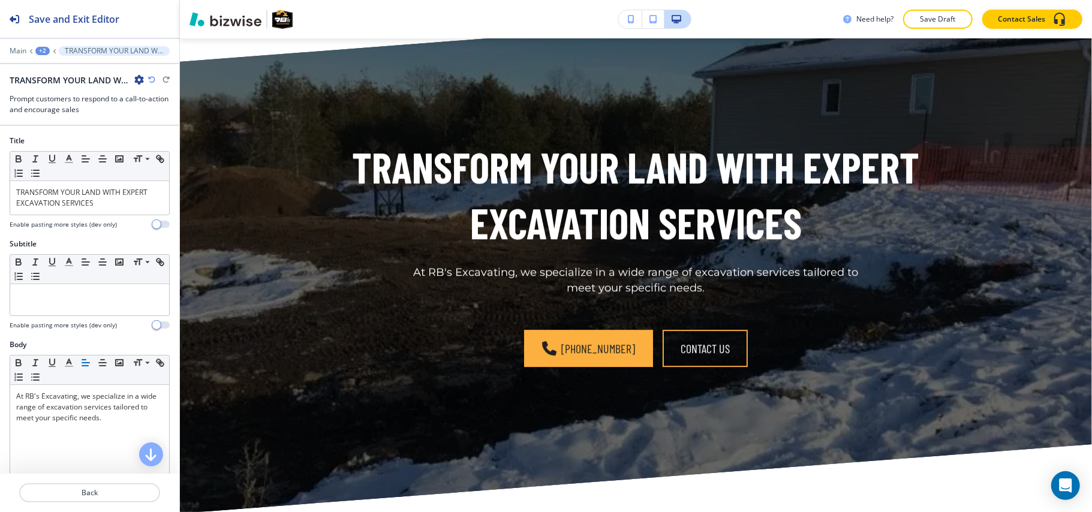
scroll to position [2772, 0]
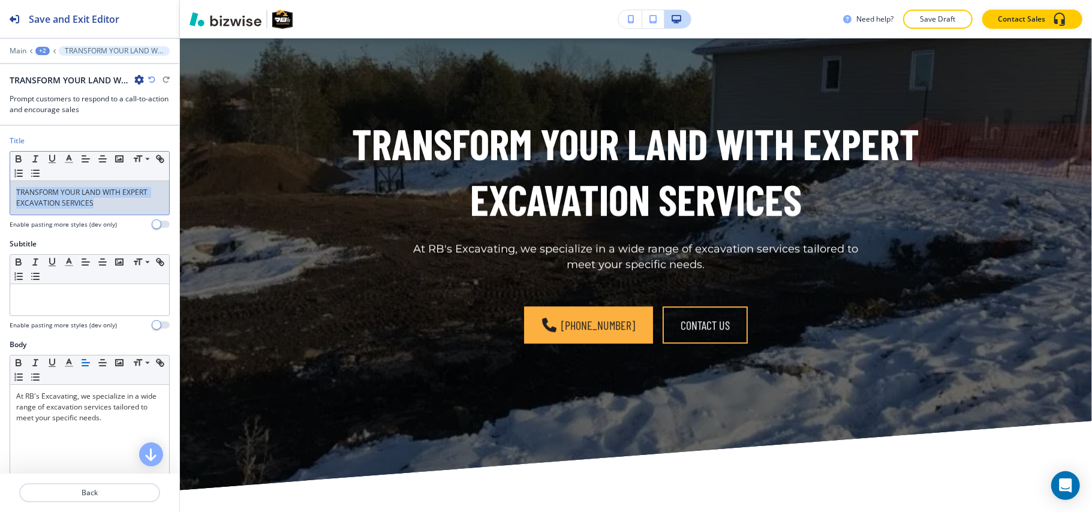
drag, startPoint x: 121, startPoint y: 211, endPoint x: 0, endPoint y: 186, distance: 123.8
click at [0, 186] on div "Title Small Normal Large Huge TRANSFORM YOUR LAND WITH EXPERT EXCAVATION SERVIC…" at bounding box center [89, 187] width 179 height 103
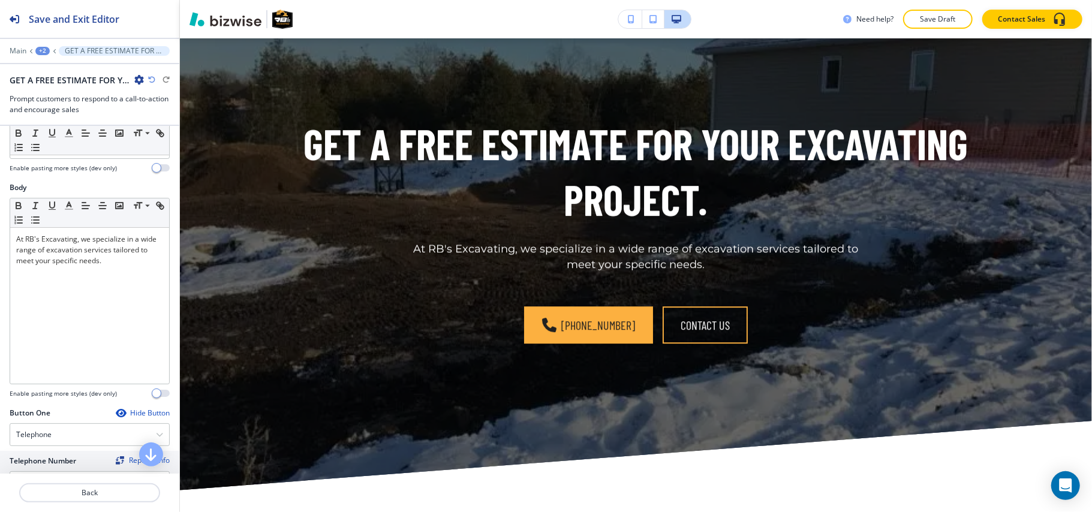
scroll to position [320, 0]
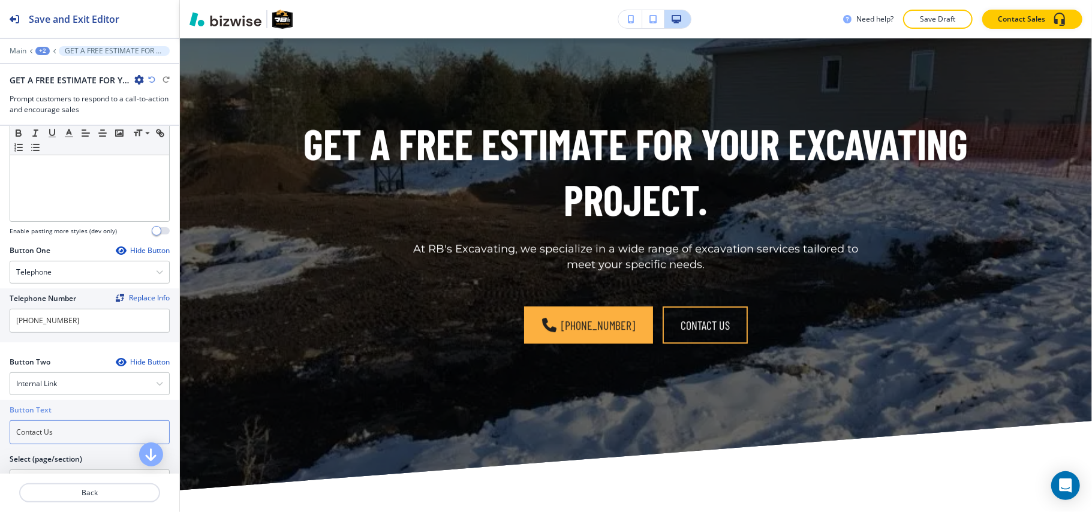
drag, startPoint x: 70, startPoint y: 445, endPoint x: 0, endPoint y: 435, distance: 70.9
click at [0, 435] on div "Button Text Contact Us Select (page/section) CONTACT US HOME HOME | Hero HOME |…" at bounding box center [89, 451] width 179 height 102
paste input "Get your free estimate now"
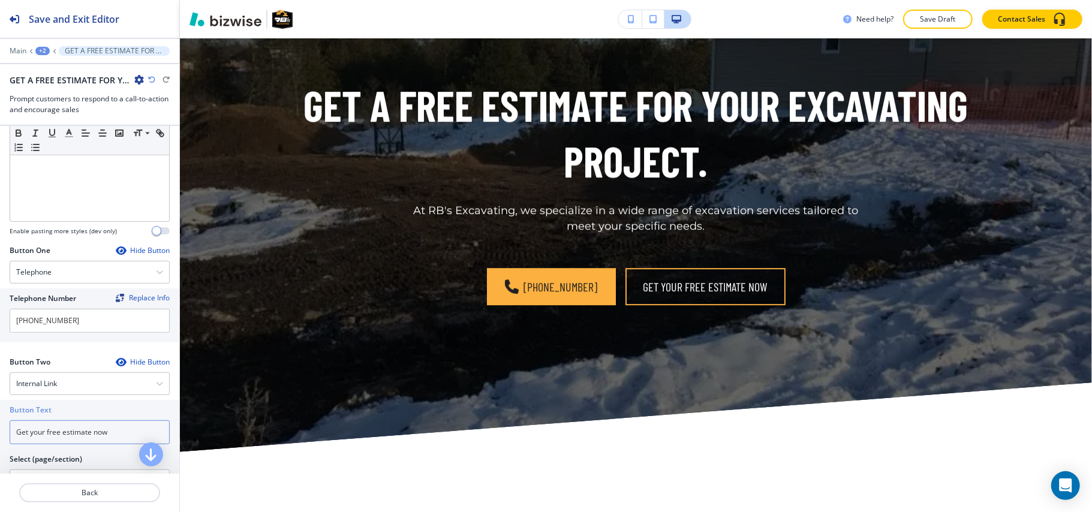
scroll to position [0, 0]
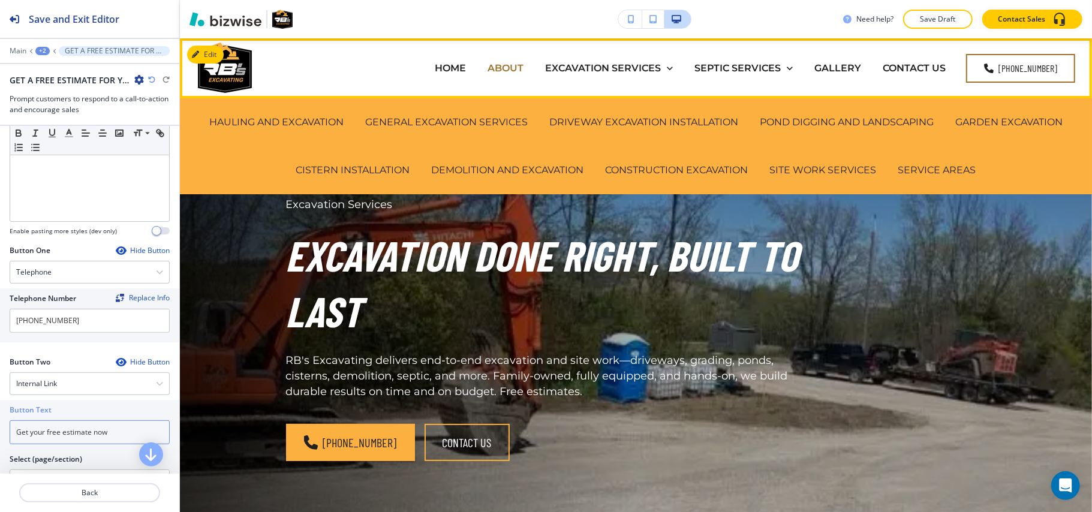
type input "Get your free estimate now"
click at [509, 70] on p "ABOUT" at bounding box center [506, 68] width 36 height 14
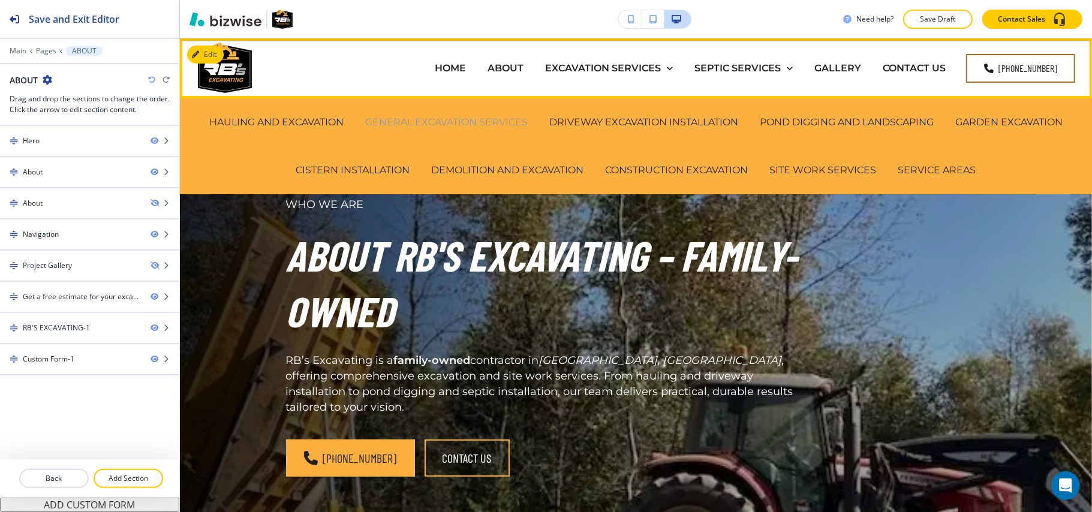
click at [458, 124] on p "GENERAL EXCAVATION SERVICES" at bounding box center [446, 122] width 163 height 14
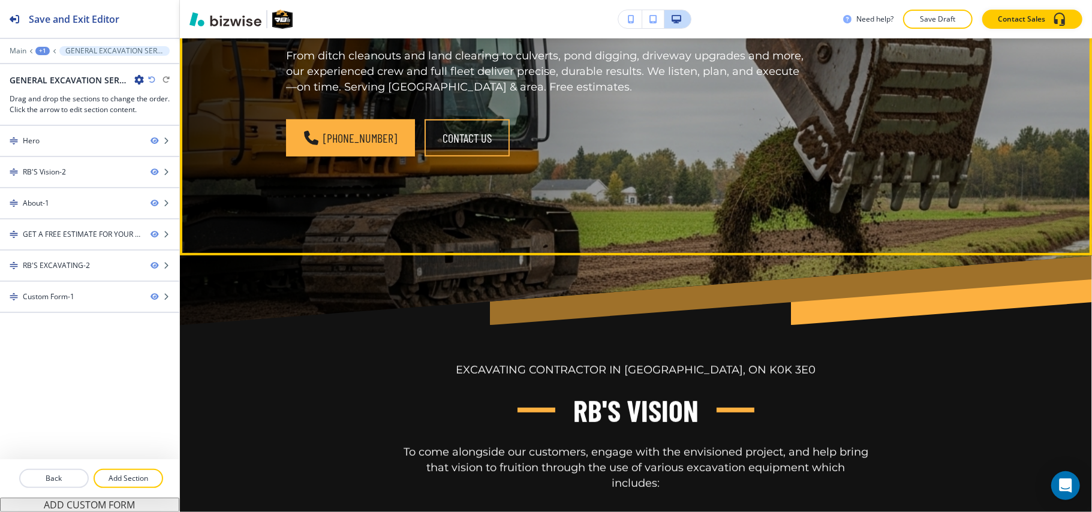
scroll to position [125, 0]
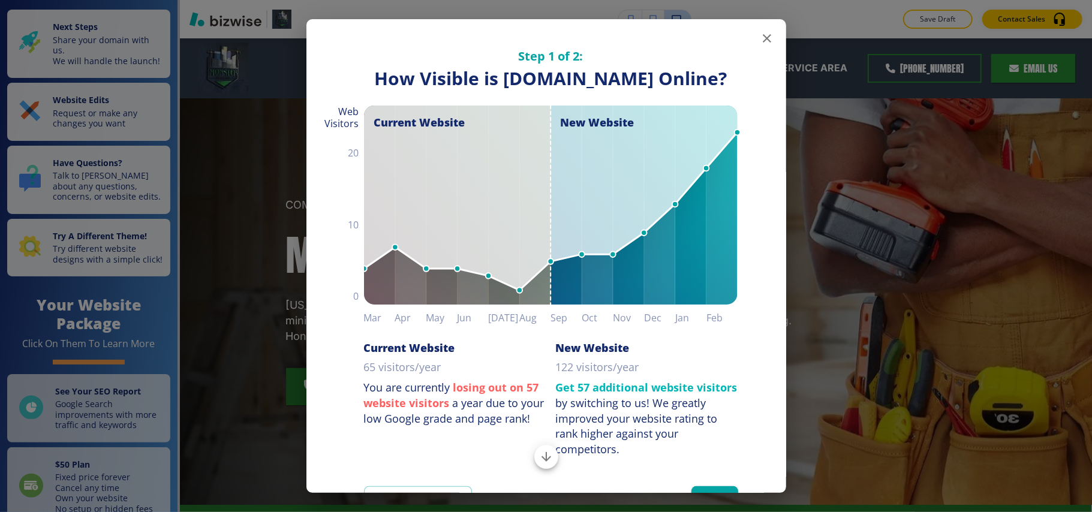
click at [760, 34] on icon "button" at bounding box center [767, 38] width 14 height 14
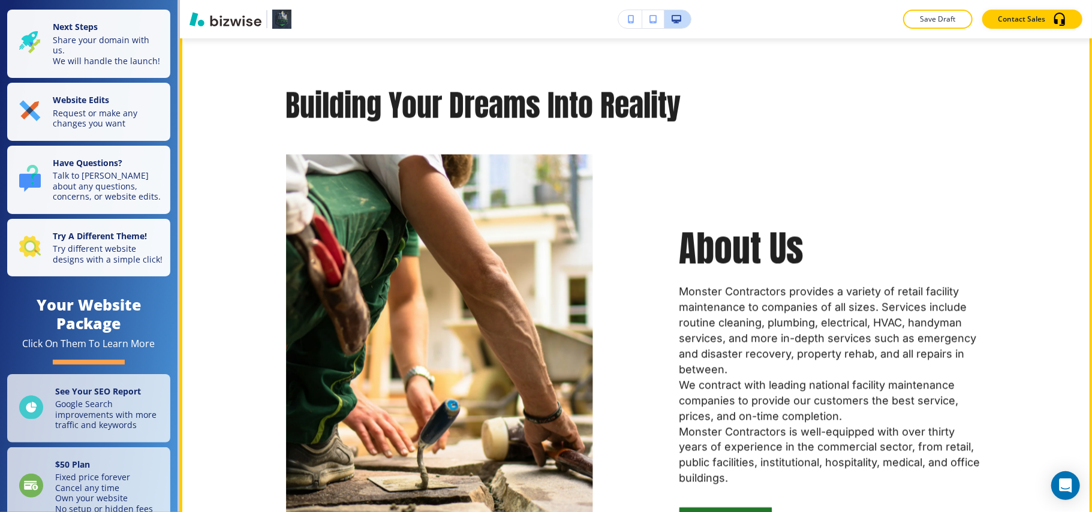
scroll to position [1520, 0]
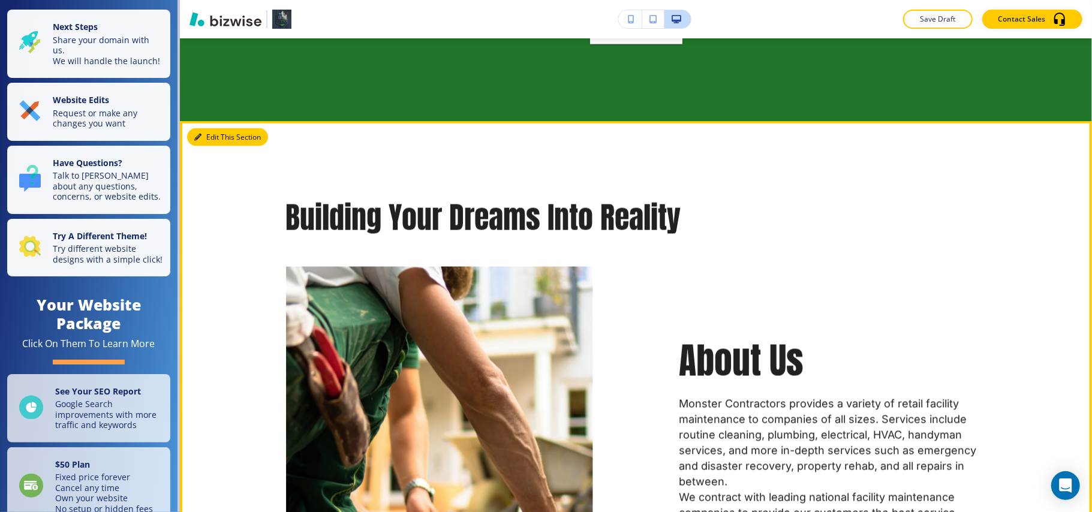
click at [229, 133] on button "Edit This Section" at bounding box center [227, 137] width 81 height 18
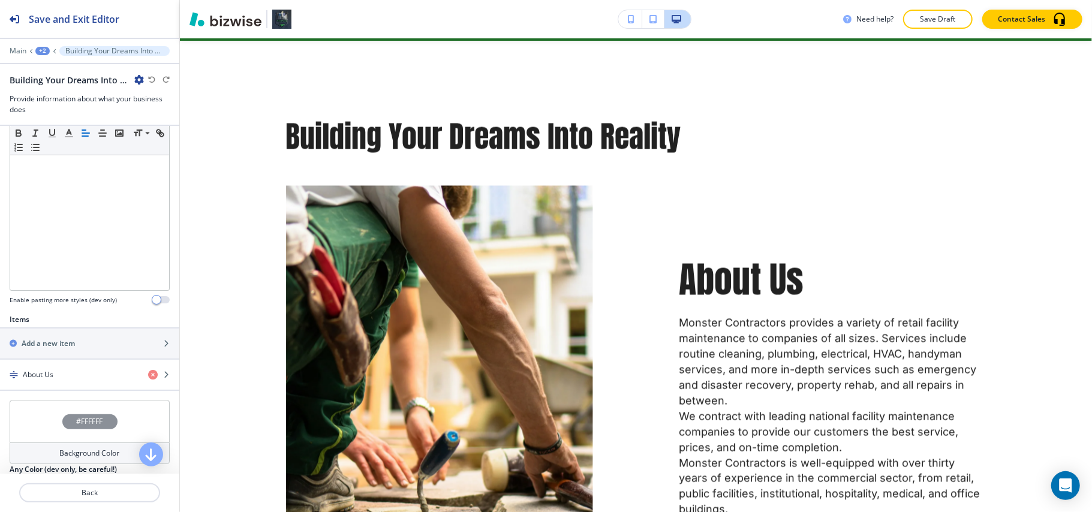
scroll to position [469, 0]
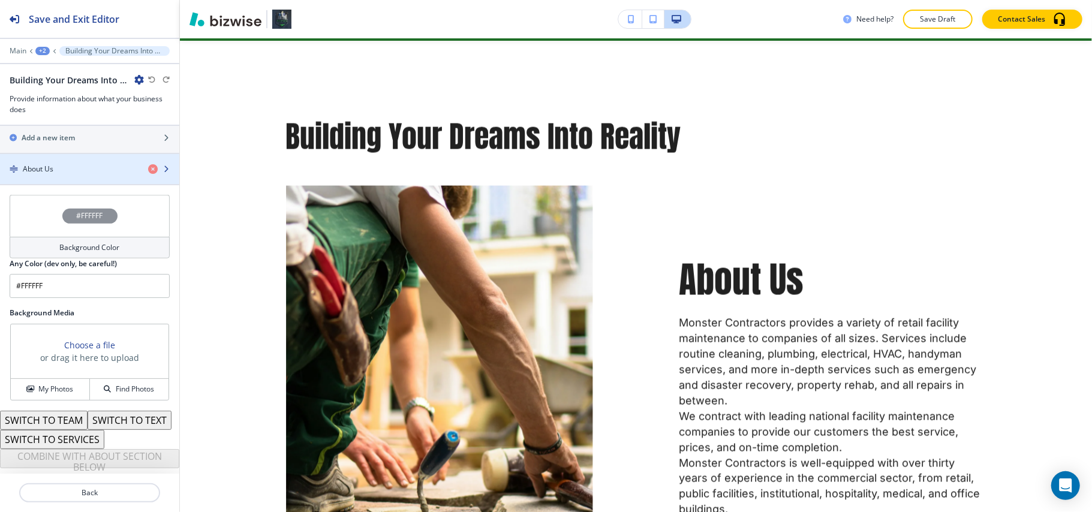
click at [67, 164] on div "About Us" at bounding box center [69, 169] width 139 height 11
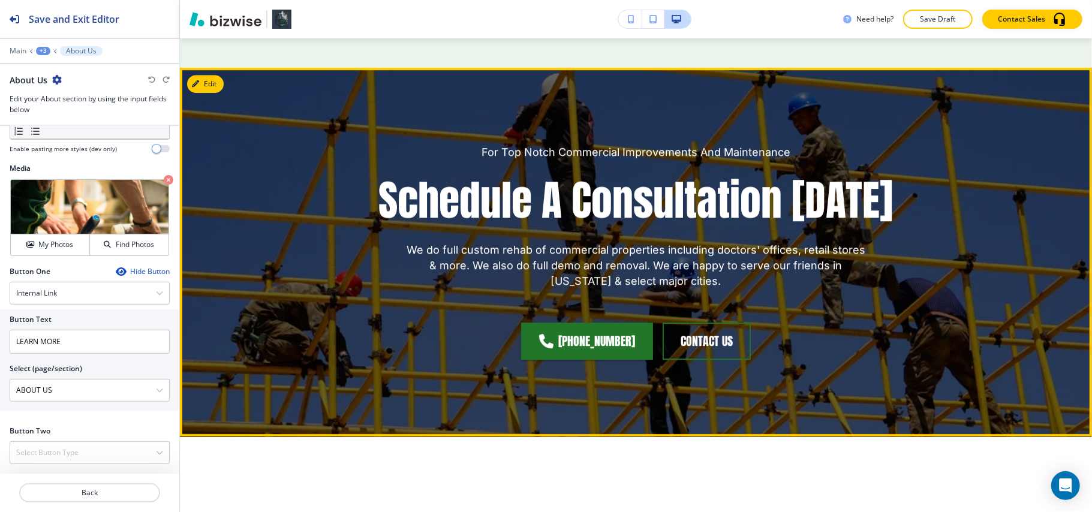
scroll to position [2640, 0]
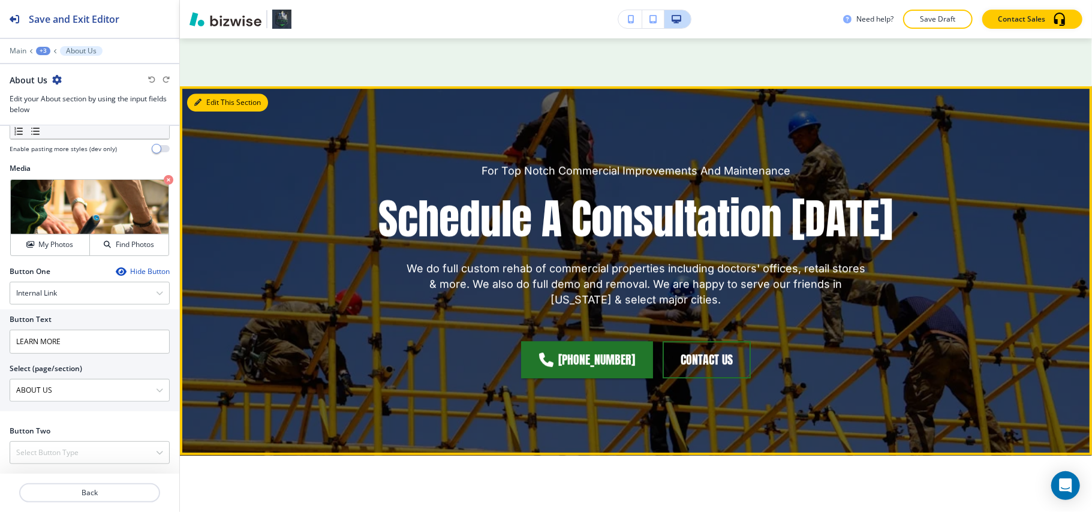
click at [216, 94] on button "Edit This Section" at bounding box center [227, 103] width 81 height 18
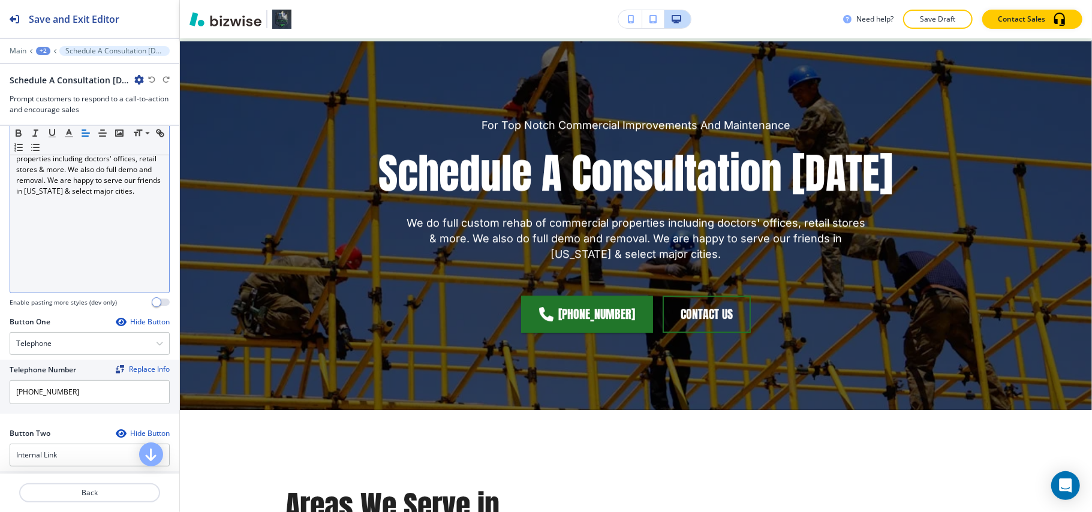
scroll to position [480, 0]
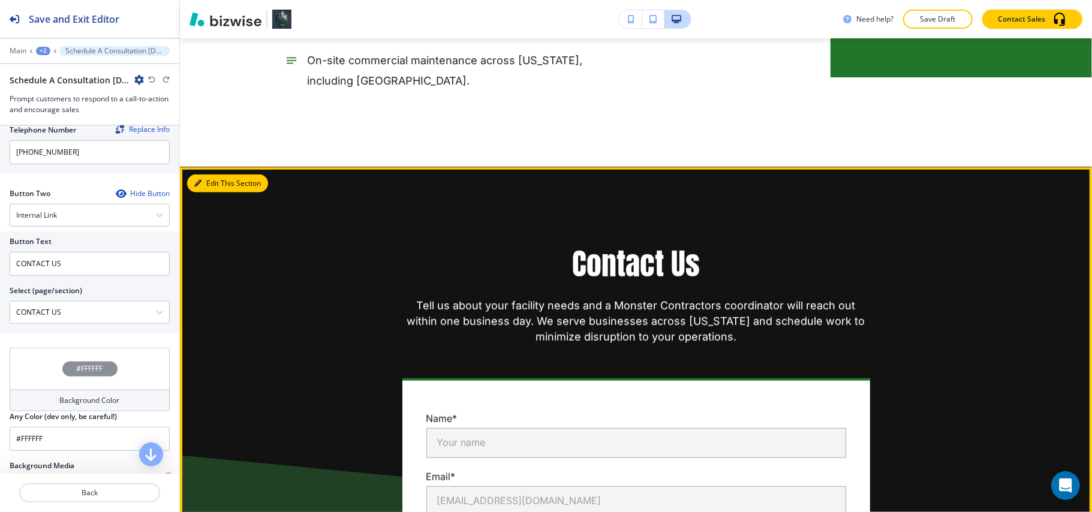
click at [220, 175] on button "Edit This Section" at bounding box center [227, 184] width 81 height 18
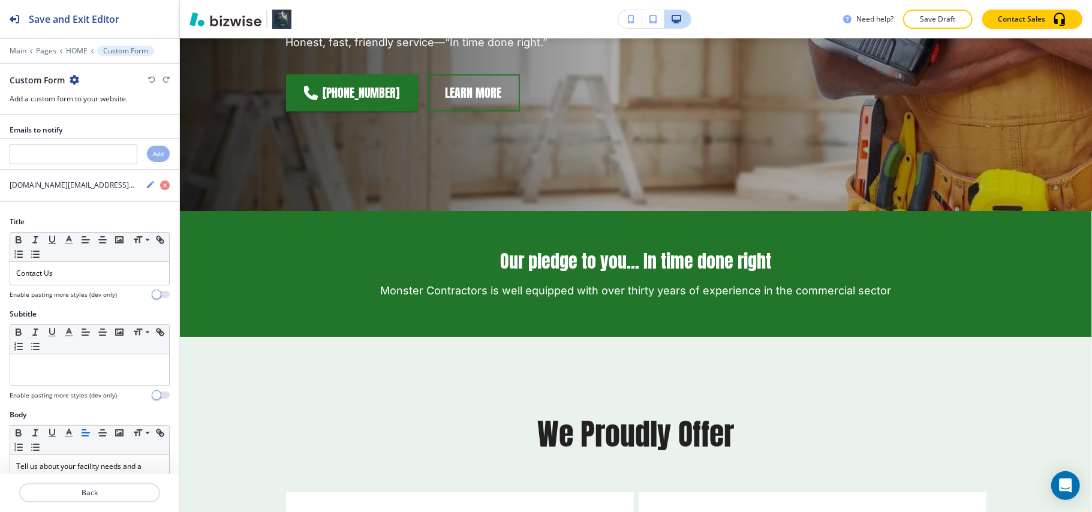
scroll to position [0, 0]
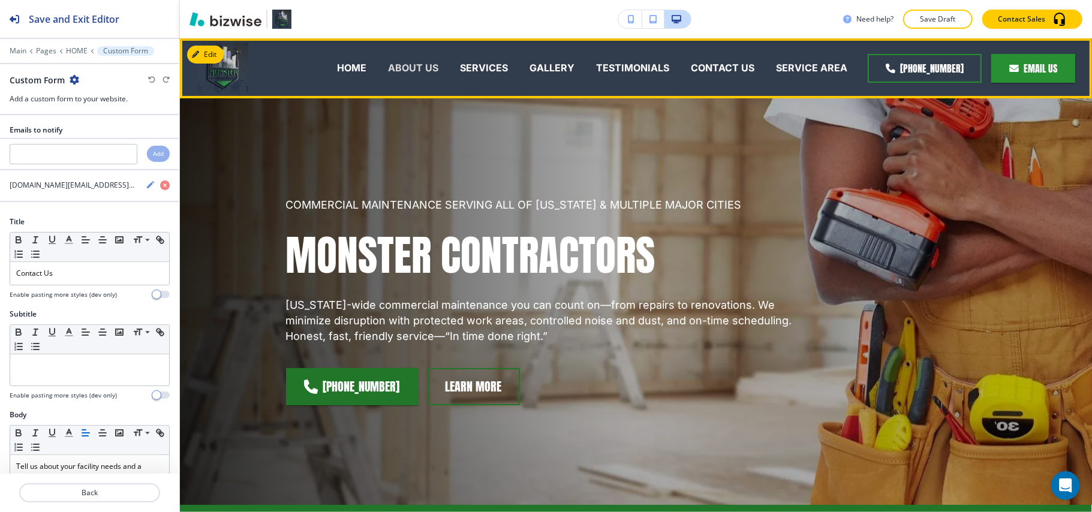
click at [423, 68] on p "ABOUT US" at bounding box center [413, 68] width 50 height 14
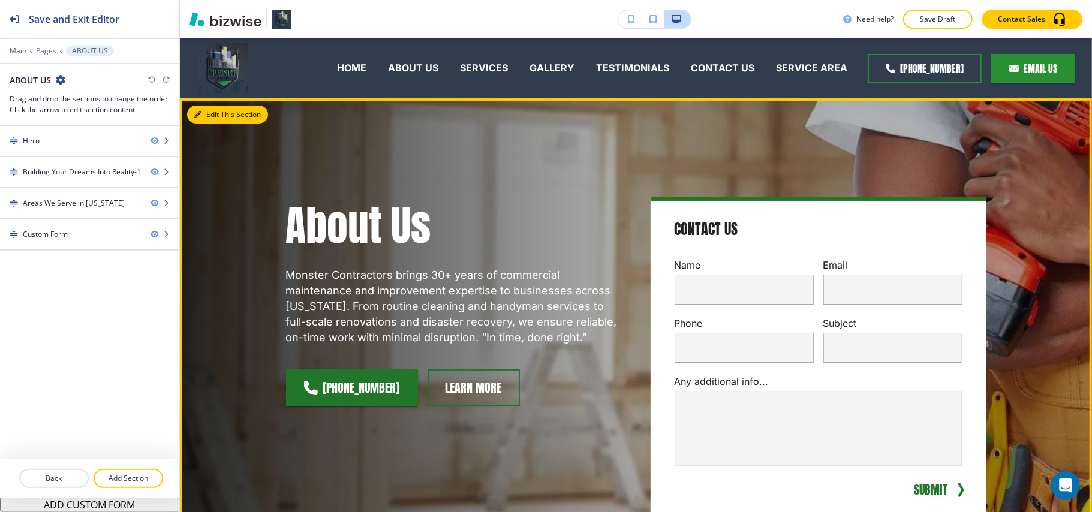
drag, startPoint x: 209, startPoint y: 109, endPoint x: 200, endPoint y: 113, distance: 10.2
click at [209, 110] on button "Edit This Section" at bounding box center [227, 115] width 81 height 18
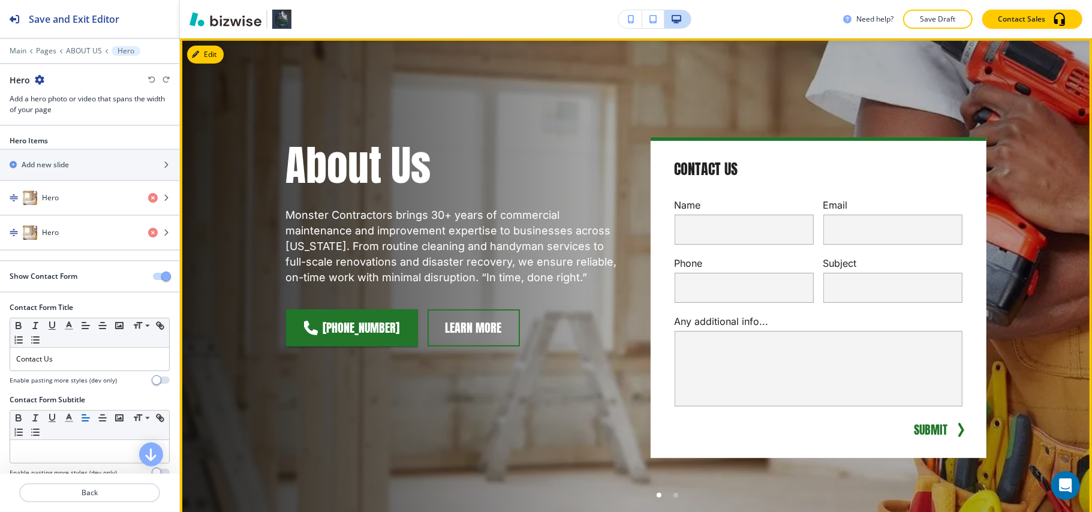
scroll to position [140, 0]
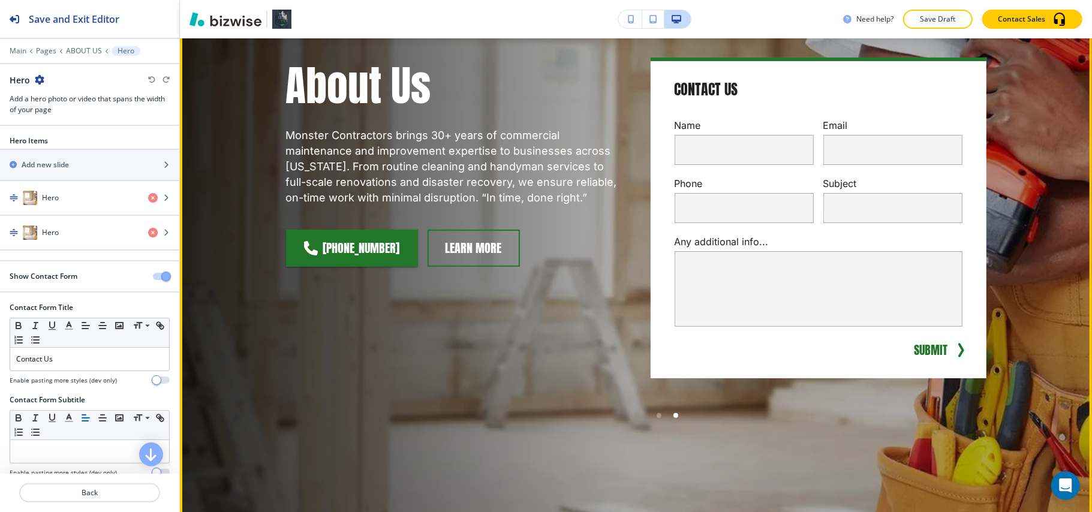
click at [674, 413] on div at bounding box center [676, 415] width 5 height 5
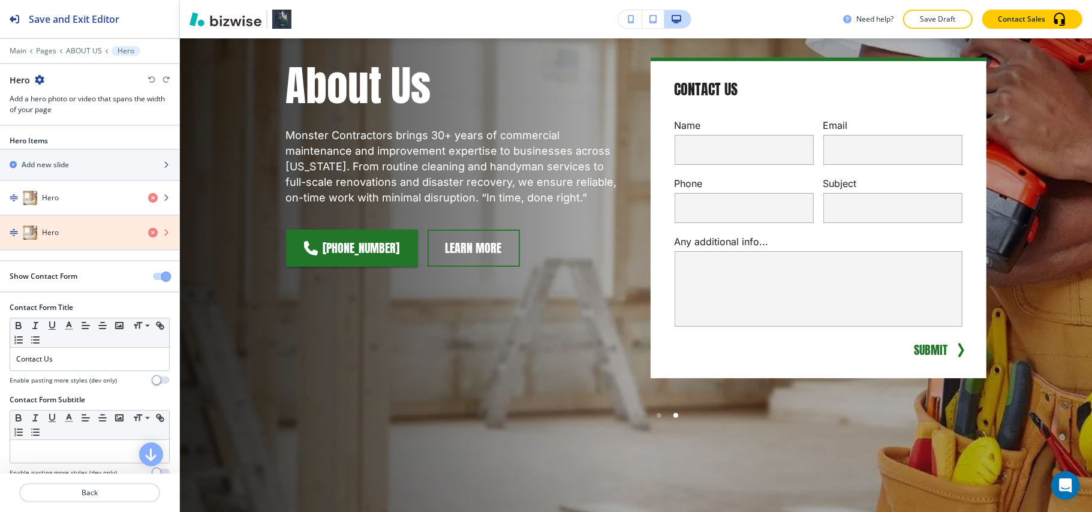
click at [148, 235] on icon "button" at bounding box center [153, 233] width 10 height 10
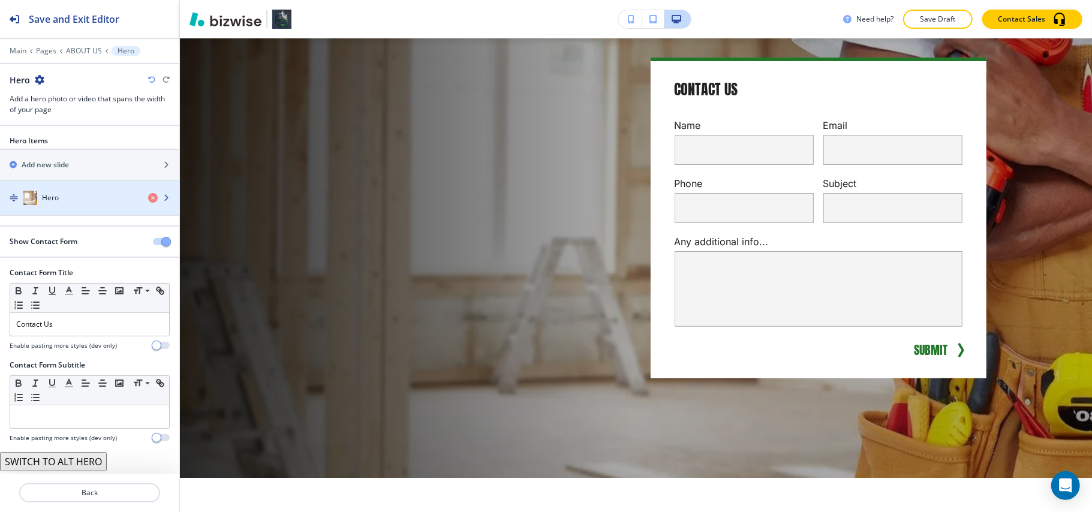
click at [75, 207] on div "button" at bounding box center [89, 210] width 179 height 10
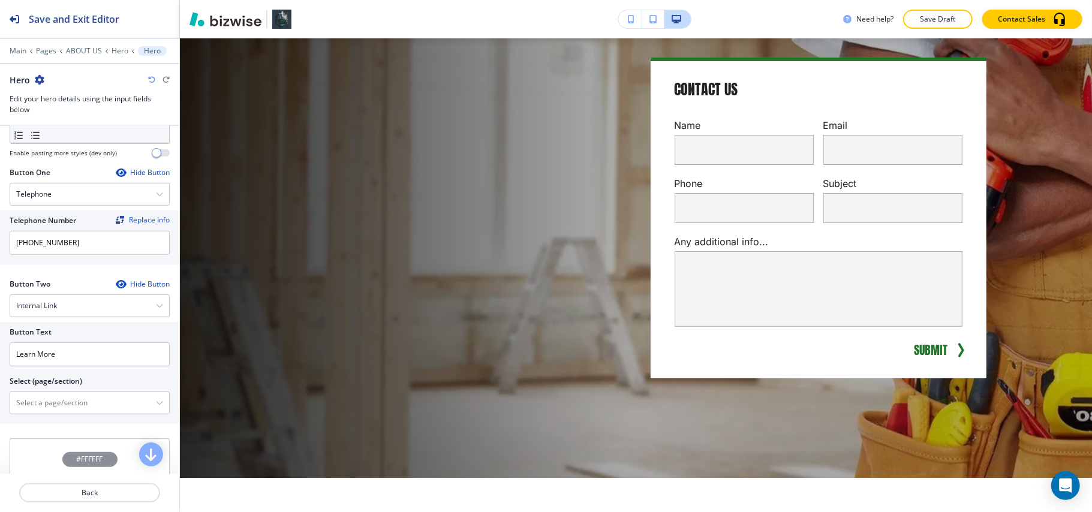
scroll to position [413, 0]
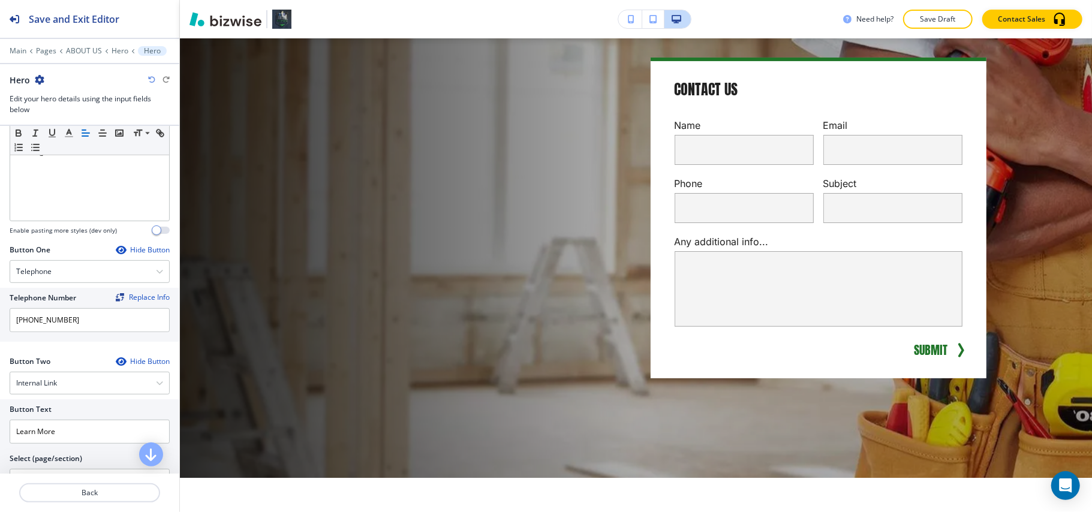
click at [152, 77] on icon "button" at bounding box center [151, 79] width 7 height 7
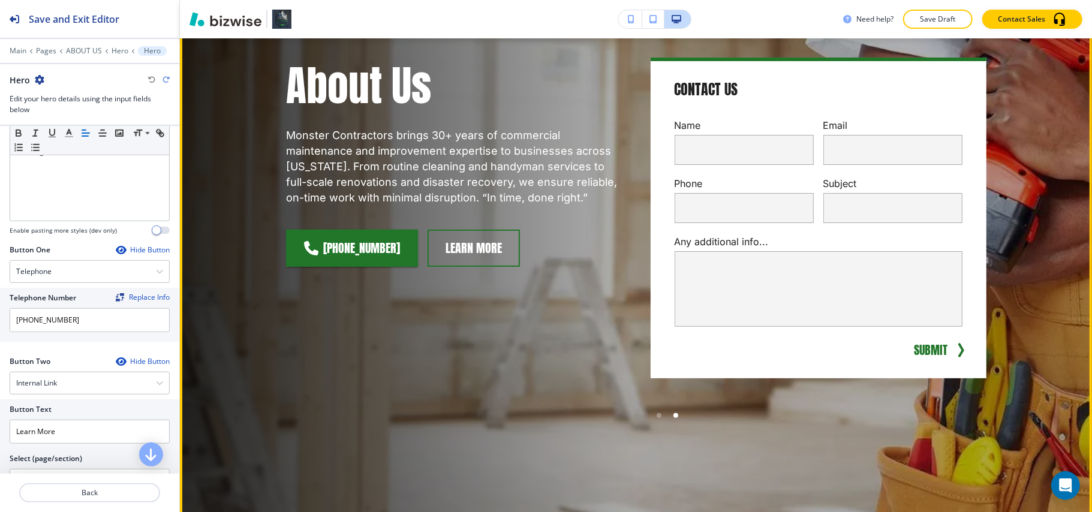
scroll to position [220, 0]
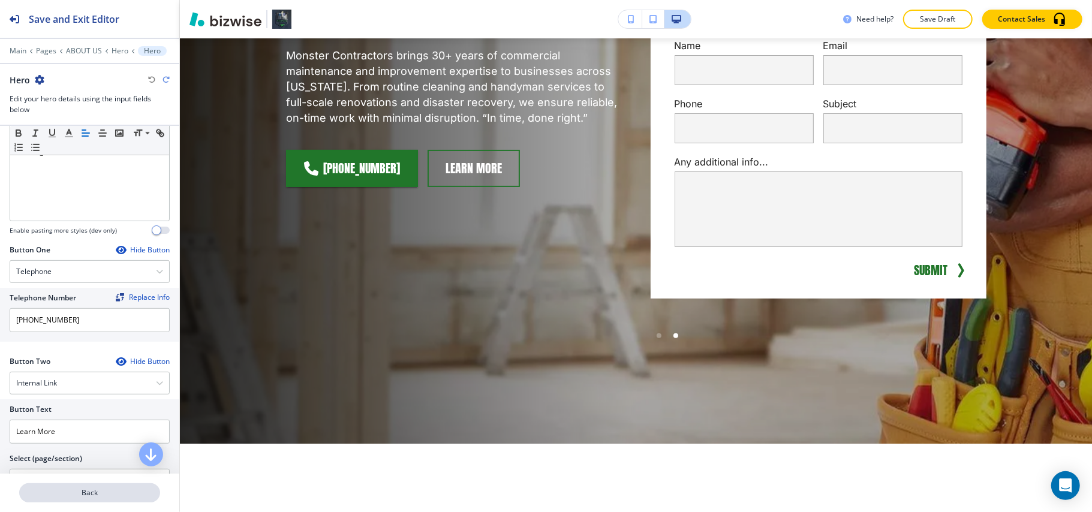
click at [127, 490] on p "Back" at bounding box center [89, 493] width 139 height 11
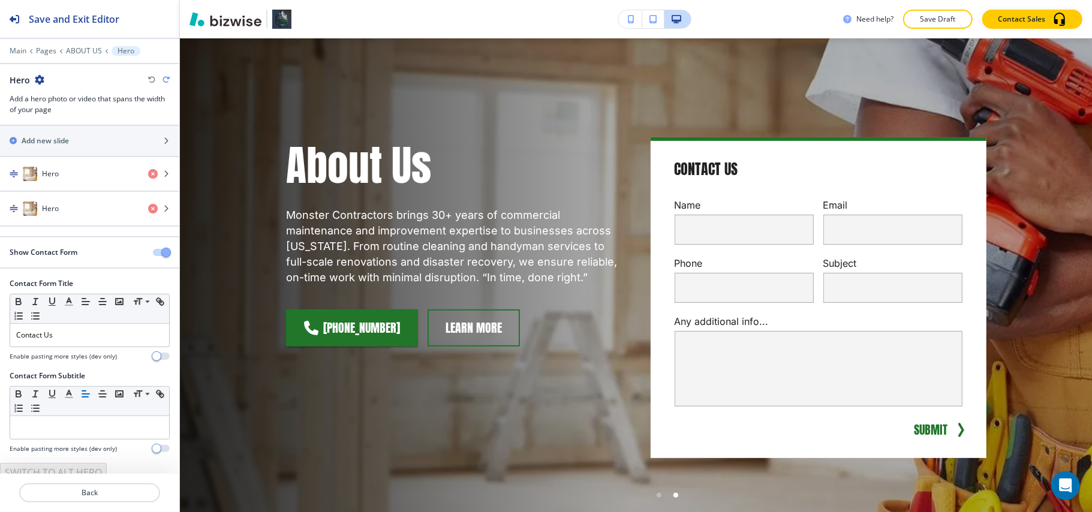
scroll to position [37, 0]
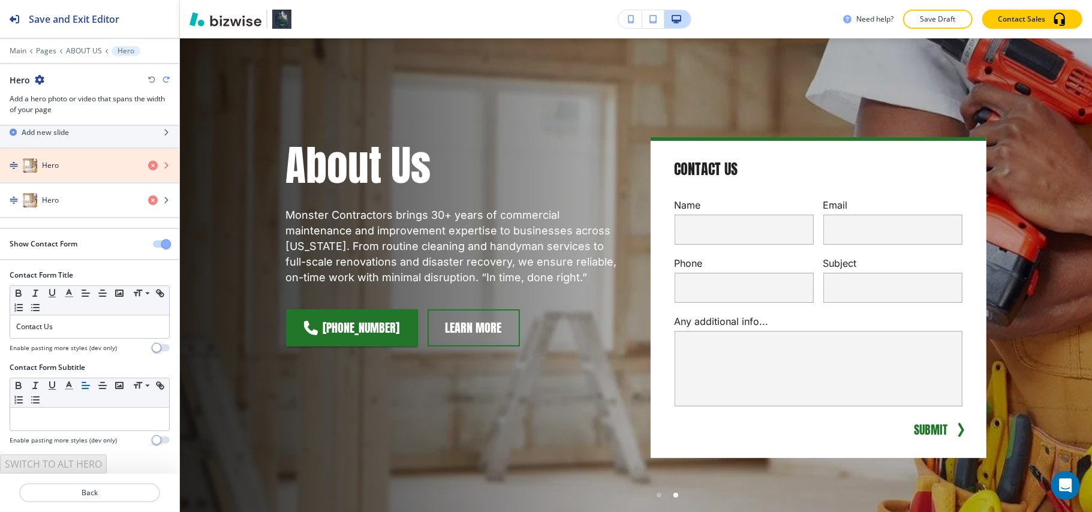
click at [148, 161] on icon "button" at bounding box center [153, 166] width 10 height 10
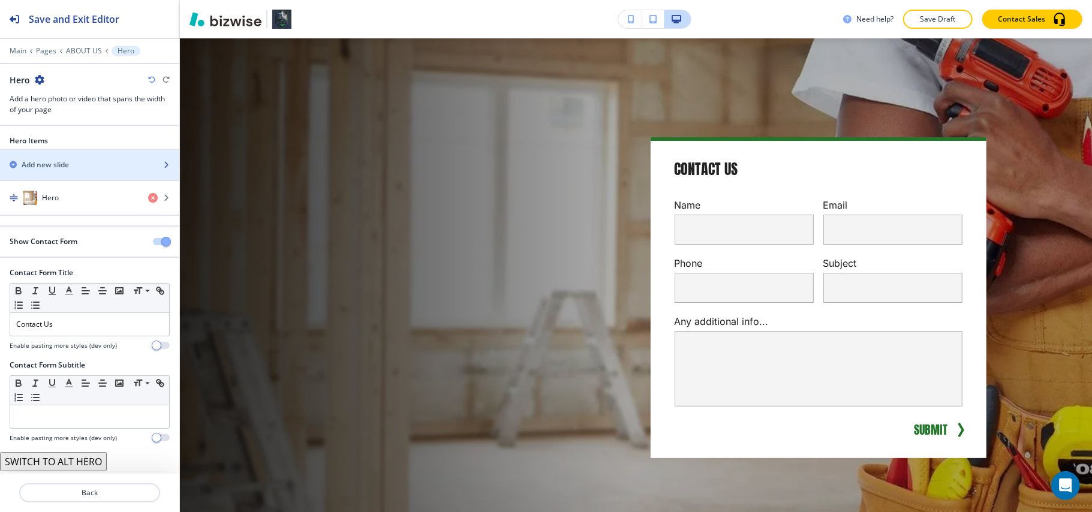
scroll to position [1, 0]
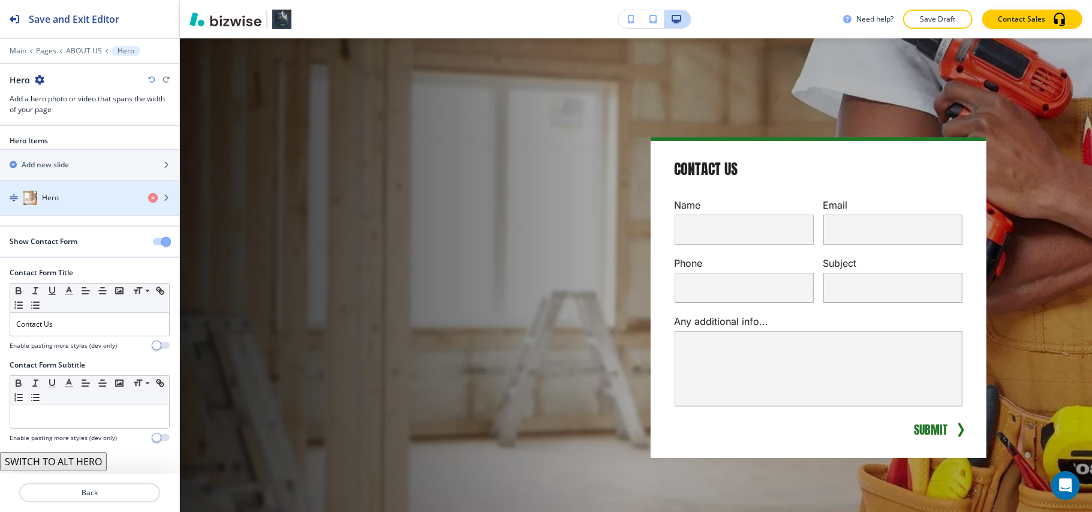
click at [78, 200] on div "Hero" at bounding box center [69, 198] width 139 height 14
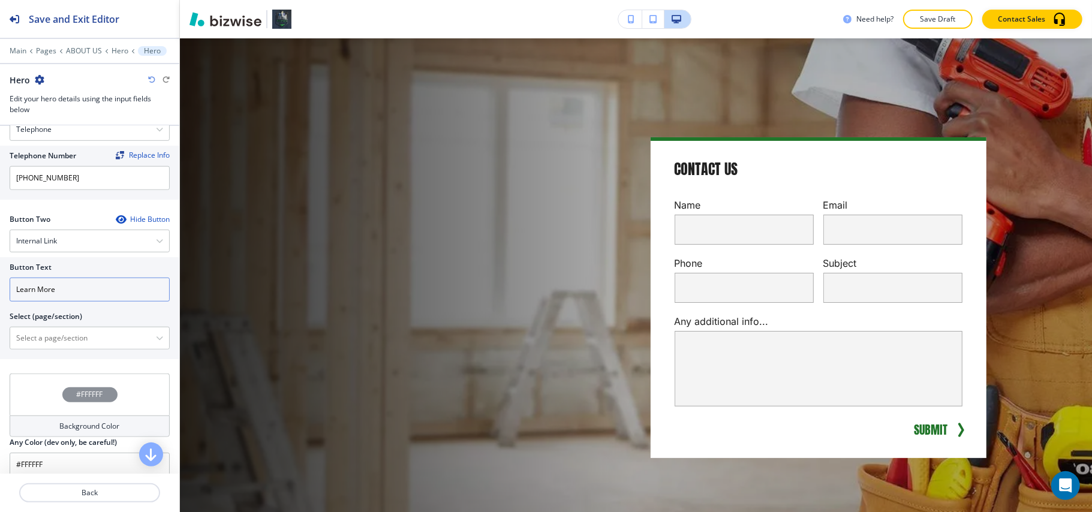
scroll to position [560, 0]
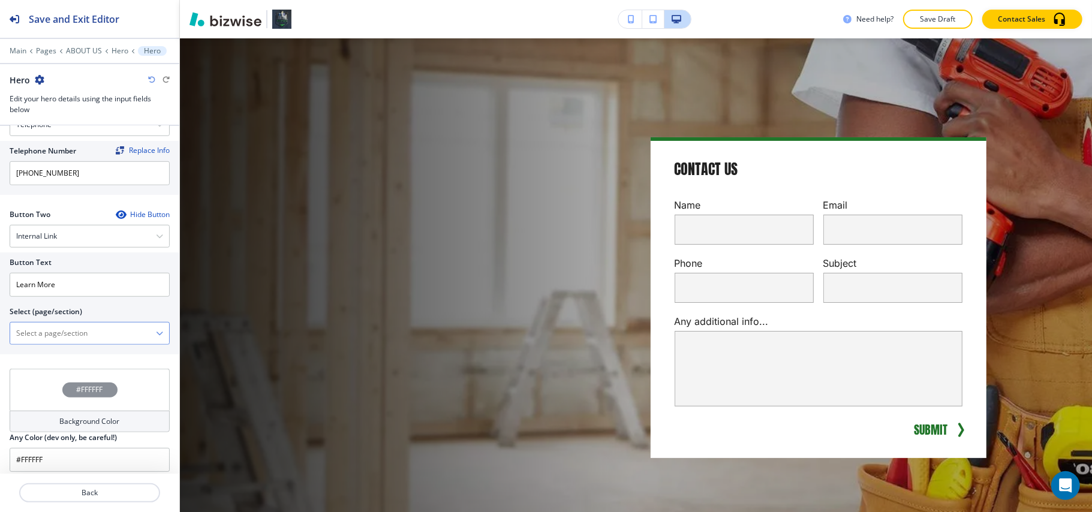
click at [47, 340] on \(page\/section\) "Manual Input" at bounding box center [83, 333] width 146 height 20
click at [23, 344] on \(page\/section\) "Manual Input" at bounding box center [83, 333] width 146 height 20
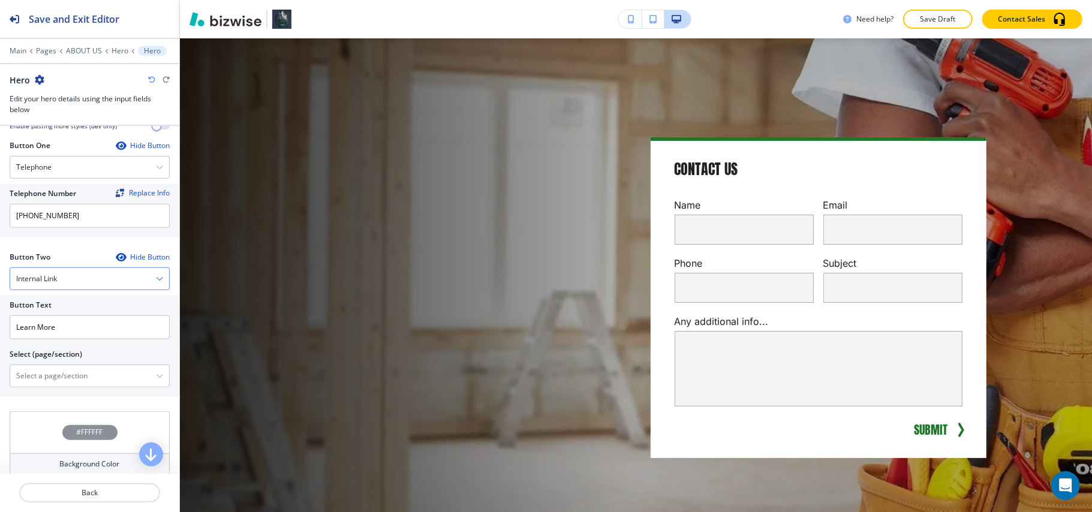
scroll to position [480, 0]
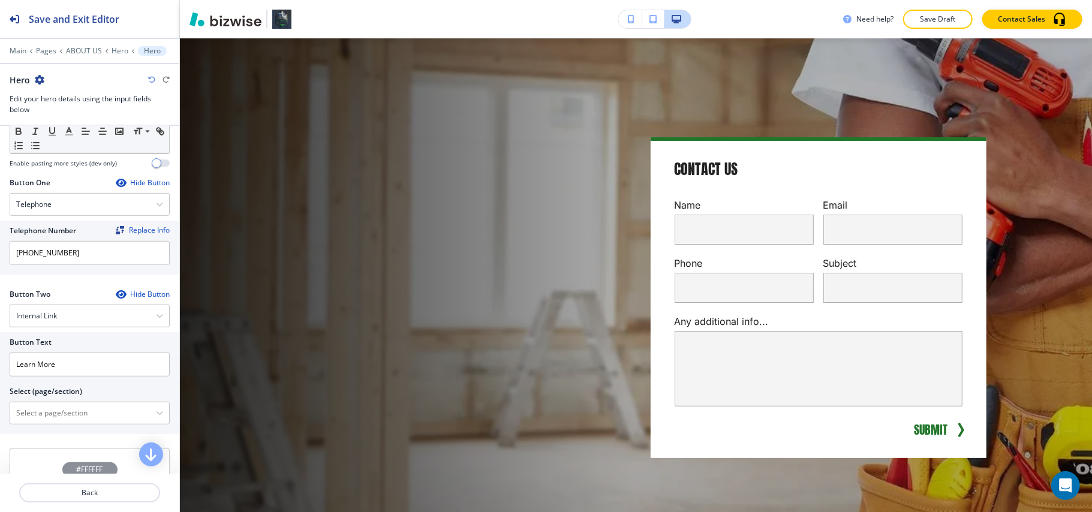
click at [3, 282] on div "Button One Hide Button Telephone Telephone External Link Social Media Email Fil…" at bounding box center [89, 234] width 179 height 112
click at [116, 184] on icon "button" at bounding box center [121, 183] width 10 height 10
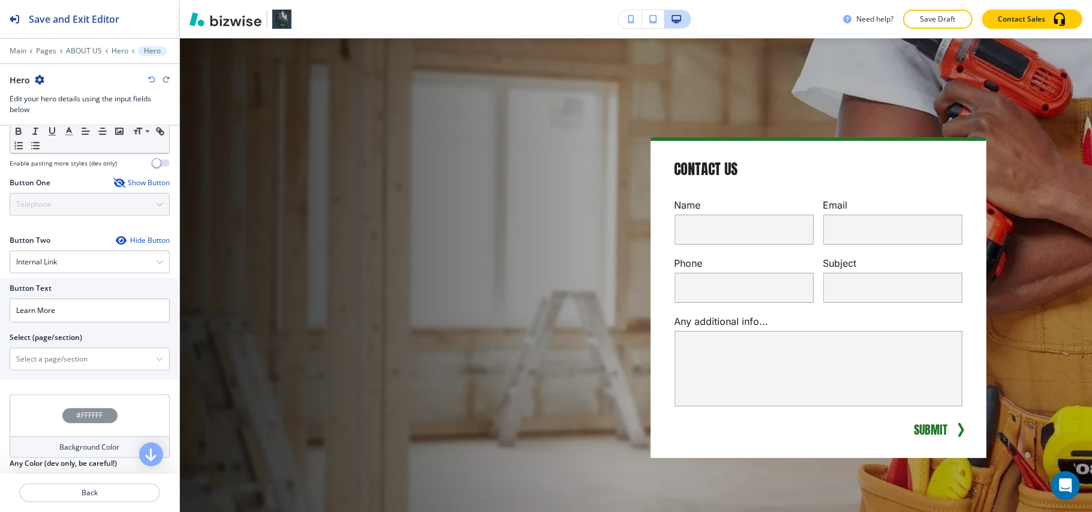
click at [113, 184] on icon "button" at bounding box center [118, 183] width 10 height 10
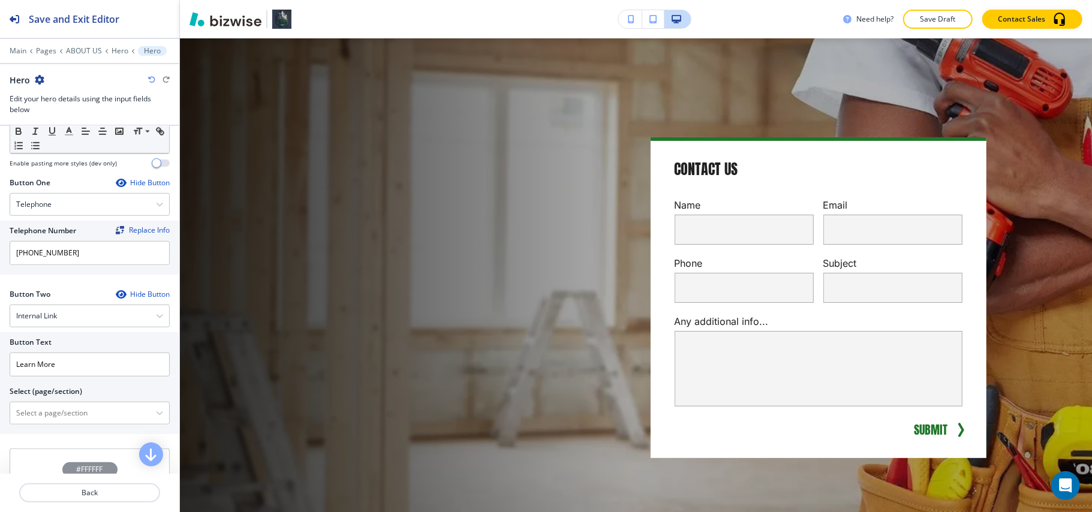
click at [116, 299] on icon "button" at bounding box center [121, 295] width 10 height 10
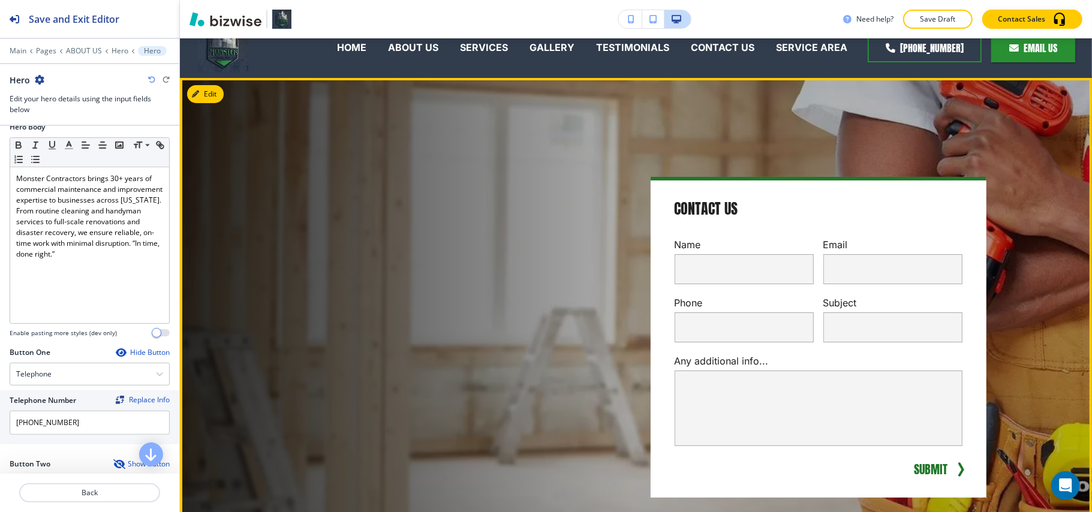
scroll to position [0, 0]
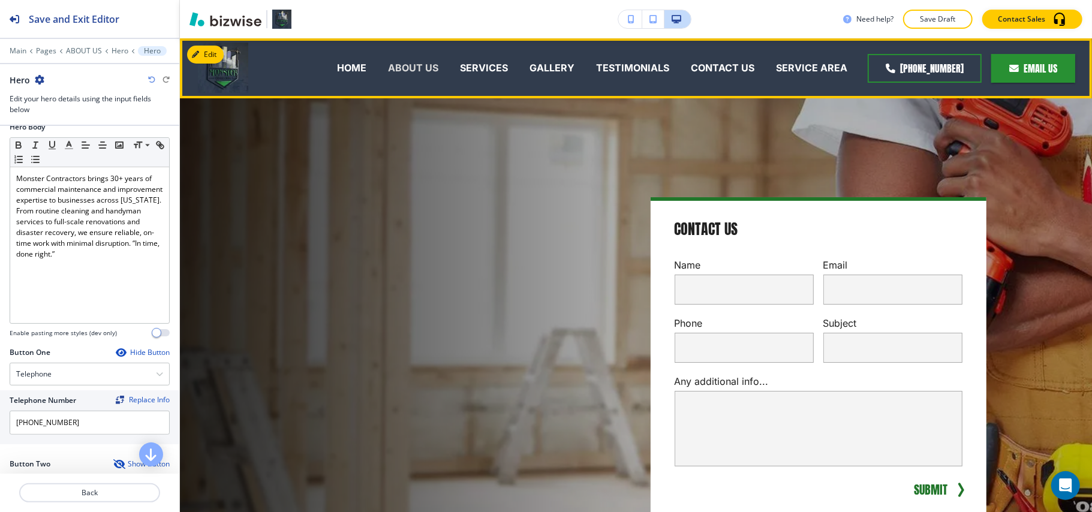
click at [418, 68] on p "ABOUT US" at bounding box center [413, 68] width 50 height 14
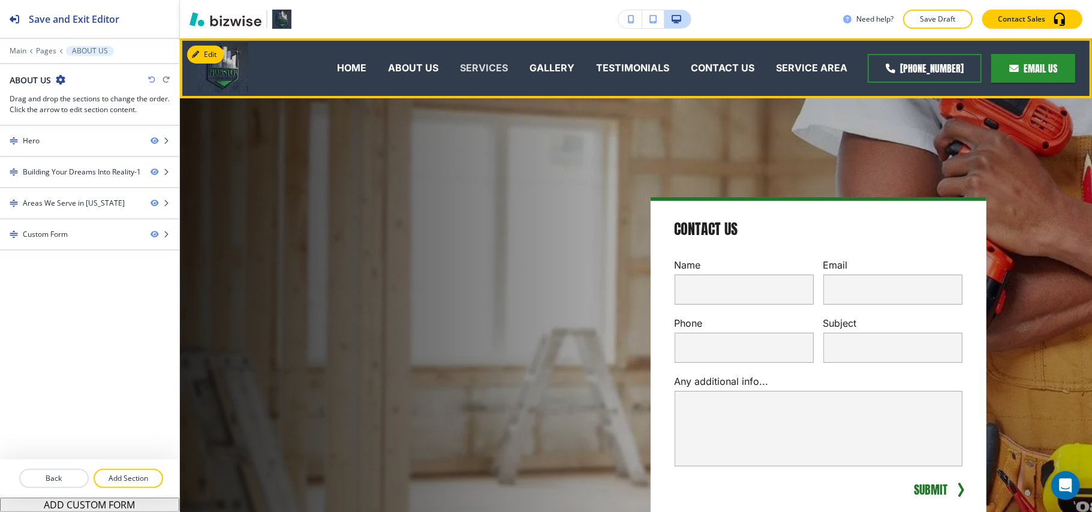
click at [488, 67] on p "SERVICES" at bounding box center [484, 68] width 48 height 14
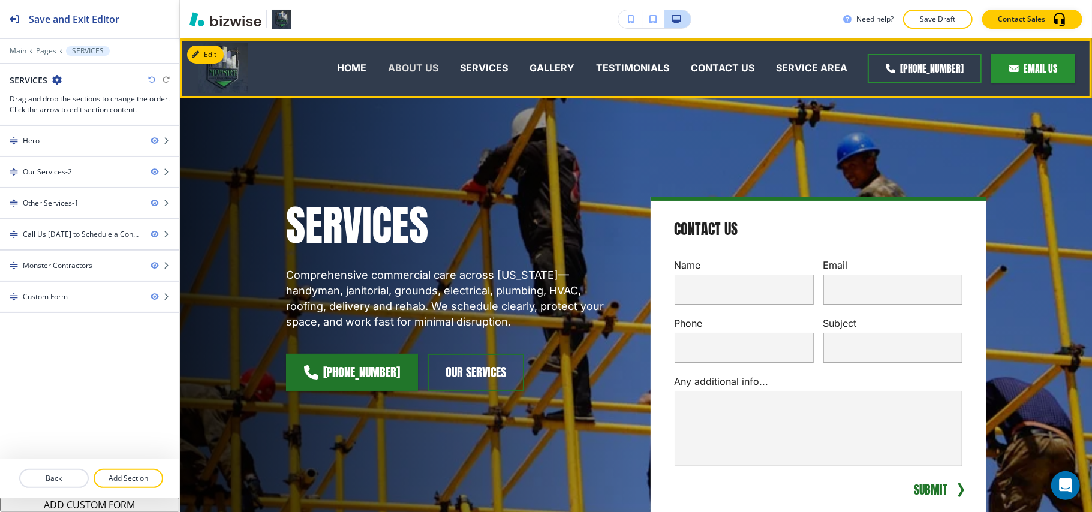
click at [426, 67] on p "ABOUT US" at bounding box center [413, 68] width 50 height 14
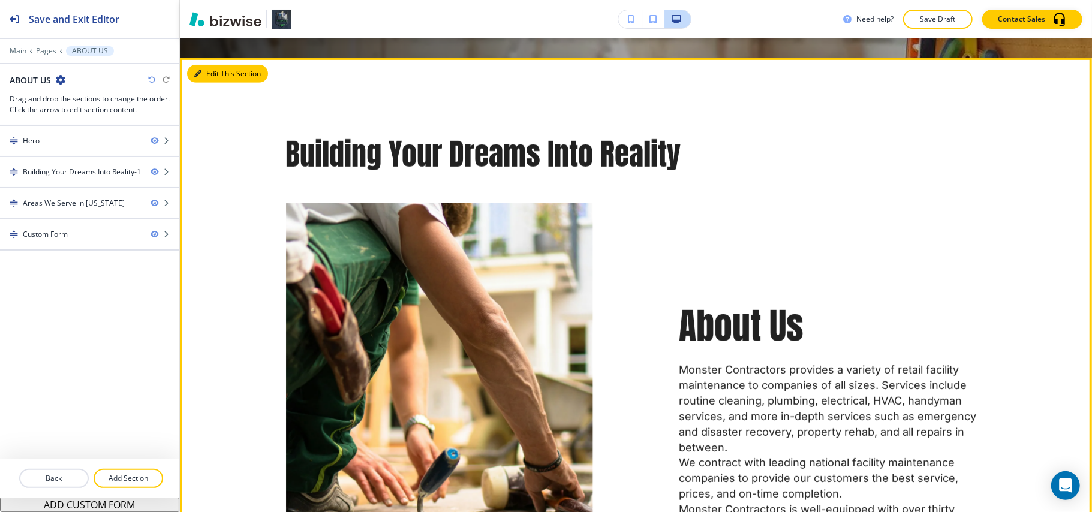
click at [209, 66] on button "Edit This Section" at bounding box center [227, 74] width 81 height 18
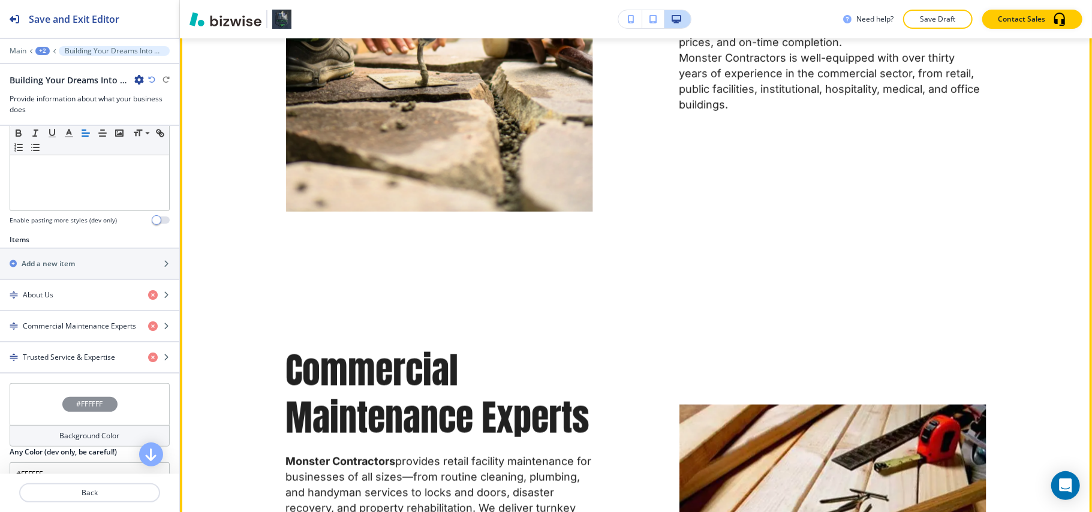
scroll to position [1218, 0]
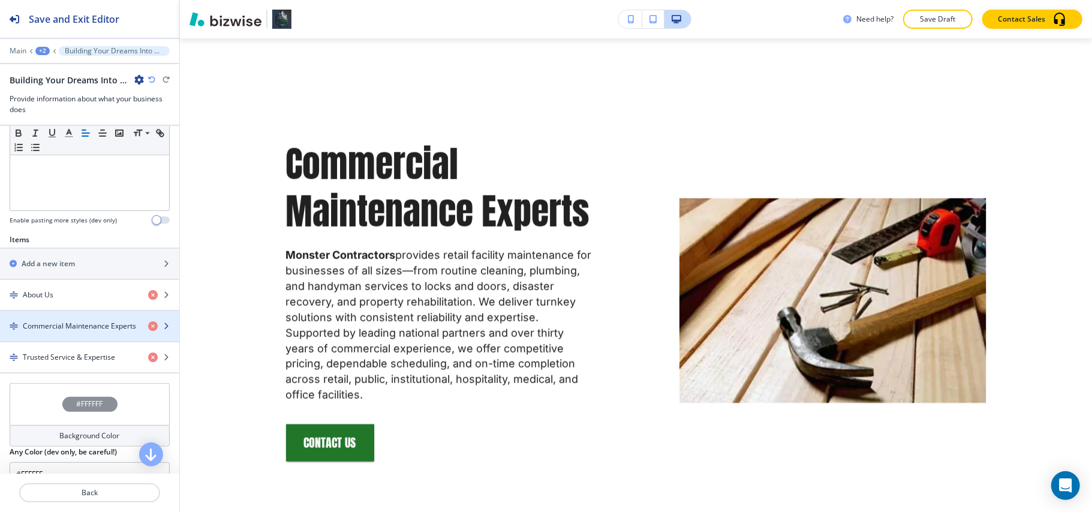
click at [49, 318] on div "button" at bounding box center [89, 316] width 179 height 10
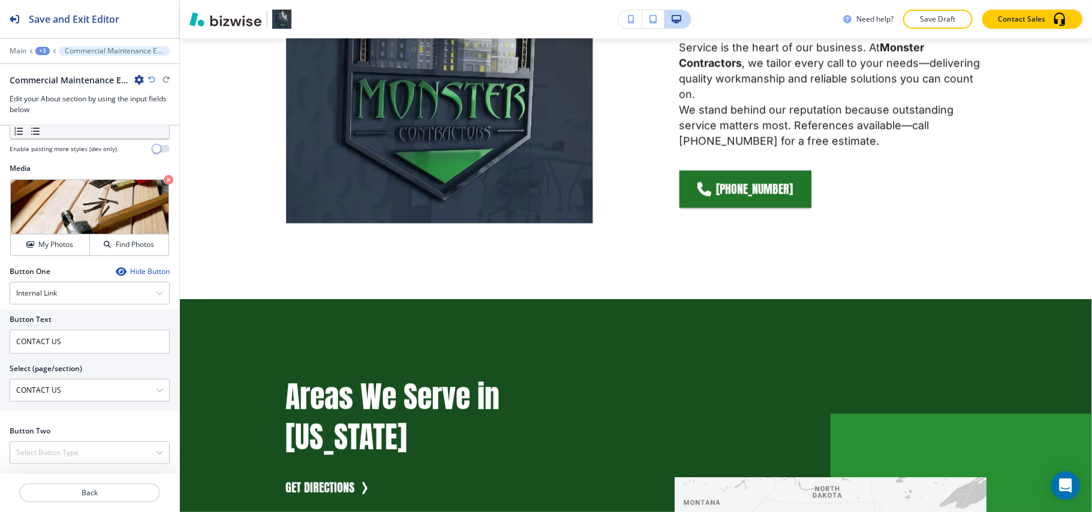
scroll to position [1841, 0]
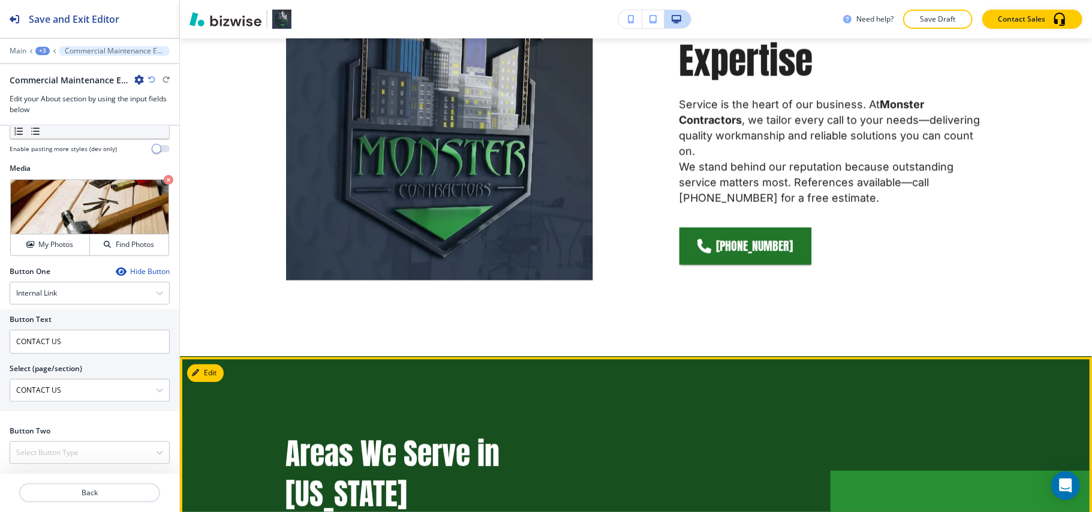
click at [191, 377] on button "Edit" at bounding box center [205, 373] width 37 height 18
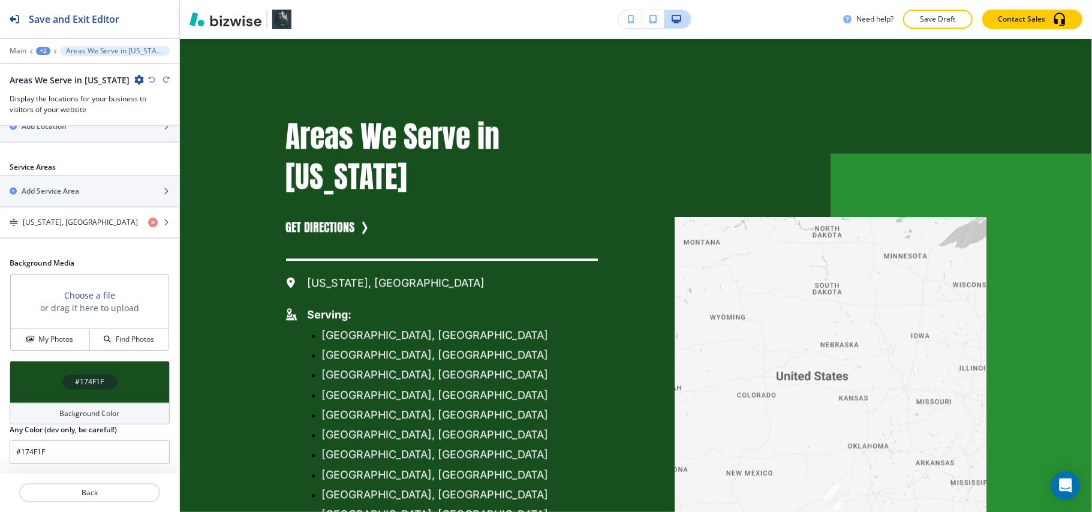
scroll to position [462, 0]
click at [1, 372] on div "#174F1F Background Color Any Color (dev only, be careful!) #174F1F" at bounding box center [89, 417] width 179 height 113
click at [14, 380] on div "#174F1F" at bounding box center [90, 382] width 160 height 42
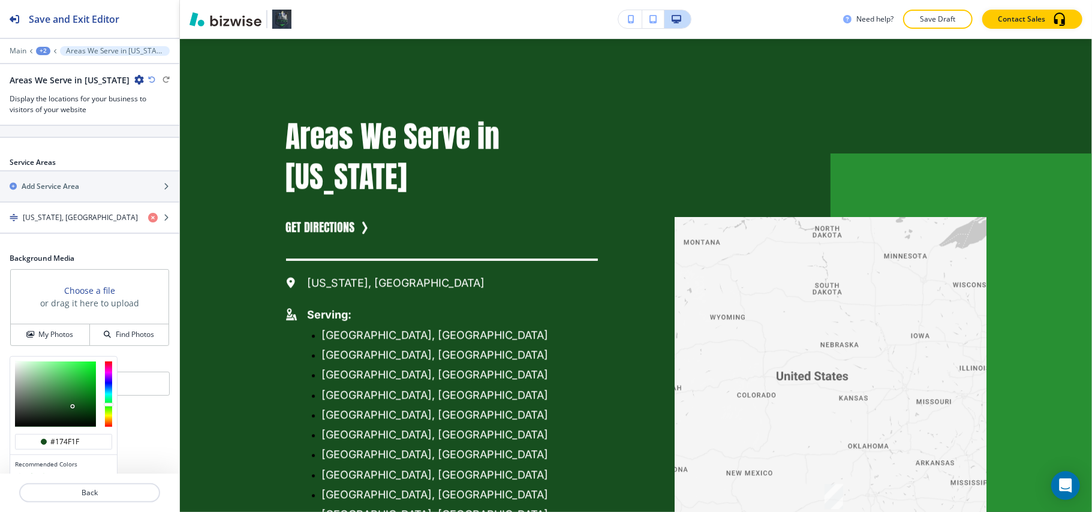
scroll to position [521, 0]
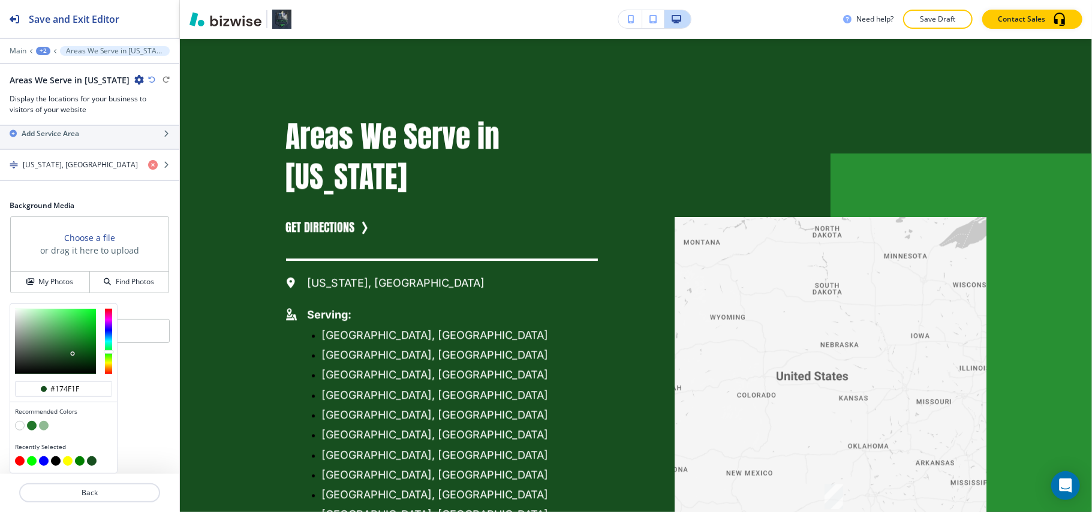
click at [19, 424] on button "button" at bounding box center [20, 426] width 10 height 10
type input "#FFFFFF"
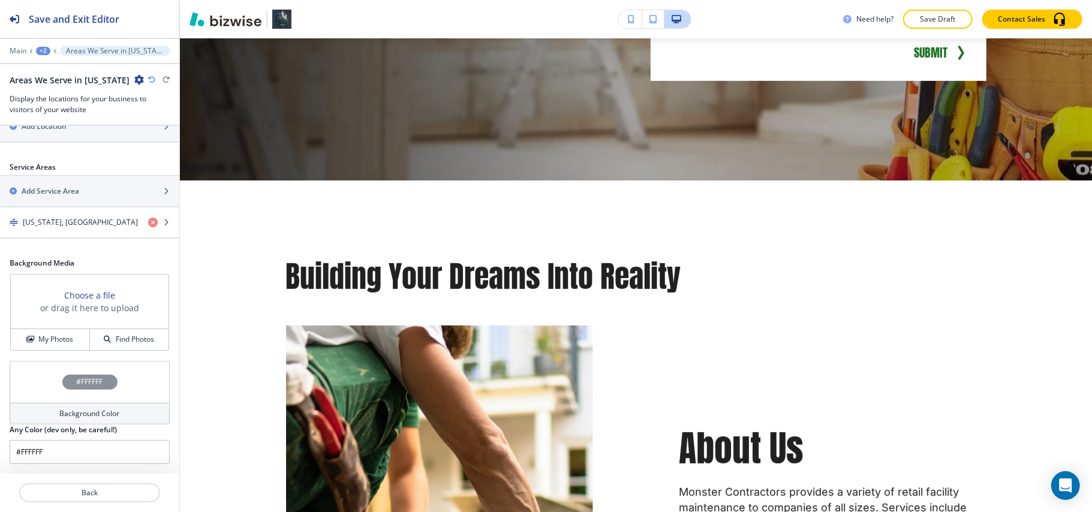
scroll to position [0, 0]
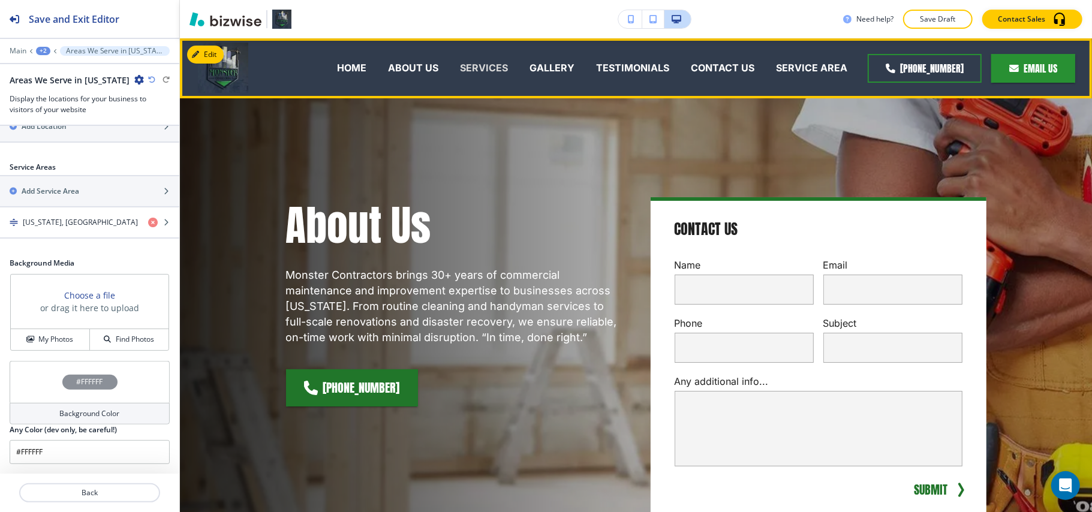
click at [498, 65] on p "SERVICES" at bounding box center [484, 68] width 48 height 14
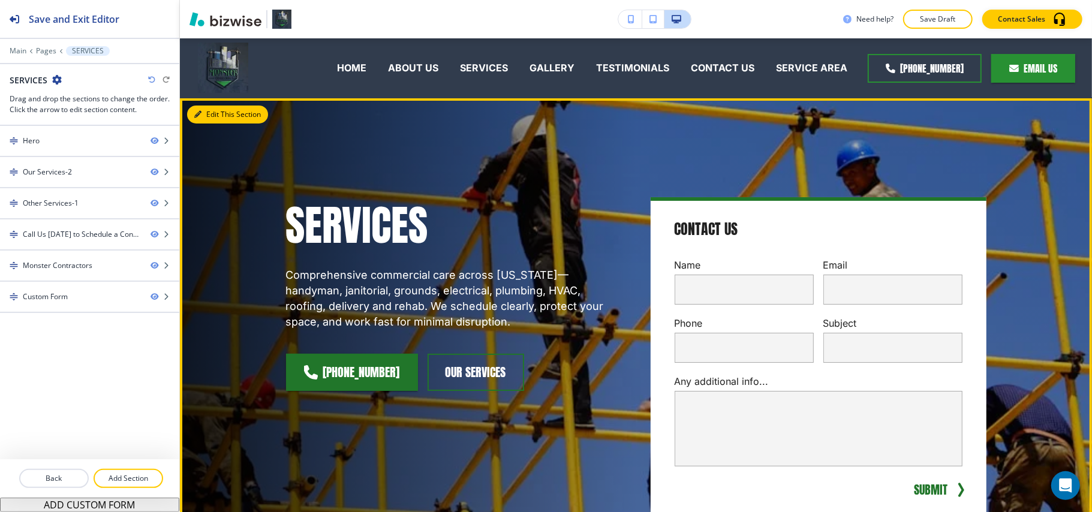
click at [210, 111] on button "Edit This Section" at bounding box center [227, 115] width 81 height 18
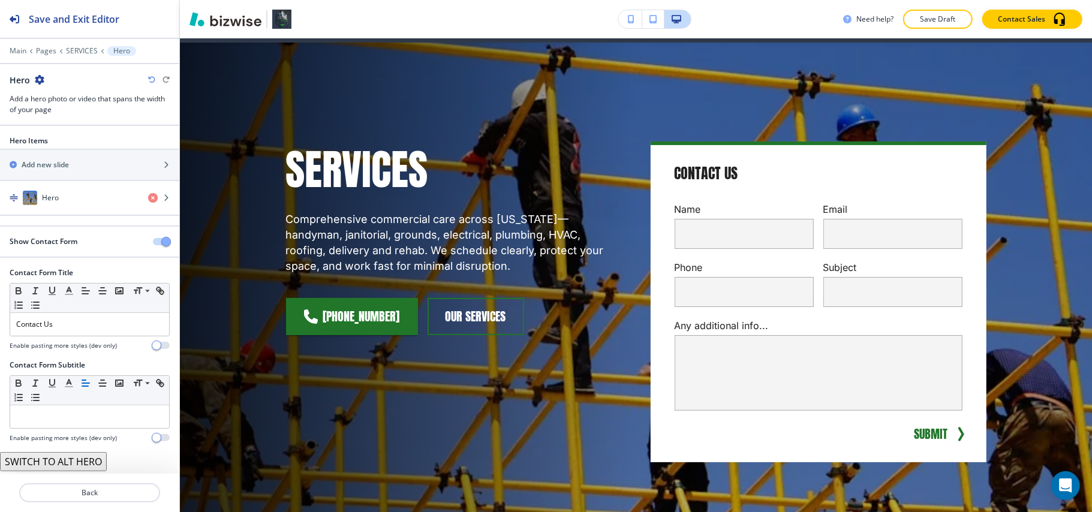
scroll to position [60, 0]
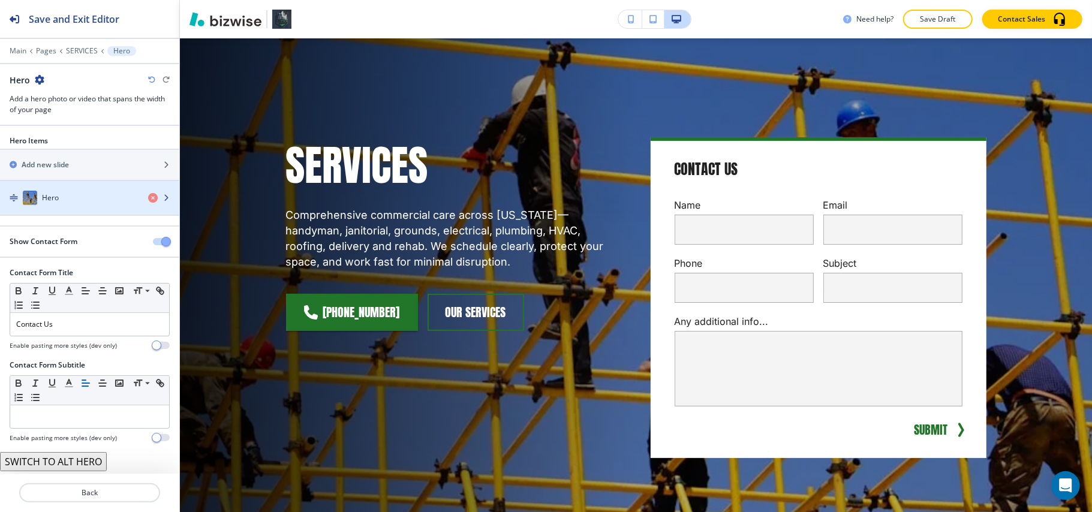
click at [68, 209] on div "button" at bounding box center [89, 210] width 179 height 10
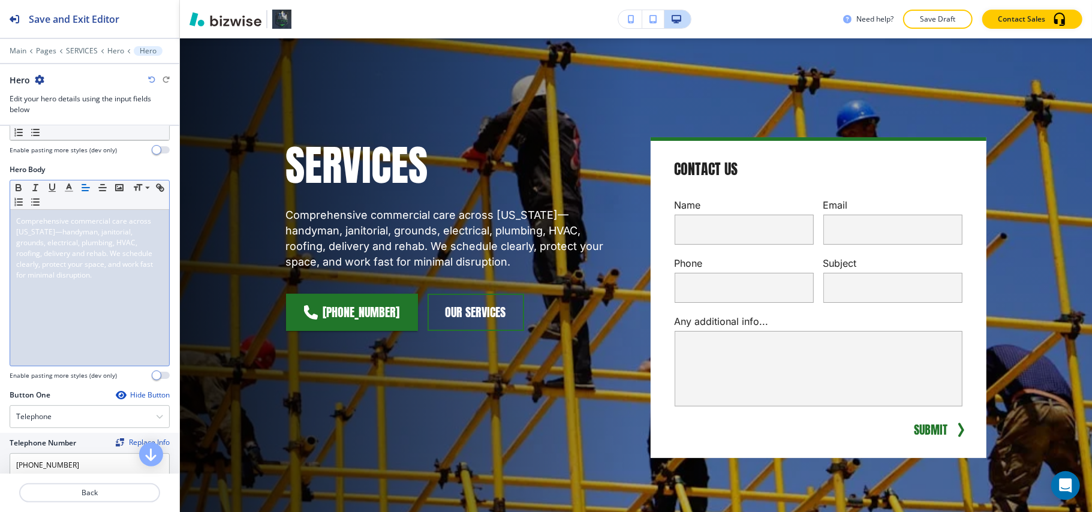
scroll to position [240, 0]
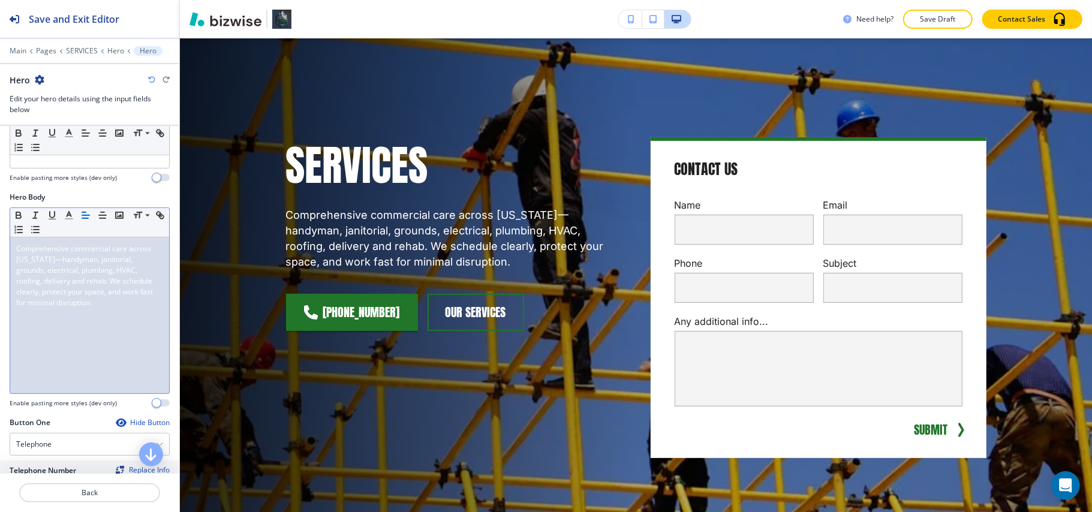
click at [80, 286] on span "Comprehensive commercial care across Texas—handyman, janitorial, grounds, elect…" at bounding box center [85, 276] width 139 height 64
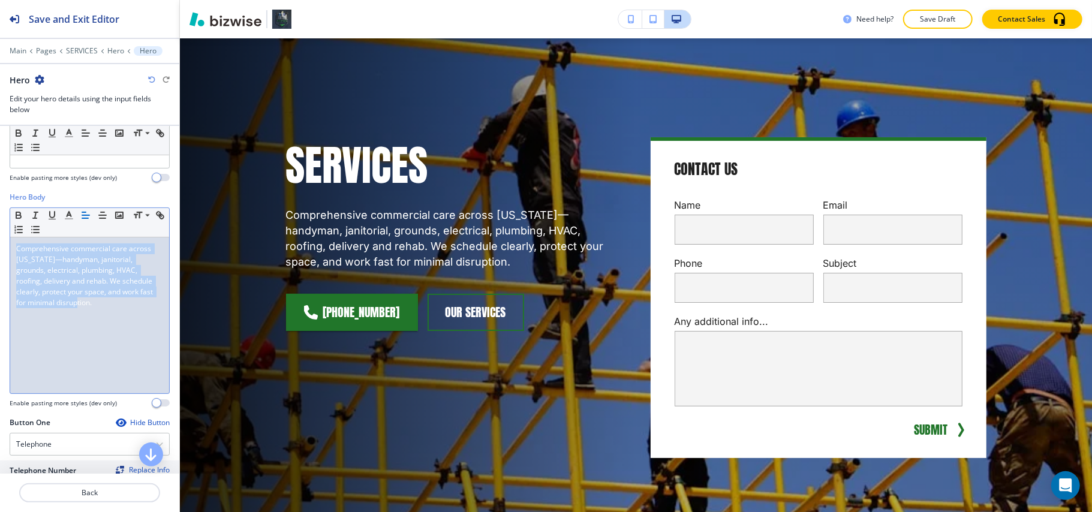
click at [80, 286] on span "Comprehensive commercial care across Texas—handyman, janitorial, grounds, elect…" at bounding box center [85, 276] width 139 height 64
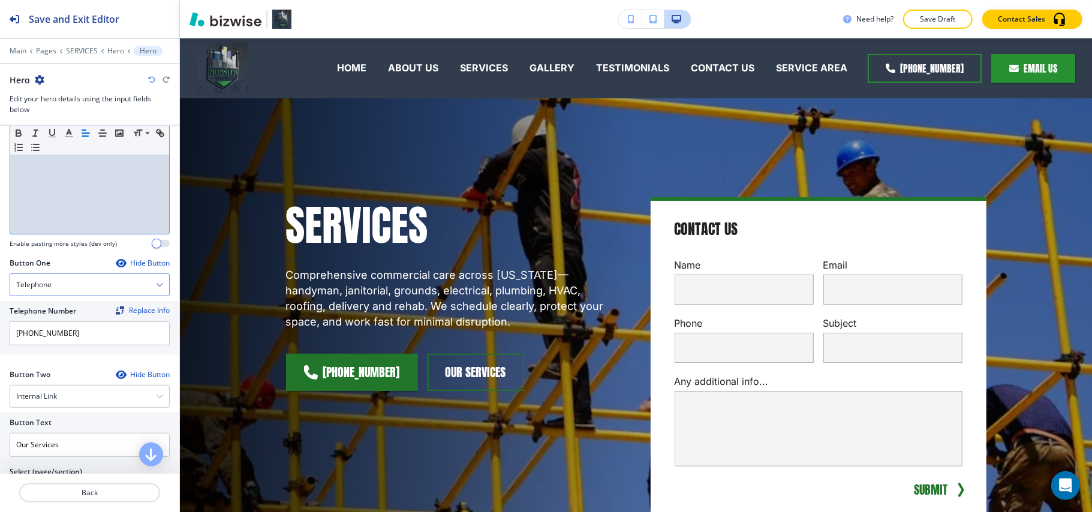
scroll to position [560, 0]
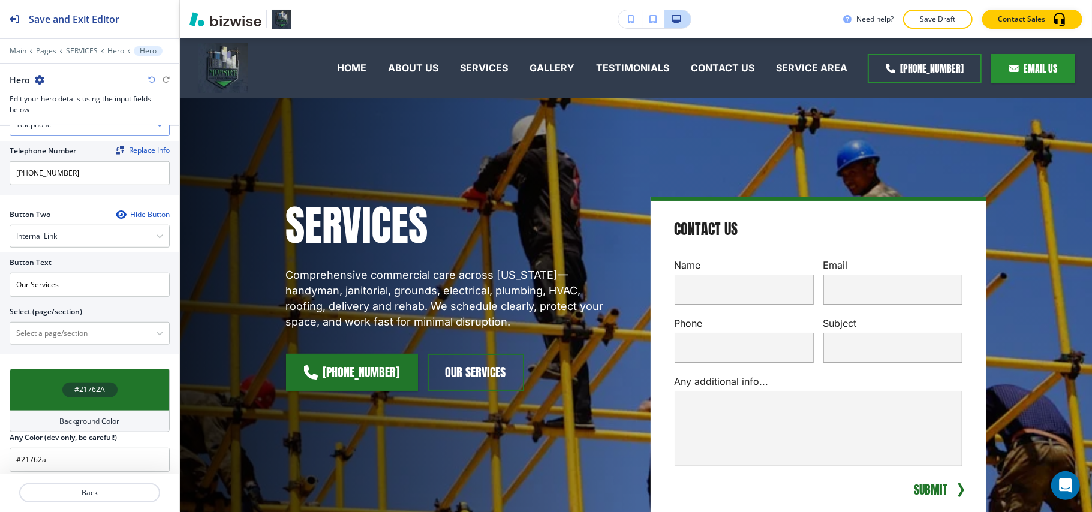
click at [116, 214] on div "Hide Button" at bounding box center [143, 215] width 54 height 10
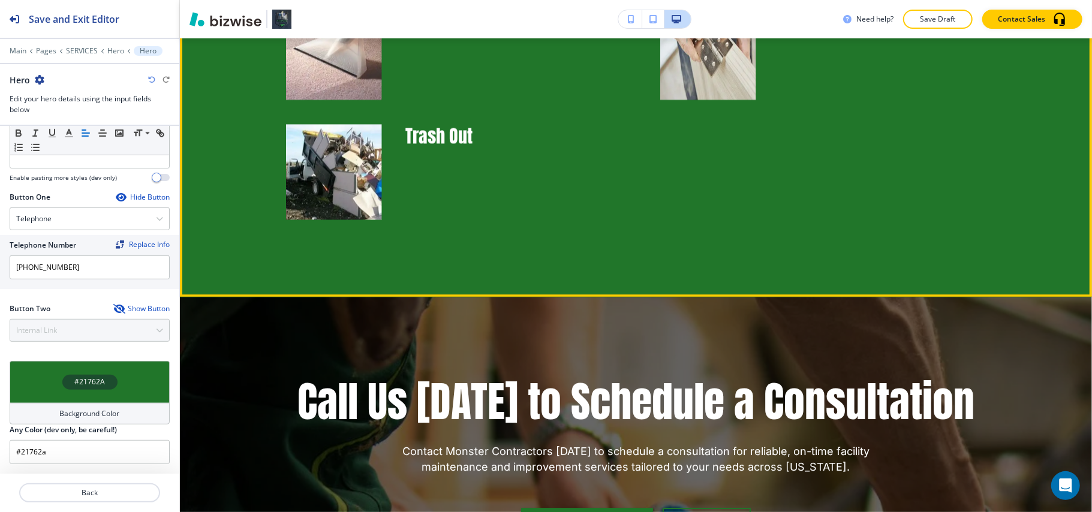
scroll to position [2959, 0]
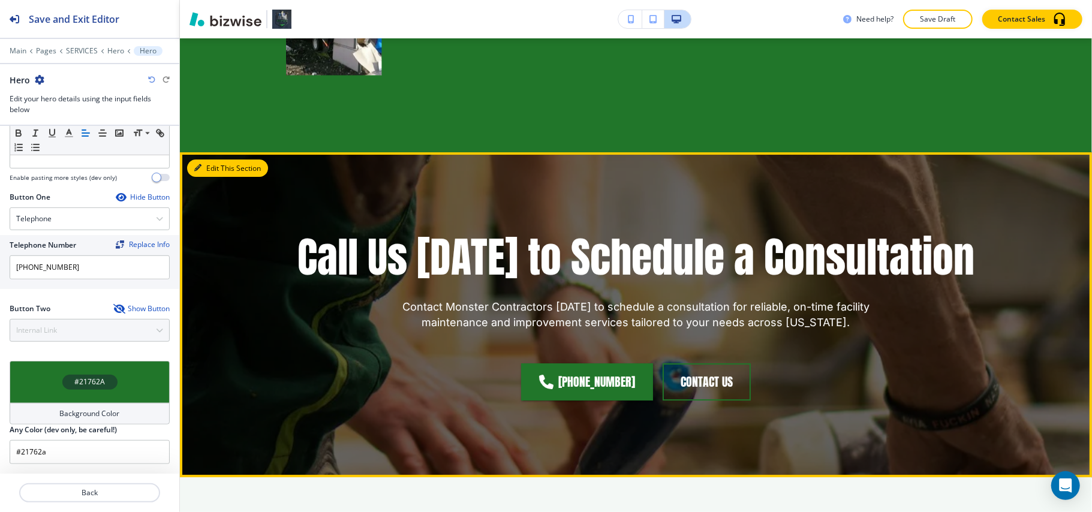
click at [210, 164] on button "Edit This Section" at bounding box center [227, 169] width 81 height 18
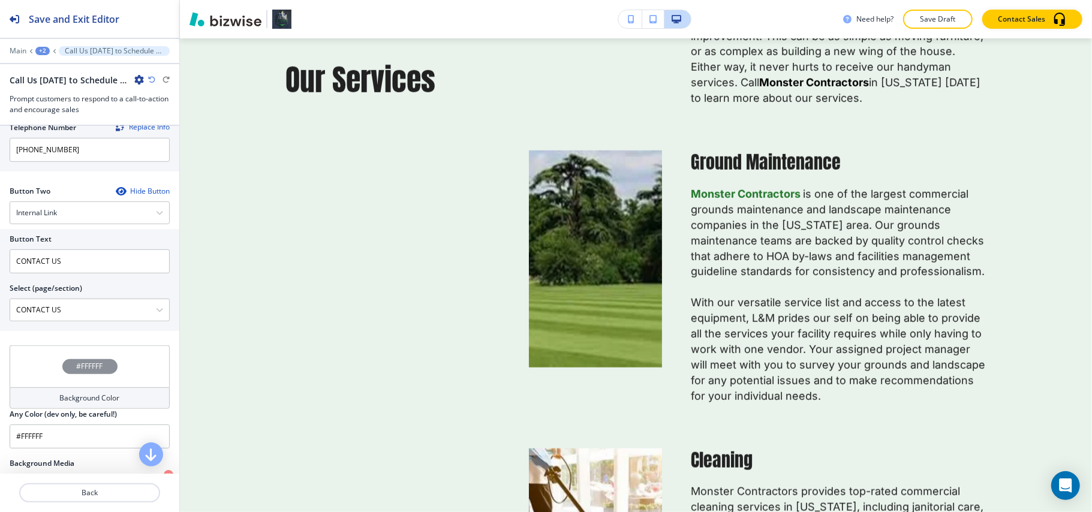
scroll to position [0, 0]
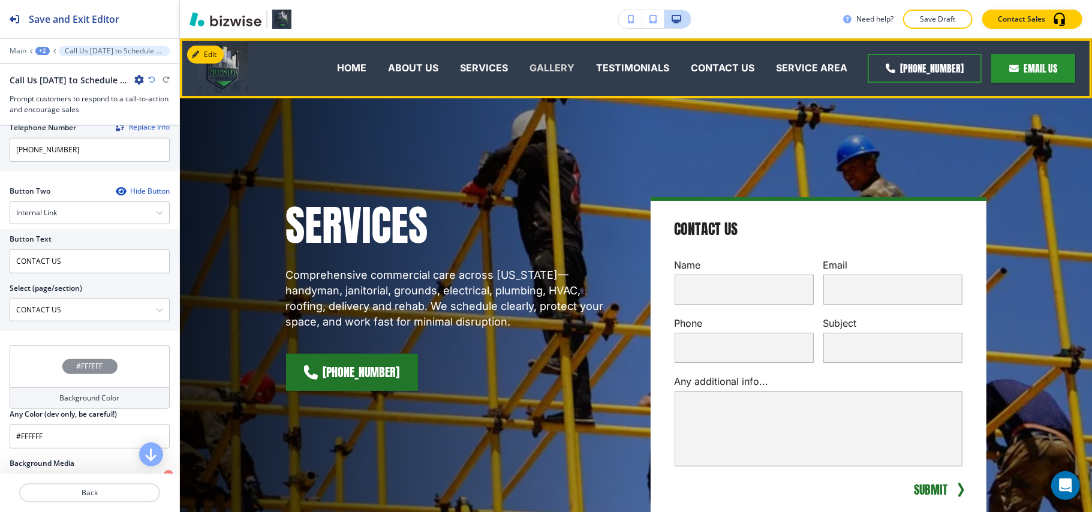
click at [560, 63] on p "GALLERY" at bounding box center [552, 68] width 45 height 14
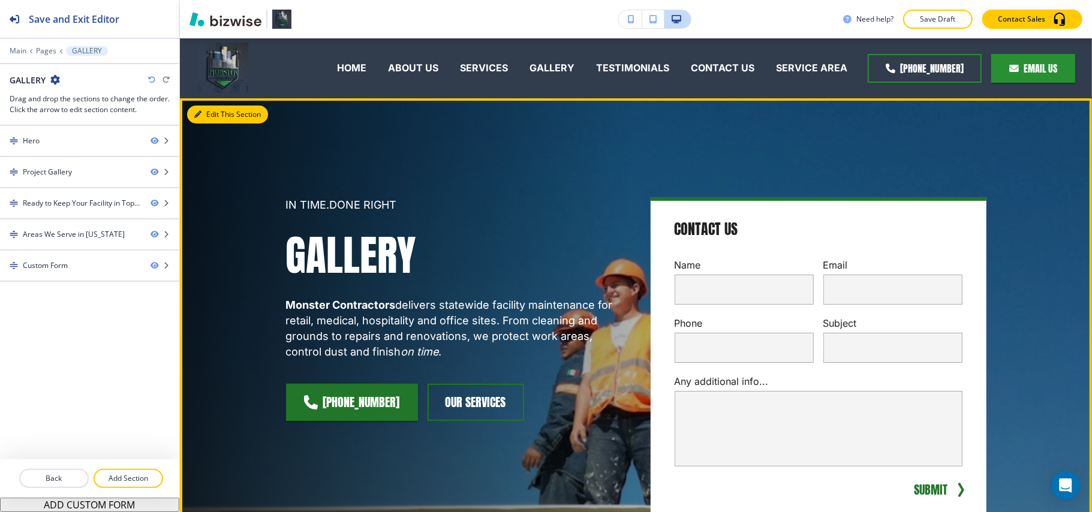
click at [217, 113] on button "Edit This Section" at bounding box center [227, 115] width 81 height 18
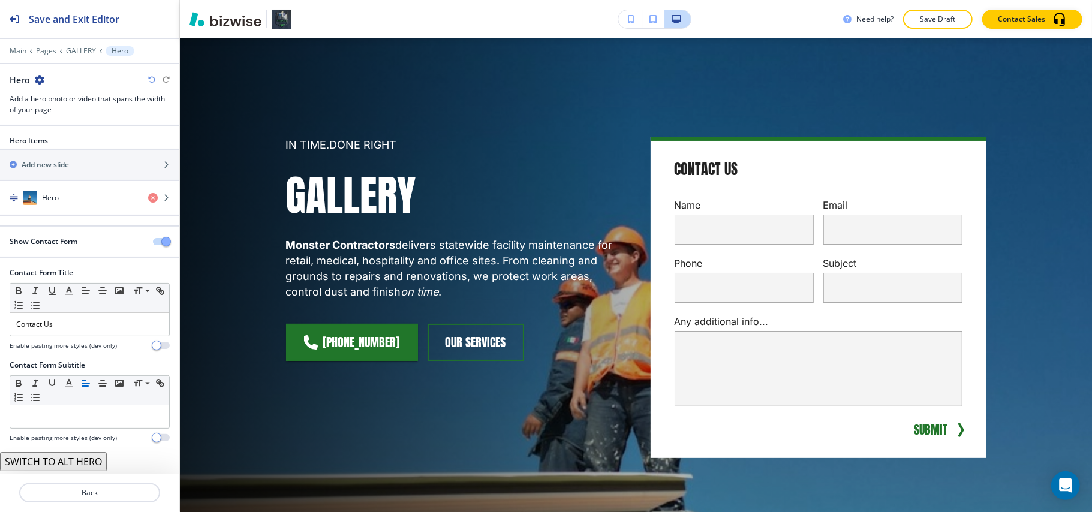
scroll to position [1, 0]
click at [79, 190] on div "button" at bounding box center [89, 186] width 179 height 10
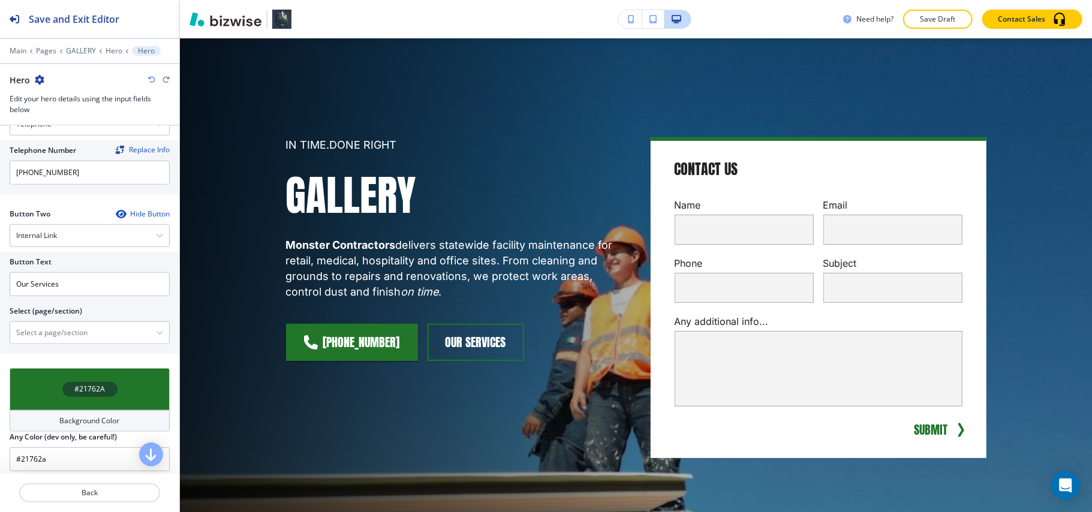
scroll to position [572, 0]
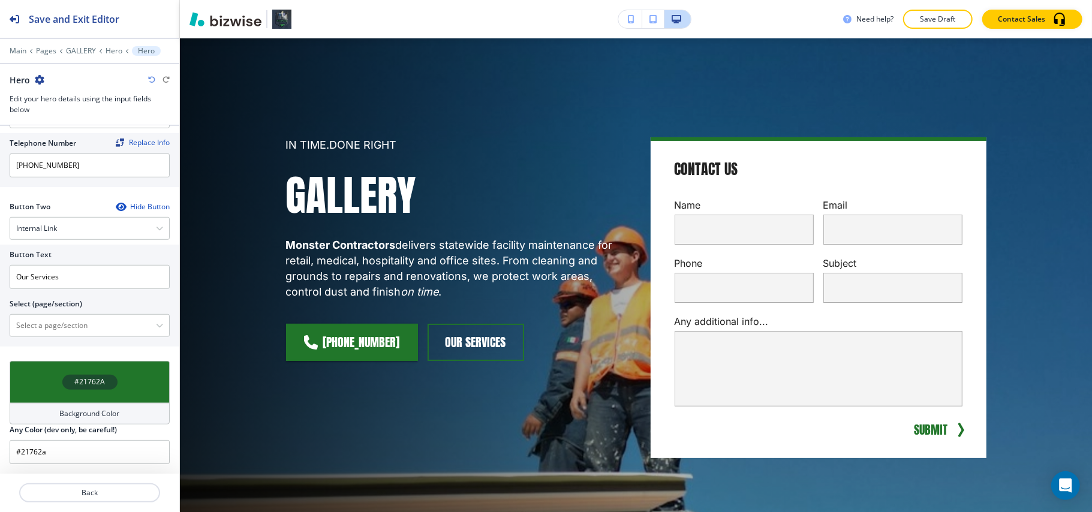
click at [116, 205] on icon "button" at bounding box center [121, 207] width 10 height 10
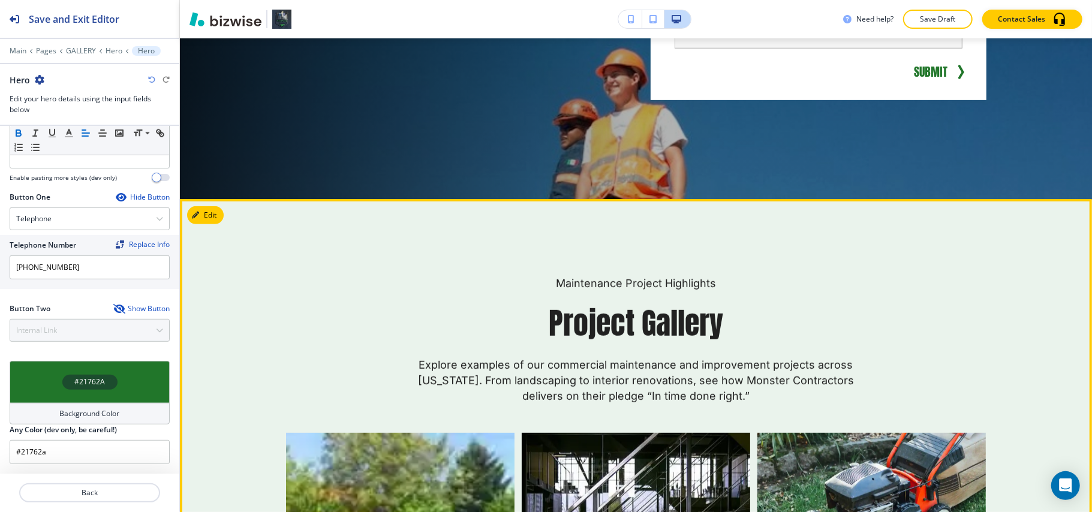
scroll to position [620, 0]
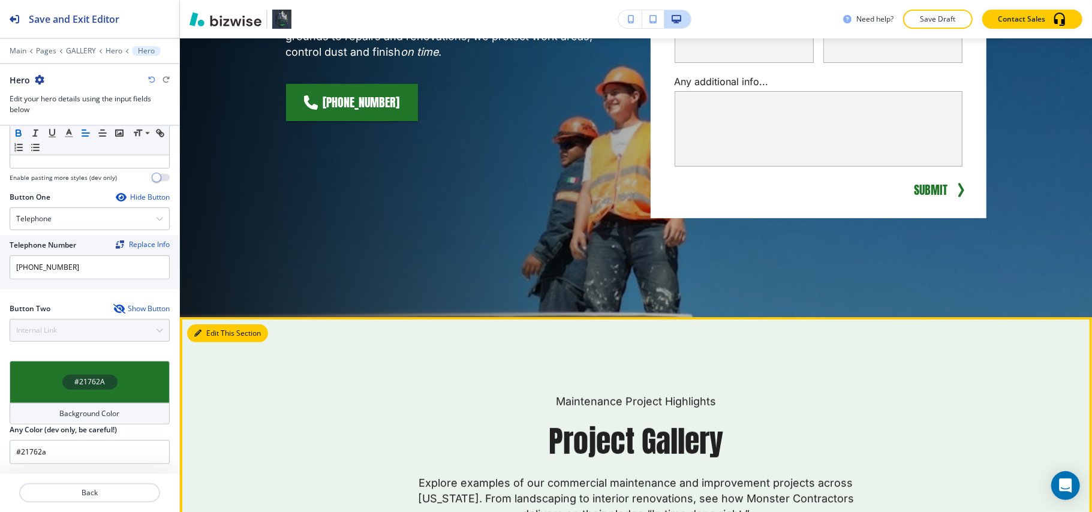
click at [206, 339] on button "Edit This Section" at bounding box center [227, 334] width 81 height 18
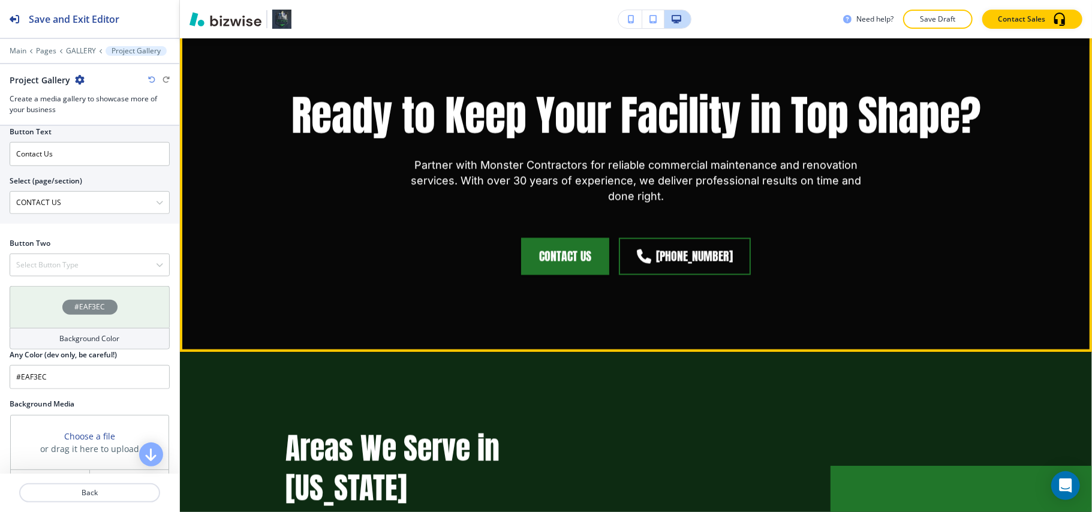
scroll to position [1298, 0]
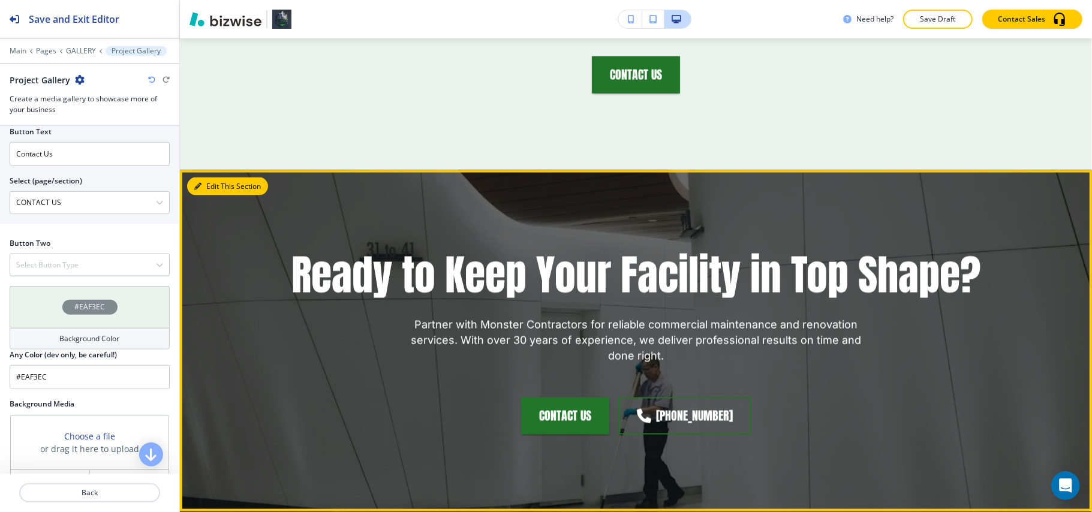
click at [200, 183] on icon "button" at bounding box center [197, 186] width 7 height 7
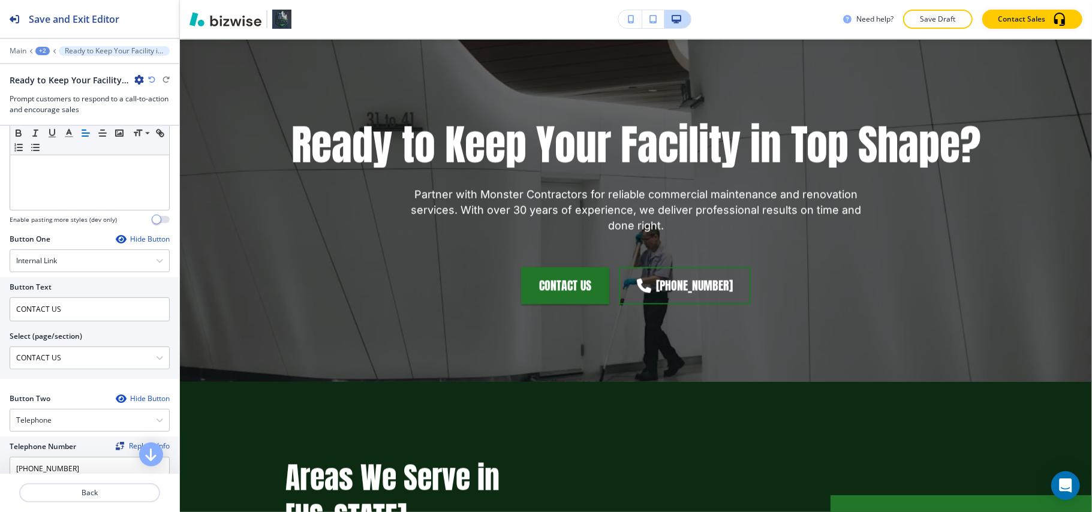
scroll to position [480, 0]
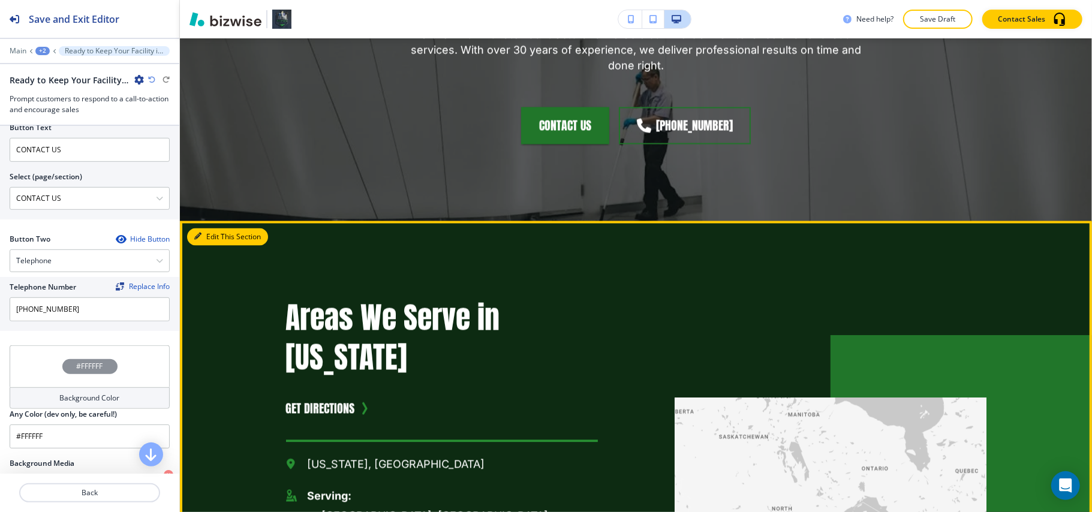
click at [209, 229] on button "Edit This Section" at bounding box center [227, 238] width 81 height 18
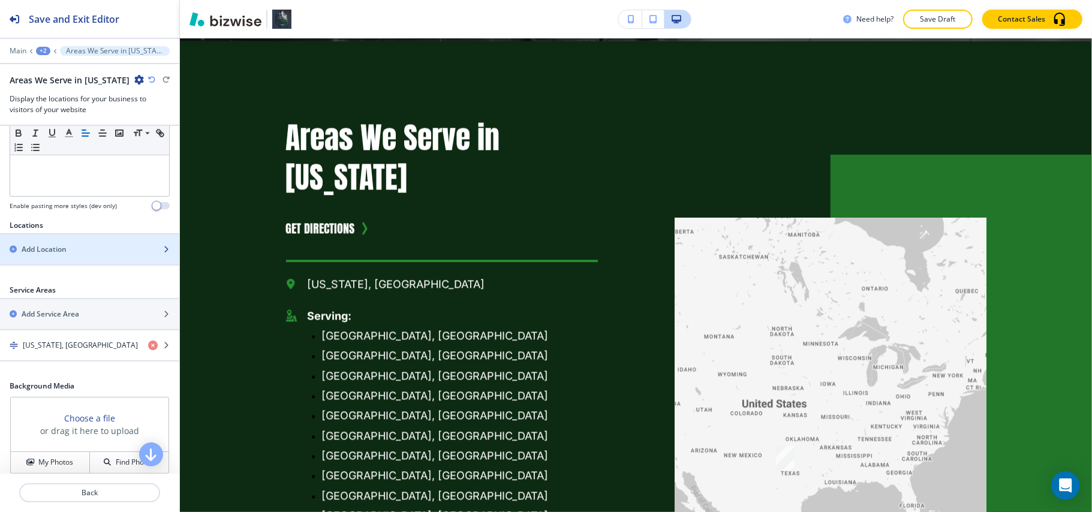
scroll to position [462, 0]
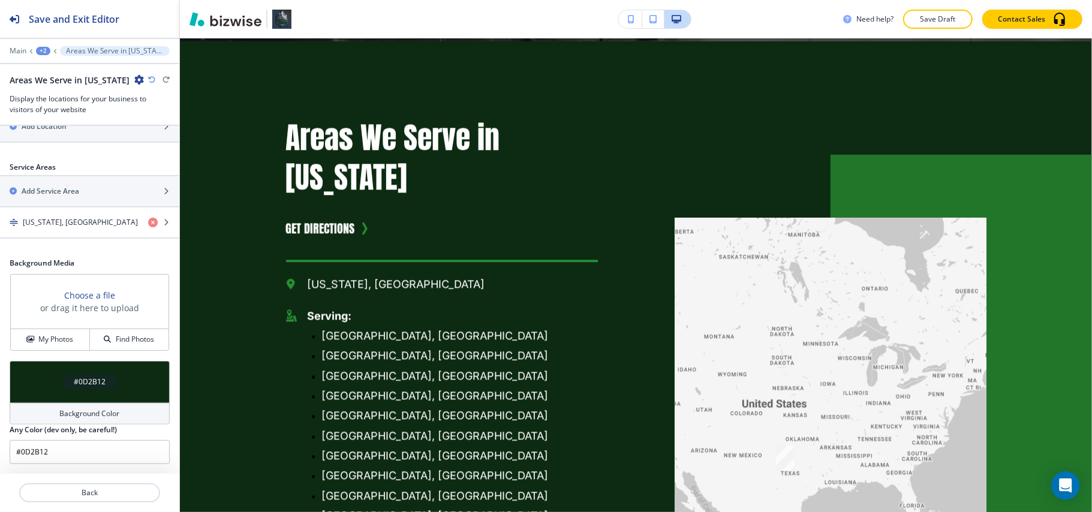
click at [39, 361] on div "#0D2B12" at bounding box center [90, 382] width 160 height 42
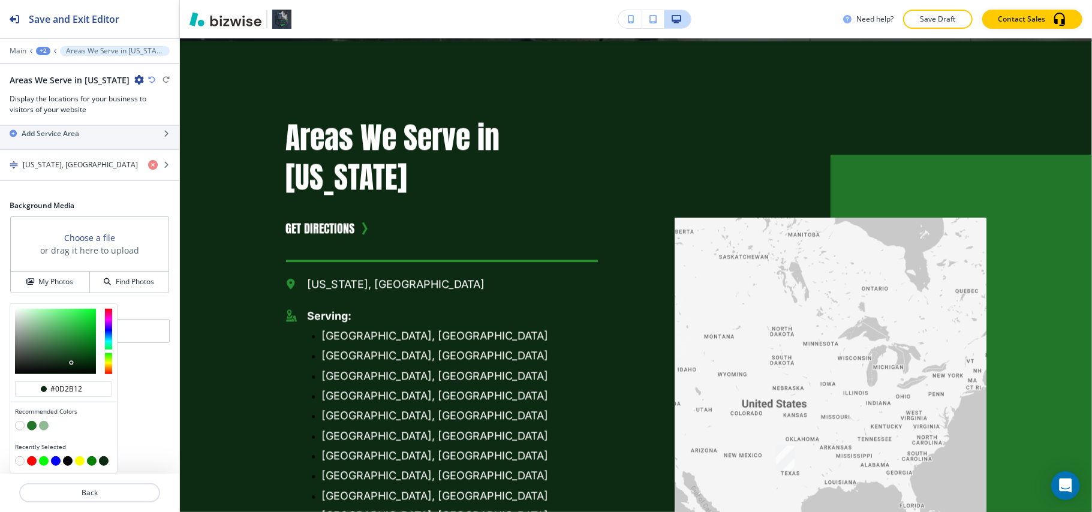
click at [22, 421] on button "button" at bounding box center [20, 426] width 10 height 10
type input "#FFFFFF"
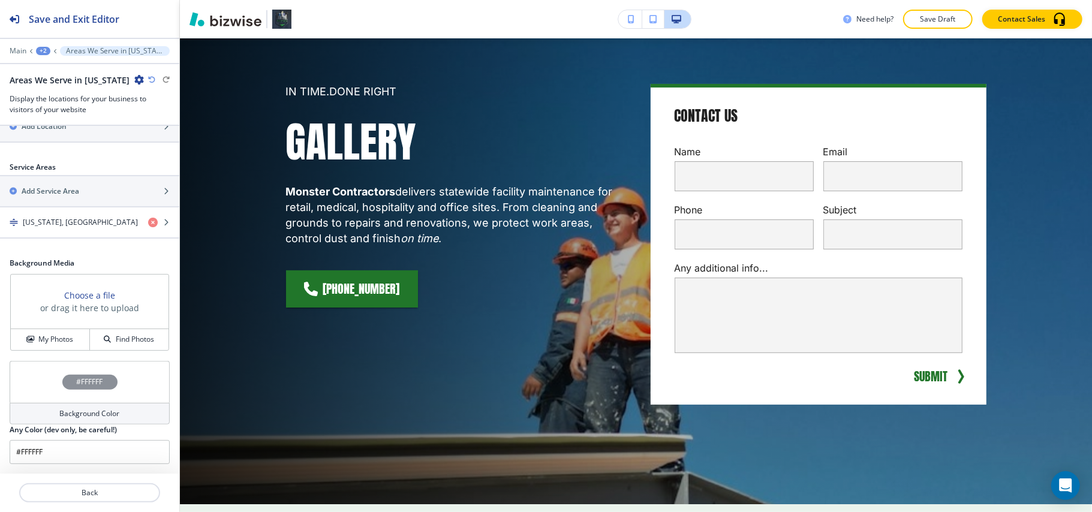
scroll to position [0, 0]
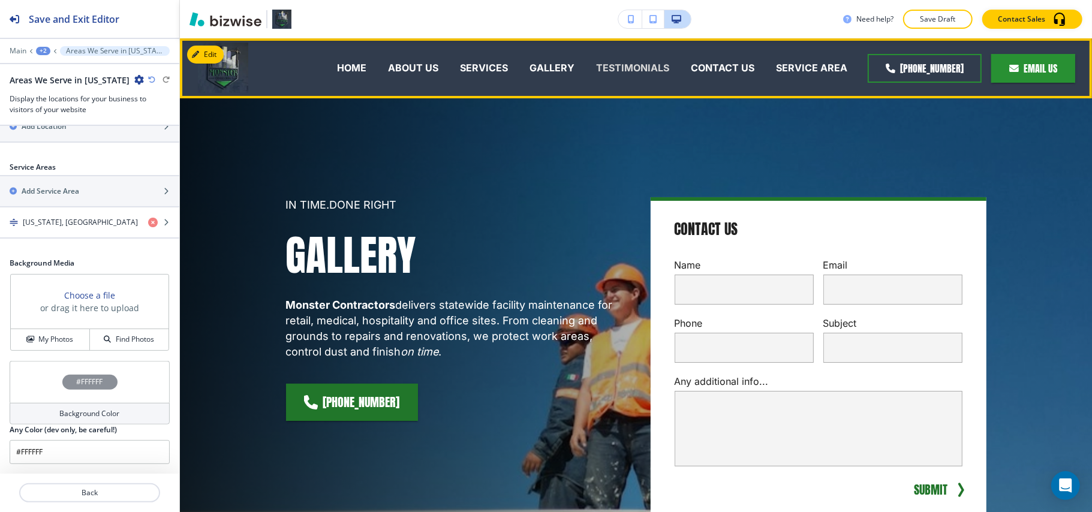
click at [637, 65] on p "TESTIMONIALS" at bounding box center [632, 68] width 73 height 14
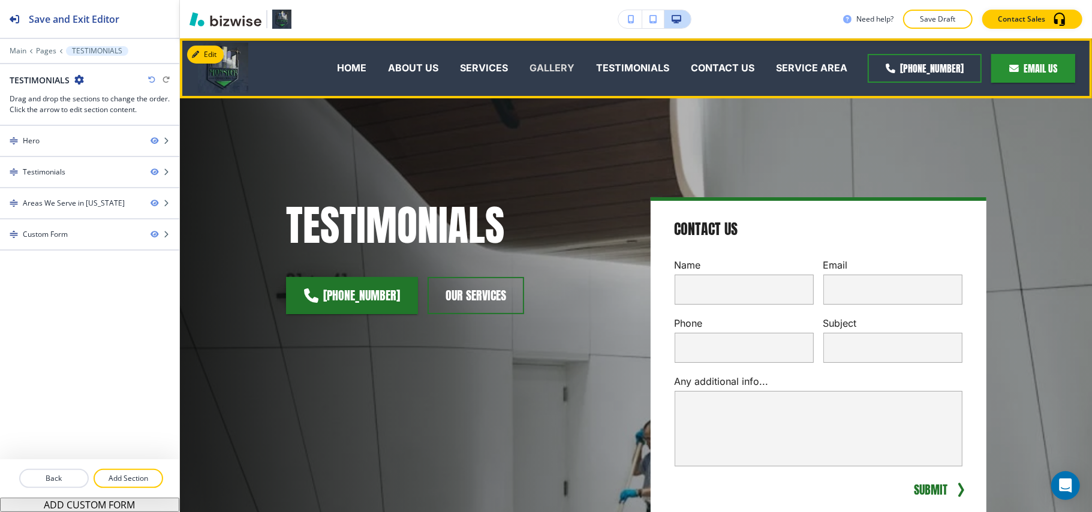
click at [567, 68] on p "GALLERY" at bounding box center [552, 68] width 45 height 14
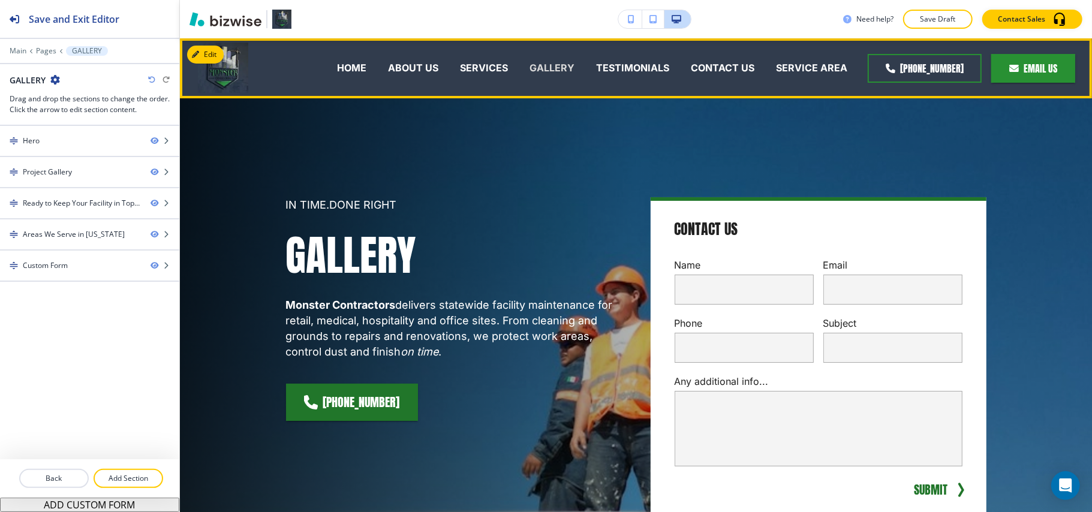
click at [541, 63] on p "GALLERY" at bounding box center [552, 68] width 45 height 14
click at [632, 65] on p "TESTIMONIALS" at bounding box center [632, 68] width 73 height 14
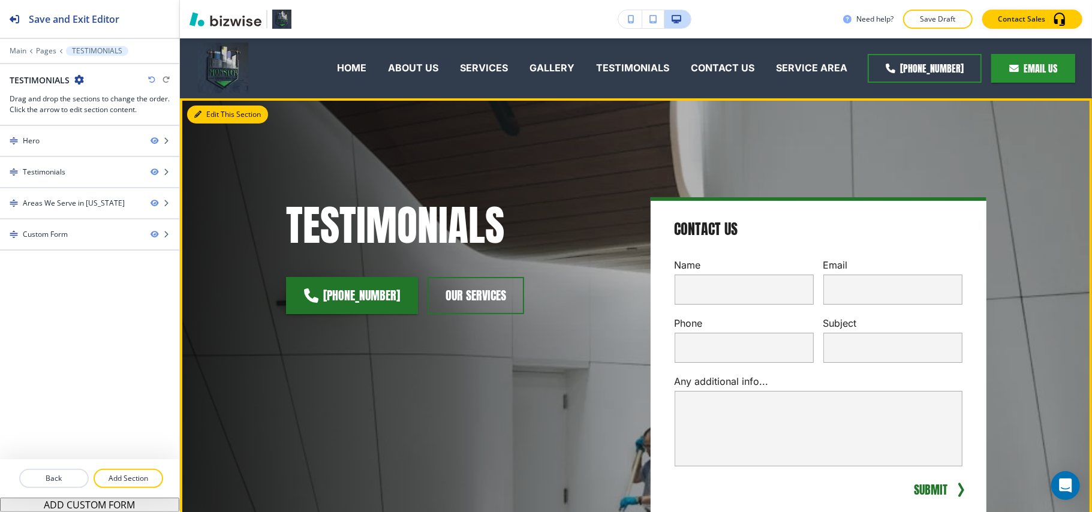
click at [220, 116] on button "Edit This Section" at bounding box center [227, 115] width 81 height 18
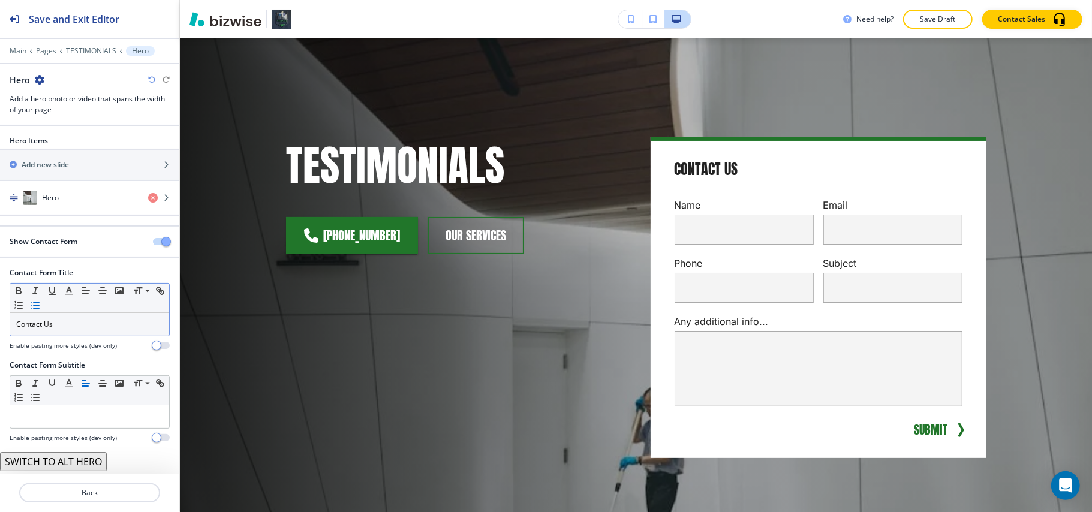
scroll to position [1, 0]
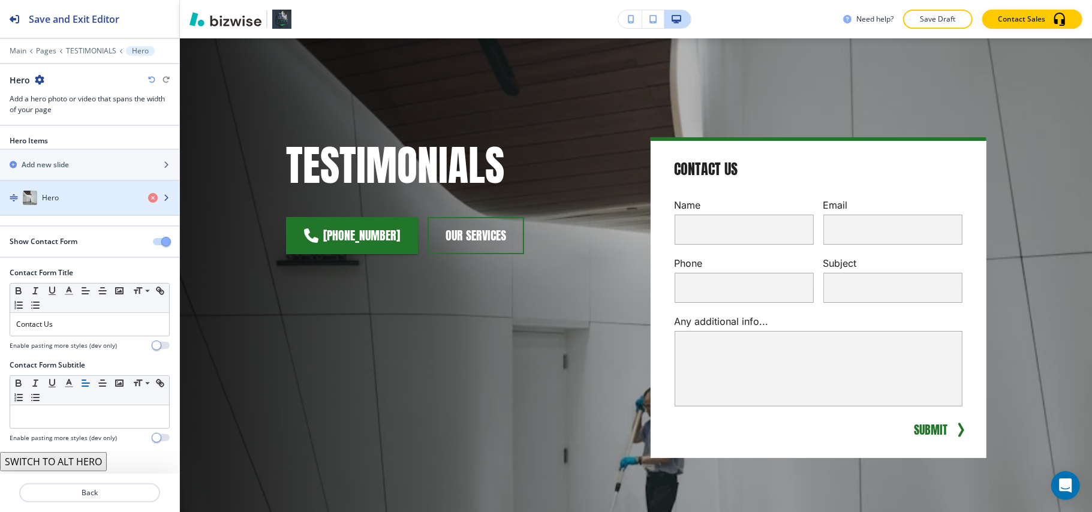
click at [78, 200] on div "Hero" at bounding box center [69, 198] width 139 height 14
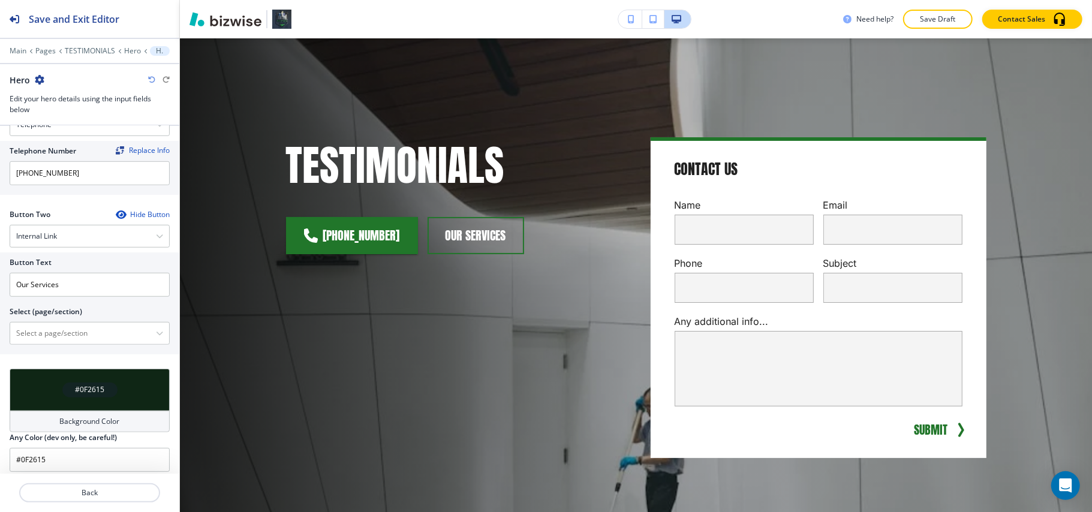
scroll to position [572, 0]
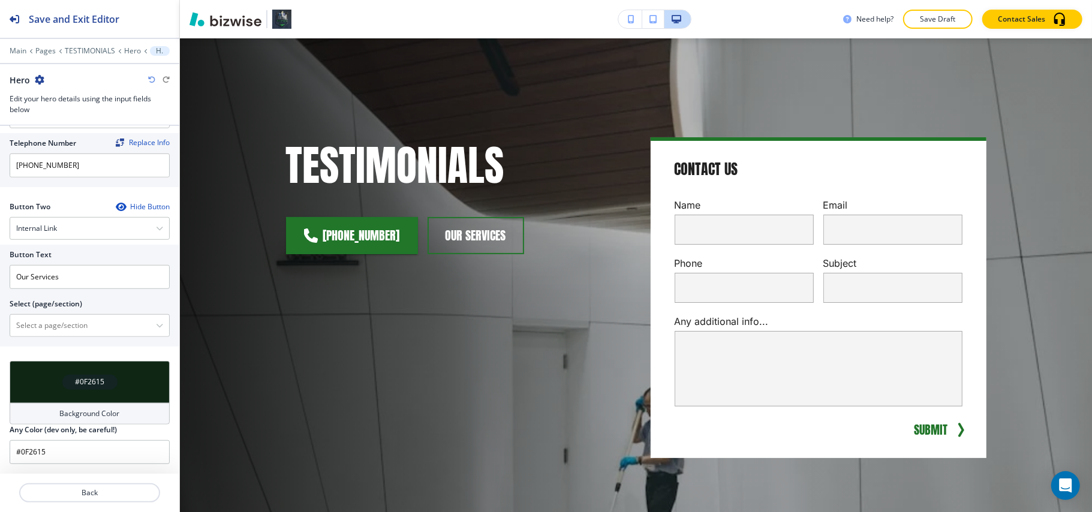
click at [116, 204] on icon "button" at bounding box center [121, 207] width 10 height 10
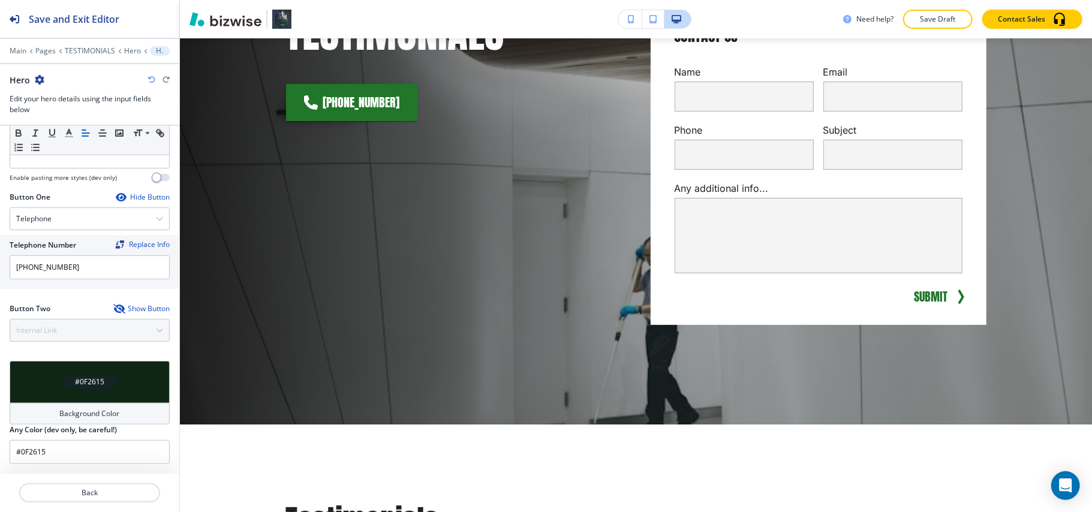
scroll to position [0, 0]
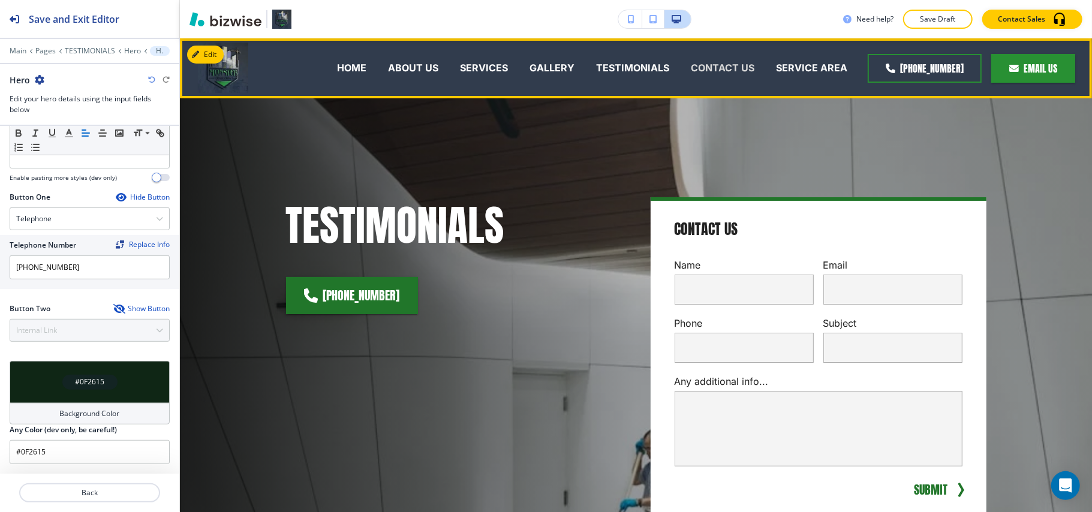
click at [725, 67] on p "CONTACT US" at bounding box center [723, 68] width 64 height 14
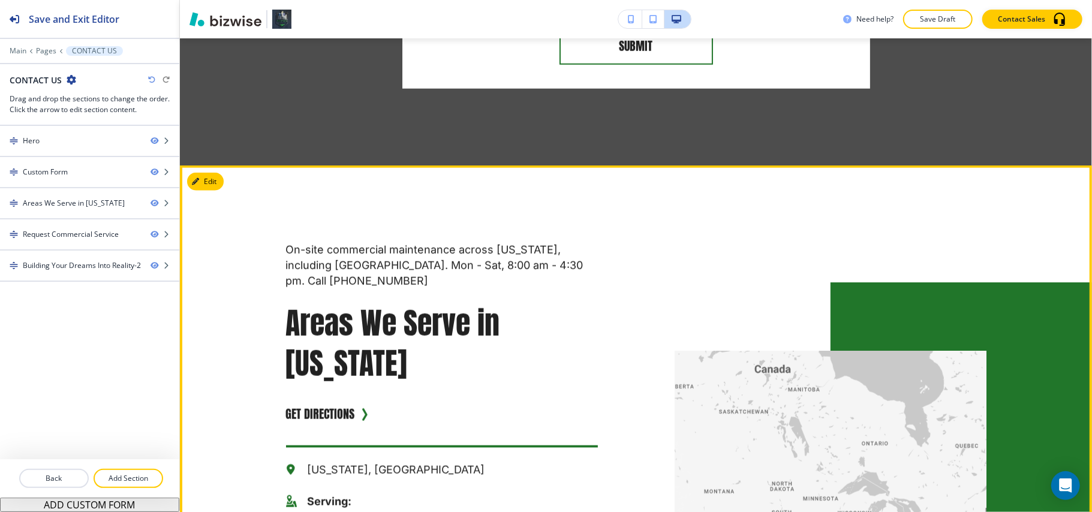
scroll to position [1119, 0]
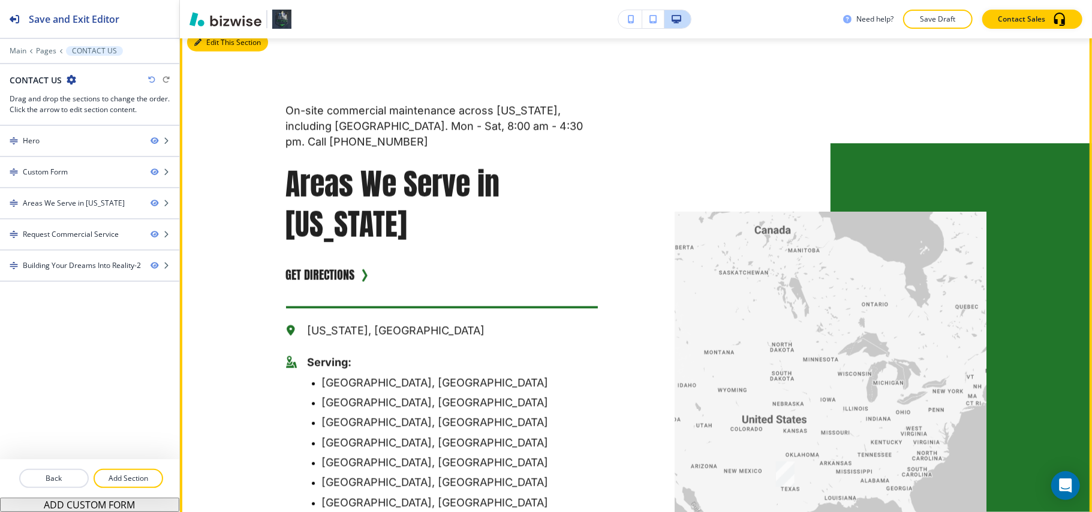
click at [214, 44] on button "Edit This Section" at bounding box center [227, 43] width 81 height 18
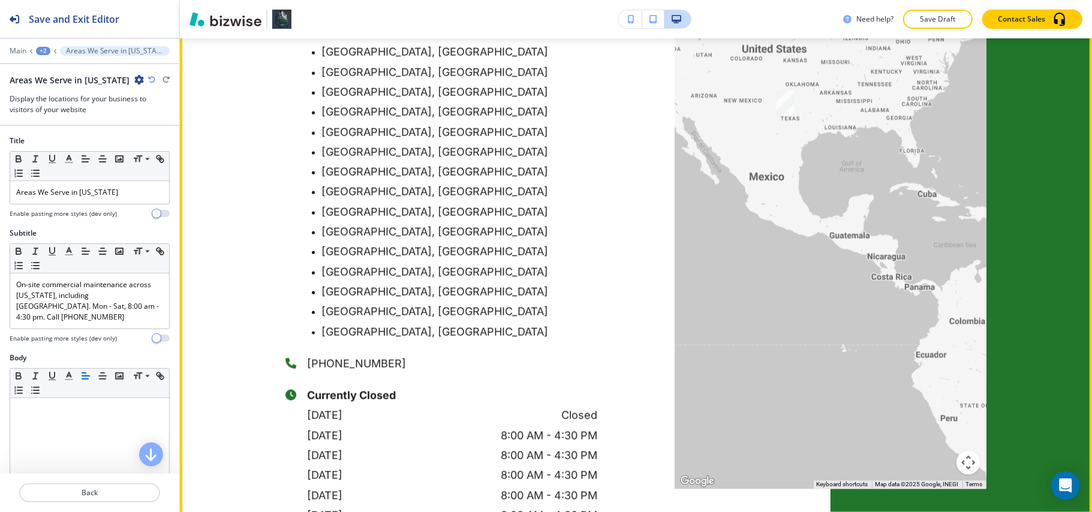
scroll to position [1587, 0]
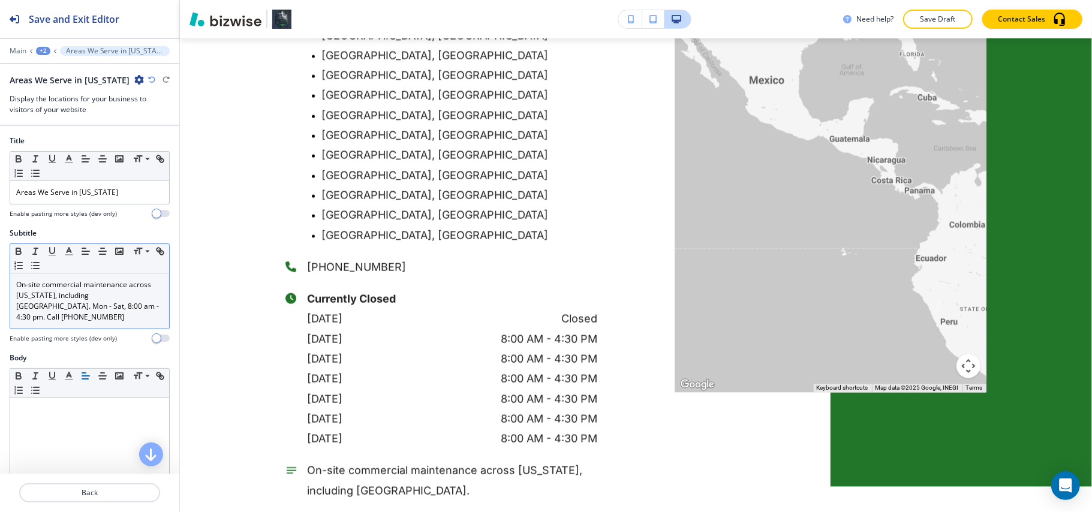
click at [126, 307] on p "On-site commercial maintenance across Texas, including El Paso. Mon - Sat, 8:00…" at bounding box center [89, 301] width 147 height 43
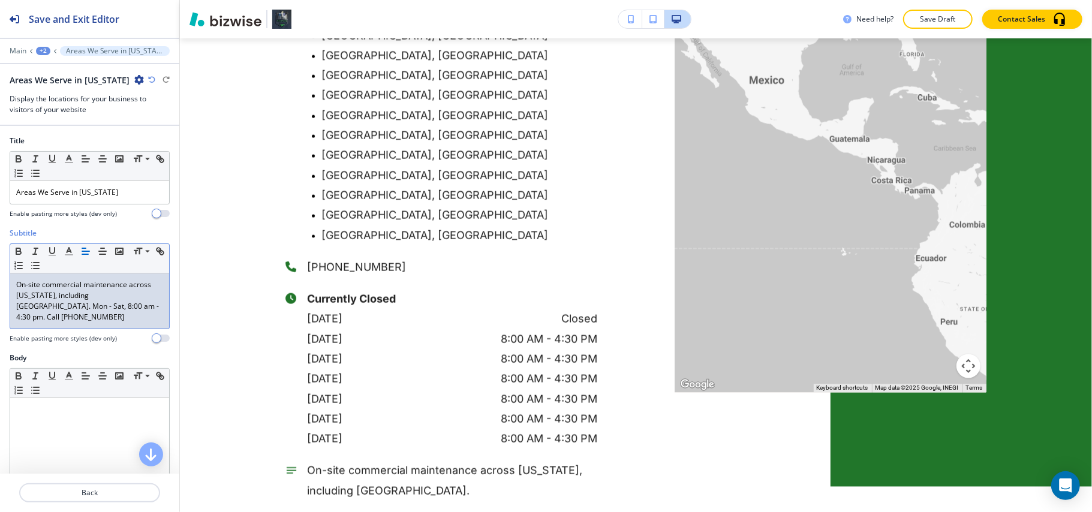
click at [126, 307] on p "On-site commercial maintenance across Texas, including El Paso. Mon - Sat, 8:00…" at bounding box center [89, 301] width 147 height 43
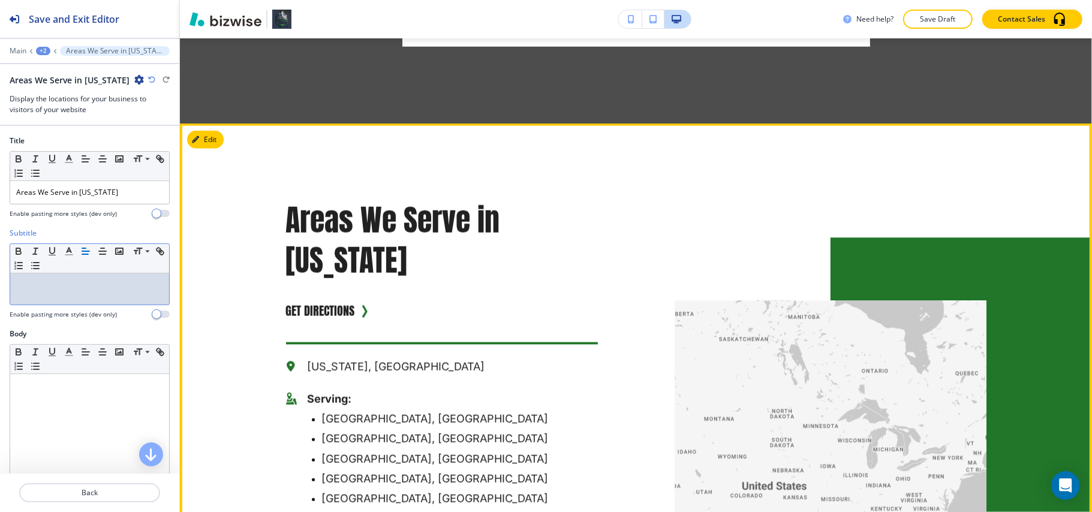
scroll to position [867, 0]
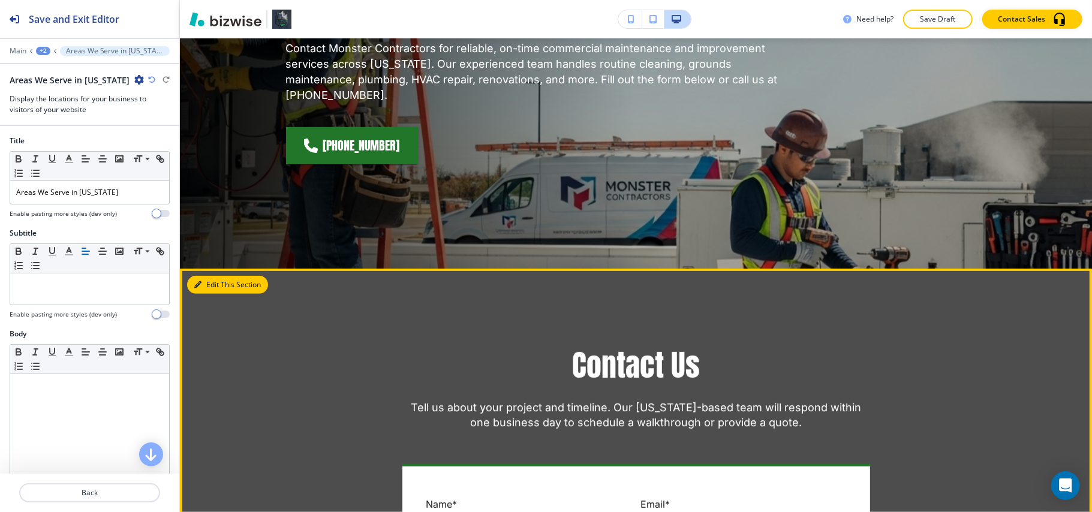
click at [217, 281] on button "Edit This Section" at bounding box center [227, 285] width 81 height 18
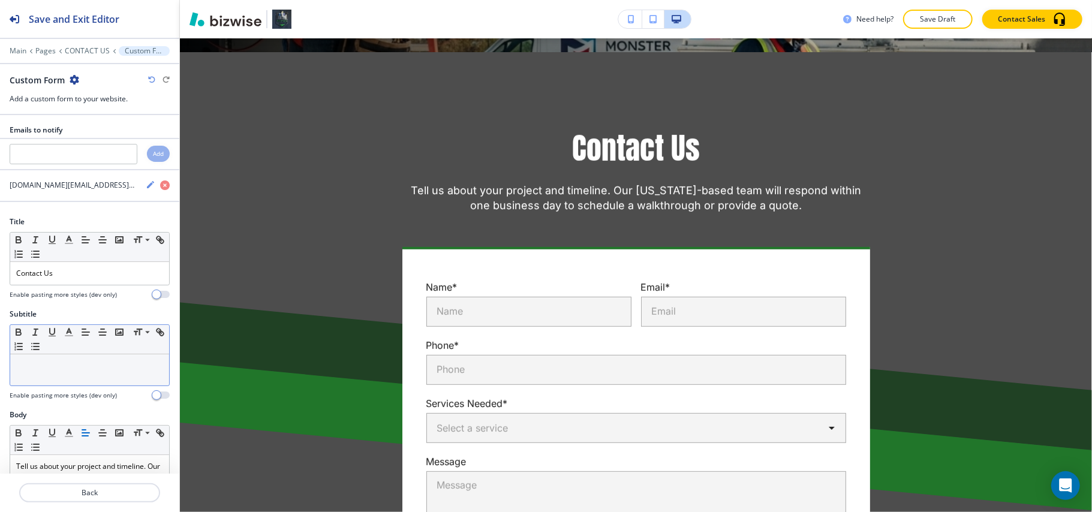
scroll to position [457, 0]
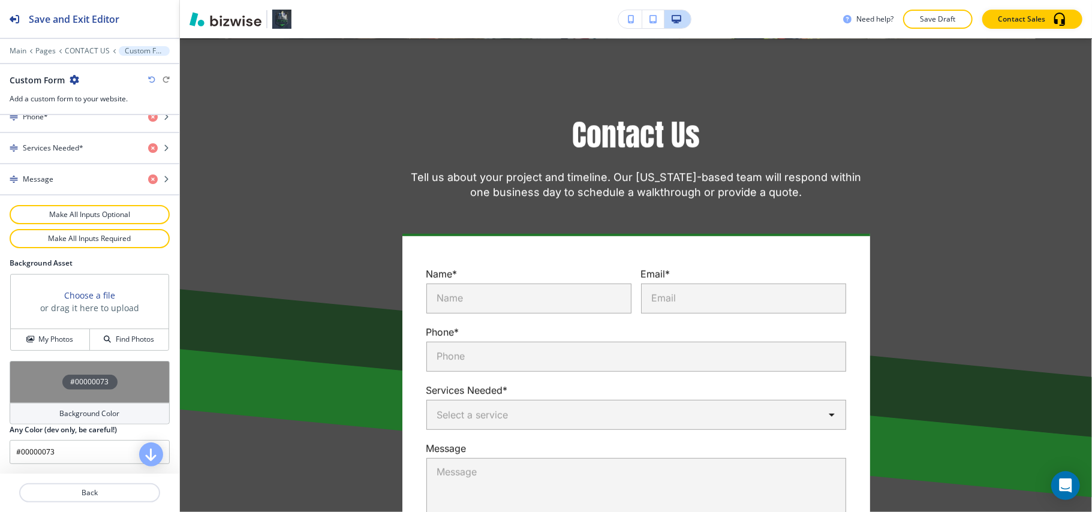
click at [38, 375] on div "#00000073" at bounding box center [90, 382] width 160 height 42
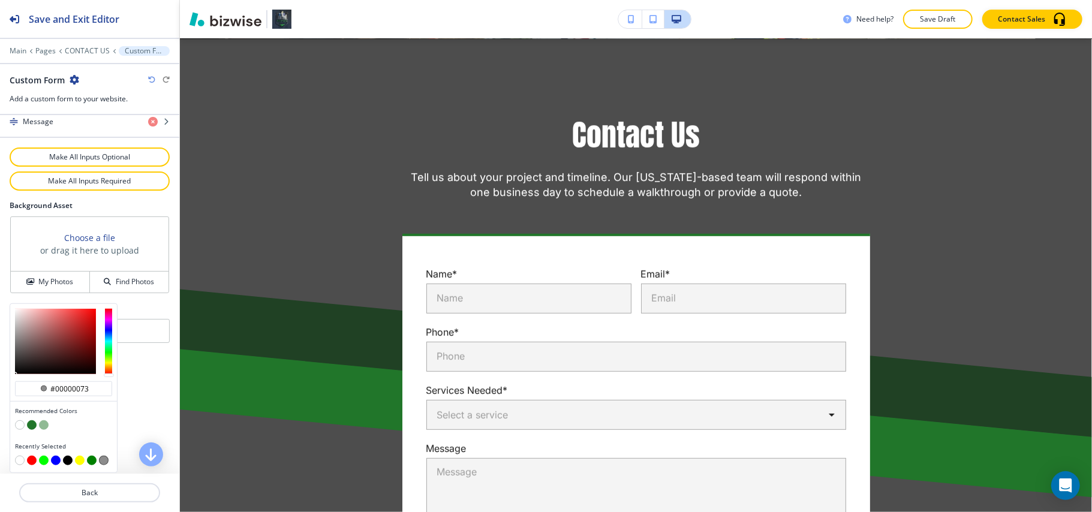
click at [19, 424] on button "button" at bounding box center [20, 426] width 10 height 10
type input "#FFFFFF"
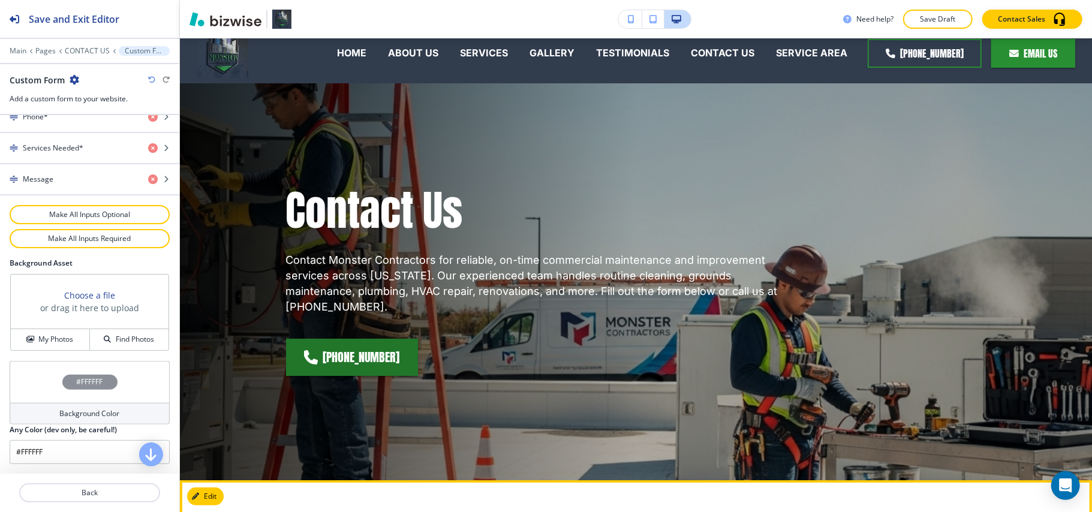
scroll to position [0, 0]
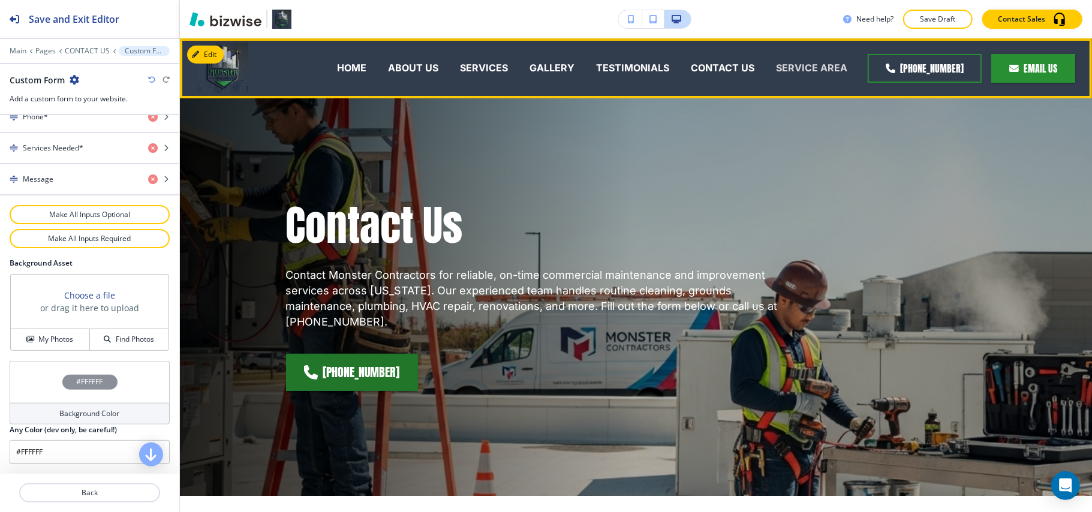
click at [807, 62] on p "SERVICE AREA" at bounding box center [811, 68] width 71 height 14
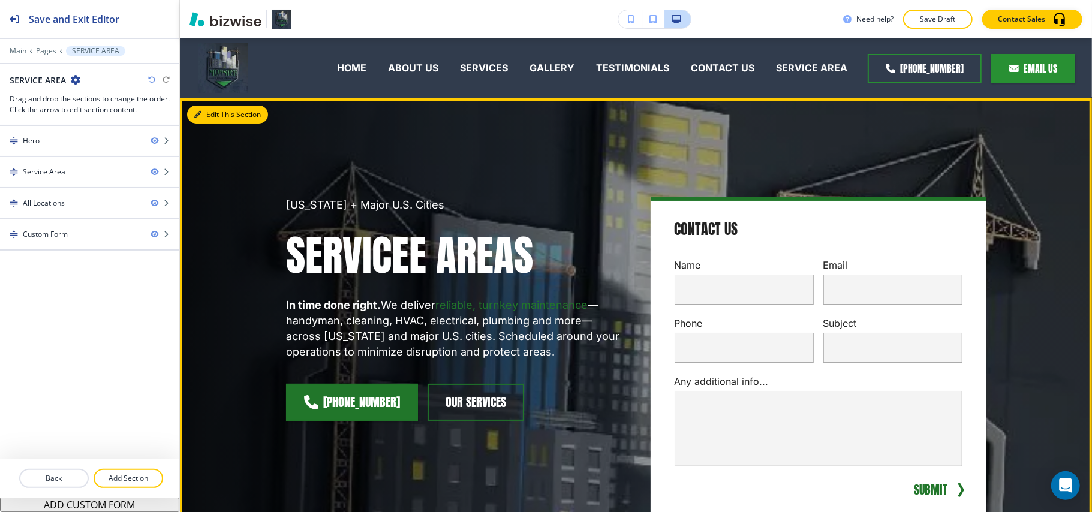
click at [206, 109] on button "Edit This Section" at bounding box center [227, 115] width 81 height 18
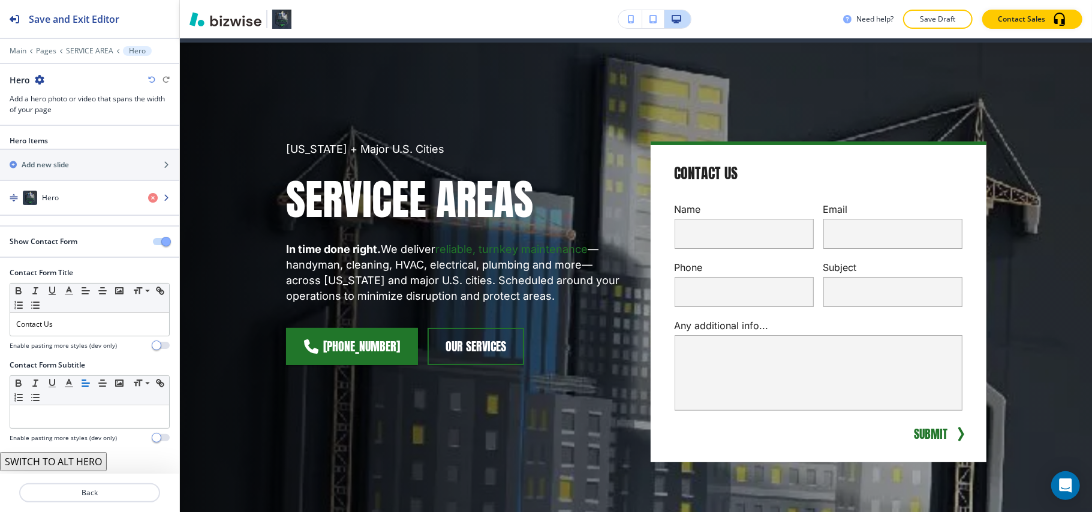
scroll to position [60, 0]
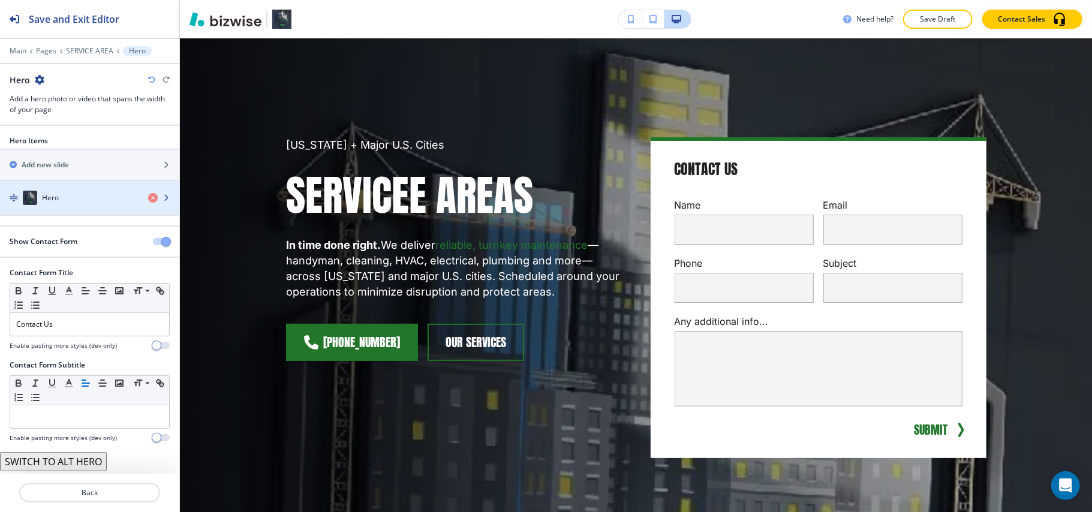
click at [91, 206] on div "button" at bounding box center [89, 210] width 179 height 10
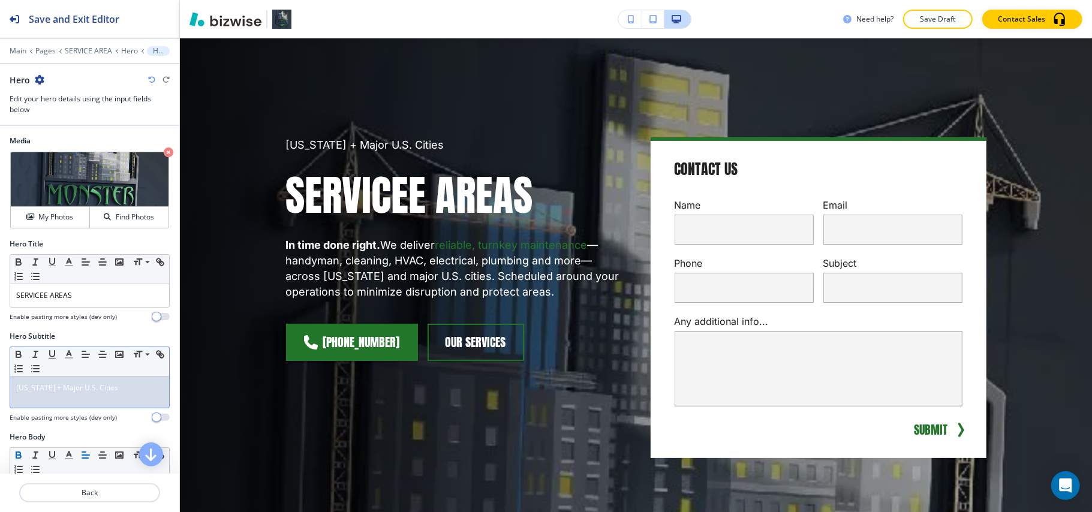
click at [125, 397] on div "Texas + Major U.S. Cities" at bounding box center [89, 392] width 159 height 31
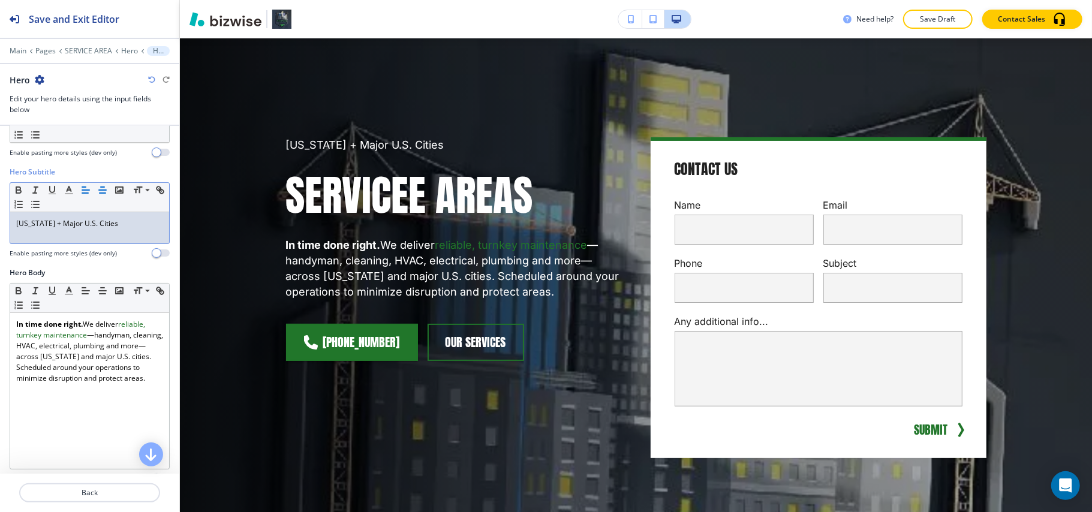
scroll to position [80, 0]
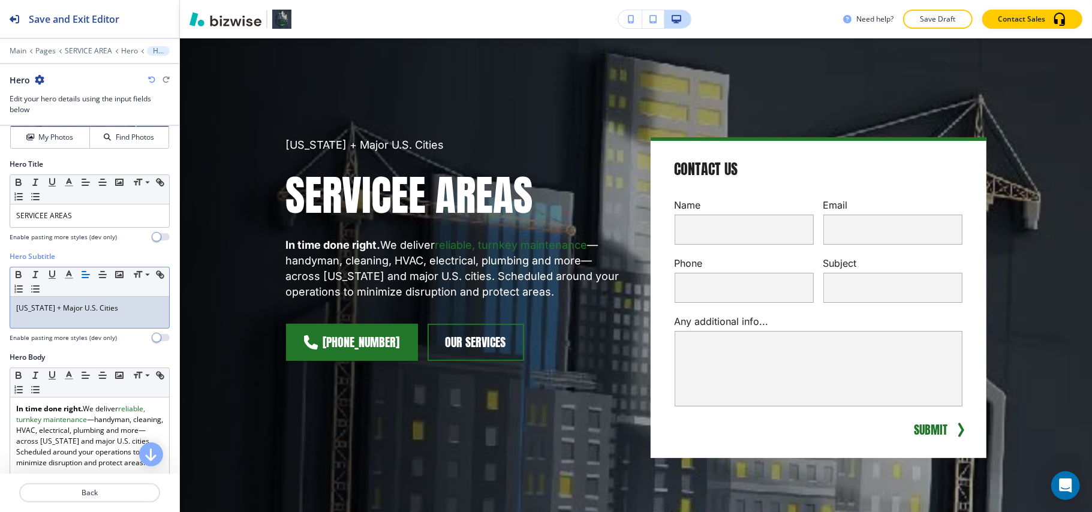
click at [127, 305] on p "Texas + Major U.S. Cities" at bounding box center [89, 308] width 147 height 11
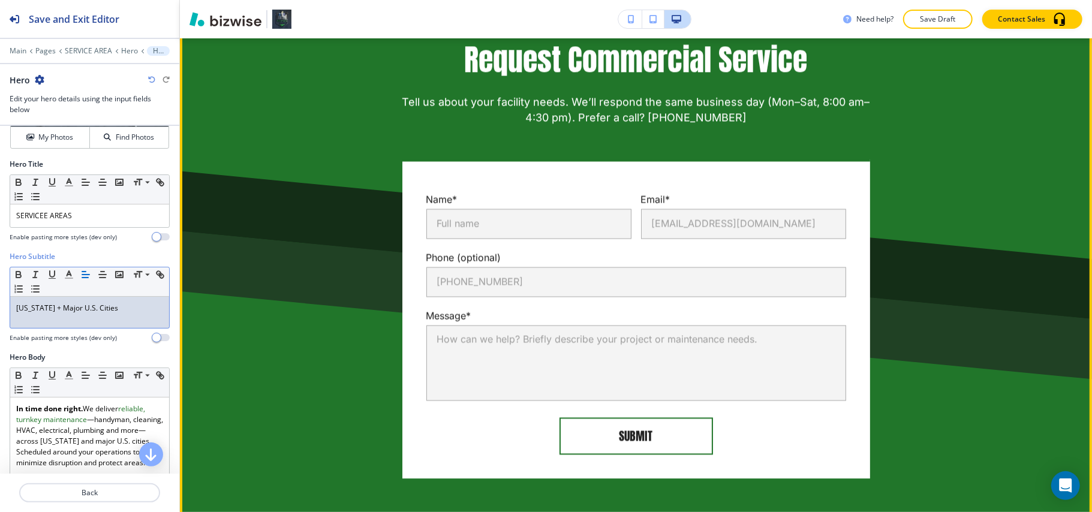
scroll to position [1659, 0]
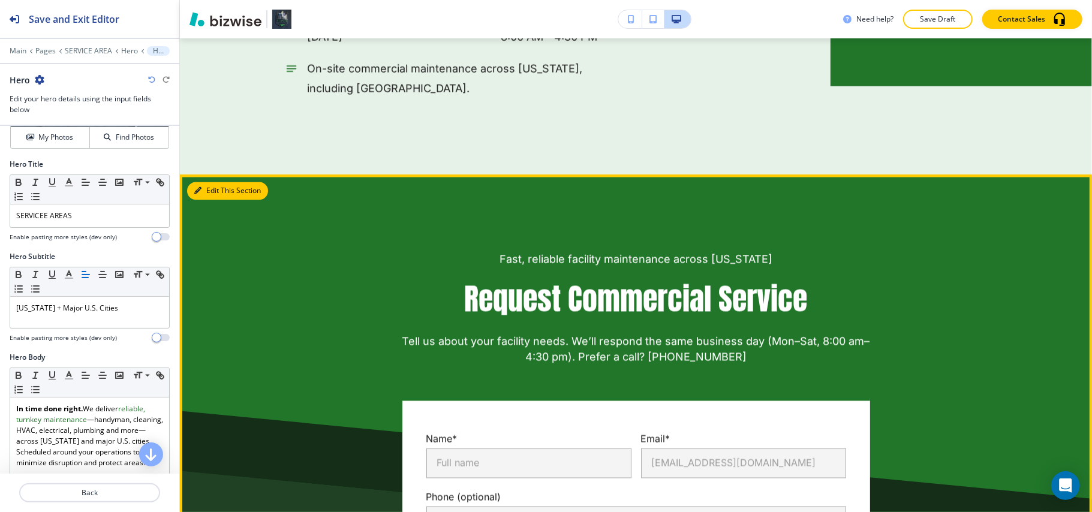
click at [212, 190] on button "Edit This Section" at bounding box center [227, 191] width 81 height 18
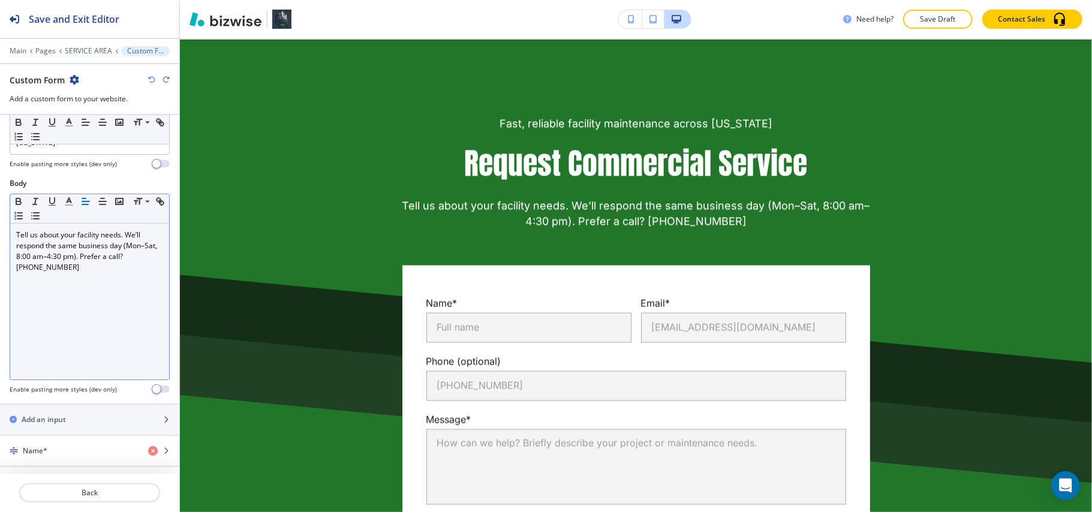
scroll to position [240, 0]
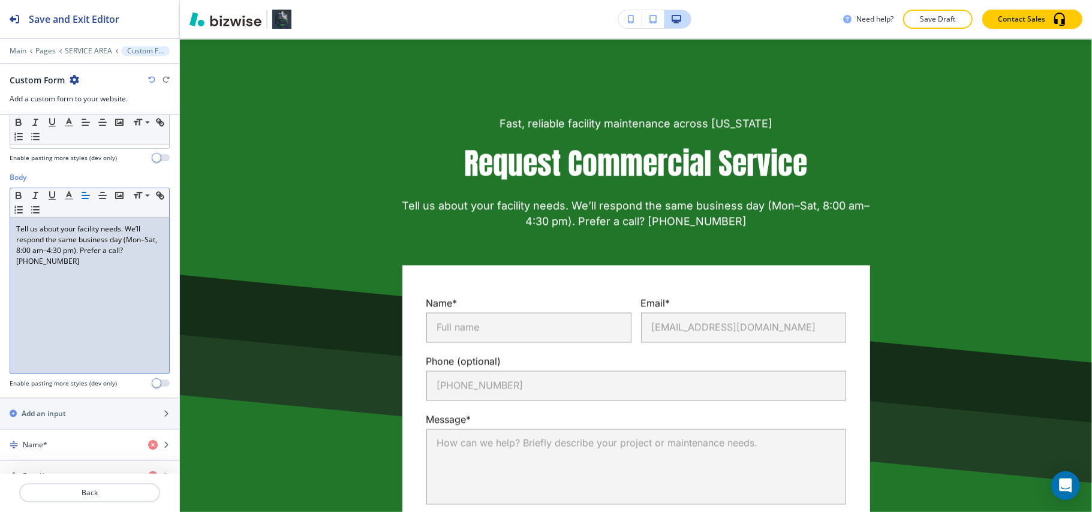
click at [130, 300] on div "Tell us about your facility needs. We’ll respond the same business day (Mon–Sat…" at bounding box center [89, 296] width 159 height 156
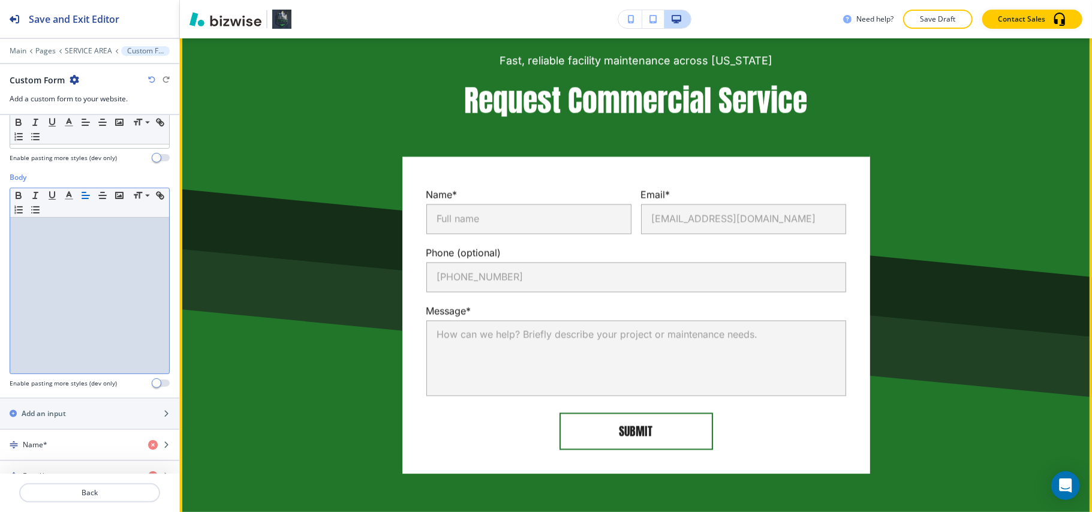
scroll to position [1699, 0]
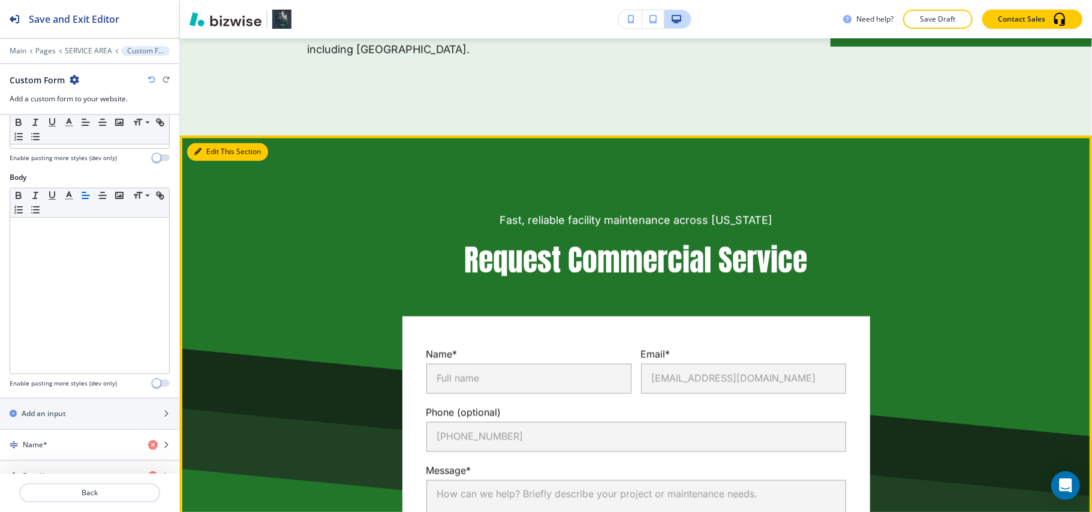
click at [212, 151] on button "Edit This Section" at bounding box center [227, 152] width 81 height 18
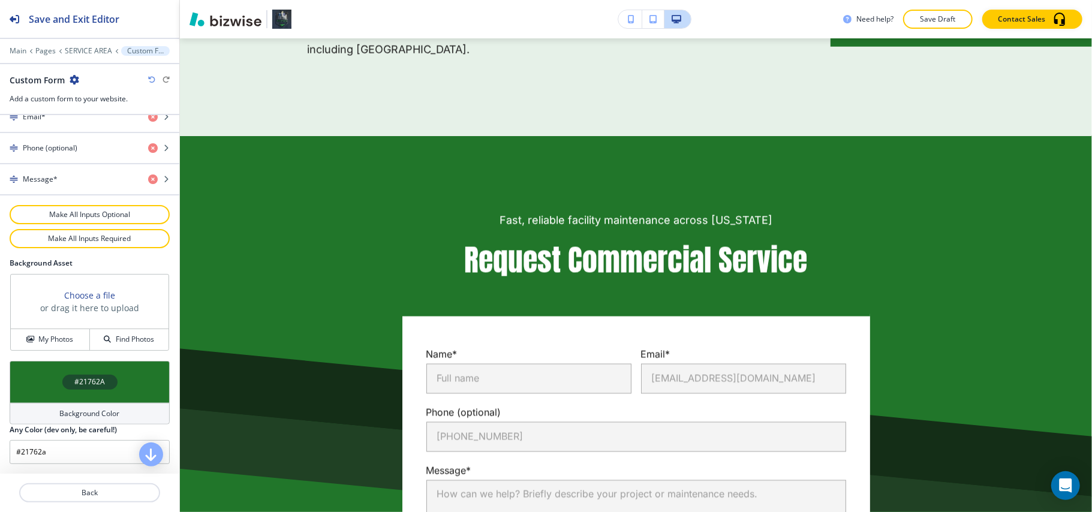
click at [32, 373] on div "#21762A" at bounding box center [90, 382] width 160 height 42
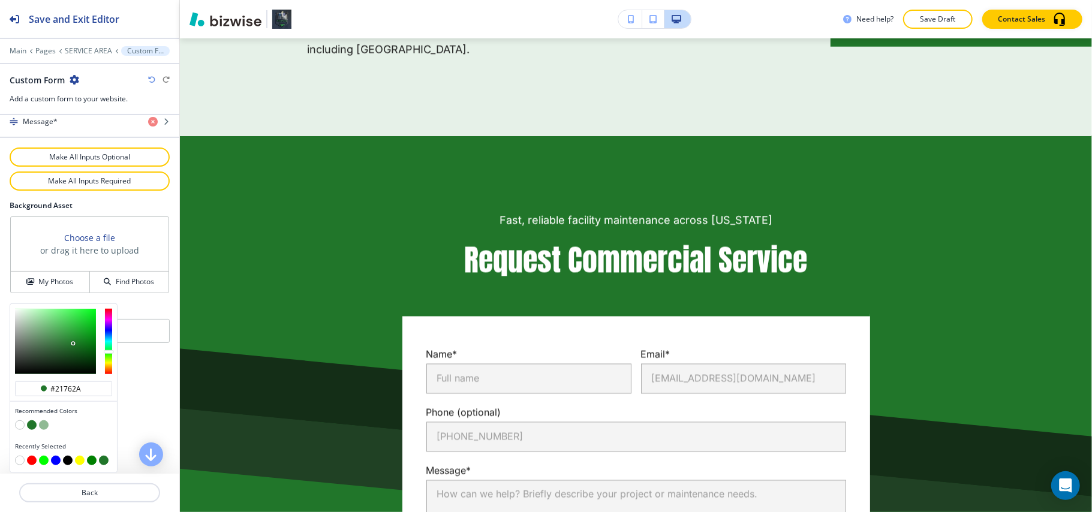
click at [17, 423] on button "button" at bounding box center [20, 426] width 10 height 10
type input "#FFFFFF"
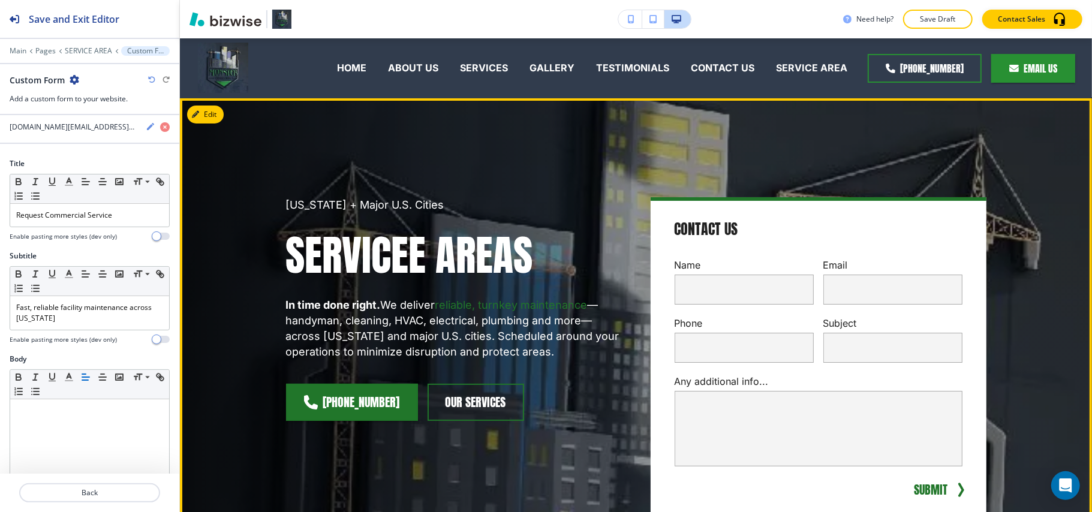
scroll to position [0, 0]
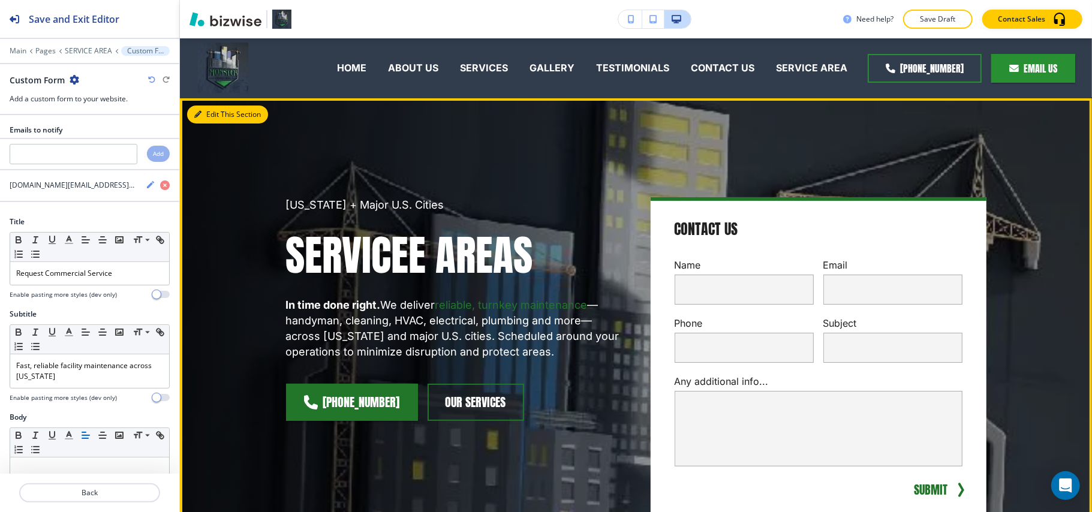
click at [211, 114] on button "Edit This Section" at bounding box center [227, 115] width 81 height 18
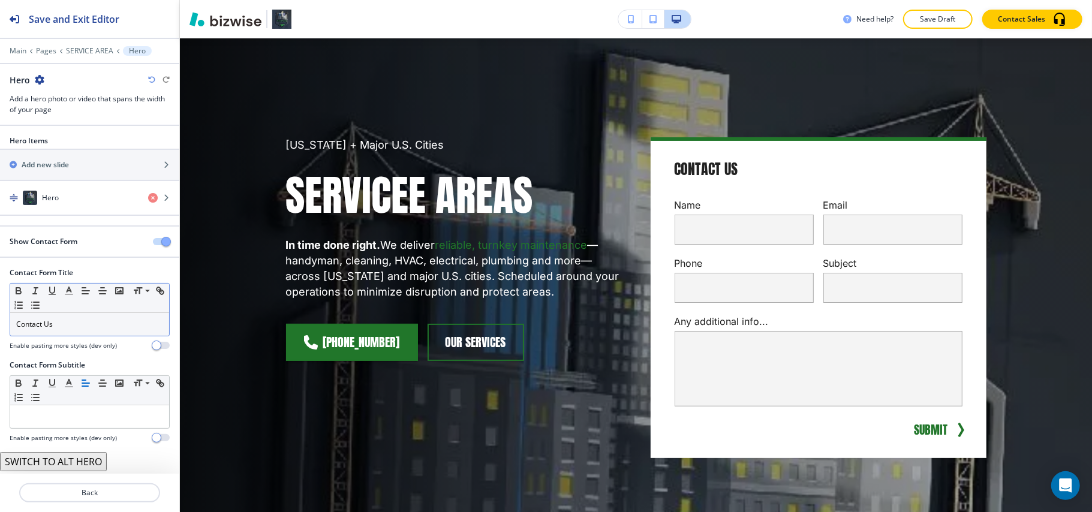
scroll to position [1, 0]
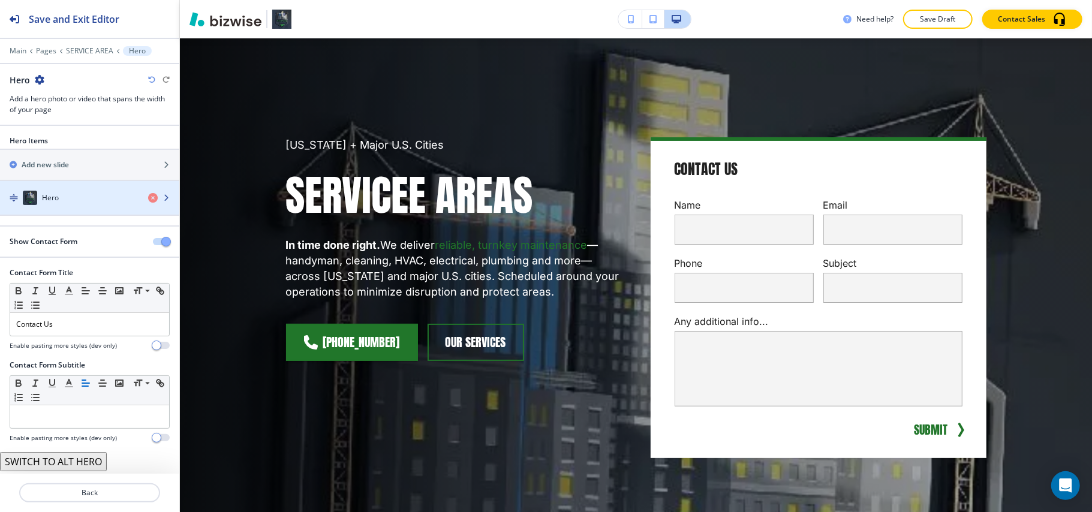
click at [102, 204] on div "Hero" at bounding box center [69, 198] width 139 height 14
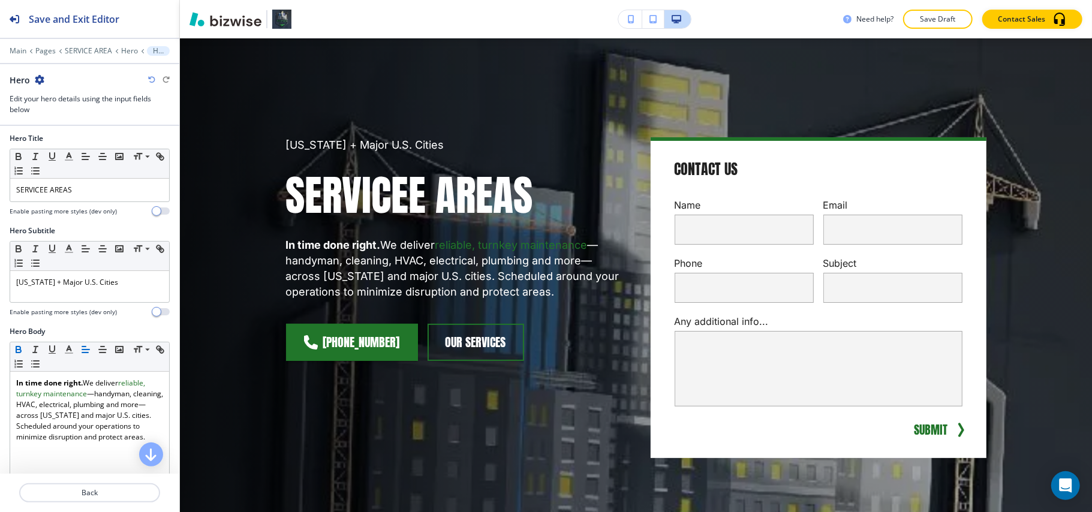
scroll to position [240, 0]
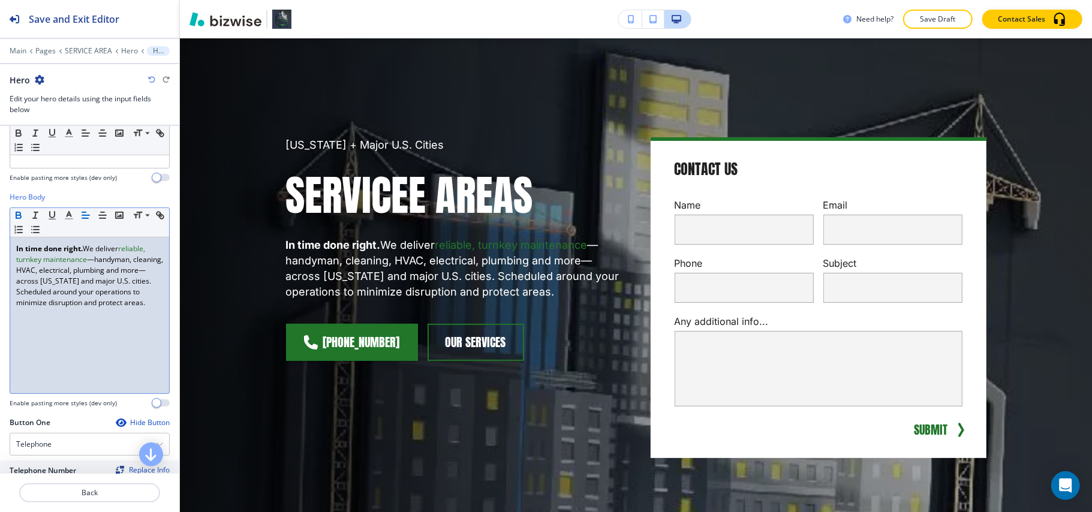
click at [72, 308] on p "In time done right. We deliver reliable, turnkey maintenance —handyman, cleanin…" at bounding box center [89, 276] width 147 height 65
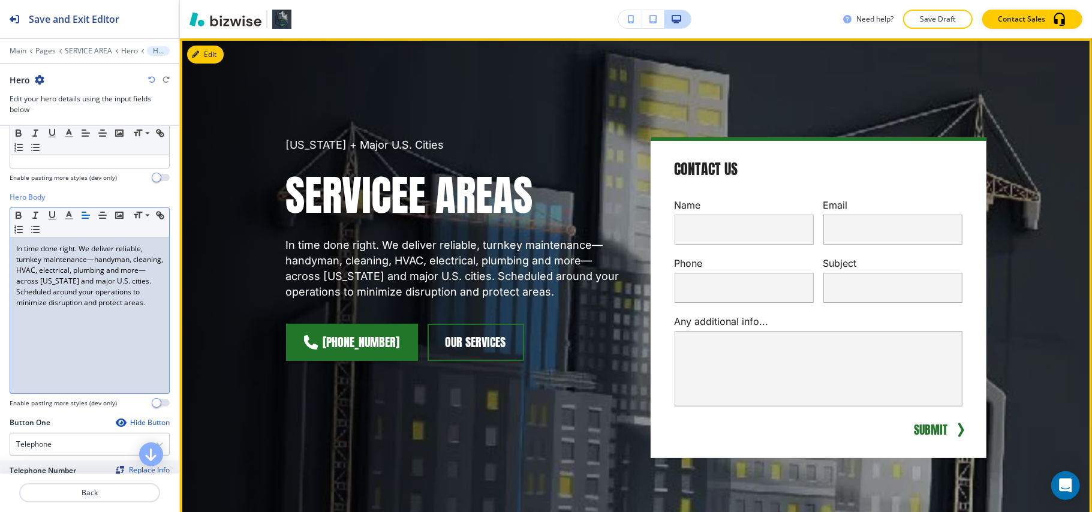
scroll to position [0, 0]
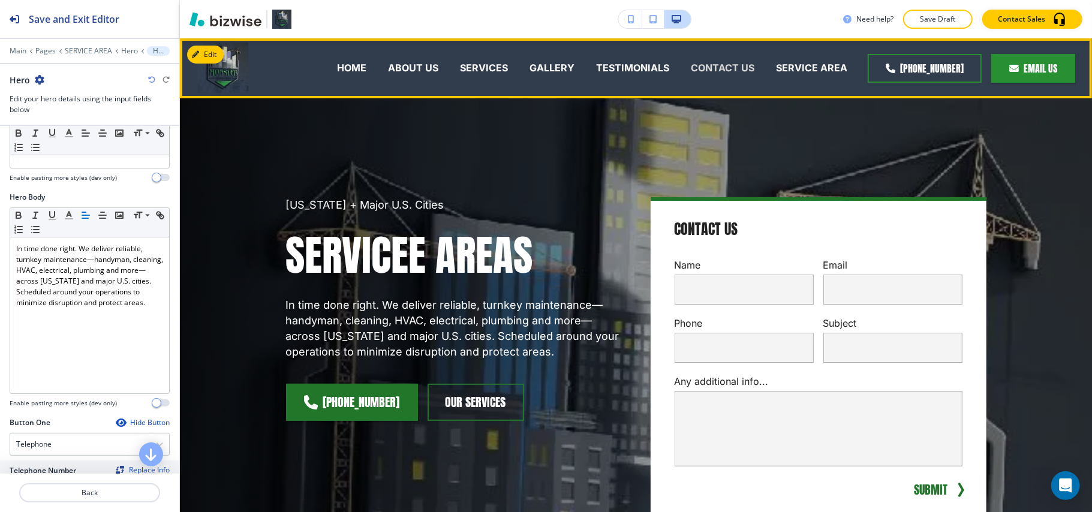
click at [736, 72] on p "CONTACT US" at bounding box center [723, 68] width 64 height 14
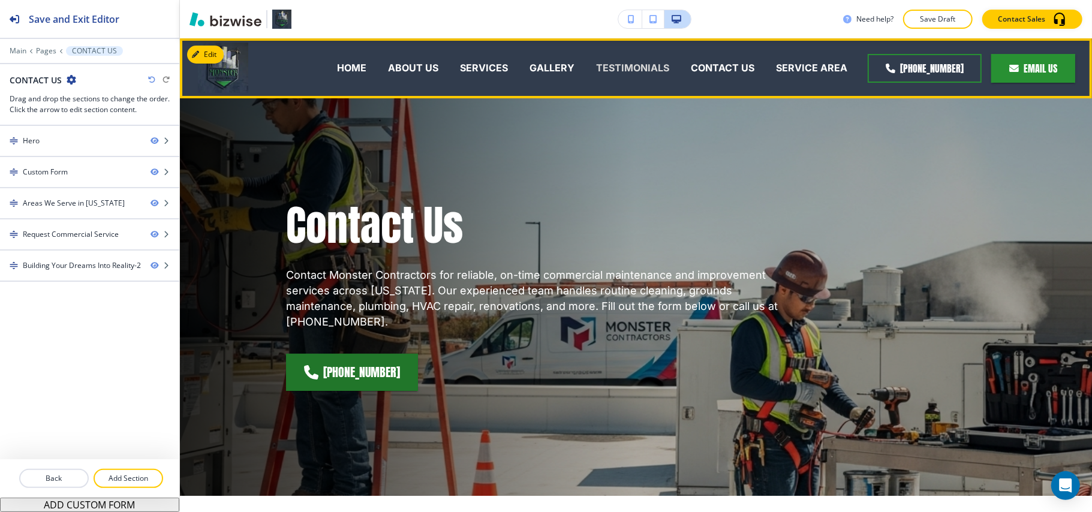
click at [654, 73] on p "TESTIMONIALS" at bounding box center [632, 68] width 73 height 14
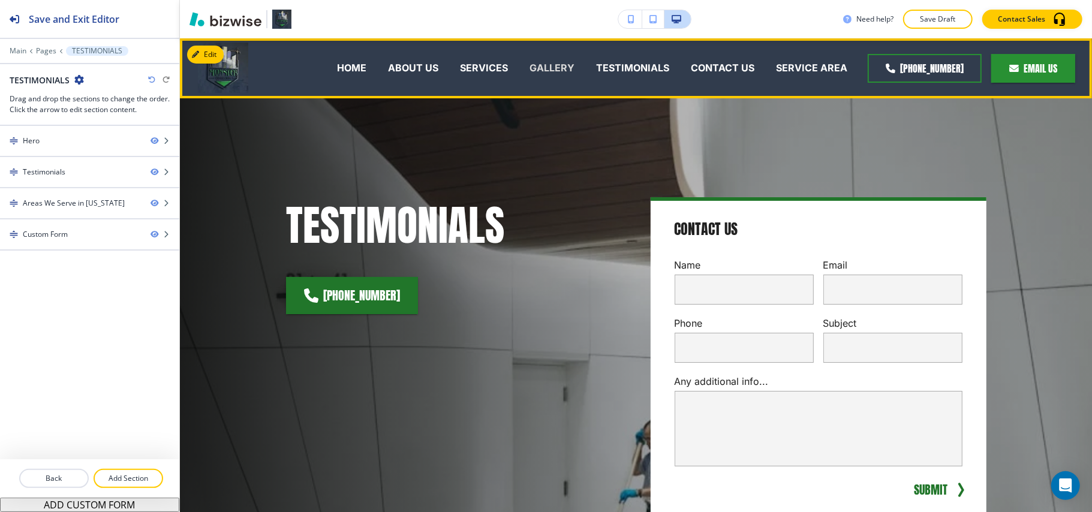
click at [539, 70] on p "GALLERY" at bounding box center [552, 68] width 45 height 14
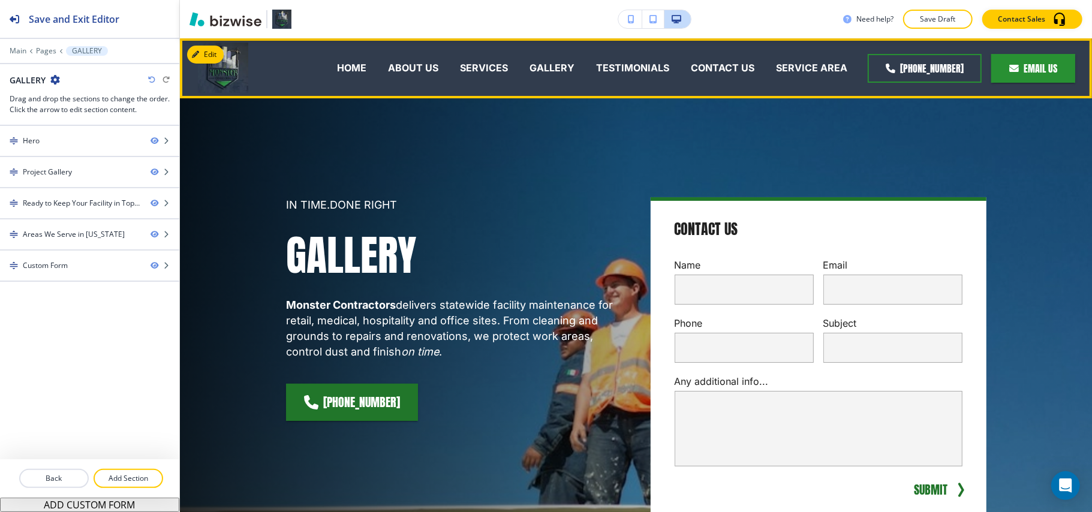
click at [444, 70] on div "ABOUT US" at bounding box center [413, 68] width 72 height 14
click at [399, 70] on p "ABOUT US" at bounding box center [413, 68] width 50 height 14
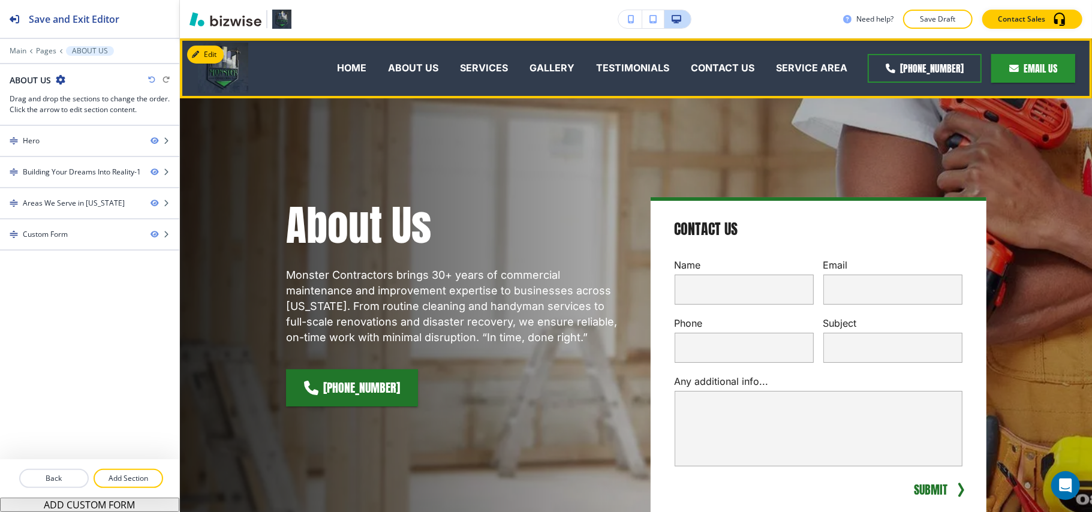
click at [326, 67] on div "HOME ABOUT US SERVICES GALLERY TESTIMONIALS CONTACT US SERVICE AREA" at bounding box center [555, 68] width 605 height 48
click at [359, 66] on p "HOME" at bounding box center [351, 68] width 29 height 14
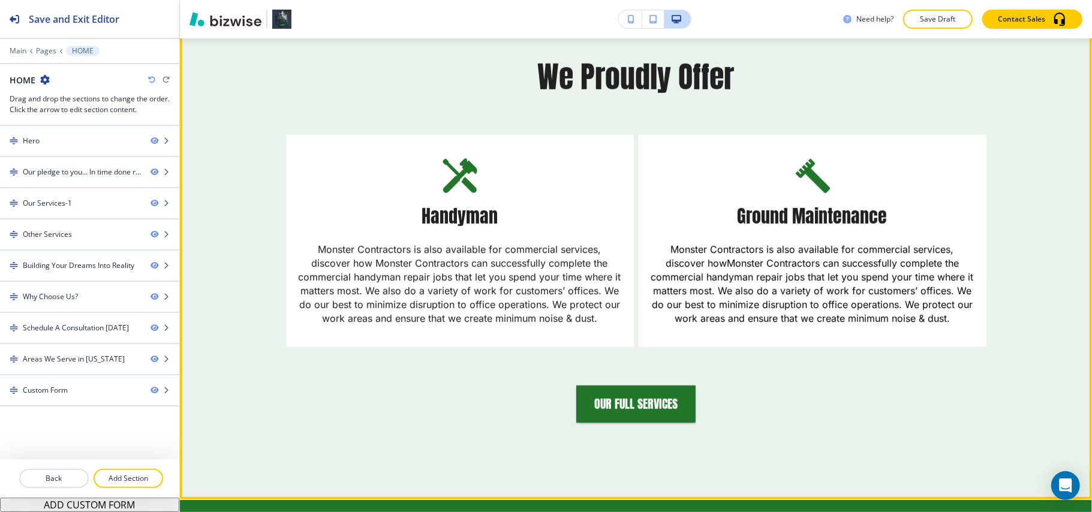
scroll to position [480, 0]
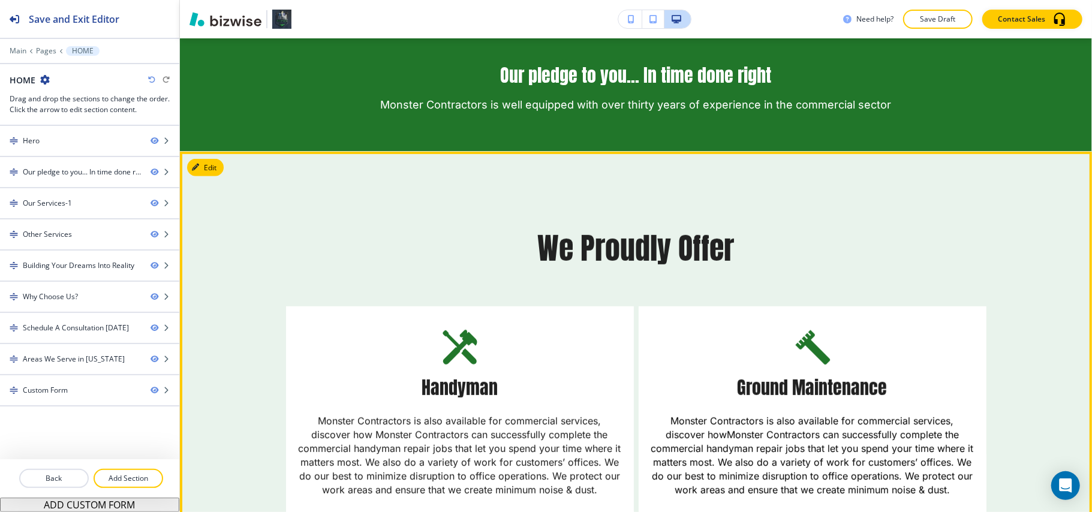
click at [190, 157] on div "We Proudly Offer Handyman Monster Contractors is also available for commercial …" at bounding box center [636, 412] width 913 height 520
click at [214, 163] on button "Edit This Section" at bounding box center [227, 168] width 81 height 18
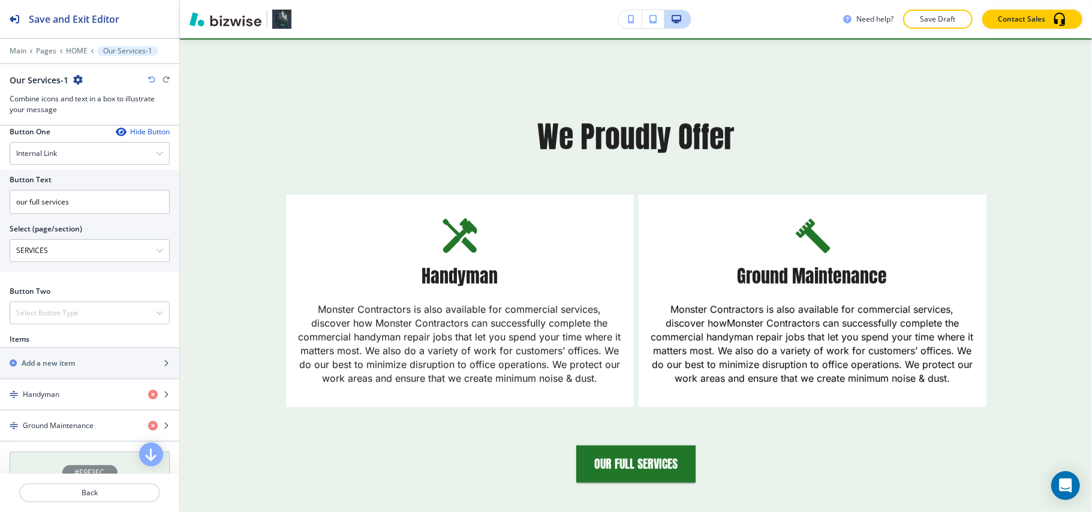
scroll to position [400, 0]
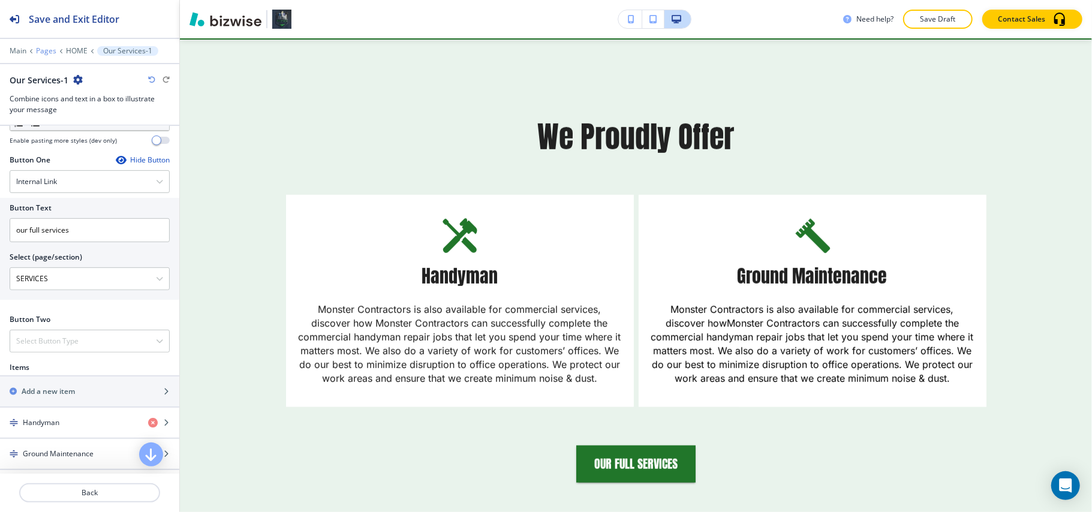
click at [44, 49] on p "Pages" at bounding box center [46, 51] width 20 height 8
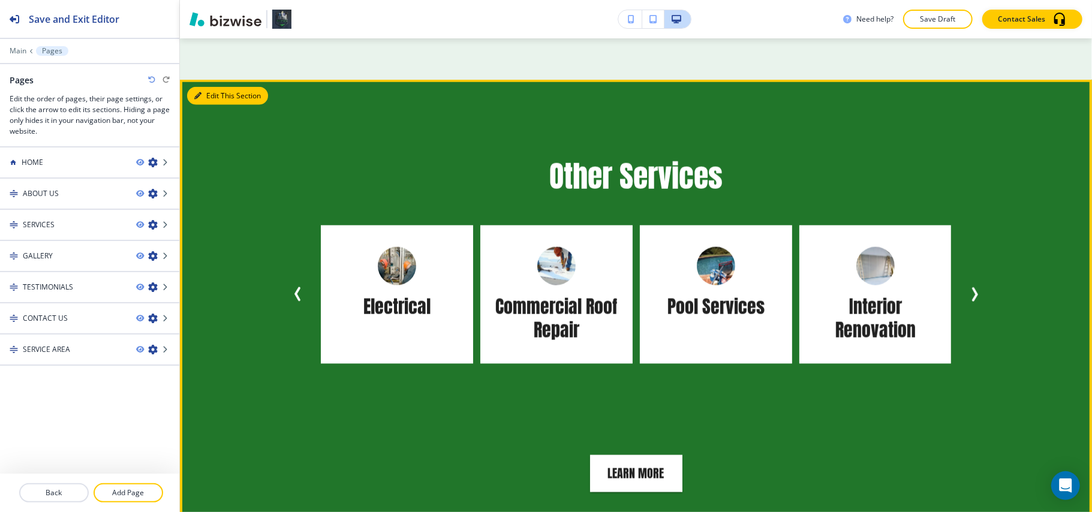
click at [212, 91] on button "Edit This Section" at bounding box center [227, 96] width 81 height 18
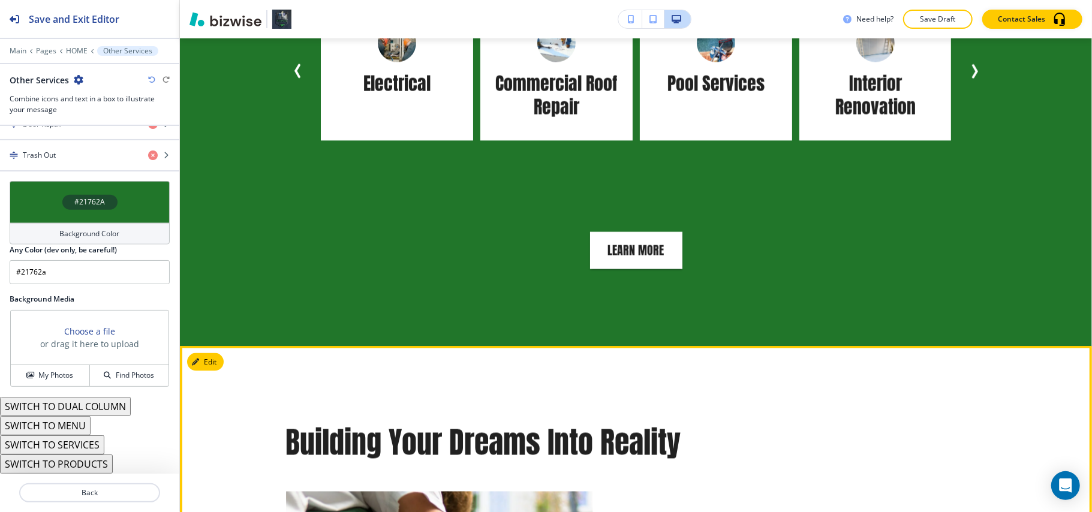
scroll to position [1351, 0]
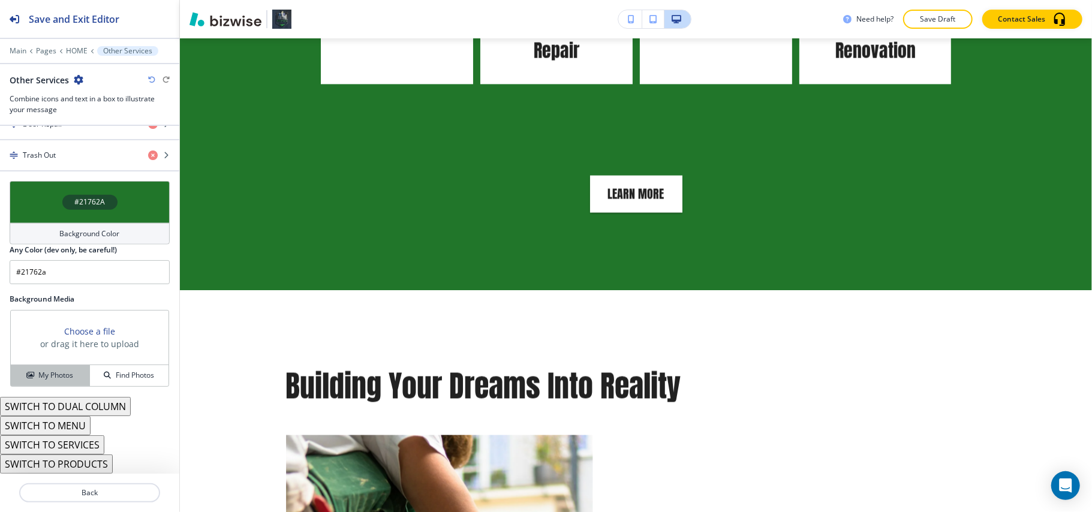
click at [13, 368] on button "My Photos" at bounding box center [50, 375] width 79 height 21
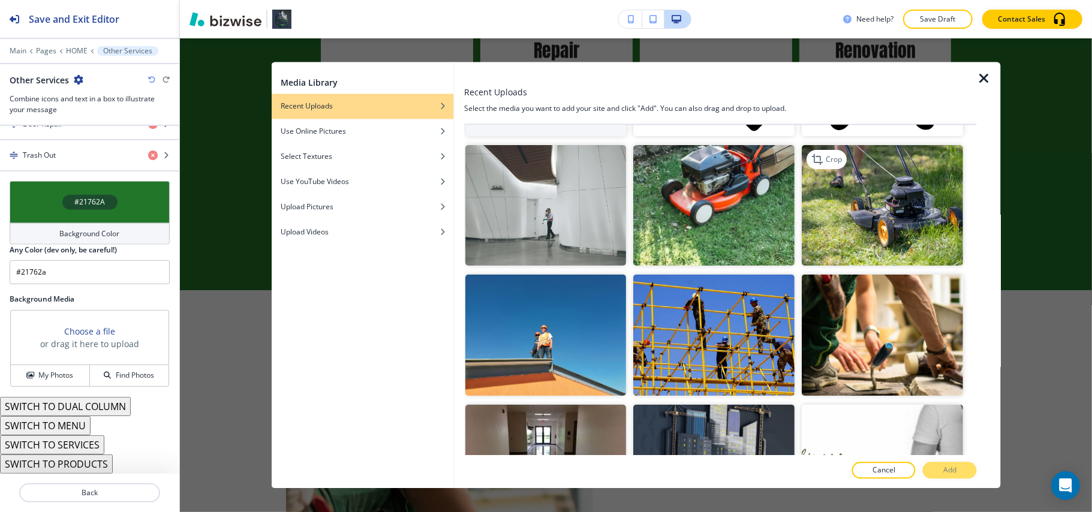
scroll to position [240, 0]
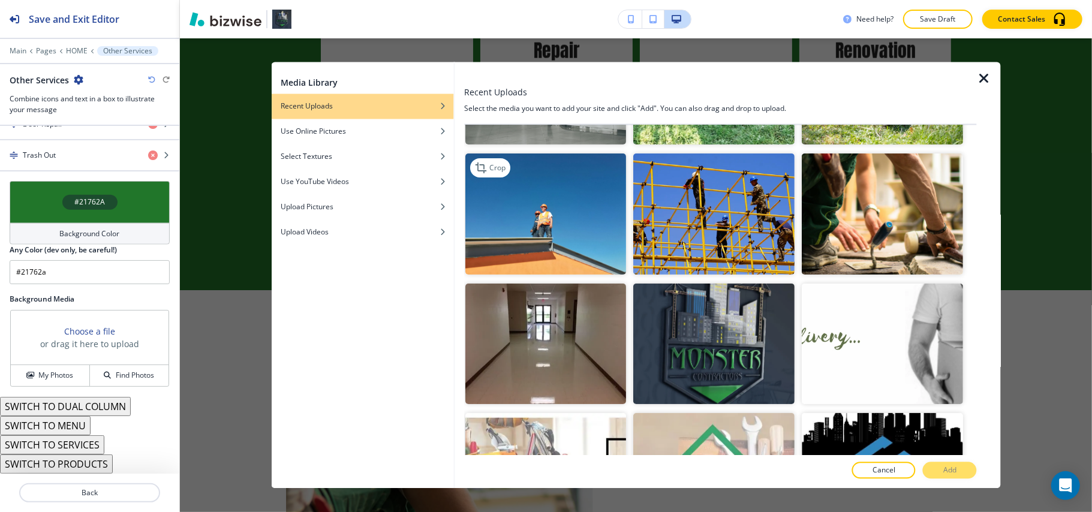
click at [526, 214] on img "button" at bounding box center [546, 214] width 161 height 121
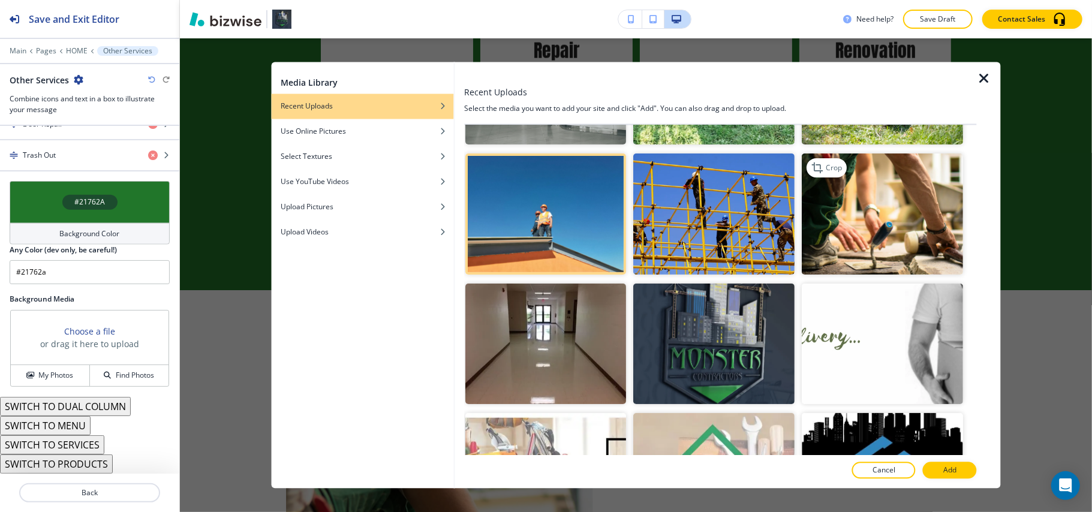
click at [916, 233] on img "button" at bounding box center [883, 214] width 161 height 121
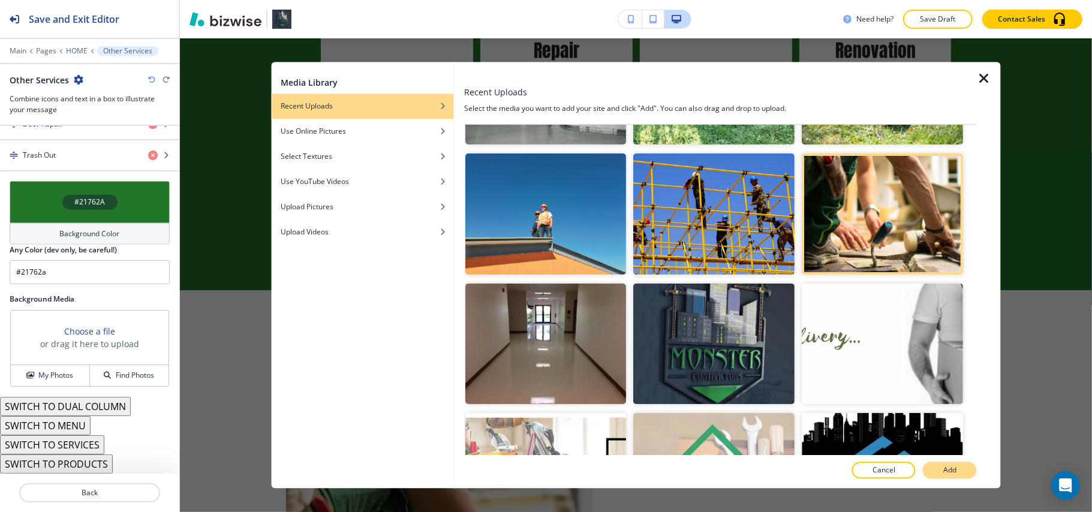
click at [965, 472] on button "Add" at bounding box center [950, 471] width 54 height 17
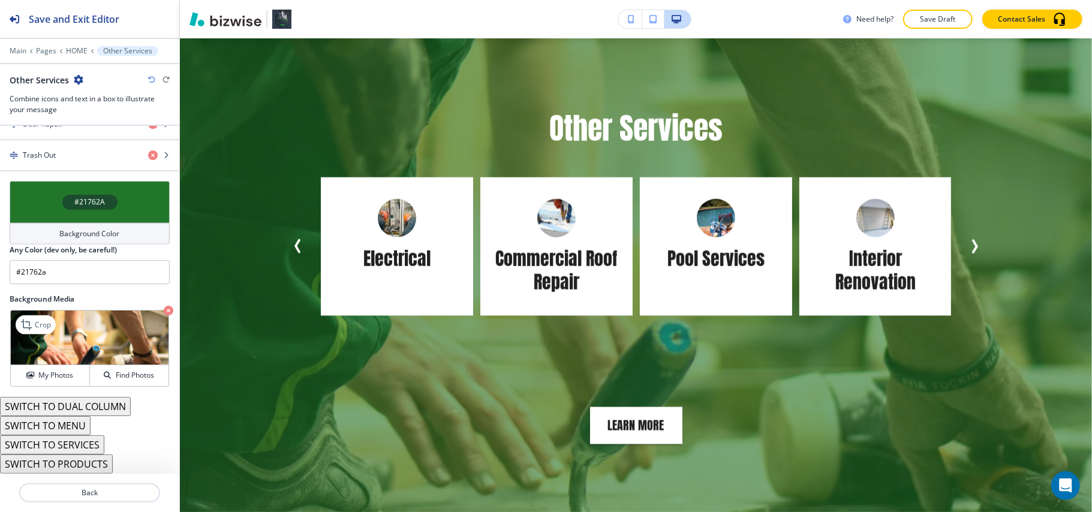
scroll to position [1111, 0]
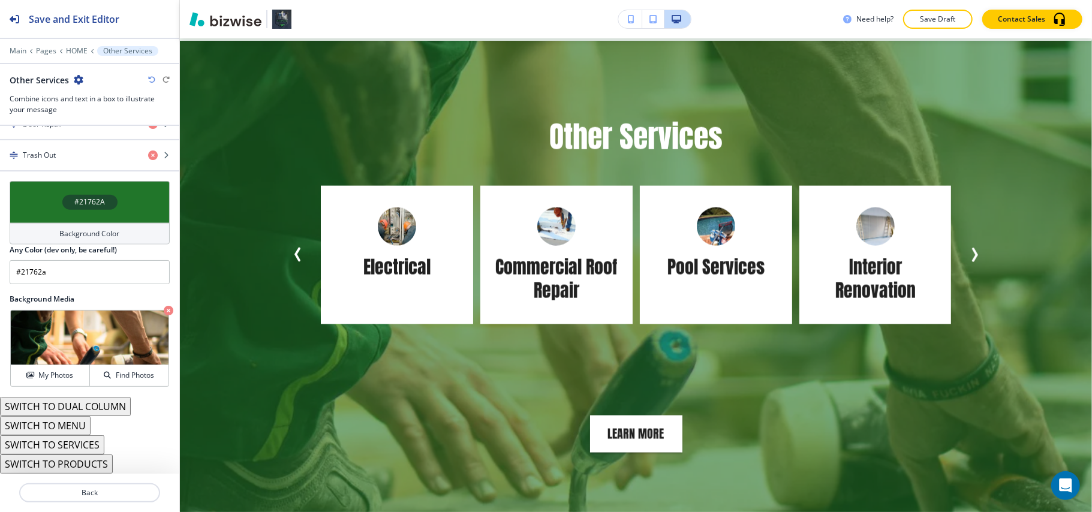
click at [40, 190] on div "#21762A" at bounding box center [90, 202] width 160 height 42
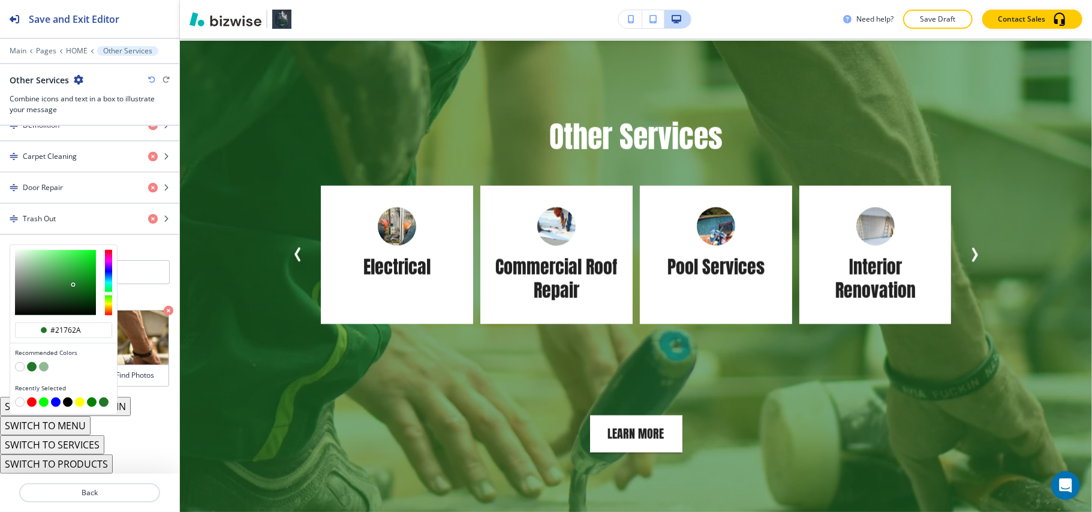
click at [68, 401] on button "button" at bounding box center [68, 403] width 10 height 10
type input "#000000"
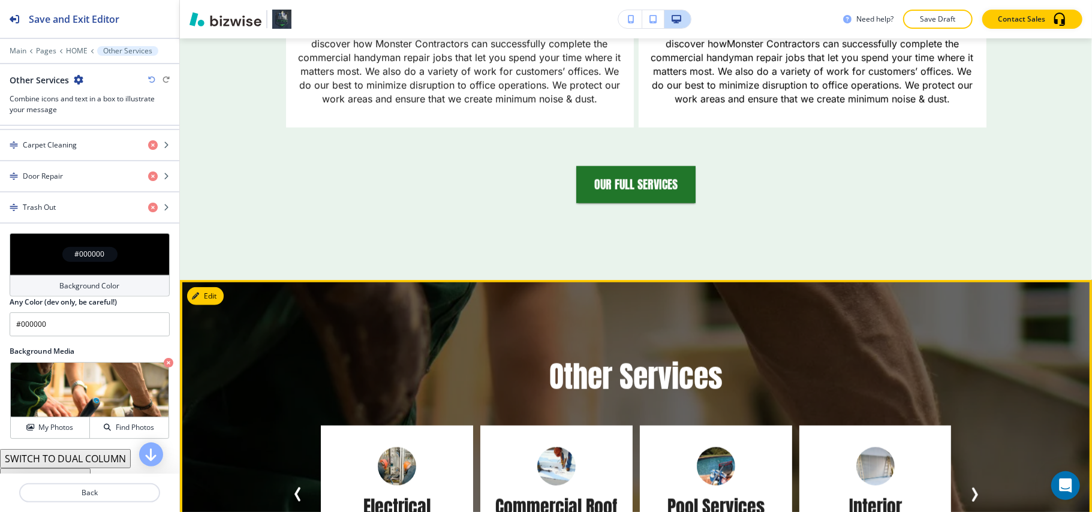
scroll to position [1111, 0]
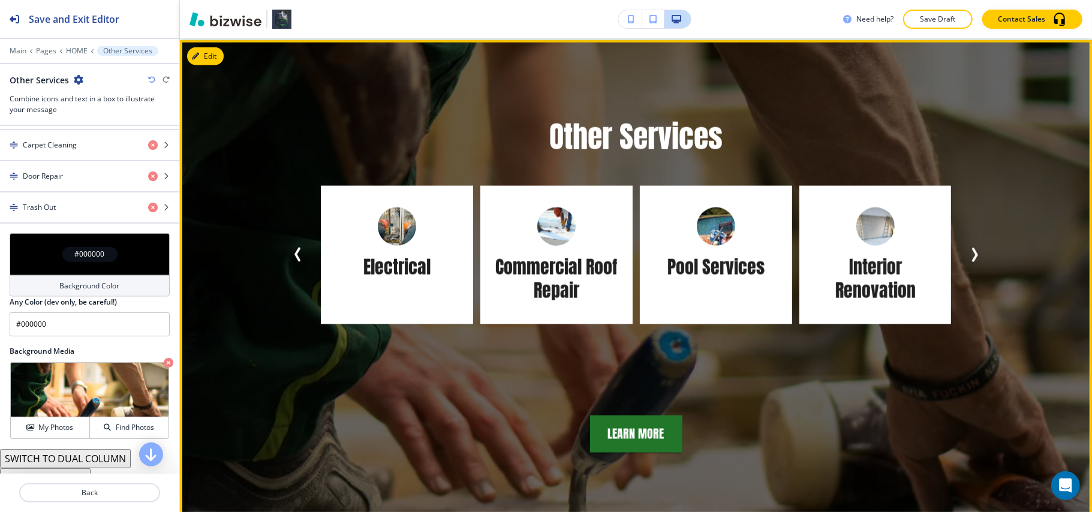
click at [963, 253] on button "Next Slide" at bounding box center [975, 255] width 24 height 24
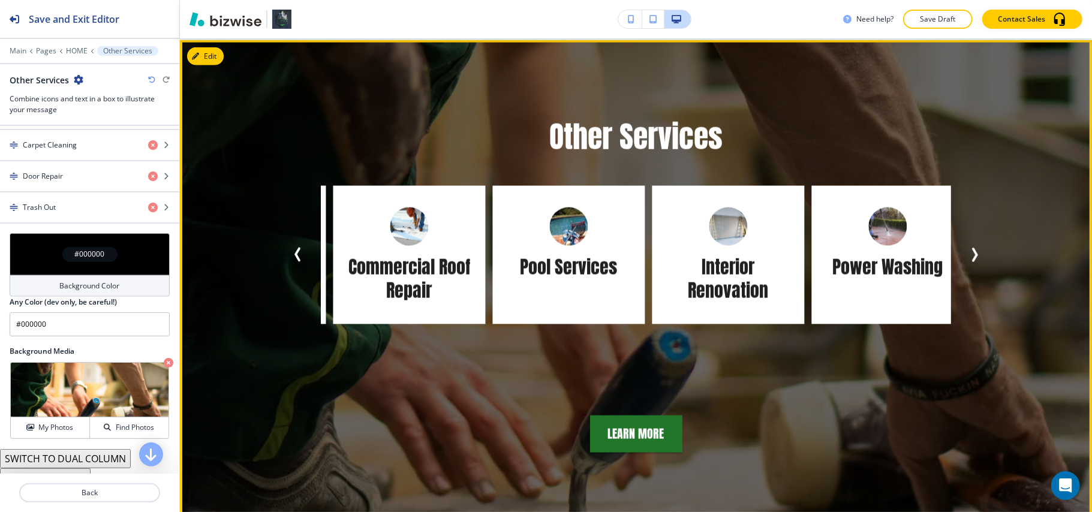
click at [968, 251] on icon "Next Slide" at bounding box center [975, 255] width 14 height 14
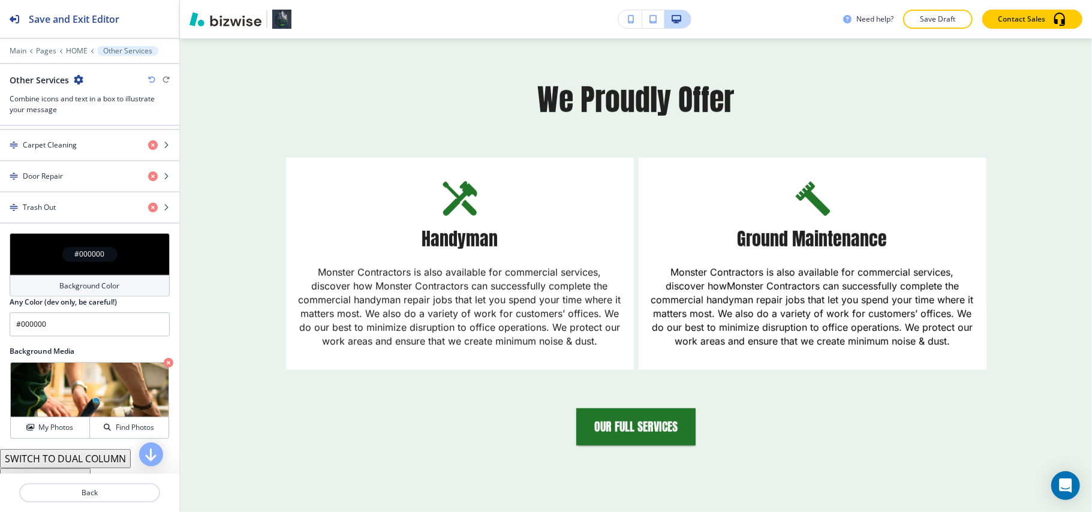
scroll to position [557, 0]
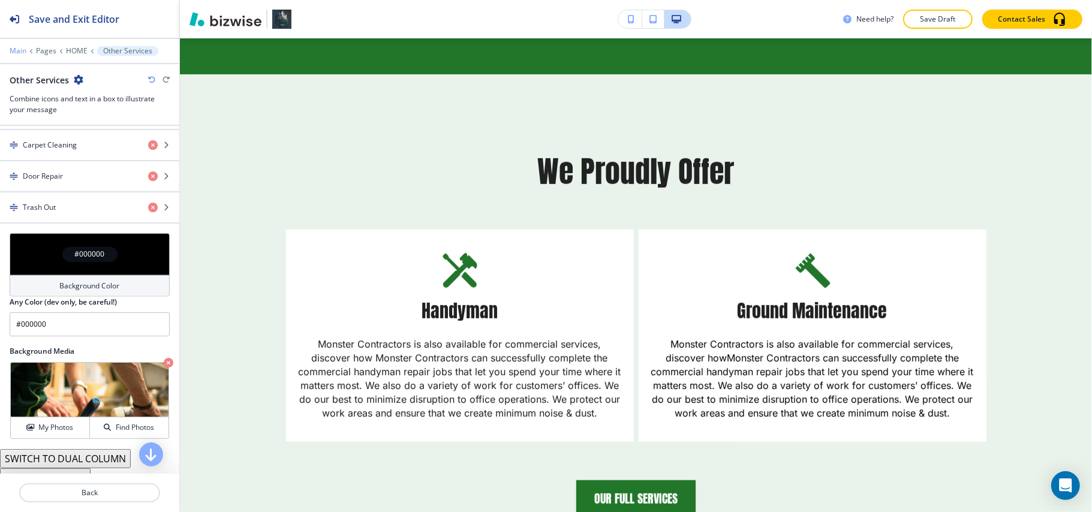
click at [14, 49] on p "Main" at bounding box center [18, 51] width 17 height 8
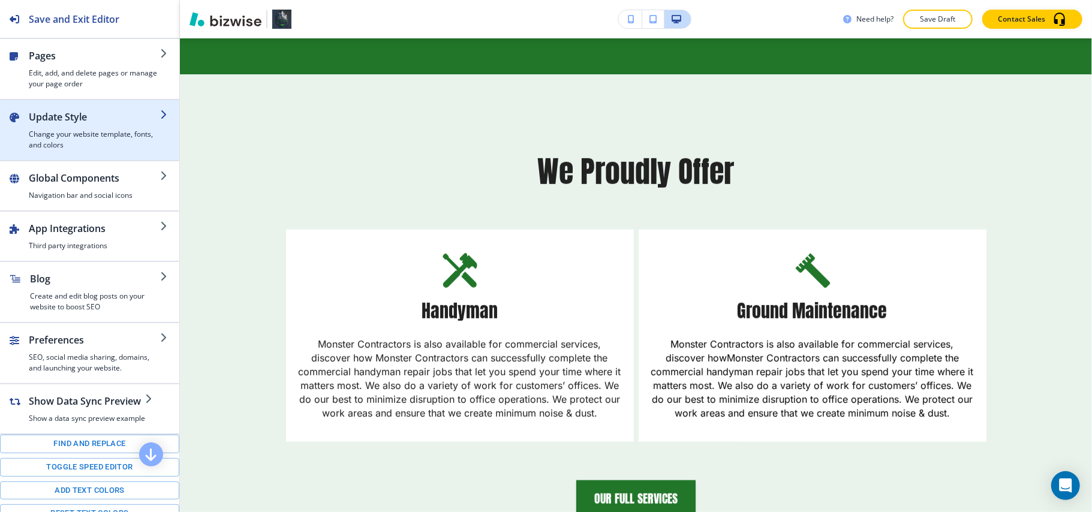
click at [52, 125] on div "button" at bounding box center [94, 126] width 131 height 5
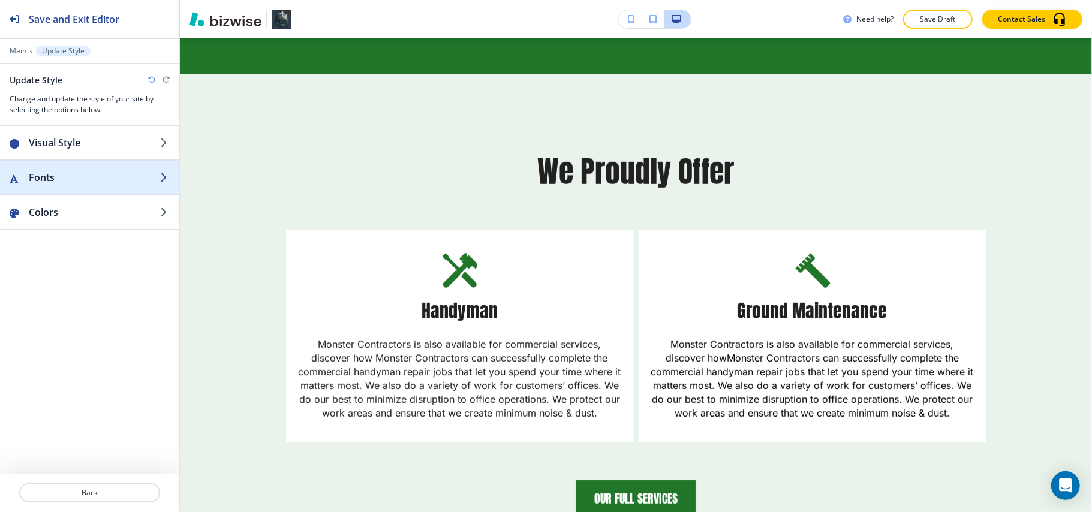
click at [60, 185] on h2 "Fonts" at bounding box center [94, 177] width 131 height 14
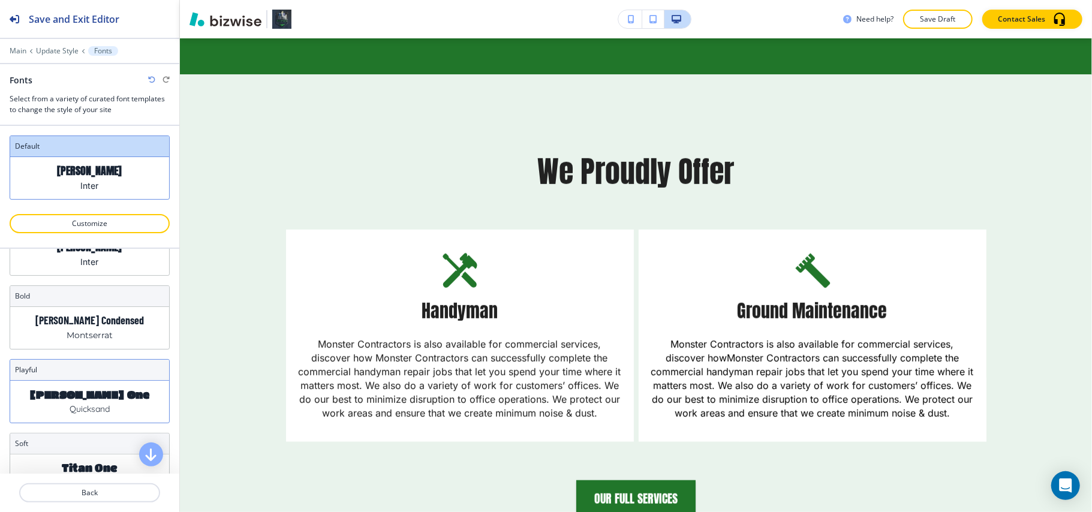
scroll to position [80, 0]
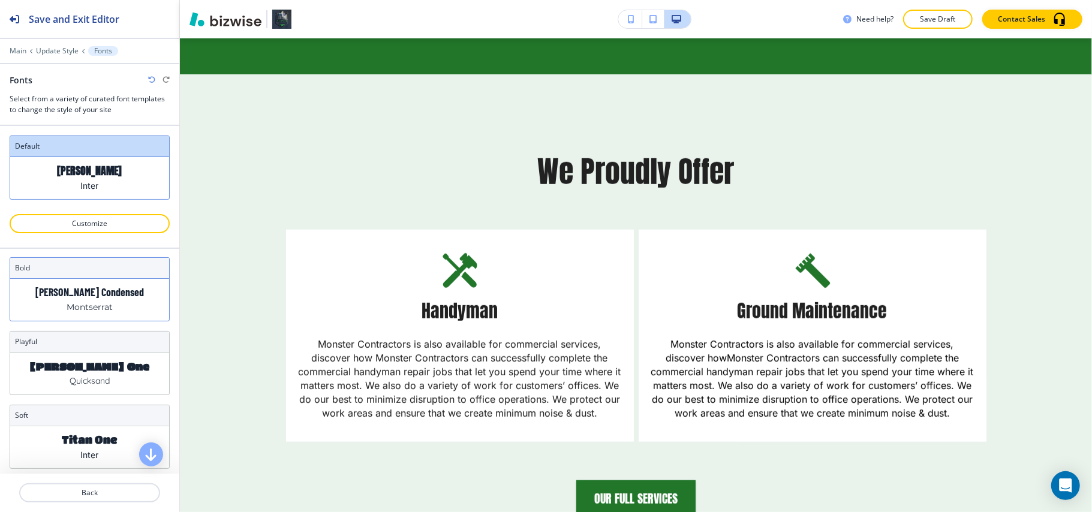
click at [72, 318] on div "Barlow Condensed Montserrat" at bounding box center [89, 300] width 159 height 42
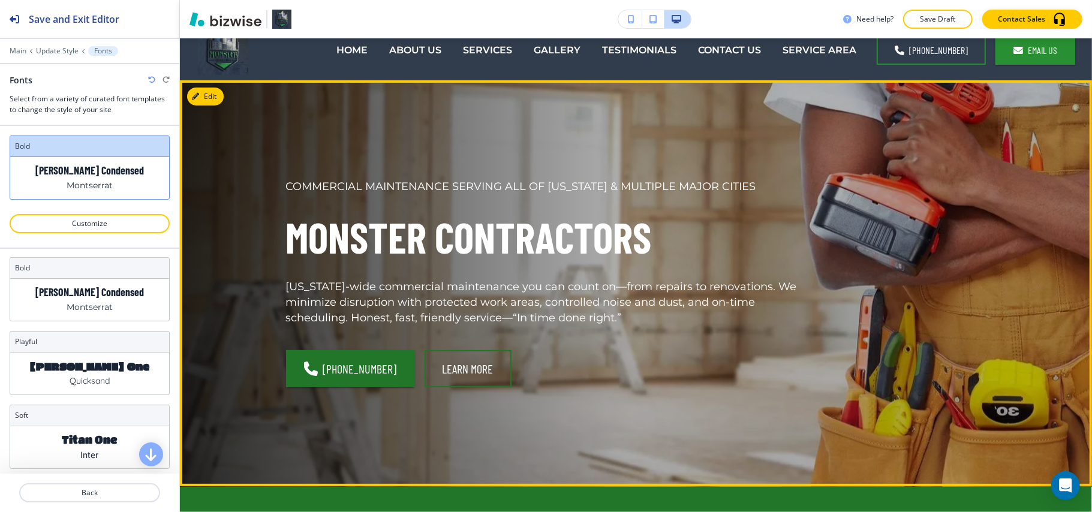
scroll to position [0, 0]
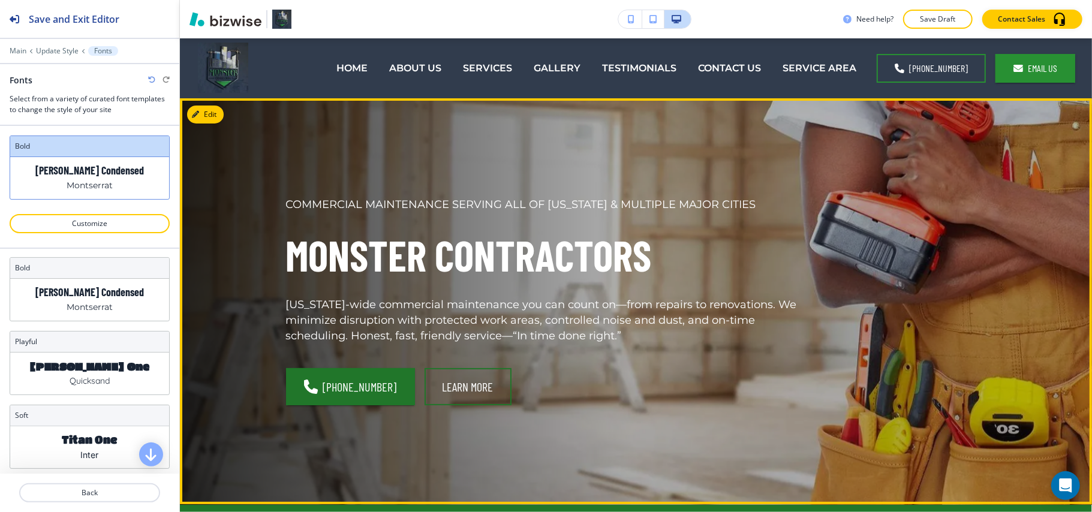
click at [226, 119] on div "COMMERCIAL MAINTENANCE SERVING ALL OF TEXAS & MULTIPLE MAJOR CITIES MONSTER CON…" at bounding box center [636, 301] width 913 height 406
click at [212, 115] on button "Edit This Section" at bounding box center [227, 115] width 81 height 18
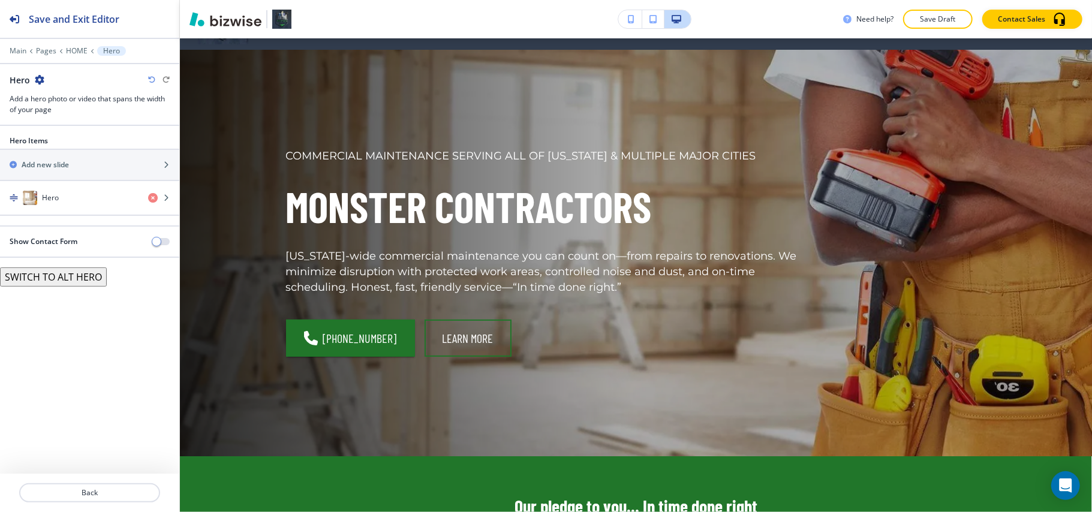
scroll to position [60, 0]
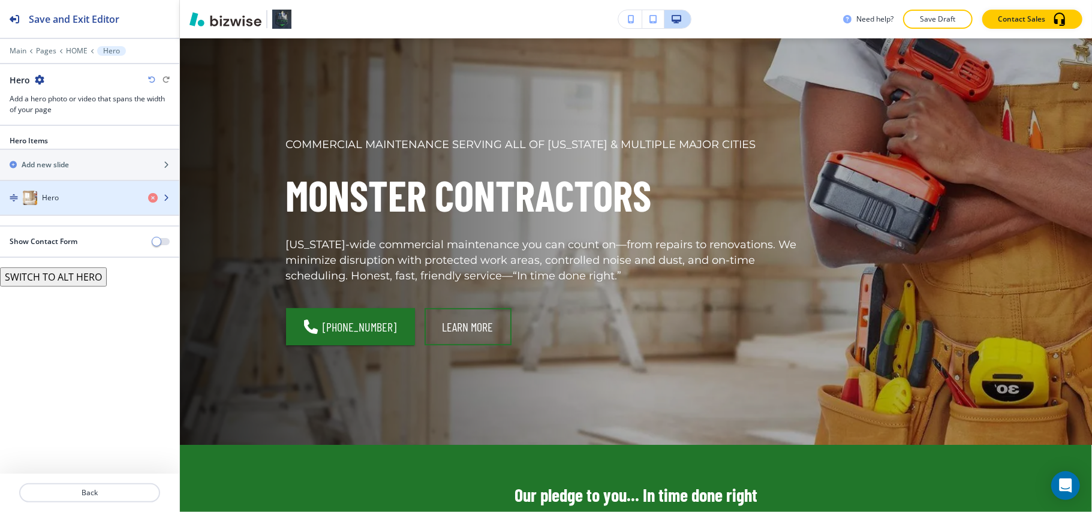
click at [61, 197] on div "Hero" at bounding box center [69, 198] width 139 height 14
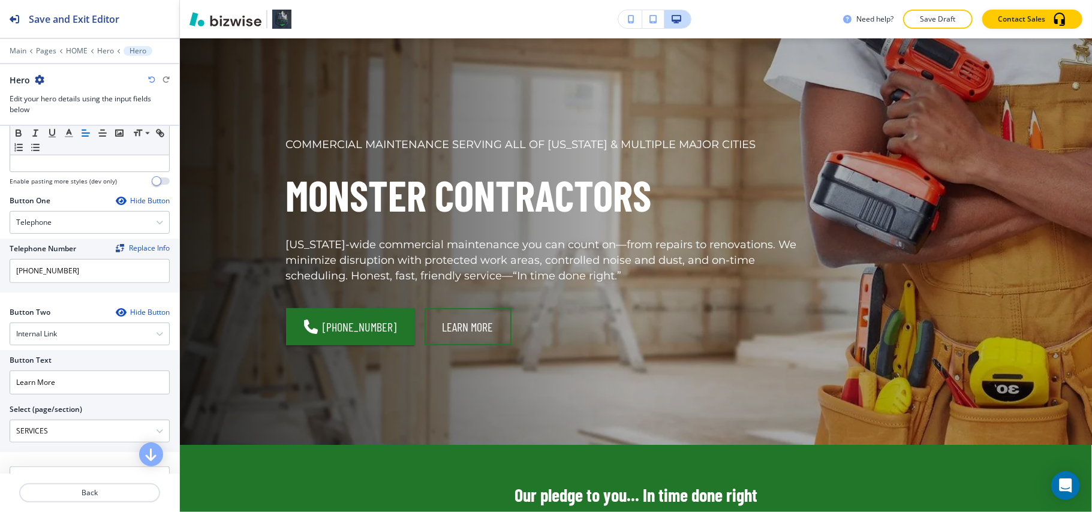
scroll to position [586, 0]
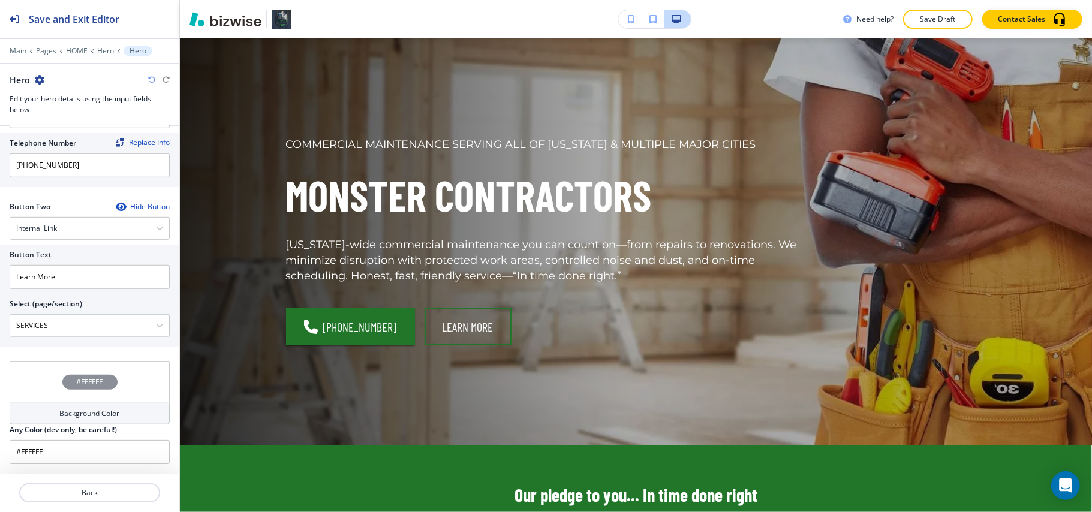
click at [25, 386] on div "#FFFFFF" at bounding box center [90, 382] width 160 height 42
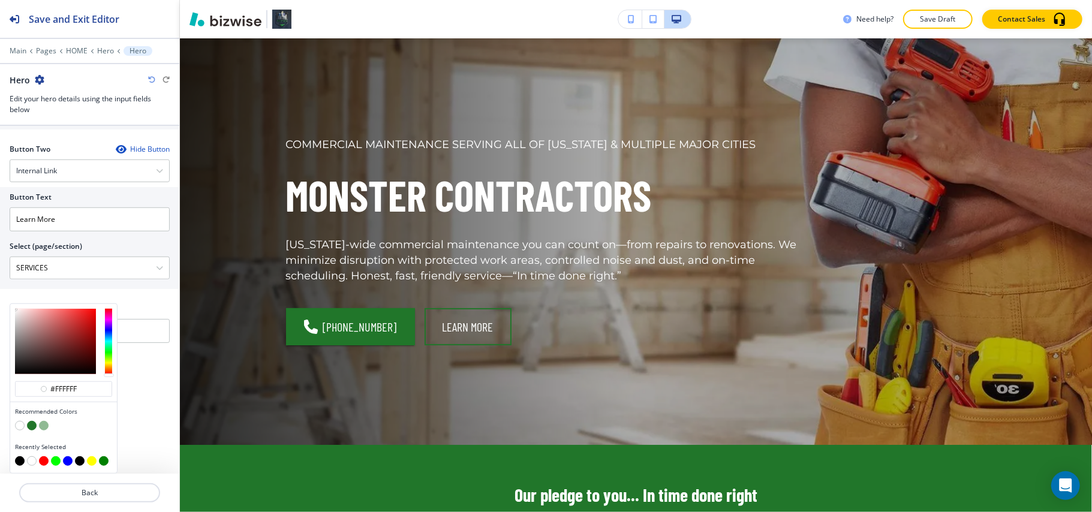
click at [19, 460] on button "button" at bounding box center [20, 462] width 10 height 10
type input "#000000"
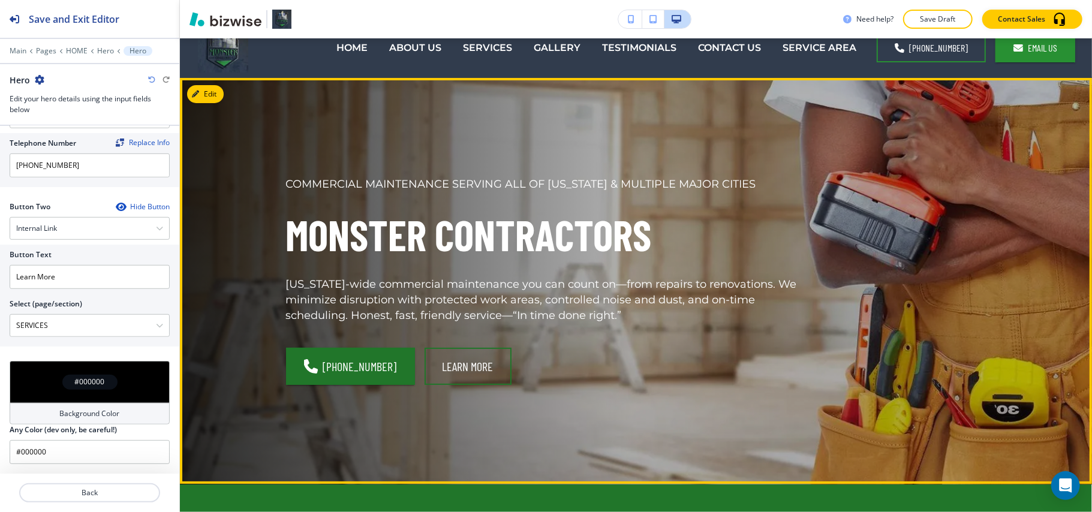
scroll to position [0, 0]
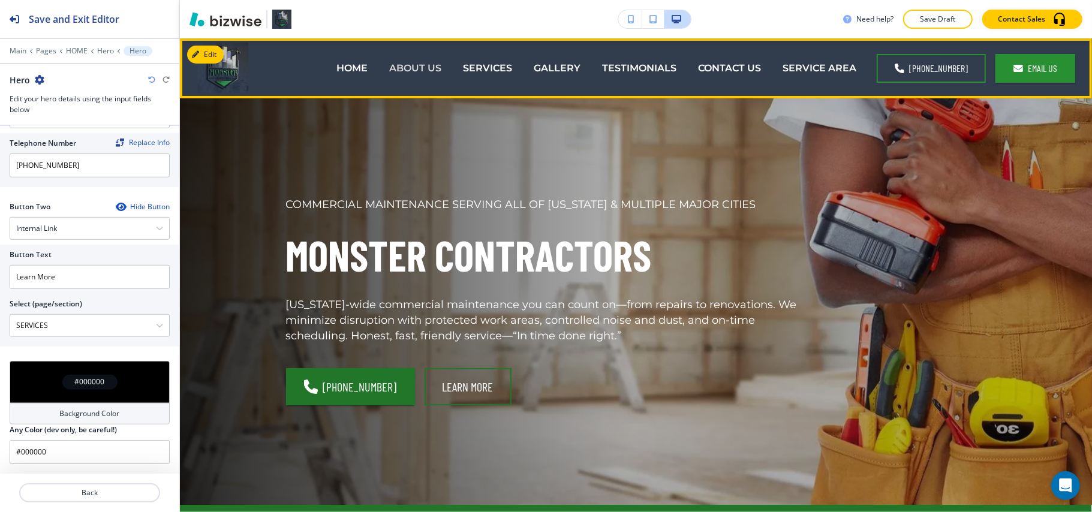
click at [438, 63] on p "ABOUT US" at bounding box center [415, 68] width 52 height 14
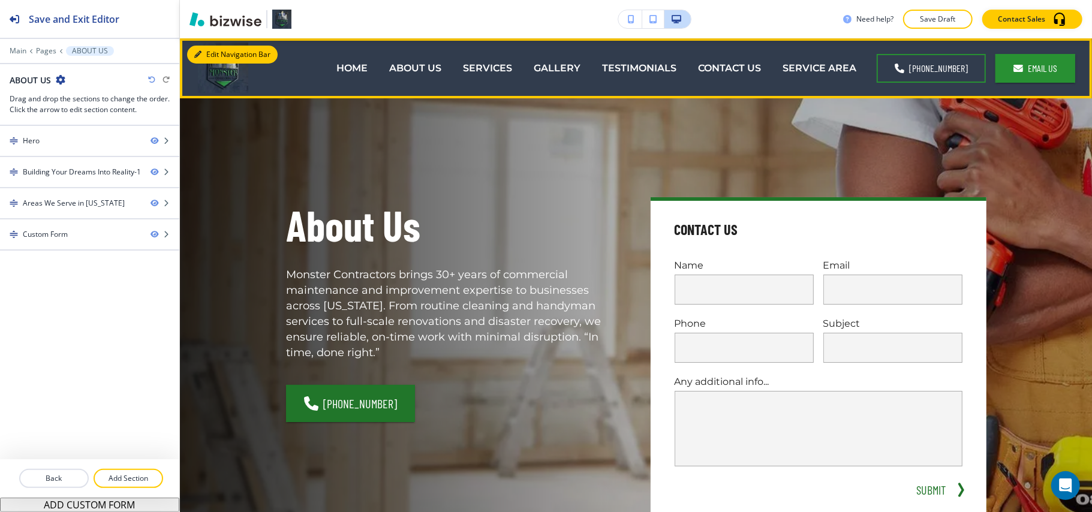
click at [212, 52] on button "Edit Navigation Bar" at bounding box center [232, 55] width 91 height 18
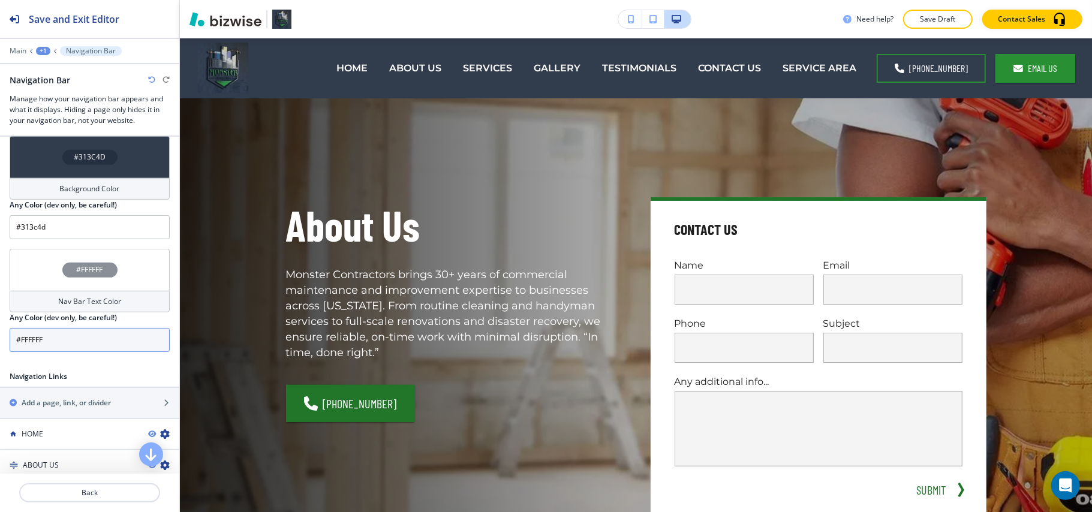
scroll to position [560, 0]
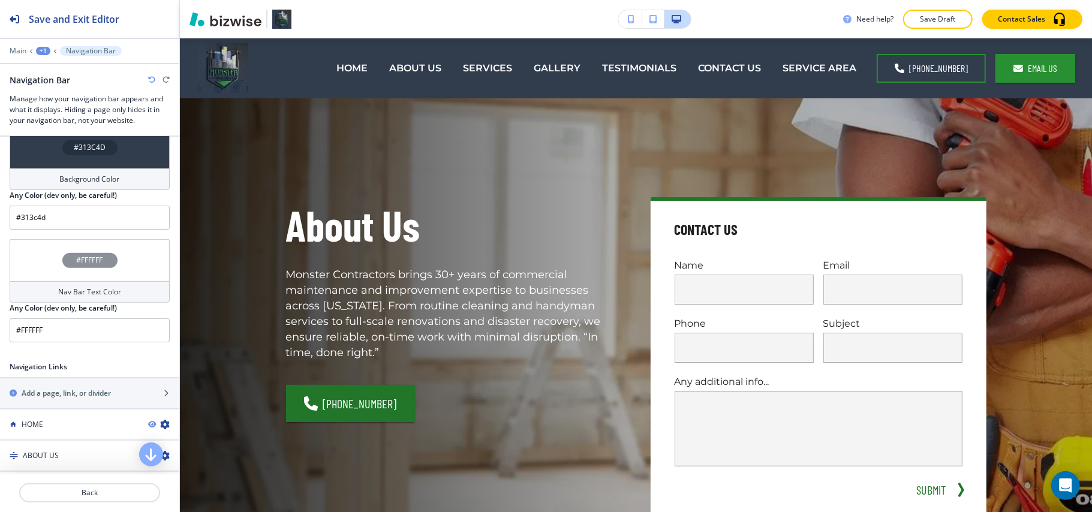
click at [38, 144] on div "#313C4D" at bounding box center [90, 148] width 160 height 42
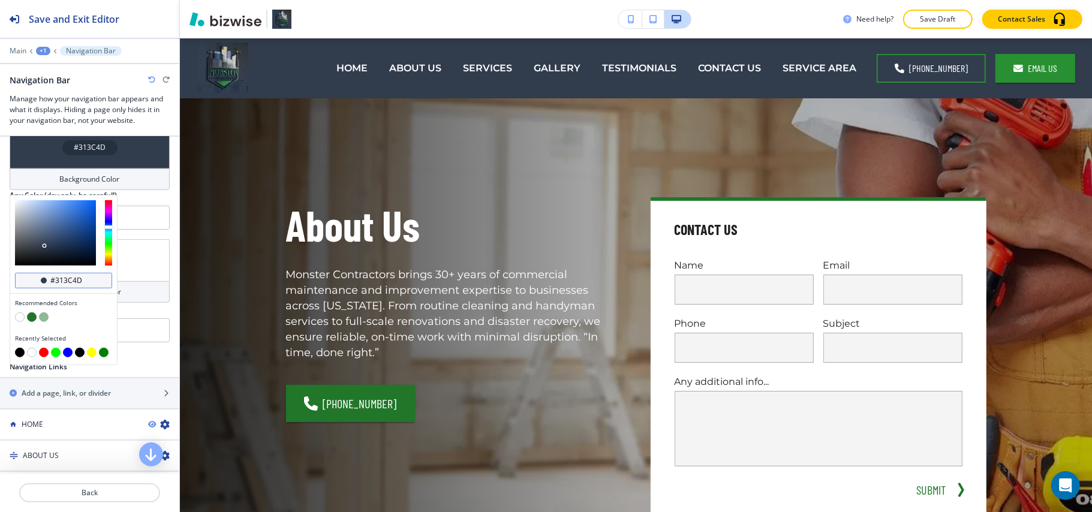
click at [80, 281] on input "#313c4d" at bounding box center [70, 281] width 42 height 10
click at [16, 322] on button "button" at bounding box center [20, 318] width 10 height 10
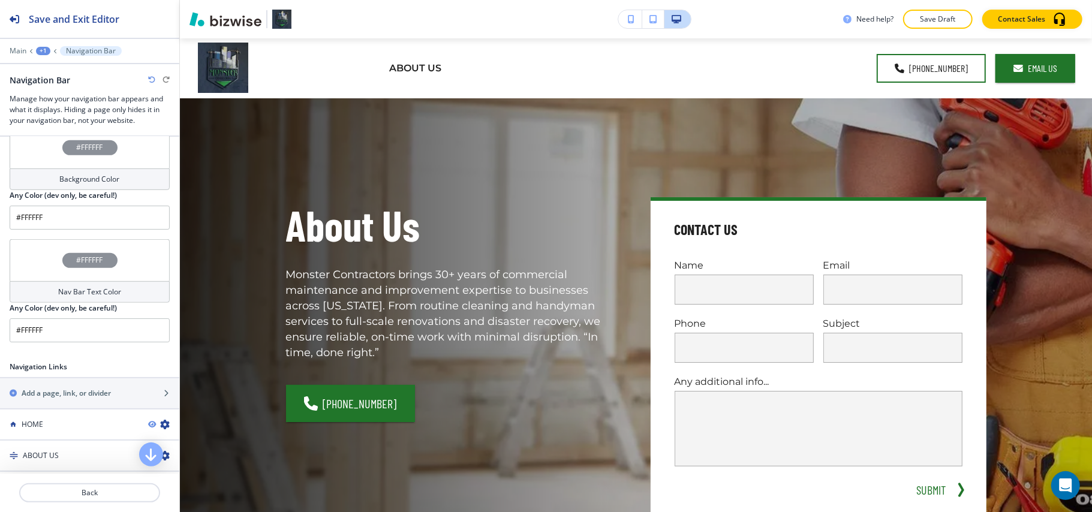
click at [152, 80] on icon "button" at bounding box center [151, 79] width 7 height 7
type input "#313c4d"
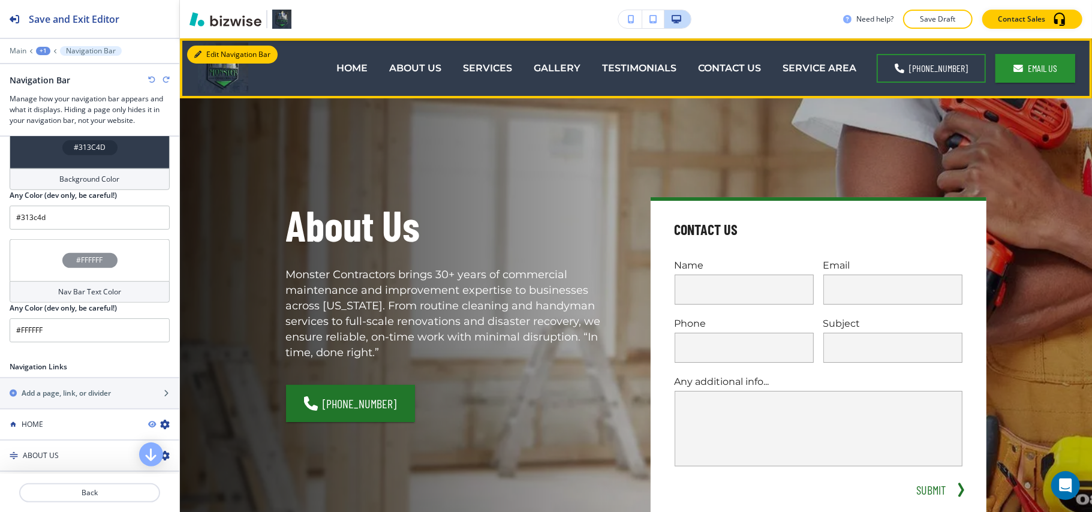
click at [209, 53] on button "Edit Navigation Bar" at bounding box center [232, 55] width 91 height 18
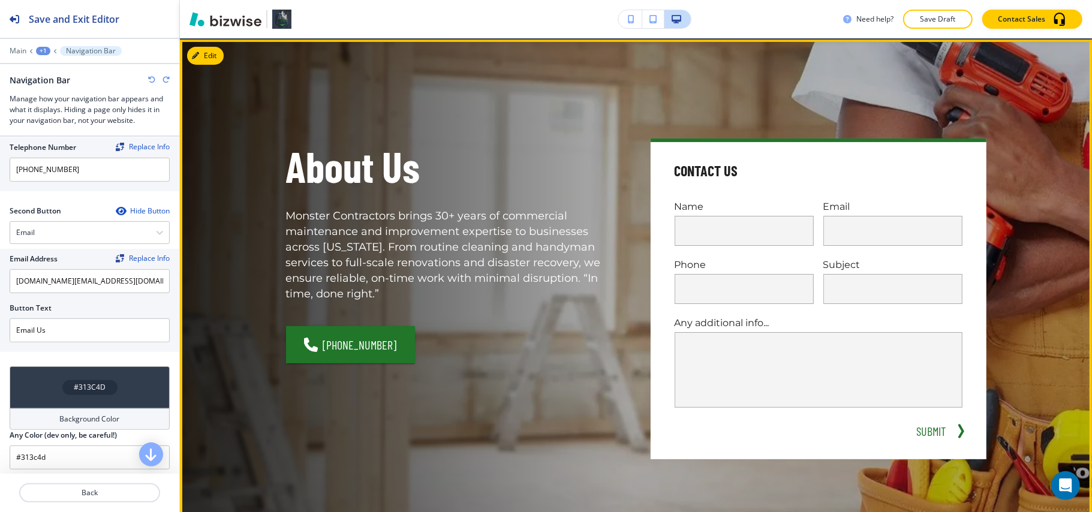
scroll to position [0, 0]
